Goal: Communication & Community: Answer question/provide support

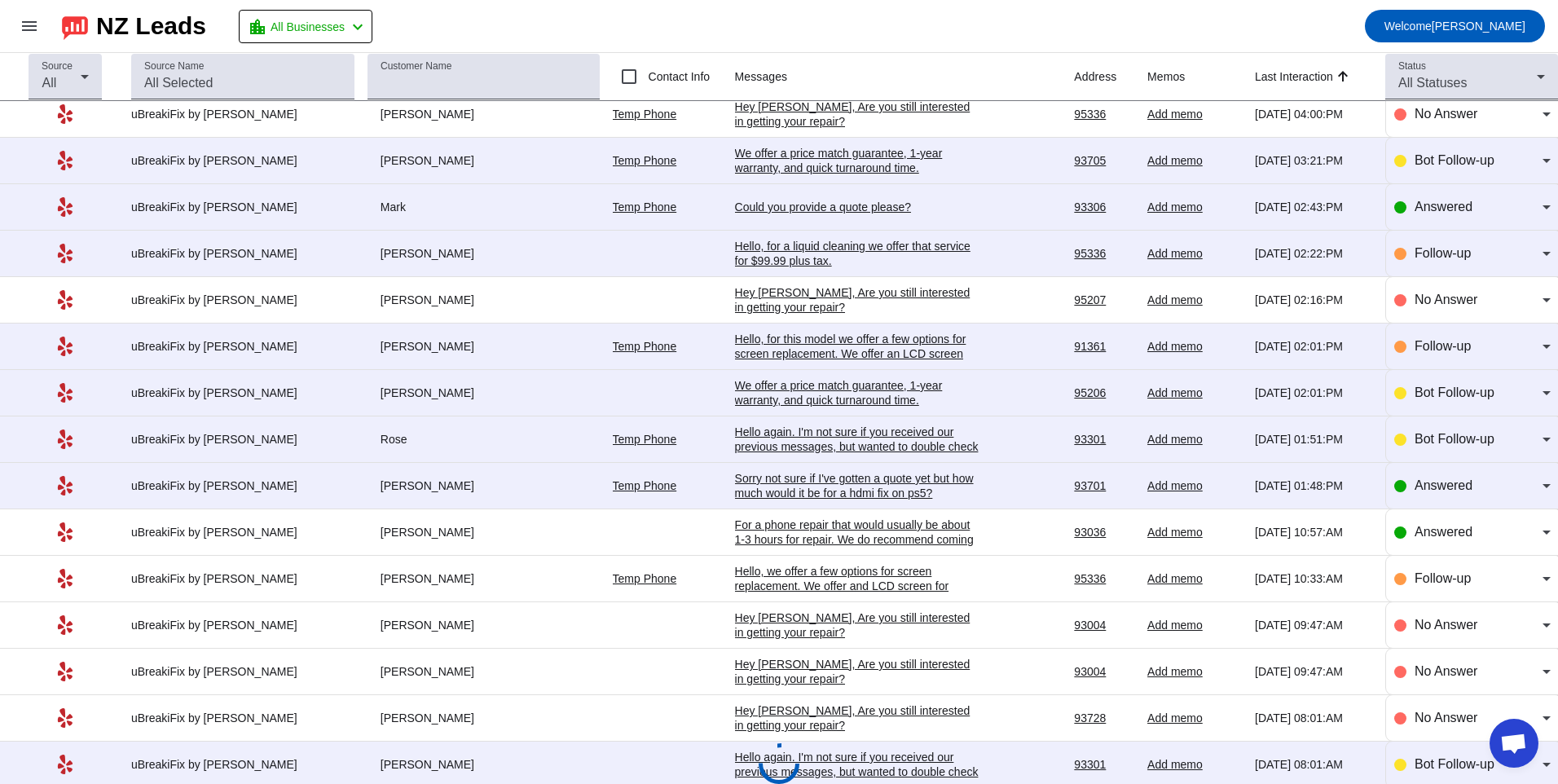
scroll to position [81, 0]
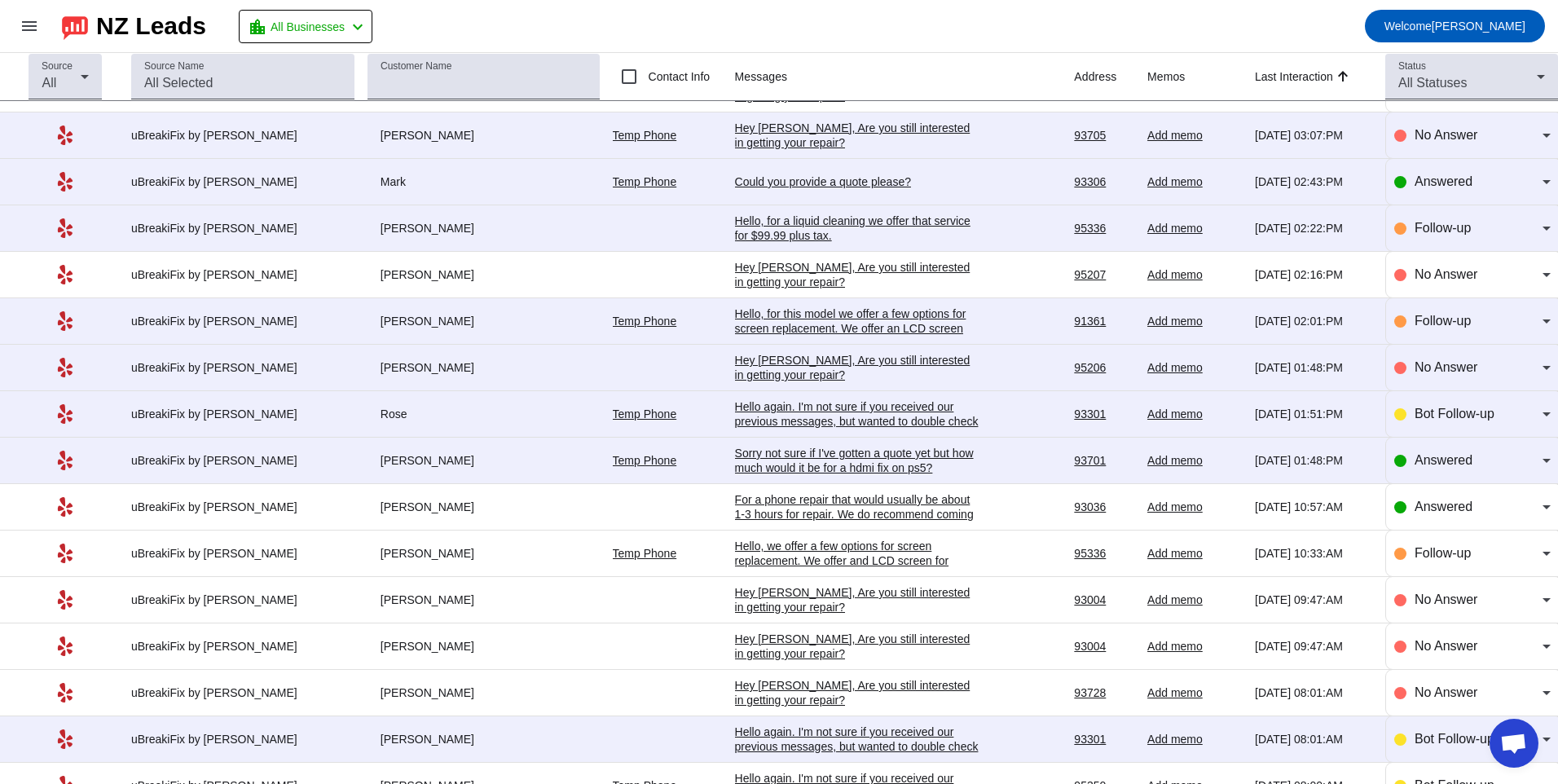
click at [747, 469] on div "Sorry not sure if I've gotten a quote yet but how much would it be for a hdmi f…" at bounding box center [858, 460] width 245 height 29
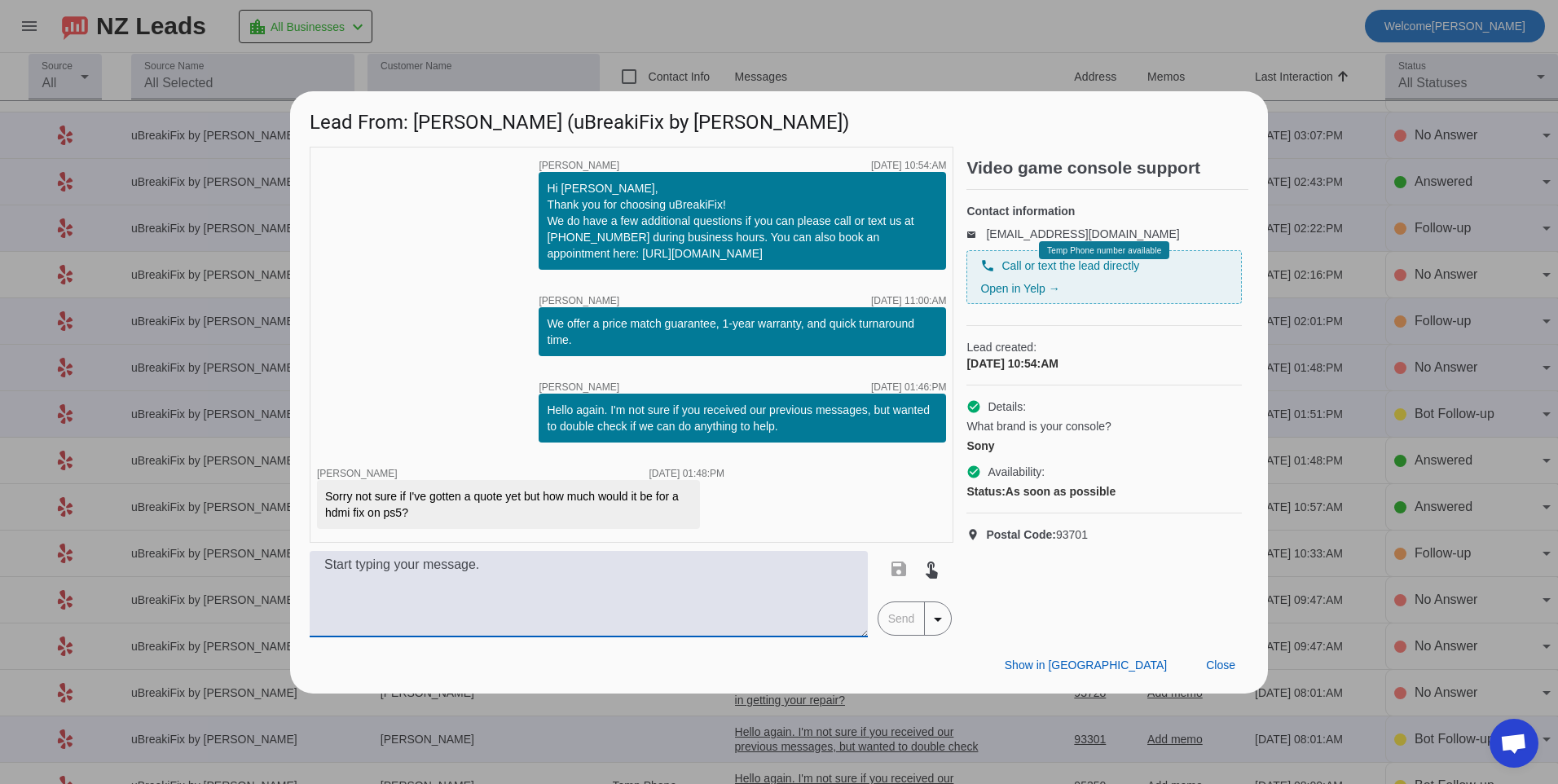
click at [800, 601] on textarea at bounding box center [588, 593] width 558 height 86
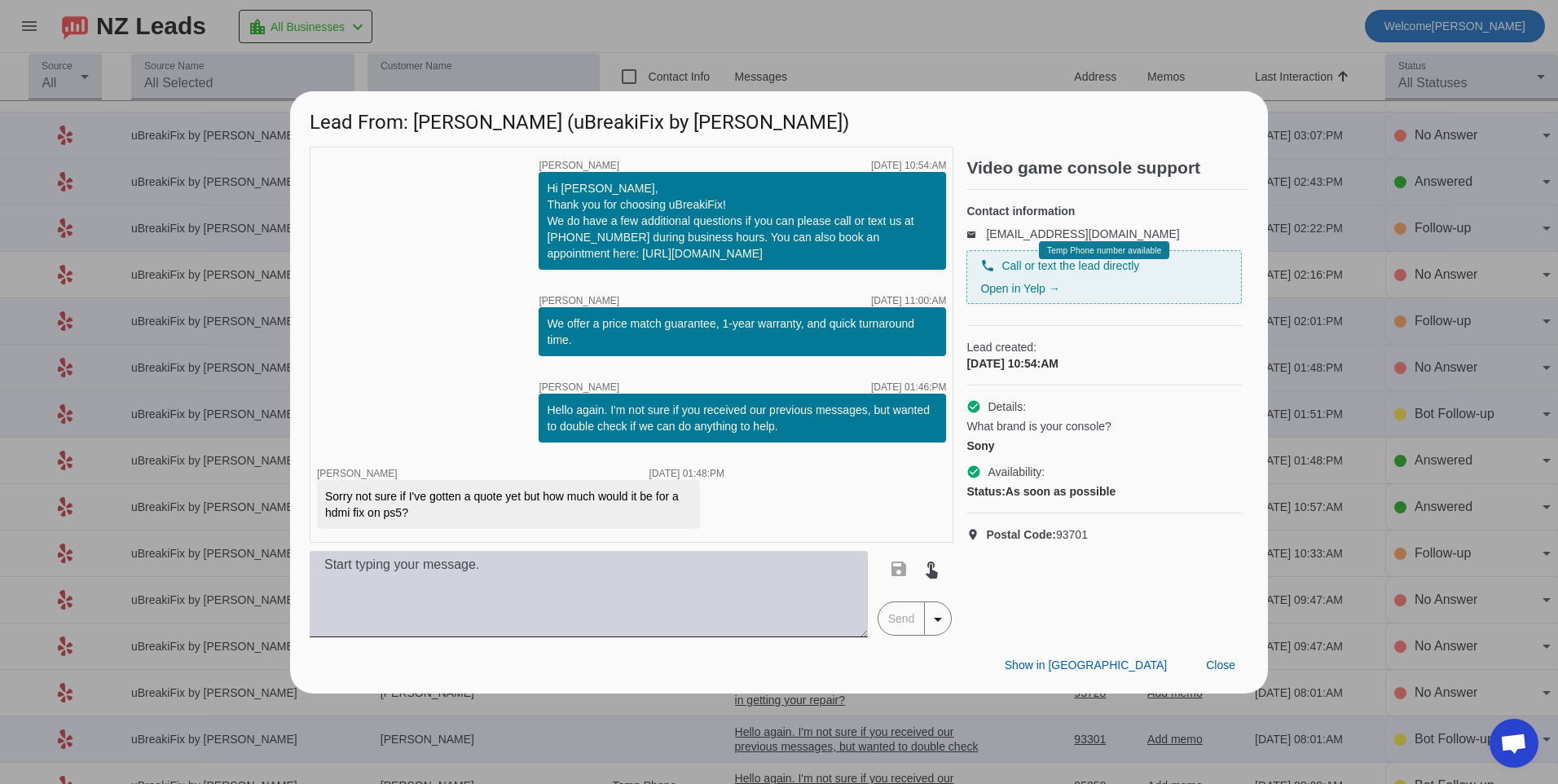
click at [560, 602] on textarea at bounding box center [588, 593] width 558 height 86
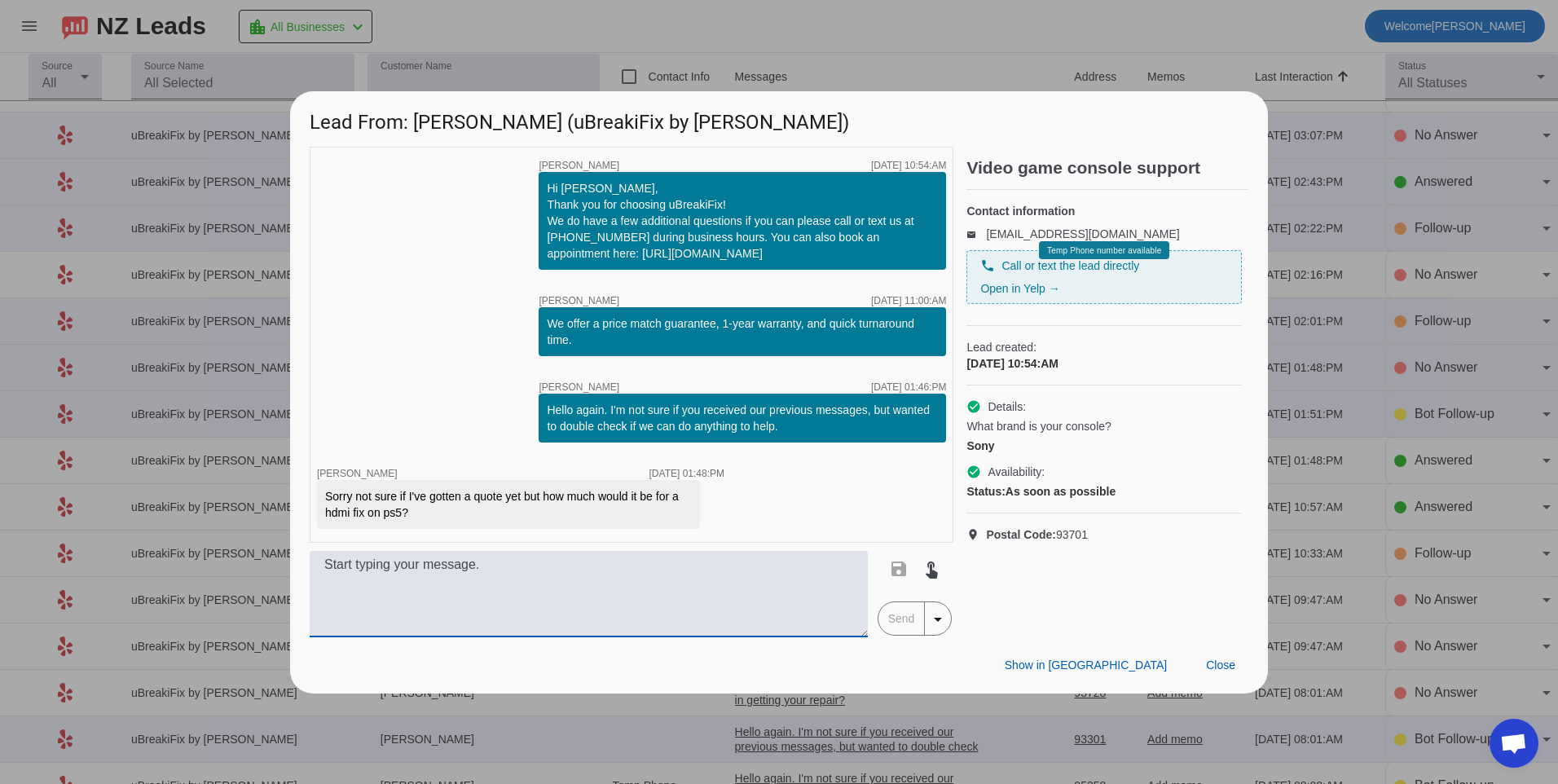
type textarea "F"
type textarea "An HDMI repair for a PS5 would be $199.99 plus tax for repair."
click at [893, 626] on span "Send" at bounding box center [901, 618] width 46 height 32
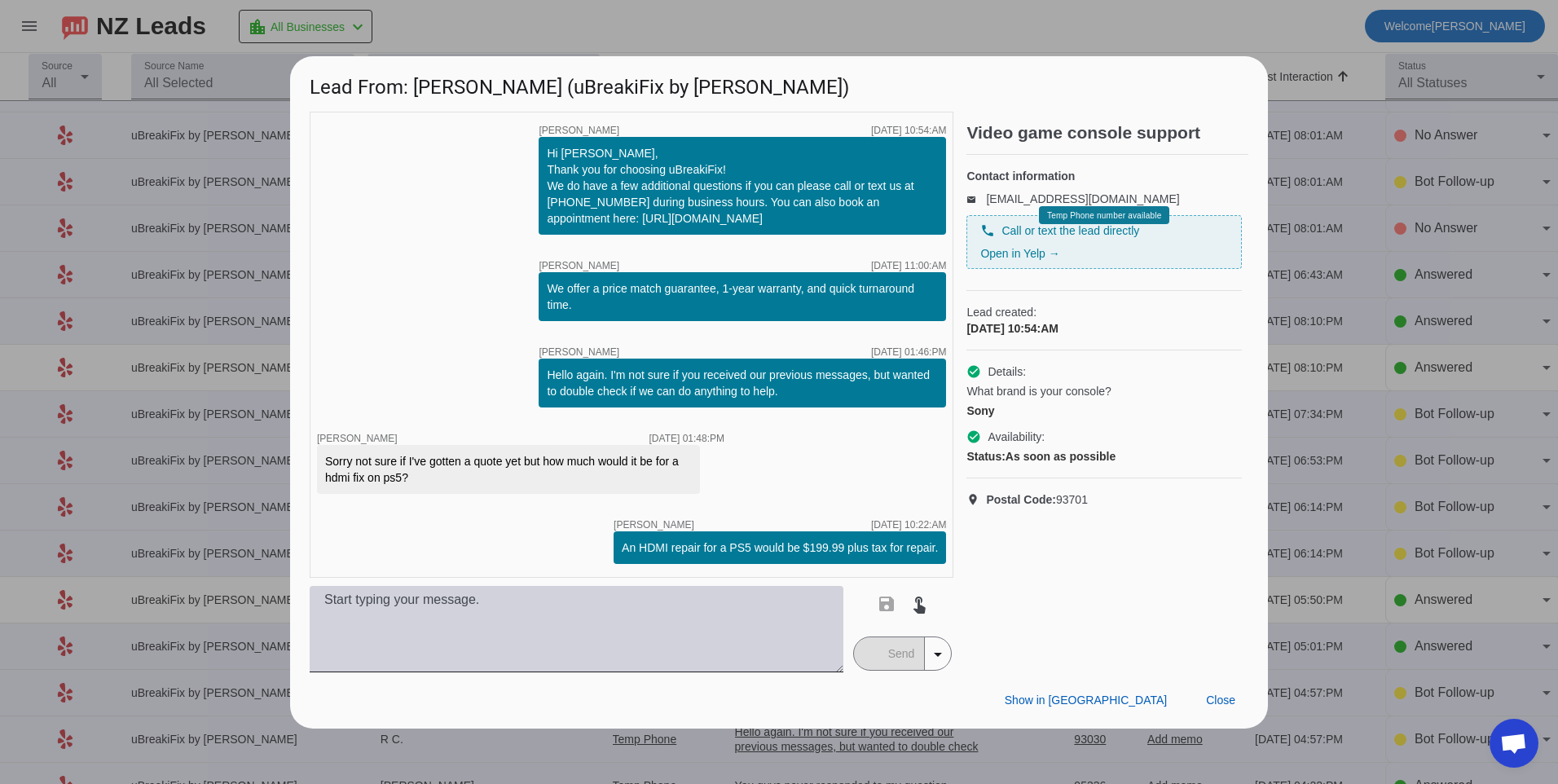
scroll to position [0, 0]
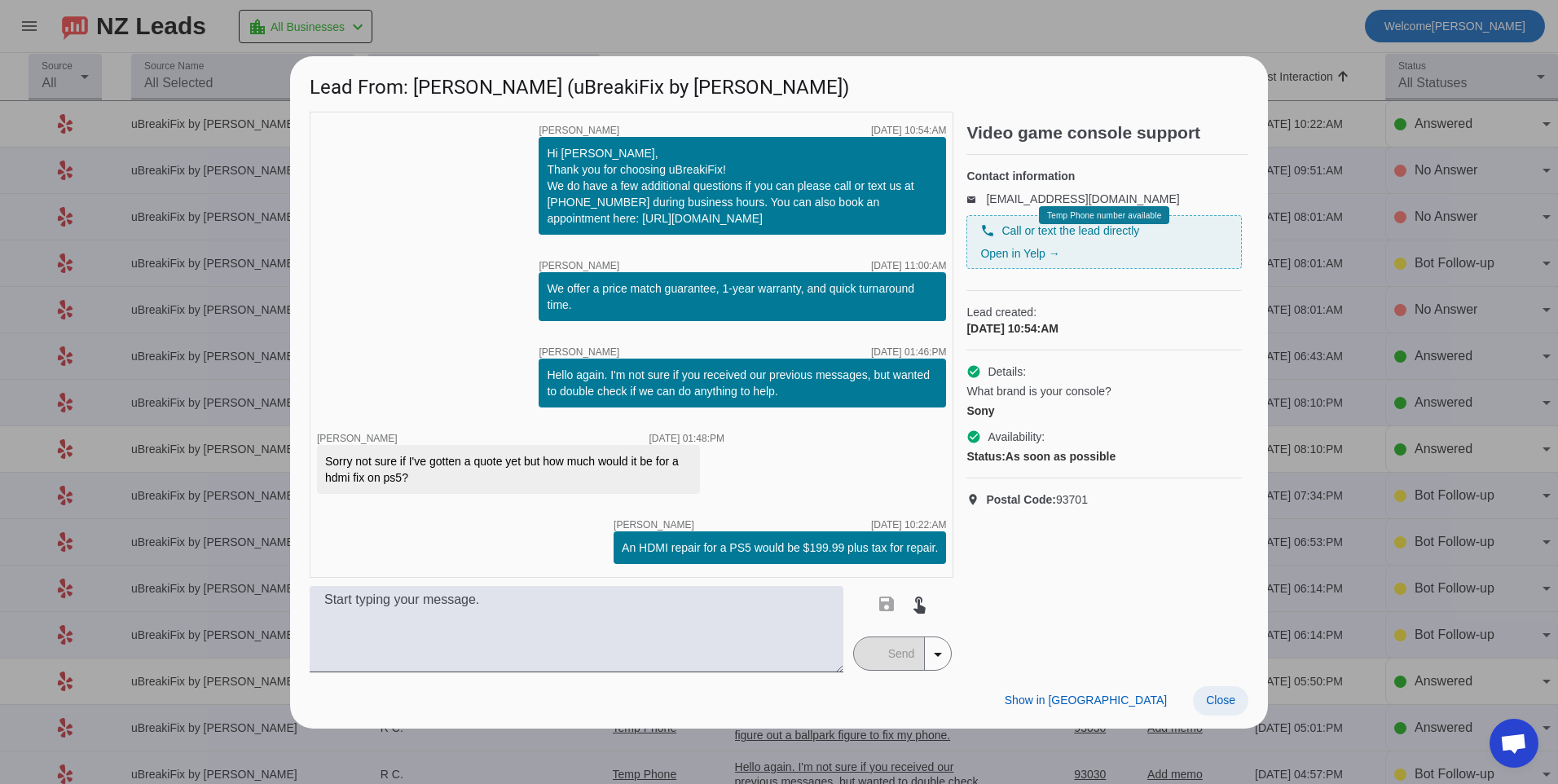
click at [1231, 694] on span "Close" at bounding box center [1220, 699] width 29 height 13
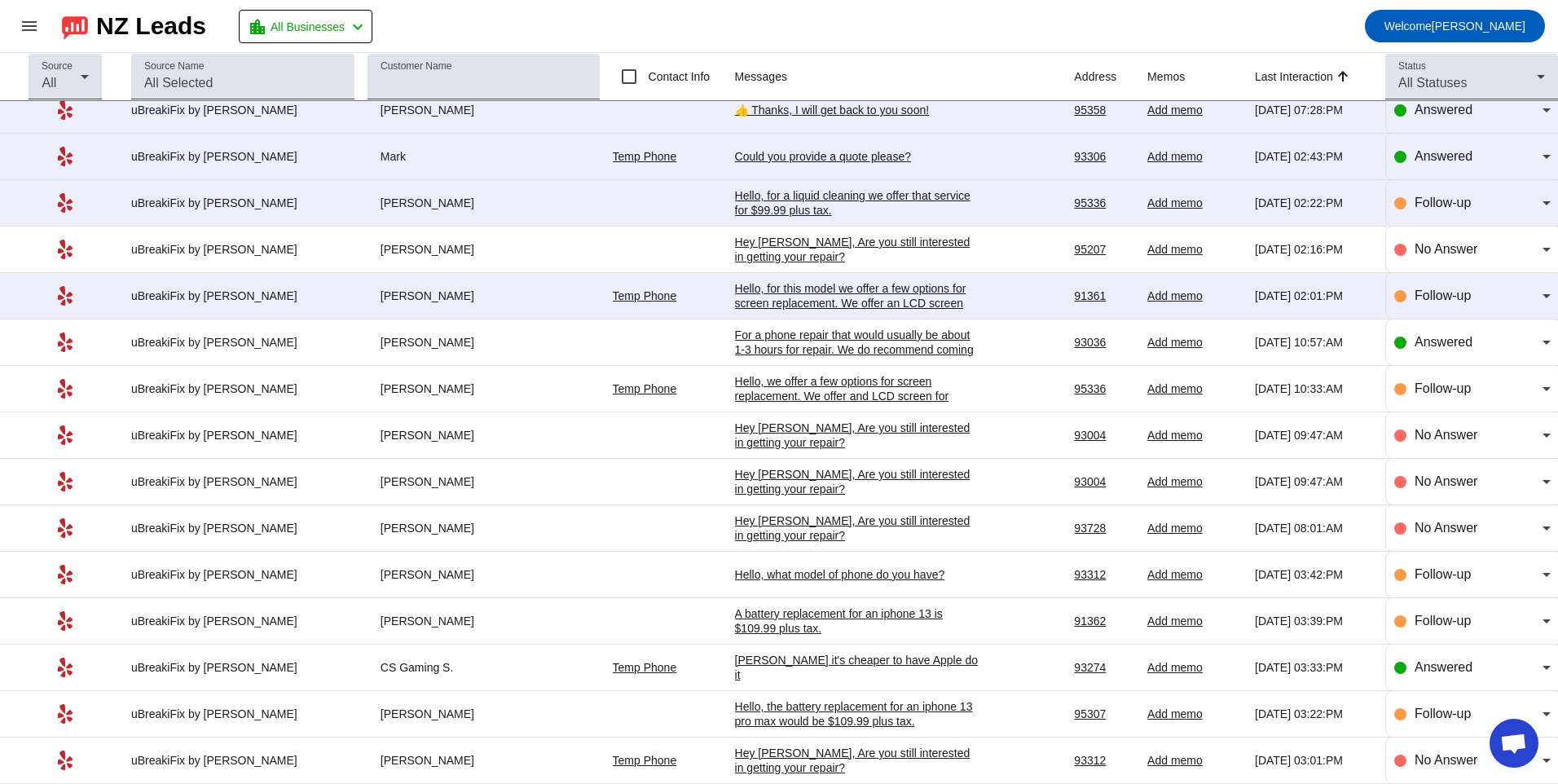
scroll to position [2719, 0]
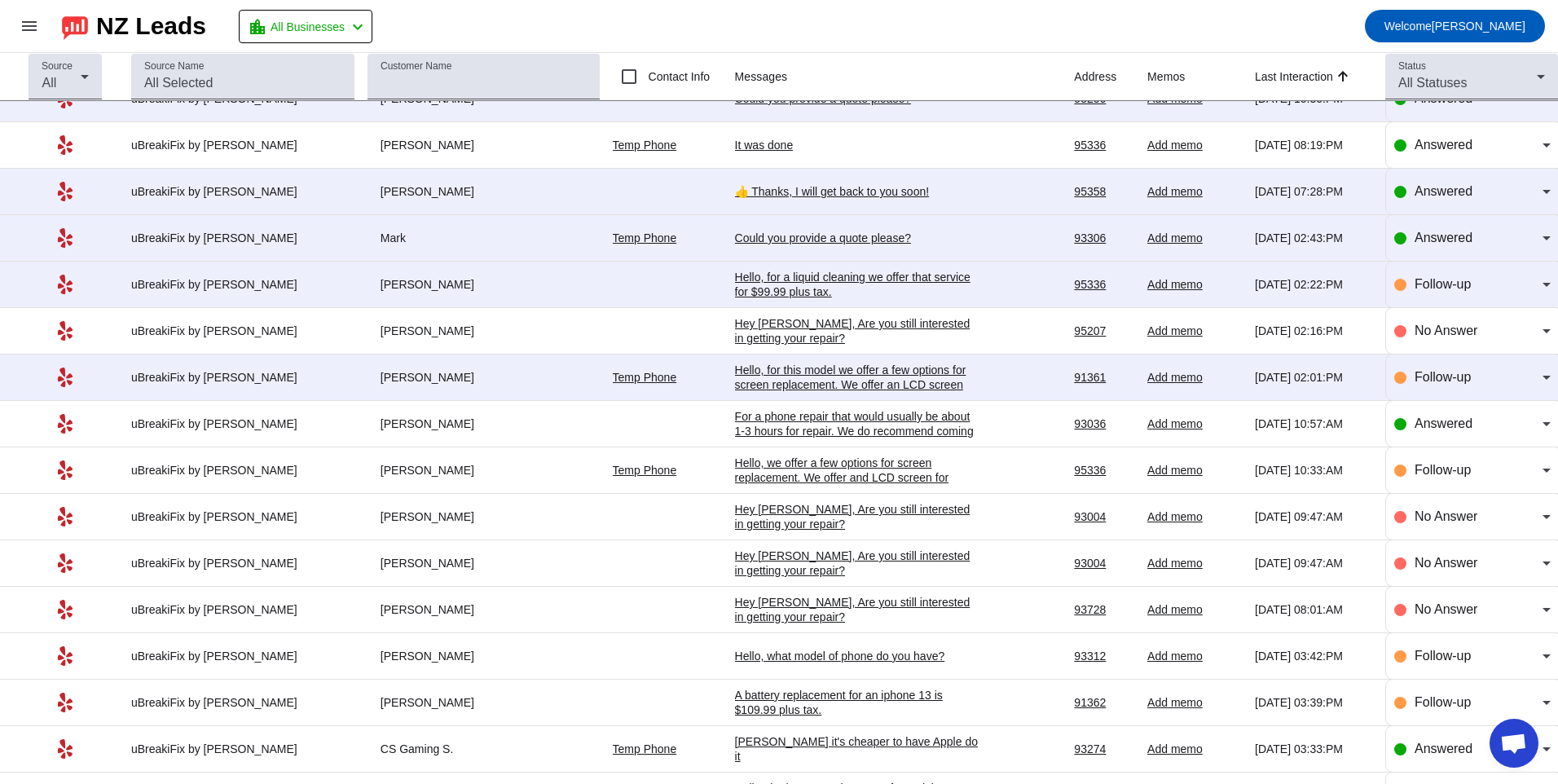
click at [807, 381] on div "Hello, for this model we offer a few options for screen replacement. We offer a…" at bounding box center [858, 392] width 245 height 59
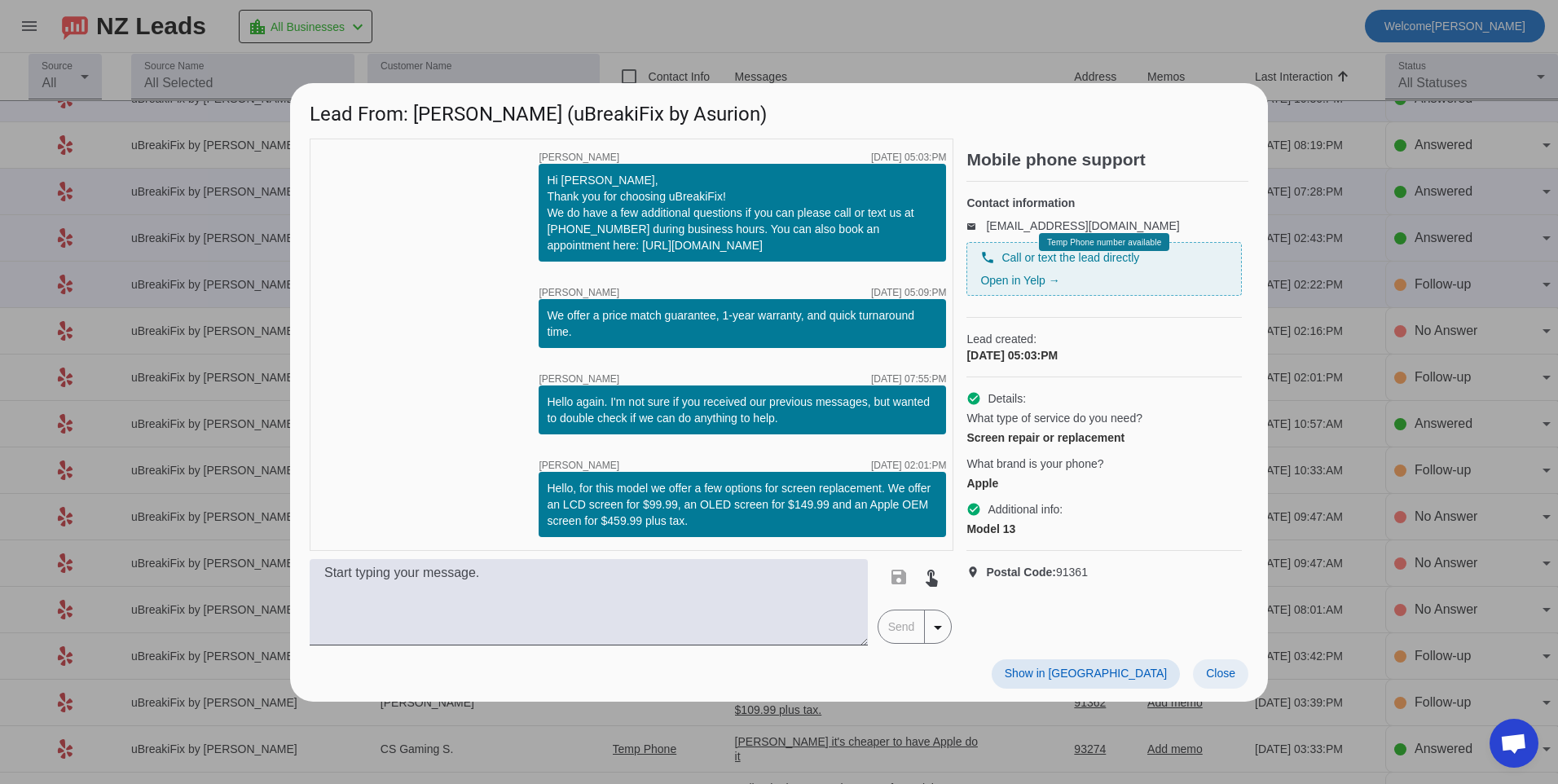
click at [1226, 665] on span at bounding box center [1220, 674] width 56 height 29
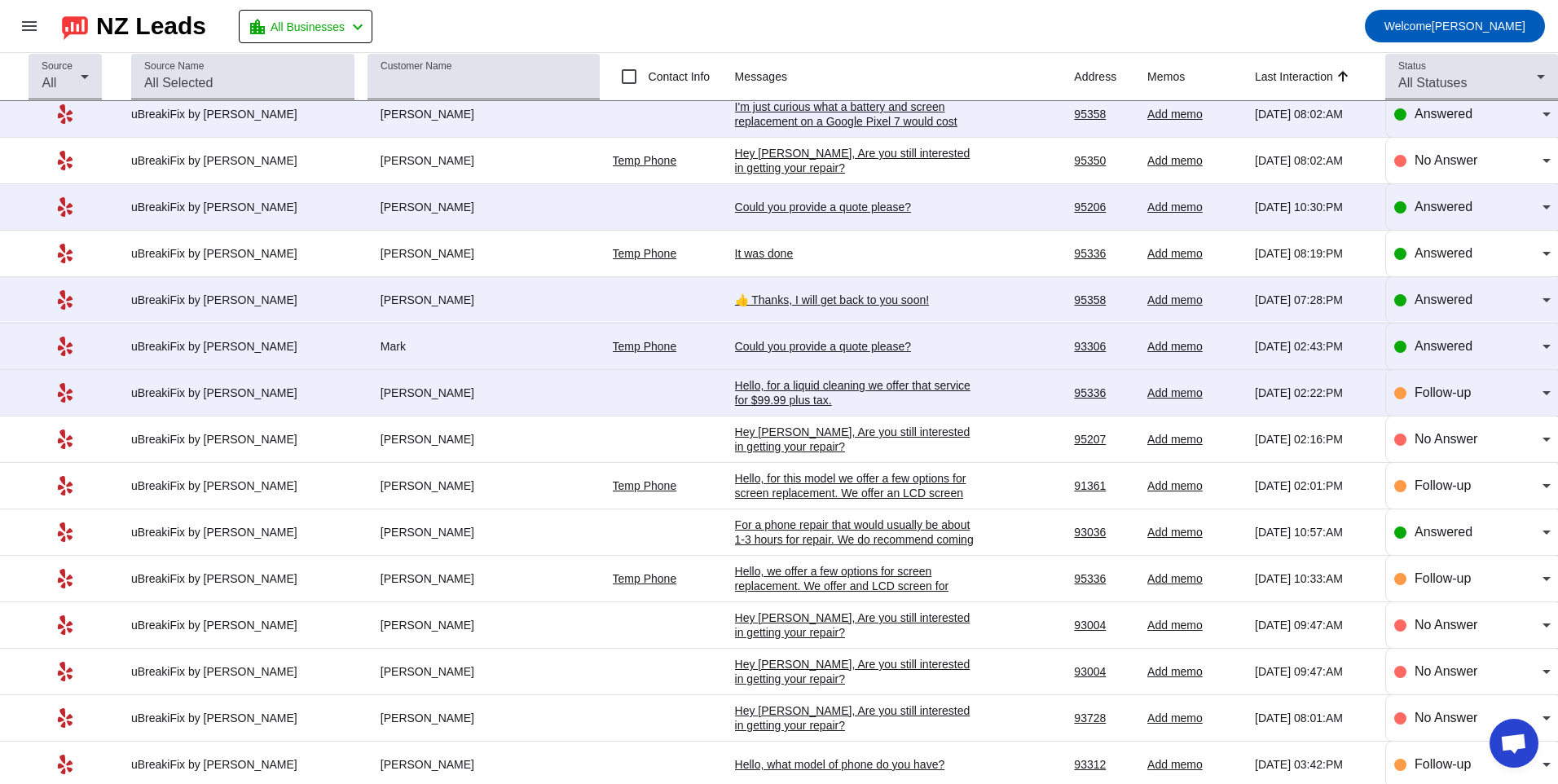
scroll to position [2556, 0]
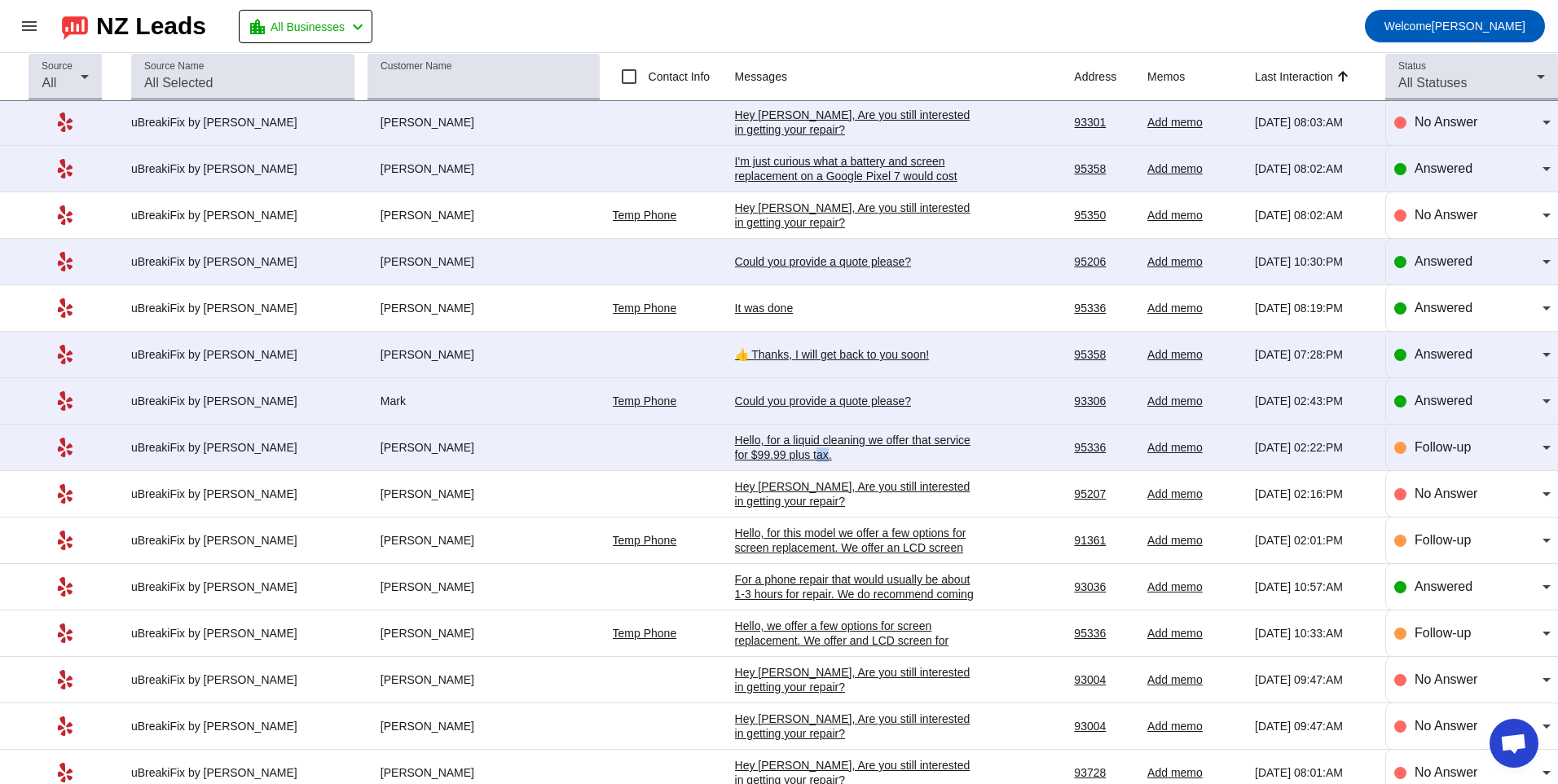
click at [798, 459] on div "Hello, for a liquid cleaning we offer that service for $99.99 plus tax." at bounding box center [858, 447] width 245 height 29
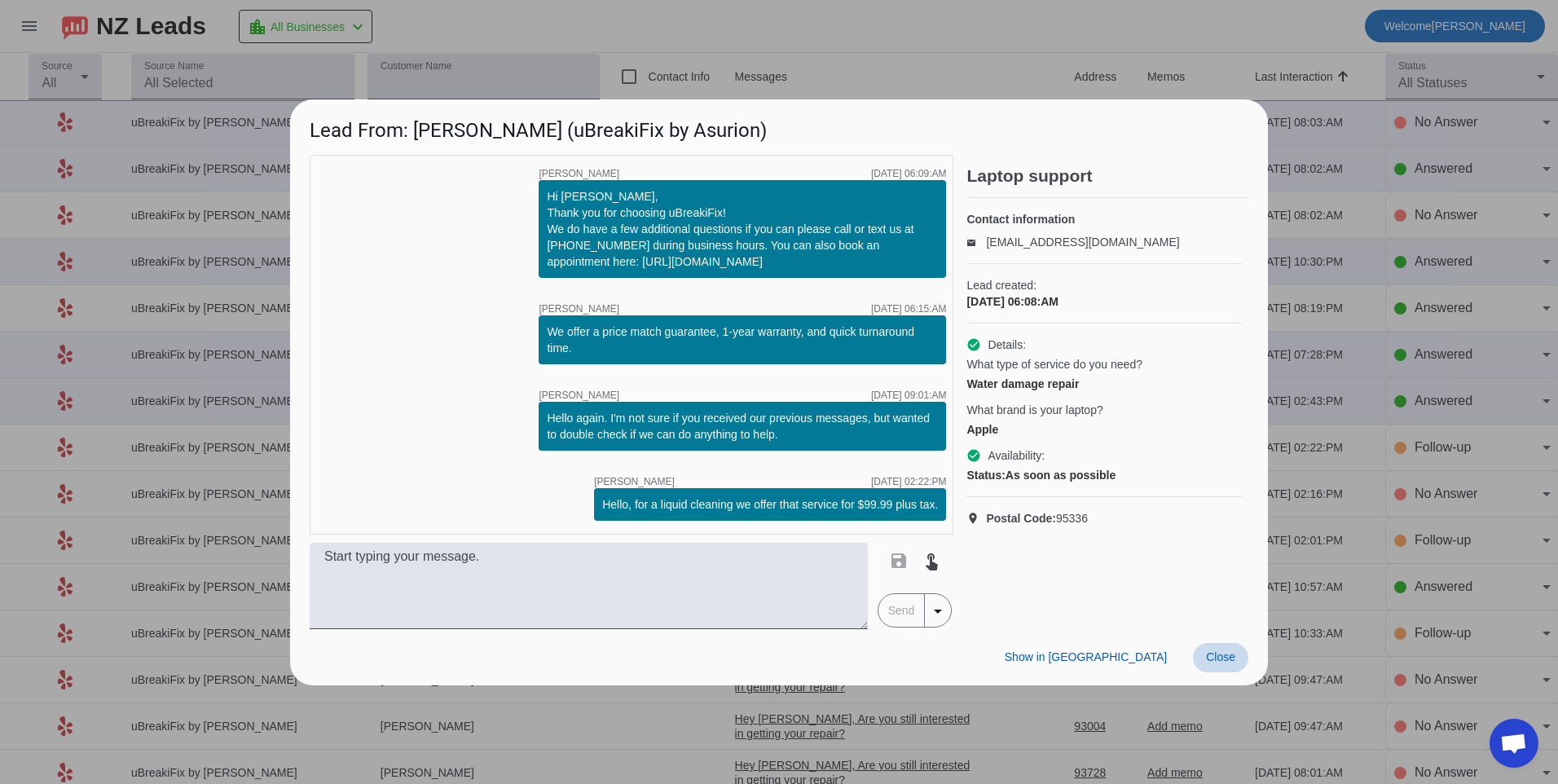
click at [1201, 647] on span at bounding box center [1220, 657] width 56 height 29
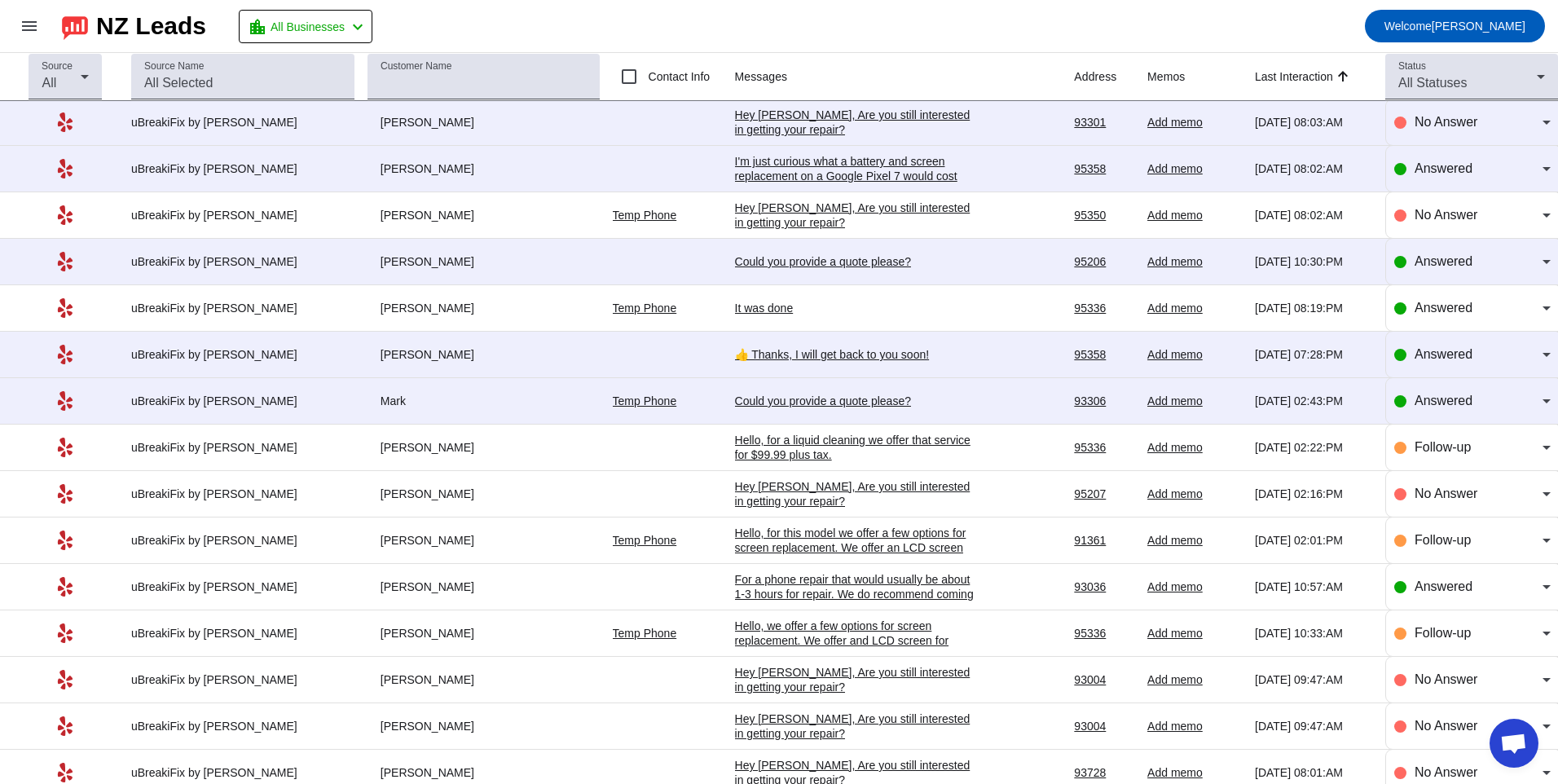
click at [827, 408] on div "Could you provide a quote please?" at bounding box center [858, 400] width 245 height 15
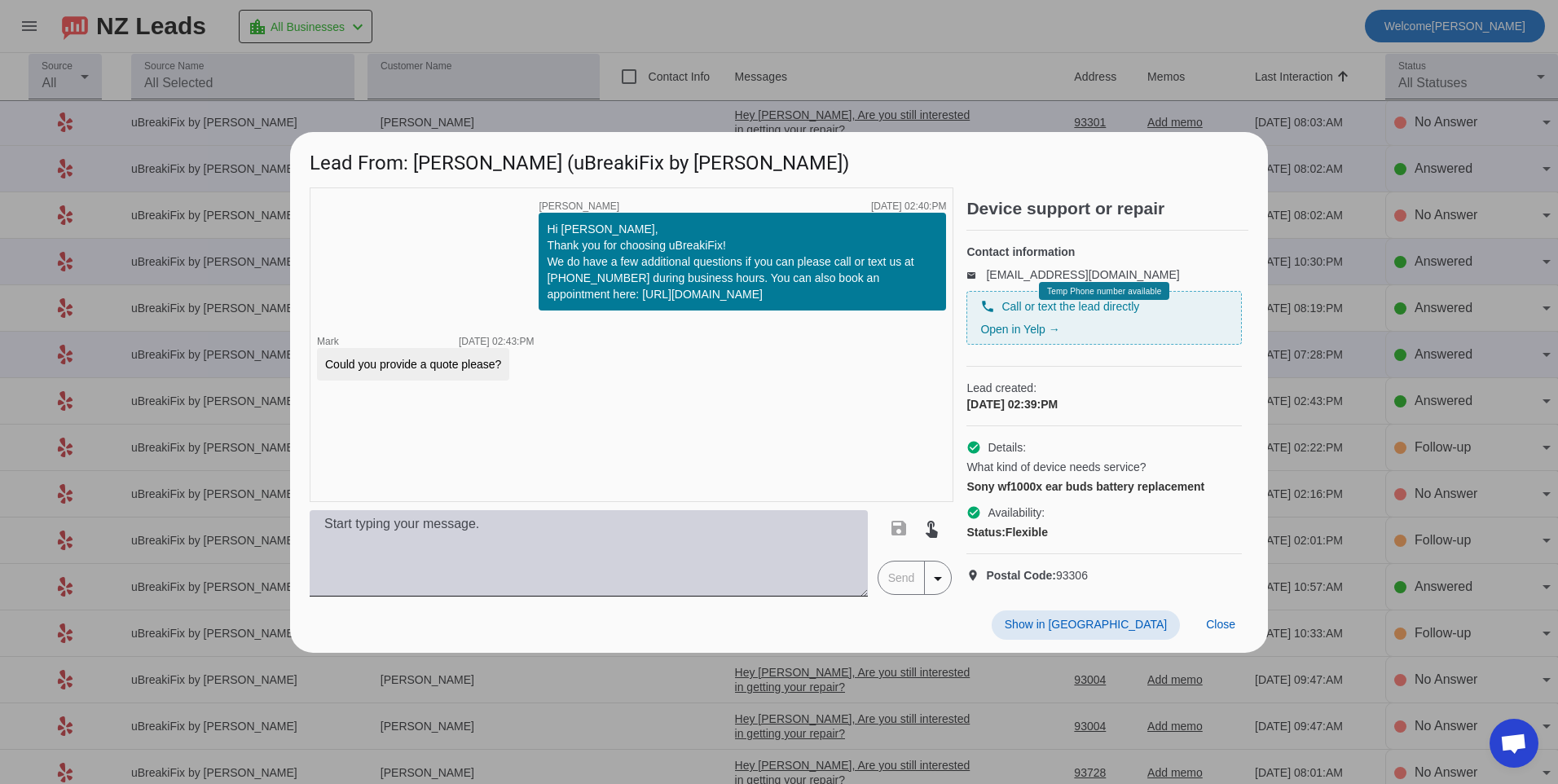
click at [542, 551] on textarea at bounding box center [588, 553] width 558 height 86
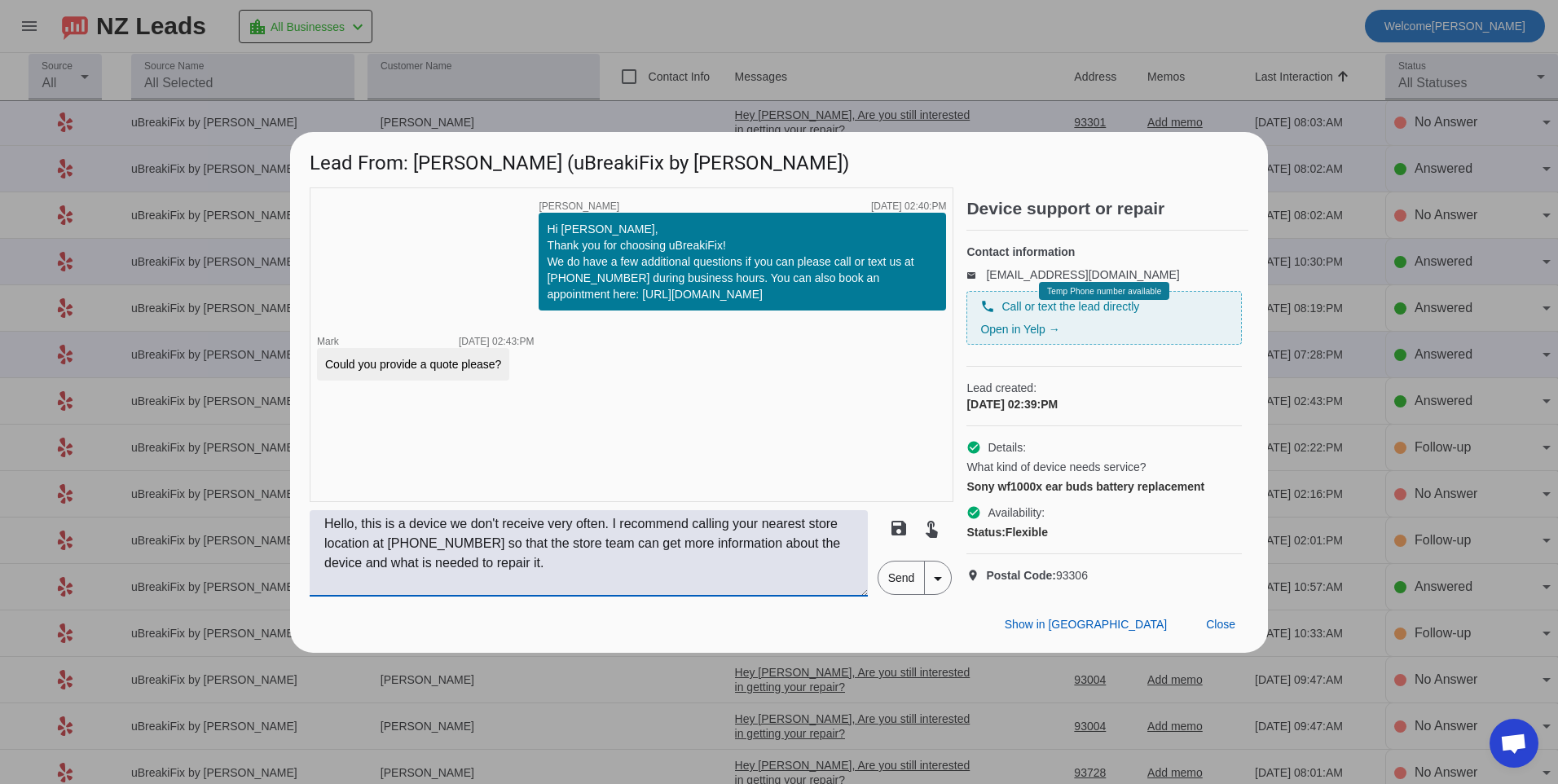
type textarea "Hello, this is a device we don't receive very often. I recommend calling your n…"
click at [895, 594] on span "Send" at bounding box center [901, 578] width 46 height 32
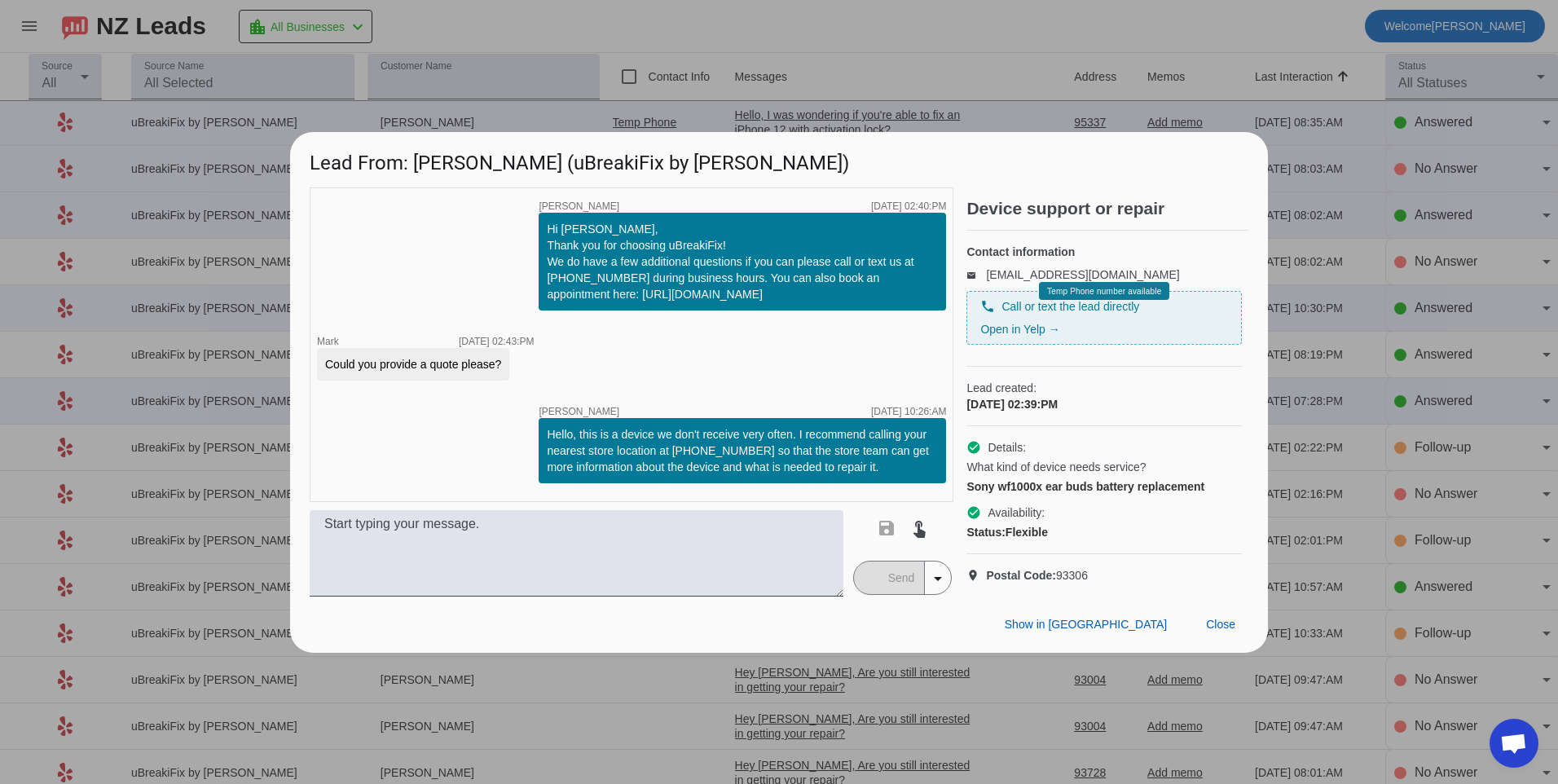
scroll to position [0, 0]
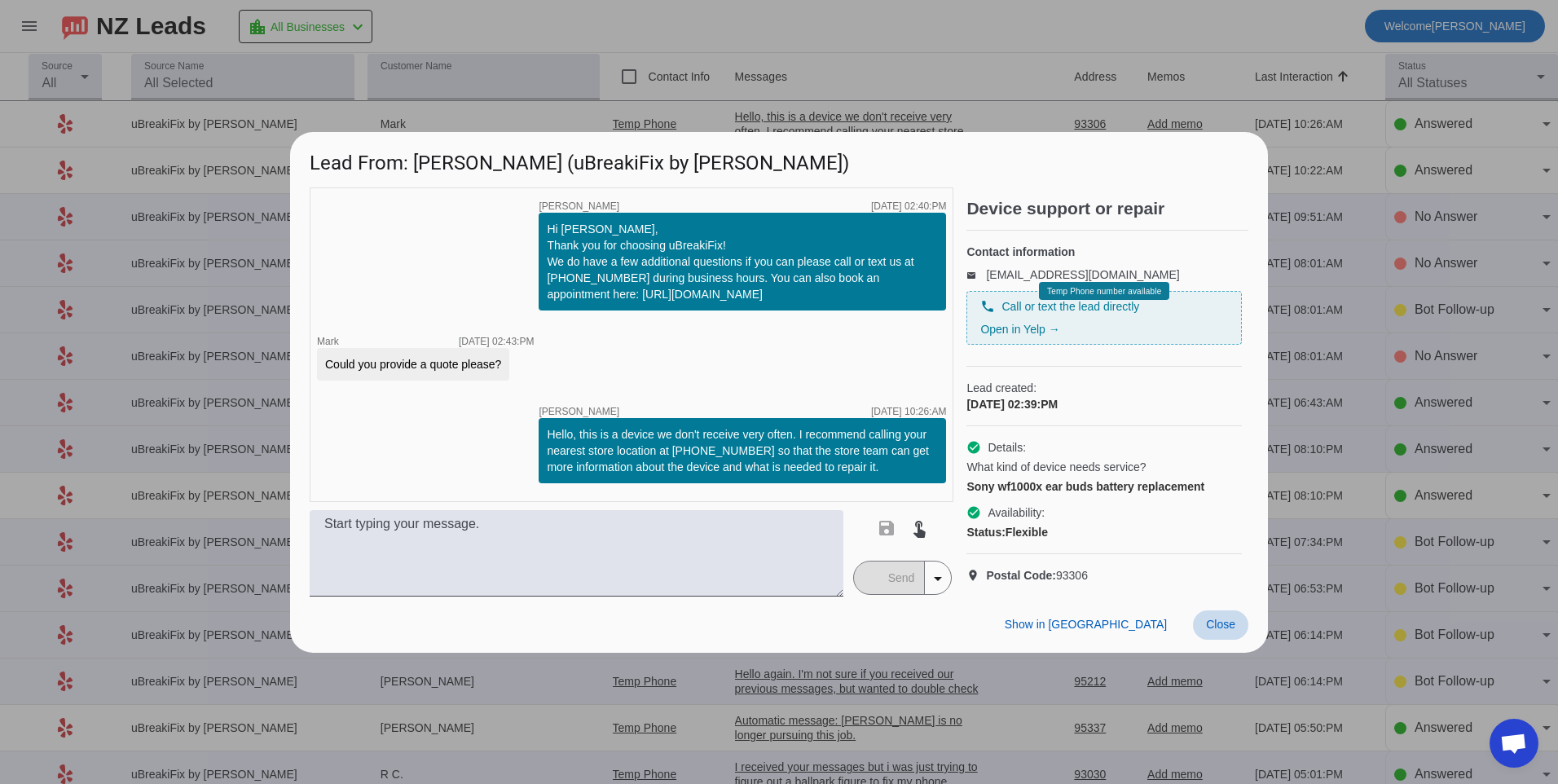
click at [1219, 640] on span at bounding box center [1220, 625] width 56 height 29
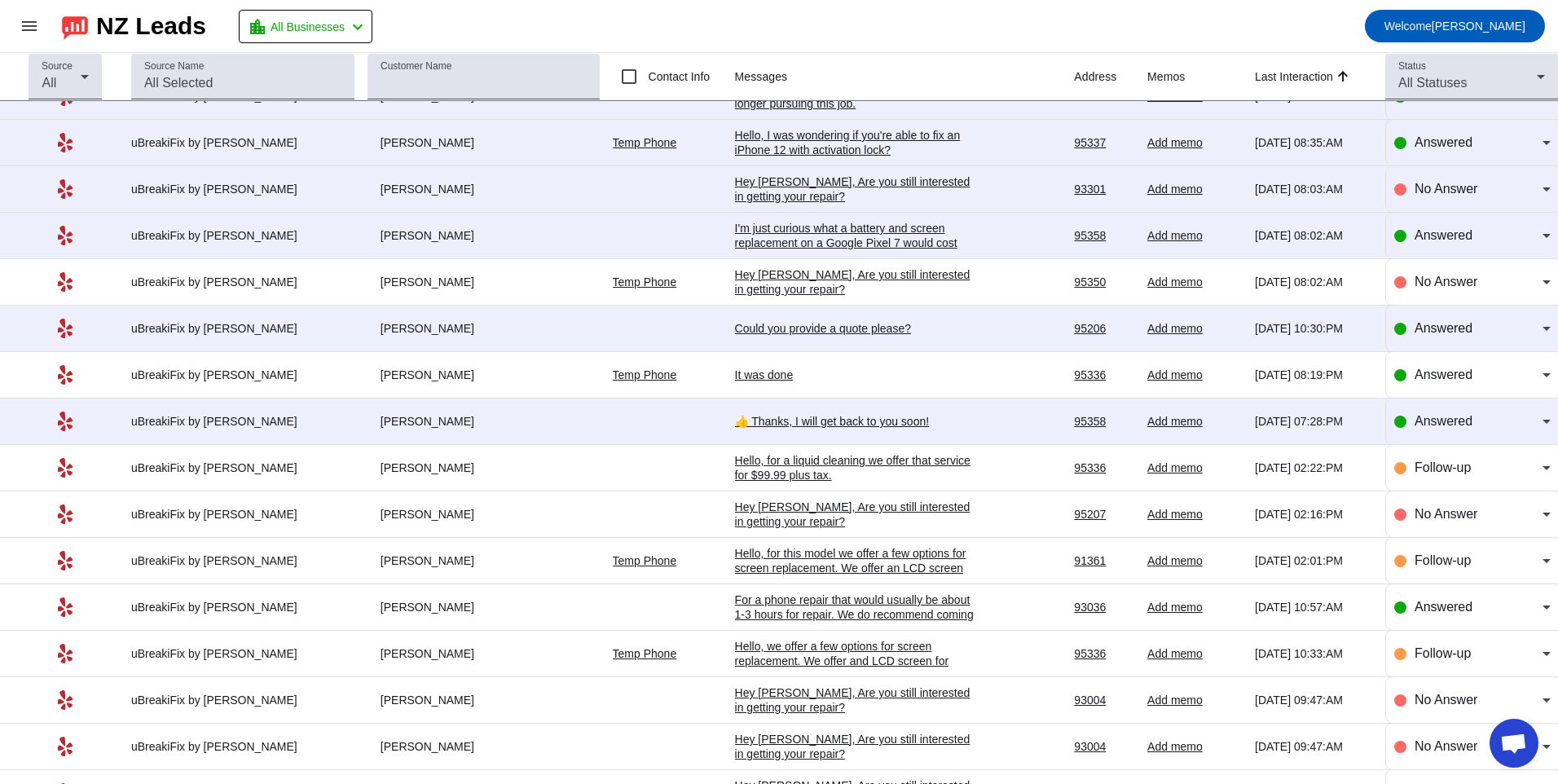
scroll to position [2454, 0]
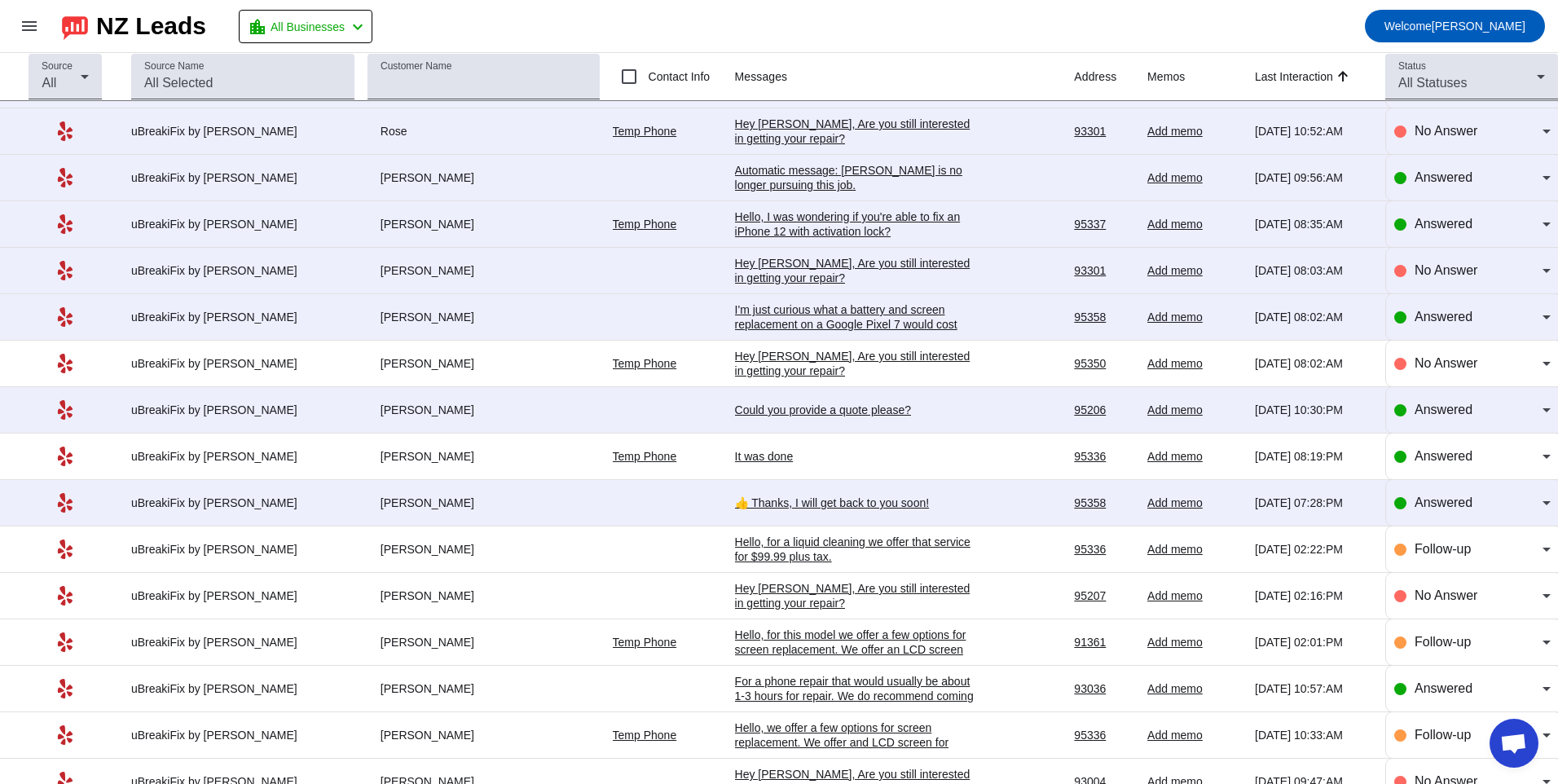
click at [808, 493] on td "👍 Thanks, I will get back to you soon! [DATE] 07:28:PM" at bounding box center [905, 503] width 339 height 46
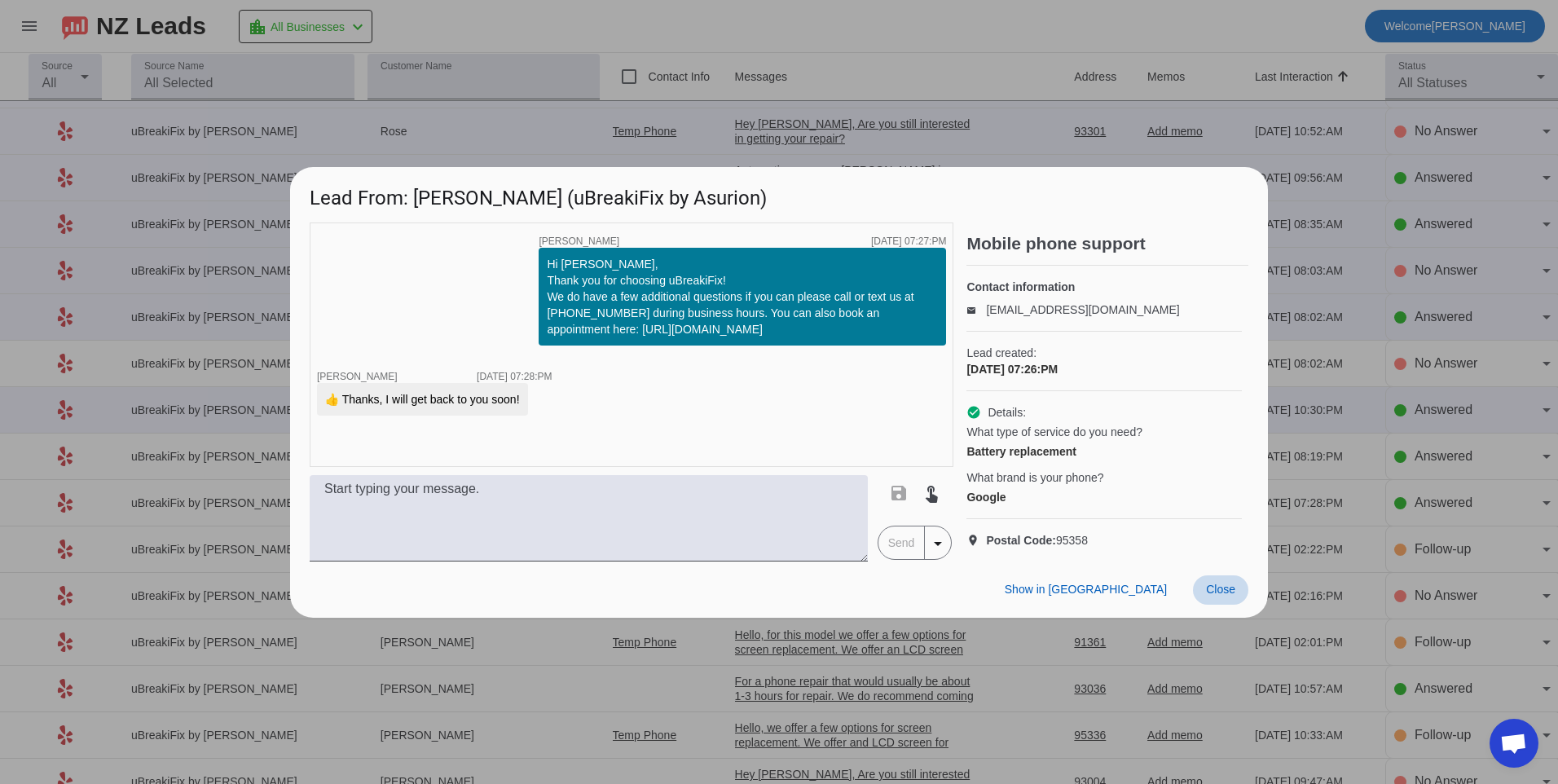
click at [1219, 592] on span at bounding box center [1220, 590] width 56 height 29
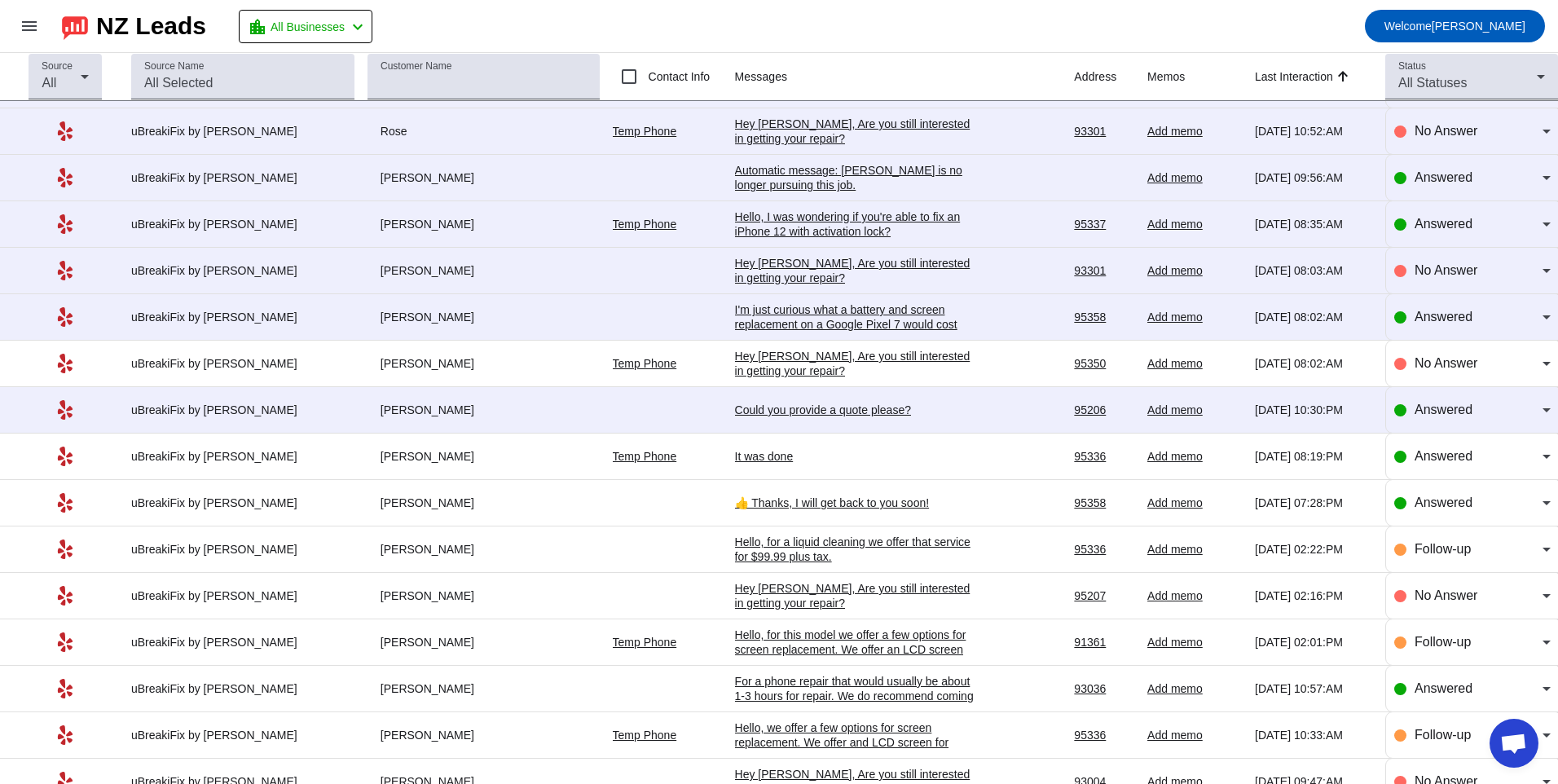
click at [798, 416] on div "Could you provide a quote please?" at bounding box center [858, 410] width 245 height 15
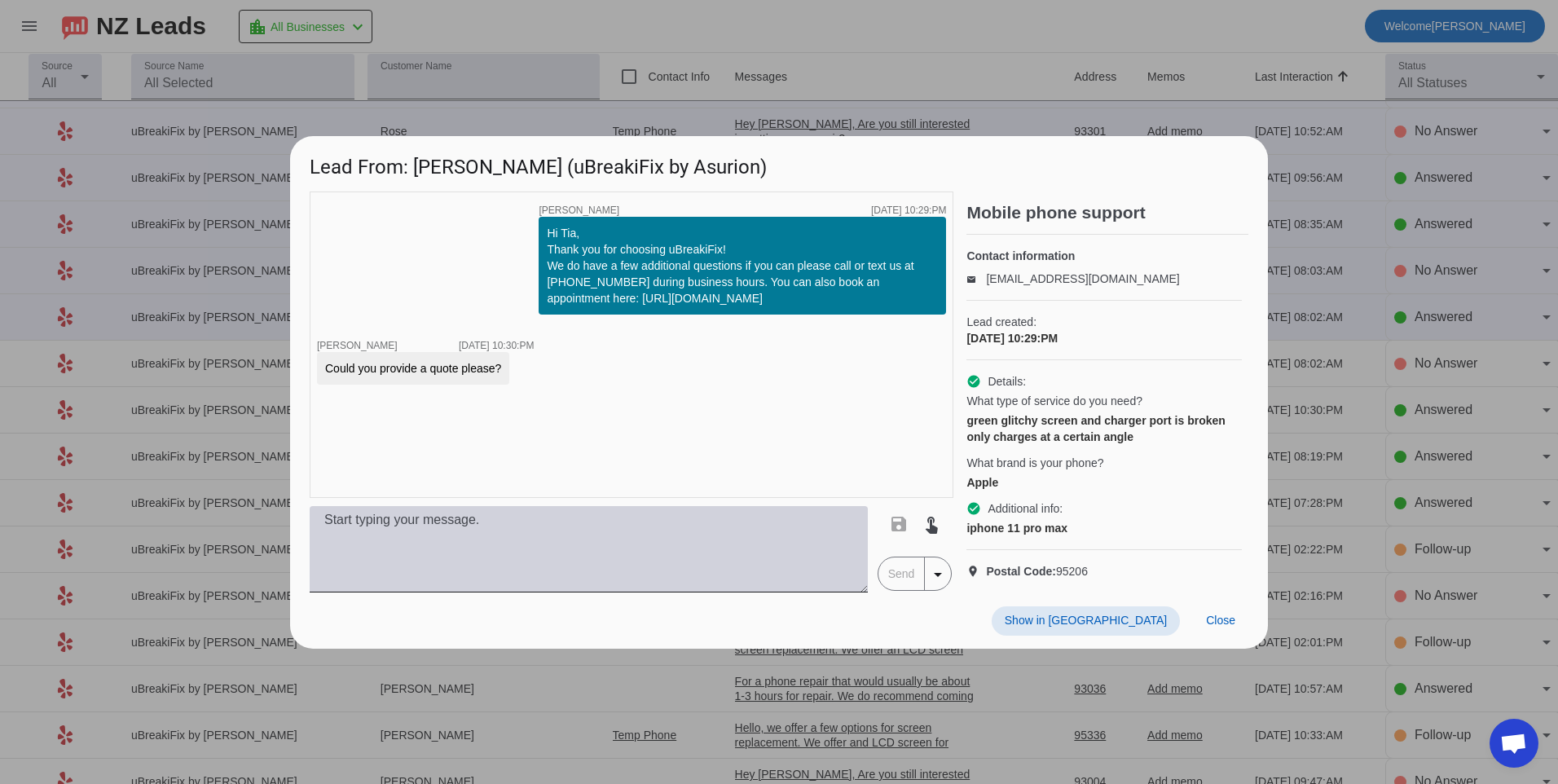
click at [720, 526] on textarea at bounding box center [588, 549] width 558 height 86
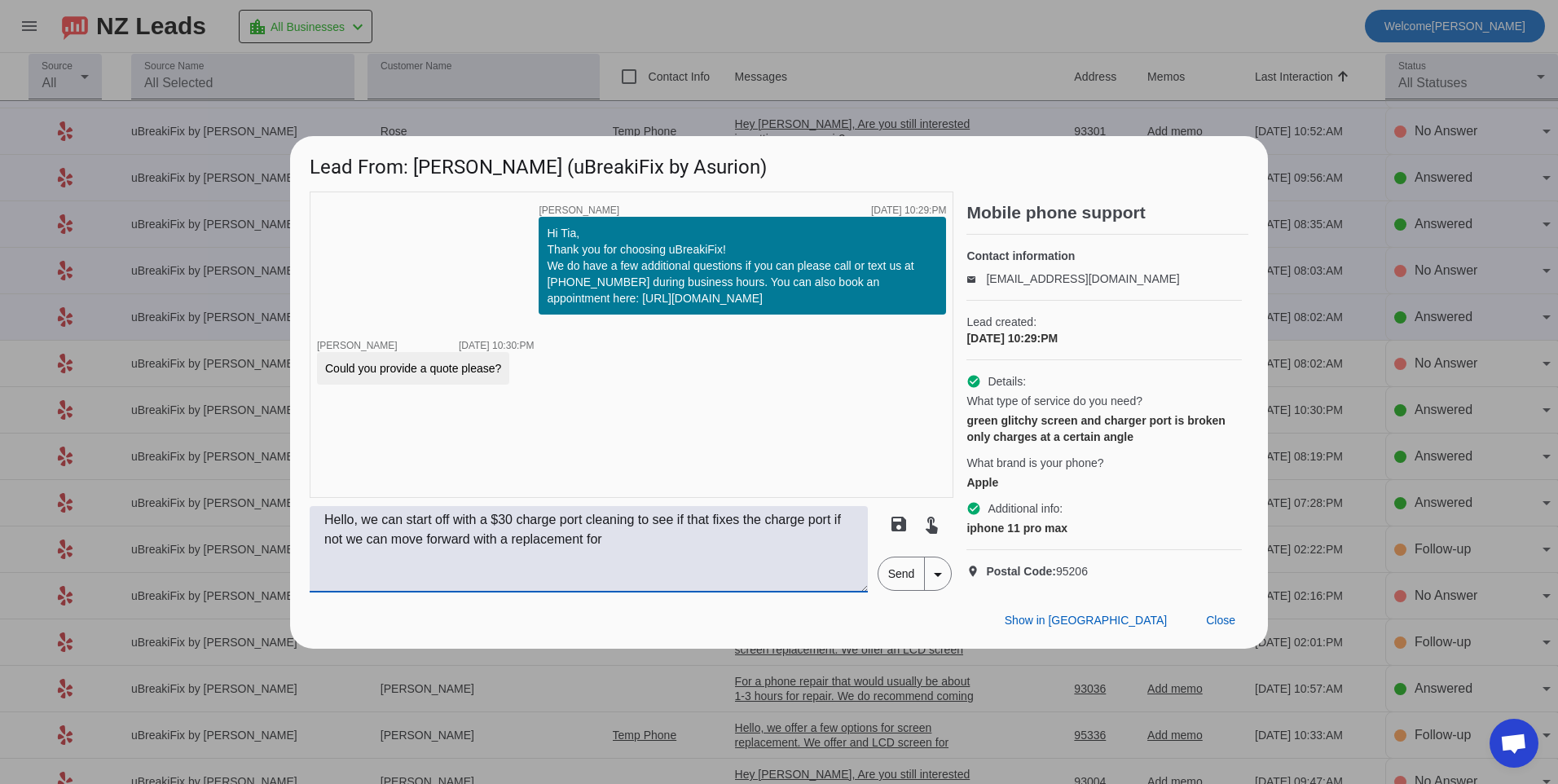
click at [691, 572] on textarea "Hello, we can start off with a $30 charge port cleaning to see if that fixes th…" at bounding box center [588, 549] width 558 height 86
click at [650, 549] on textarea "Hello, we can start off with a $30 charge port cleaning to see if that fixes th…" at bounding box center [588, 549] width 558 height 86
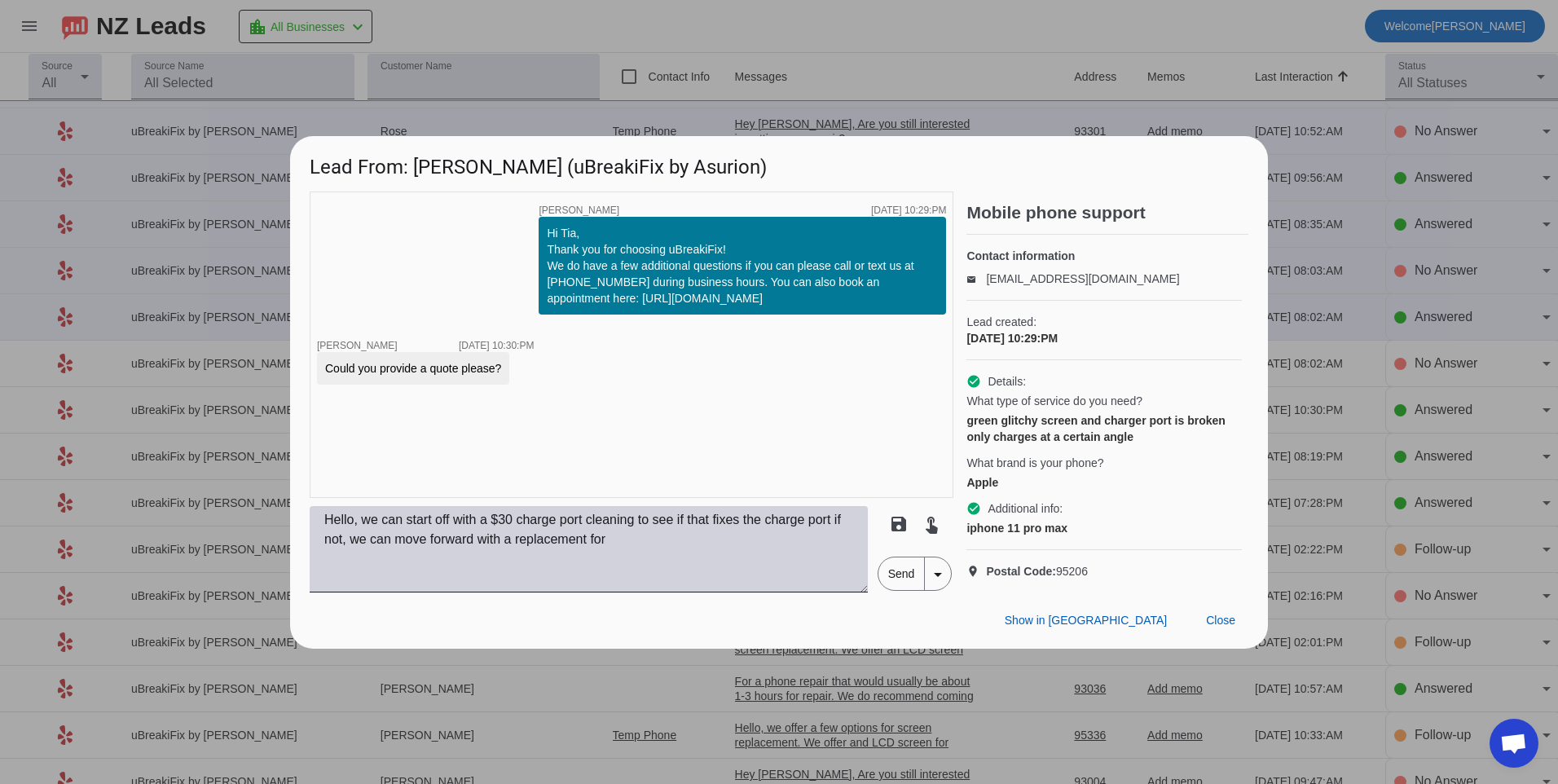
click at [714, 568] on textarea "Hello, we can start off with a $30 charge port cleaning to see if that fixes th…" at bounding box center [588, 549] width 558 height 86
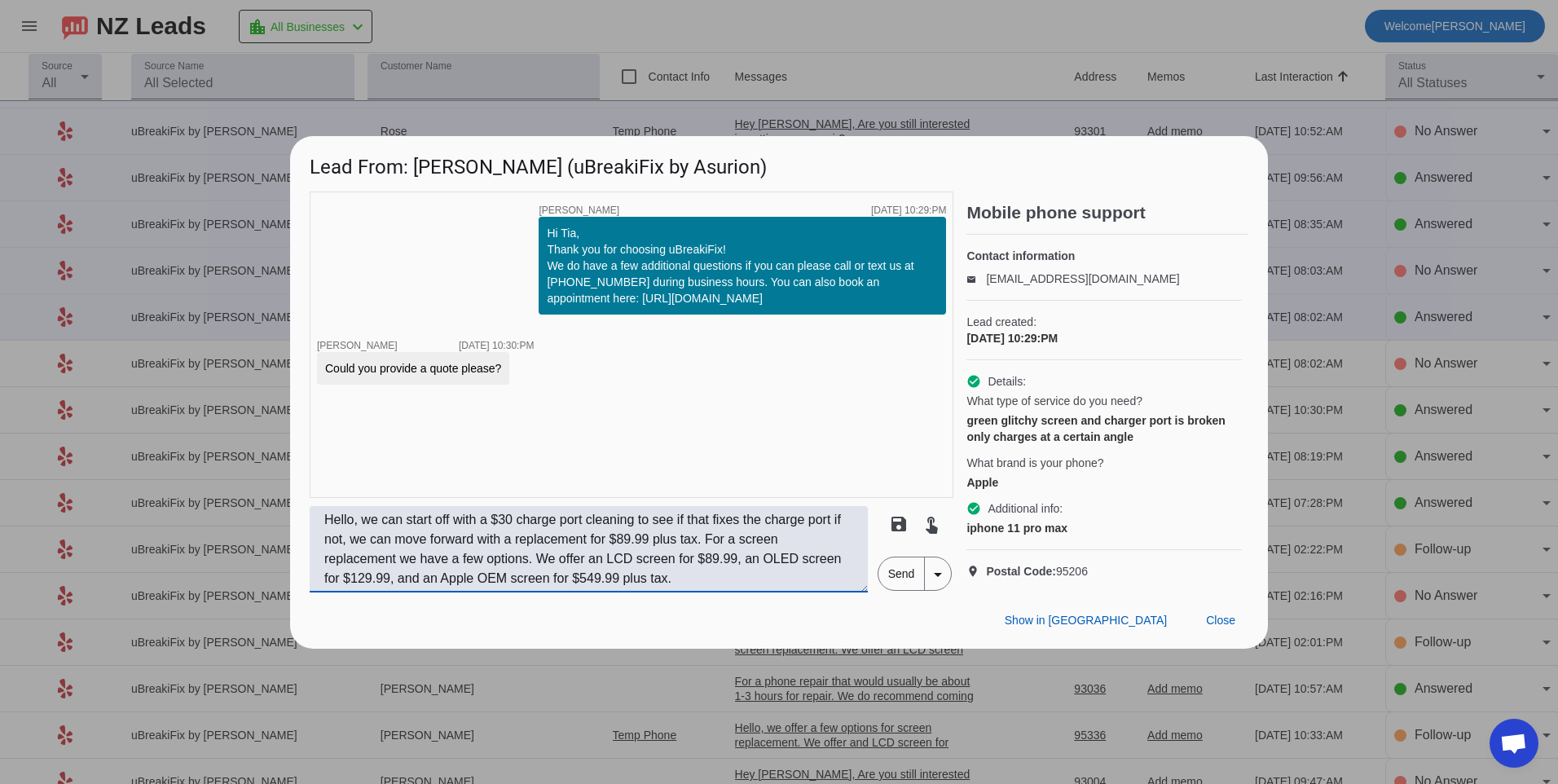
type textarea "Hello, we can start off with a $30 charge port cleaning to see if that fixes th…"
click at [894, 590] on span "Send" at bounding box center [901, 574] width 46 height 32
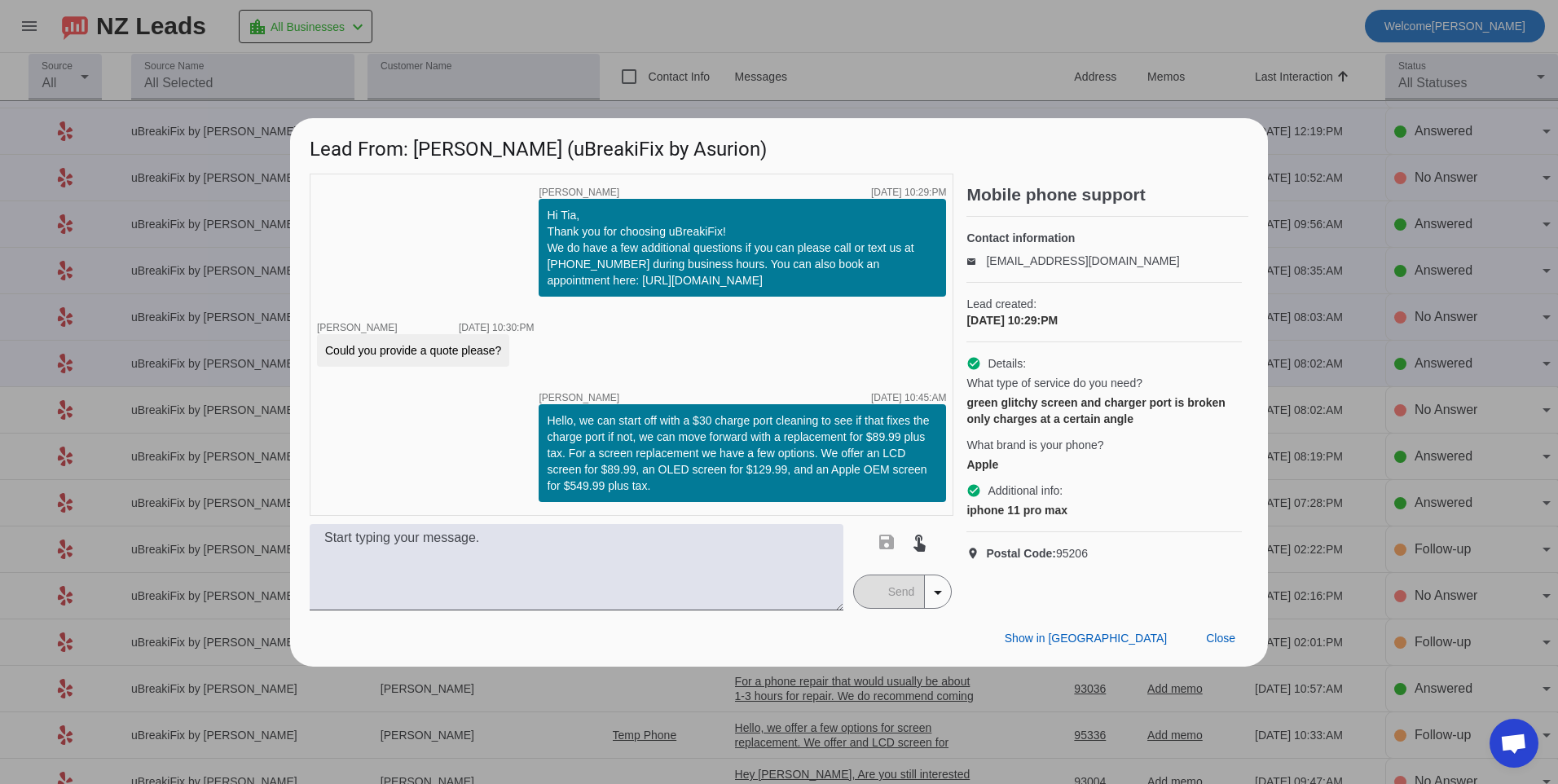
scroll to position [0, 0]
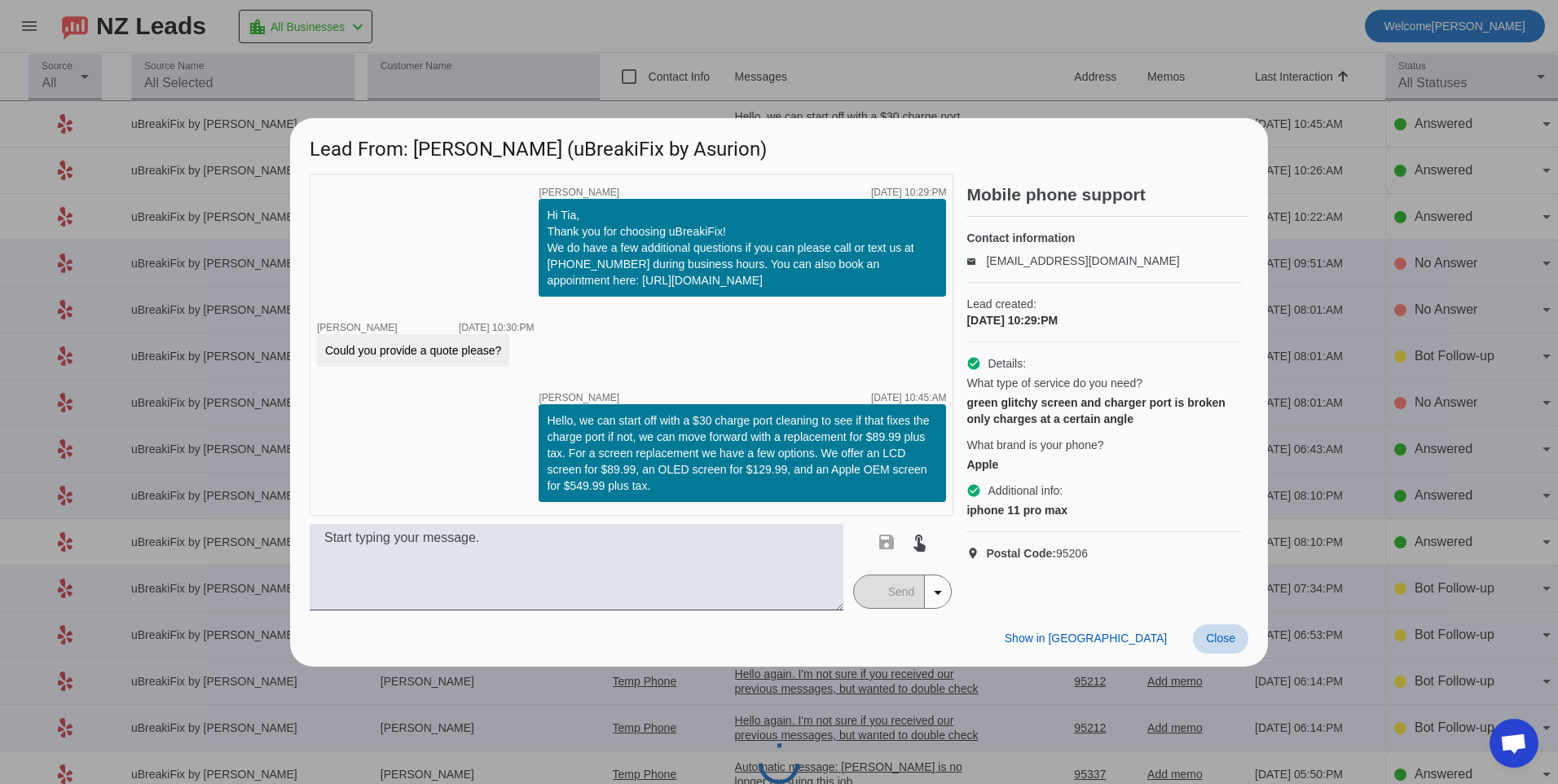
click at [1220, 636] on span "Close" at bounding box center [1220, 638] width 29 height 13
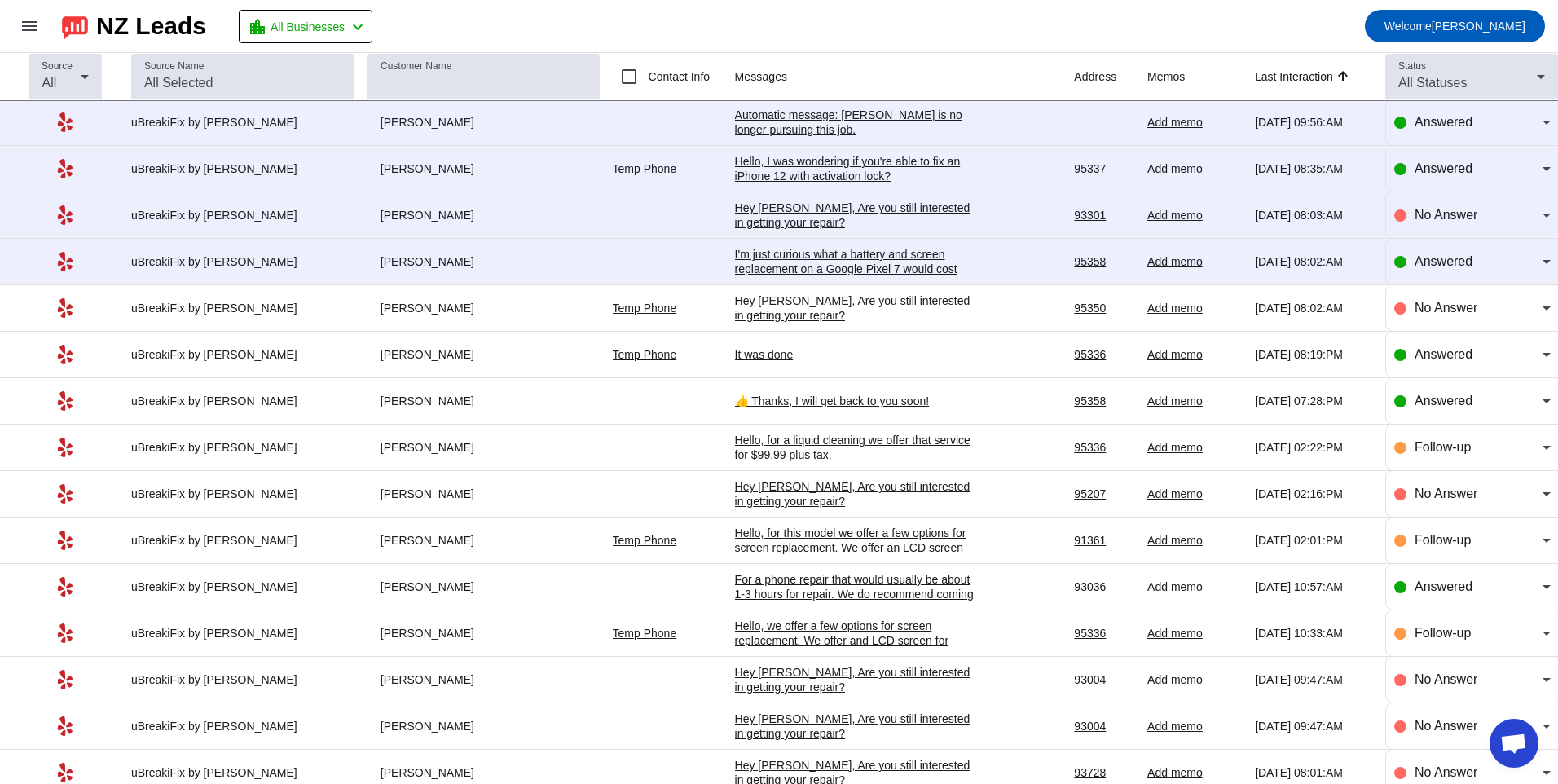
scroll to position [2474, 0]
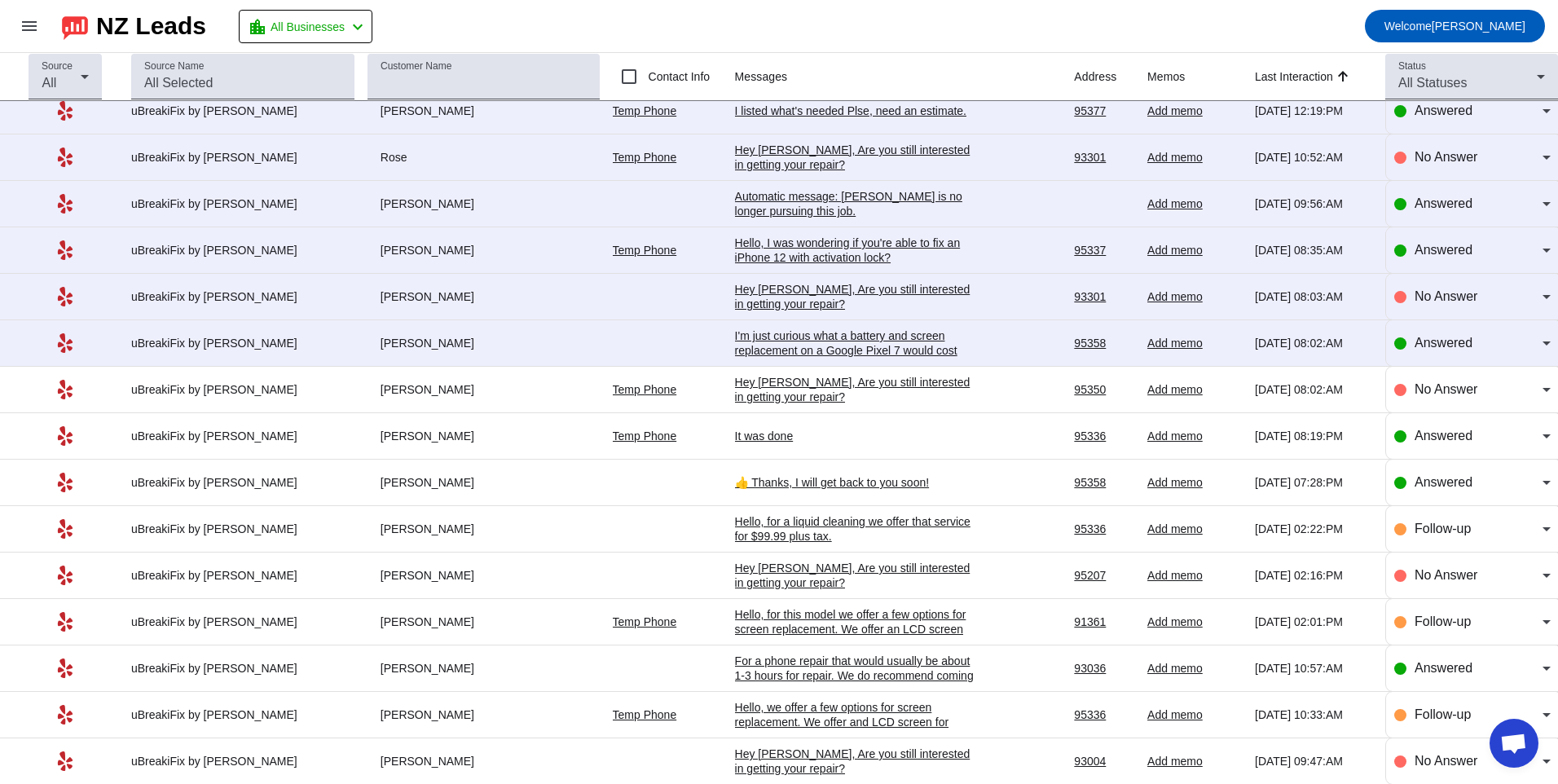
click at [795, 337] on div "I'm just curious what a battery and screen replacement on a Google Pixel 7 woul…" at bounding box center [858, 343] width 245 height 29
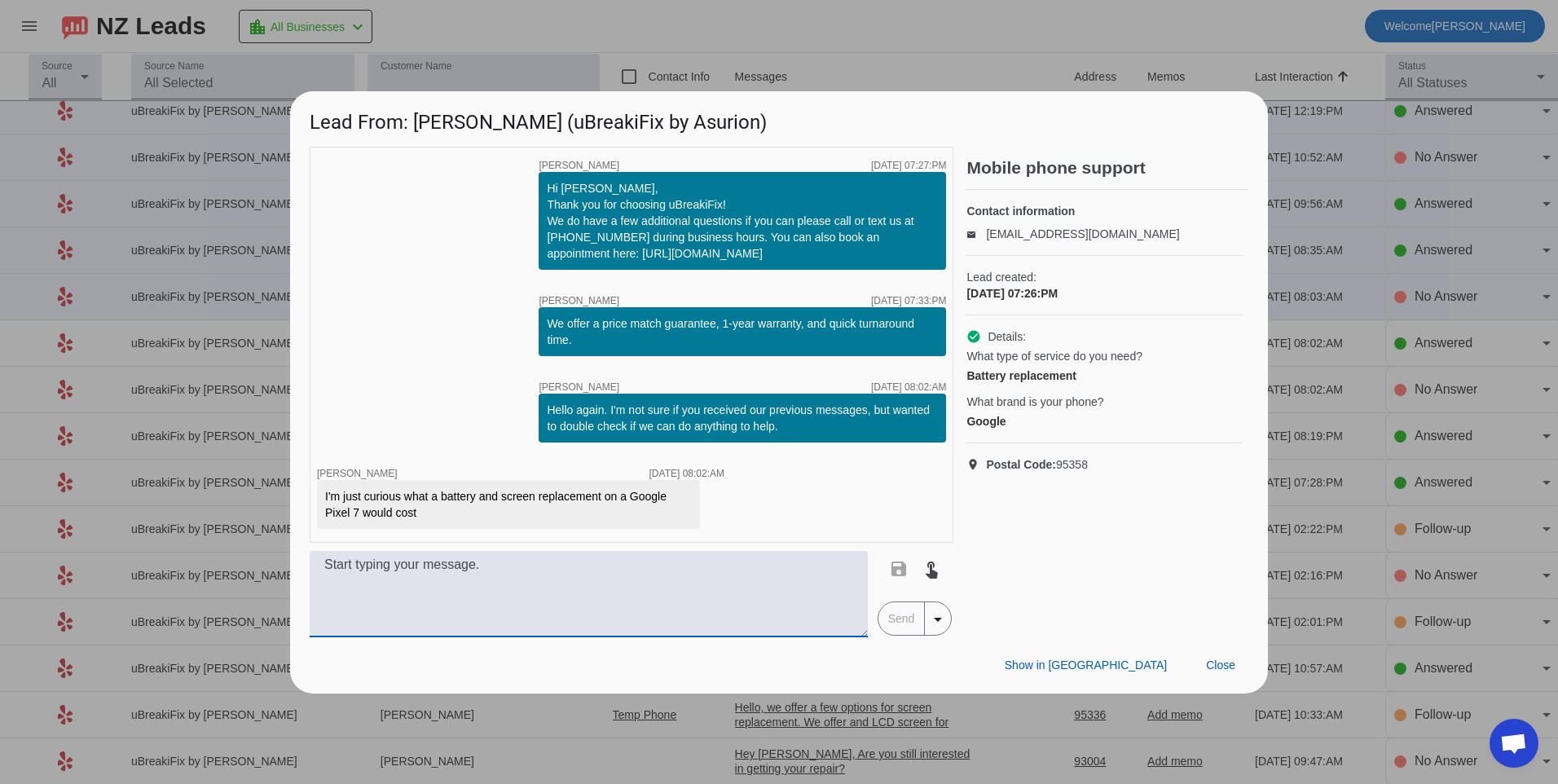
click at [489, 604] on textarea at bounding box center [588, 593] width 558 height 86
type textarea "Hello, for a battery replacement that would be $159.99 plus tax and a screen re…"
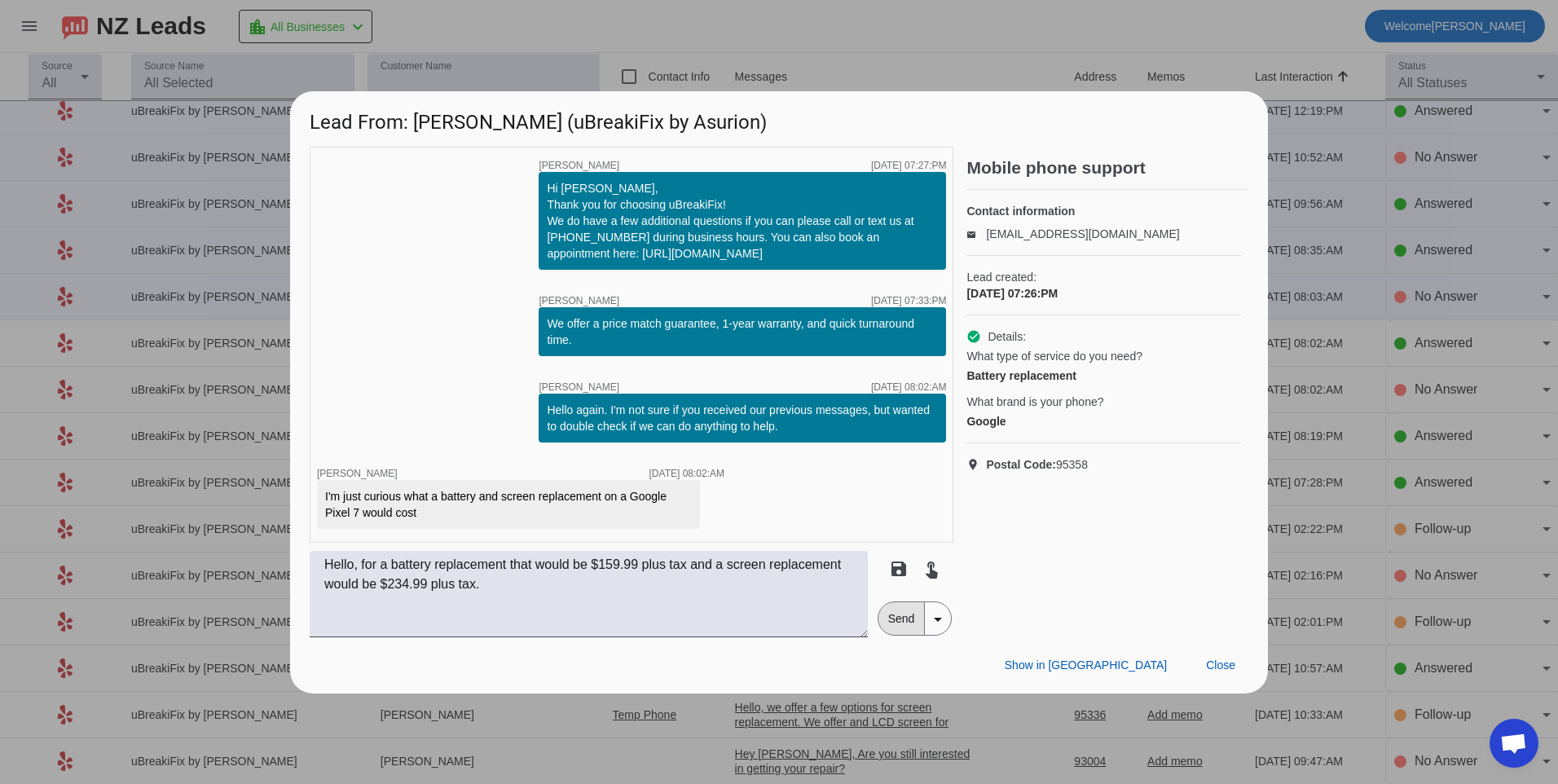
click at [908, 628] on span "Send" at bounding box center [901, 618] width 46 height 32
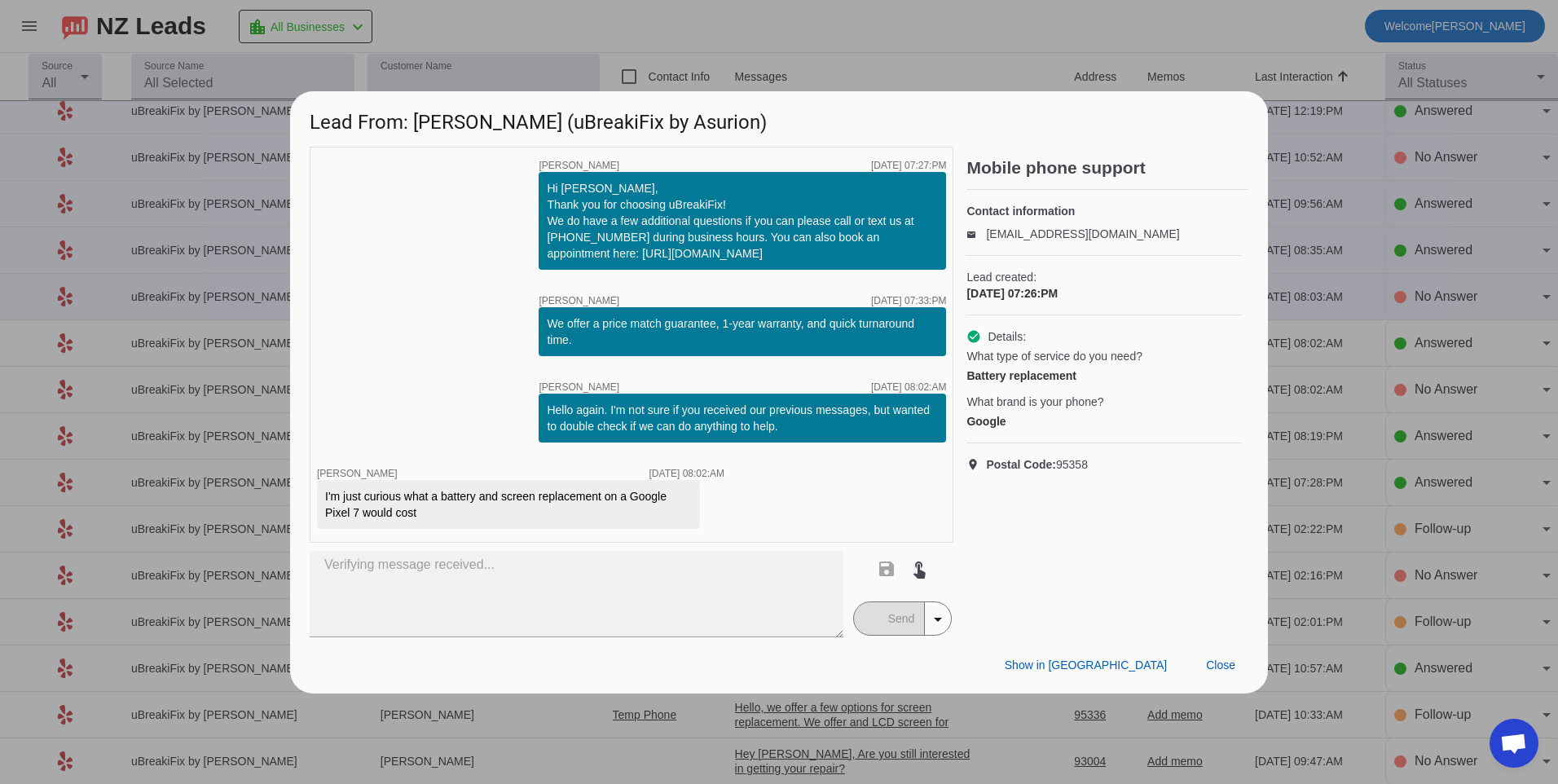
scroll to position [0, 0]
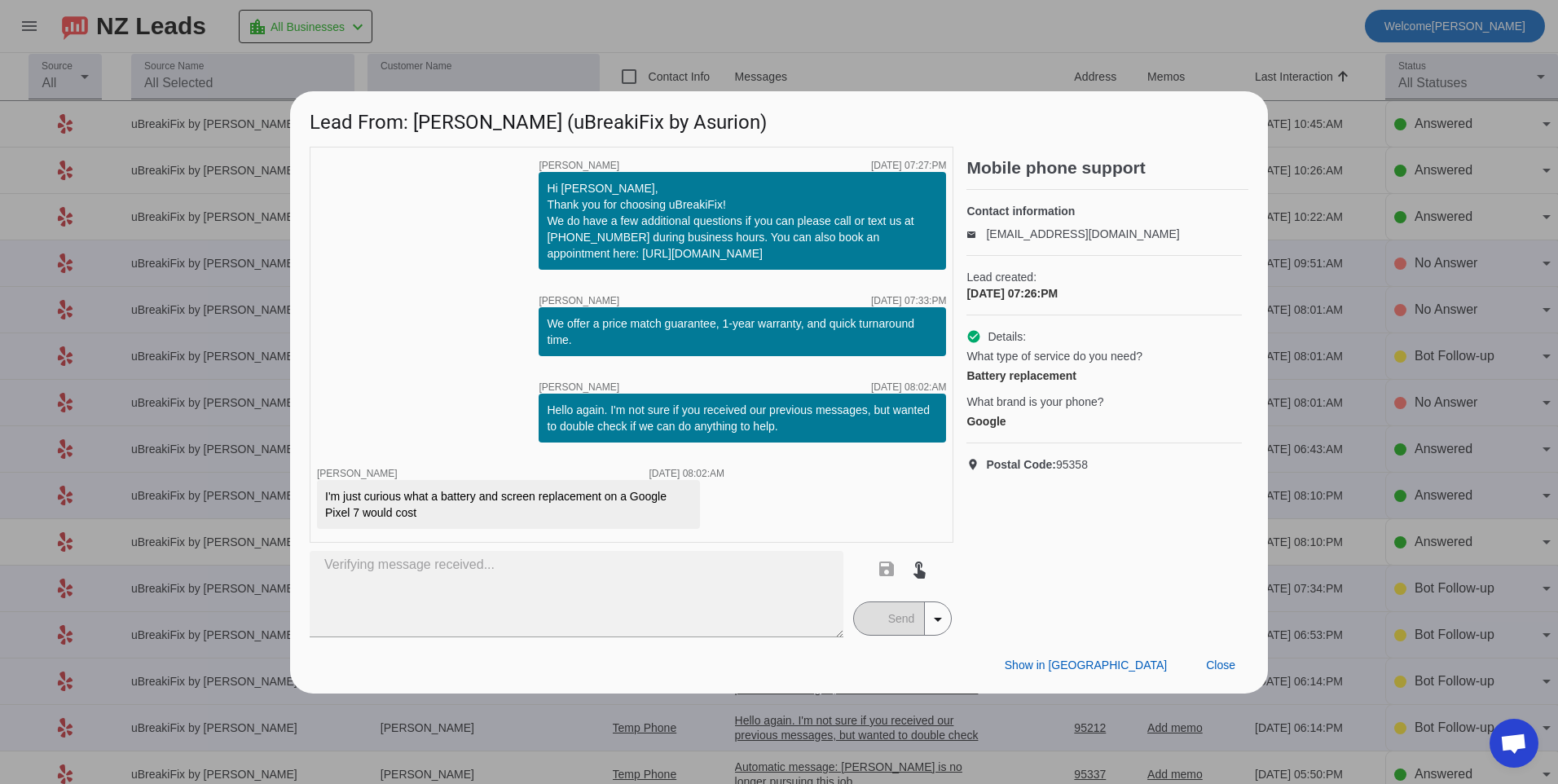
click at [876, 628] on mat-button-toggle-group "Send arrow_drop_down" at bounding box center [903, 618] width 99 height 34
click at [1215, 662] on span "Close" at bounding box center [1220, 664] width 29 height 13
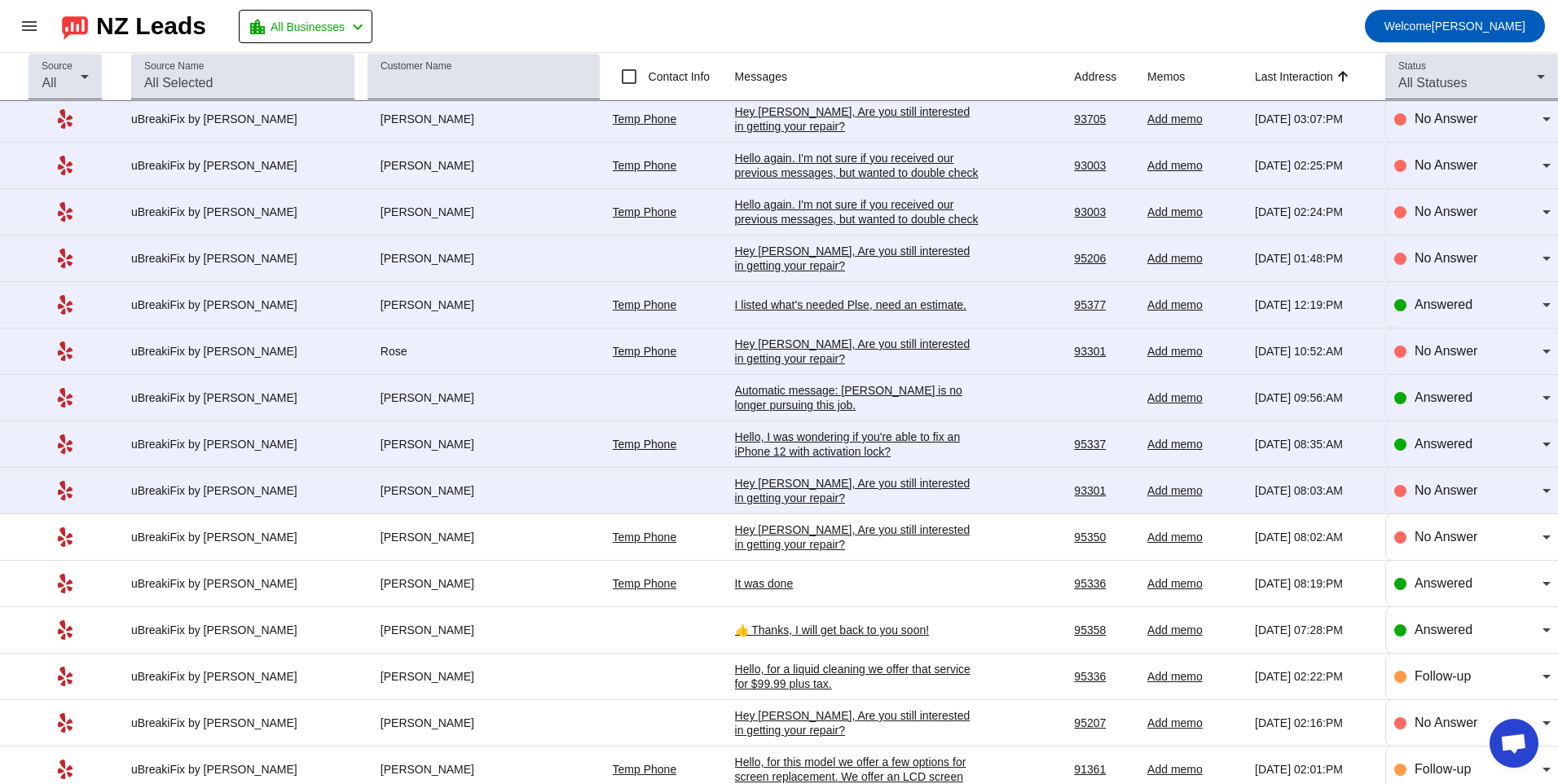
scroll to position [2299, 0]
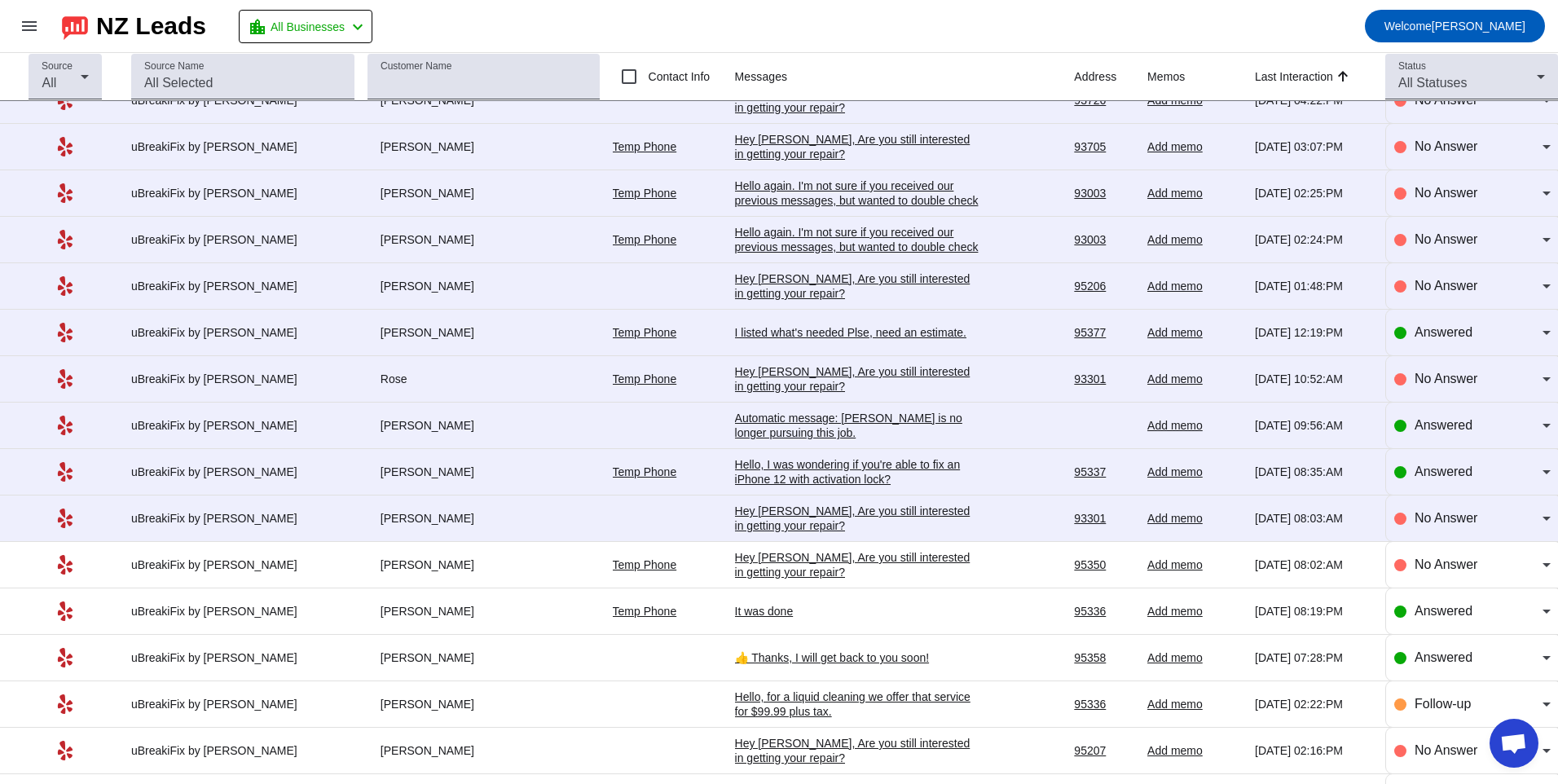
click at [839, 511] on div "Hey [PERSON_NAME], Are you still interested in getting your repair?​" at bounding box center [858, 518] width 245 height 29
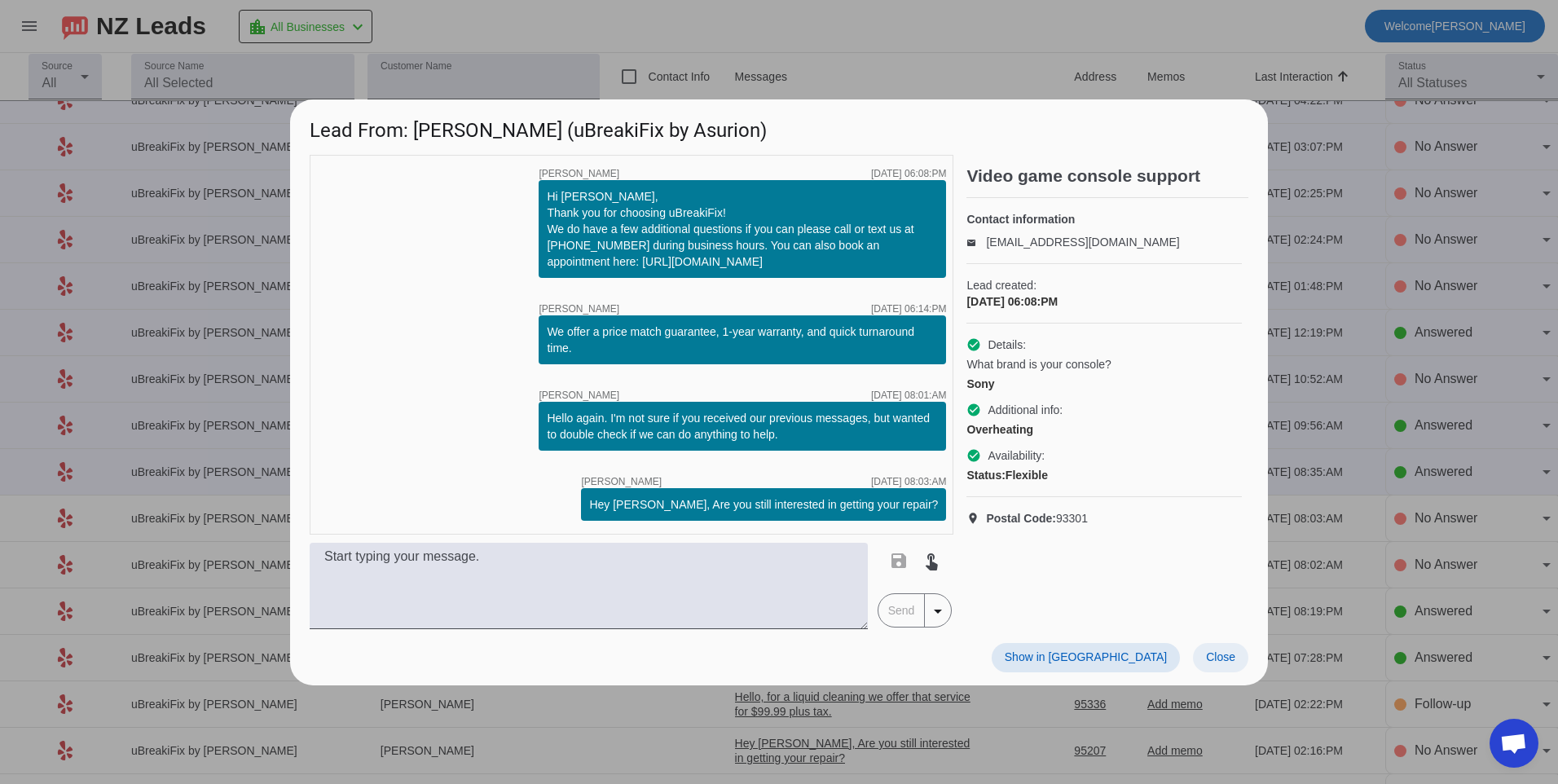
click at [1236, 658] on span at bounding box center [1220, 657] width 56 height 29
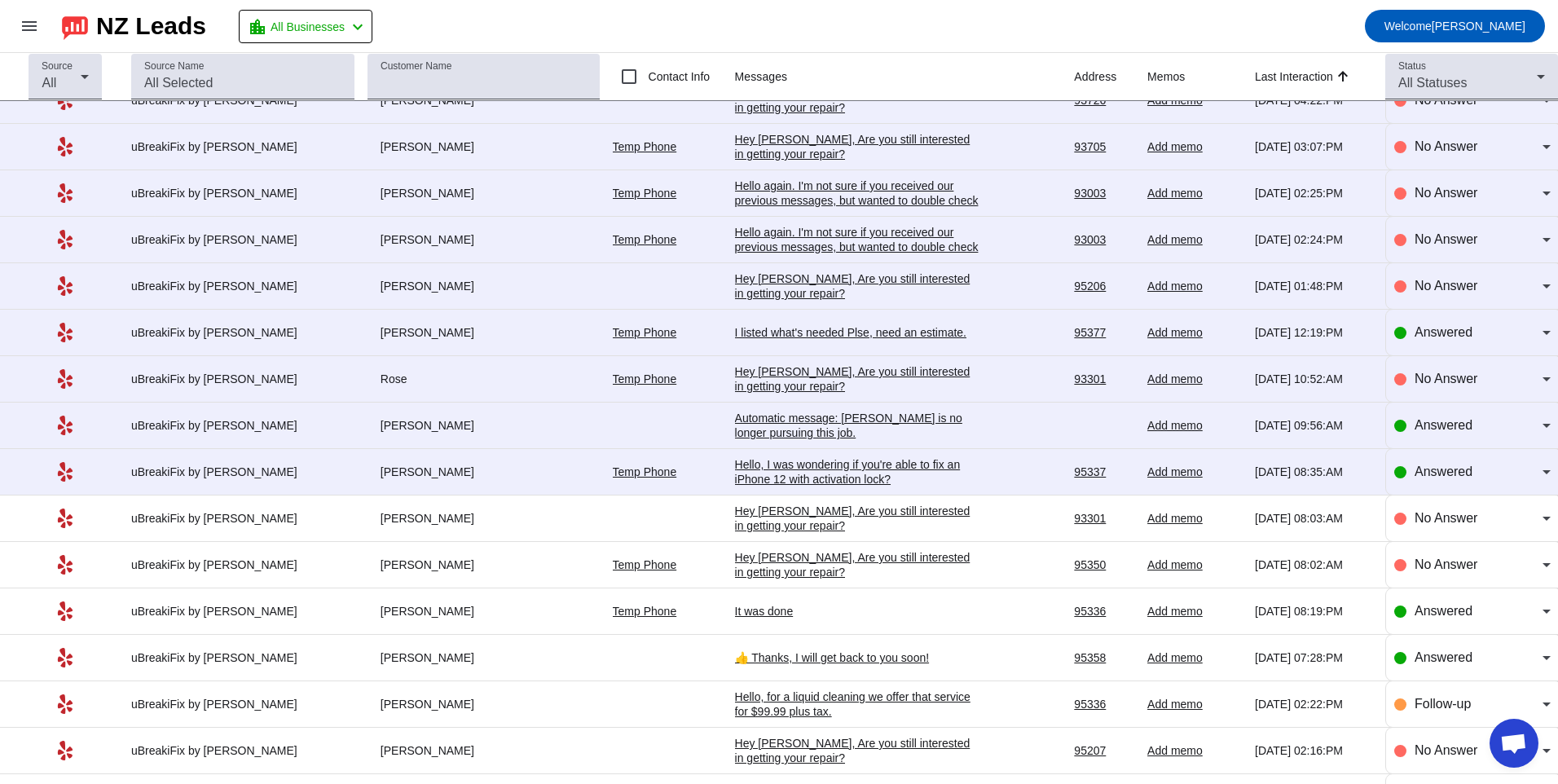
click at [765, 463] on div "Hello, I was wondering if you're able to fix an iPhone 12 with activation lock?" at bounding box center [858, 472] width 245 height 29
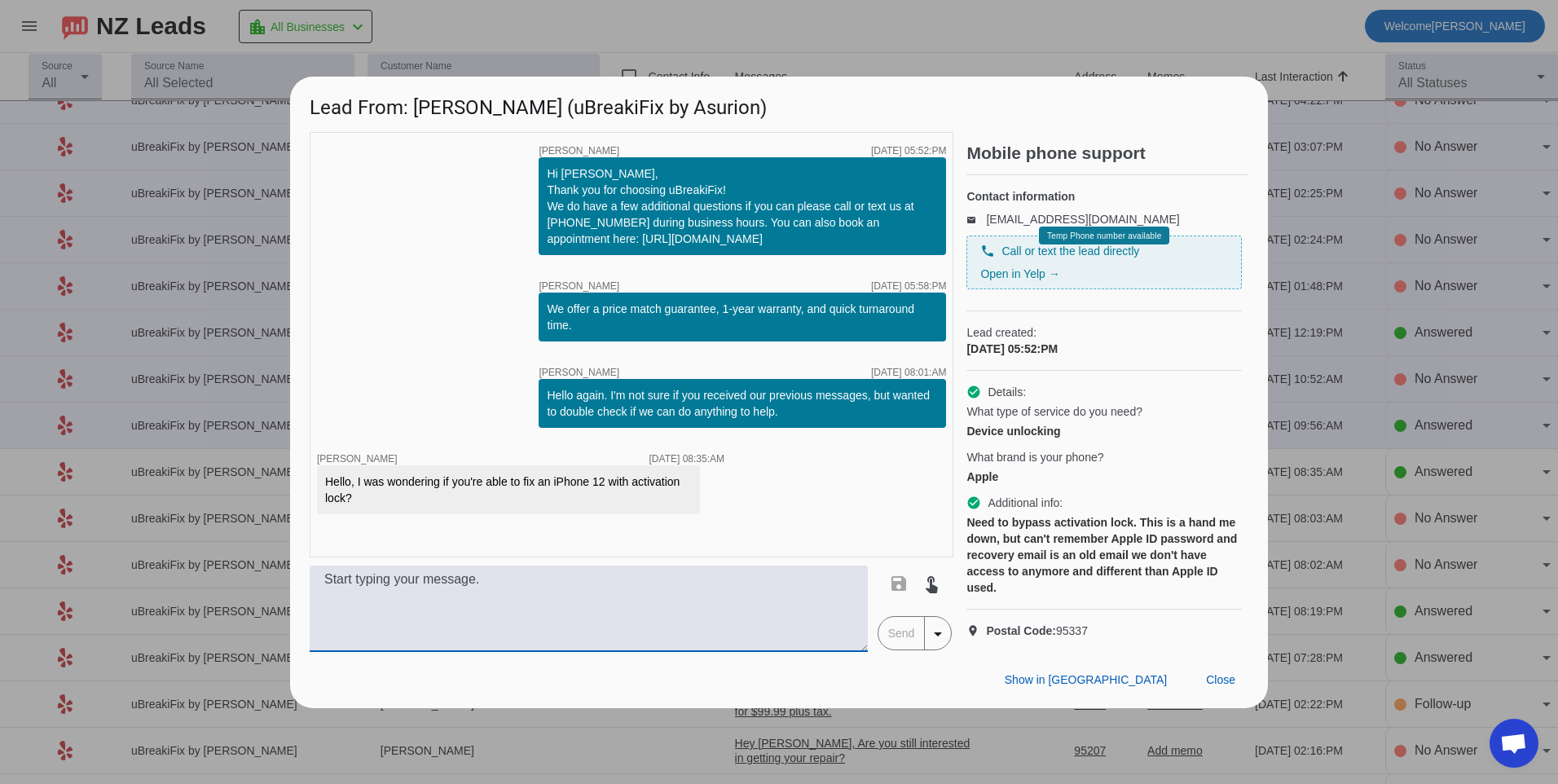
click at [757, 616] on textarea at bounding box center [588, 608] width 558 height 86
type textarea "Hello, unfortunately we do not unlock iphones. You will need to contact Apple s…"
click at [899, 650] on span "Send" at bounding box center [901, 633] width 46 height 32
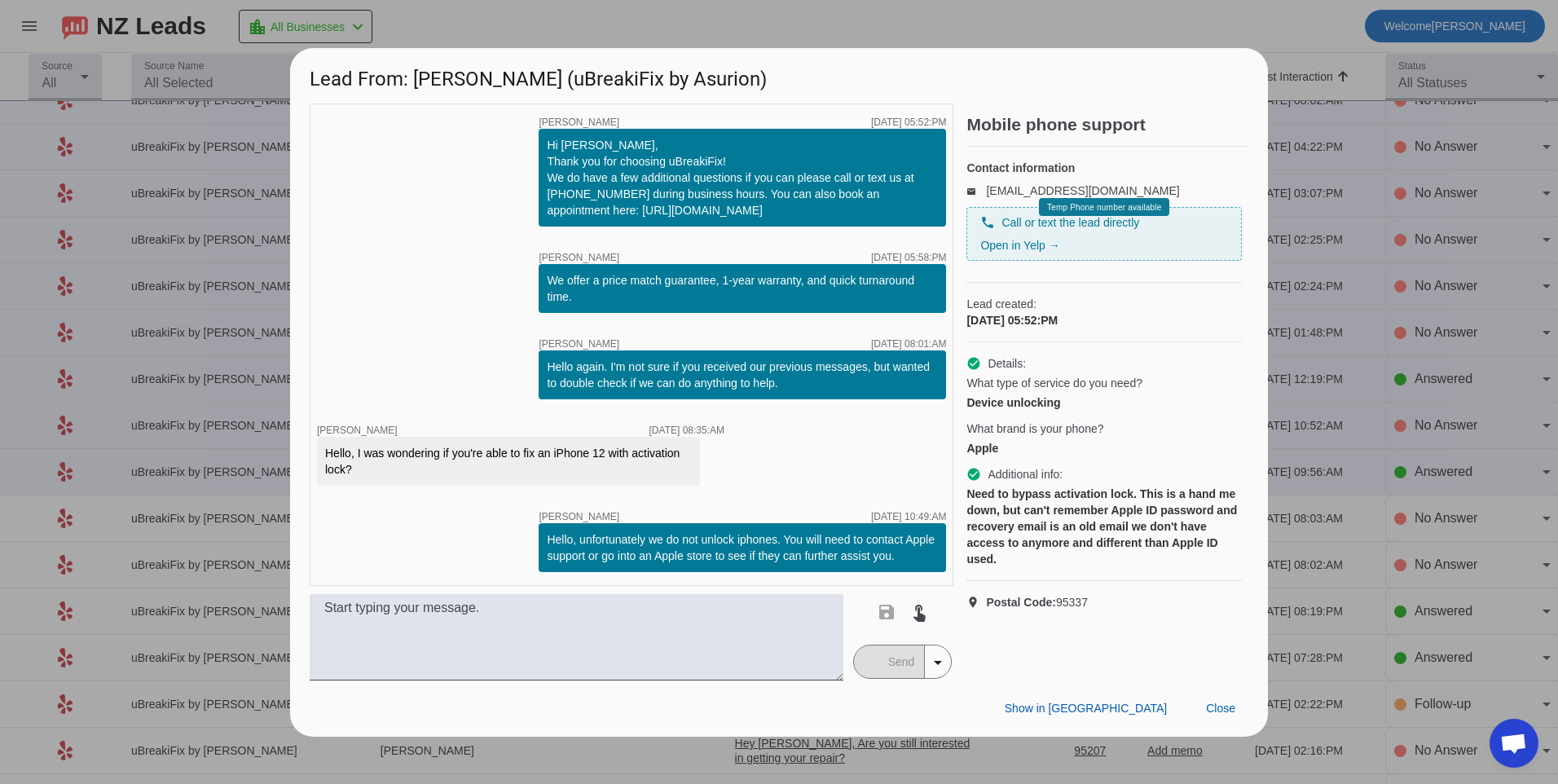
scroll to position [0, 0]
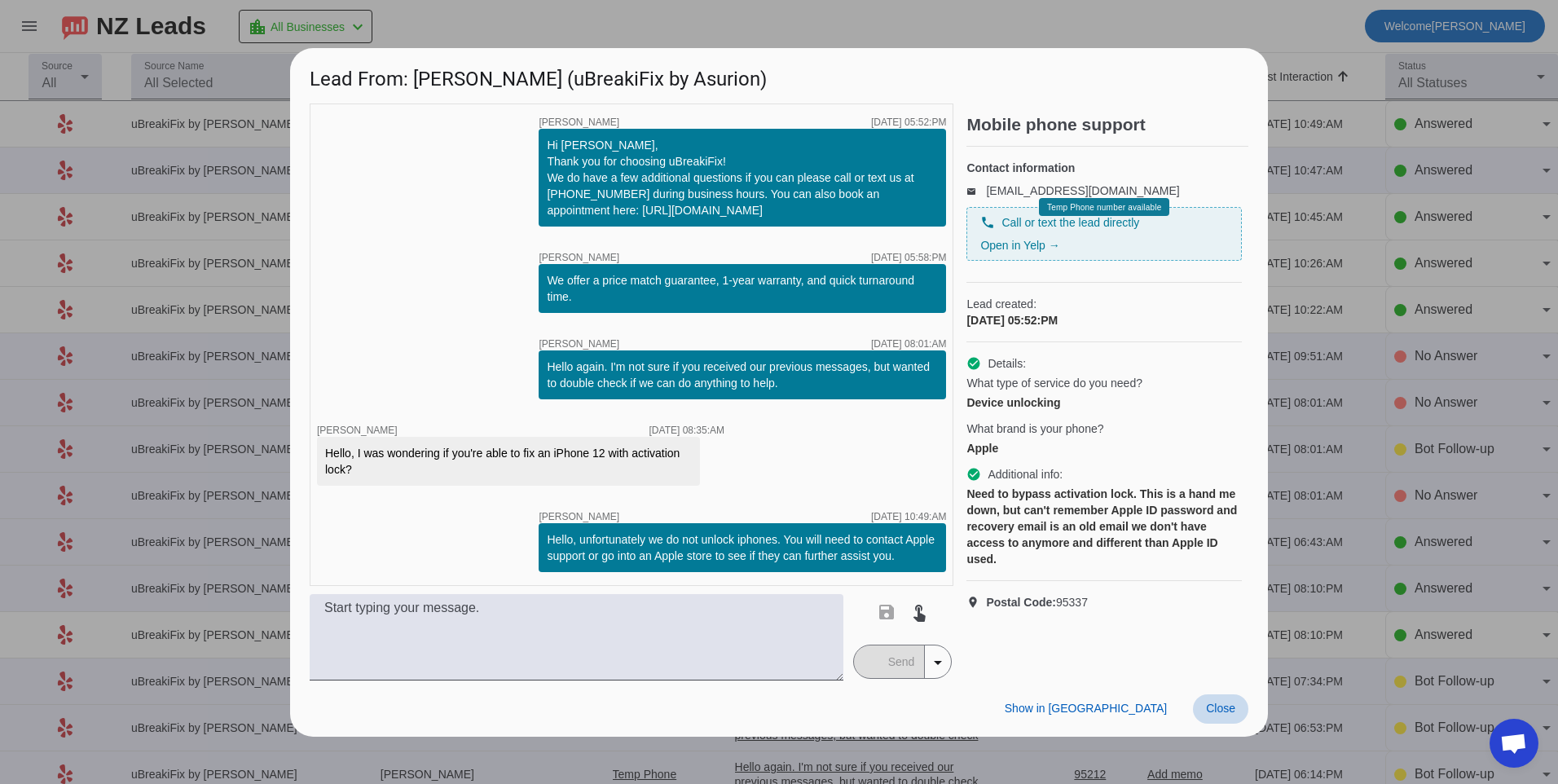
click at [1240, 704] on span at bounding box center [1220, 709] width 56 height 29
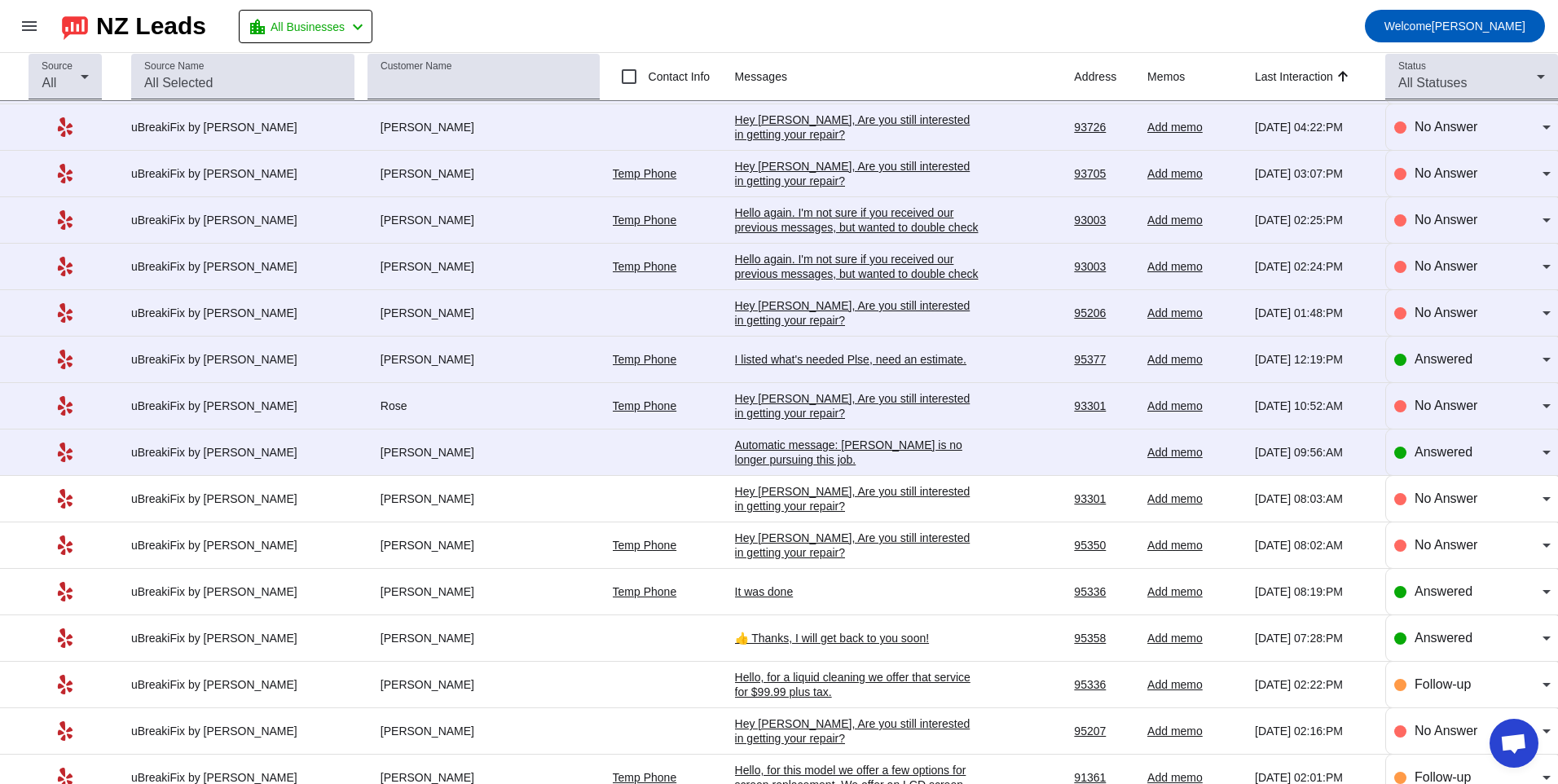
scroll to position [2291, 0]
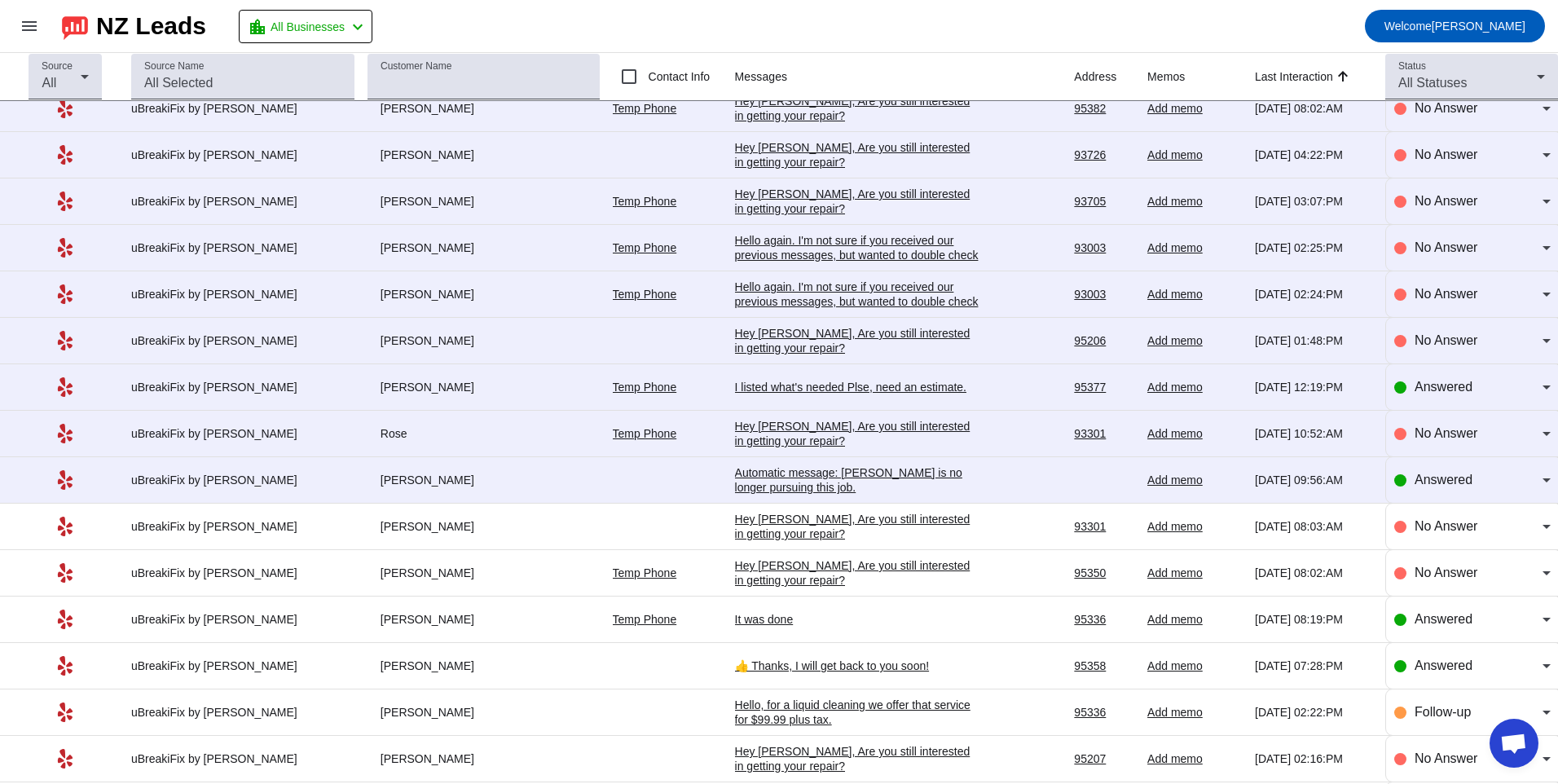
click at [770, 480] on div "Automatic message: [PERSON_NAME] is no longer pursuing this job." at bounding box center [858, 480] width 245 height 29
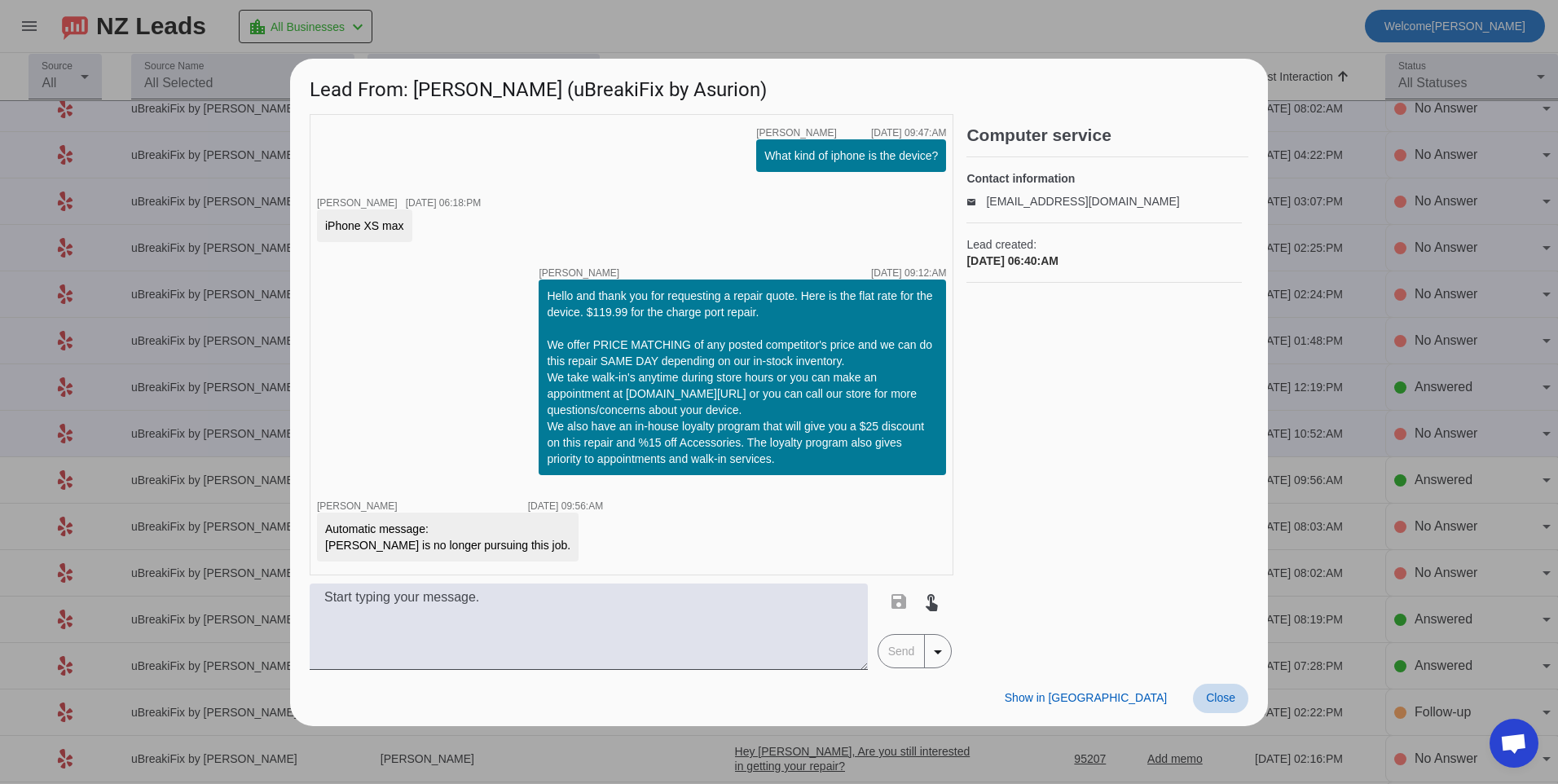
click at [1230, 696] on span "Close" at bounding box center [1220, 697] width 29 height 13
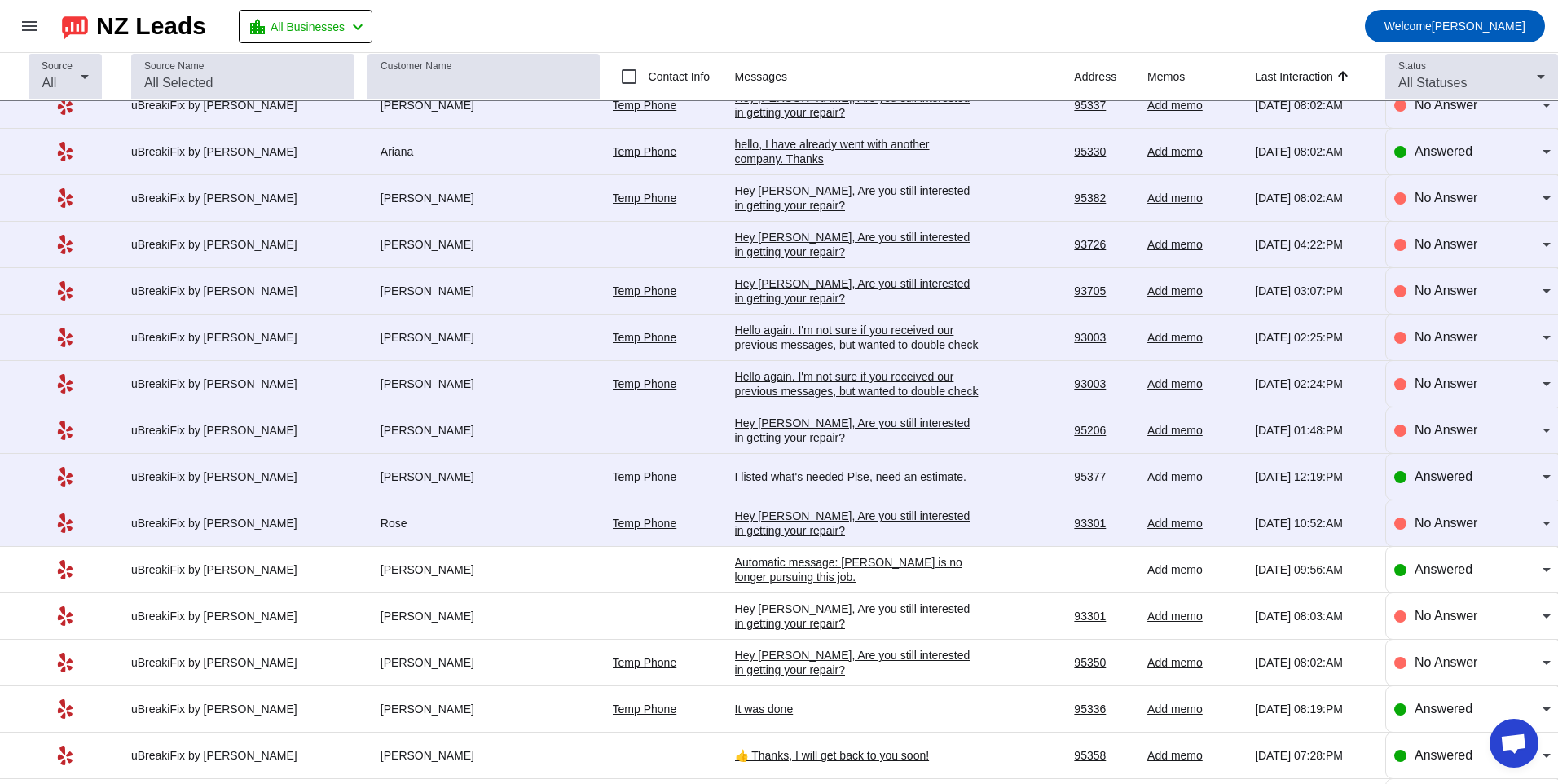
scroll to position [2210, 0]
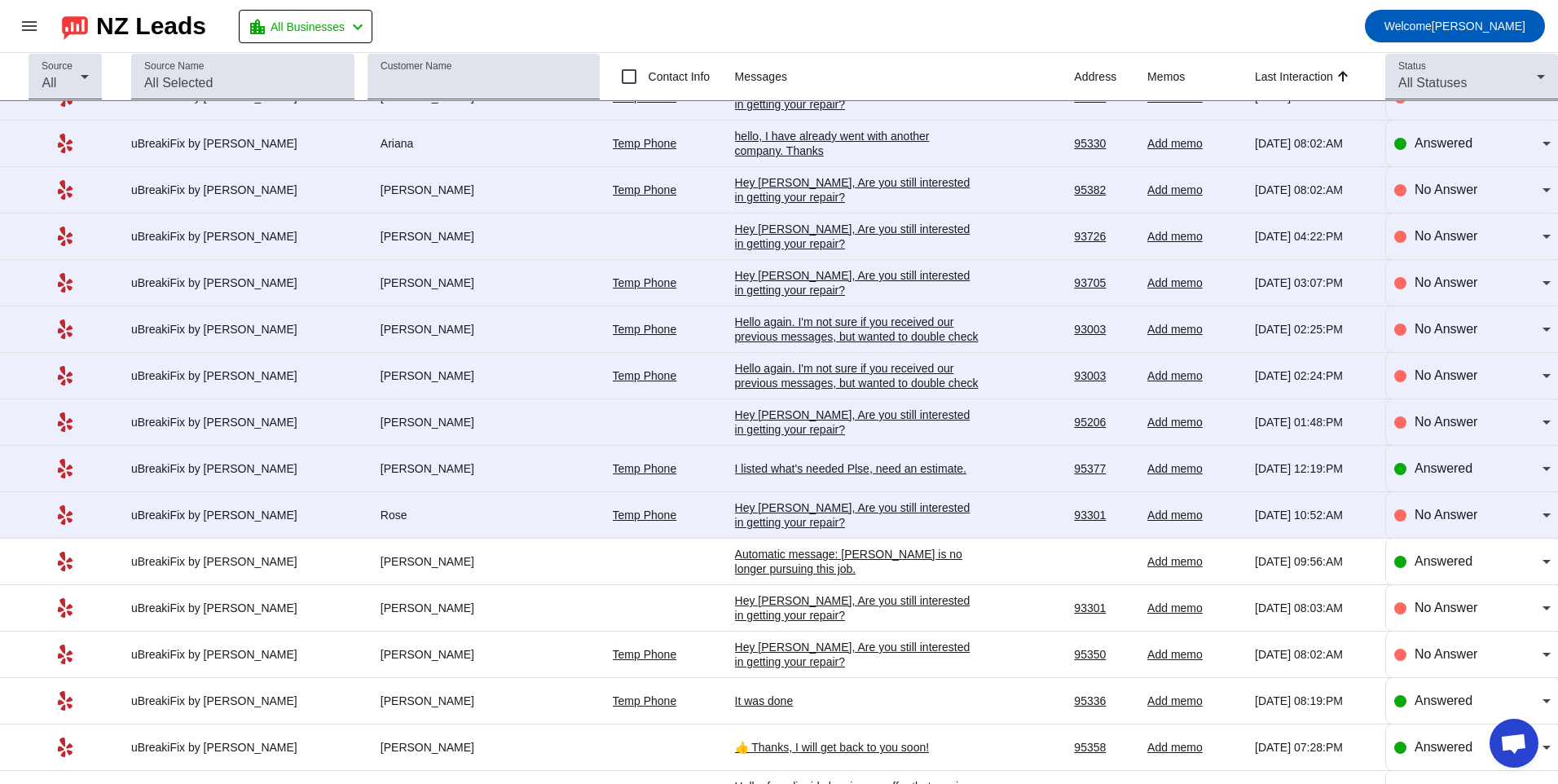
click at [841, 516] on div "Hey [PERSON_NAME], Are you still interested in getting your repair?​" at bounding box center [858, 515] width 245 height 29
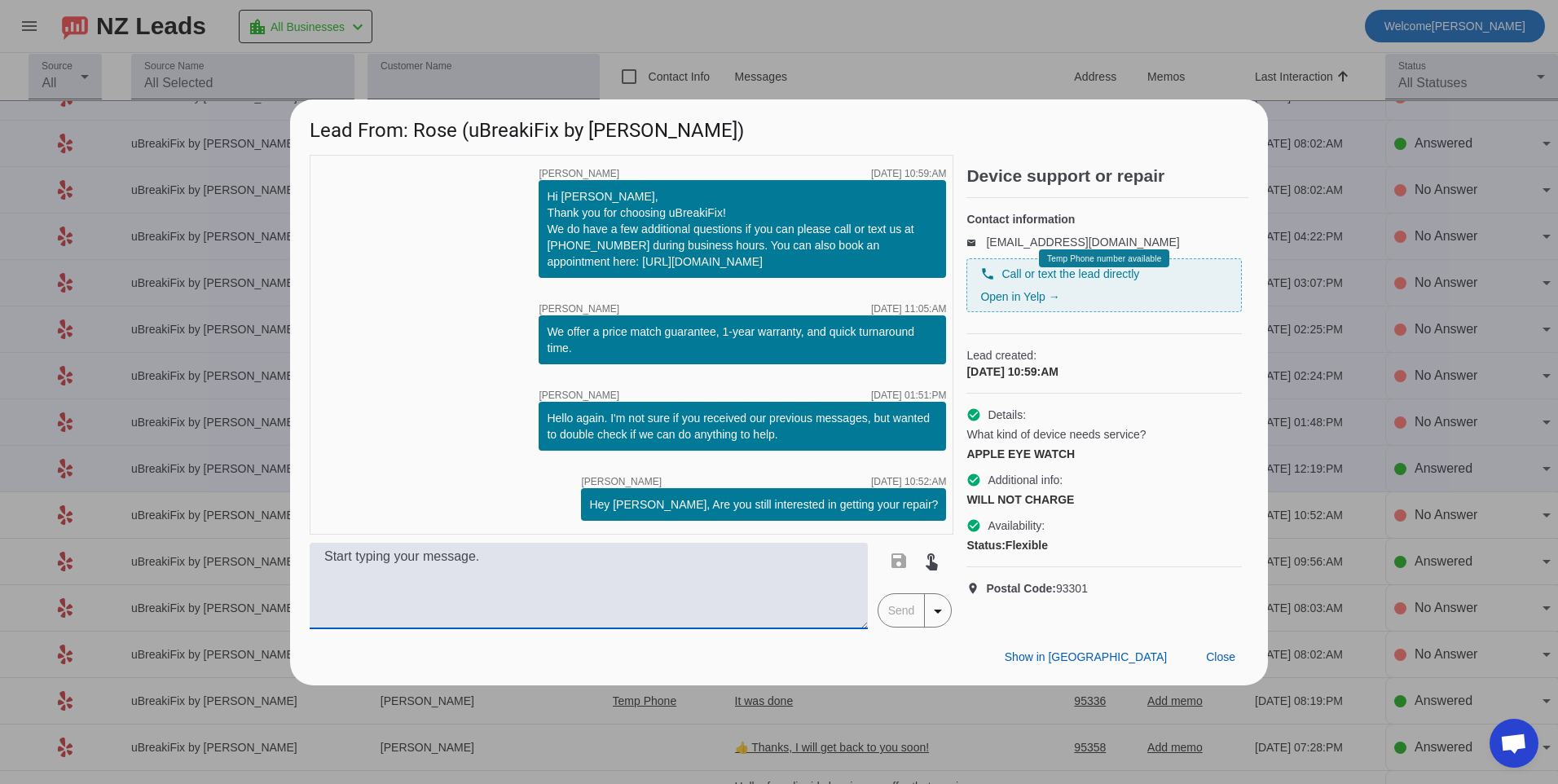
click at [522, 588] on textarea at bounding box center [588, 586] width 558 height 86
type textarea "Hello, the watch may need a few battery, that would be $99.99 plus tax for repl…"
click at [888, 622] on span "Send" at bounding box center [901, 610] width 46 height 32
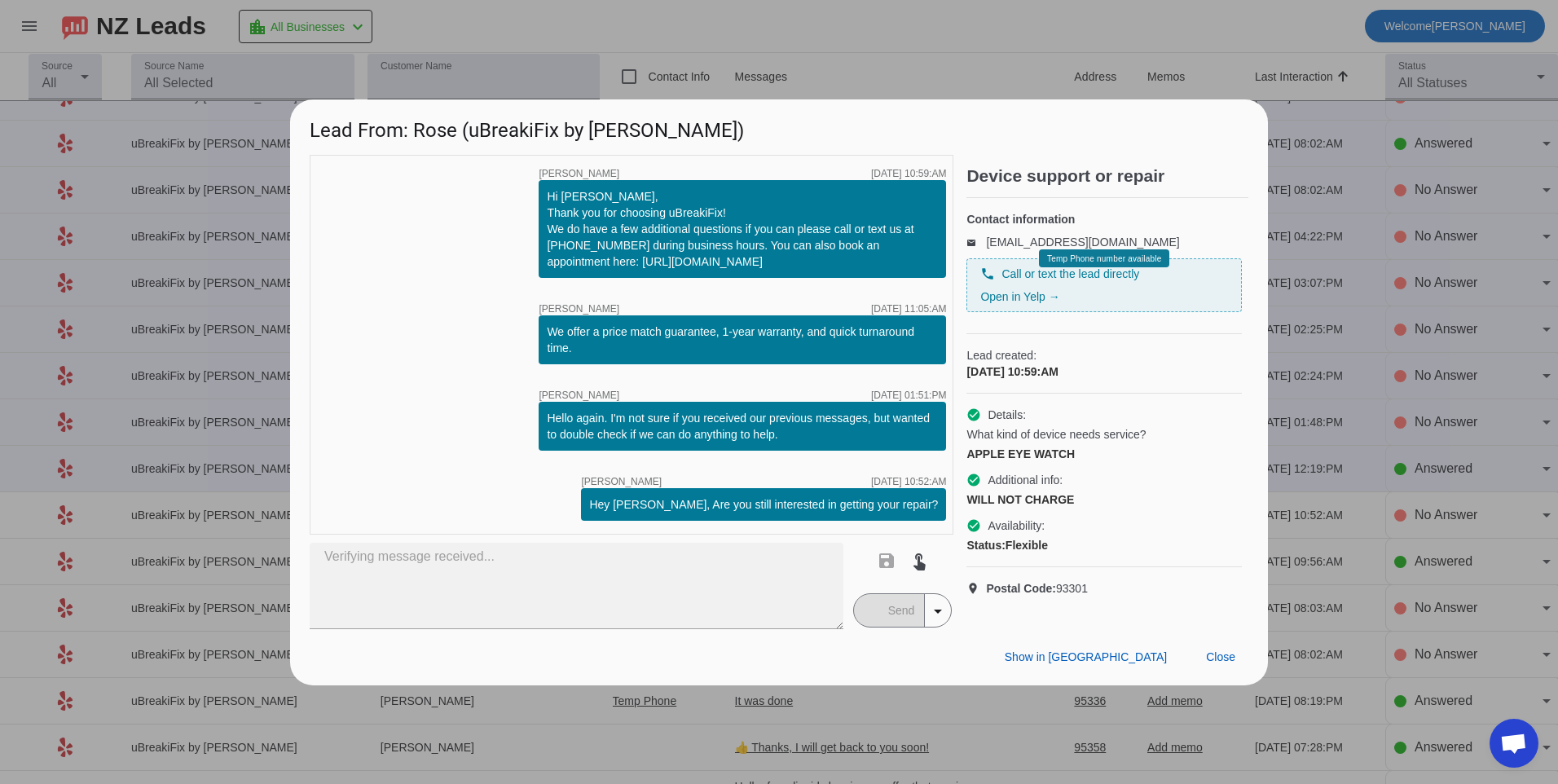
scroll to position [0, 0]
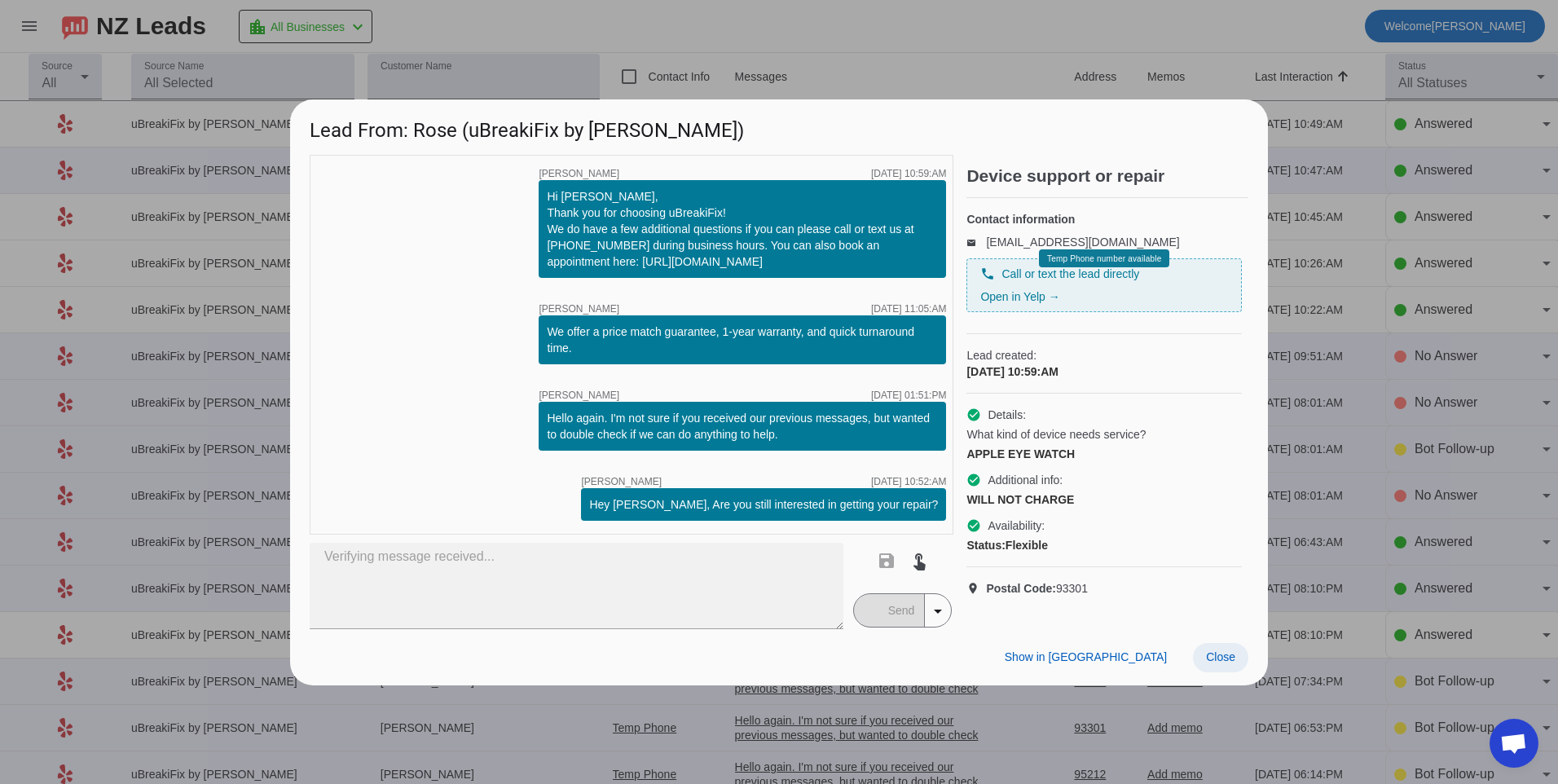
click at [1210, 663] on span "Close" at bounding box center [1220, 656] width 29 height 13
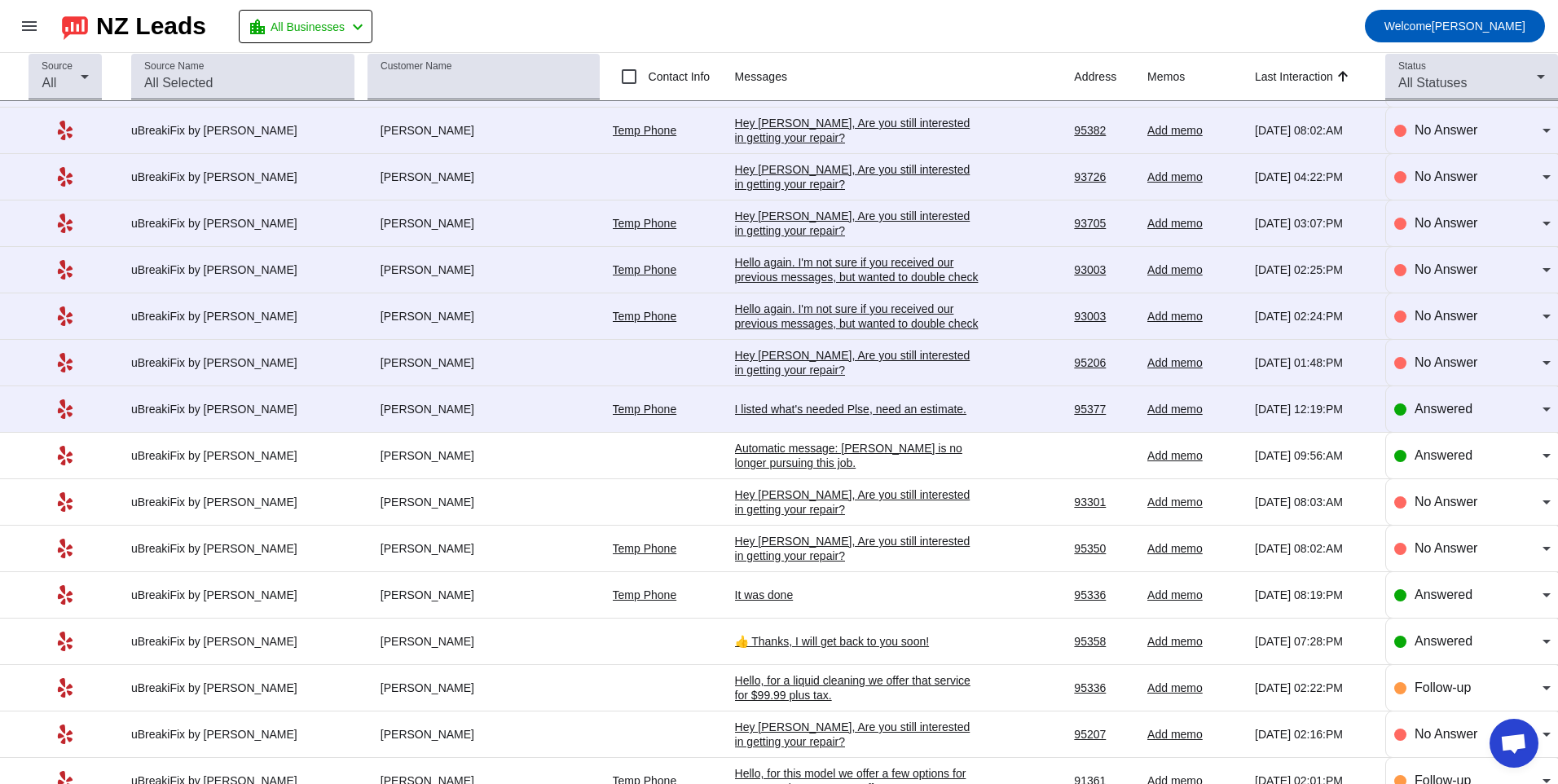
scroll to position [2312, 0]
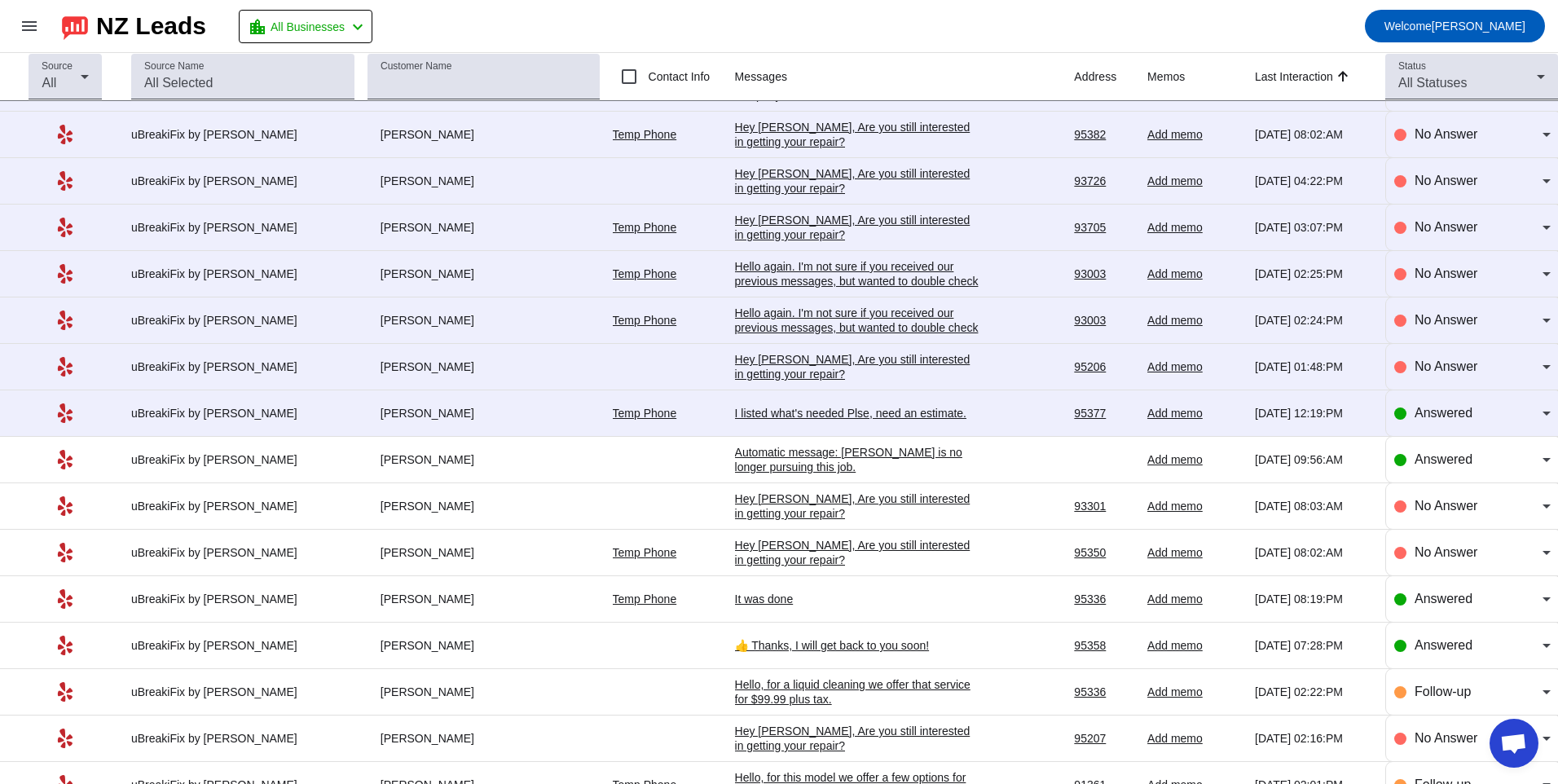
click at [800, 421] on td "I listed what's needed Plse, need an estimate. [DATE] 12:19:PM" at bounding box center [905, 413] width 339 height 46
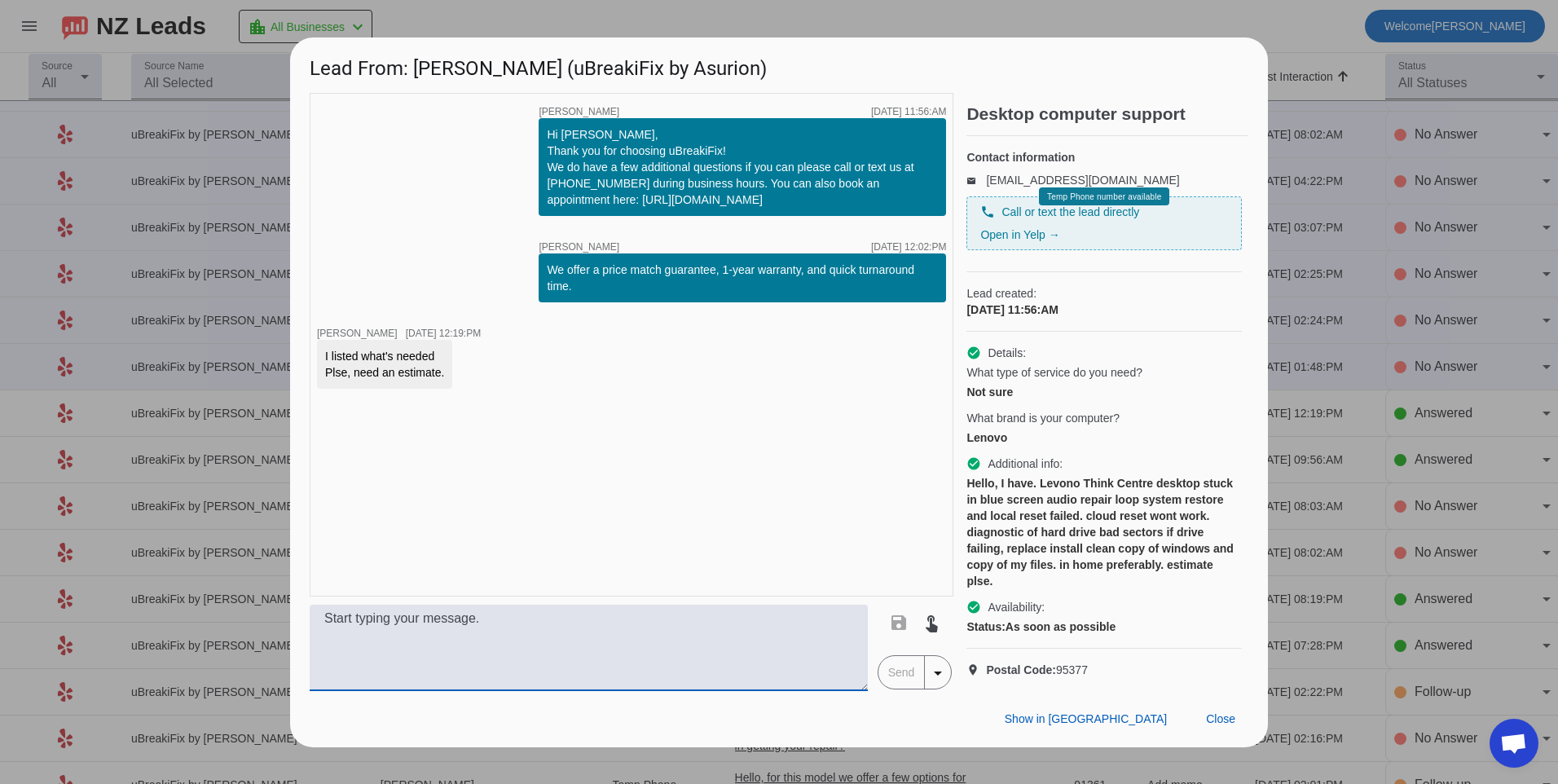
click at [720, 664] on textarea at bounding box center [588, 647] width 558 height 86
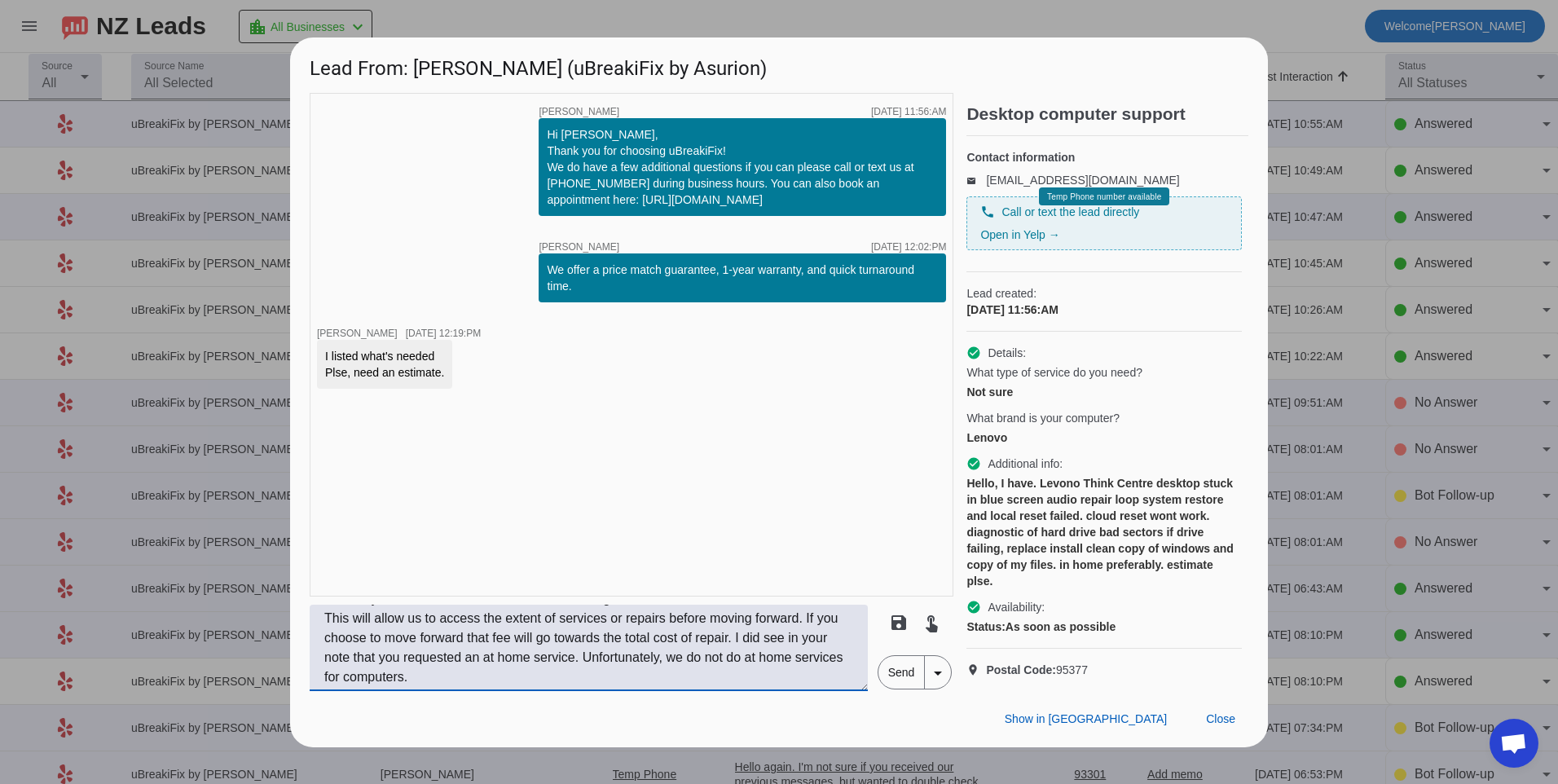
scroll to position [0, 0]
type textarea "Hello, if you wanted to start off with our initial diagnostic we can take a loo…"
click at [912, 688] on span "Send" at bounding box center [901, 672] width 46 height 32
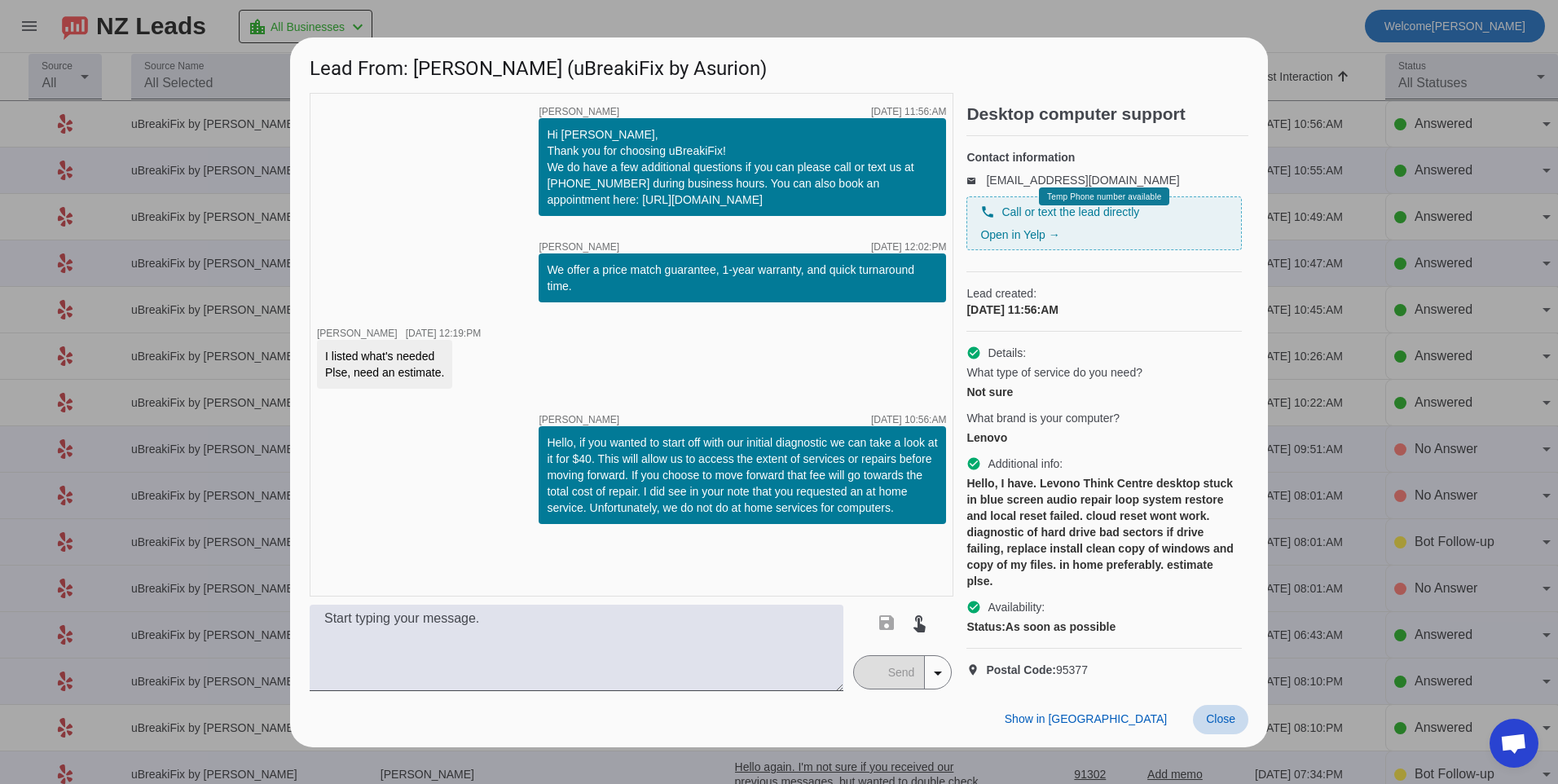
click at [1240, 721] on span at bounding box center [1220, 719] width 56 height 29
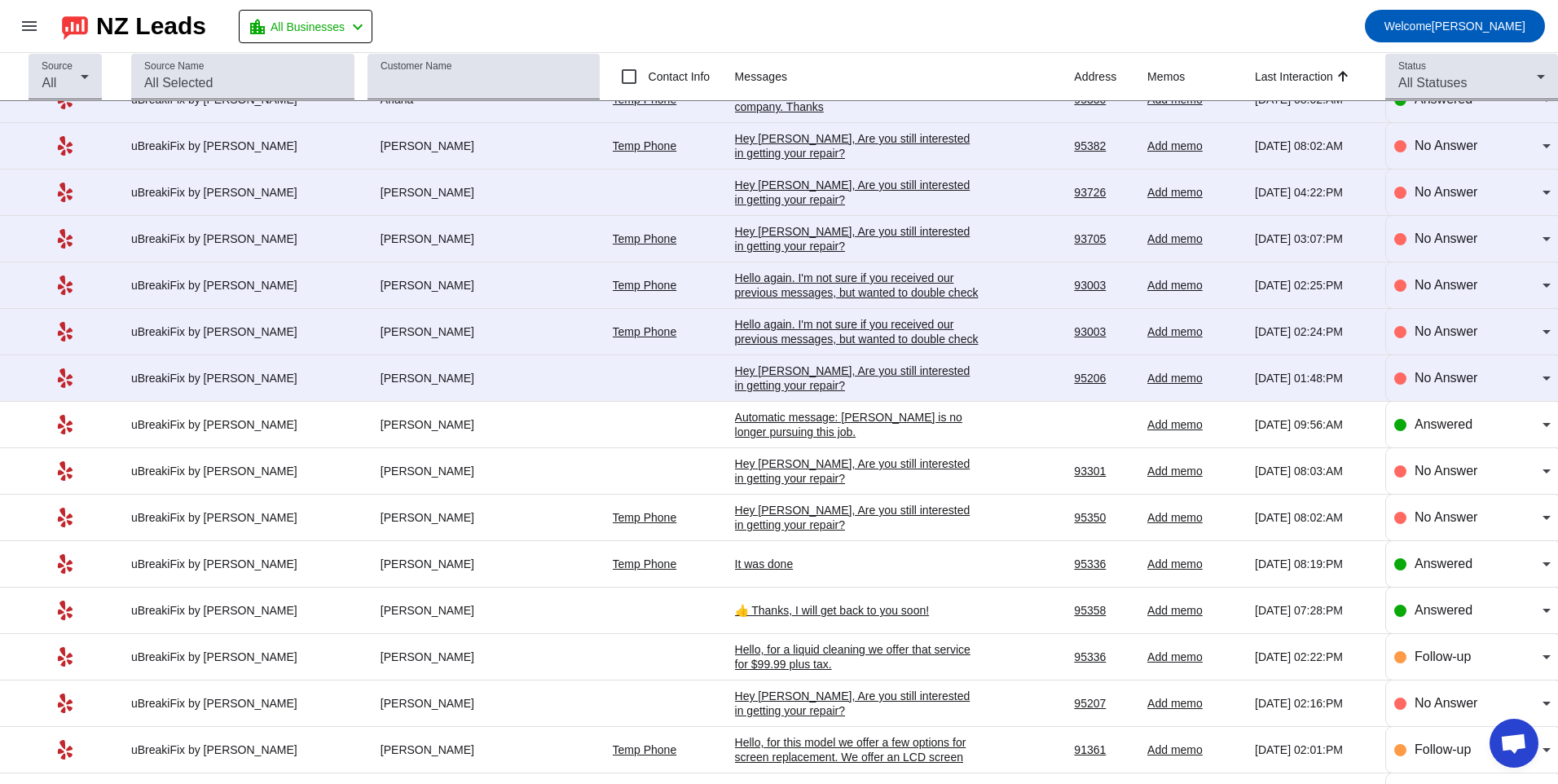
scroll to position [2291, 0]
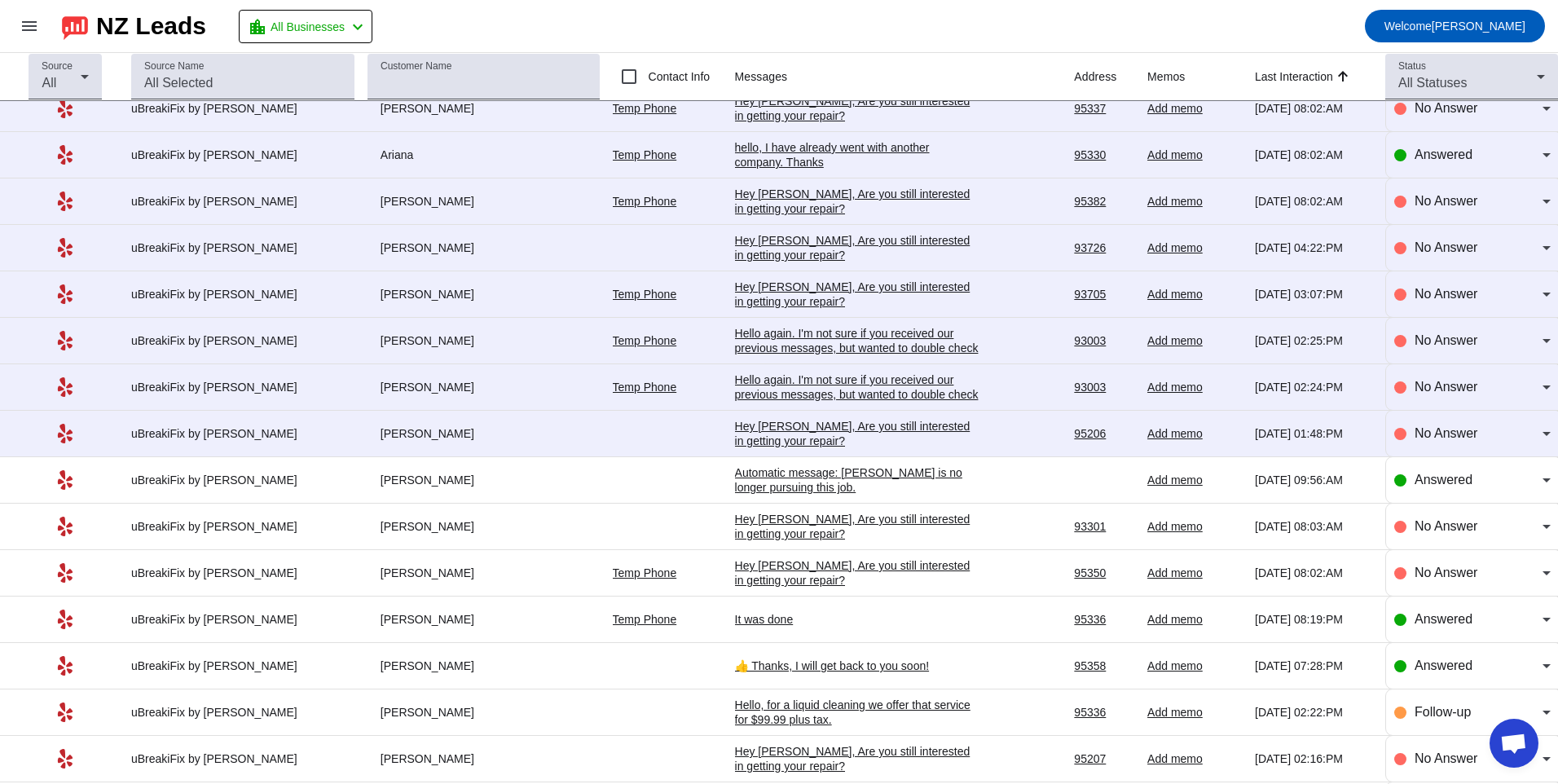
click at [786, 420] on div "Hey [PERSON_NAME], Are you still interested in getting your repair?​" at bounding box center [858, 433] width 245 height 29
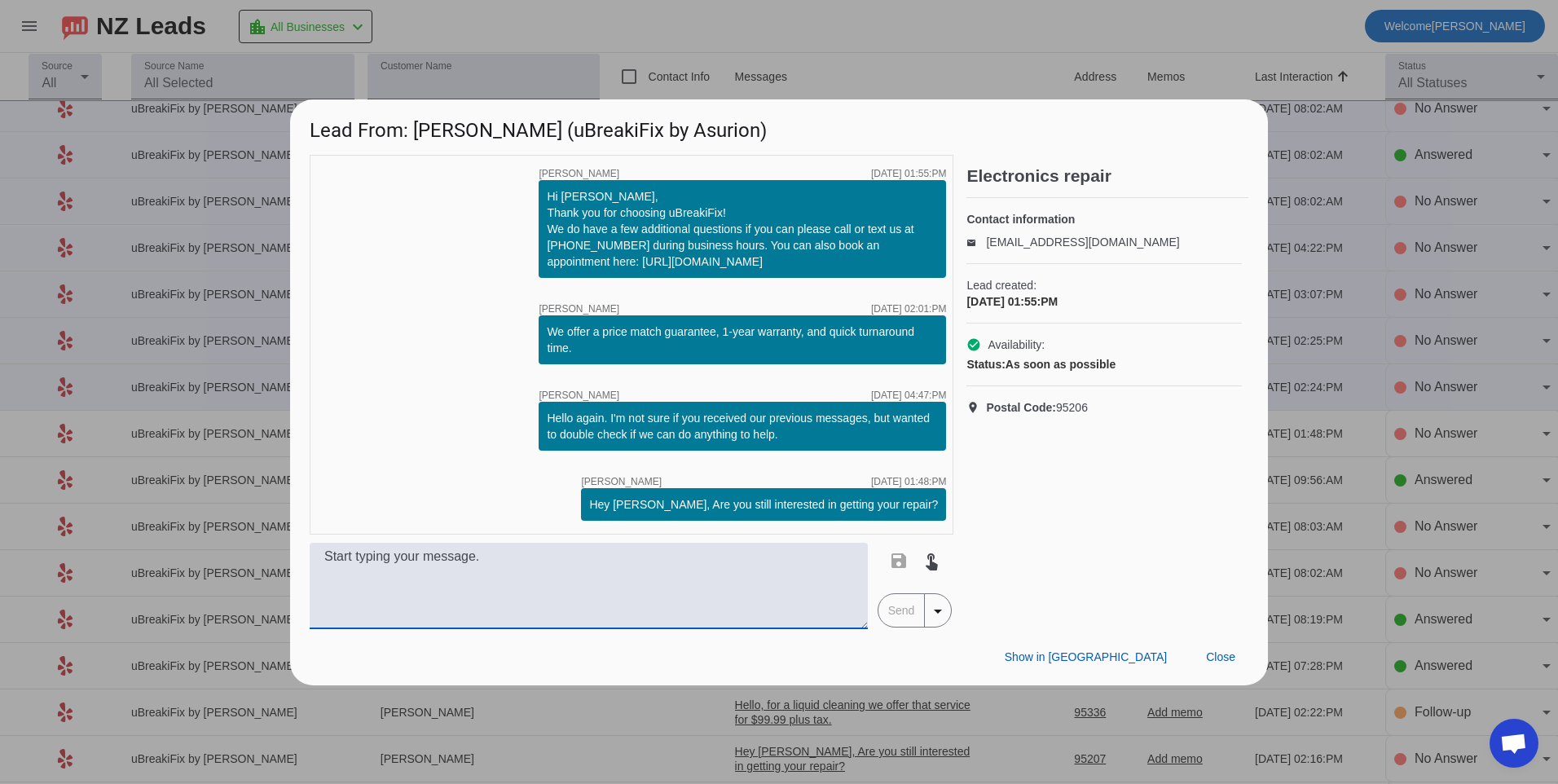
click at [667, 584] on textarea at bounding box center [588, 586] width 558 height 86
type textarea "Hello, what kind of device do you need repaired?"
click at [913, 598] on span "Send" at bounding box center [901, 610] width 46 height 32
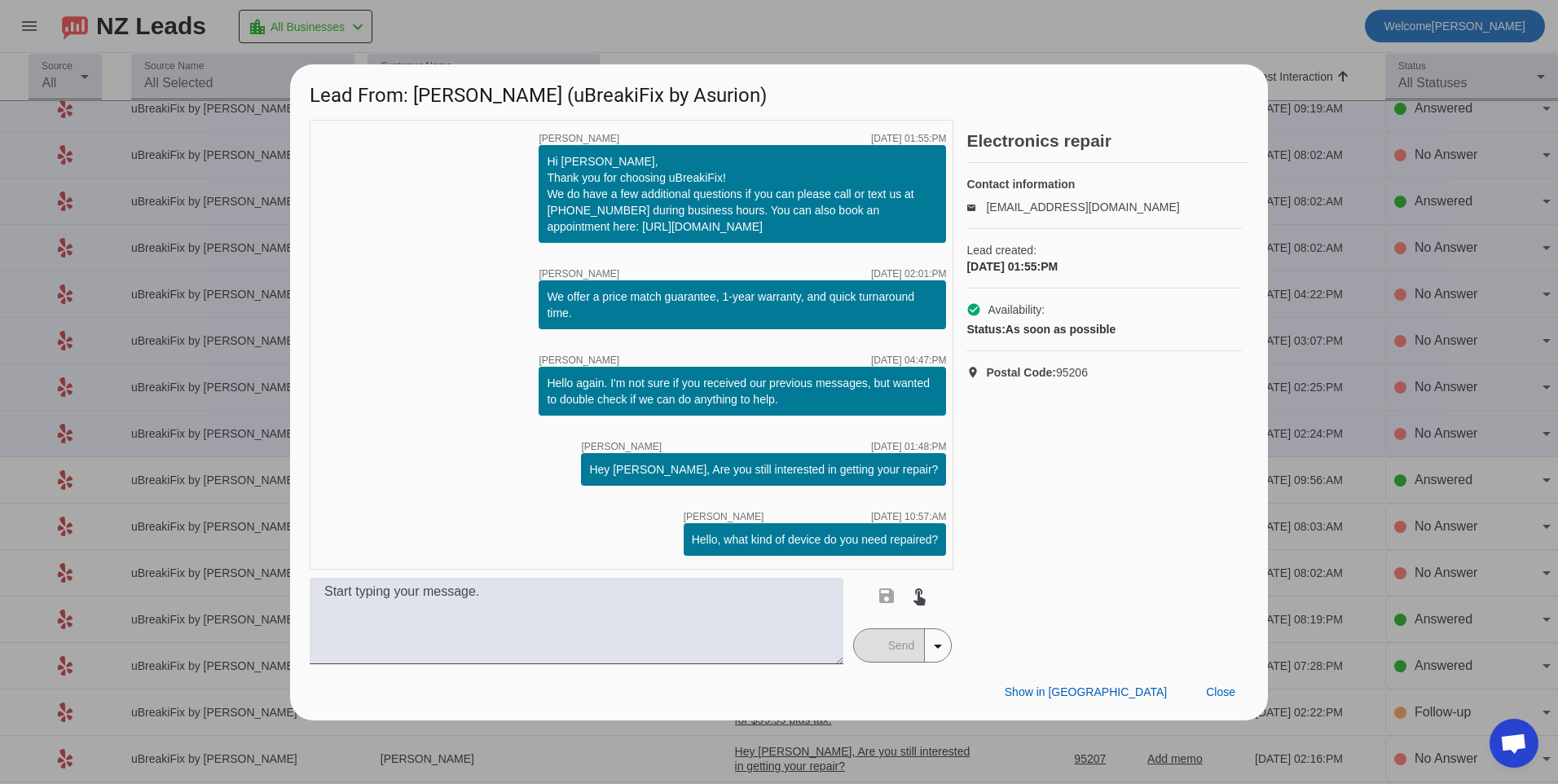
scroll to position [0, 0]
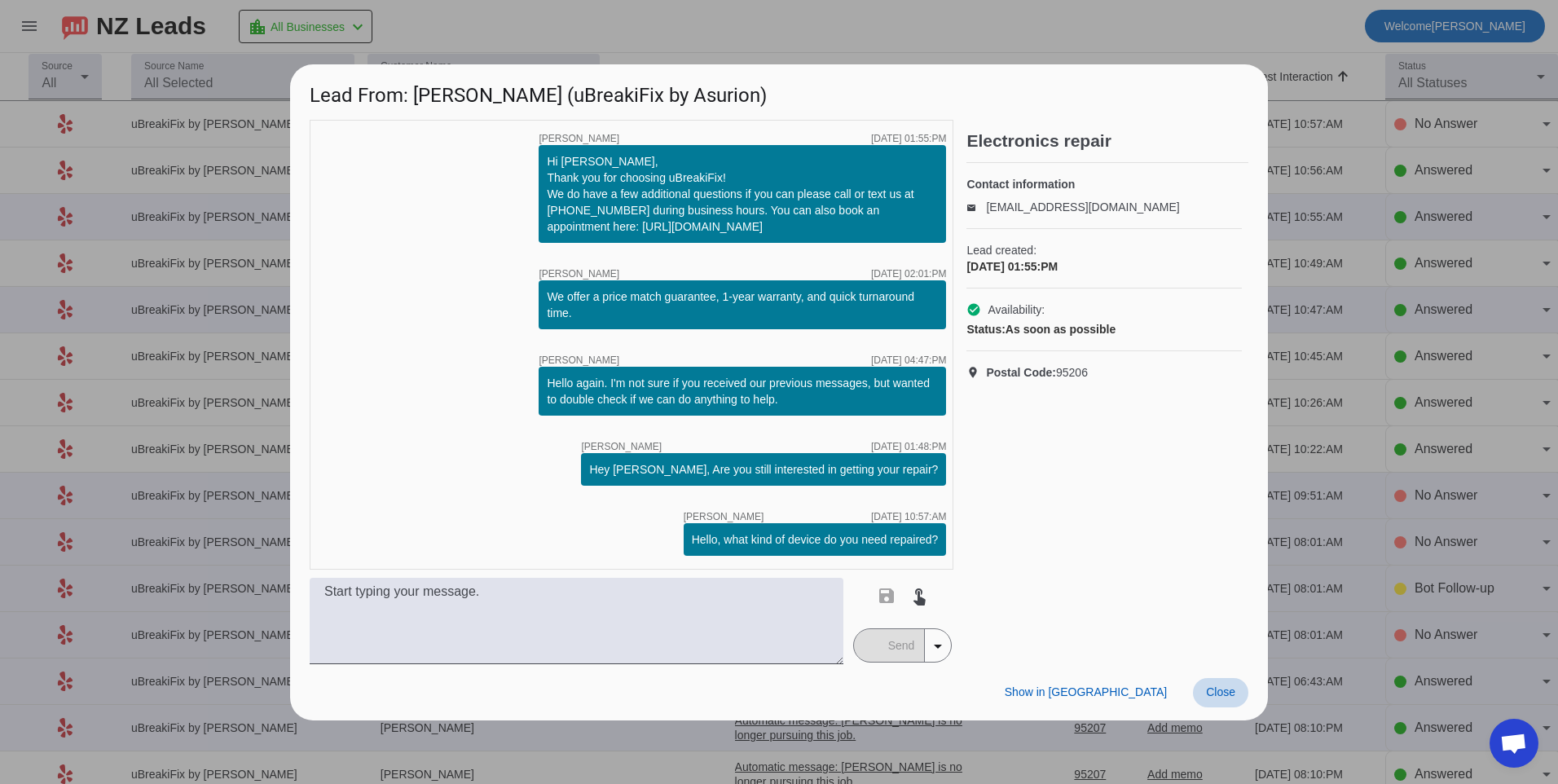
click at [1226, 690] on span "Close" at bounding box center [1220, 691] width 29 height 13
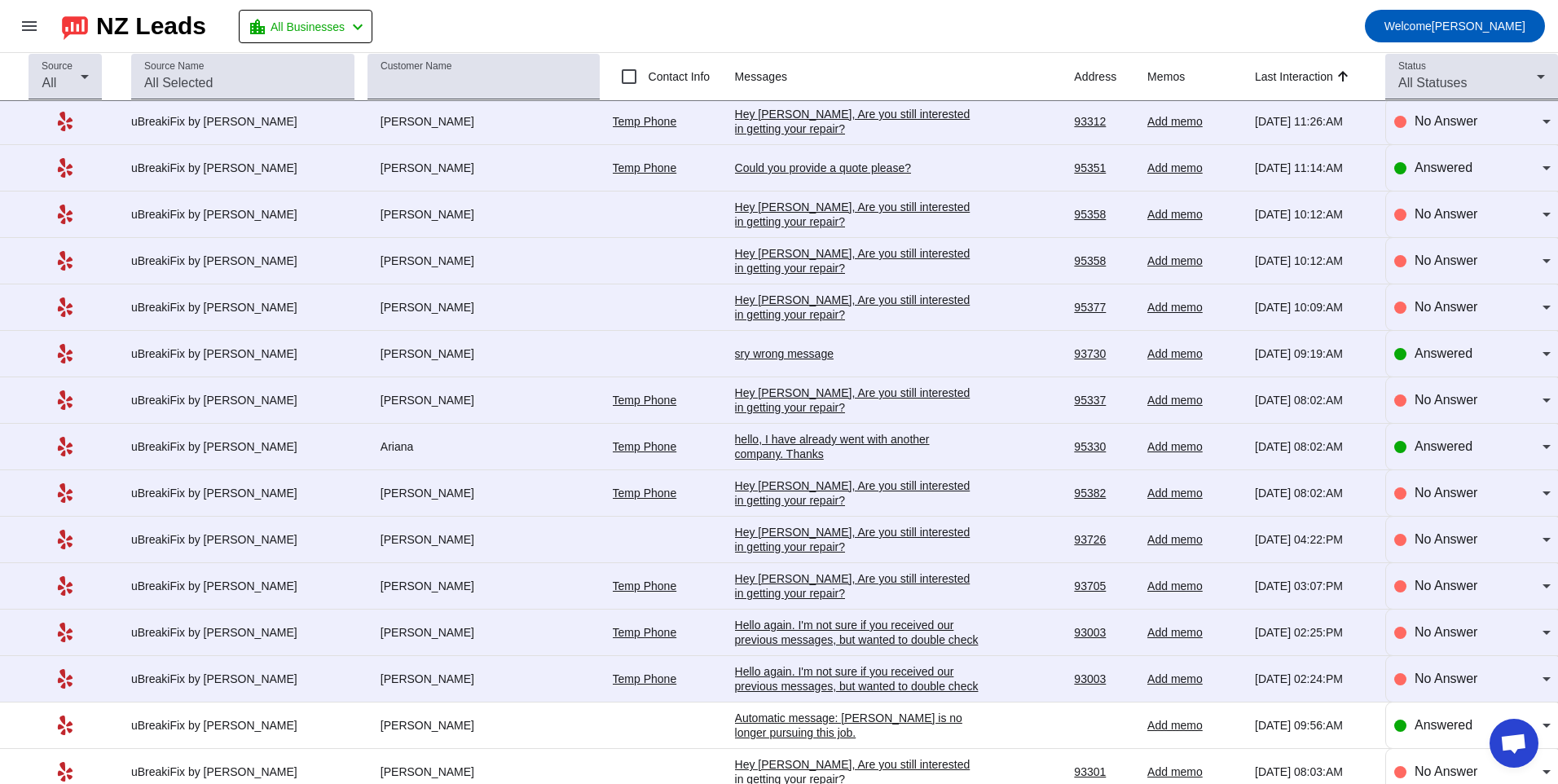
scroll to position [2037, 0]
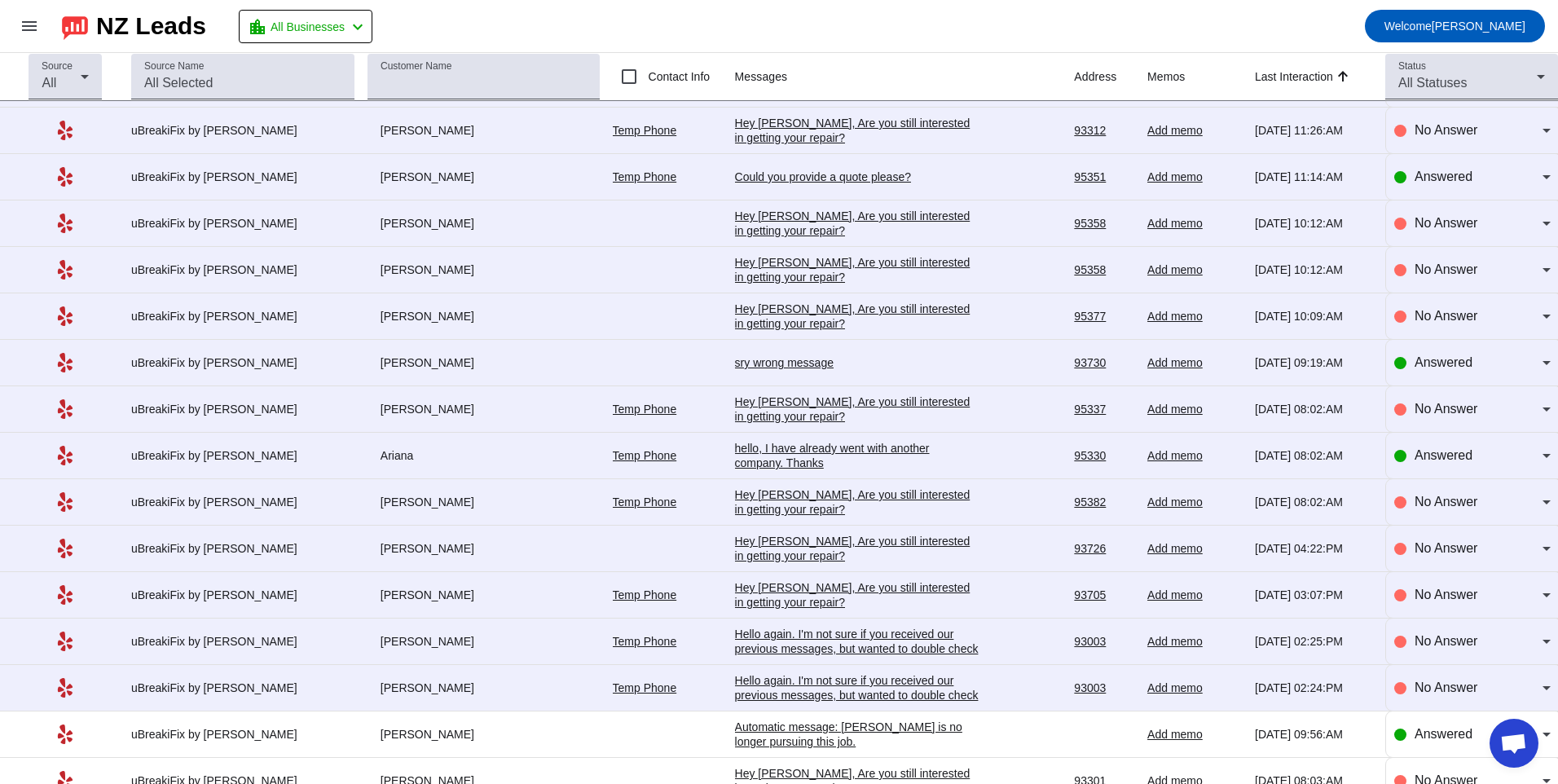
click at [763, 670] on td "Hello again. I'm not sure if you received our previous messages, but wanted to …" at bounding box center [905, 688] width 339 height 46
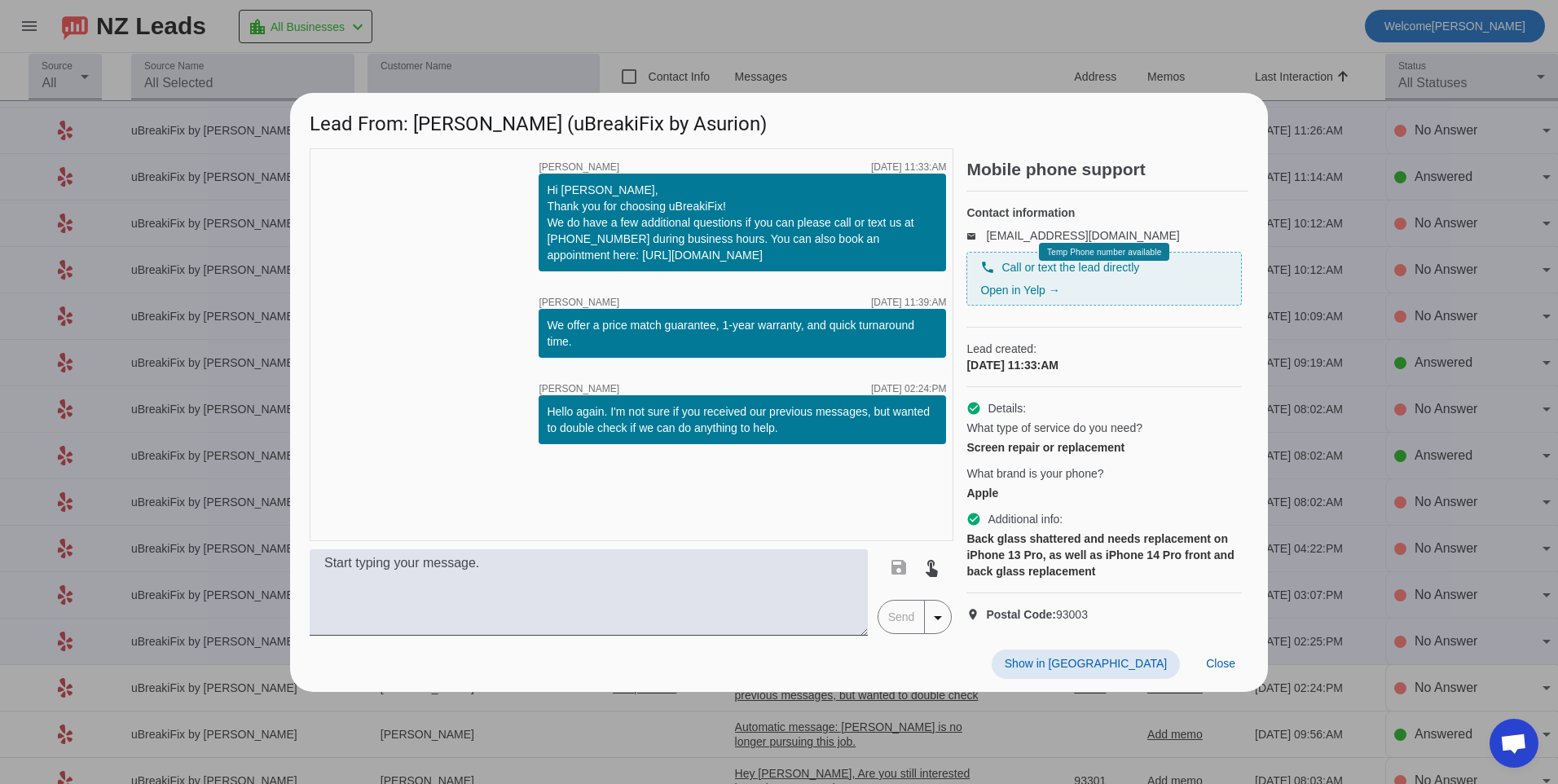
scroll to position [0, 0]
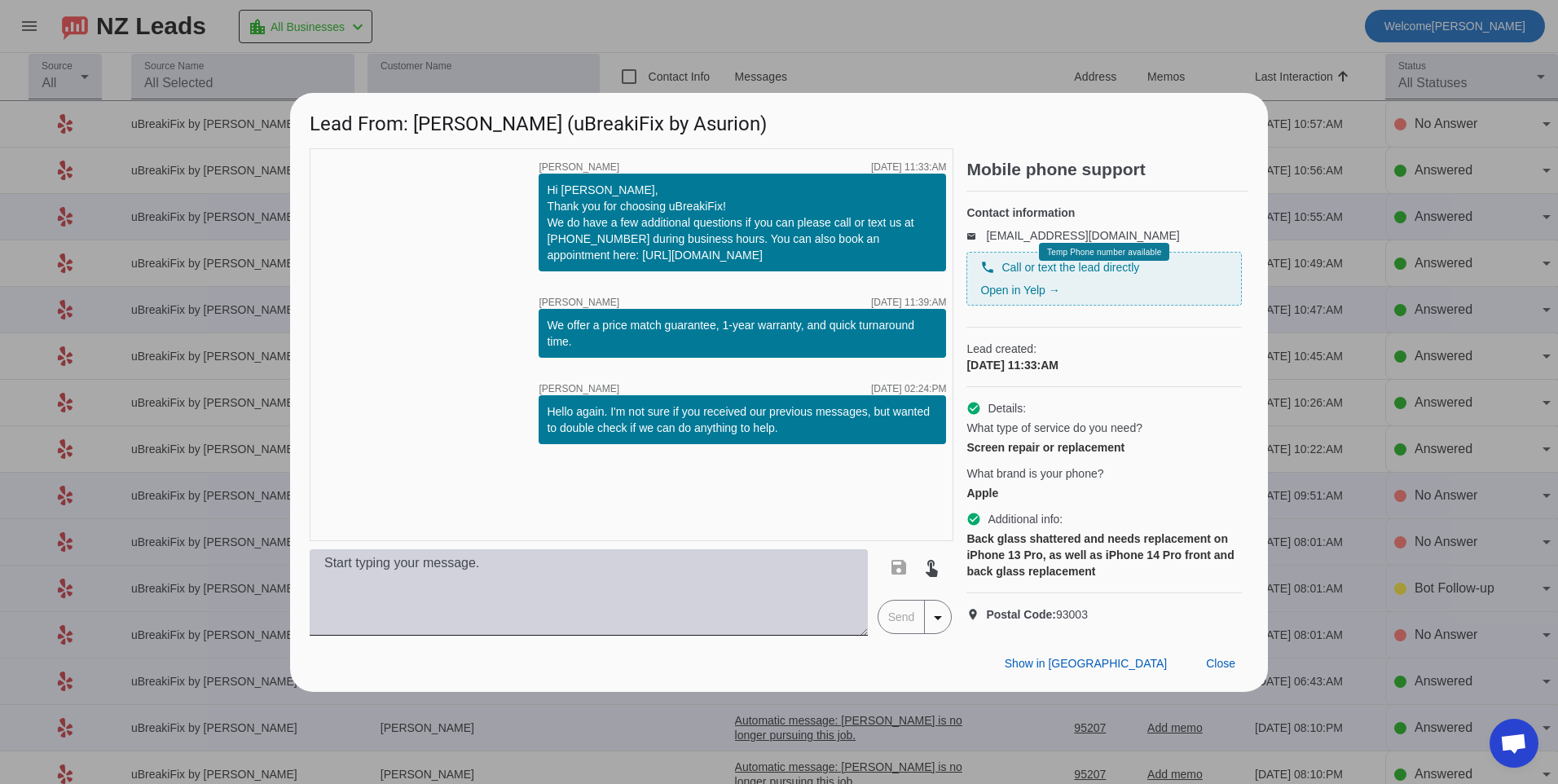
click at [575, 618] on textarea at bounding box center [588, 592] width 558 height 86
click at [707, 587] on textarea "For an iphone 13 pro back glass replacement we offer $" at bounding box center [588, 592] width 558 height 86
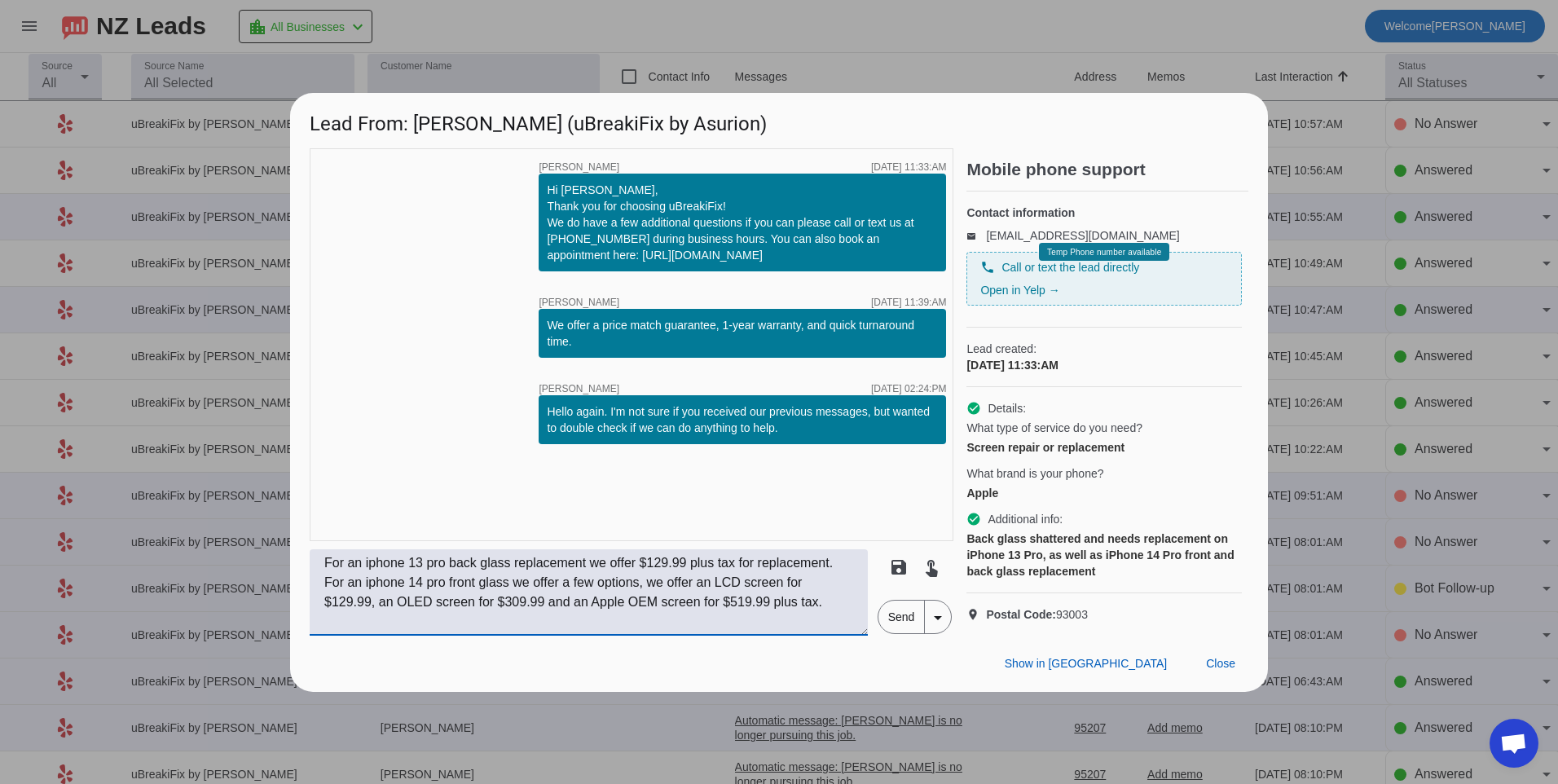
type textarea "For an iphone 13 pro back glass replacement we offer $129.99 plus tax for repla…"
click at [901, 633] on span "Send" at bounding box center [901, 616] width 46 height 32
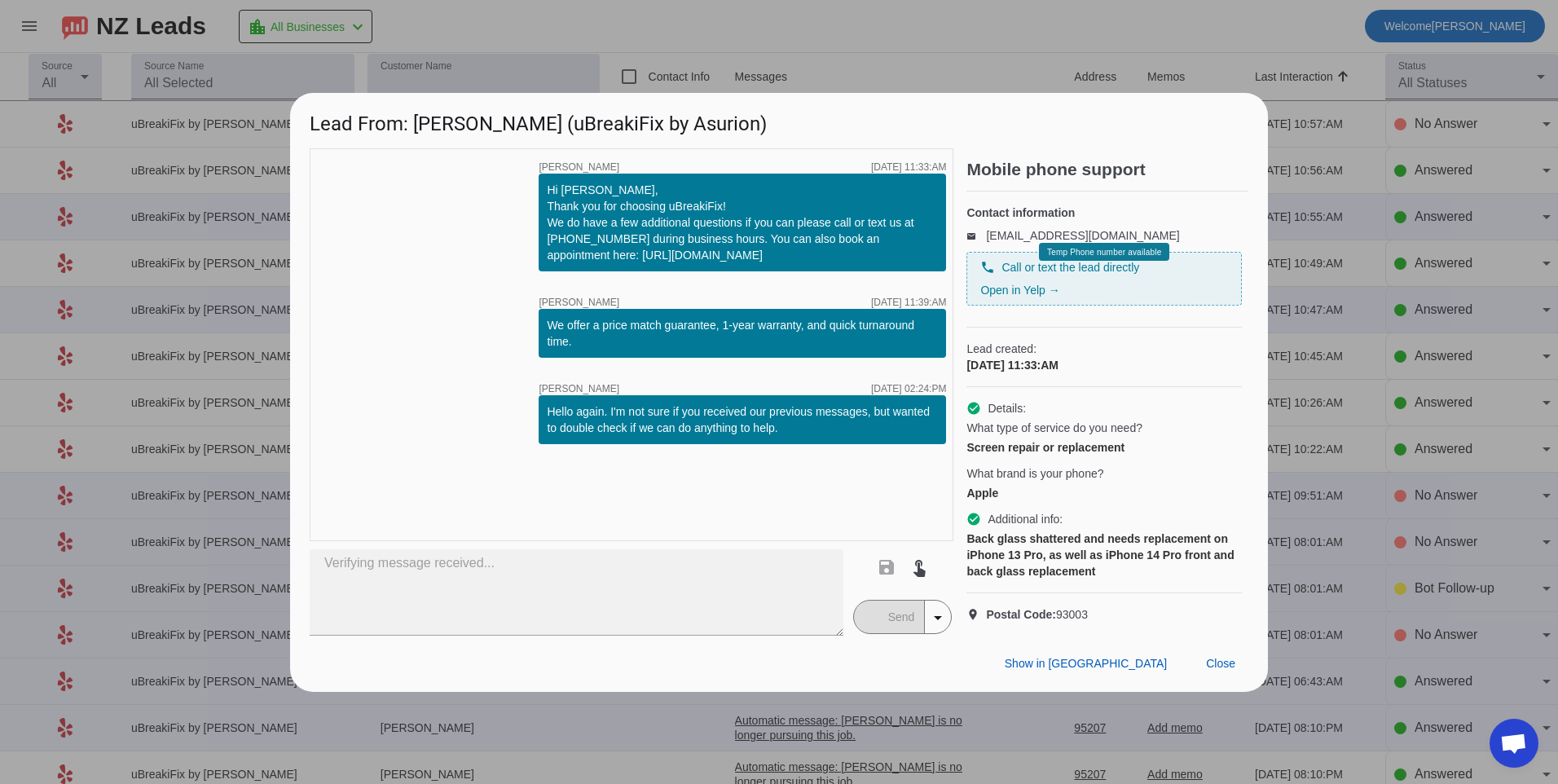
type textarea "For an iphone 13 pro back glass replacement we offer $129.99 plus tax for repla…"
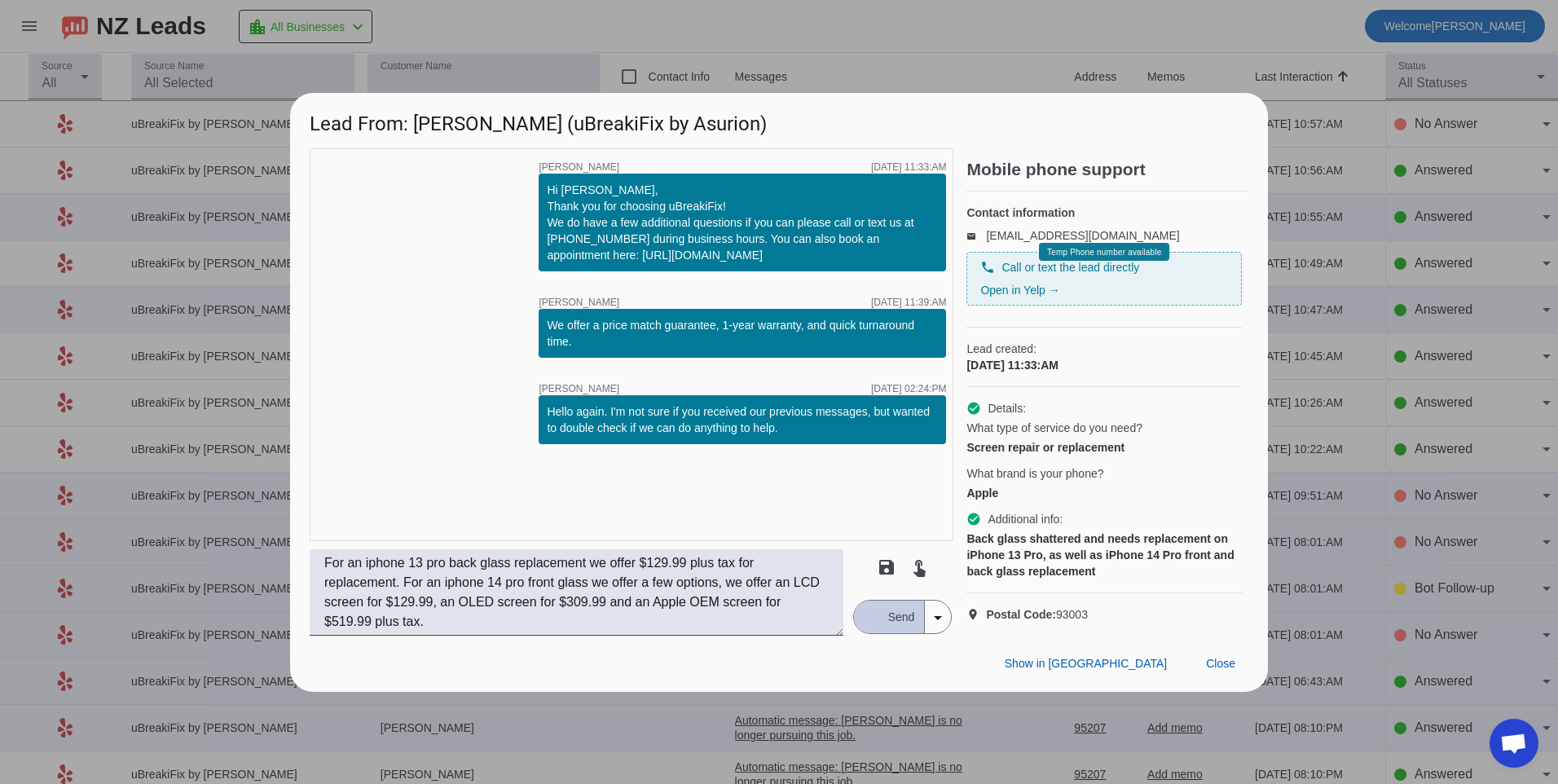
click at [888, 633] on span "Send" at bounding box center [901, 616] width 46 height 32
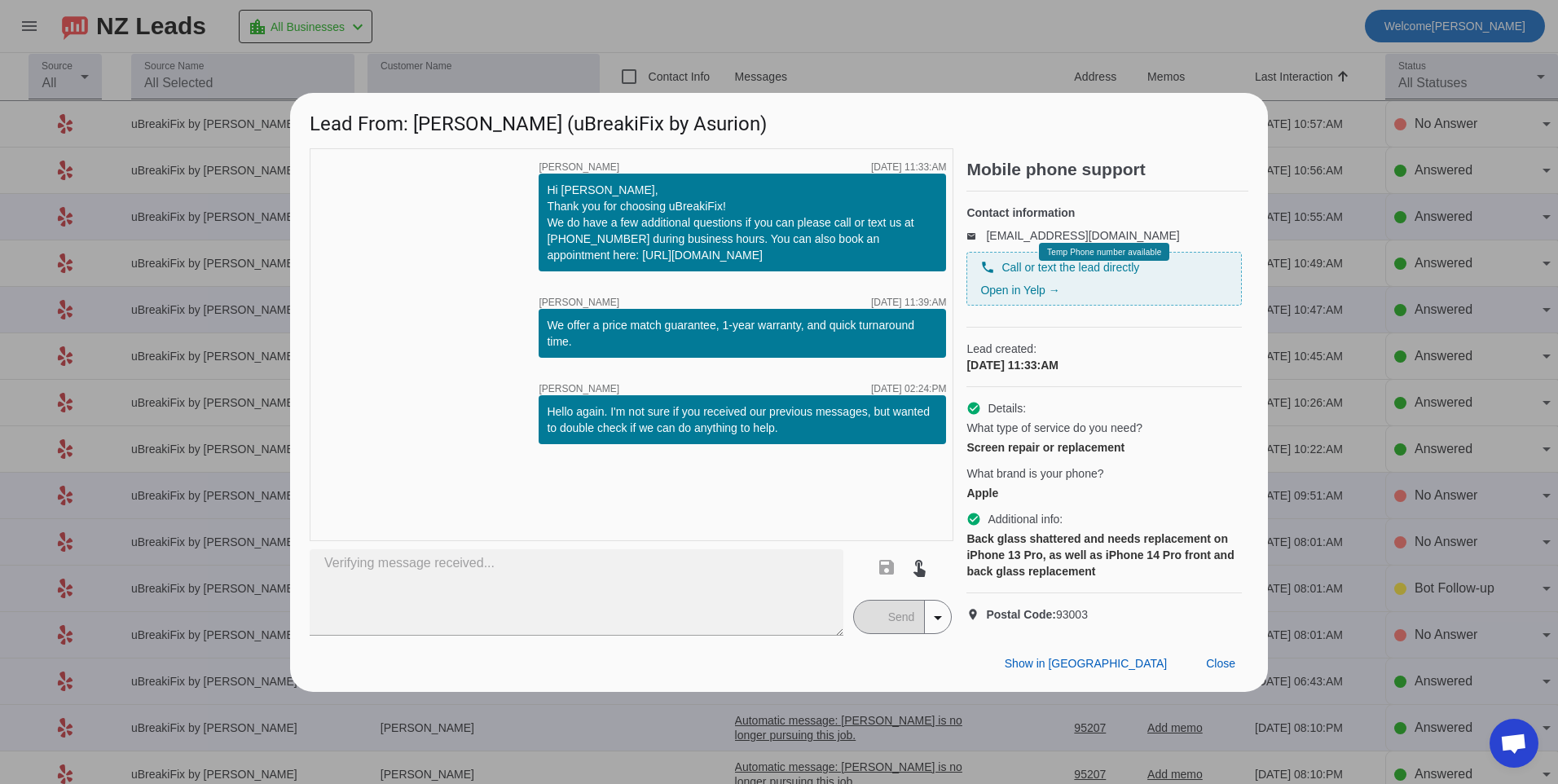
type textarea "For an iphone 13 pro back glass replacement we offer $129.99 plus tax for repla…"
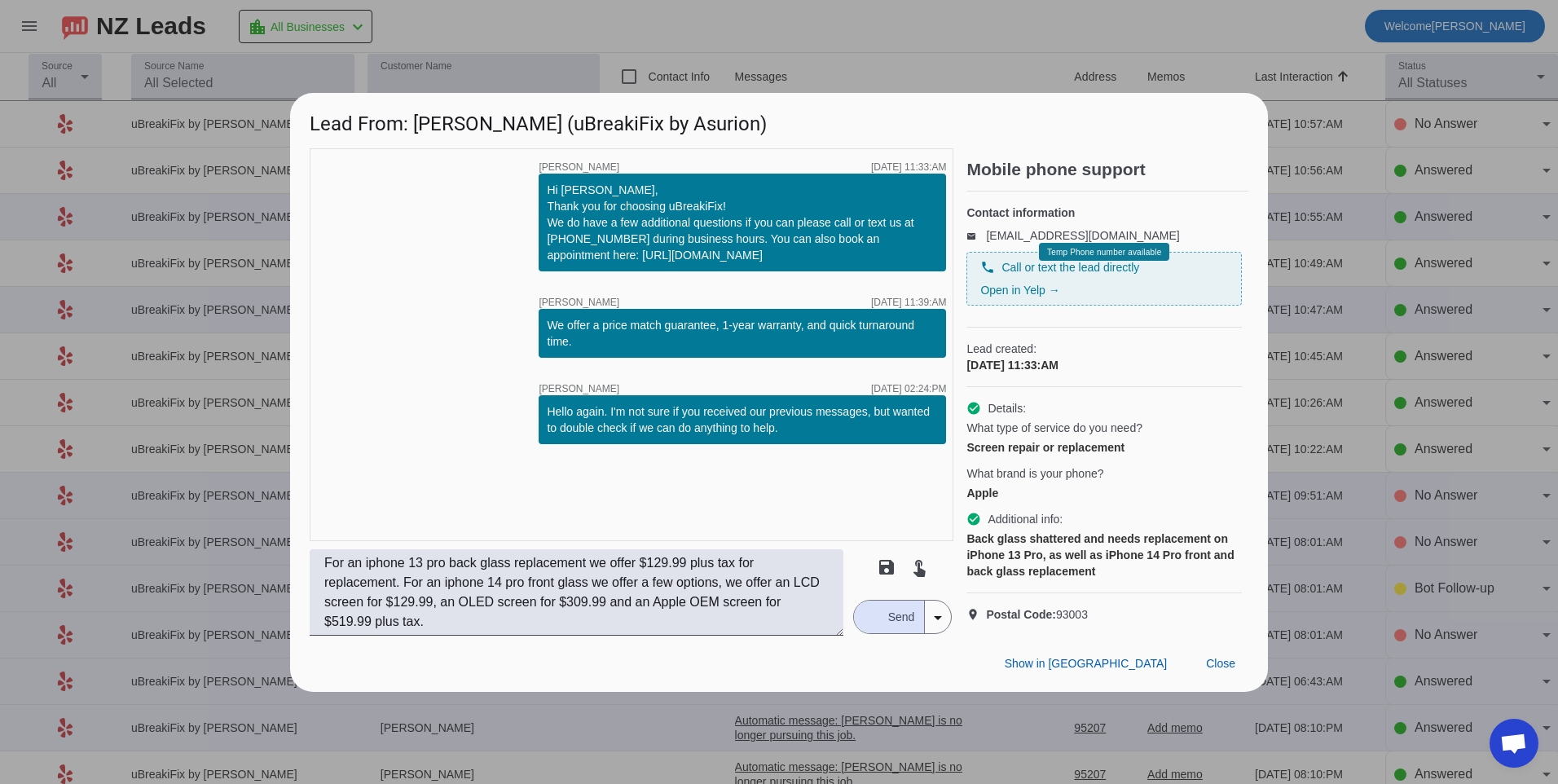
click at [882, 633] on span "Send" at bounding box center [901, 616] width 46 height 32
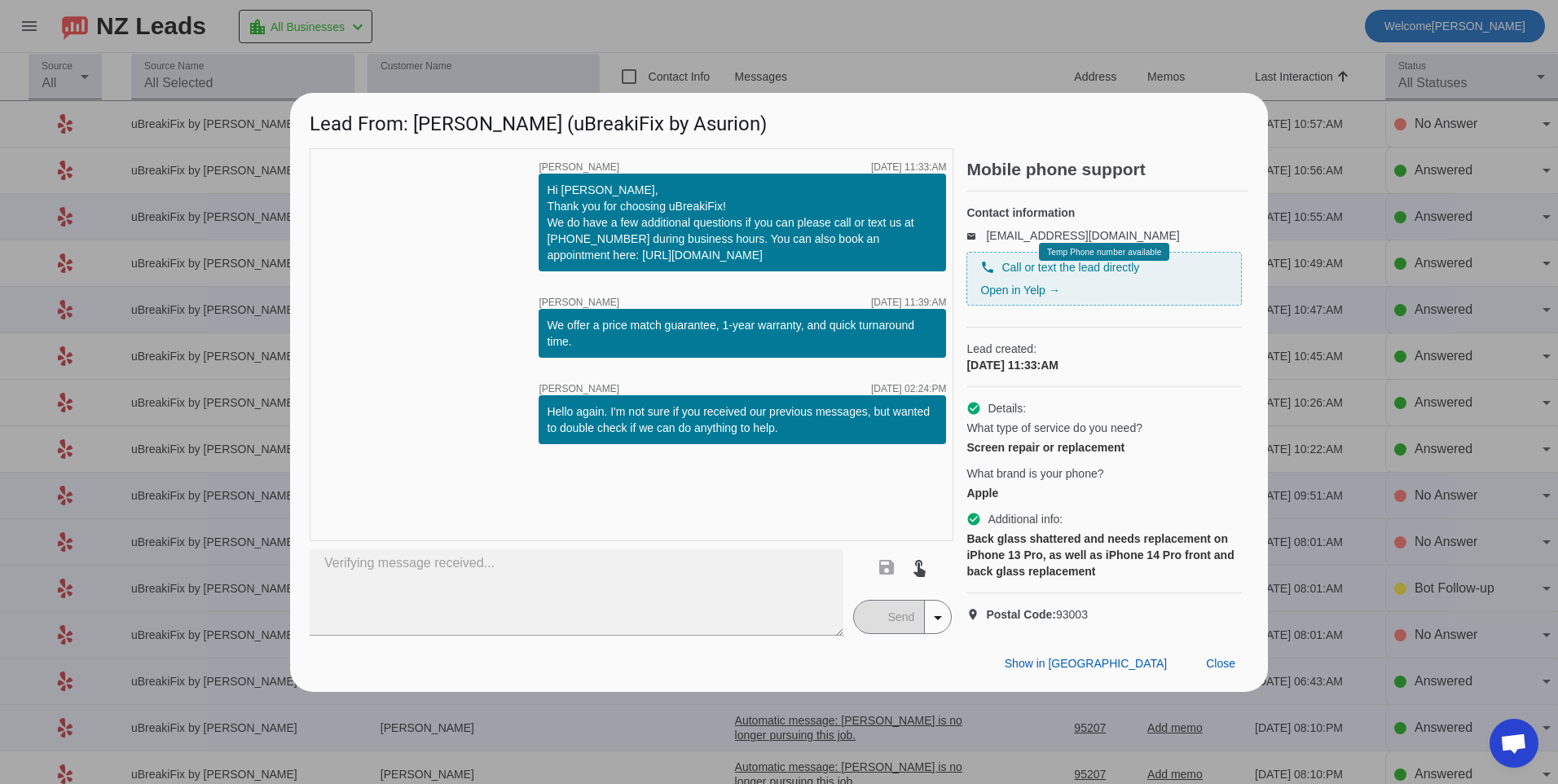
type textarea "For an iphone 13 pro back glass replacement we offer $129.99 plus tax for repla…"
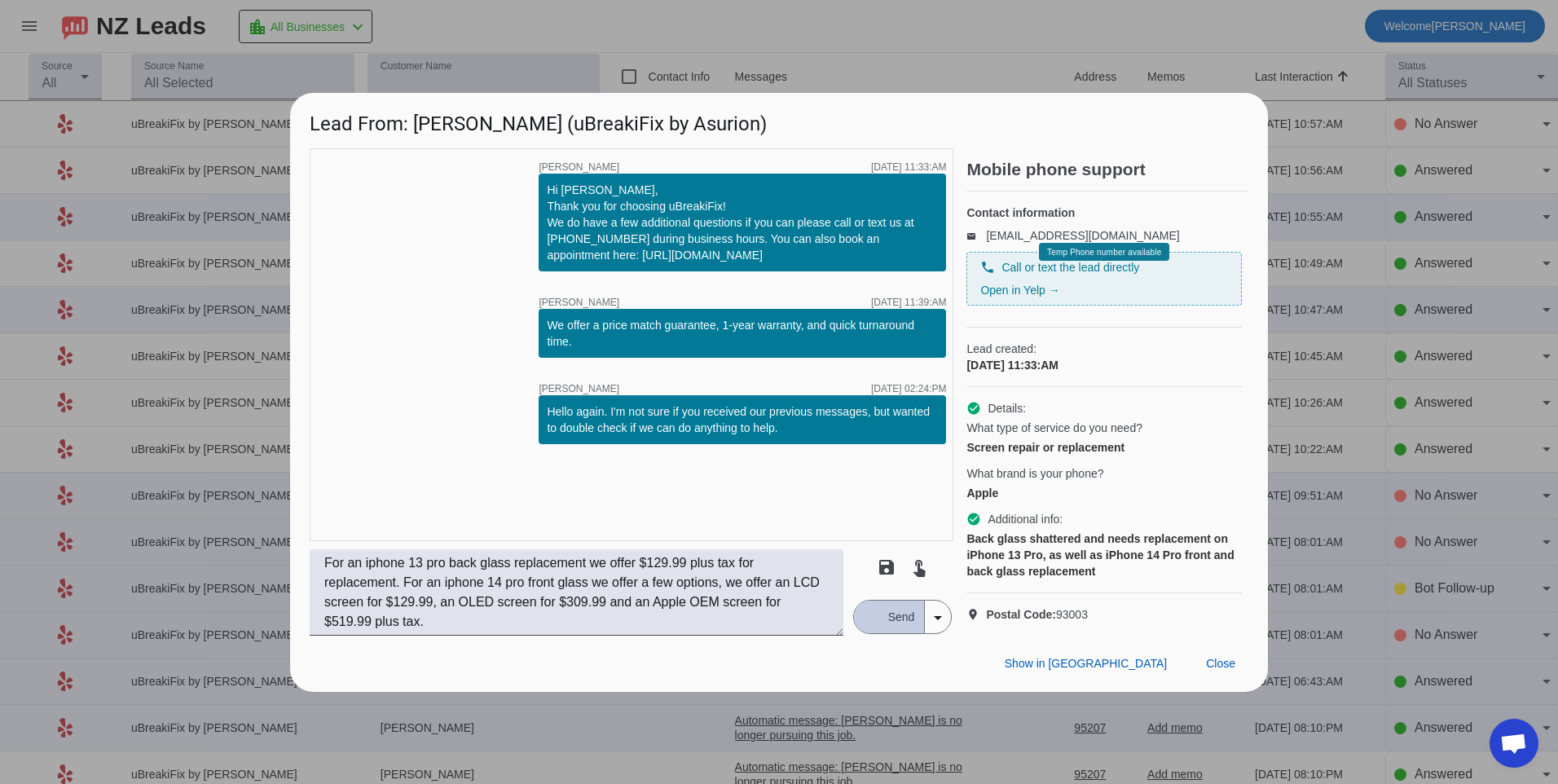
click at [876, 633] on button "Send" at bounding box center [889, 616] width 71 height 32
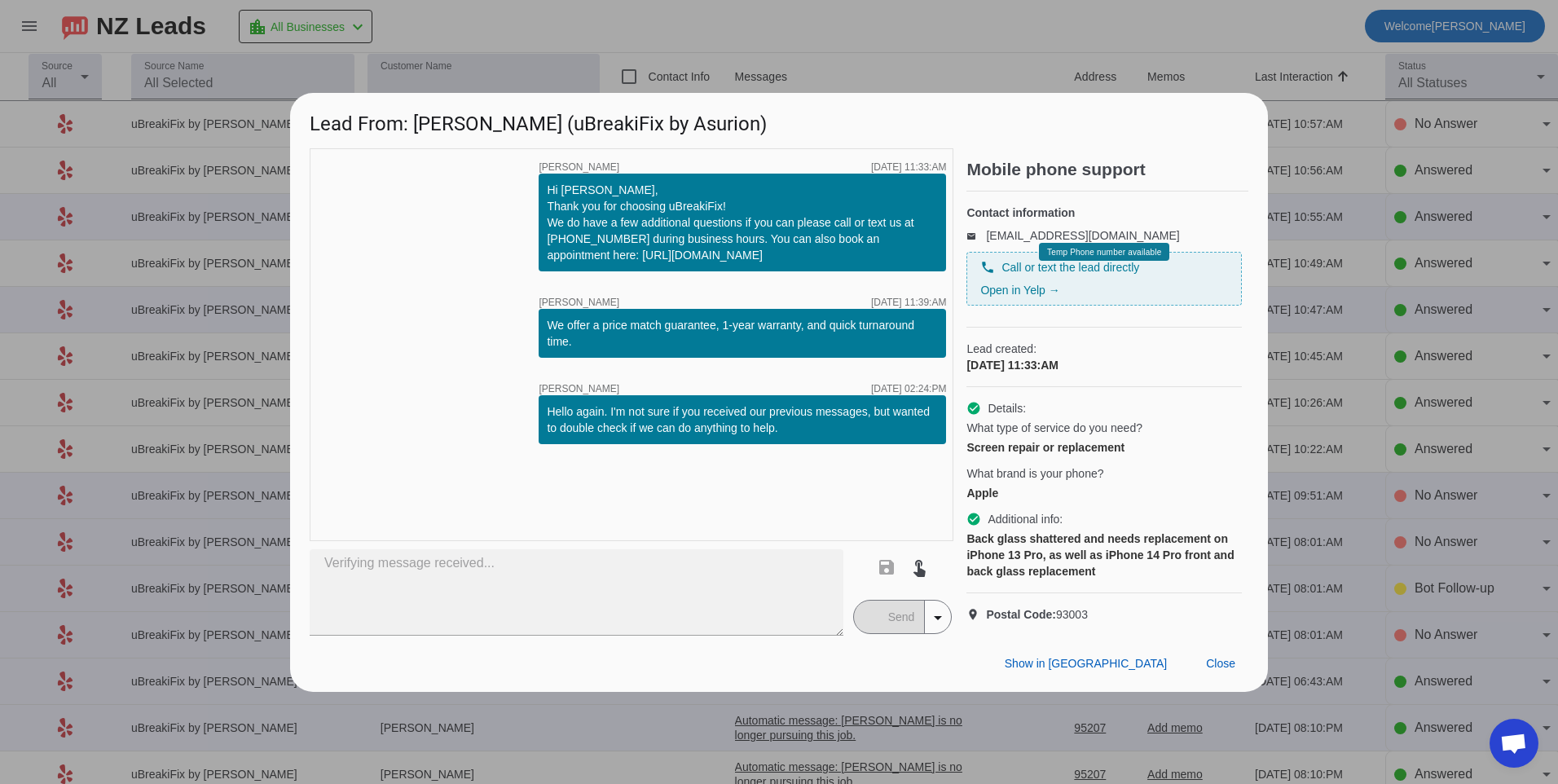
type textarea "For an iphone 13 pro back glass replacement we offer $129.99 plus tax for repla…"
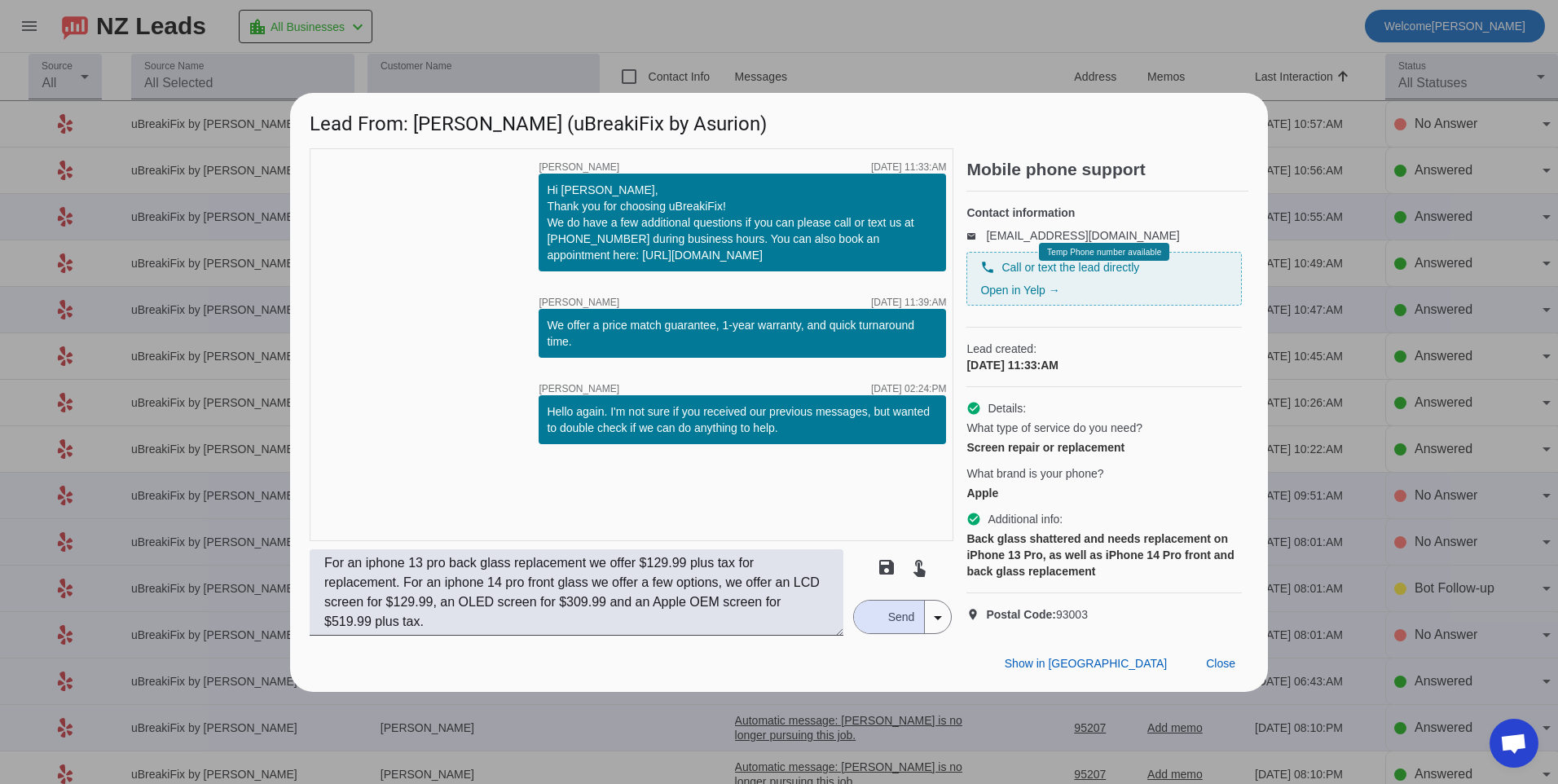
drag, startPoint x: 894, startPoint y: 633, endPoint x: 893, endPoint y: 642, distance: 9.1
click at [894, 633] on span "Send" at bounding box center [901, 616] width 46 height 32
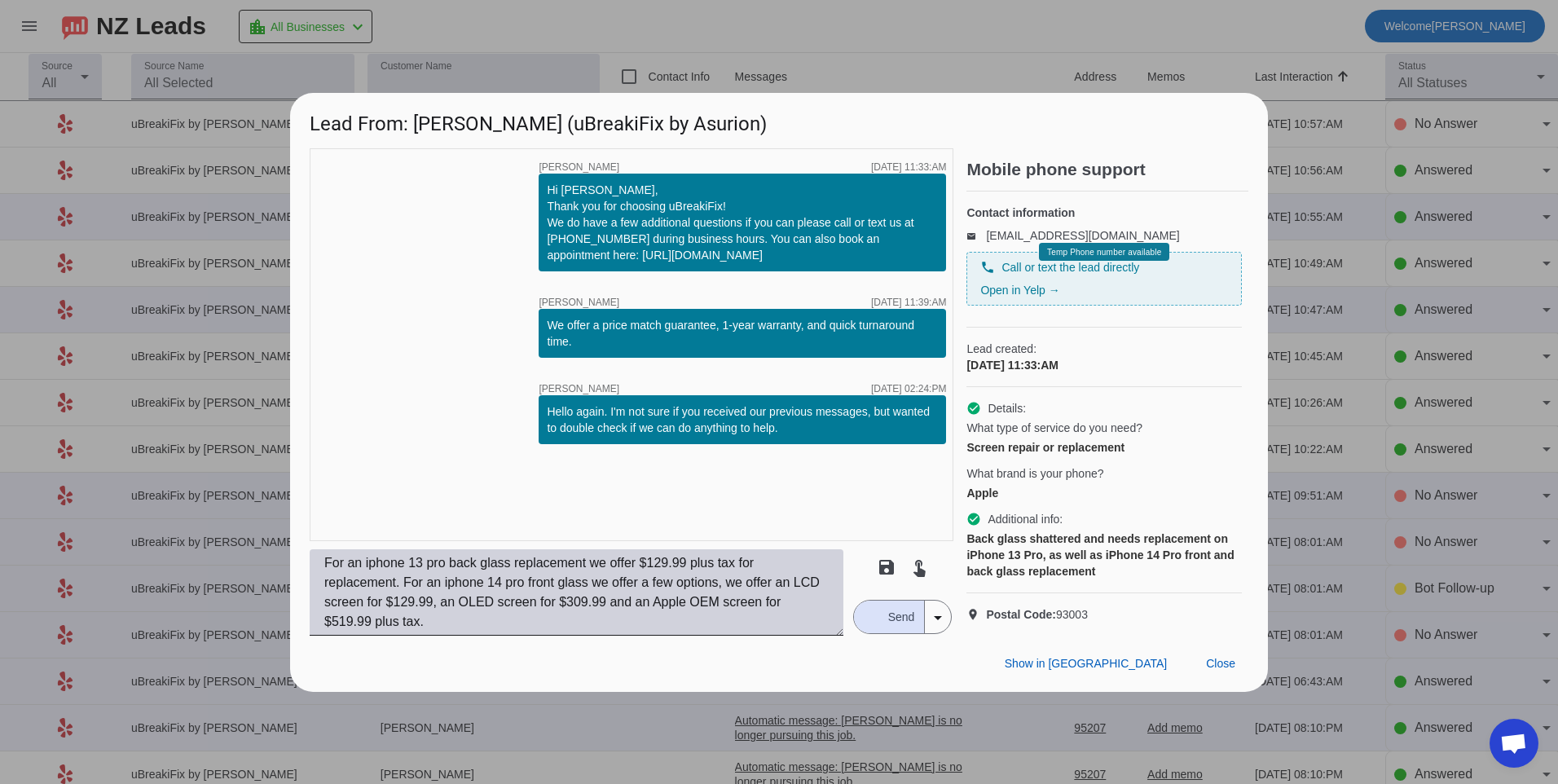
click at [586, 616] on textarea "For an iphone 13 pro back glass replacement we offer $129.99 plus tax for repla…" at bounding box center [576, 592] width 534 height 86
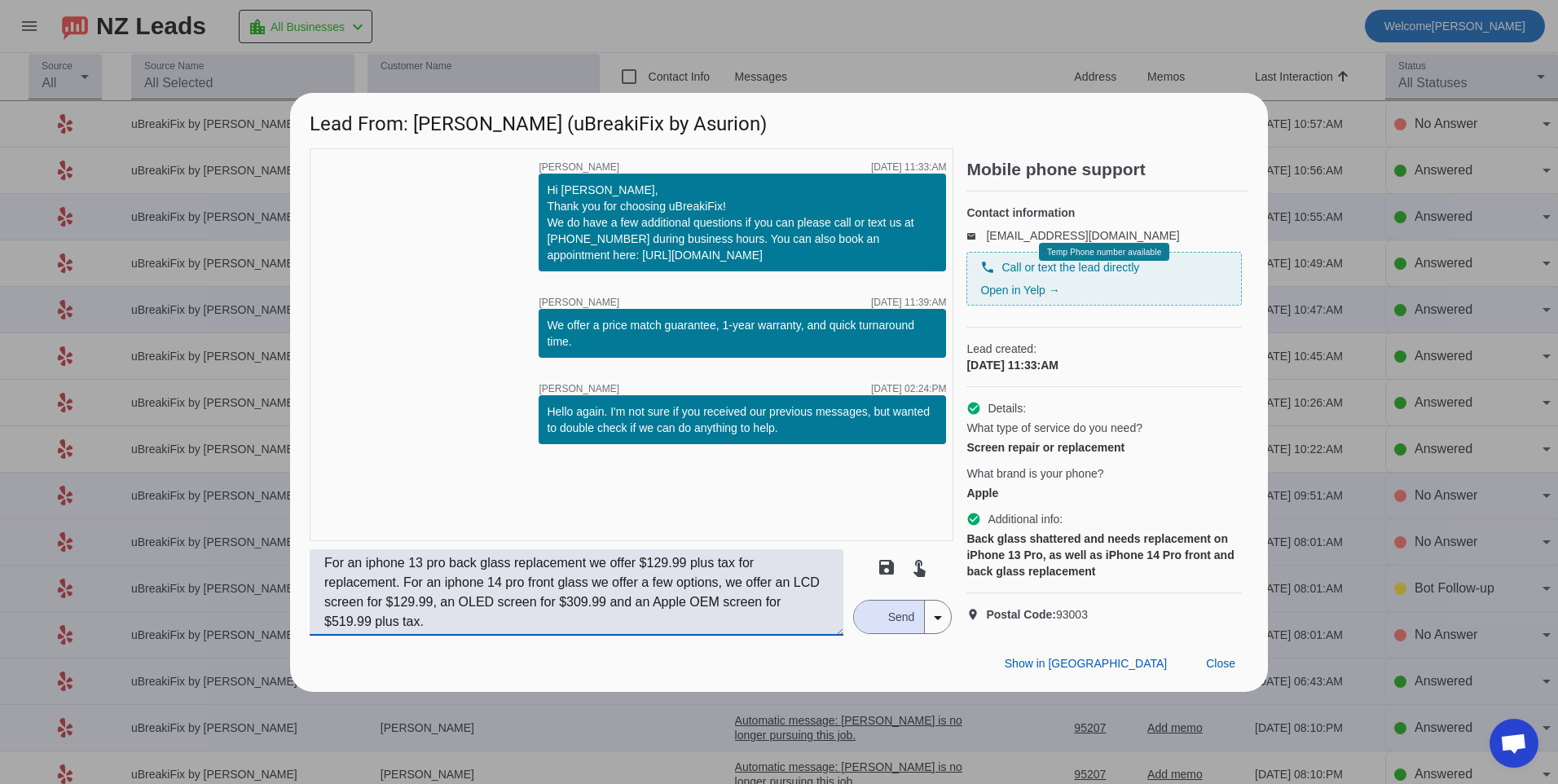
click at [502, 634] on textarea "For an iphone 13 pro back glass replacement we offer $129.99 plus tax for repla…" at bounding box center [576, 592] width 534 height 86
type textarea "For an iphone 13 pro back glass replacement we offer $129.99 plus tax for repla…"
click at [902, 633] on span "Send" at bounding box center [901, 616] width 46 height 32
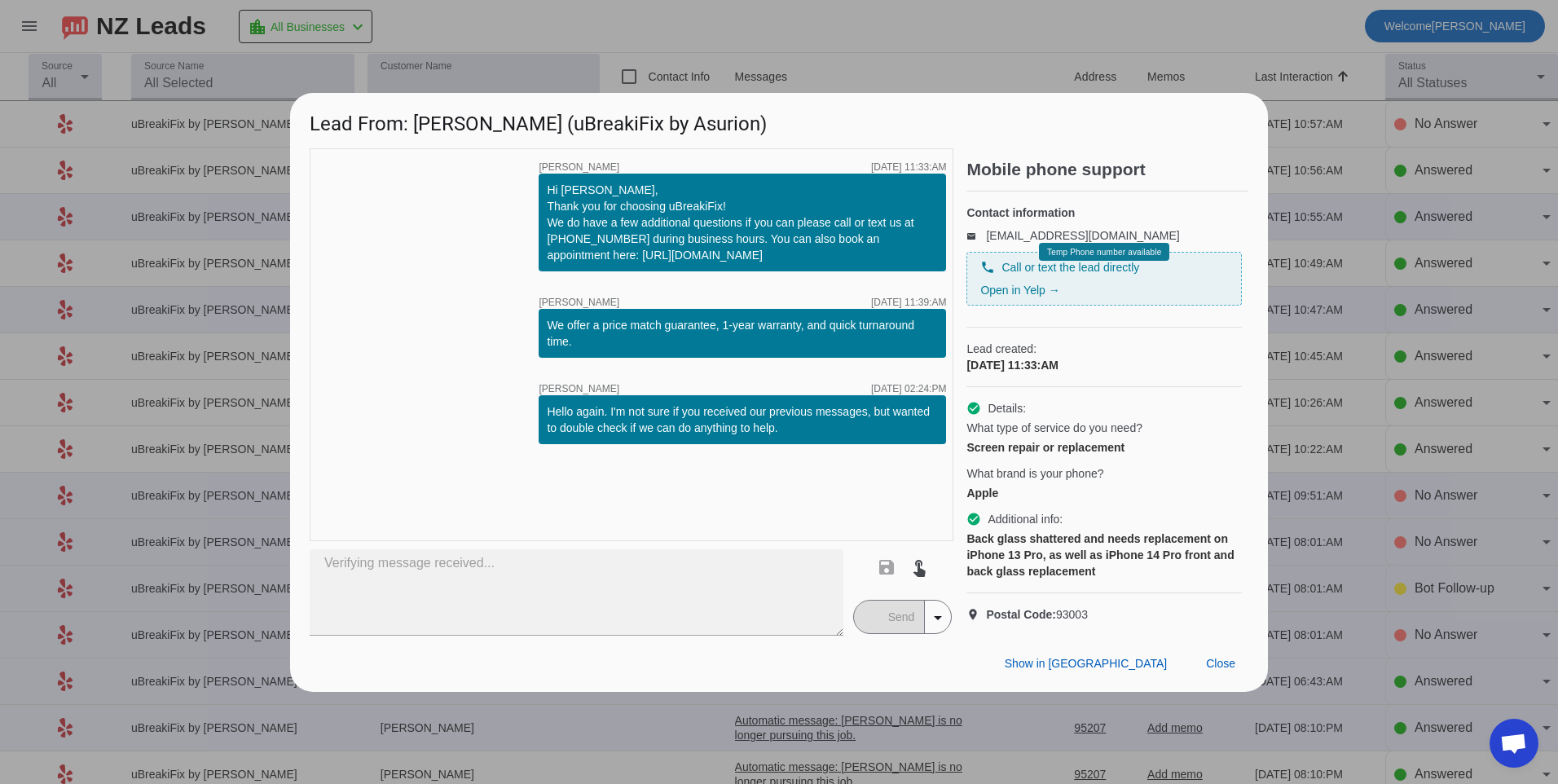
type textarea "For an iphone 13 pro back glass replacement we offer $129.99 plus tax for repla…"
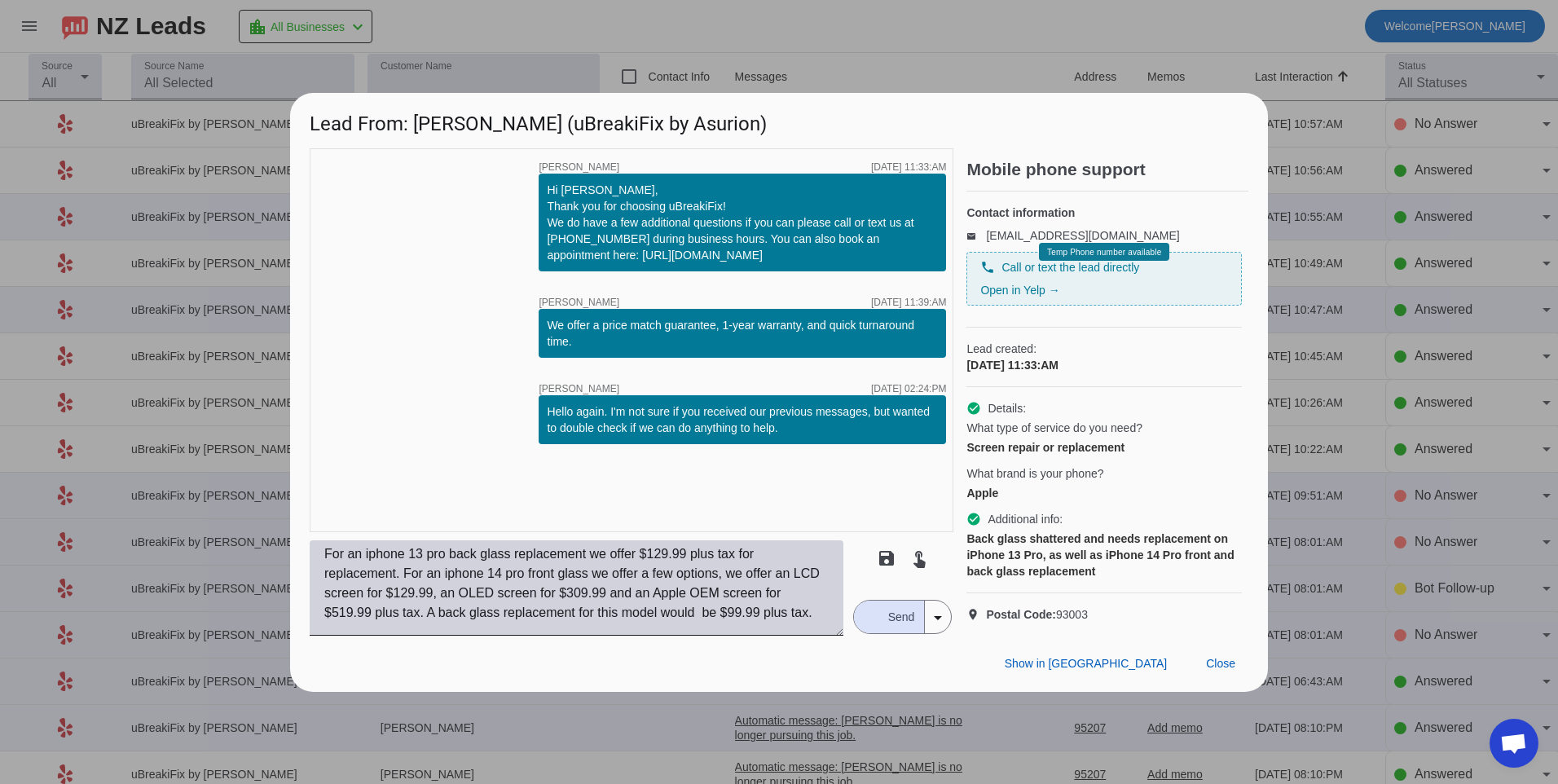
drag, startPoint x: 831, startPoint y: 640, endPoint x: 470, endPoint y: 645, distance: 361.0
click at [470, 635] on textarea "For an iphone 13 pro back glass replacement we offer $129.99 plus tax for repla…" at bounding box center [576, 588] width 534 height 96
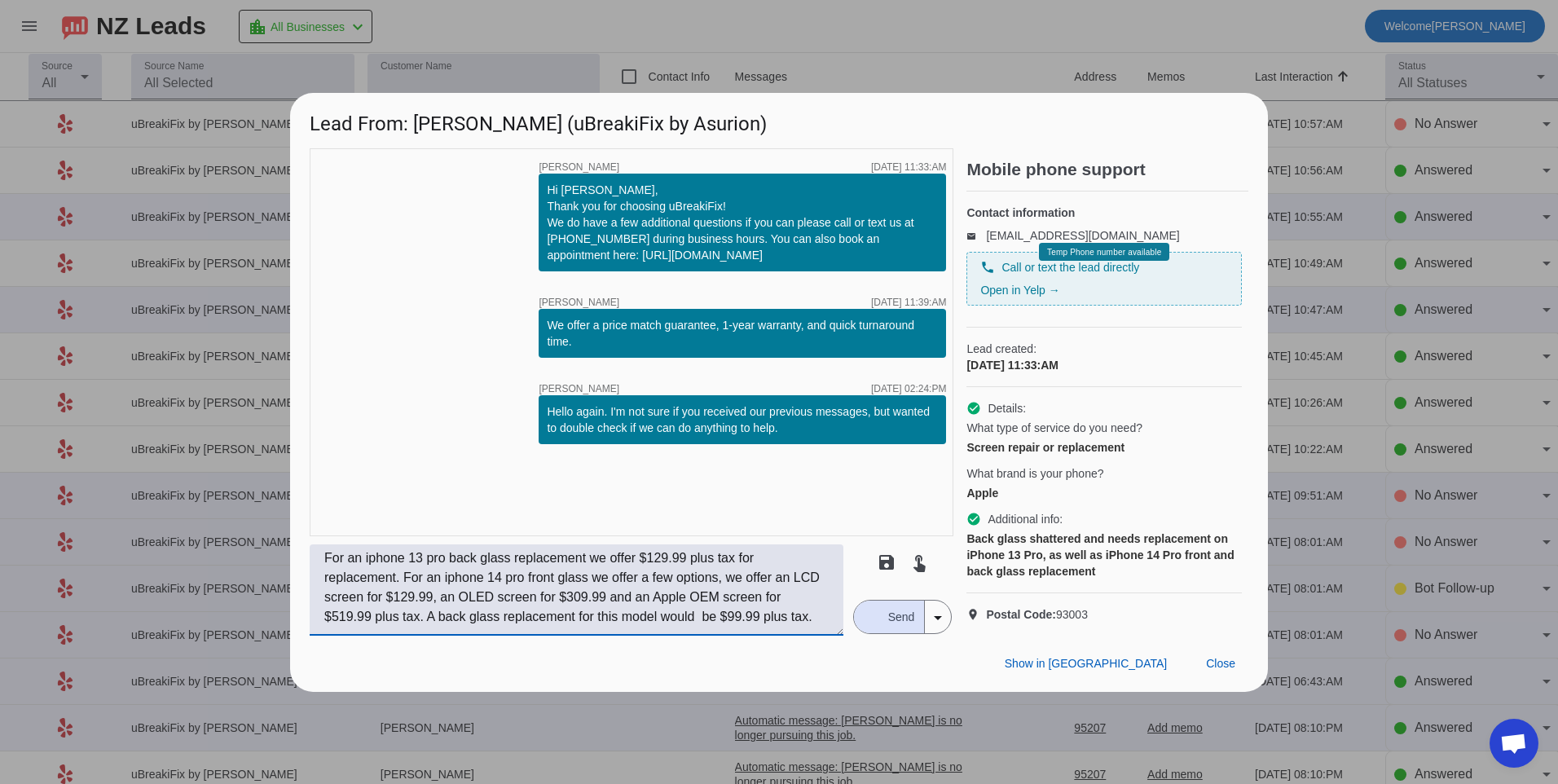
drag, startPoint x: 811, startPoint y: 633, endPoint x: 310, endPoint y: 569, distance: 505.1
click at [310, 569] on textarea "For an iphone 13 pro back glass replacement we offer $129.99 plus tax for repla…" at bounding box center [576, 590] width 534 height 91
click at [408, 514] on div "timer close [PERSON_NAME] [DATE] 11:33:AM Hi [PERSON_NAME], Thank you for choos…" at bounding box center [631, 342] width 644 height 388
click at [1209, 669] on span "Close" at bounding box center [1220, 663] width 29 height 13
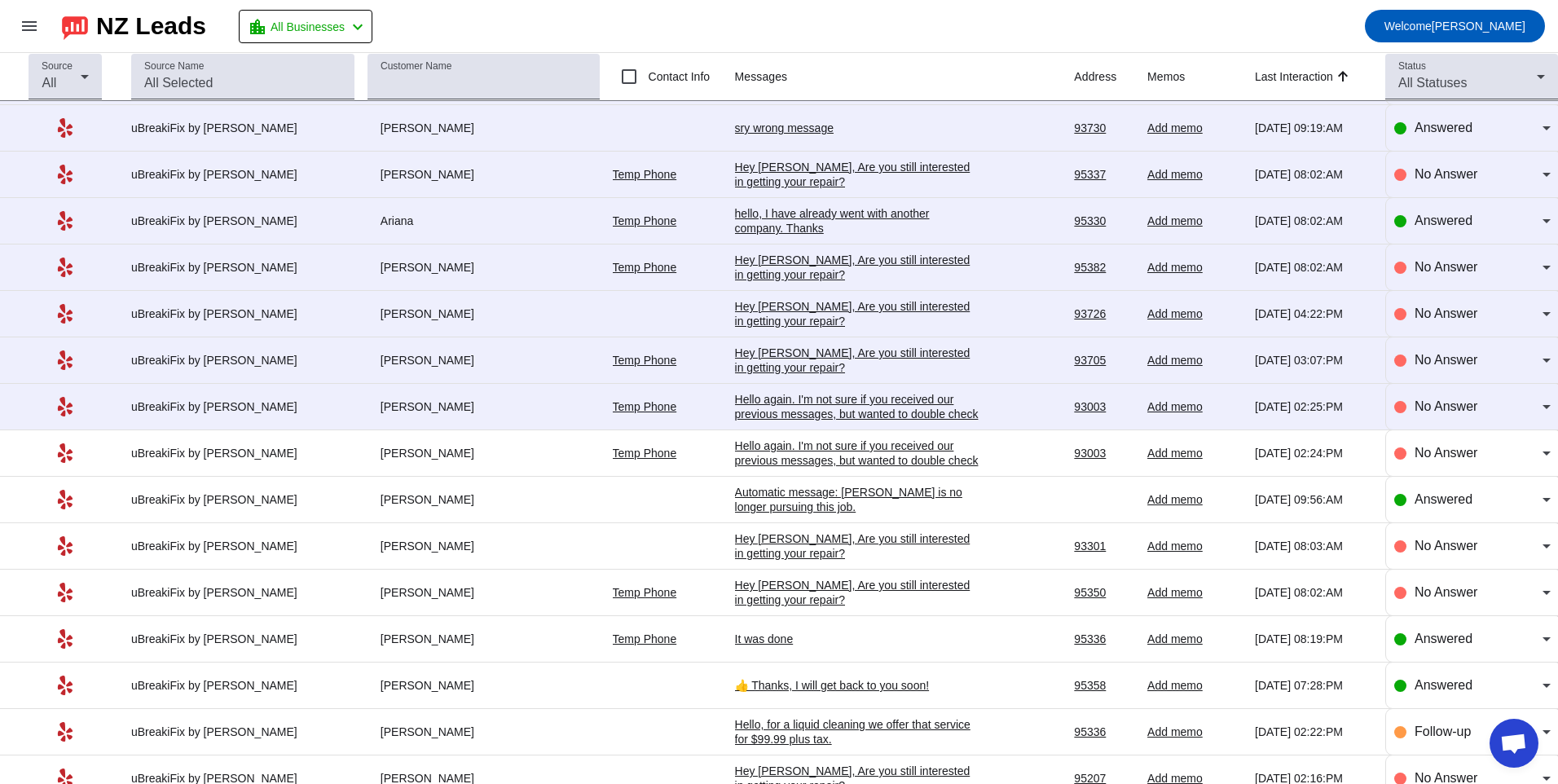
scroll to position [2281, 0]
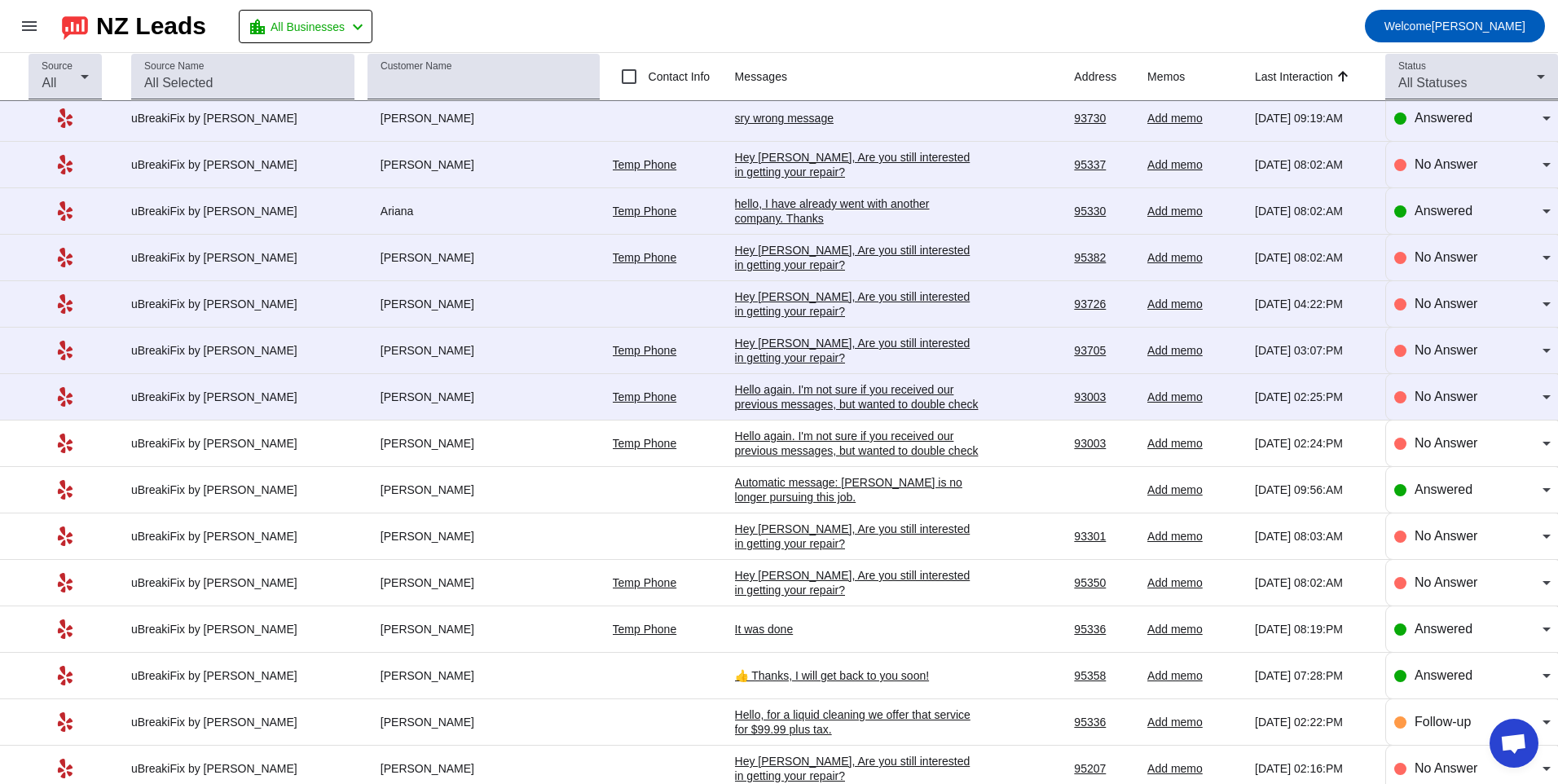
click at [838, 447] on div "Hello again. I'm not sure if you received our previous messages, but wanted to …" at bounding box center [858, 450] width 245 height 44
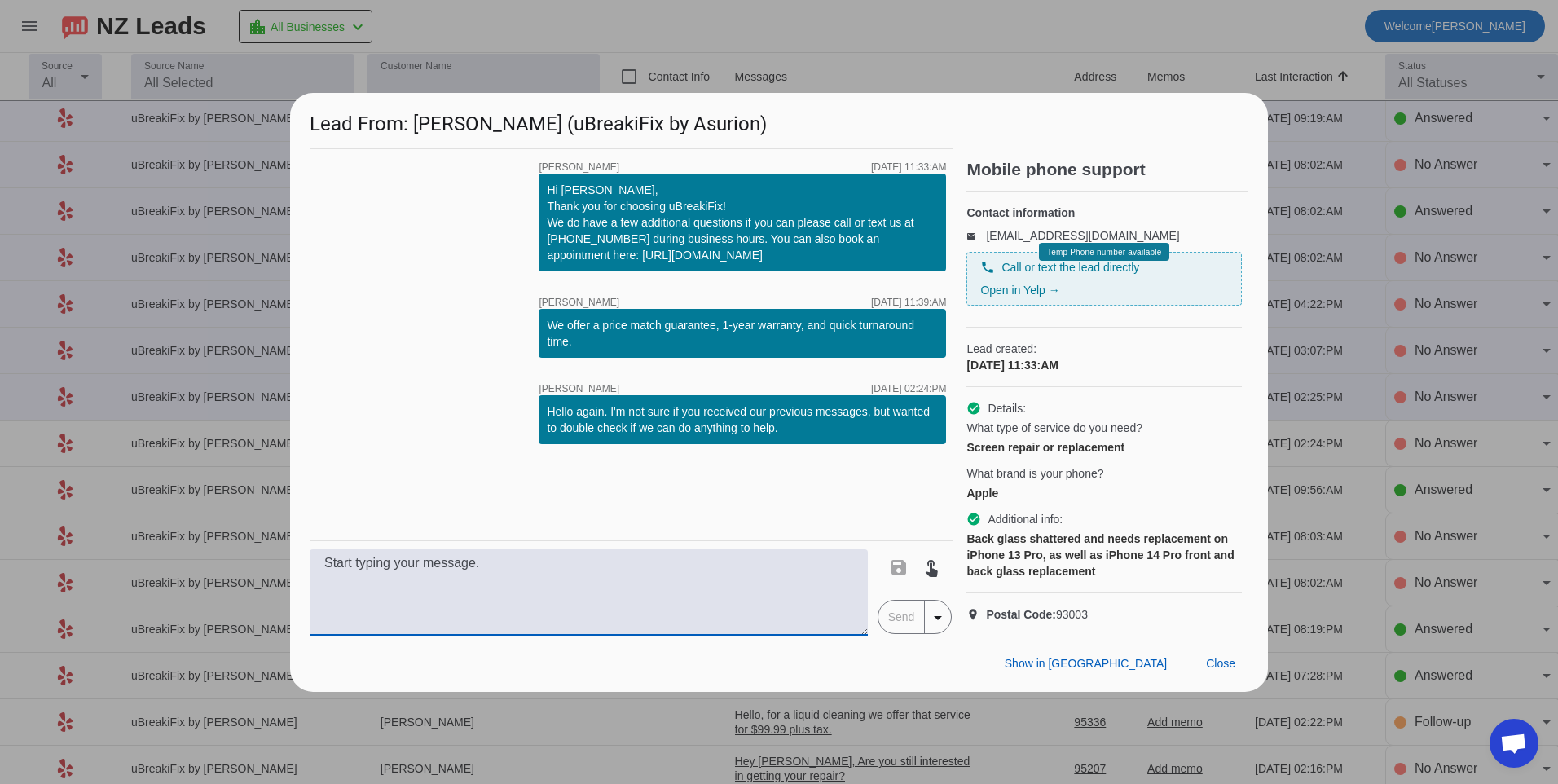
click at [572, 605] on textarea at bounding box center [588, 592] width 558 height 86
paste textarea "For an iphone 13 pro back glass replacement we offer $129.99 plus tax for repla…"
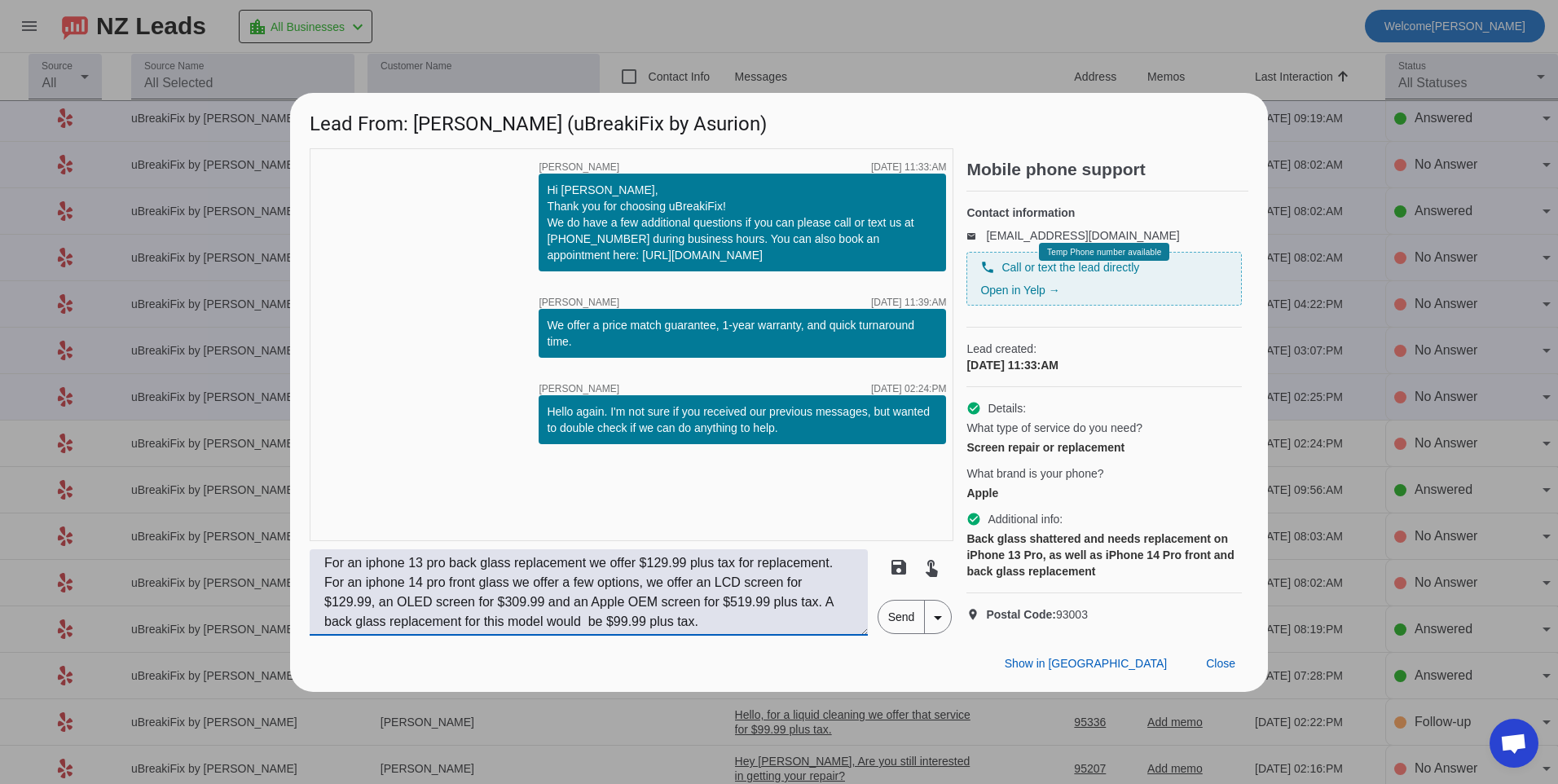
type textarea "For an iphone 13 pro back glass replacement we offer $129.99 plus tax for repla…"
click at [894, 633] on span "Send" at bounding box center [901, 616] width 46 height 32
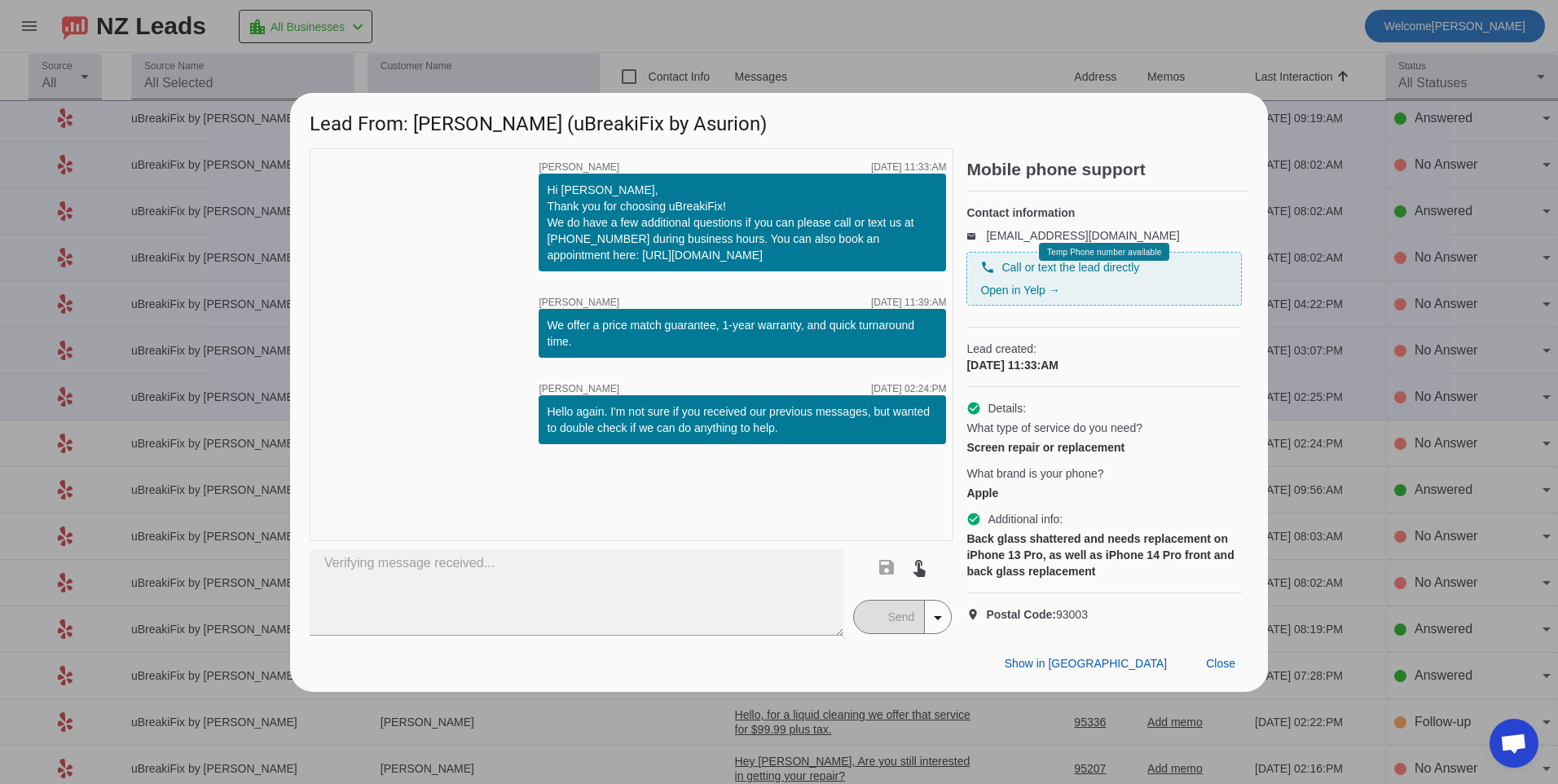
type textarea "For an iphone 13 pro back glass replacement we offer $129.99 plus tax for repla…"
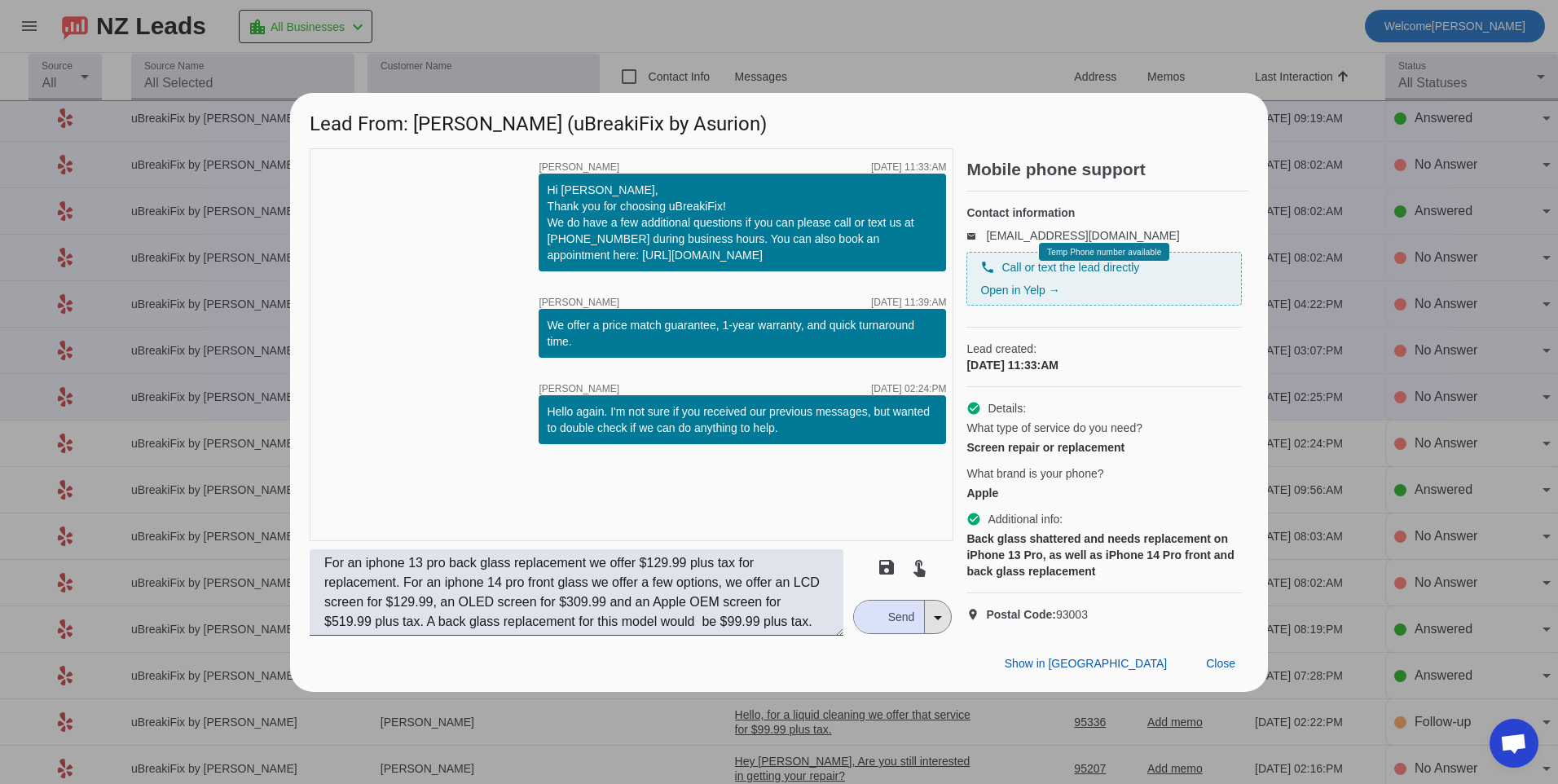
click at [941, 628] on mat-icon "arrow_drop_down" at bounding box center [937, 617] width 20 height 20
click at [1010, 677] on span "Send scheduled" at bounding box center [979, 673] width 91 height 16
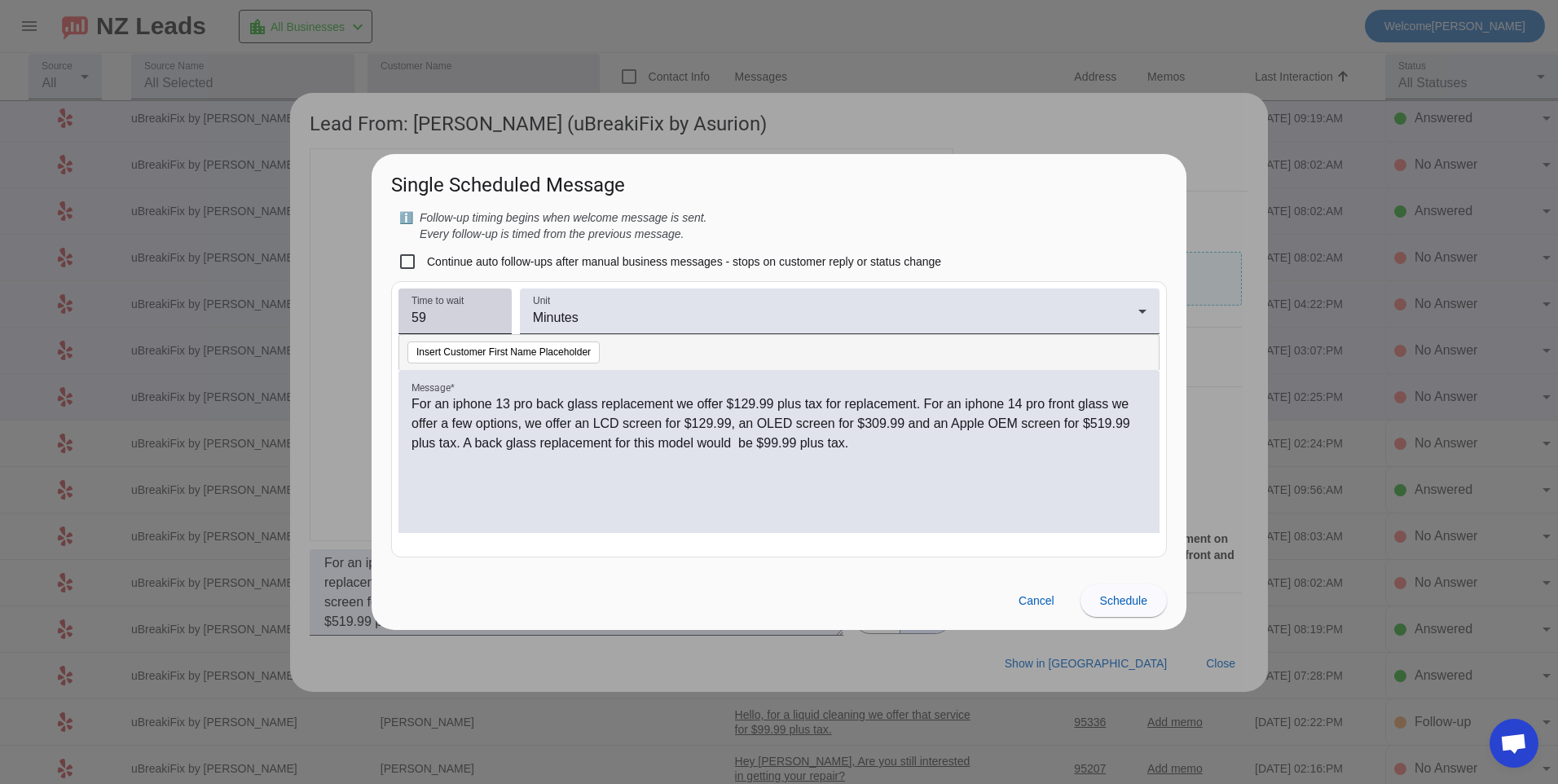
click at [492, 324] on input "59" at bounding box center [455, 317] width 87 height 20
click at [492, 324] on input "58" at bounding box center [455, 317] width 87 height 20
click at [498, 327] on input "57" at bounding box center [455, 317] width 87 height 20
type input "5"
type input "15"
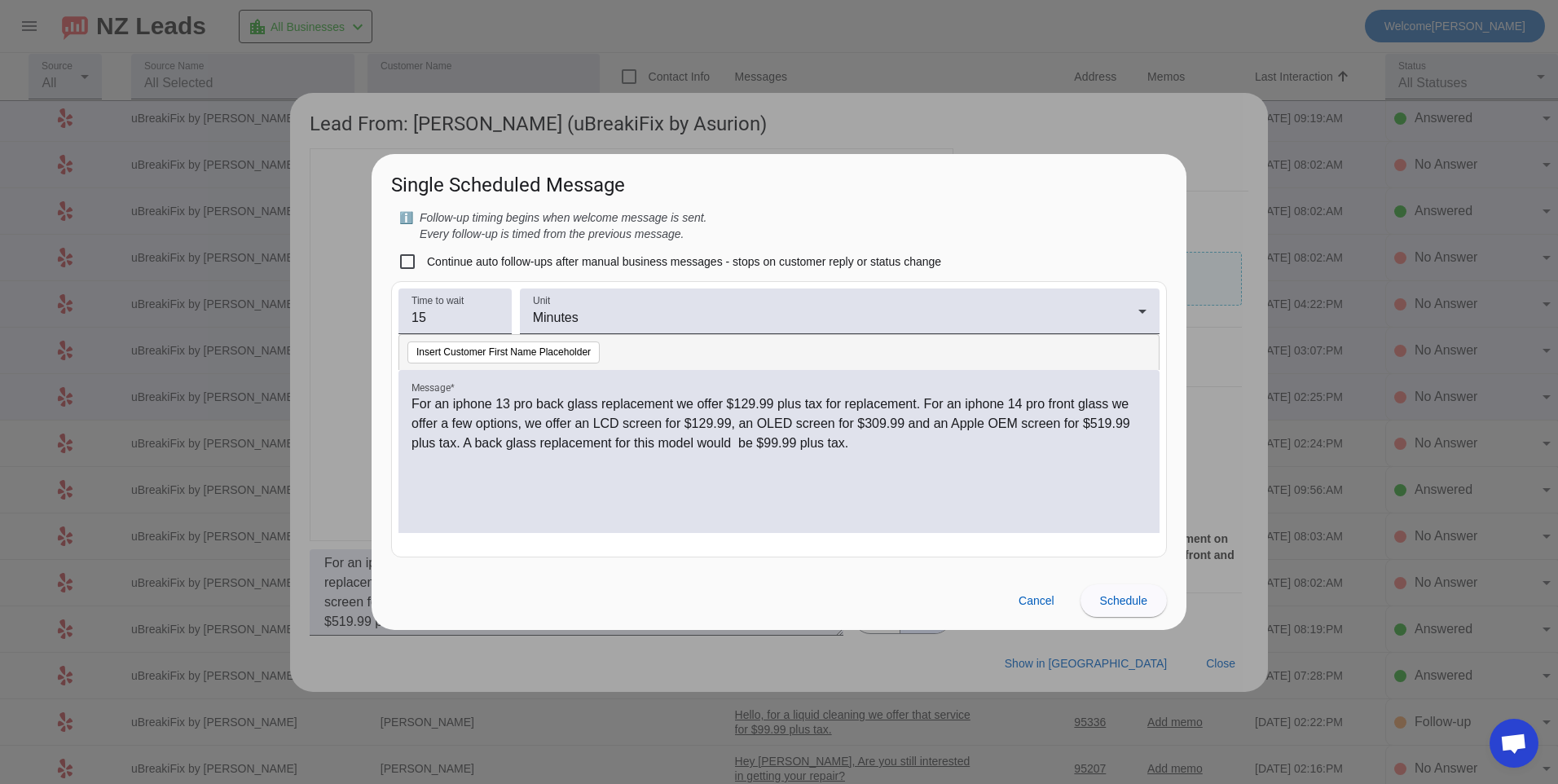
click at [552, 566] on div "Time to wait 15 Unit Minutes Insert Customer First Name Placeholder Message * F…" at bounding box center [778, 426] width 776 height 290
click at [1126, 611] on span at bounding box center [1124, 600] width 86 height 39
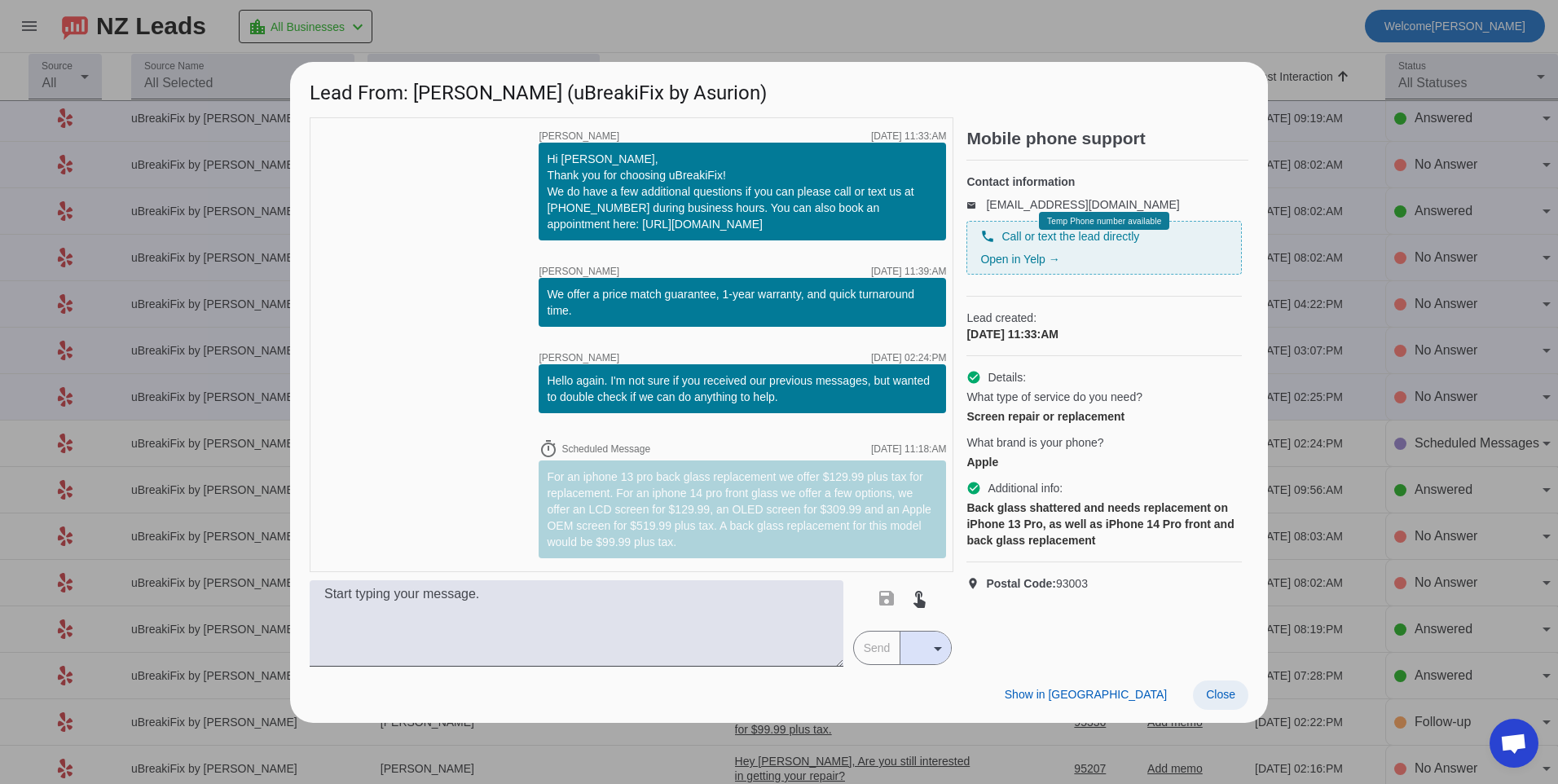
scroll to position [0, 0]
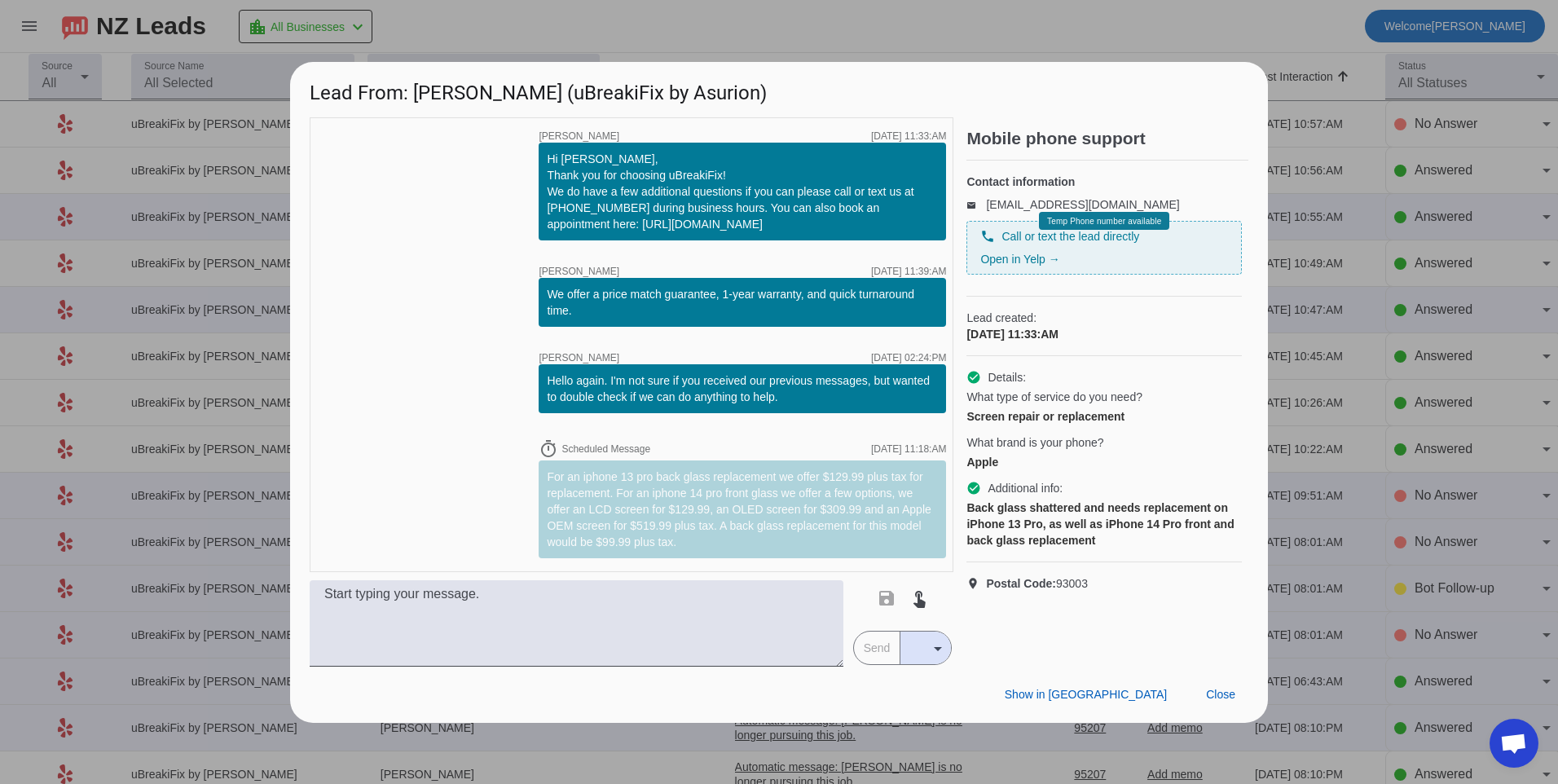
click at [1222, 671] on div "Show in Yelp Close" at bounding box center [779, 695] width 978 height 56
click at [1221, 686] on span at bounding box center [1220, 695] width 56 height 29
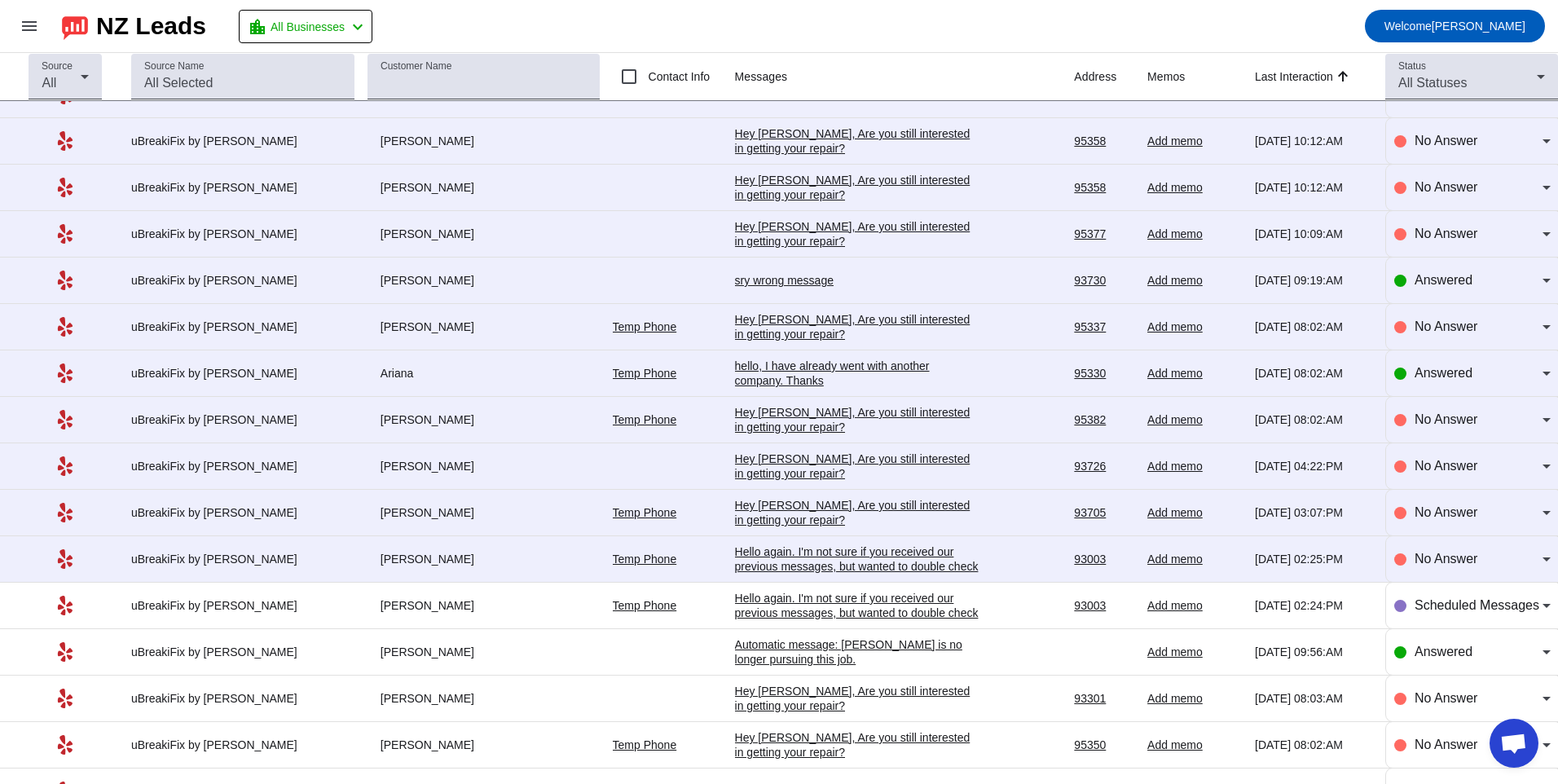
scroll to position [2119, 0]
click at [799, 555] on div "Hello again. I'm not sure if you received our previous messages, but wanted to …" at bounding box center [858, 567] width 245 height 44
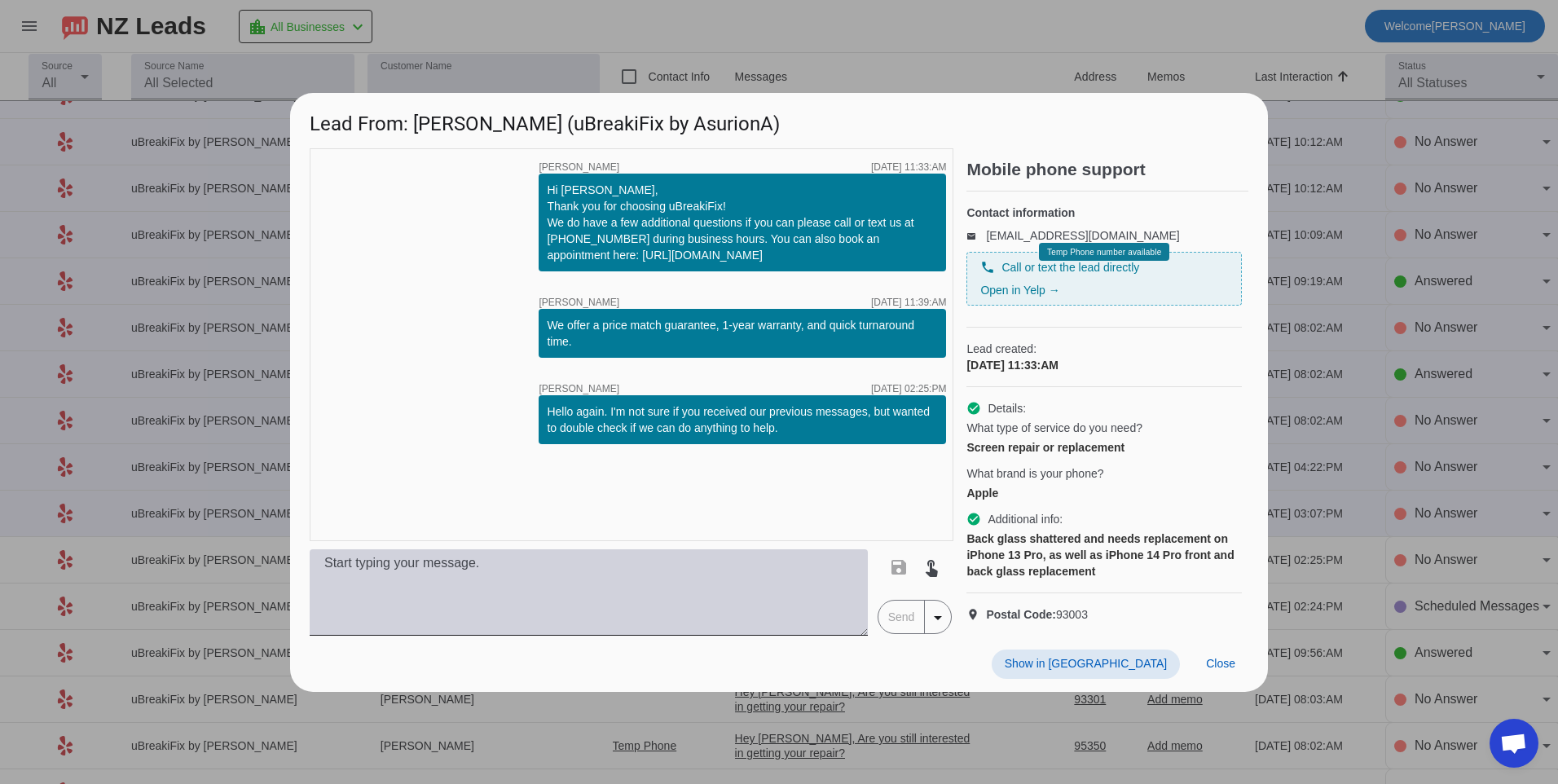
click at [714, 598] on textarea at bounding box center [588, 592] width 558 height 86
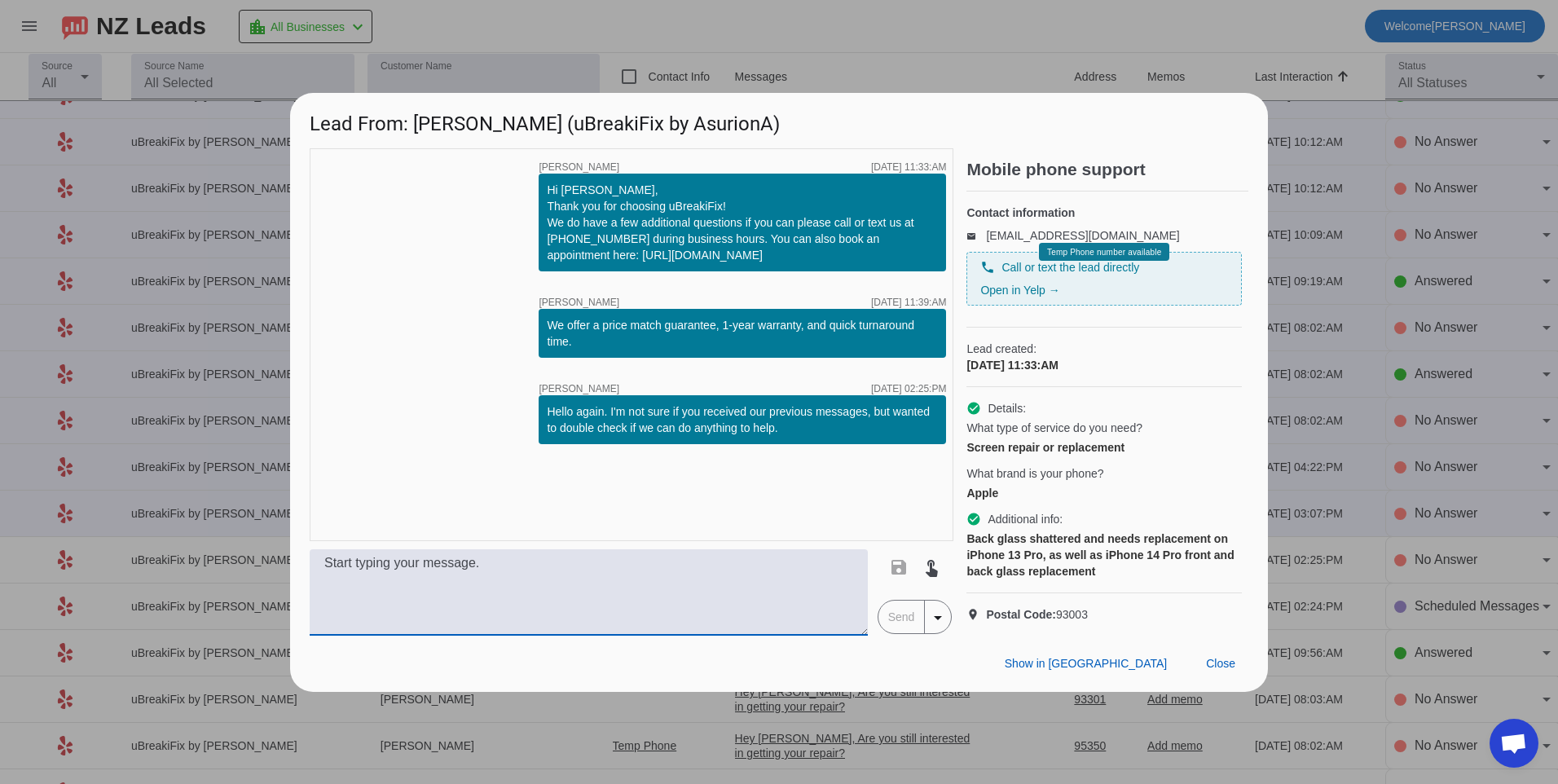
paste textarea "For an iphone 13 pro back glass replacement we offer $129.99 plus tax for repla…"
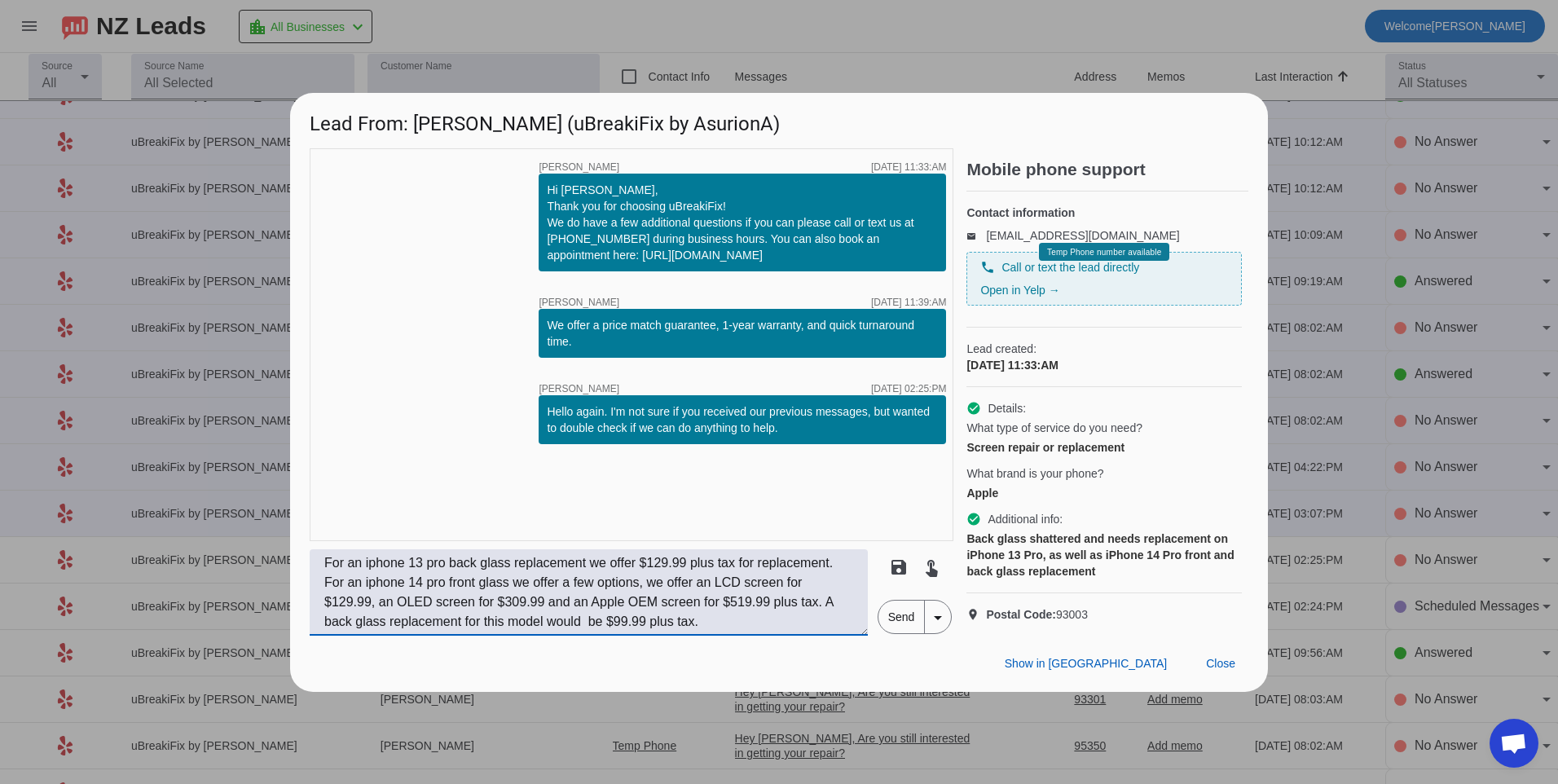
type textarea "For an iphone 13 pro back glass replacement we offer $129.99 plus tax for repla…"
click at [900, 625] on span "Send" at bounding box center [901, 616] width 46 height 32
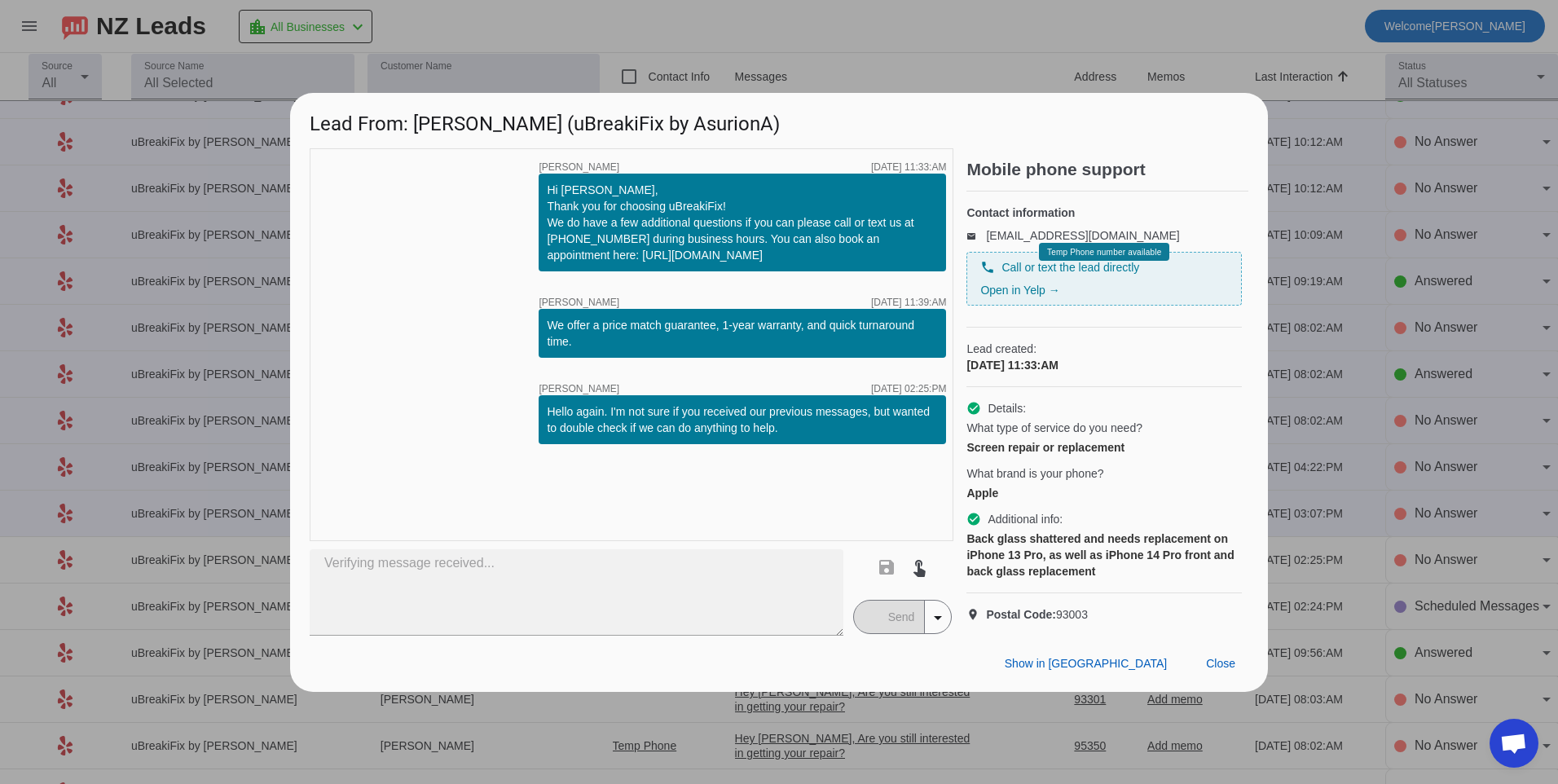
type textarea "For an iphone 13 pro back glass replacement we offer $129.99 plus tax for repla…"
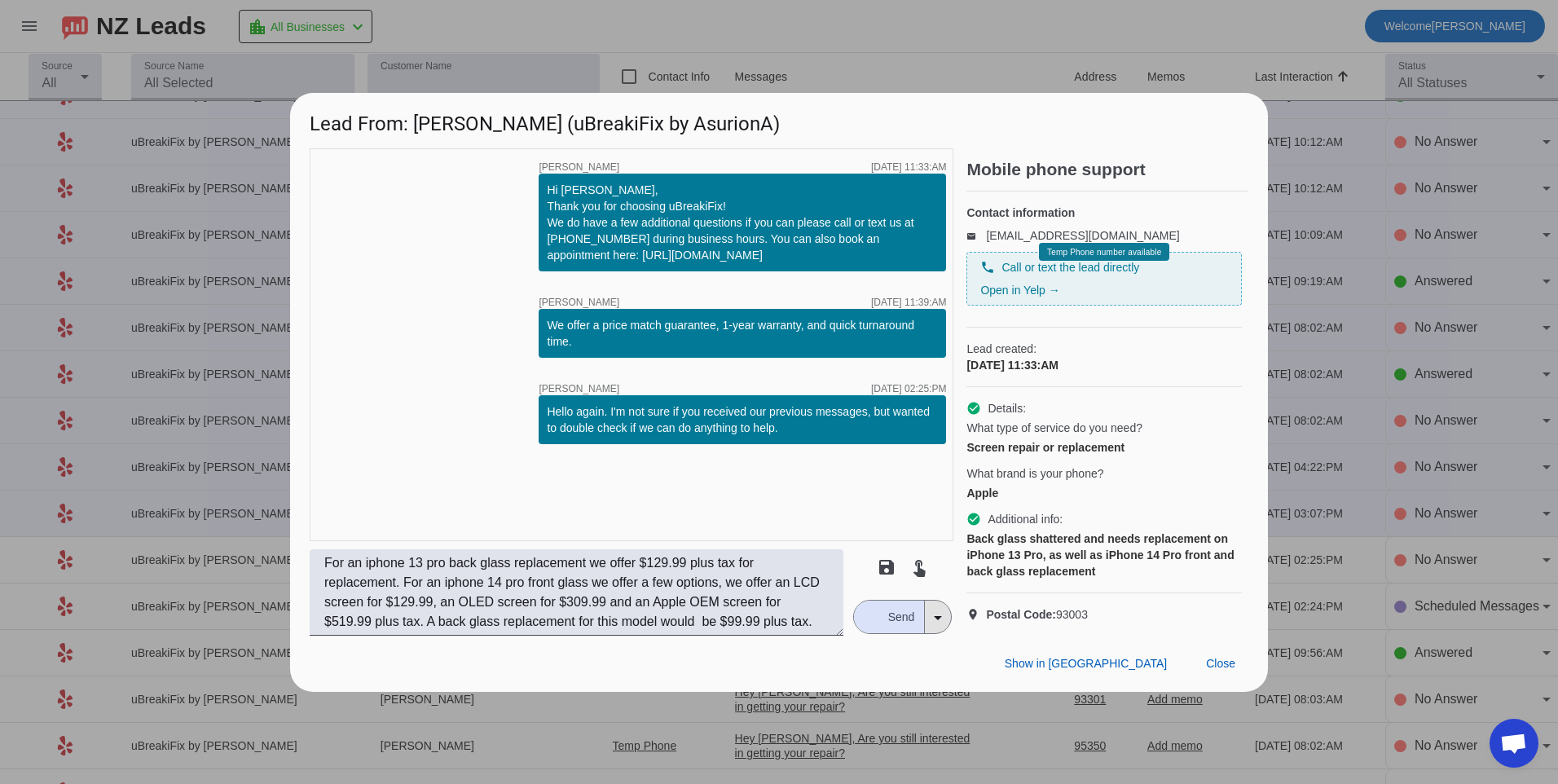
click at [926, 633] on span "arrow_drop_down" at bounding box center [938, 616] width 26 height 32
click at [980, 668] on span "Send scheduled" at bounding box center [979, 673] width 91 height 16
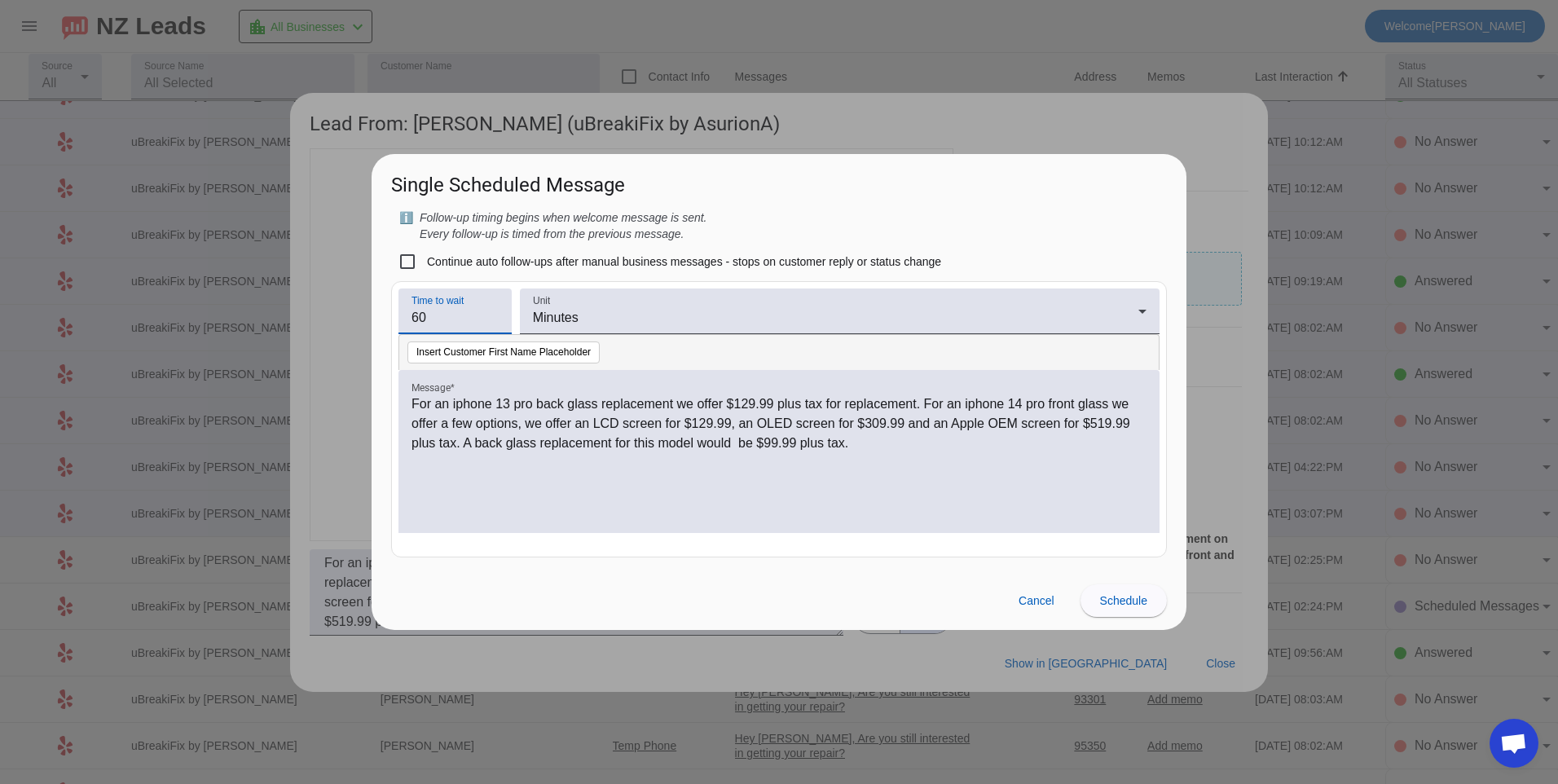
drag, startPoint x: 466, startPoint y: 314, endPoint x: 369, endPoint y: 314, distance: 97.0
click at [369, 314] on div "Lead From: [PERSON_NAME] (uBreakiFix by AsurionA) timer close [PERSON_NAME] [DA…" at bounding box center [779, 392] width 1558 height 784
type input "15"
click at [1102, 593] on span at bounding box center [1124, 600] width 86 height 39
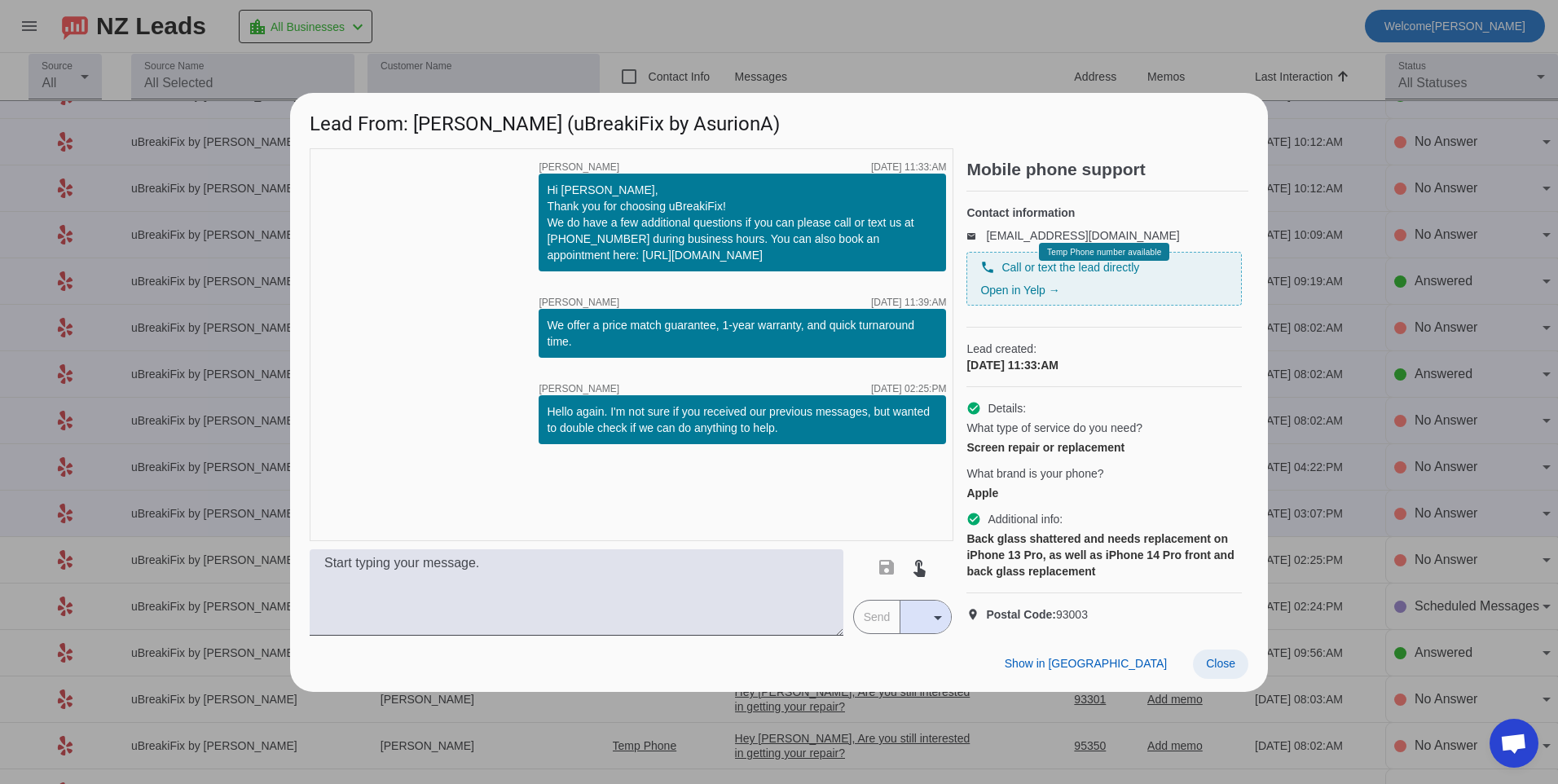
click at [1213, 669] on span "Close" at bounding box center [1220, 663] width 29 height 13
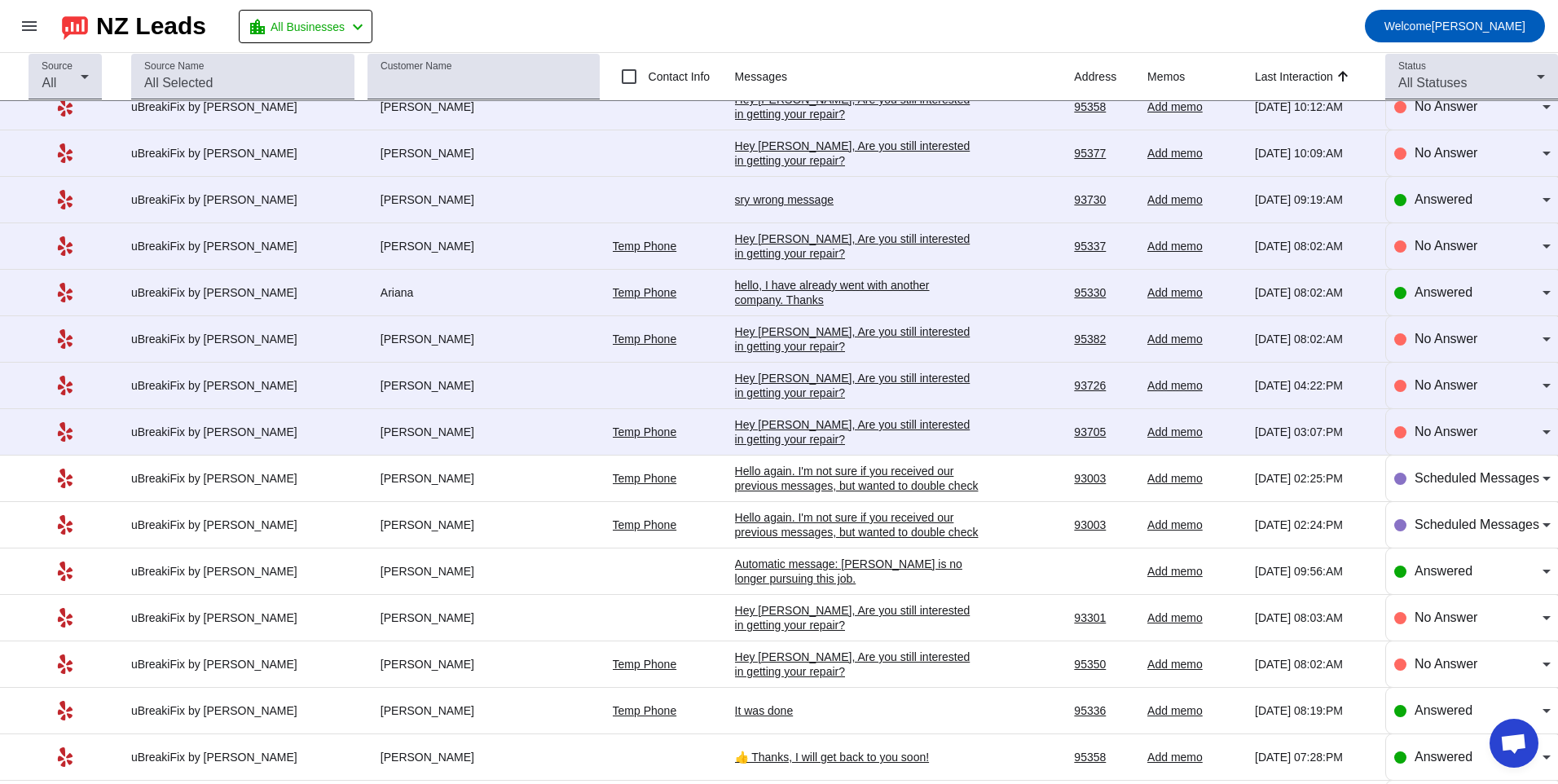
scroll to position [2037, 0]
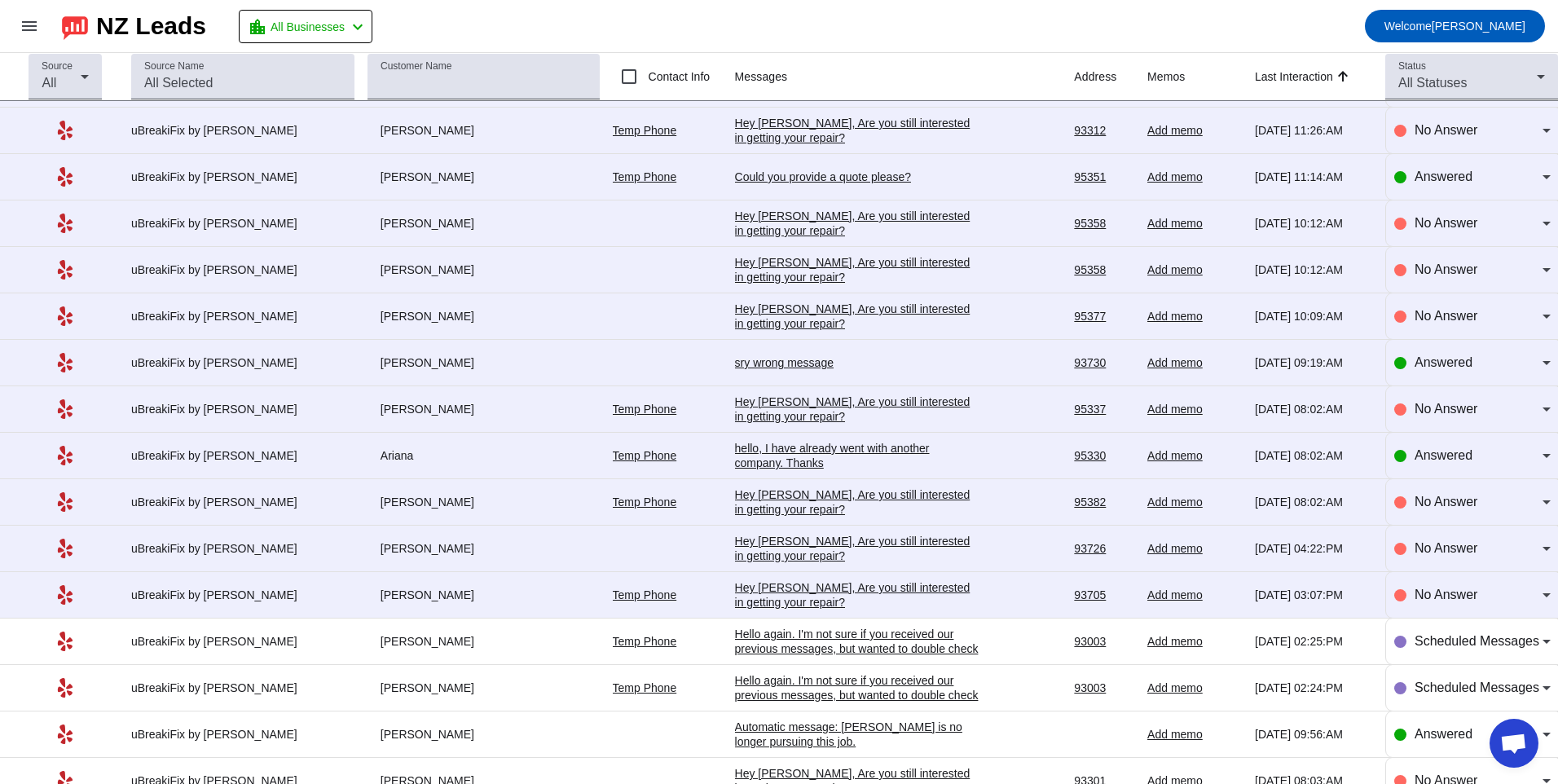
click at [786, 573] on td "Hey [PERSON_NAME], Are you still interested in getting your repair?​ [DATE] 03:…" at bounding box center [905, 595] width 339 height 46
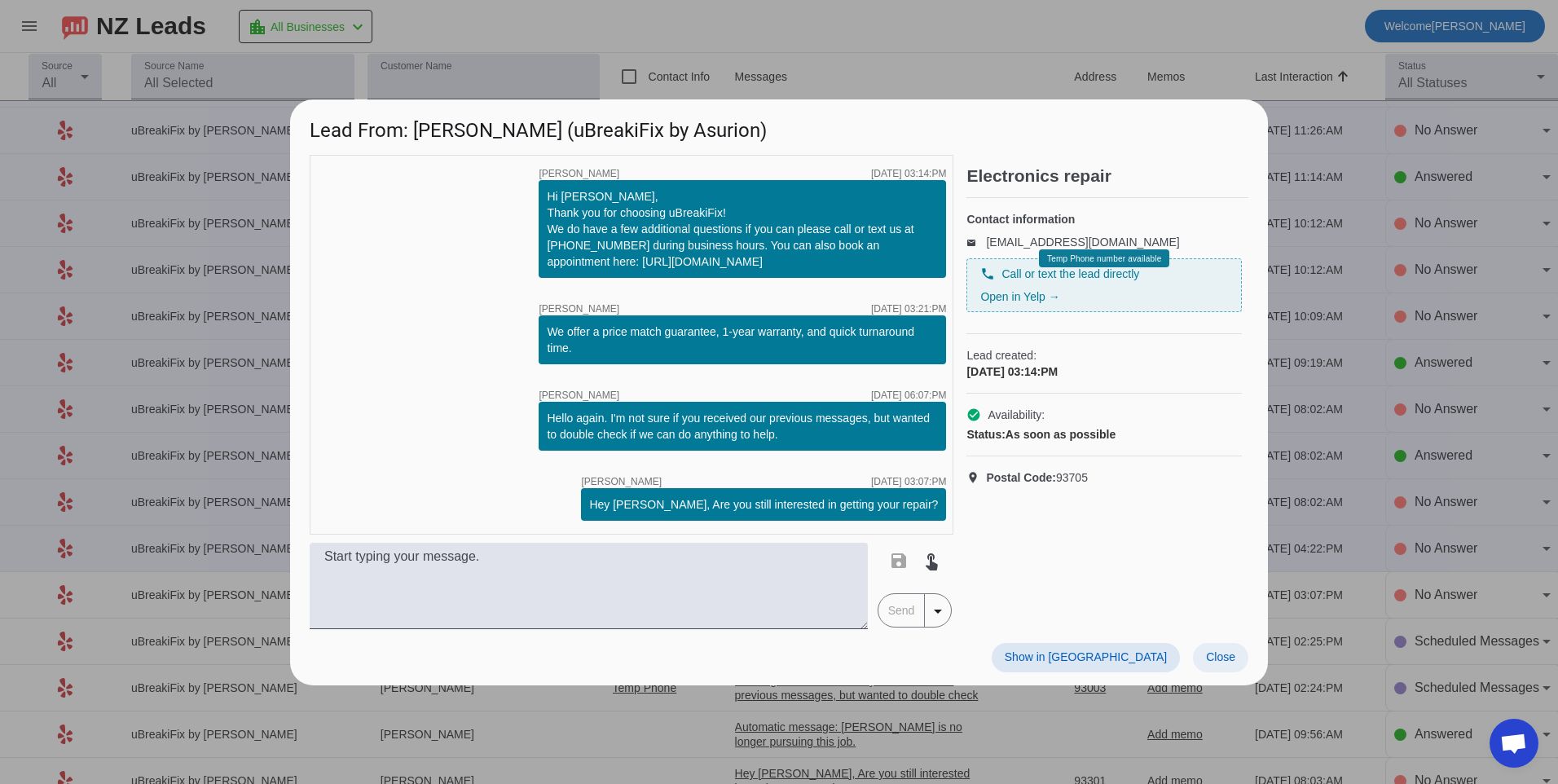
click at [1216, 657] on span "Close" at bounding box center [1220, 656] width 29 height 13
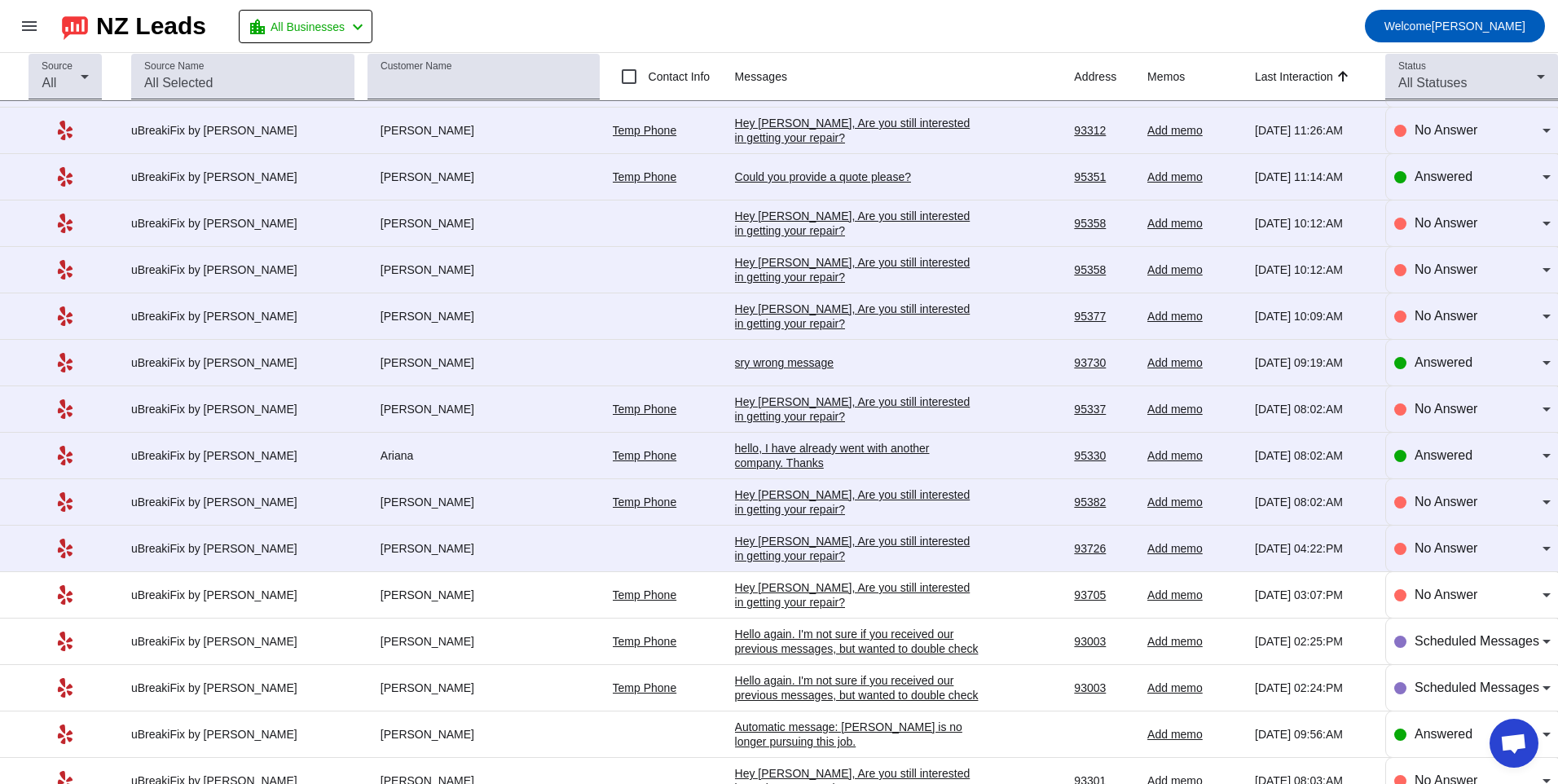
click at [820, 548] on div "Hey [PERSON_NAME], Are you still interested in getting your repair?​" at bounding box center [858, 548] width 245 height 29
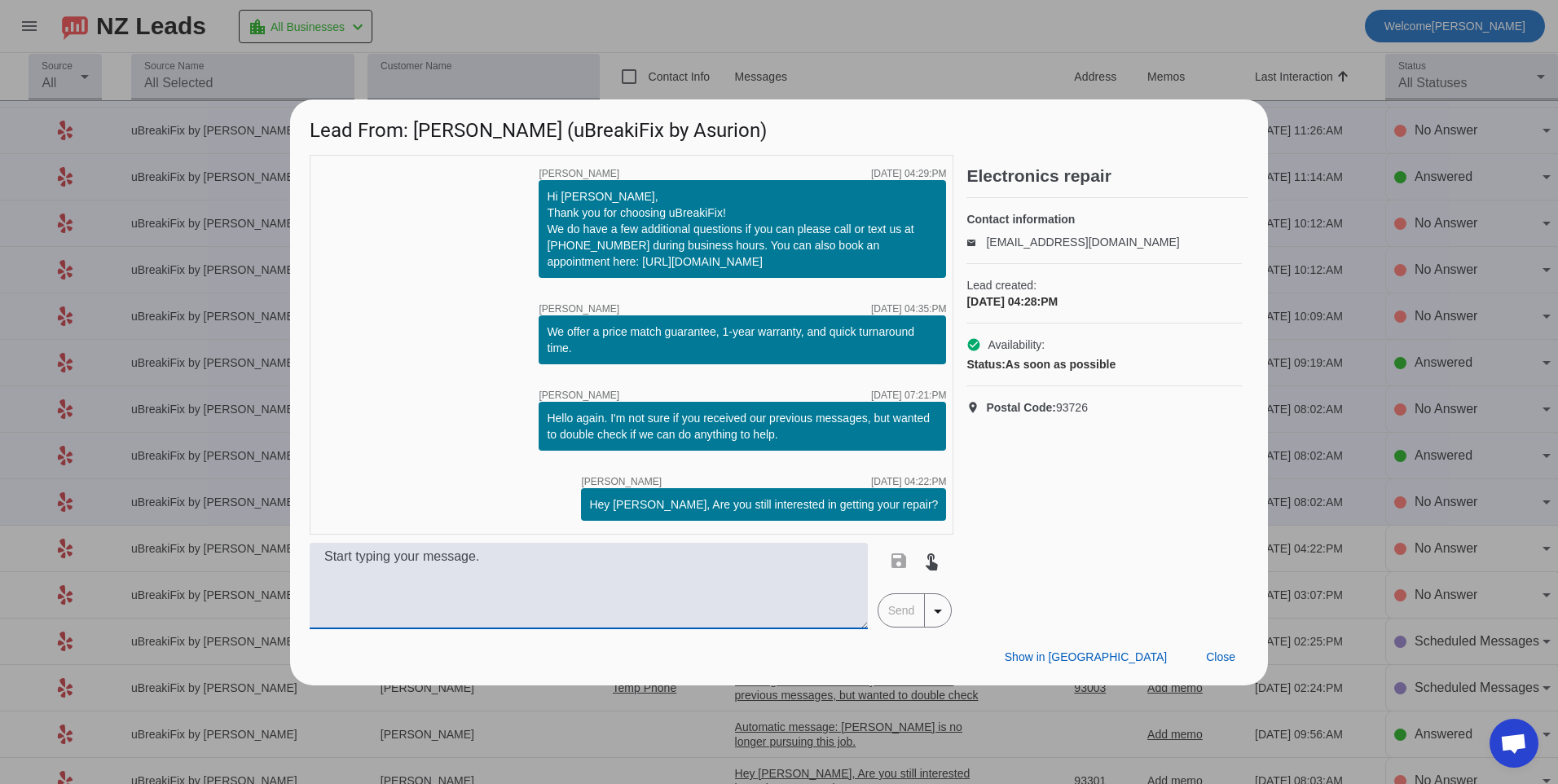
click at [498, 566] on textarea at bounding box center [588, 586] width 558 height 86
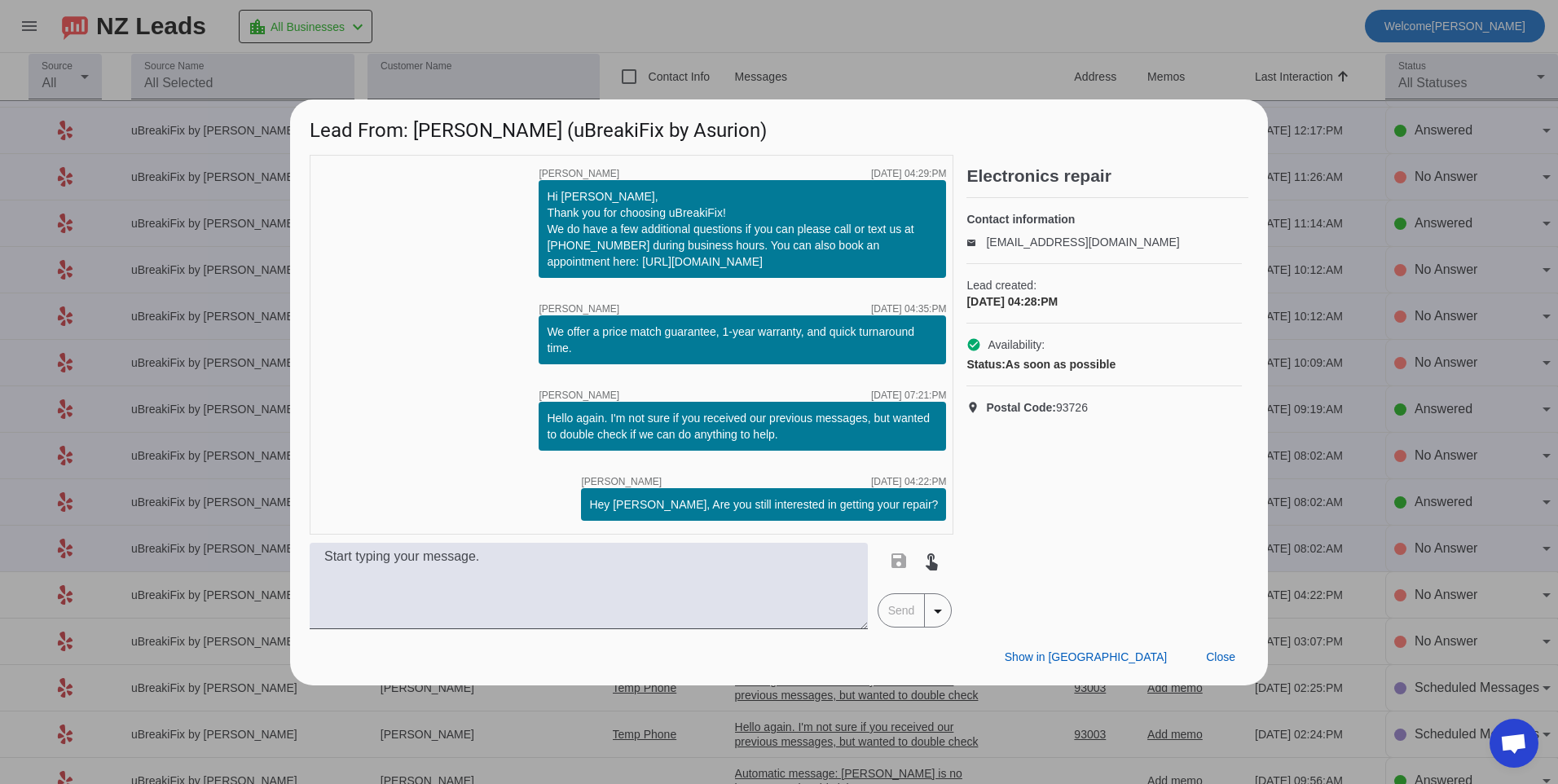
scroll to position [0, 0]
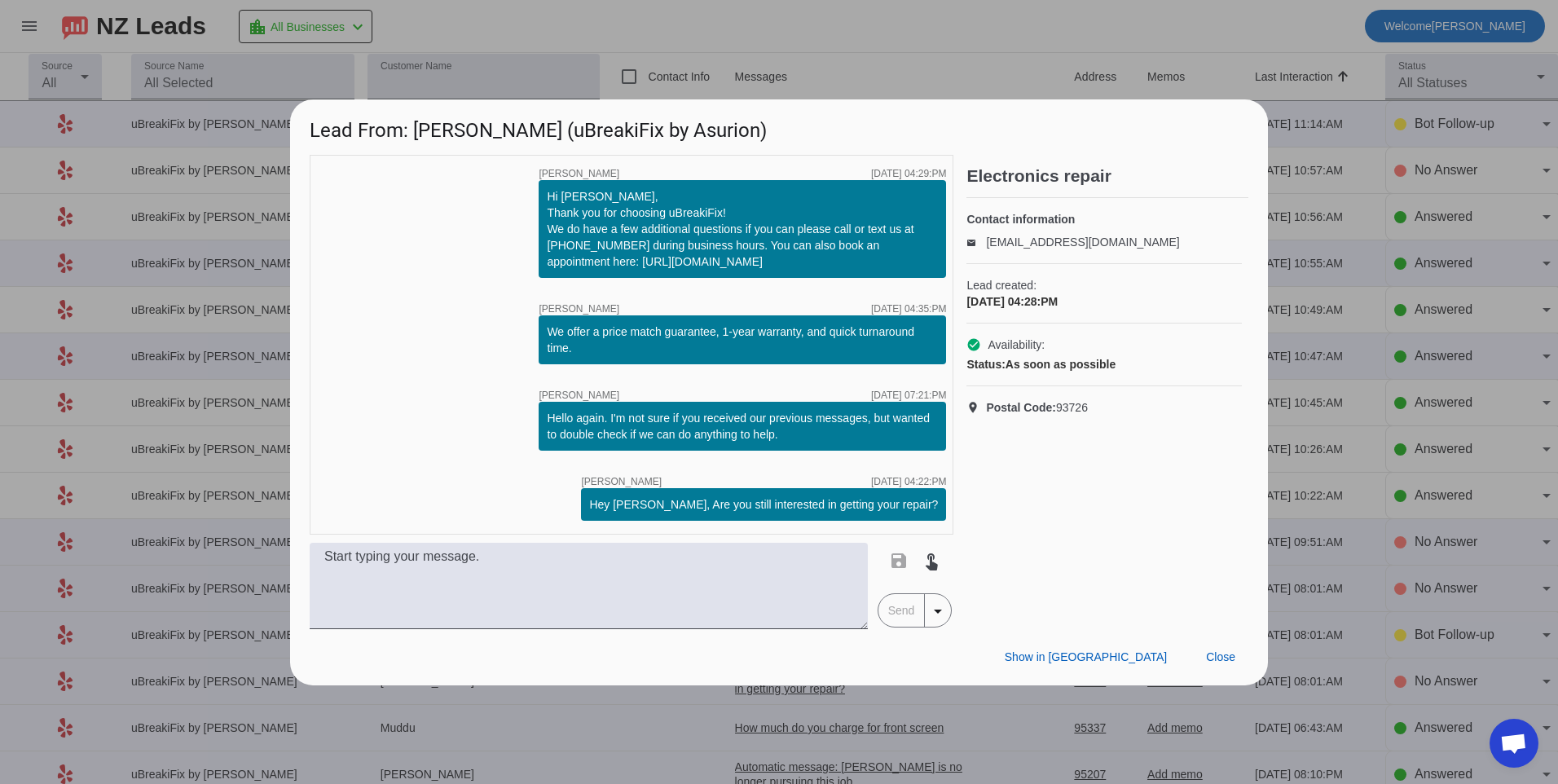
click at [1024, 323] on div "Lead created: [DATE] 04:28:PM" at bounding box center [1104, 294] width 275 height 60
click at [438, 346] on div "timer close [PERSON_NAME] [DATE] 04:29:PM Hi [PERSON_NAME], Thank you for choos…" at bounding box center [631, 345] width 644 height 380
click at [1211, 645] on span at bounding box center [1220, 657] width 56 height 29
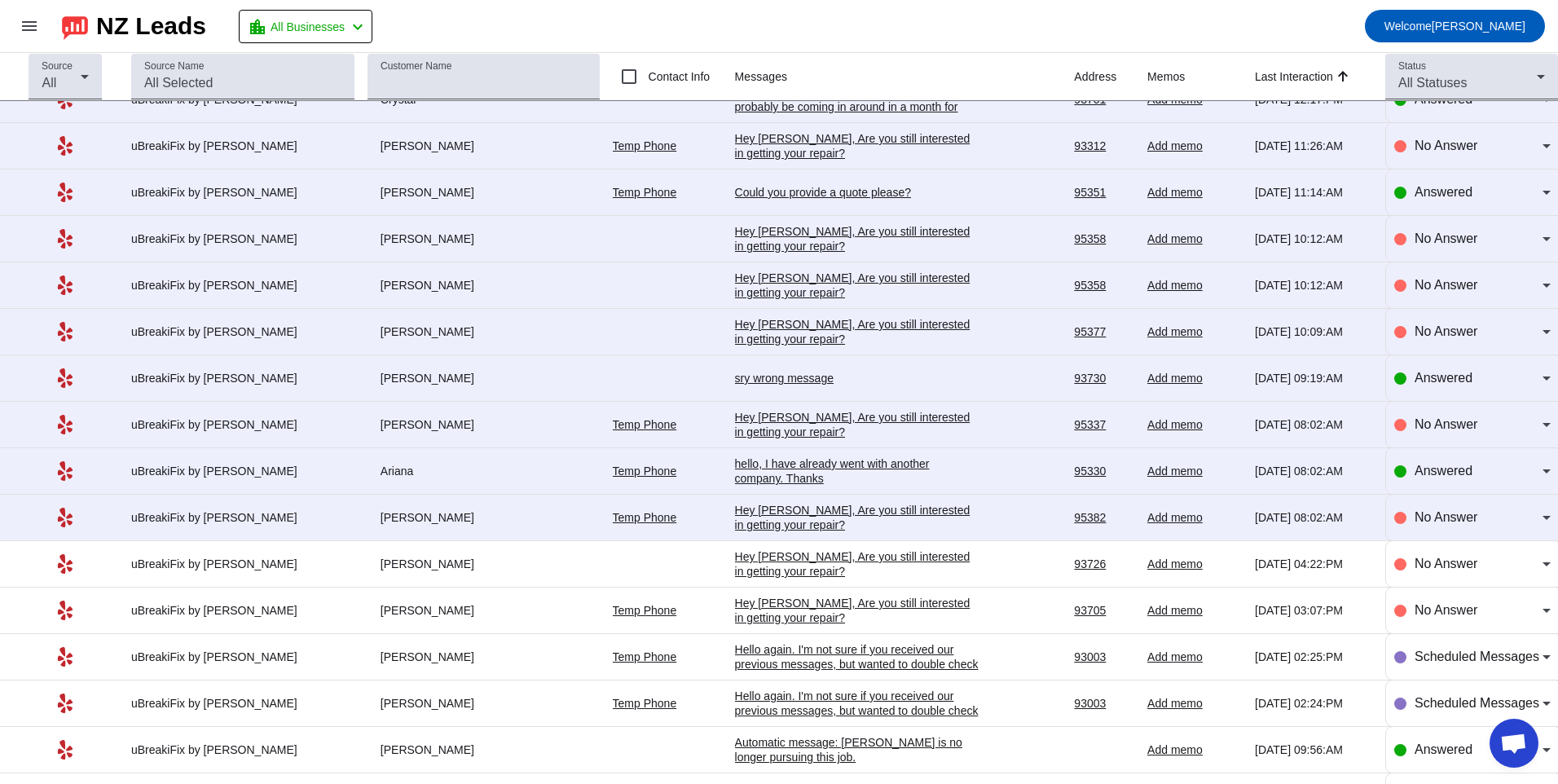
scroll to position [2107, 0]
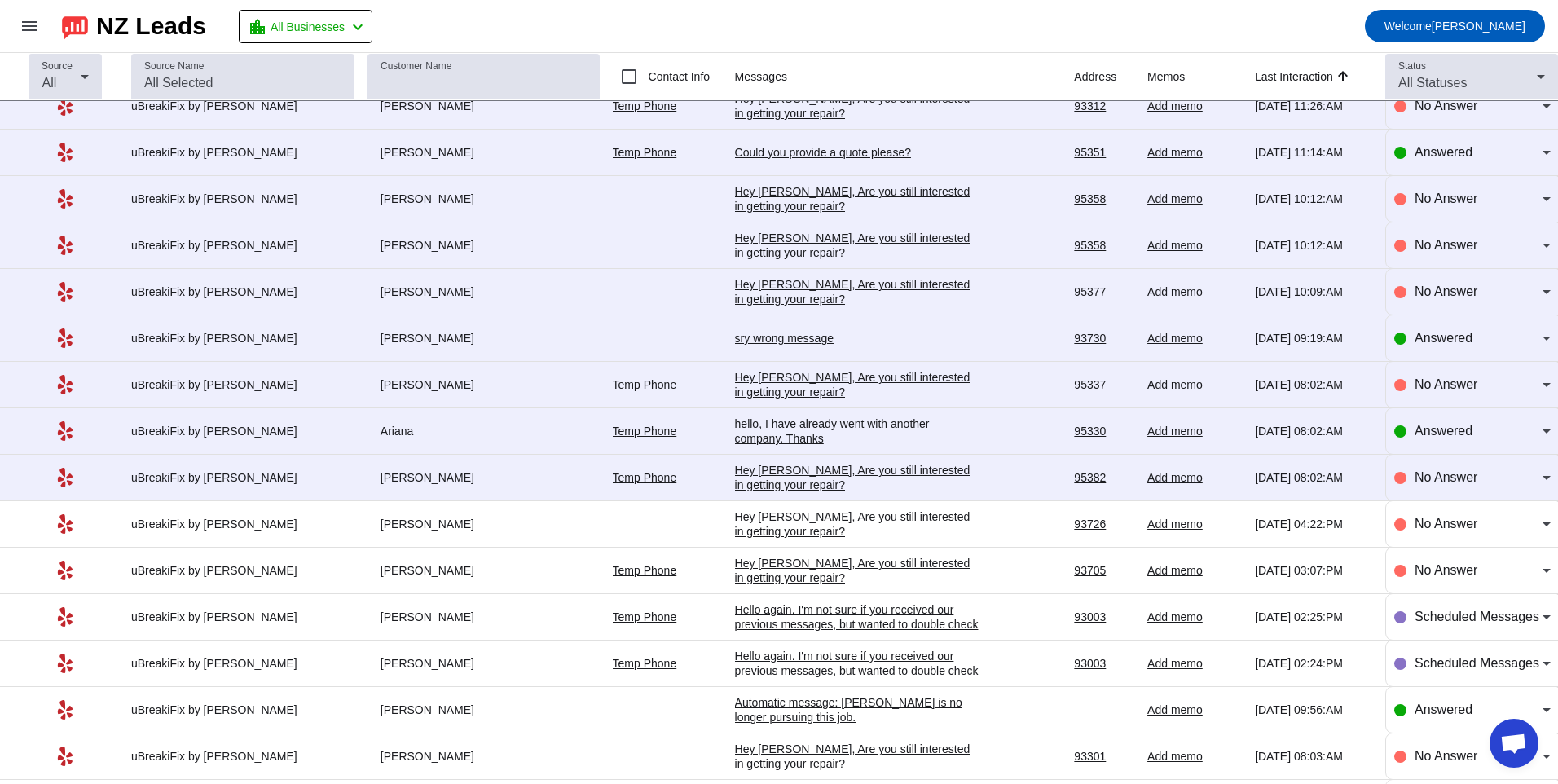
click at [767, 463] on div "Hey [PERSON_NAME], Are you still interested in getting your repair?​" at bounding box center [858, 477] width 245 height 29
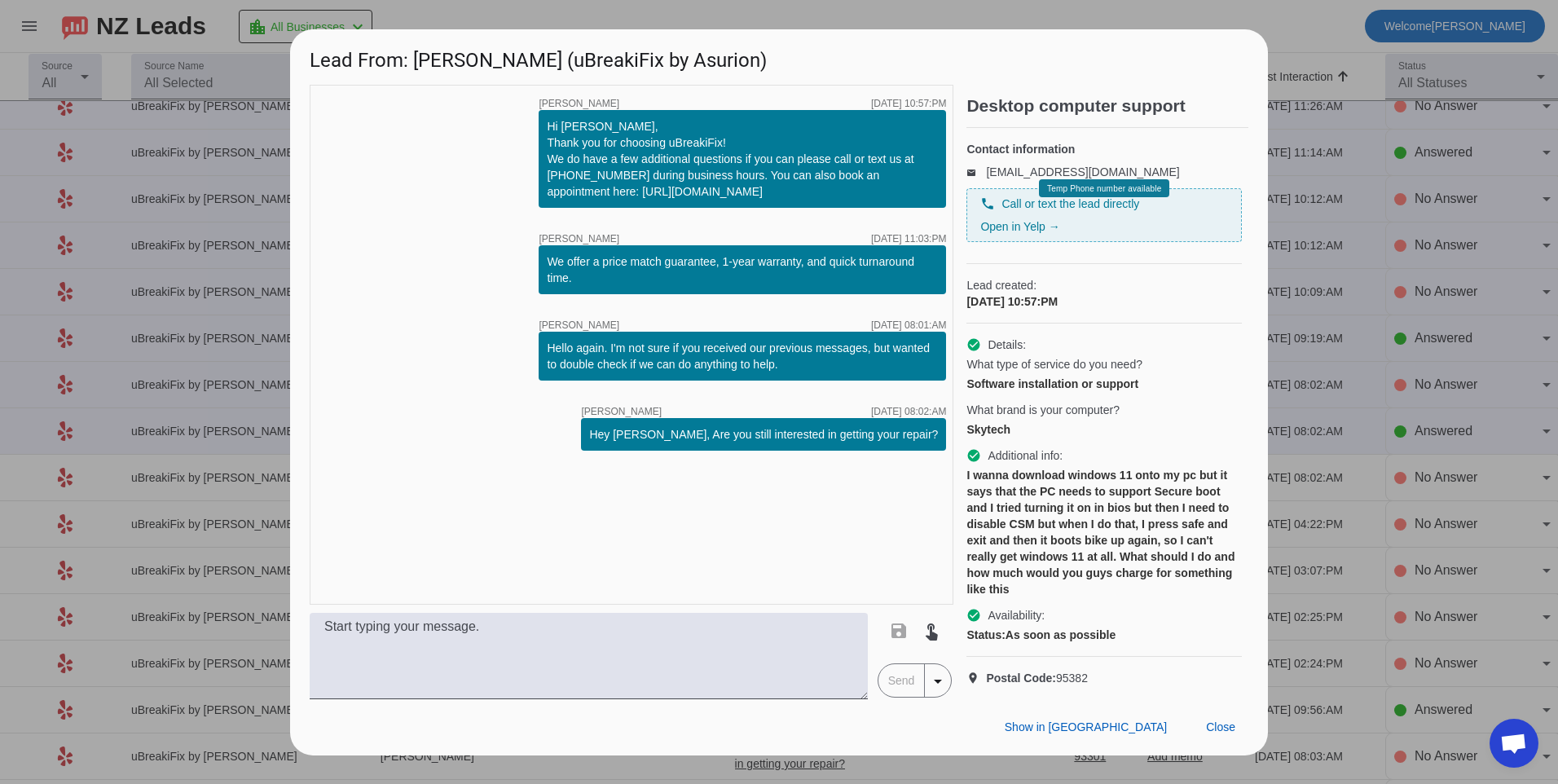
scroll to position [0, 0]
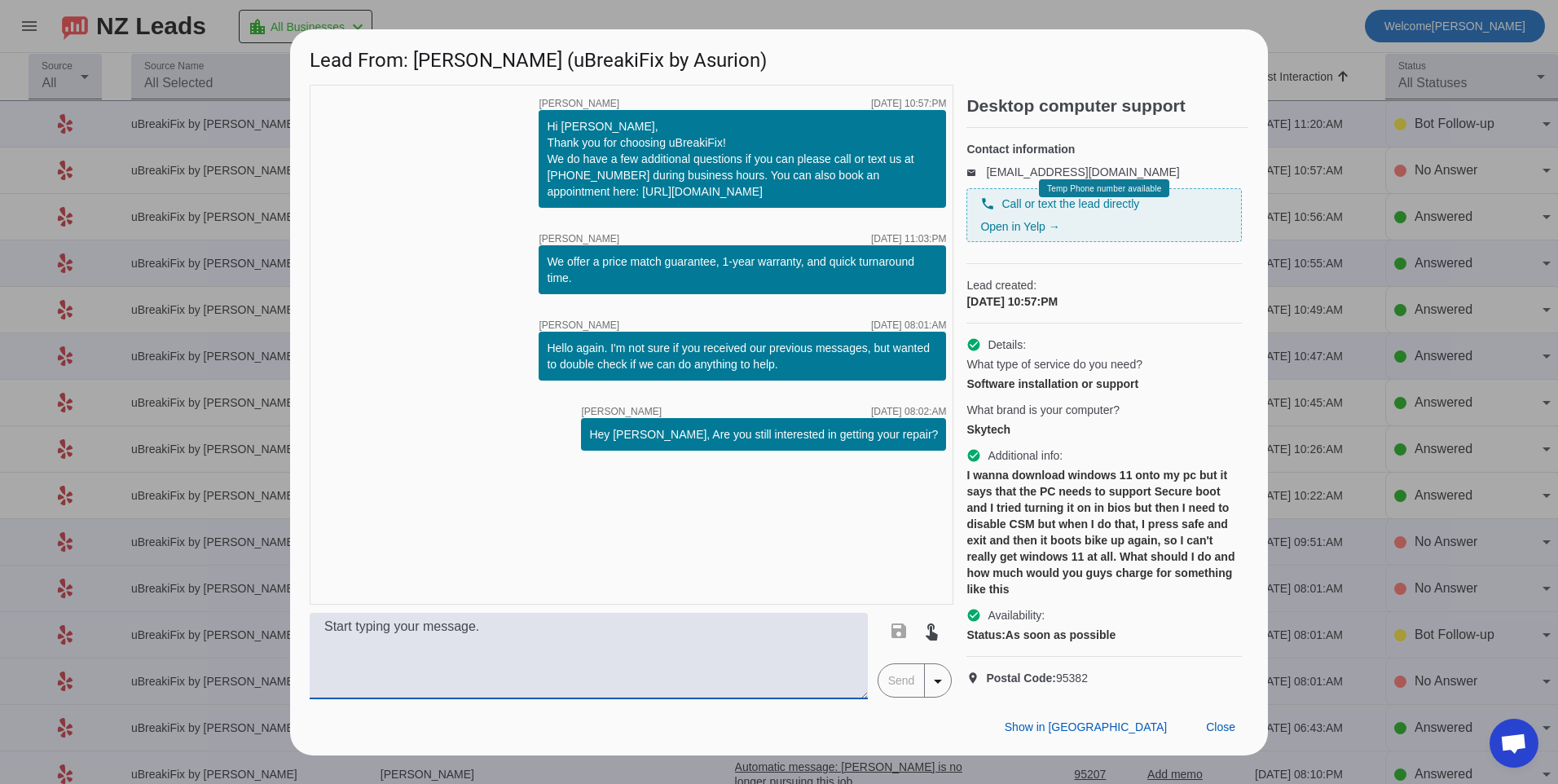
click at [644, 678] on textarea at bounding box center [588, 656] width 558 height 86
type textarea "F"
type textarea "h"
type textarea "H"
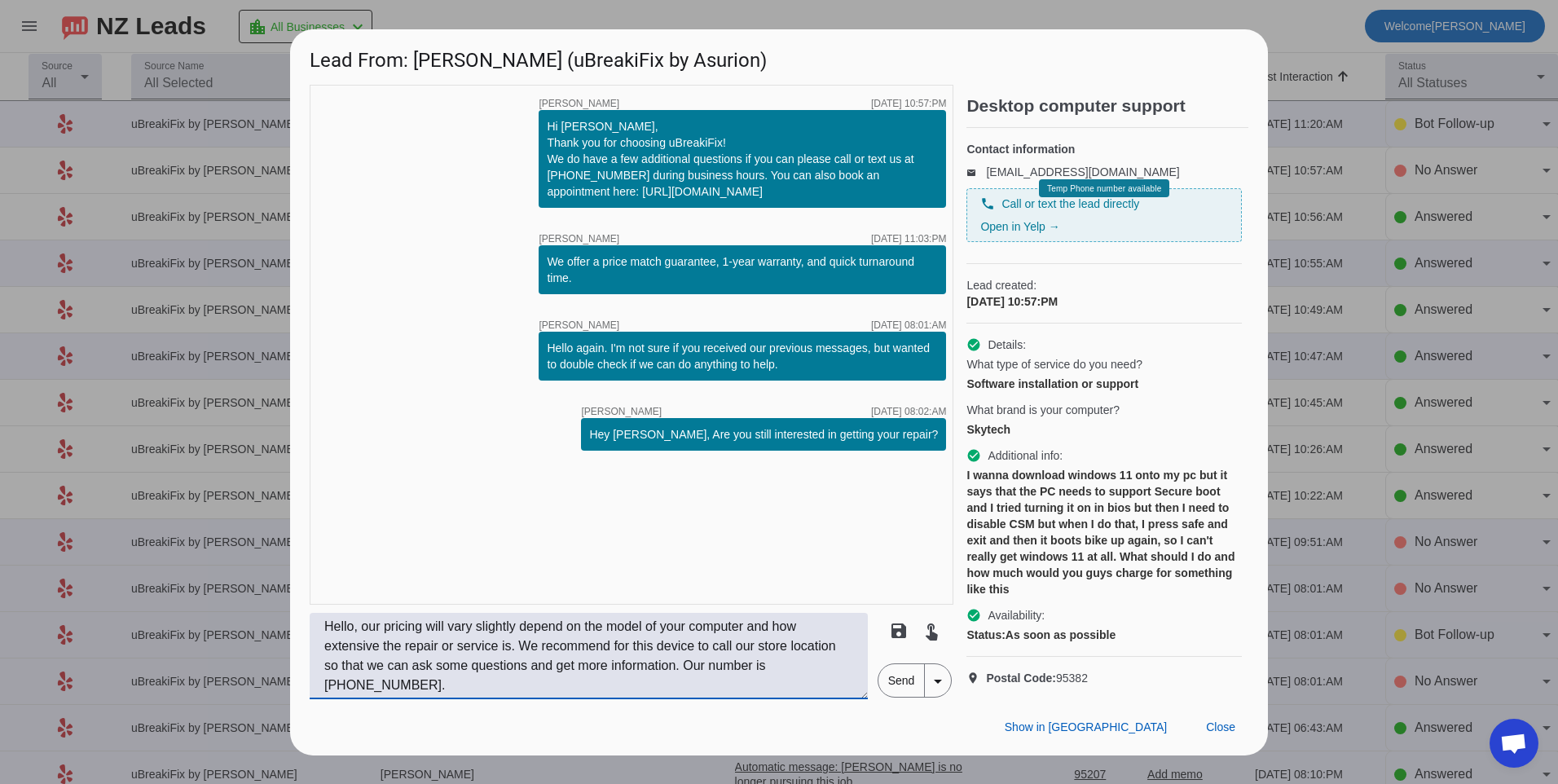
type textarea "Hello, our pricing will vary slightly depend on the model of your computer and …"
click at [892, 697] on span "Send" at bounding box center [901, 681] width 46 height 32
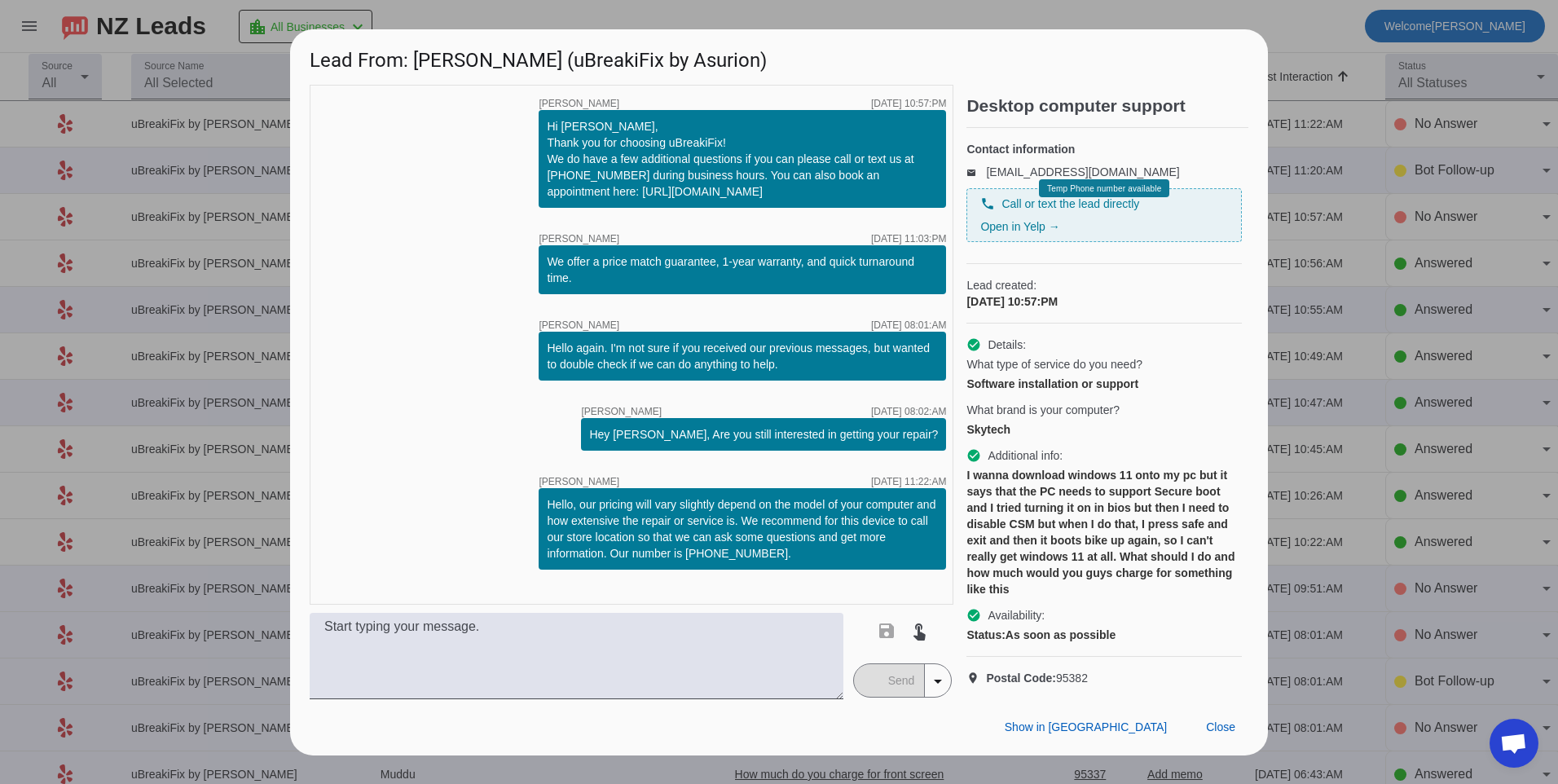
click at [828, 734] on div "Show in Yelp Close" at bounding box center [779, 728] width 978 height 56
click at [1209, 734] on span "Close" at bounding box center [1220, 726] width 29 height 13
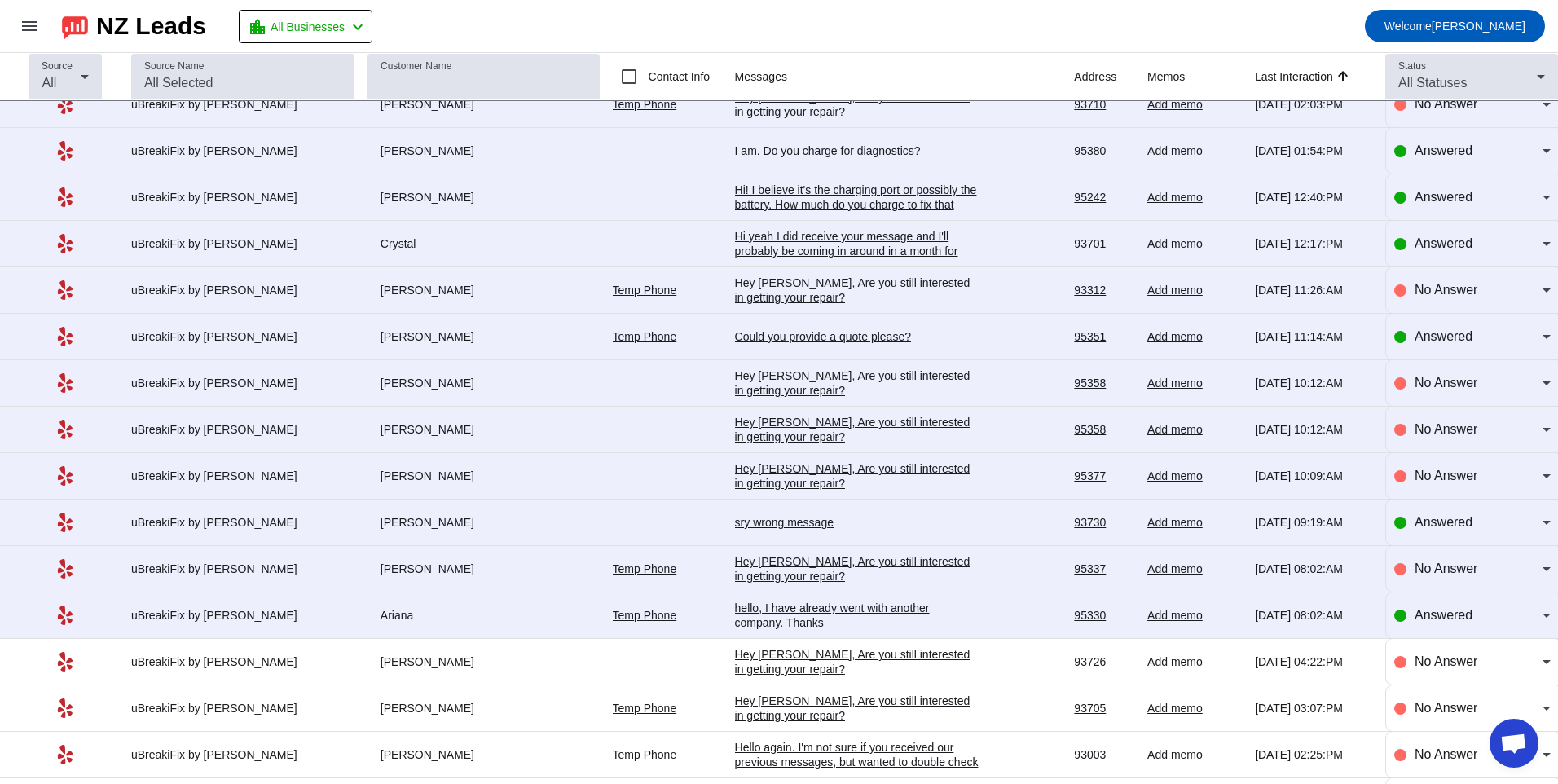
scroll to position [1966, 0]
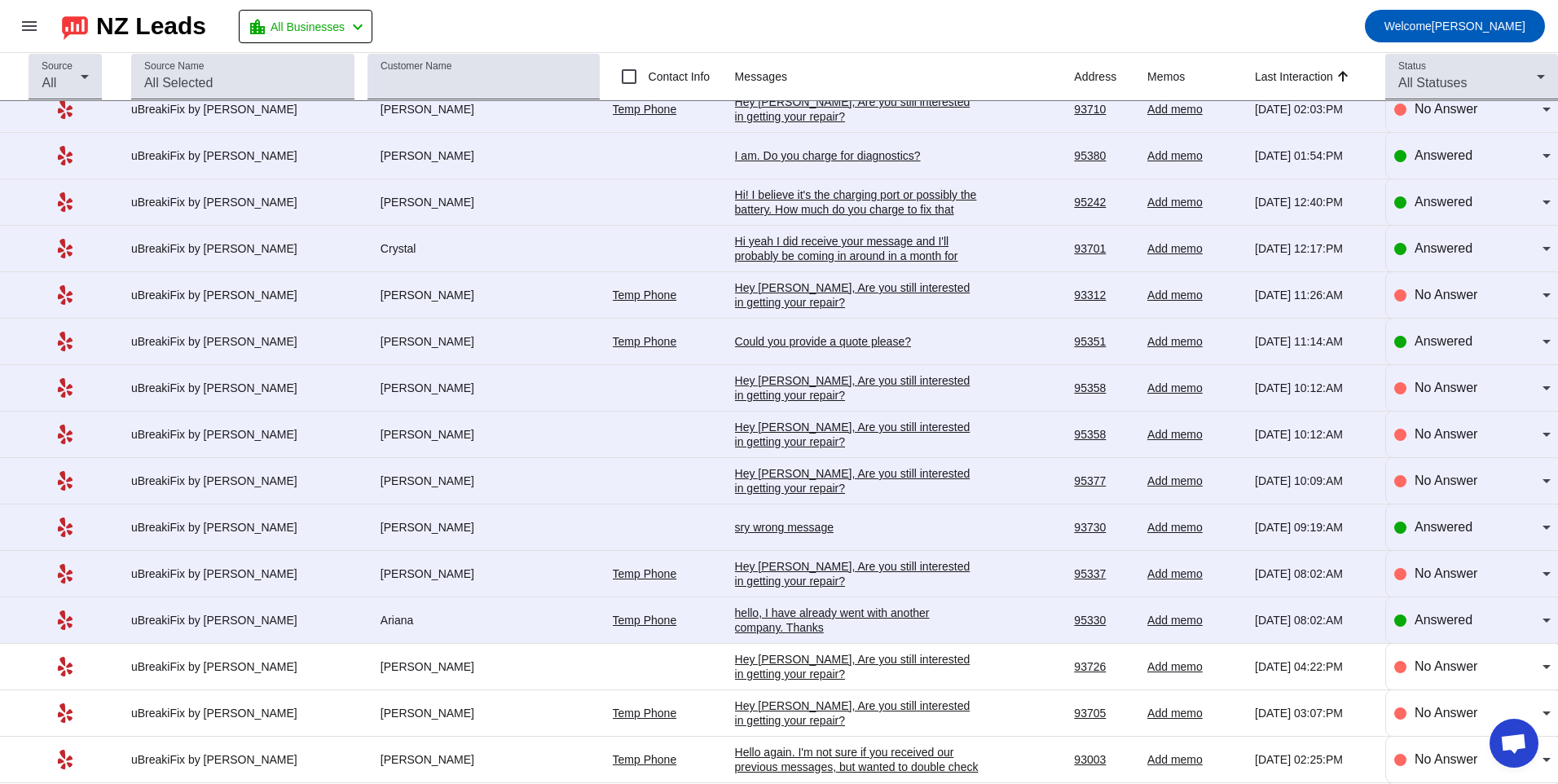
click at [794, 620] on div "hello, I have already went with another company. Thanks" at bounding box center [858, 620] width 245 height 29
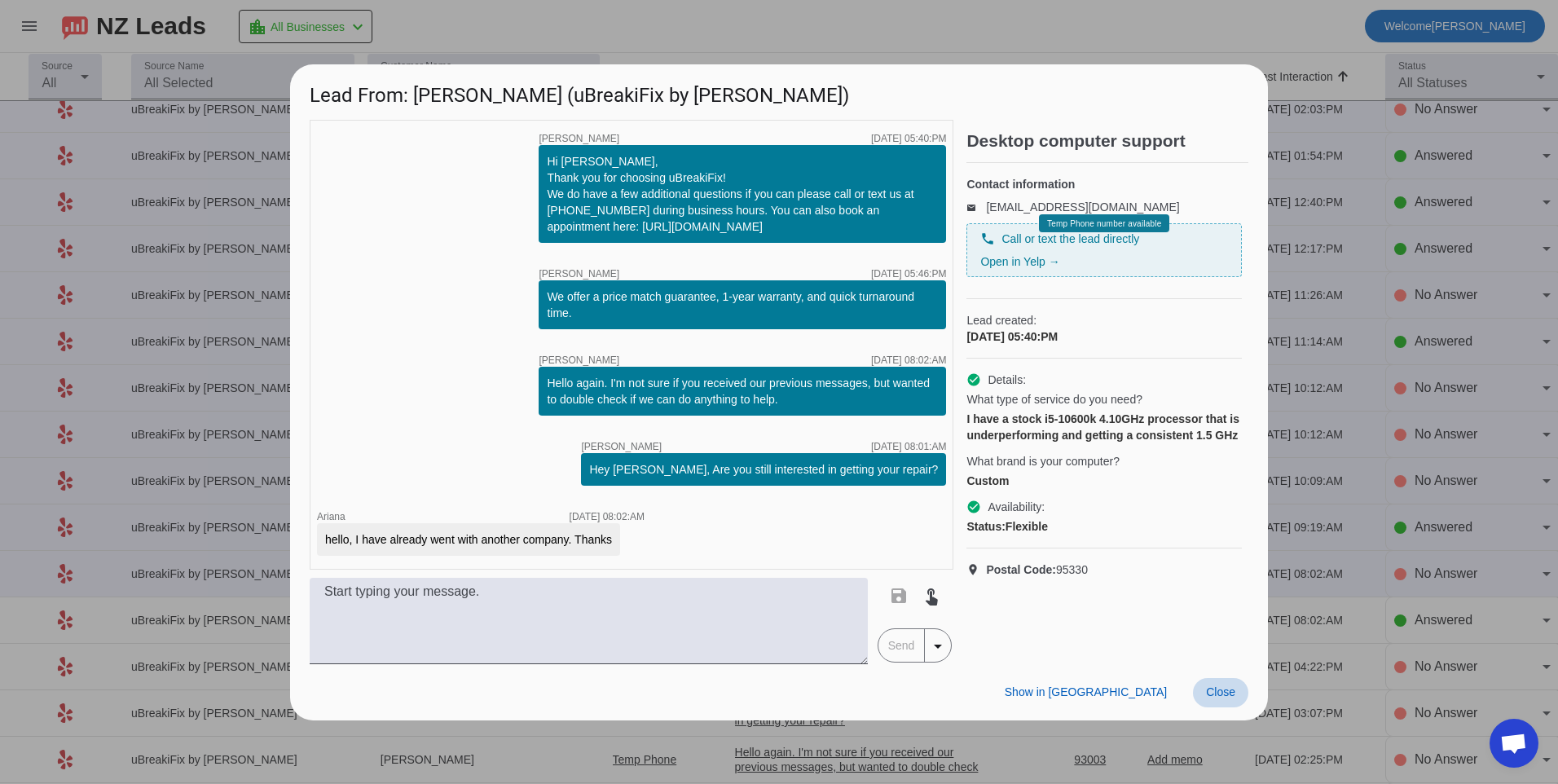
click at [1223, 683] on span at bounding box center [1220, 693] width 56 height 29
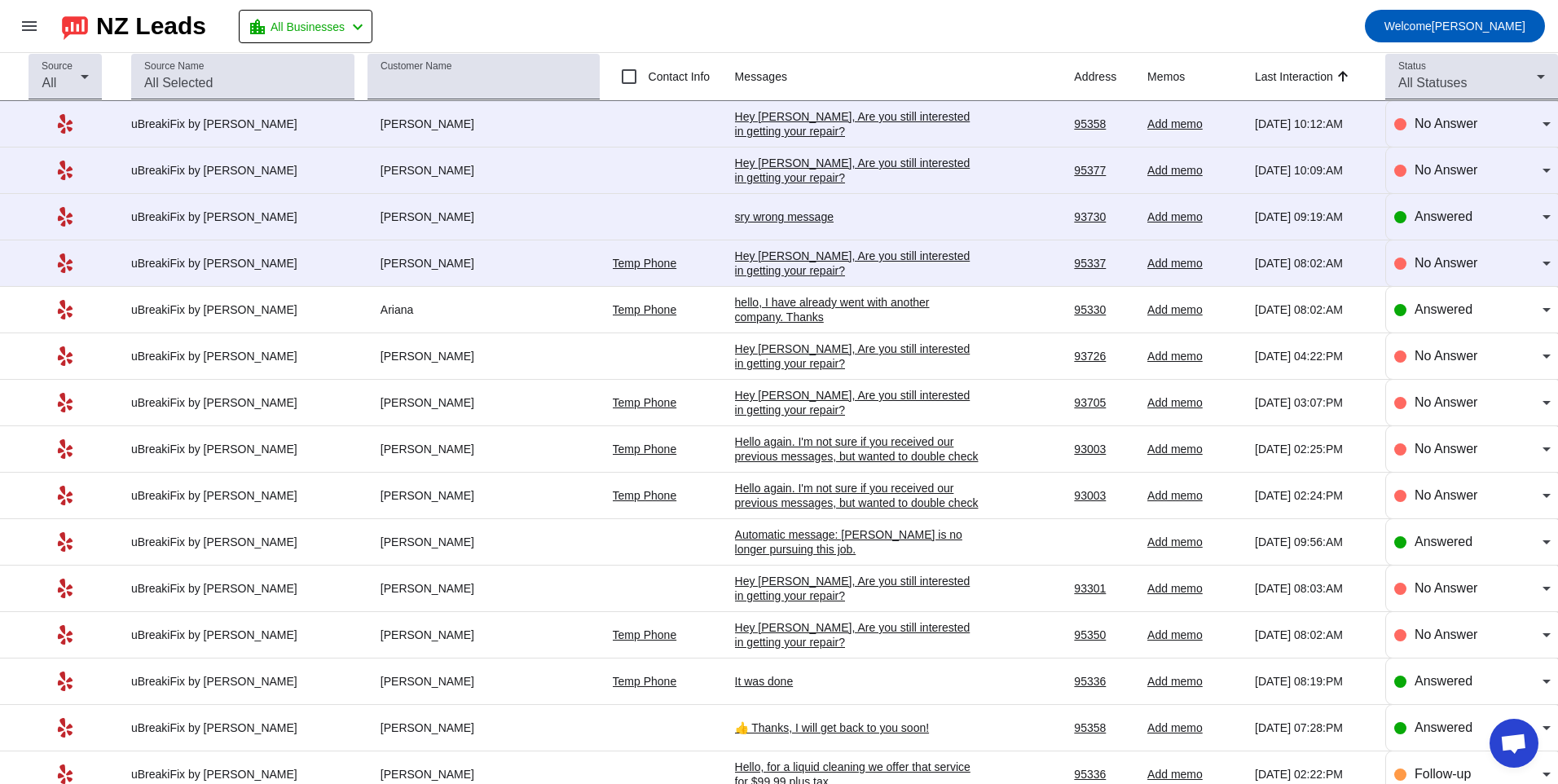
scroll to position [2128, 0]
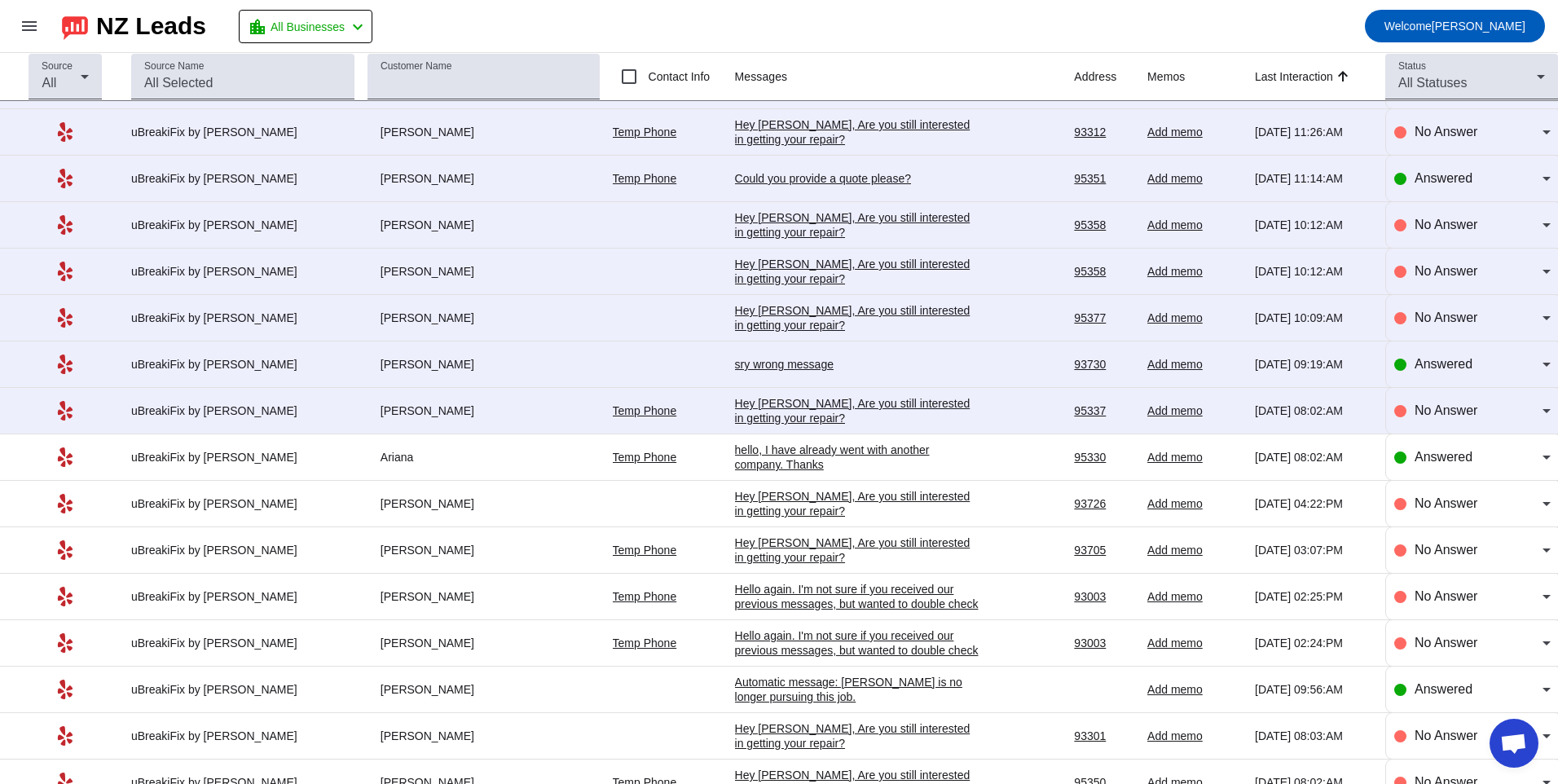
click at [833, 397] on div "Hey [PERSON_NAME], Are you still interested in getting your repair?​" at bounding box center [858, 410] width 245 height 29
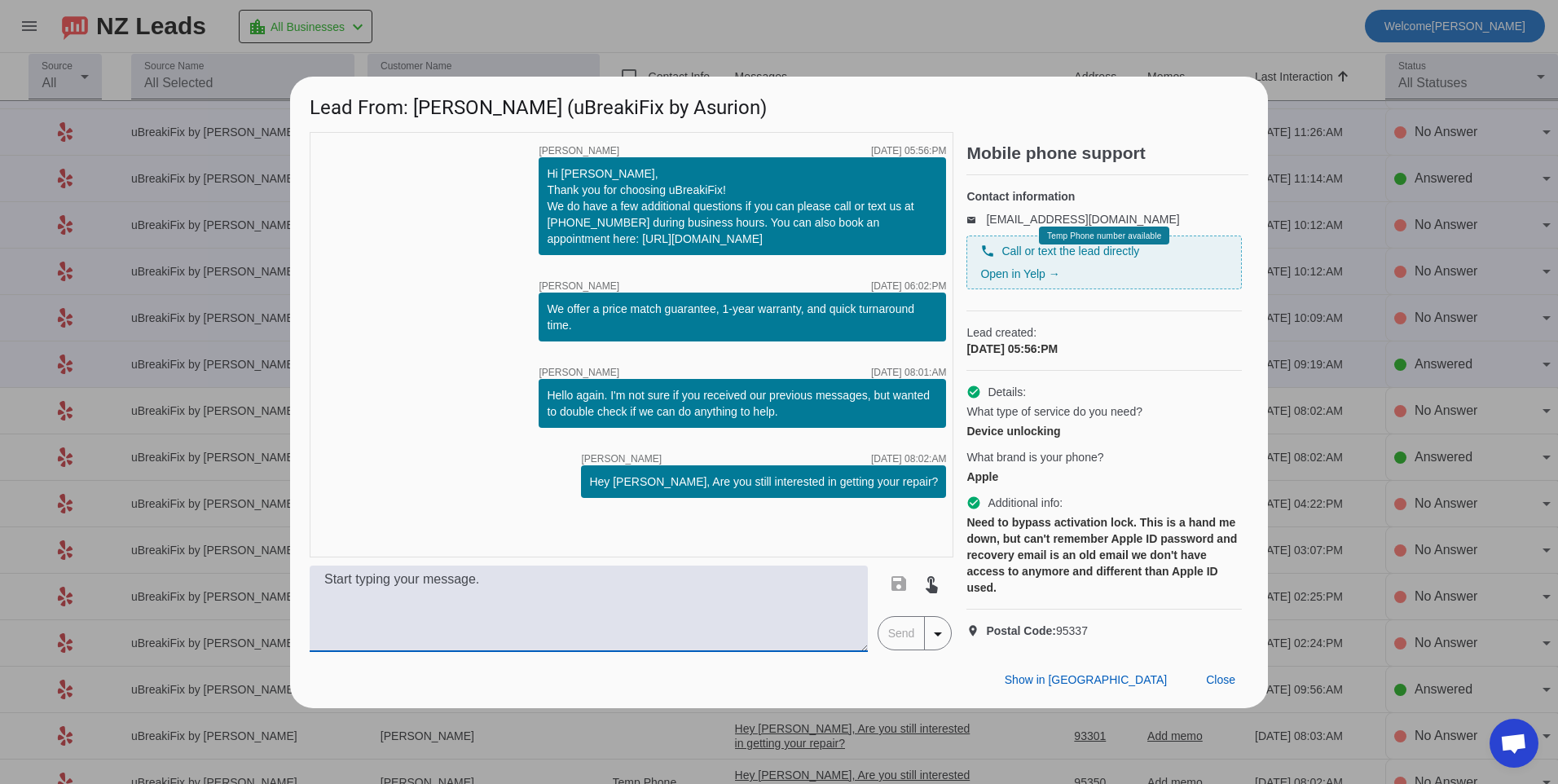
click at [495, 626] on textarea at bounding box center [588, 608] width 558 height 86
type textarea "hello, unfortunately we do not unlock iphones you will need to go to an Apple s…"
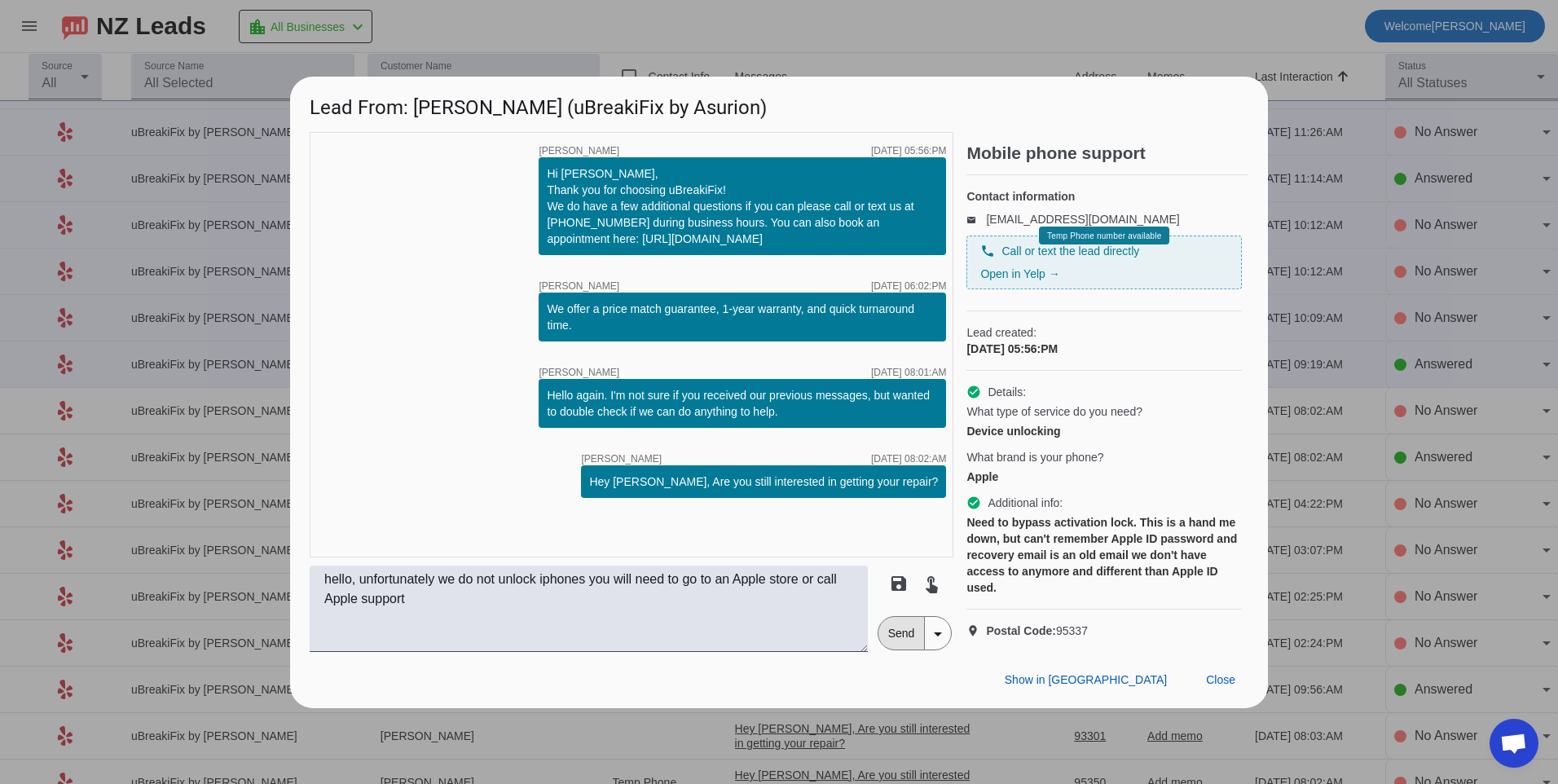
click at [918, 650] on span "Send" at bounding box center [901, 633] width 46 height 32
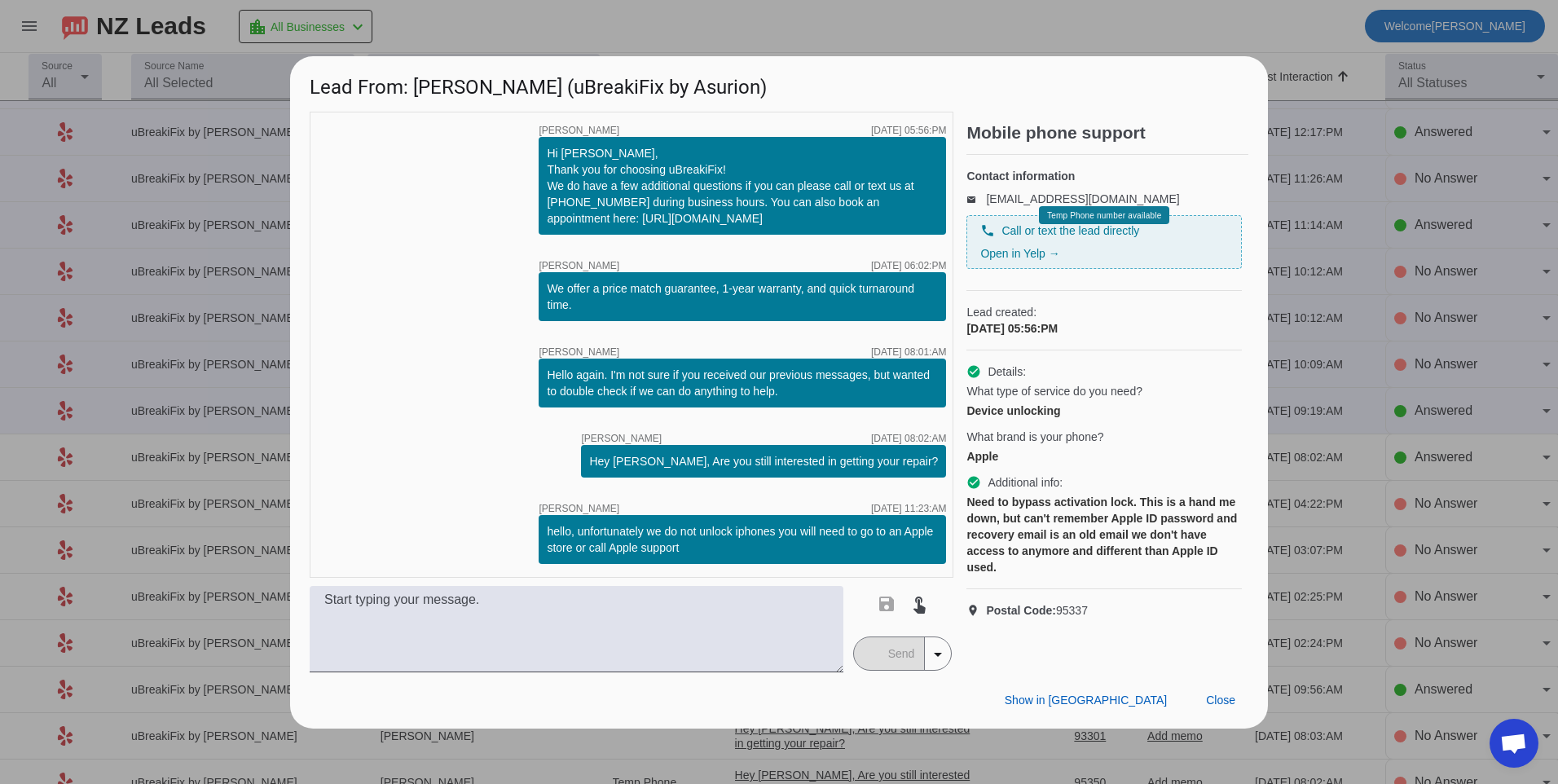
scroll to position [0, 0]
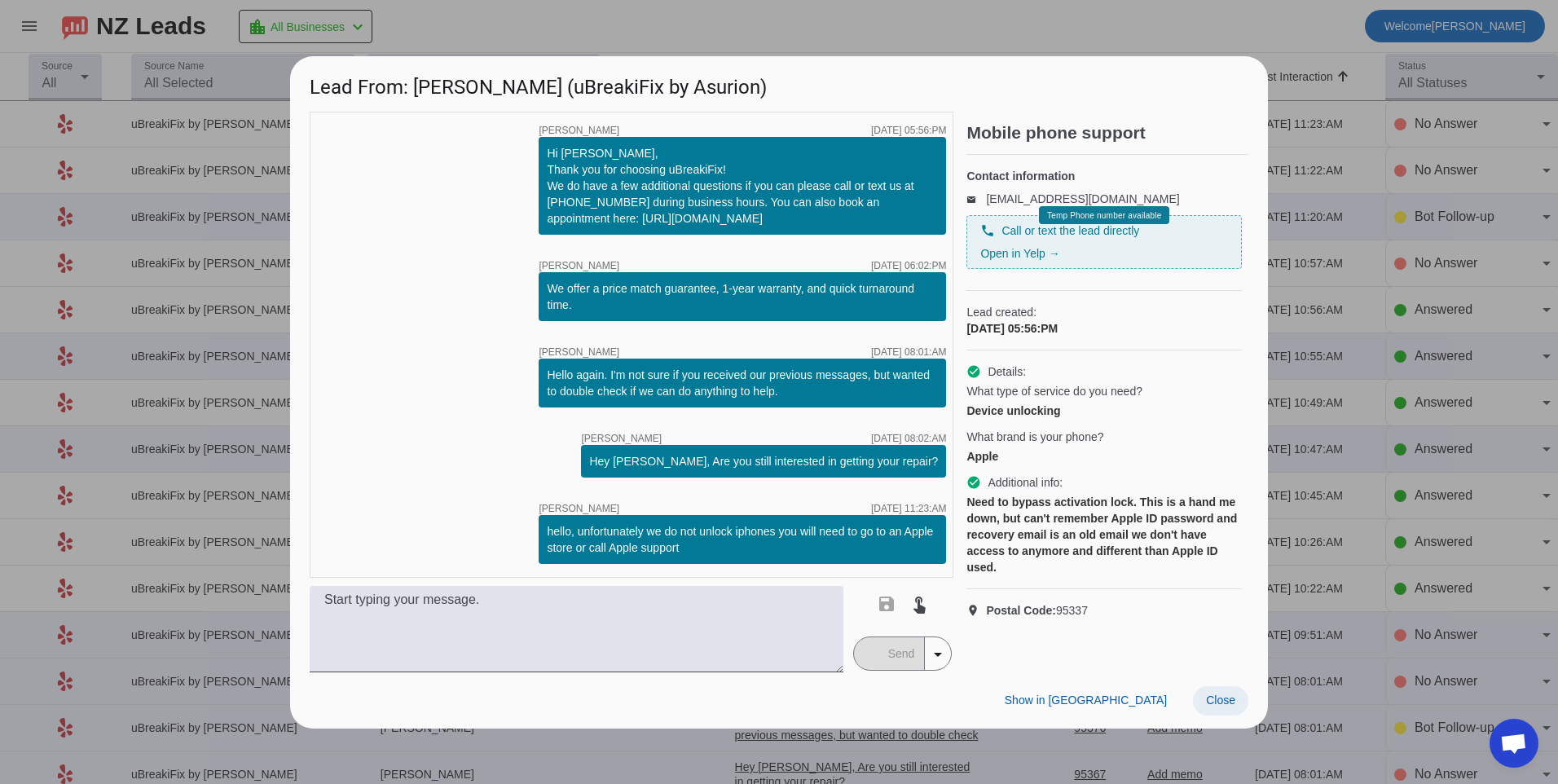
click at [1219, 704] on span "Close" at bounding box center [1220, 699] width 29 height 13
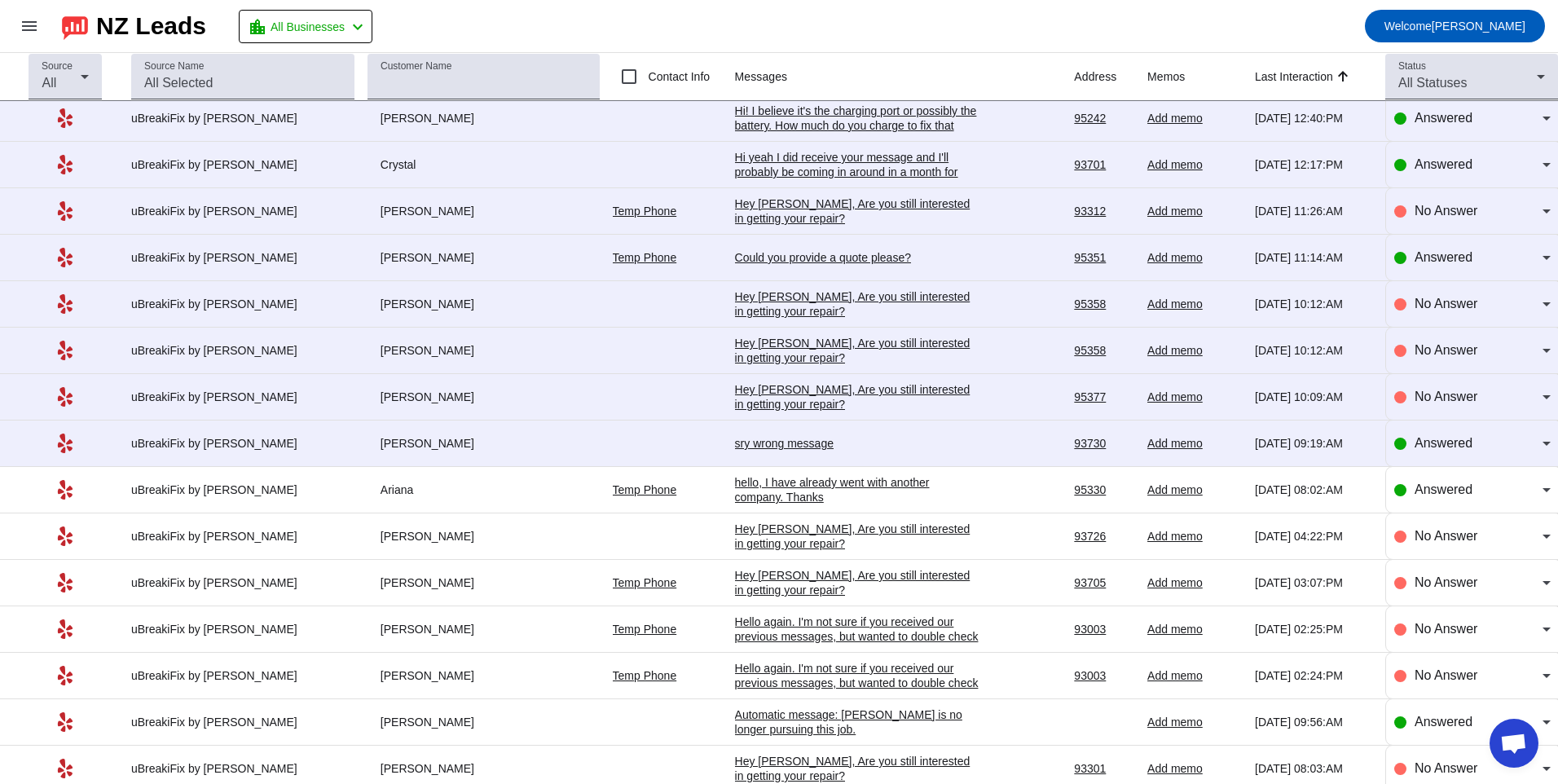
scroll to position [2128, 0]
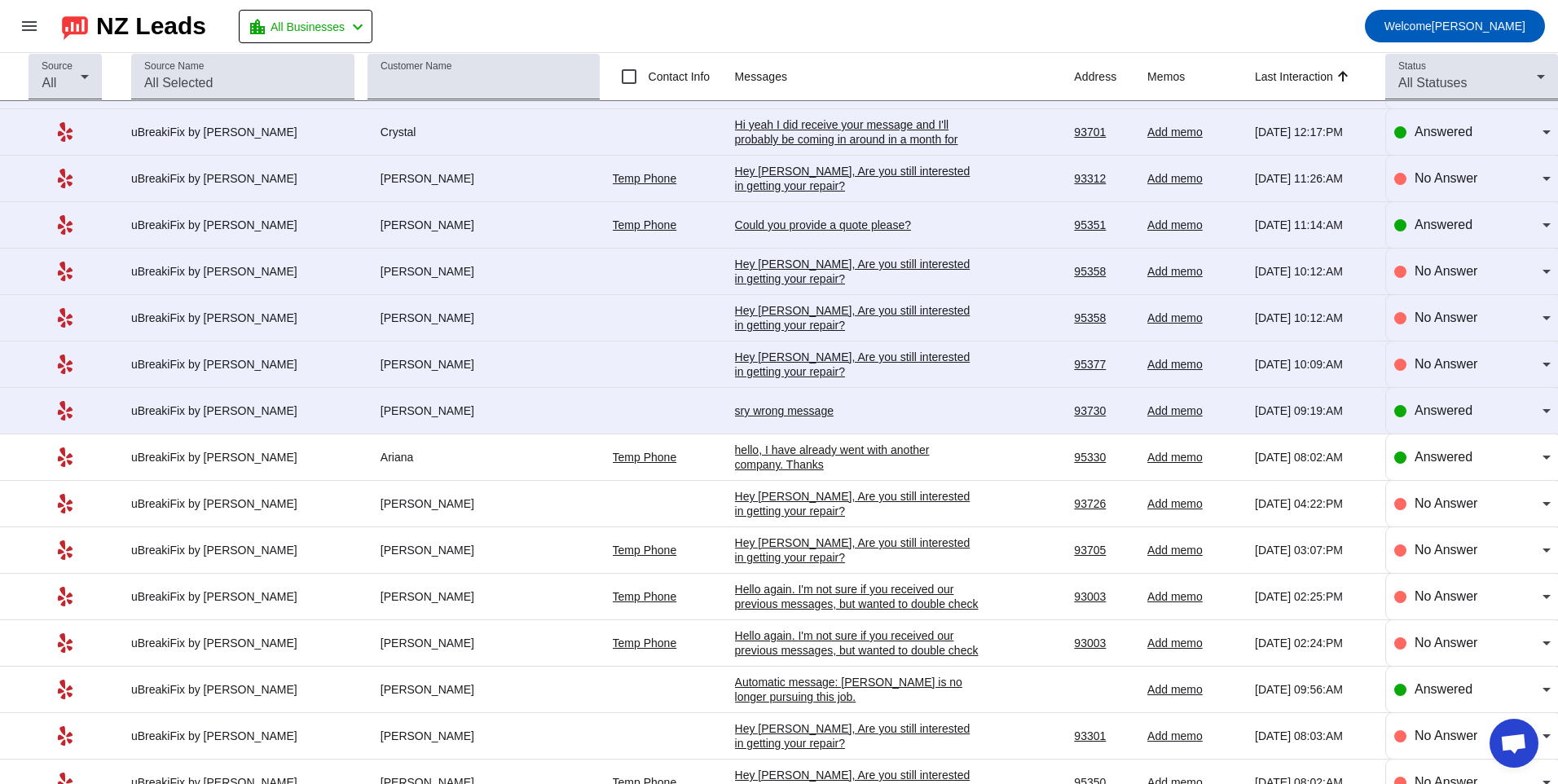
click at [770, 402] on td "sry wrong message [DATE] 09:19:AM" at bounding box center [905, 411] width 339 height 46
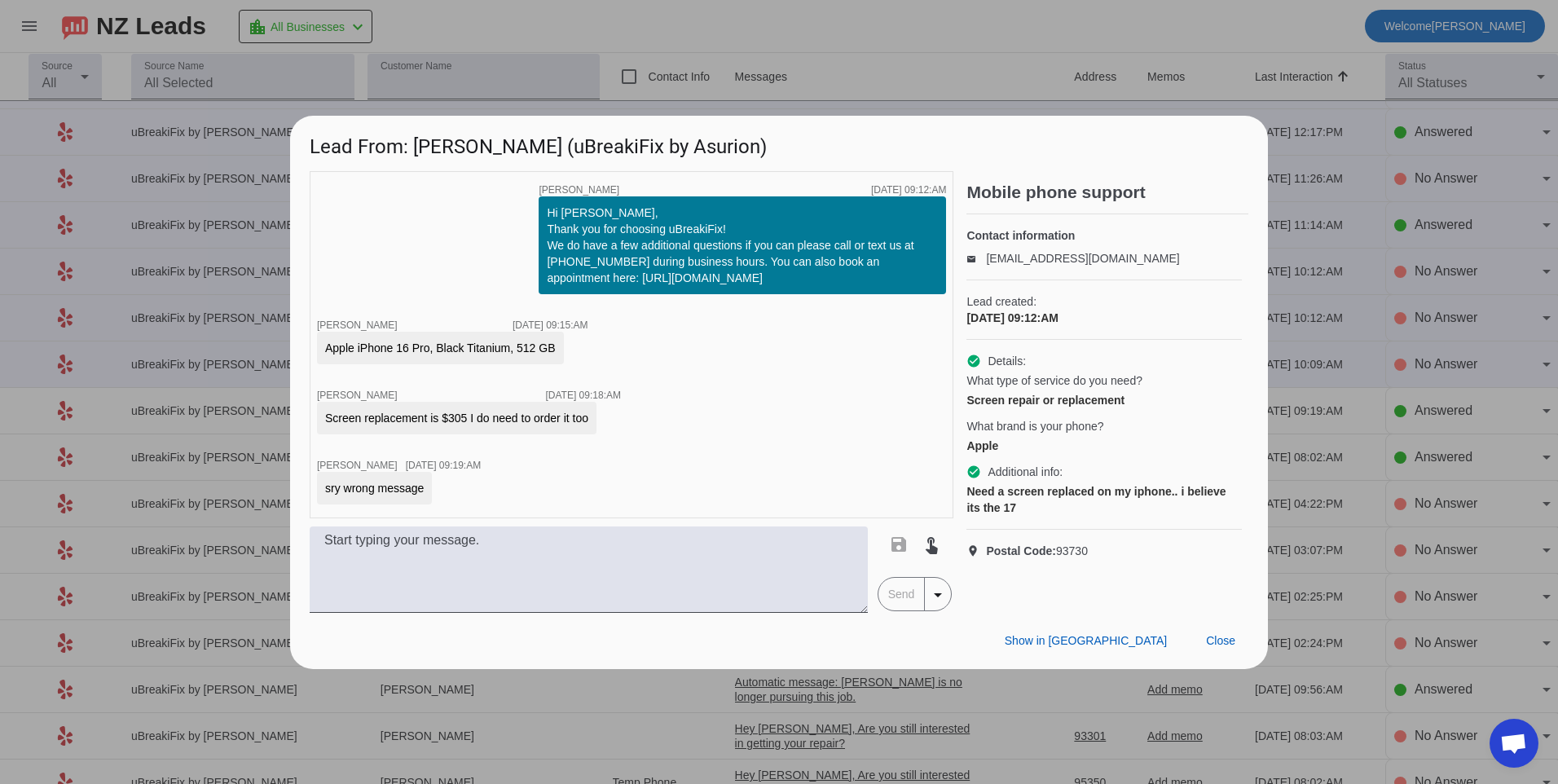
click at [1226, 656] on div "Show in Yelp Close" at bounding box center [779, 641] width 978 height 56
click at [1213, 645] on span "Close" at bounding box center [1220, 640] width 29 height 13
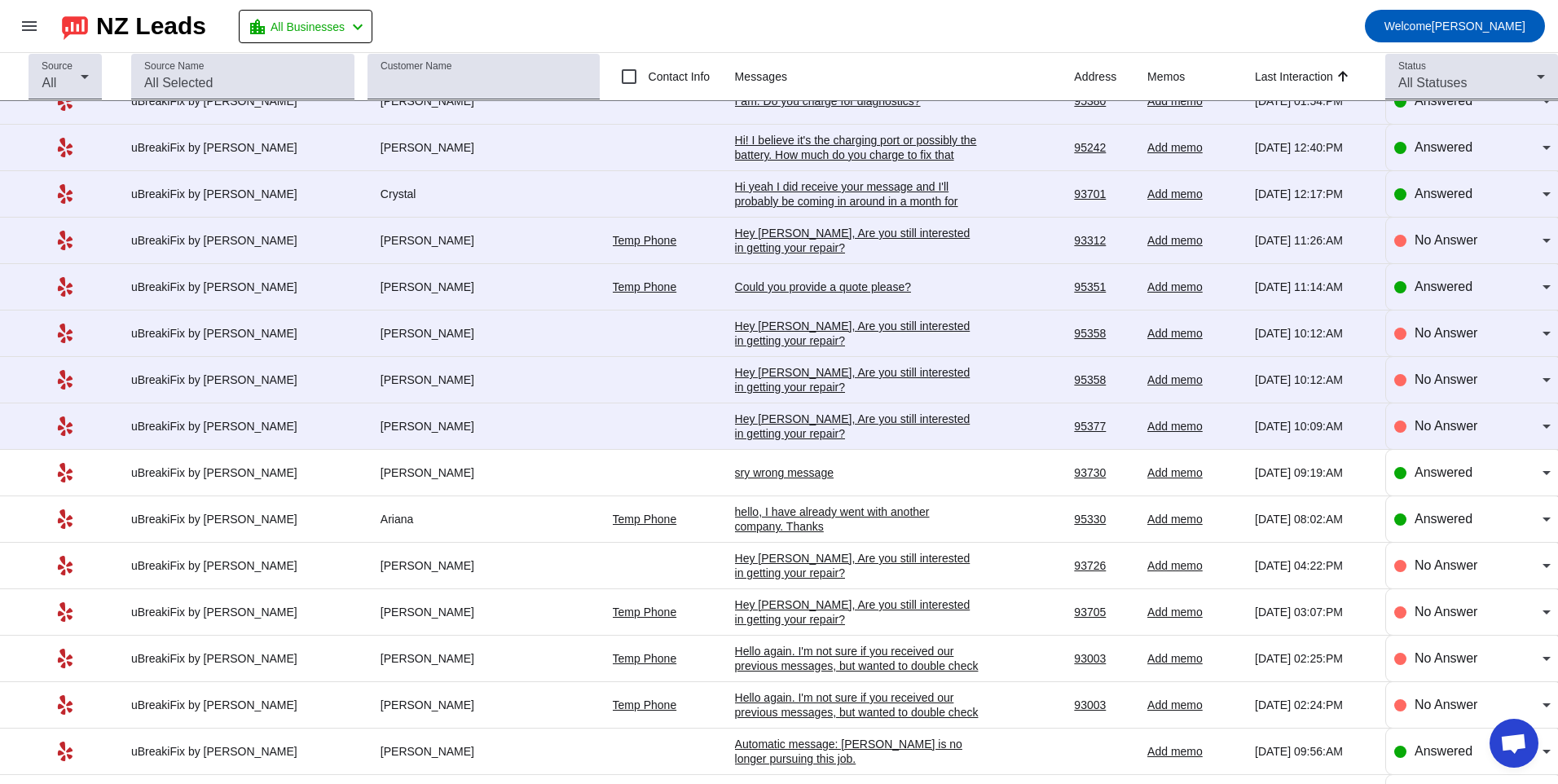
scroll to position [2047, 0]
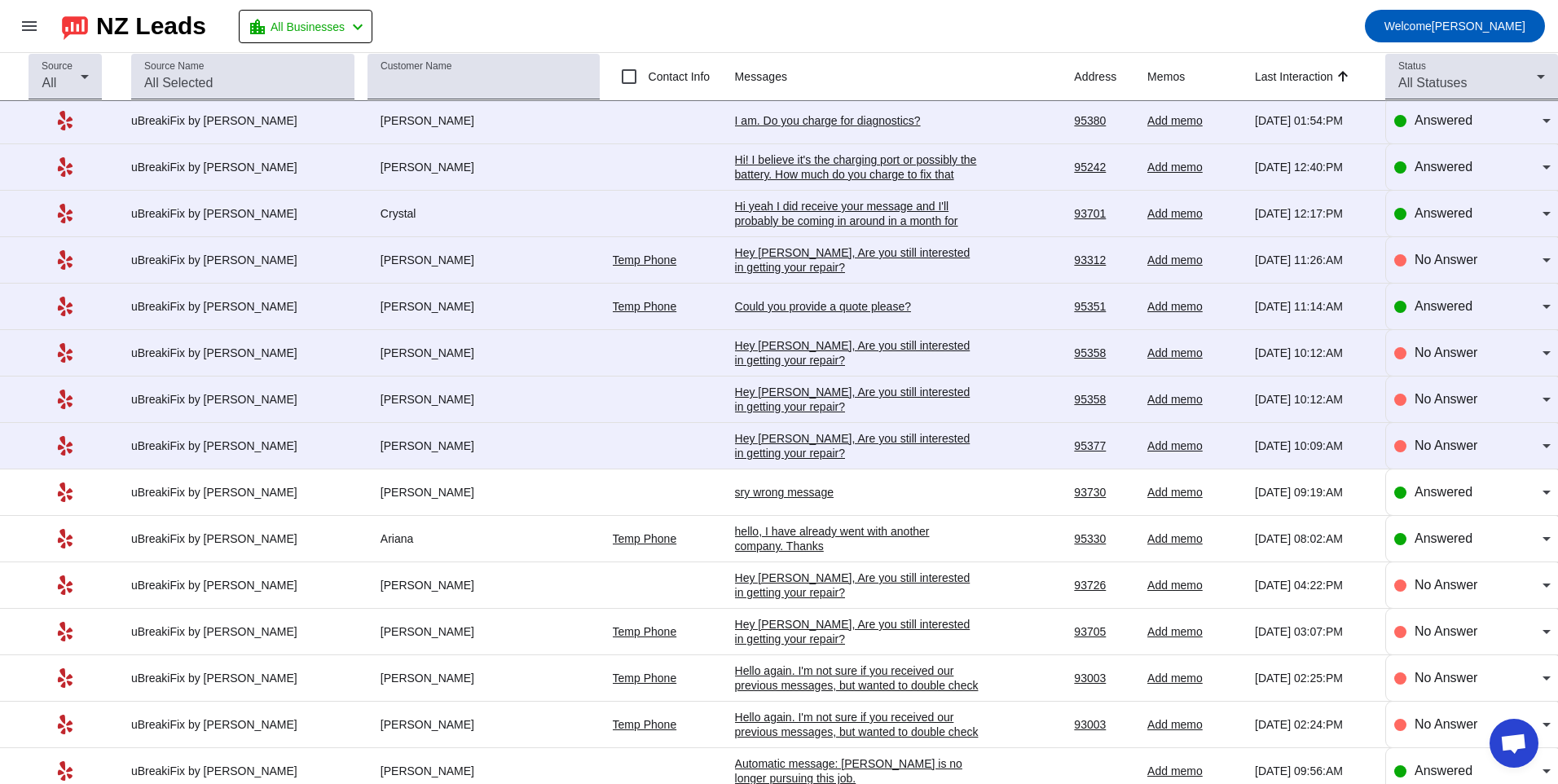
click at [844, 452] on div "Hey [PERSON_NAME], Are you still interested in getting your repair?​" at bounding box center [858, 445] width 245 height 29
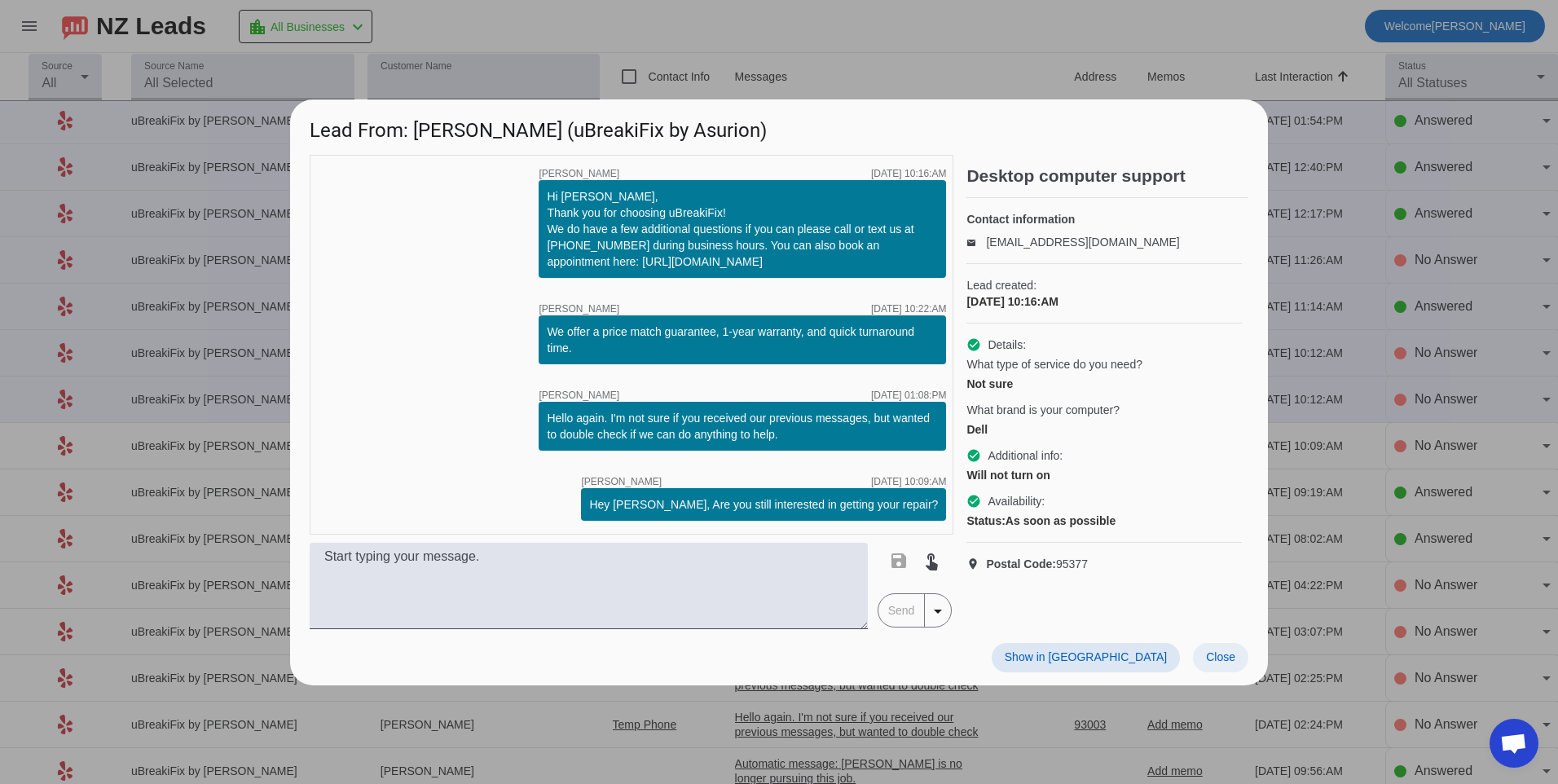
click at [1217, 657] on span "Close" at bounding box center [1220, 656] width 29 height 13
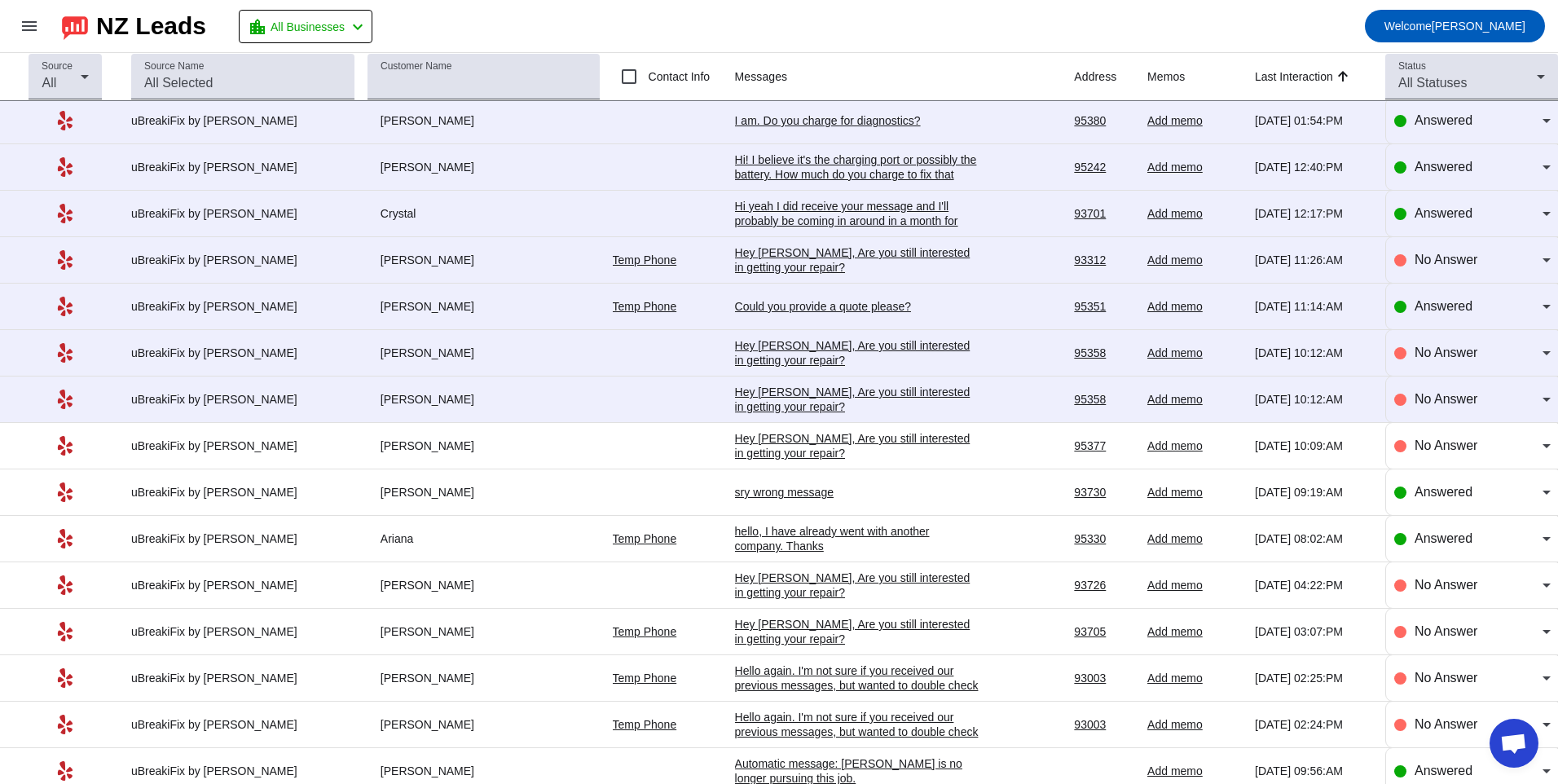
click at [799, 408] on div "Hey [PERSON_NAME], Are you still interested in getting your repair?​" at bounding box center [858, 399] width 245 height 29
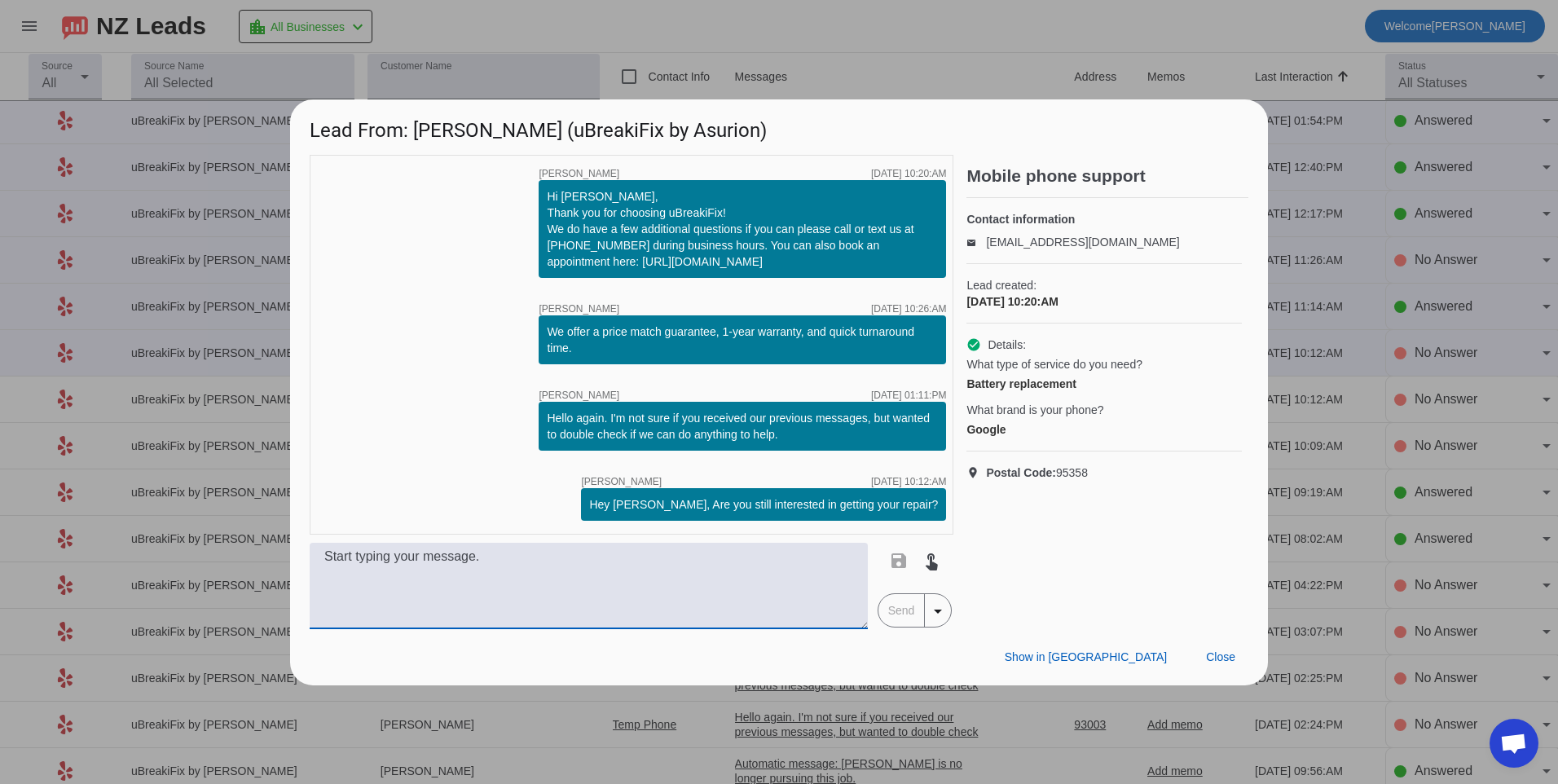
click at [751, 568] on textarea at bounding box center [588, 586] width 558 height 86
type textarea "Hello, what model of google phone do you have? Our pricing will vary depending …"
click at [913, 602] on span "Send" at bounding box center [901, 610] width 46 height 32
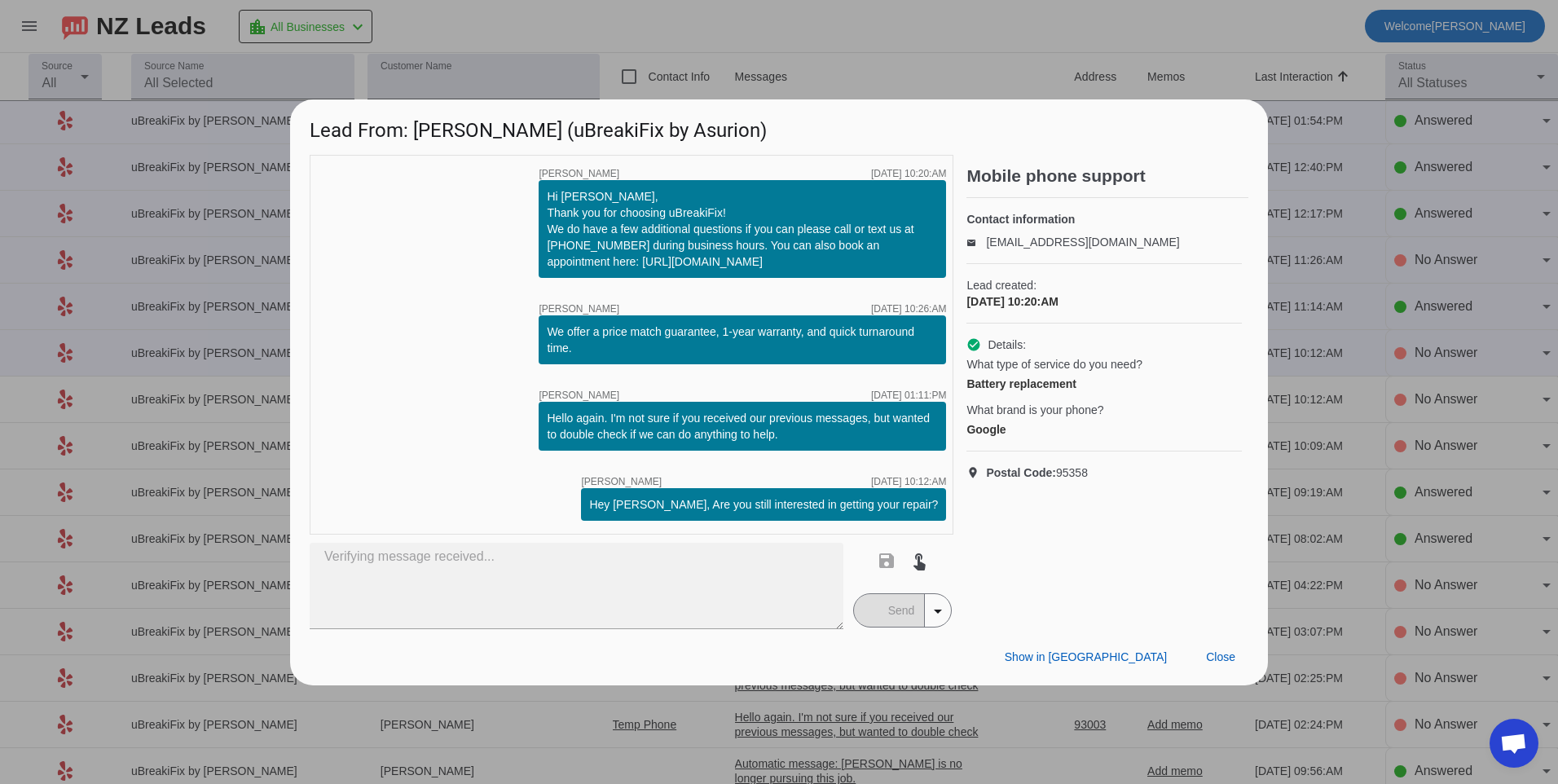
scroll to position [0, 0]
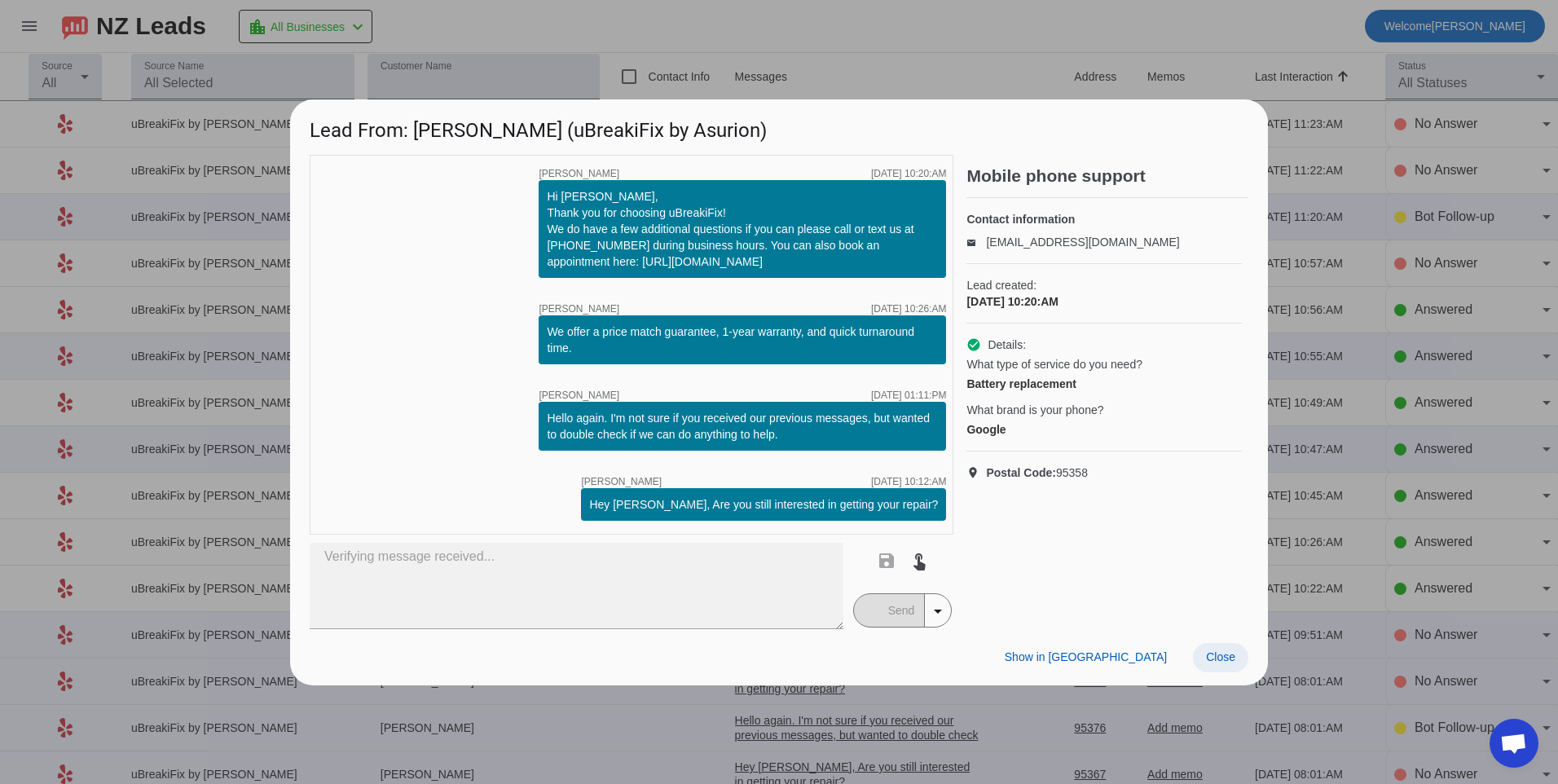
click at [1214, 661] on span "Close" at bounding box center [1220, 656] width 29 height 13
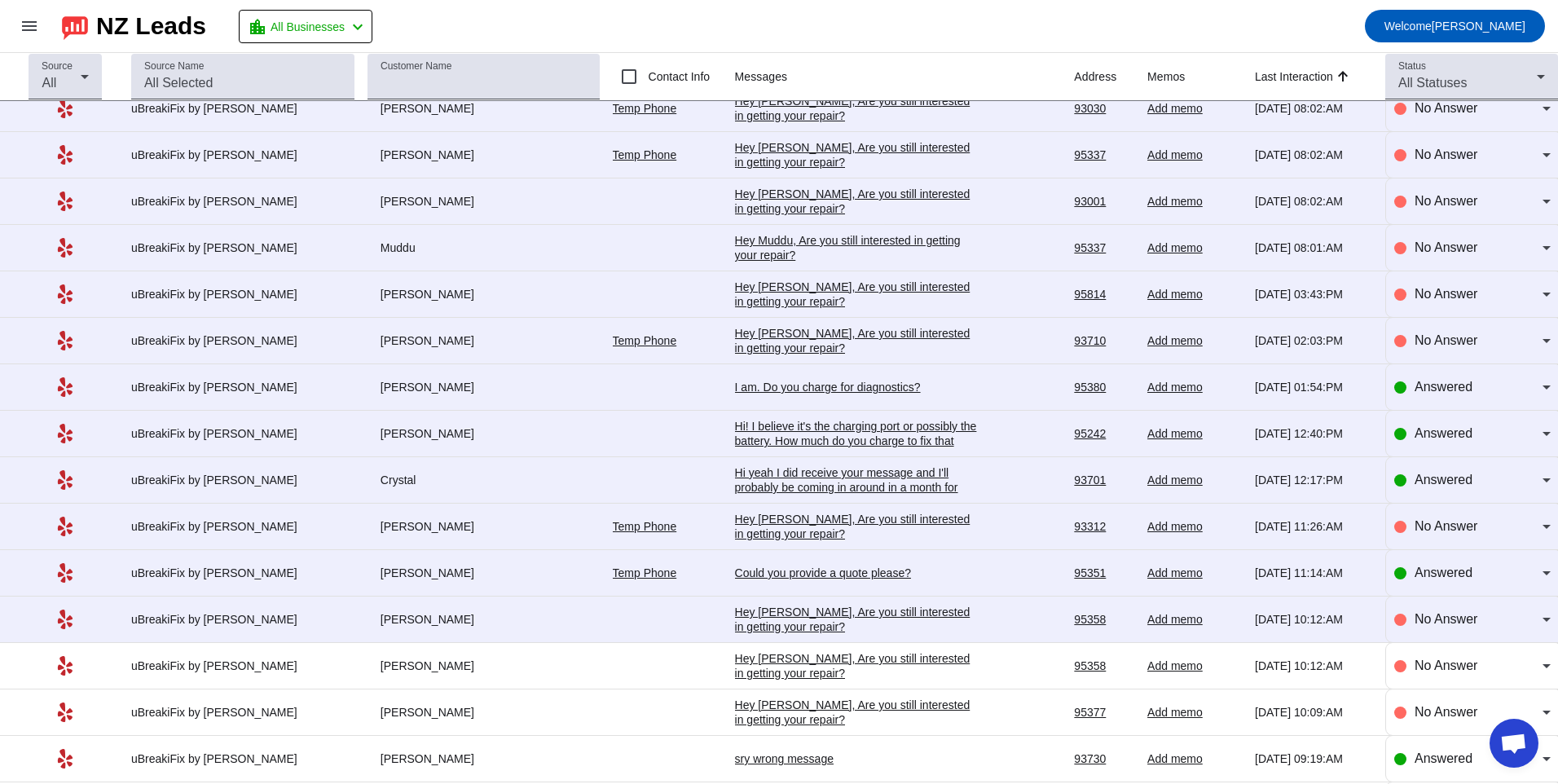
scroll to position [1874, 0]
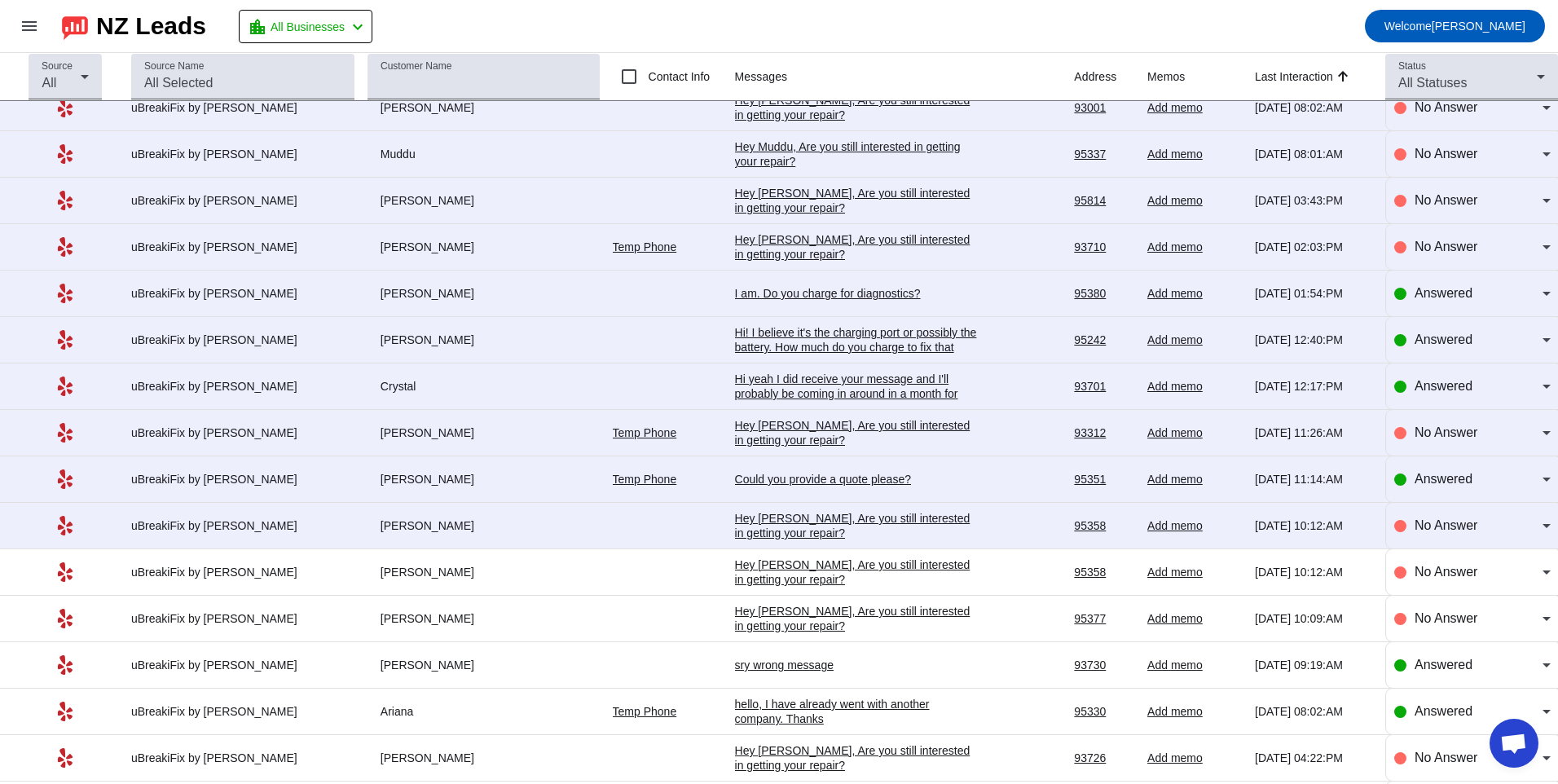
click at [813, 525] on div "Hey [PERSON_NAME], Are you still interested in getting your repair?​" at bounding box center [858, 526] width 245 height 29
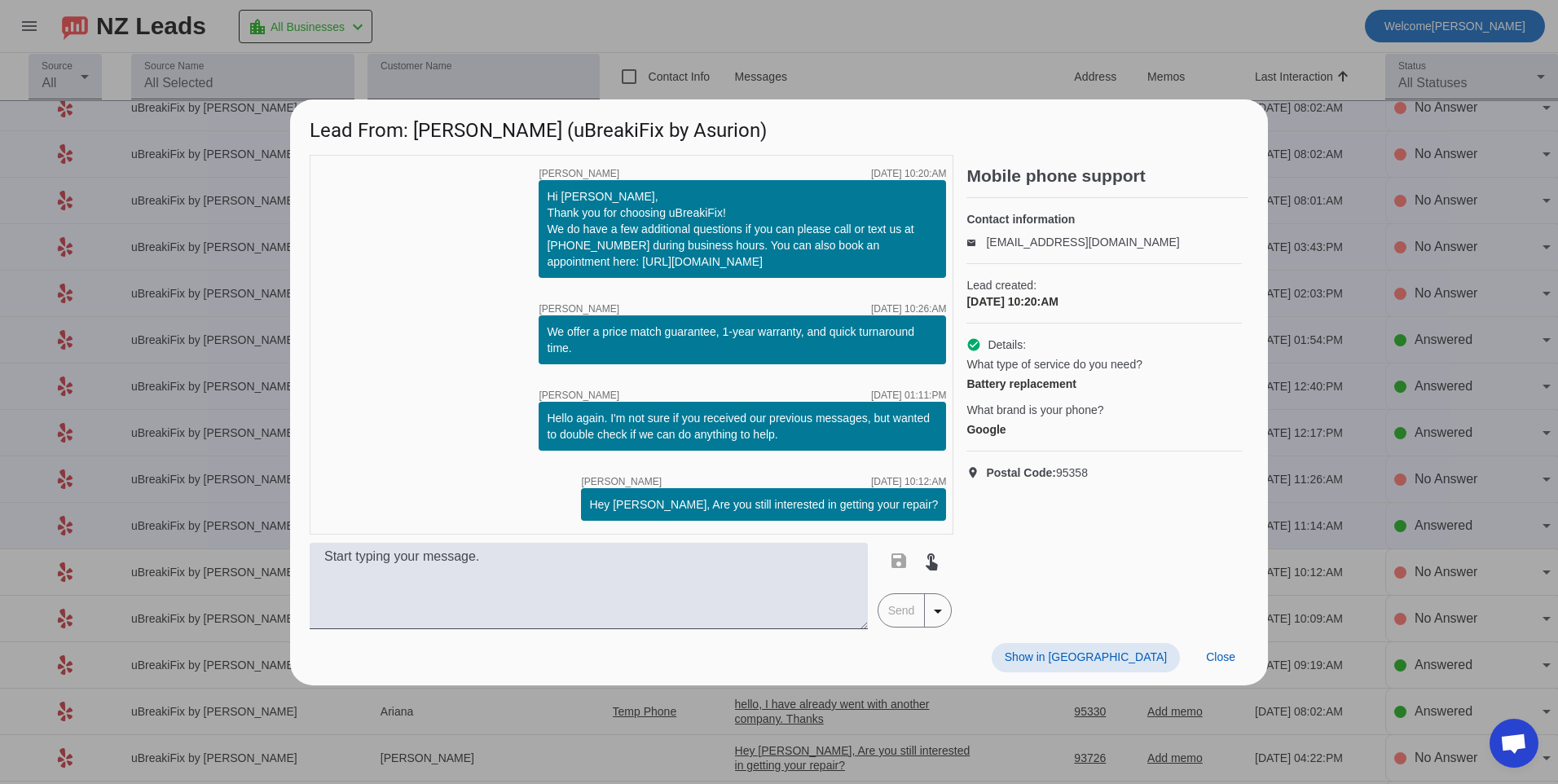
scroll to position [0, 0]
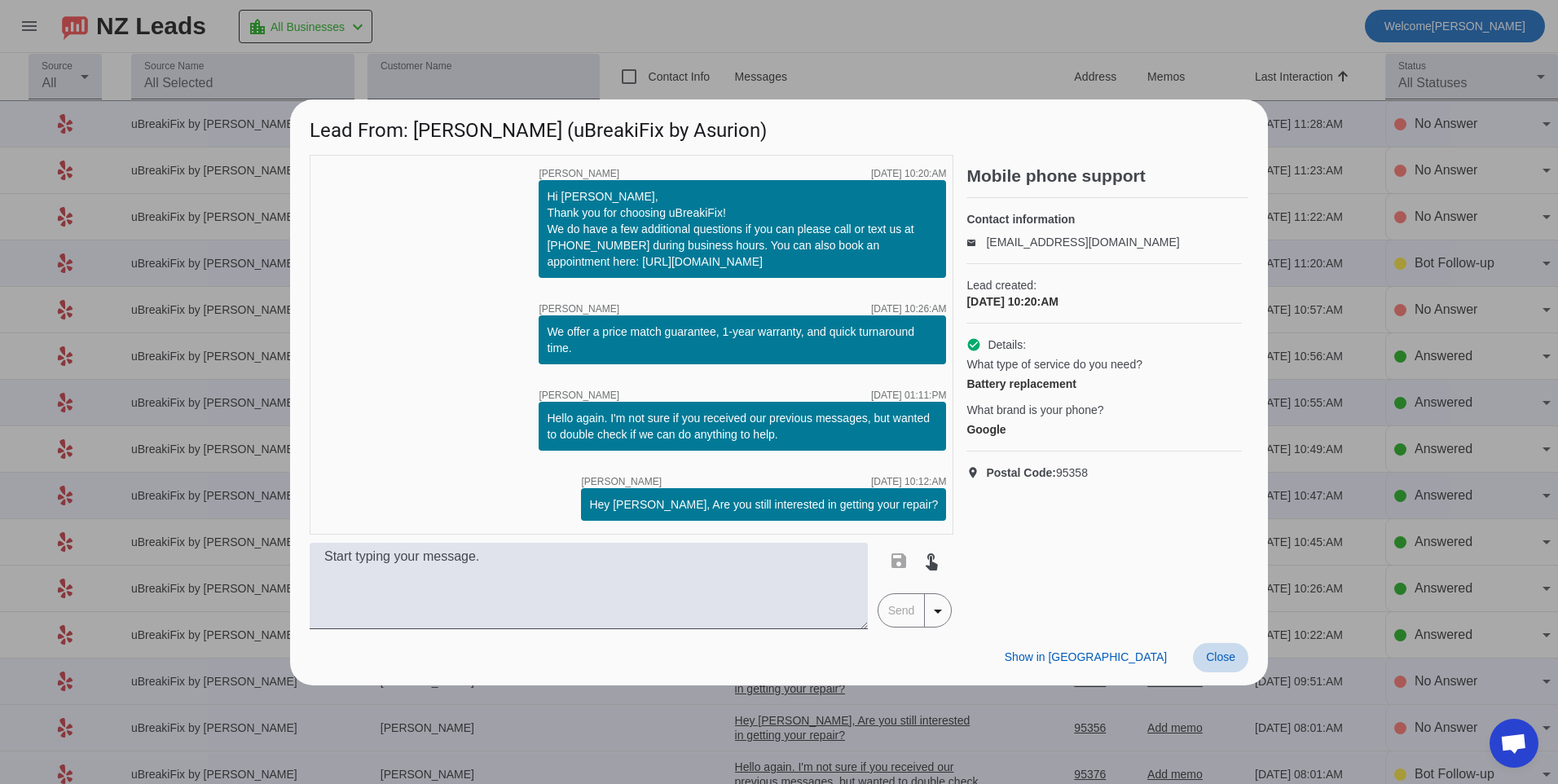
click at [1214, 655] on span "Close" at bounding box center [1220, 656] width 29 height 13
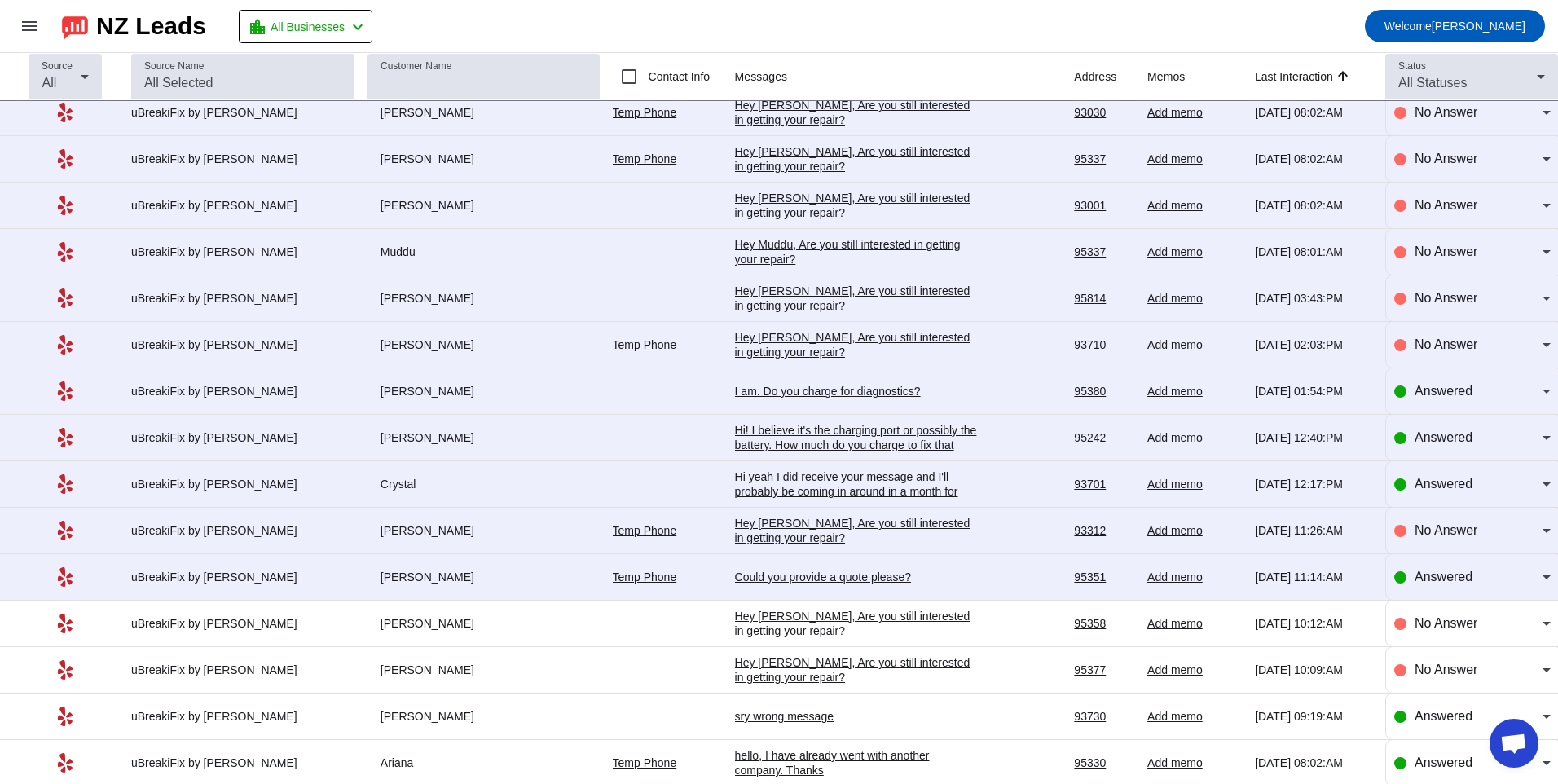
scroll to position [1793, 0]
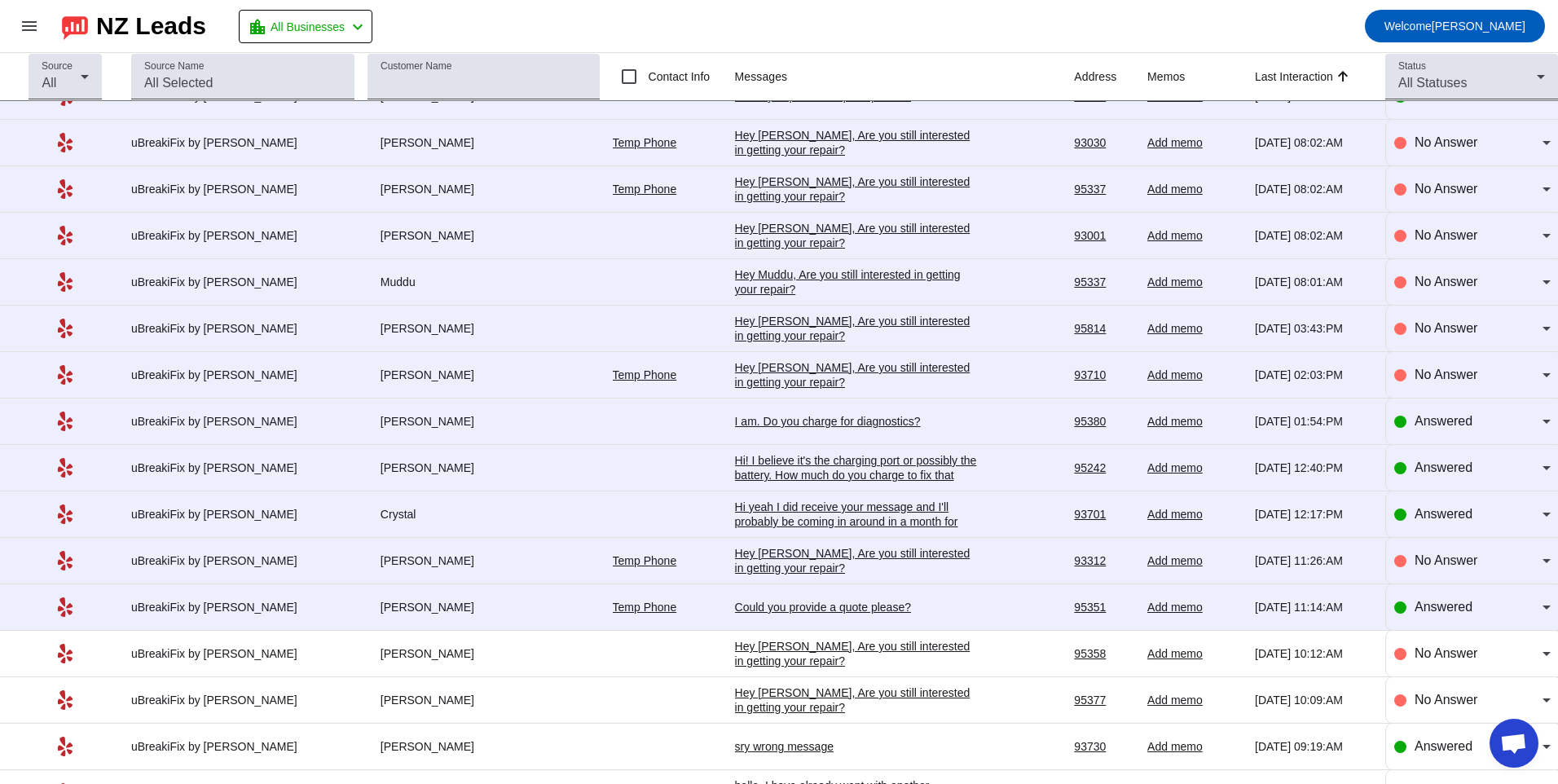
click at [758, 611] on div "Could you provide a quote please?" at bounding box center [858, 606] width 245 height 15
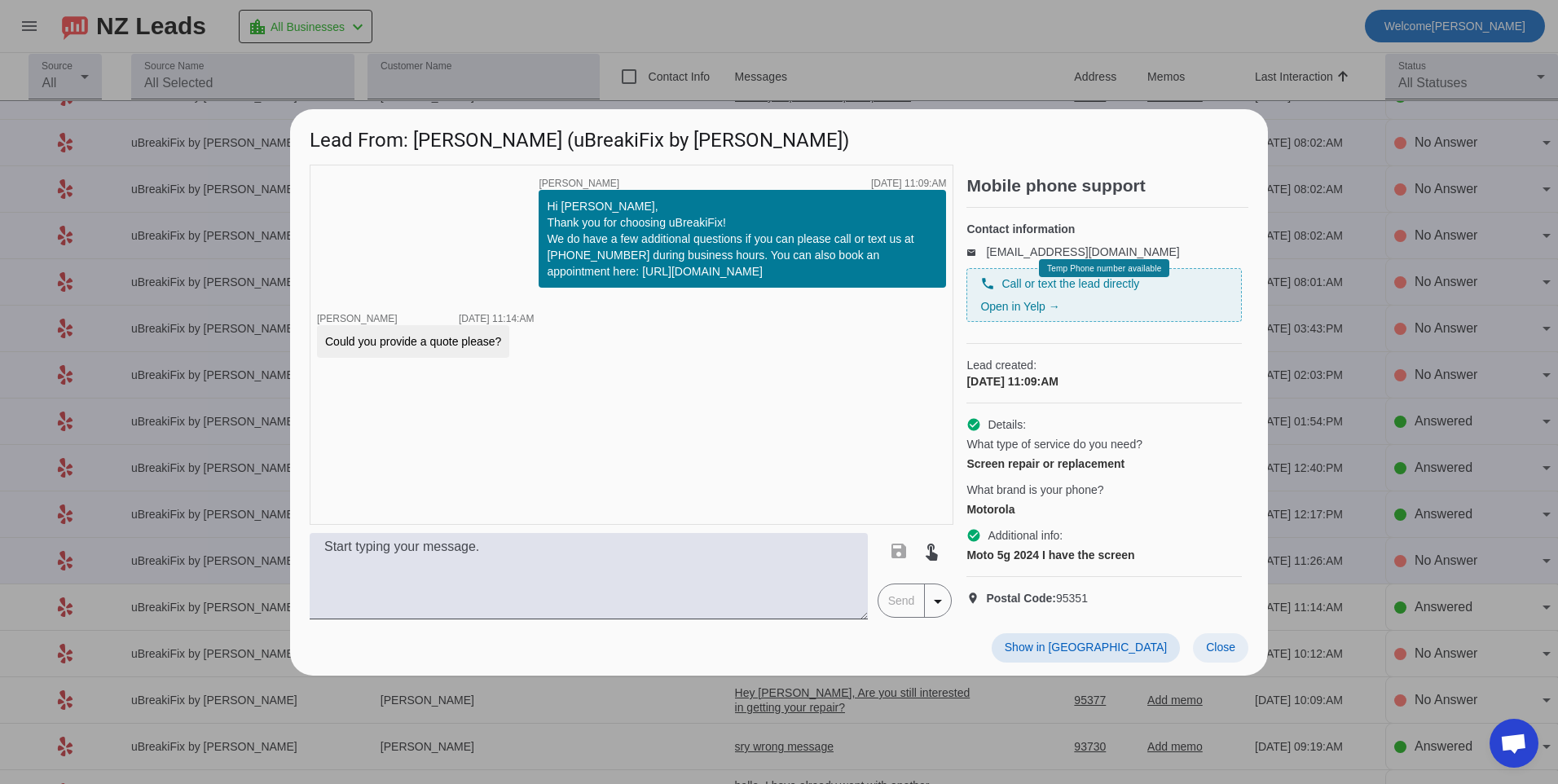
click at [1246, 663] on span at bounding box center [1220, 647] width 56 height 29
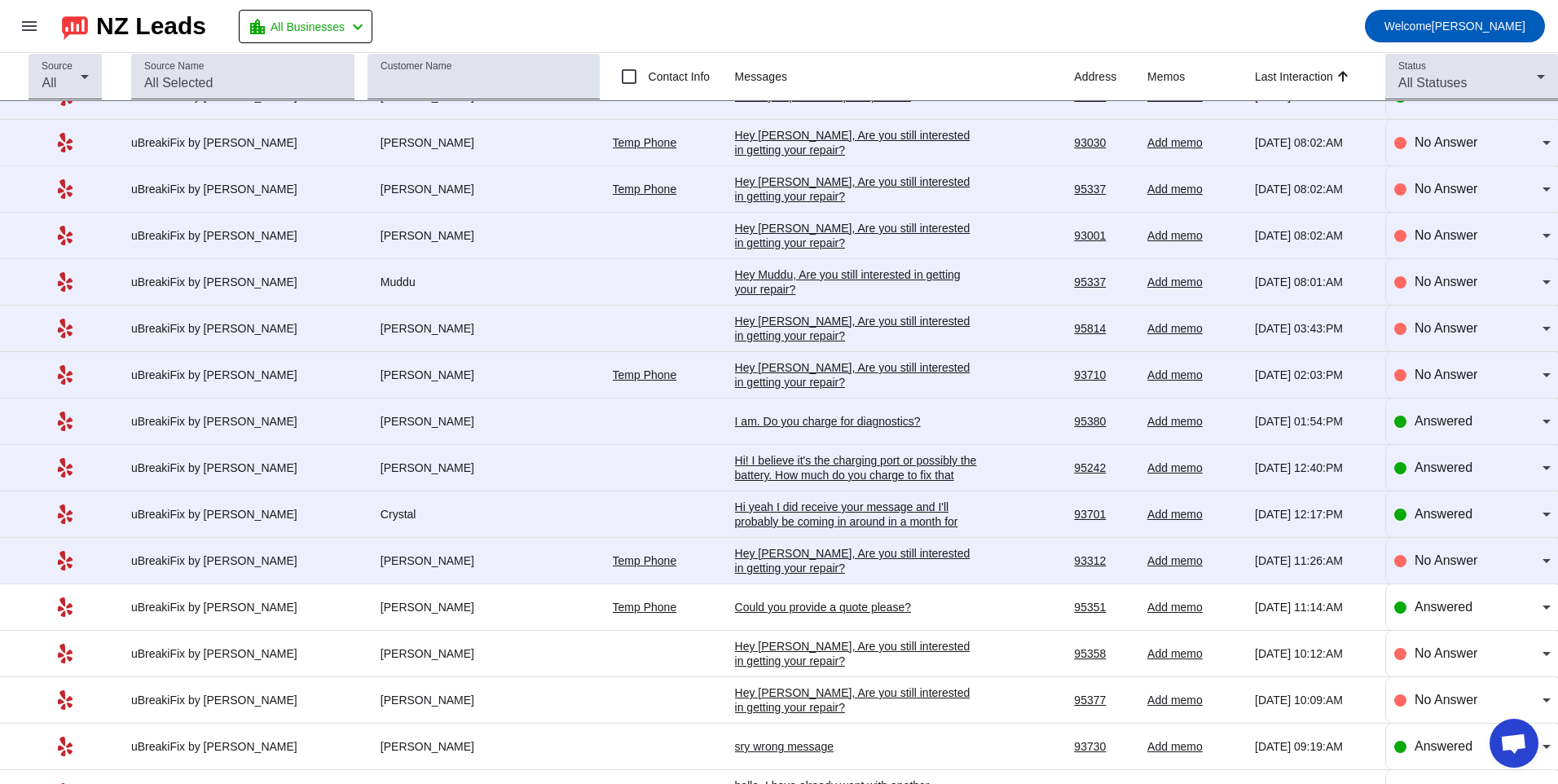
click at [760, 554] on div "Hey [PERSON_NAME], Are you still interested in getting your repair?​" at bounding box center [858, 561] width 245 height 29
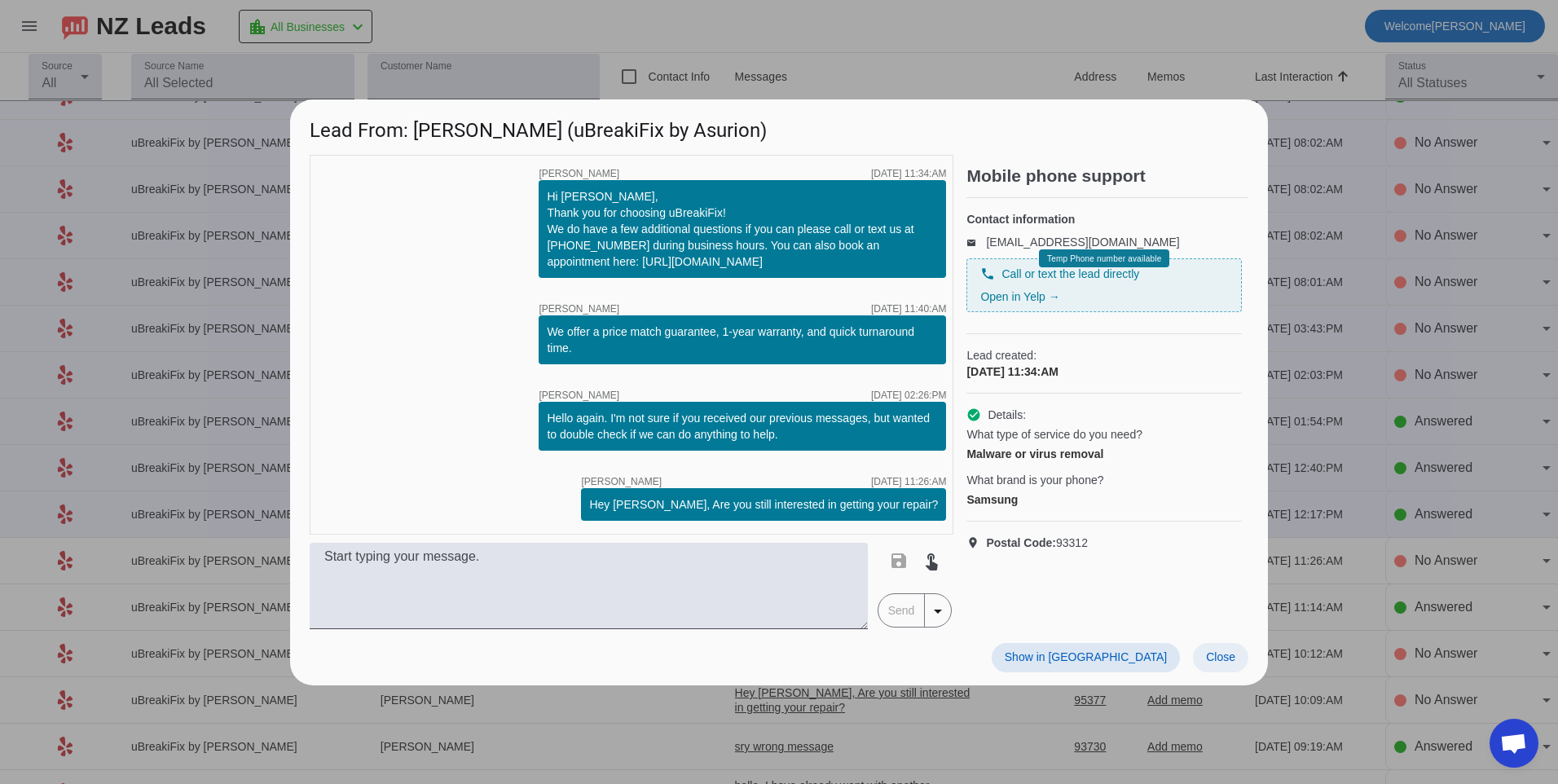
click at [1214, 652] on span "Close" at bounding box center [1220, 656] width 29 height 13
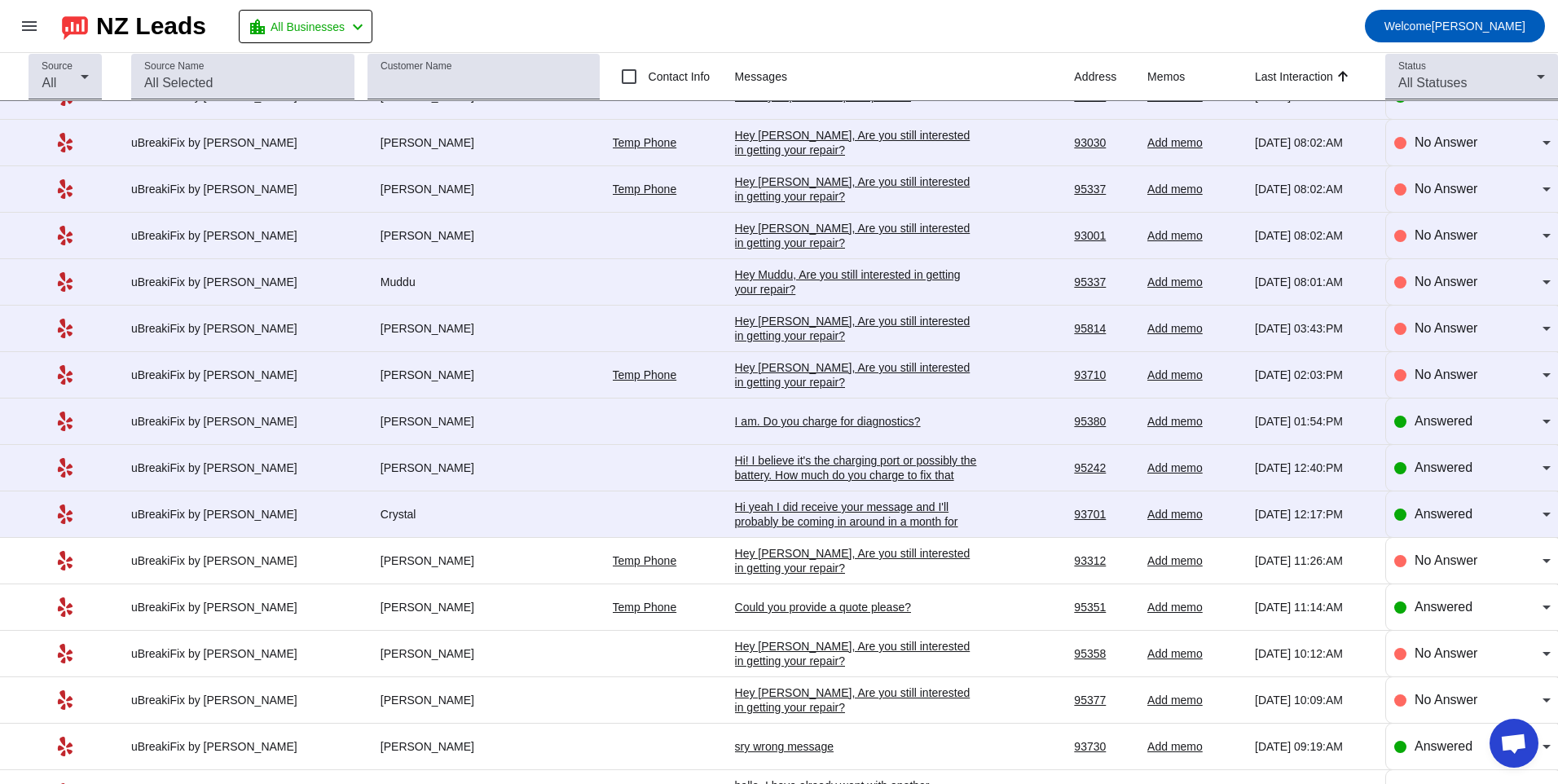
click at [825, 509] on div "Hi yeah I did receive your message and I'll probably be coming in around in a m…" at bounding box center [858, 521] width 245 height 44
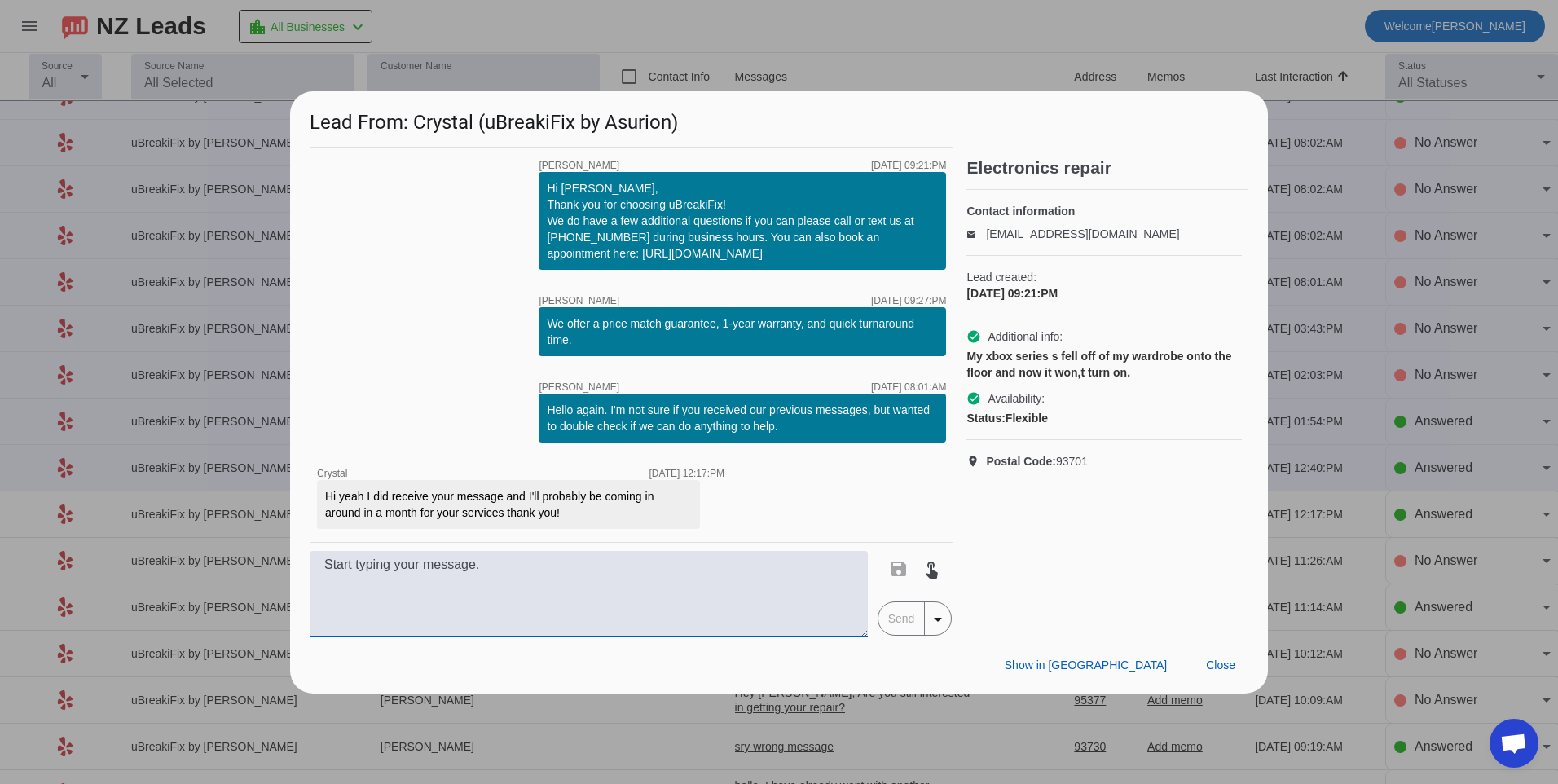
click at [543, 576] on textarea at bounding box center [588, 593] width 558 height 86
click at [1221, 661] on span "Close" at bounding box center [1220, 664] width 29 height 13
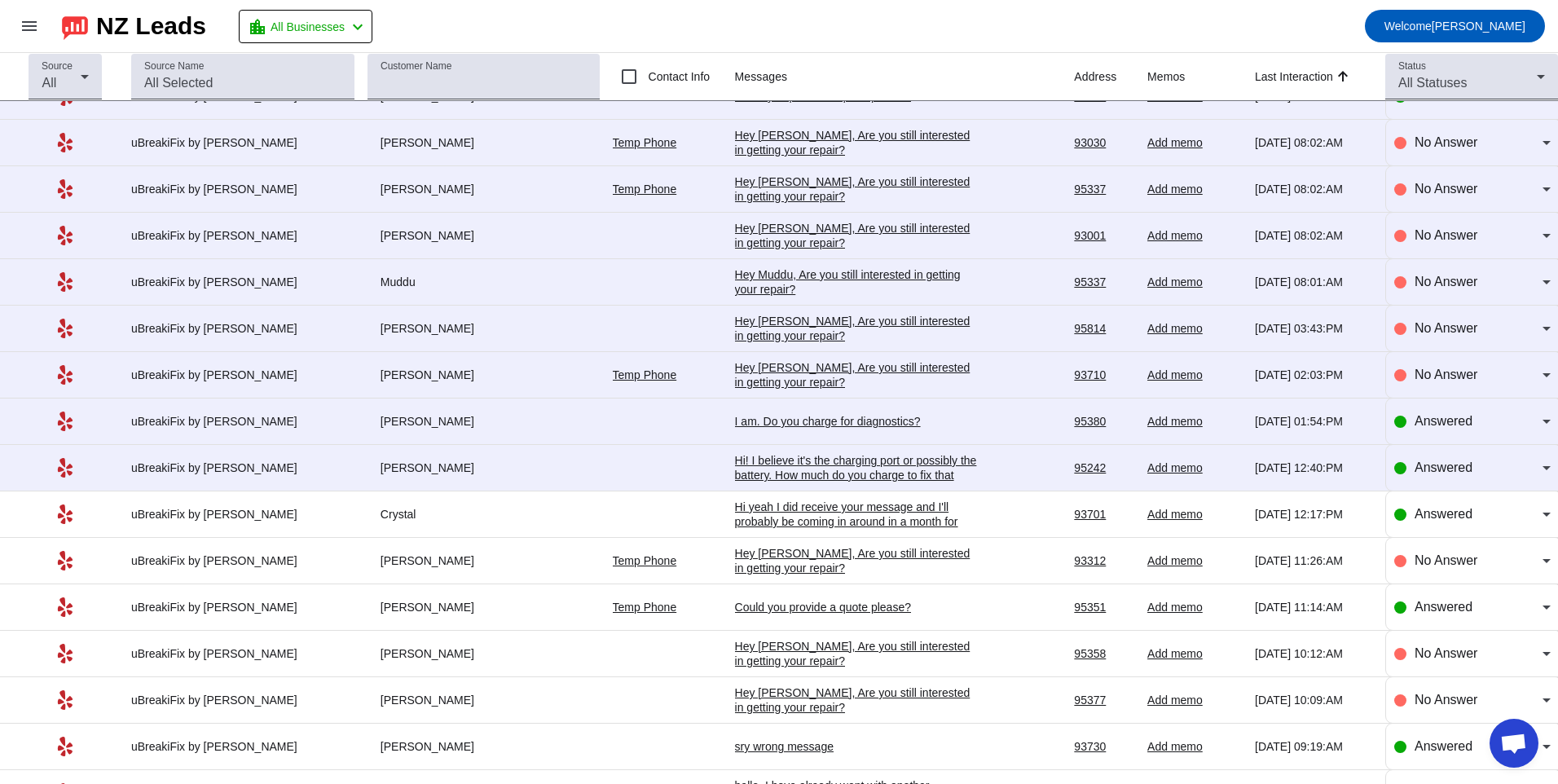
click at [746, 479] on div "Hi! I believe it's the charging port or possibly the battery. How much do you c…" at bounding box center [858, 475] width 245 height 44
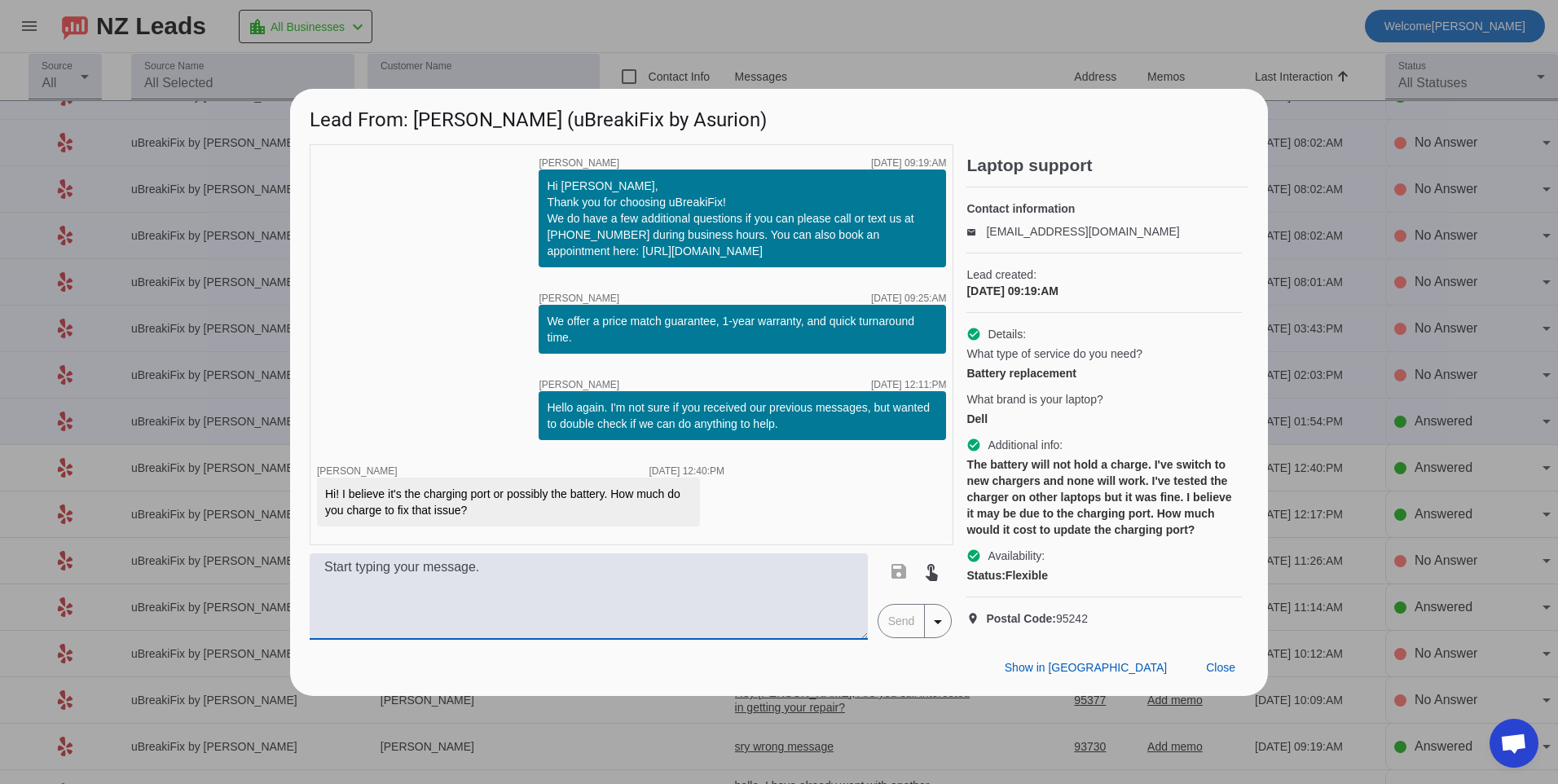
click at [626, 604] on textarea at bounding box center [588, 596] width 558 height 86
type textarea "h"
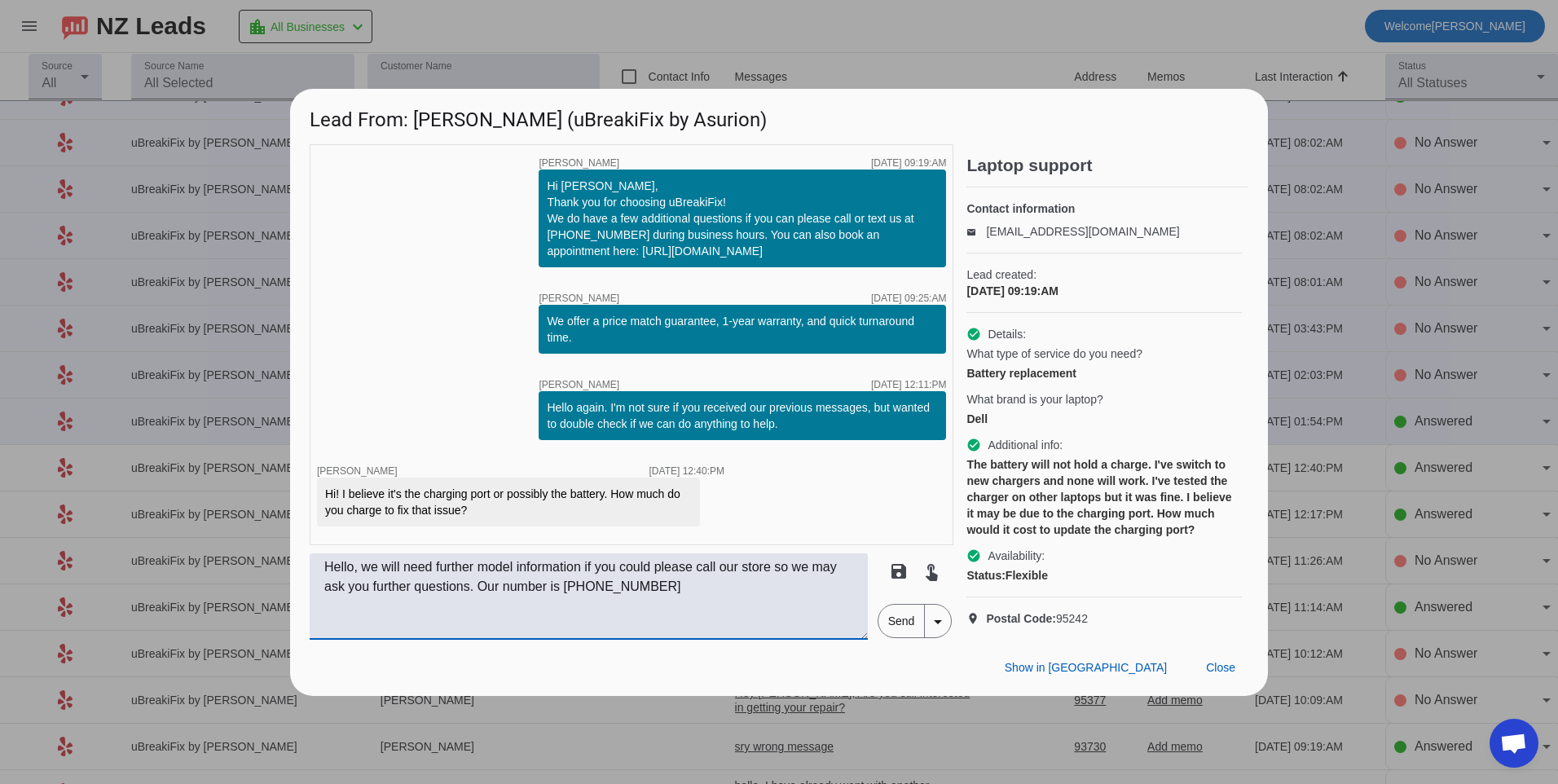
type textarea "Hello, we will need further model information if you could please call our stor…"
click at [892, 640] on div "save touch_app Send arrow_drop_down" at bounding box center [914, 596] width 78 height 86
click at [902, 637] on span "Send" at bounding box center [901, 621] width 46 height 32
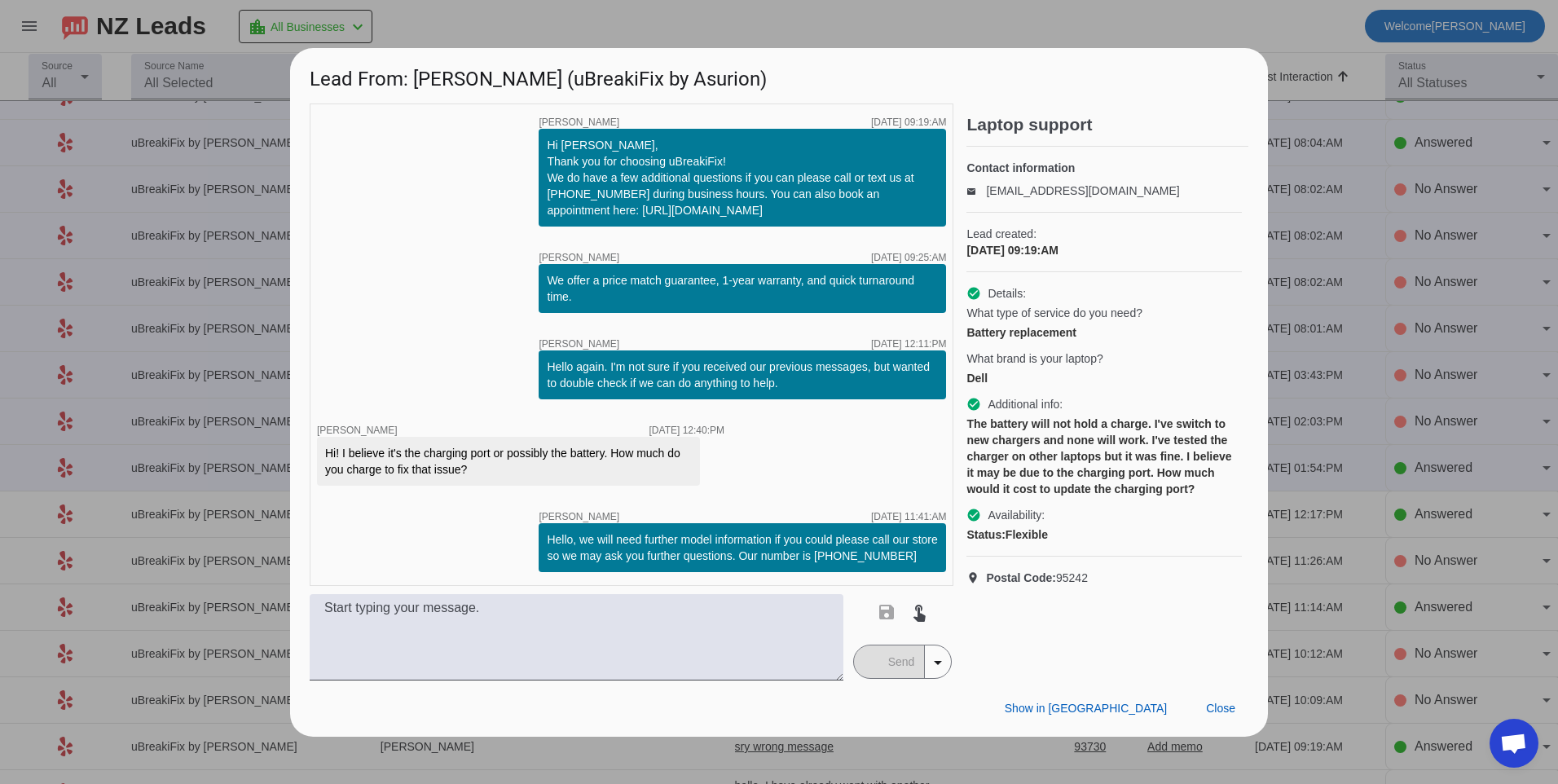
scroll to position [0, 0]
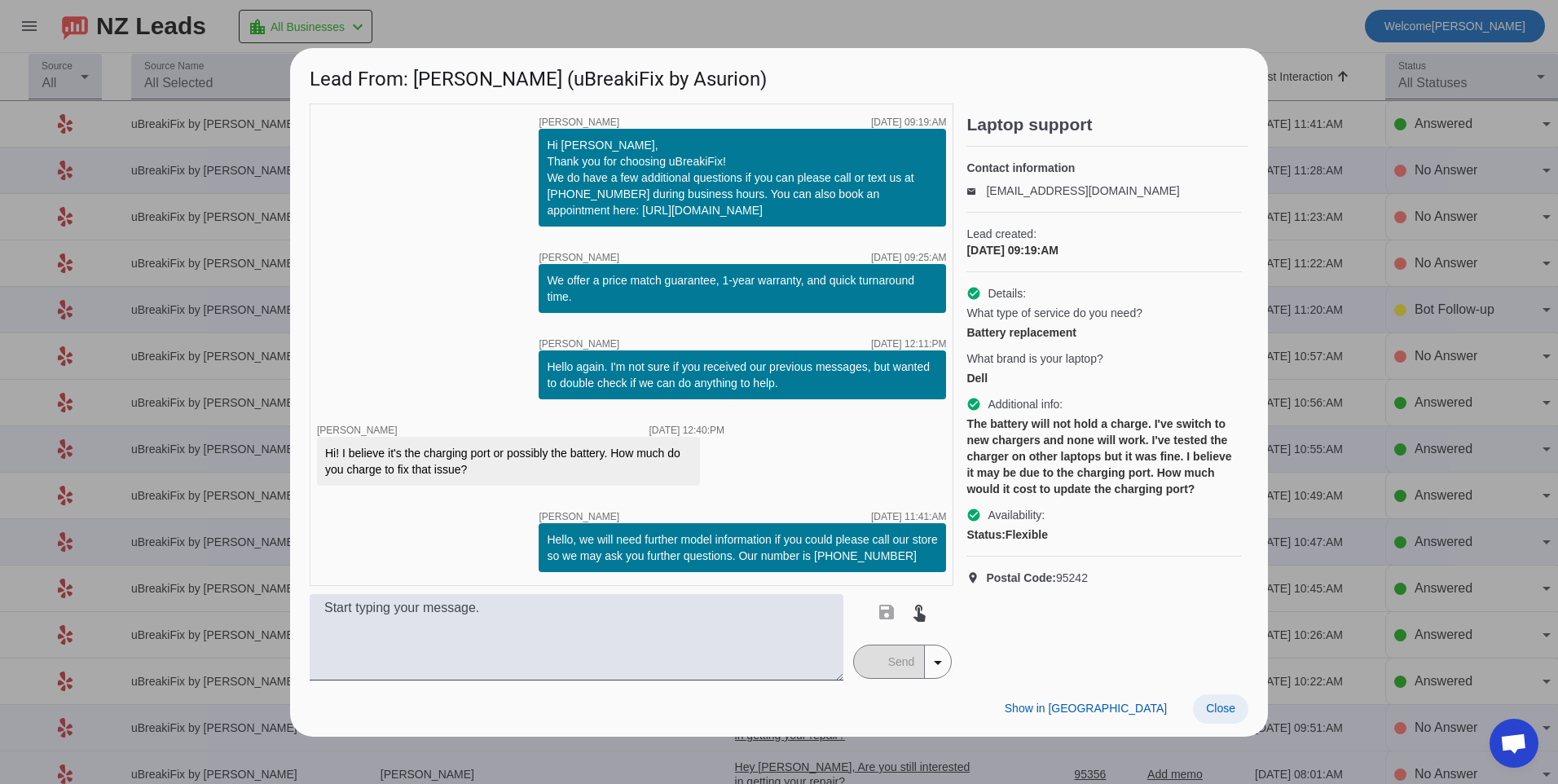
click at [1212, 715] on span "Close" at bounding box center [1220, 708] width 29 height 13
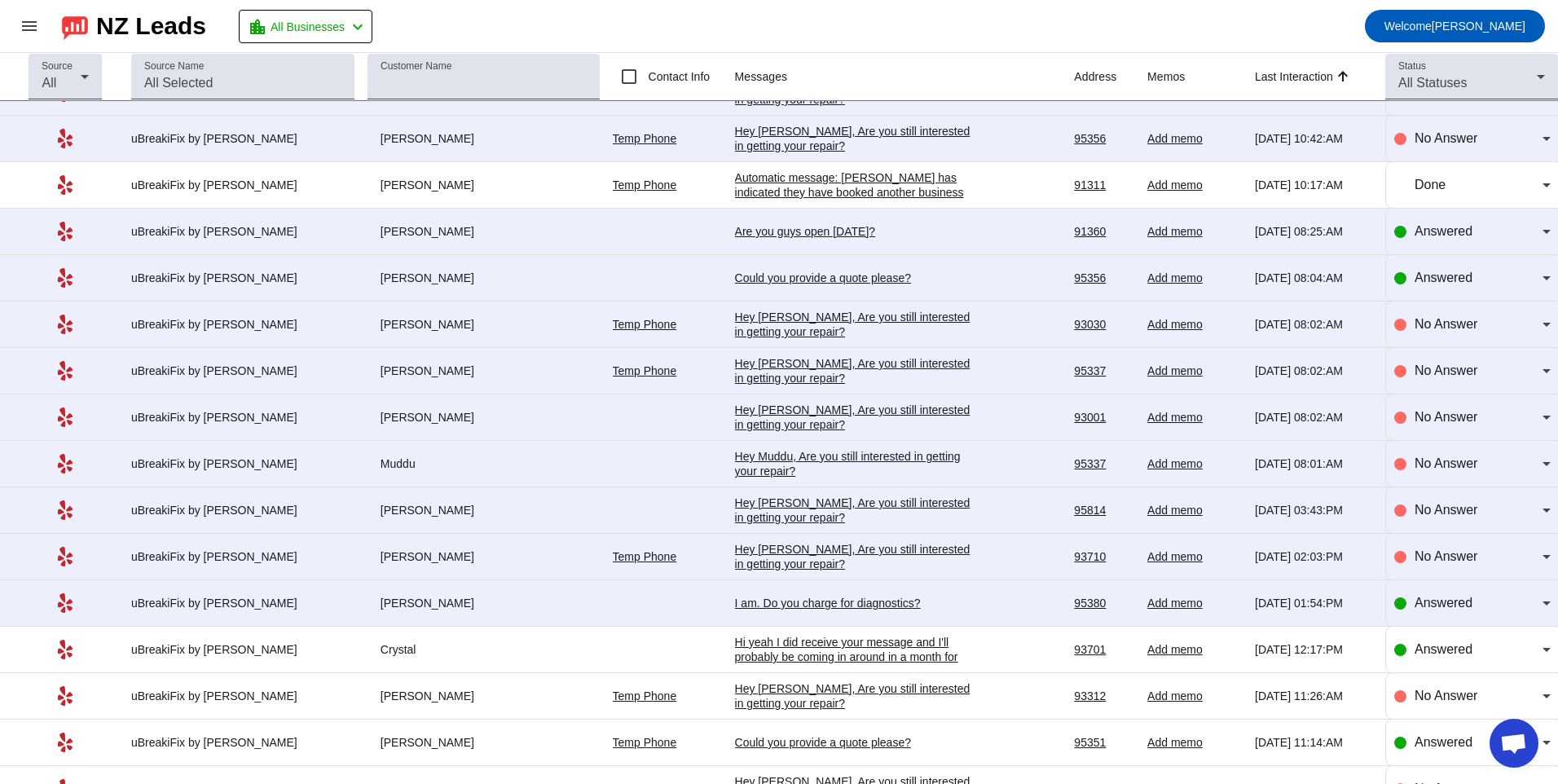
scroll to position [1630, 0]
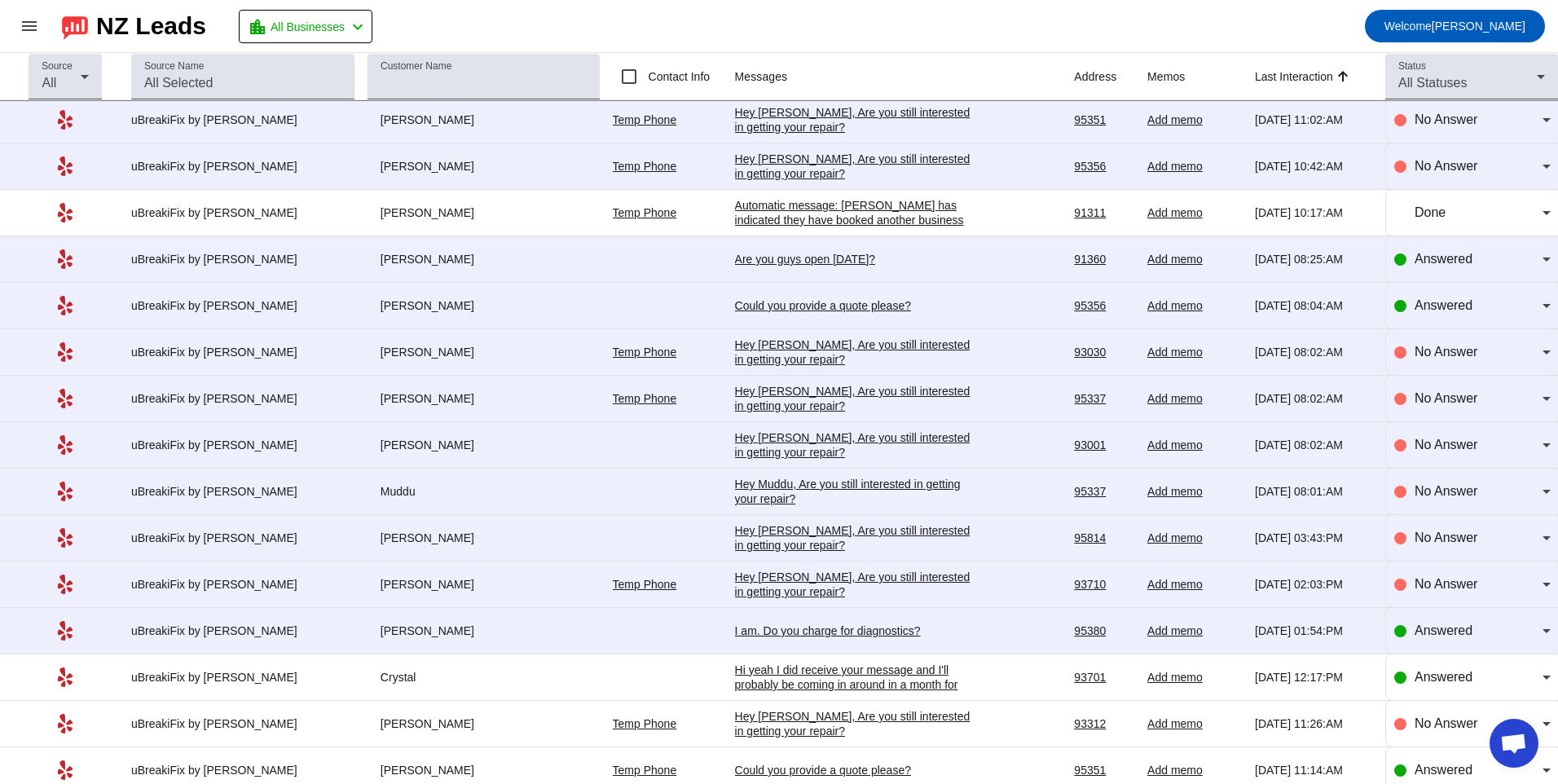
click at [876, 633] on div "I am. Do you charge for diagnostics?" at bounding box center [858, 630] width 245 height 15
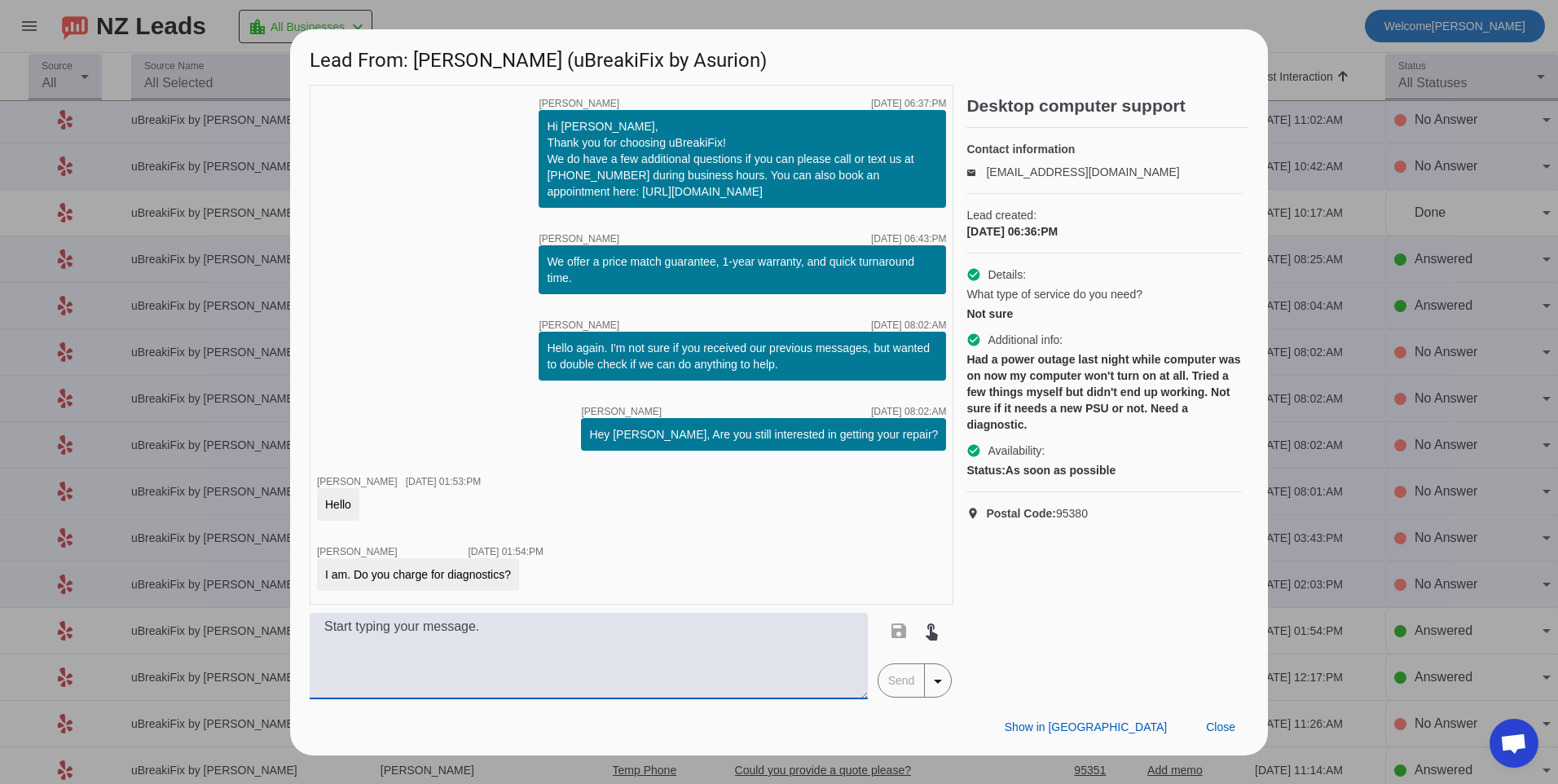
click at [723, 637] on textarea at bounding box center [588, 656] width 558 height 86
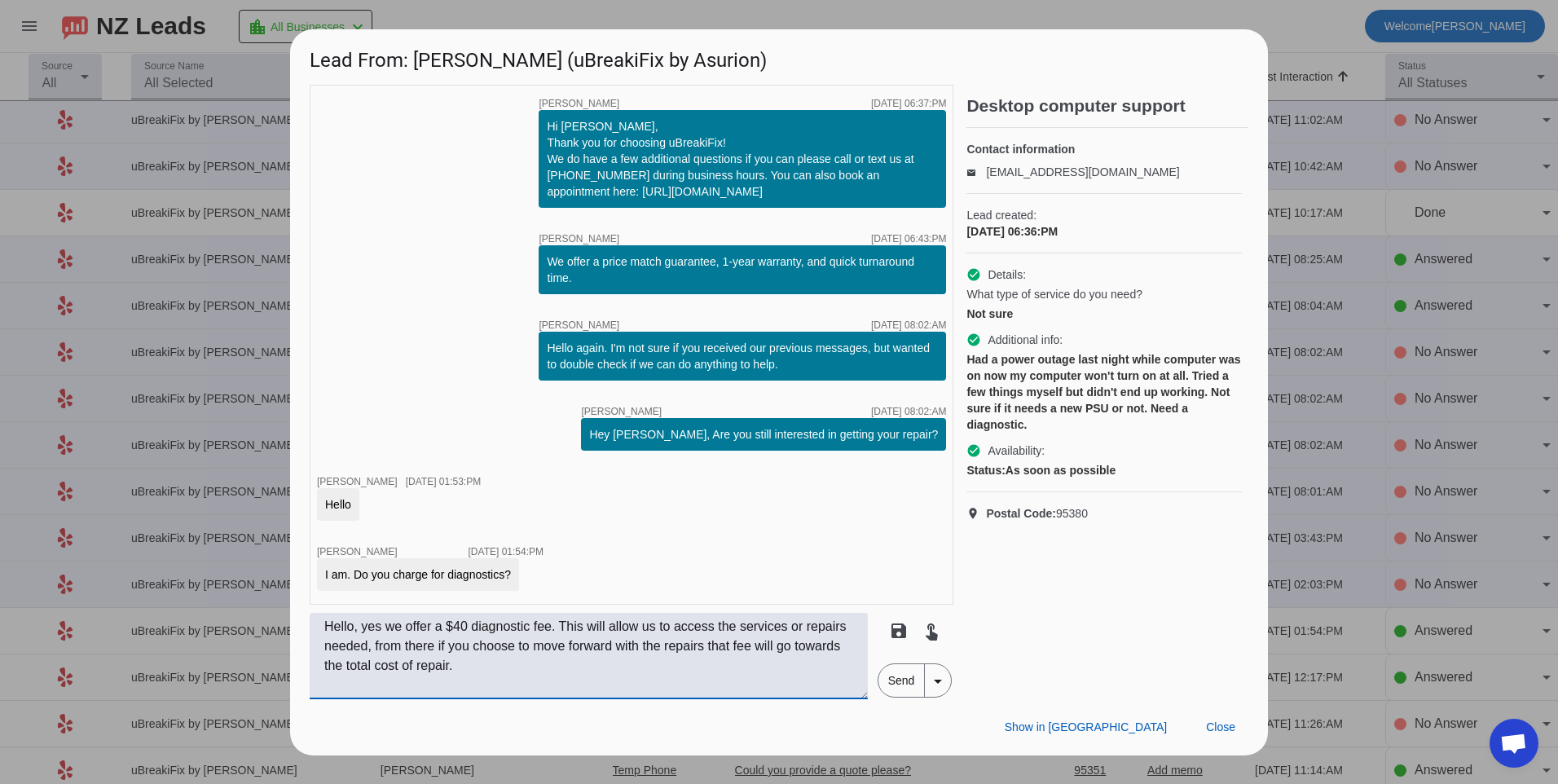
type textarea "Hello, yes we offer a $40 diagnostic fee. This will allow us to access the serv…"
click at [894, 687] on span "Send" at bounding box center [901, 681] width 46 height 32
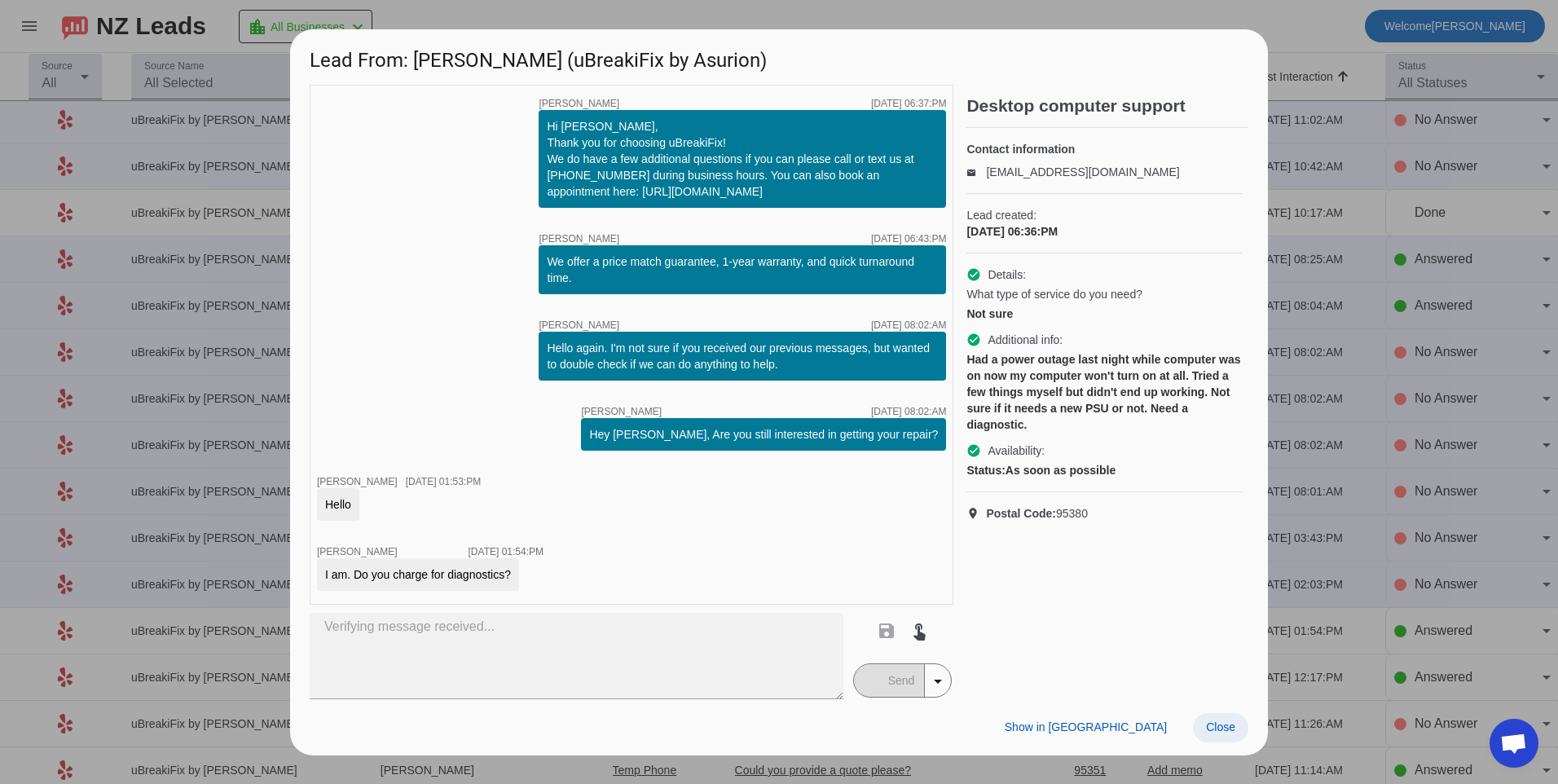
click at [1239, 719] on span at bounding box center [1220, 728] width 56 height 29
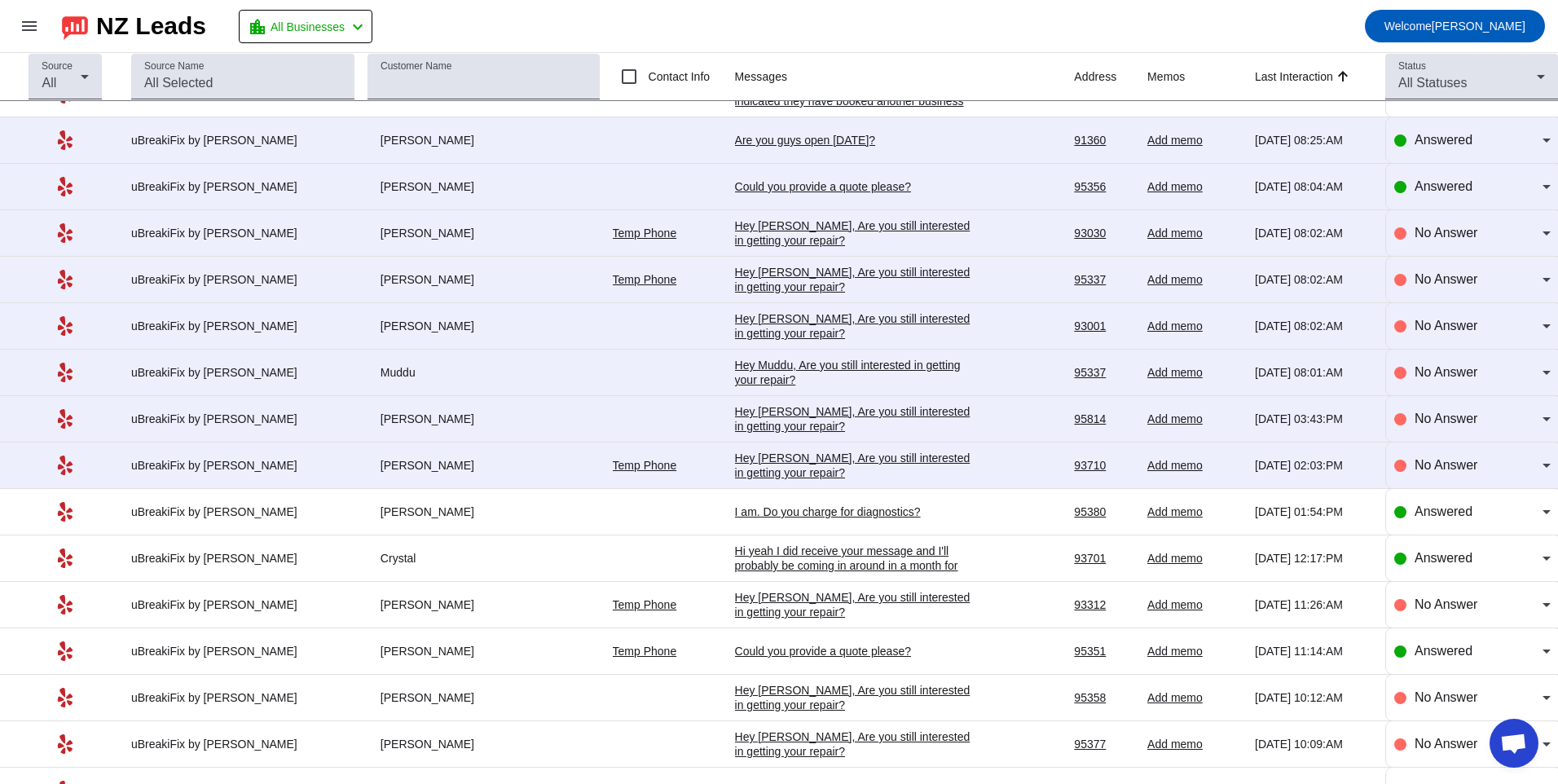
scroll to position [1793, 0]
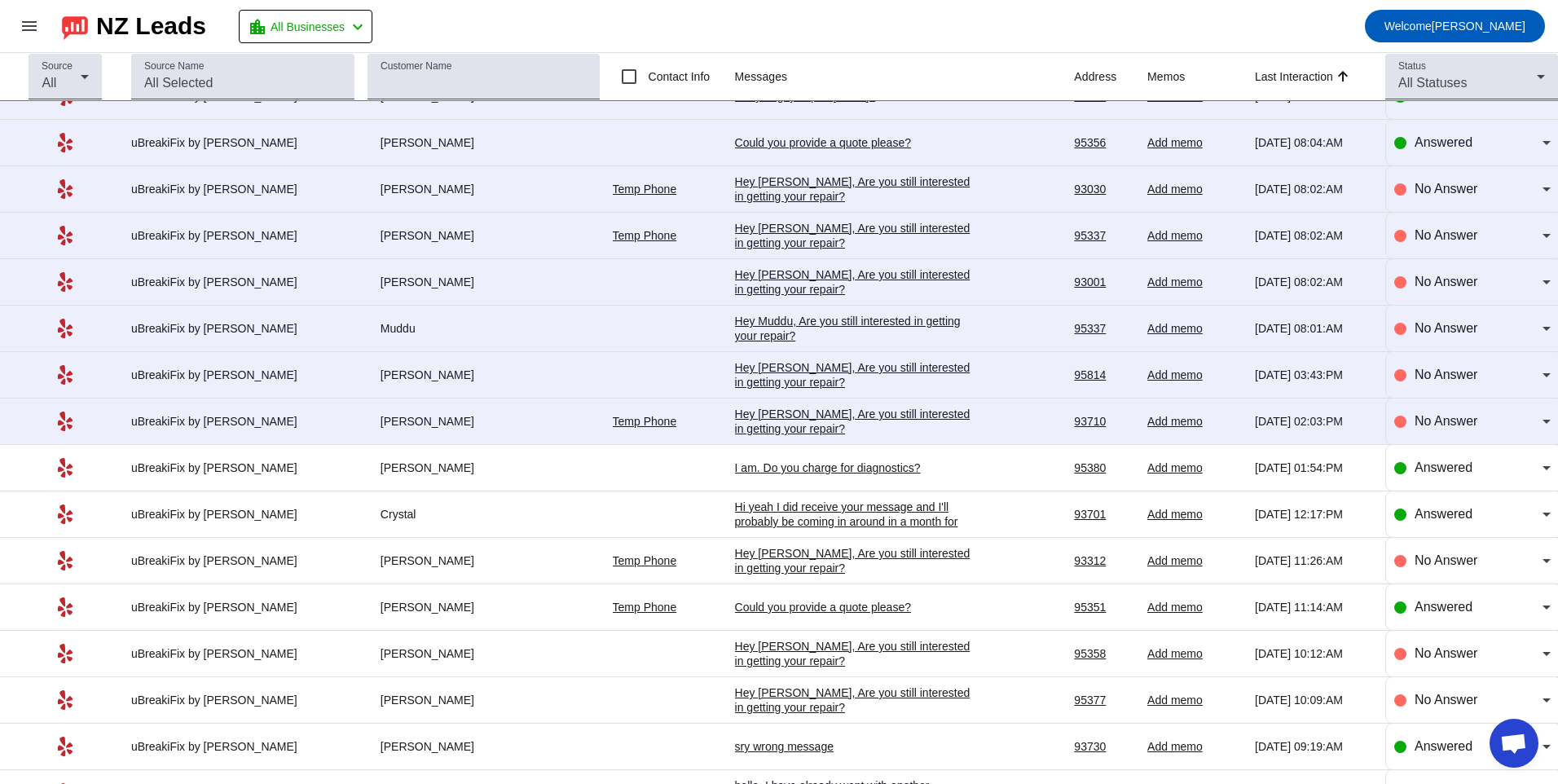
click at [746, 420] on div "Hey [PERSON_NAME], Are you still interested in getting your repair?​" at bounding box center [858, 421] width 245 height 29
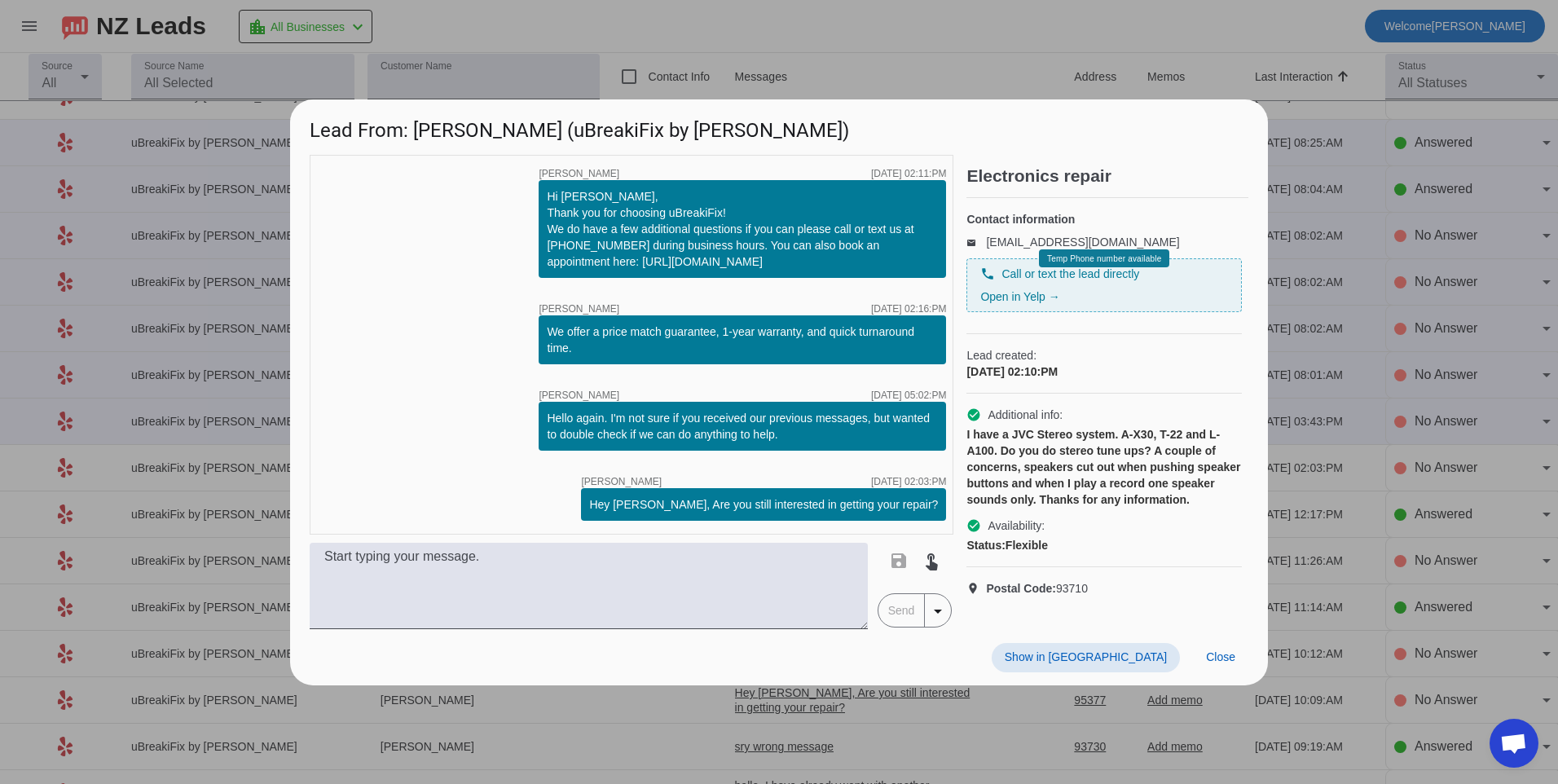
scroll to position [0, 0]
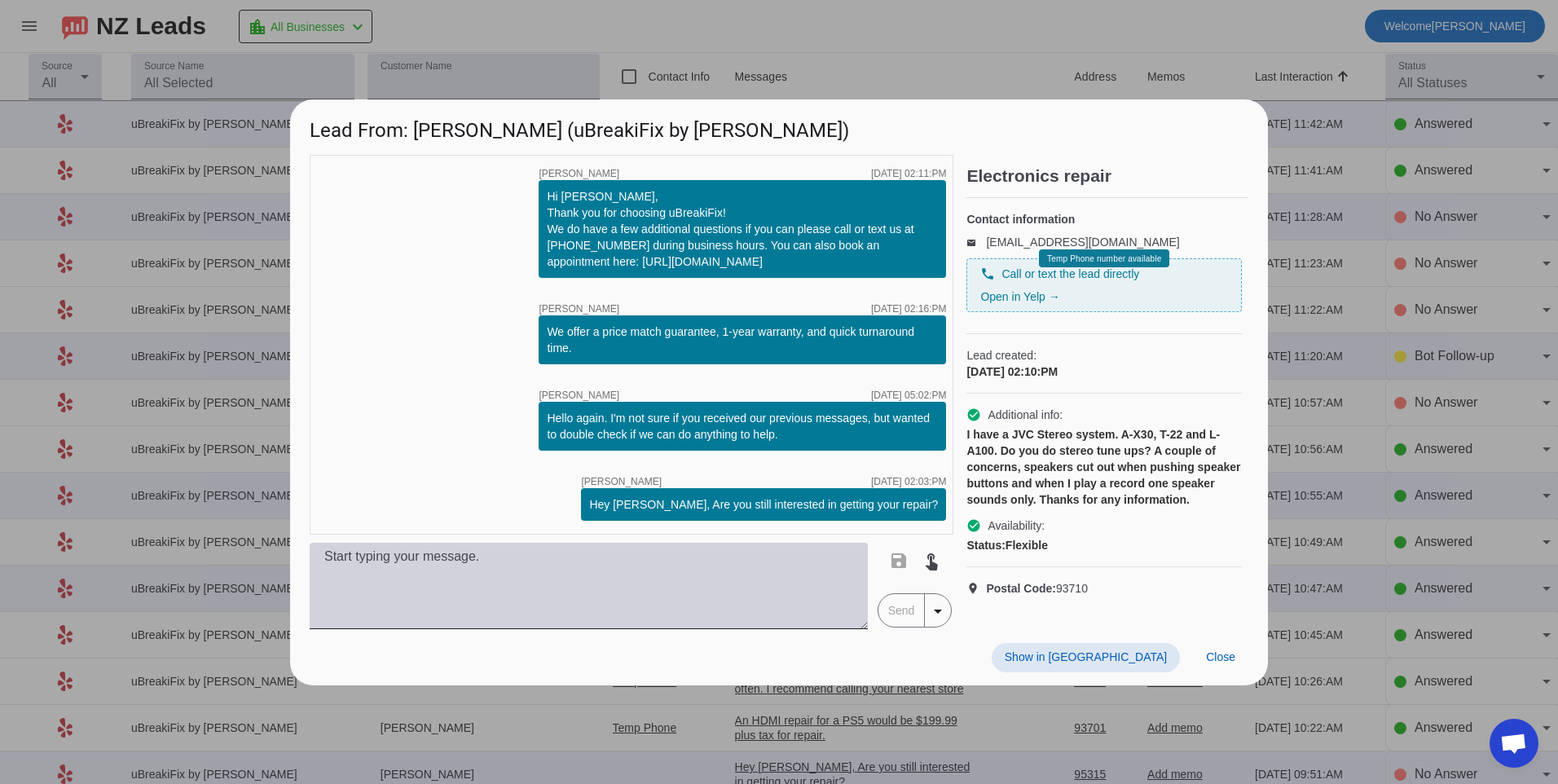
click at [651, 561] on textarea at bounding box center [588, 586] width 558 height 86
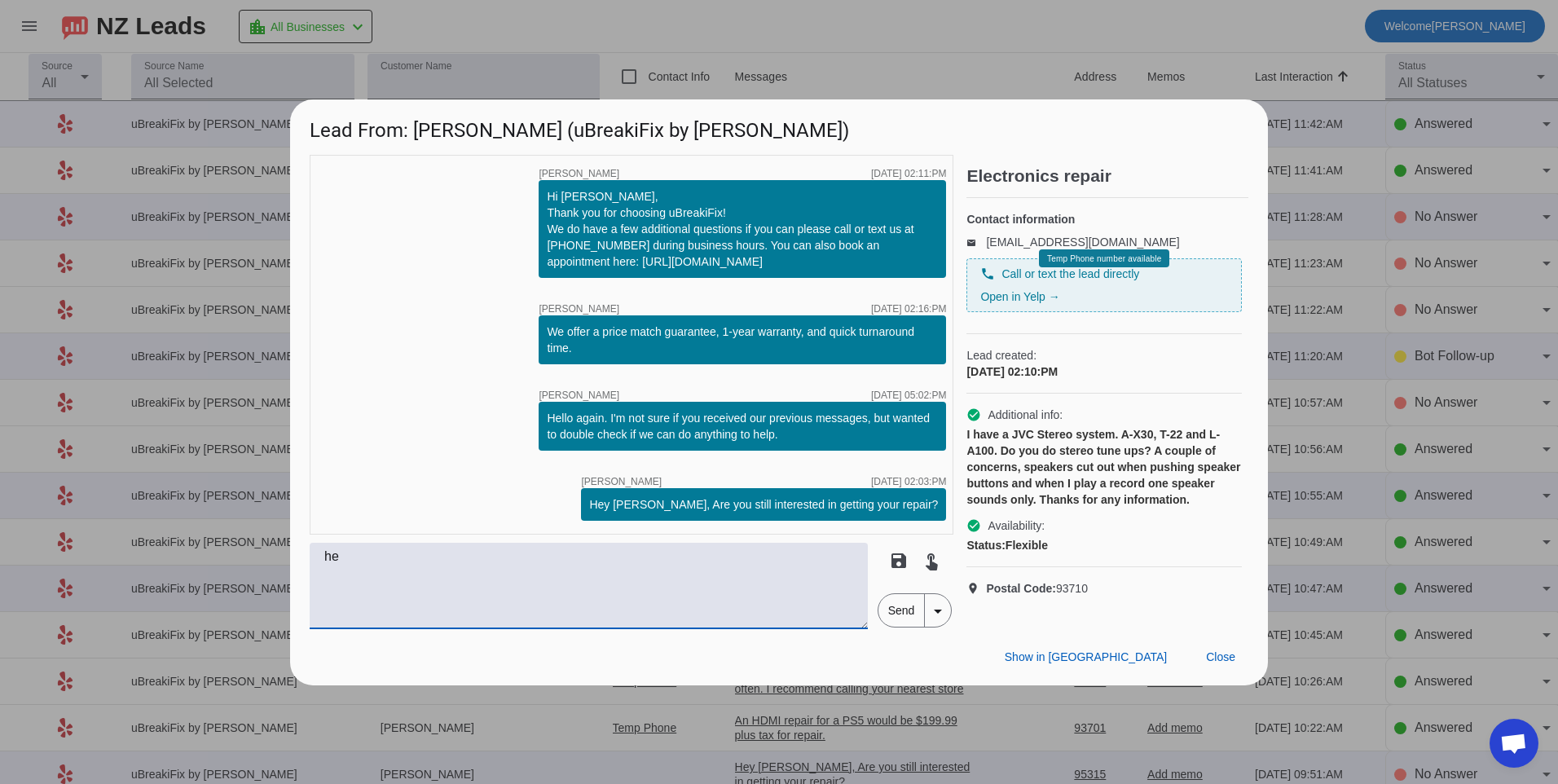
type textarea "h"
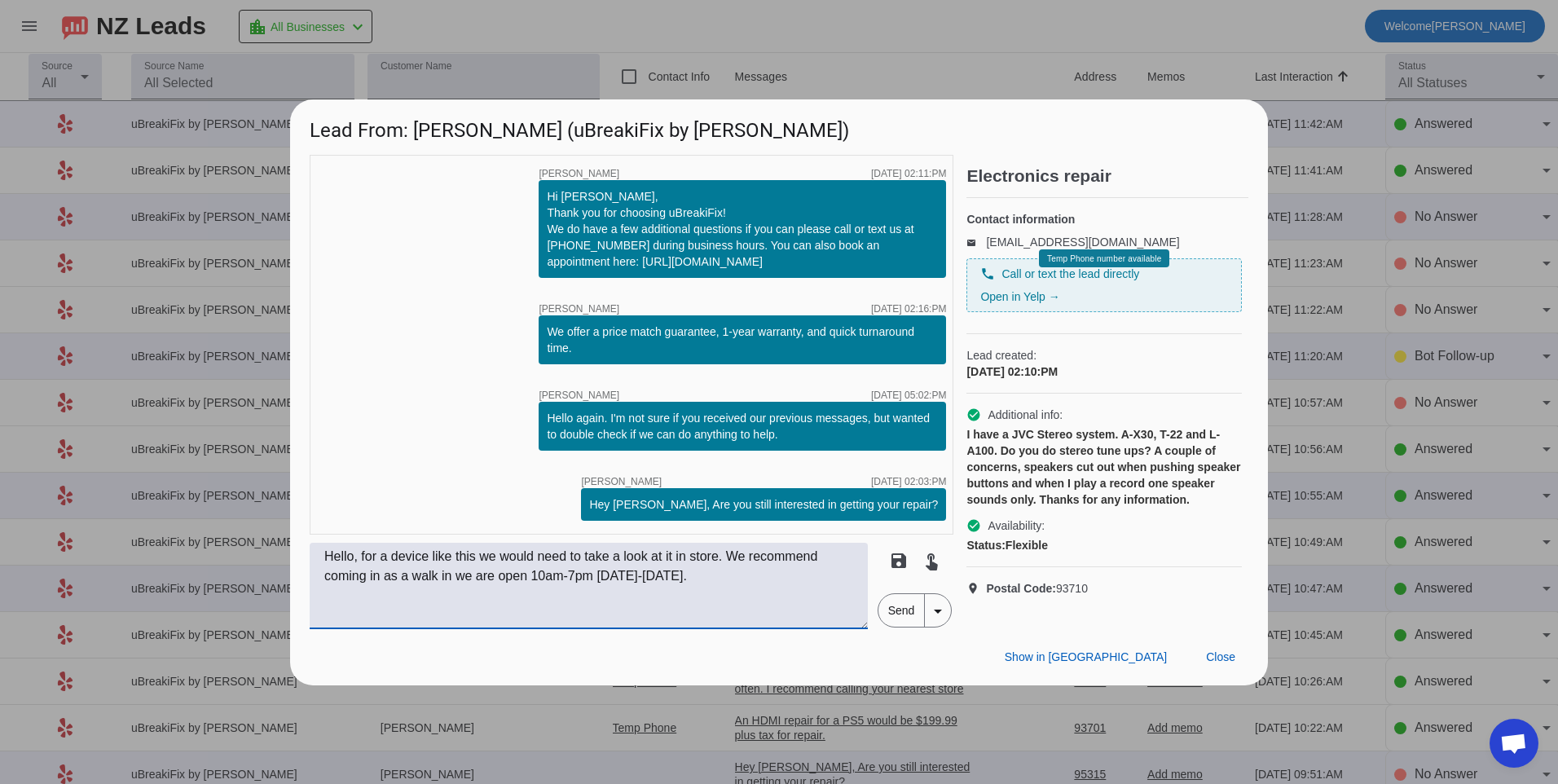
type textarea "Hello, for a device like this we would need to take a look at it in store. We r…"
click at [899, 622] on span "Send" at bounding box center [901, 610] width 46 height 32
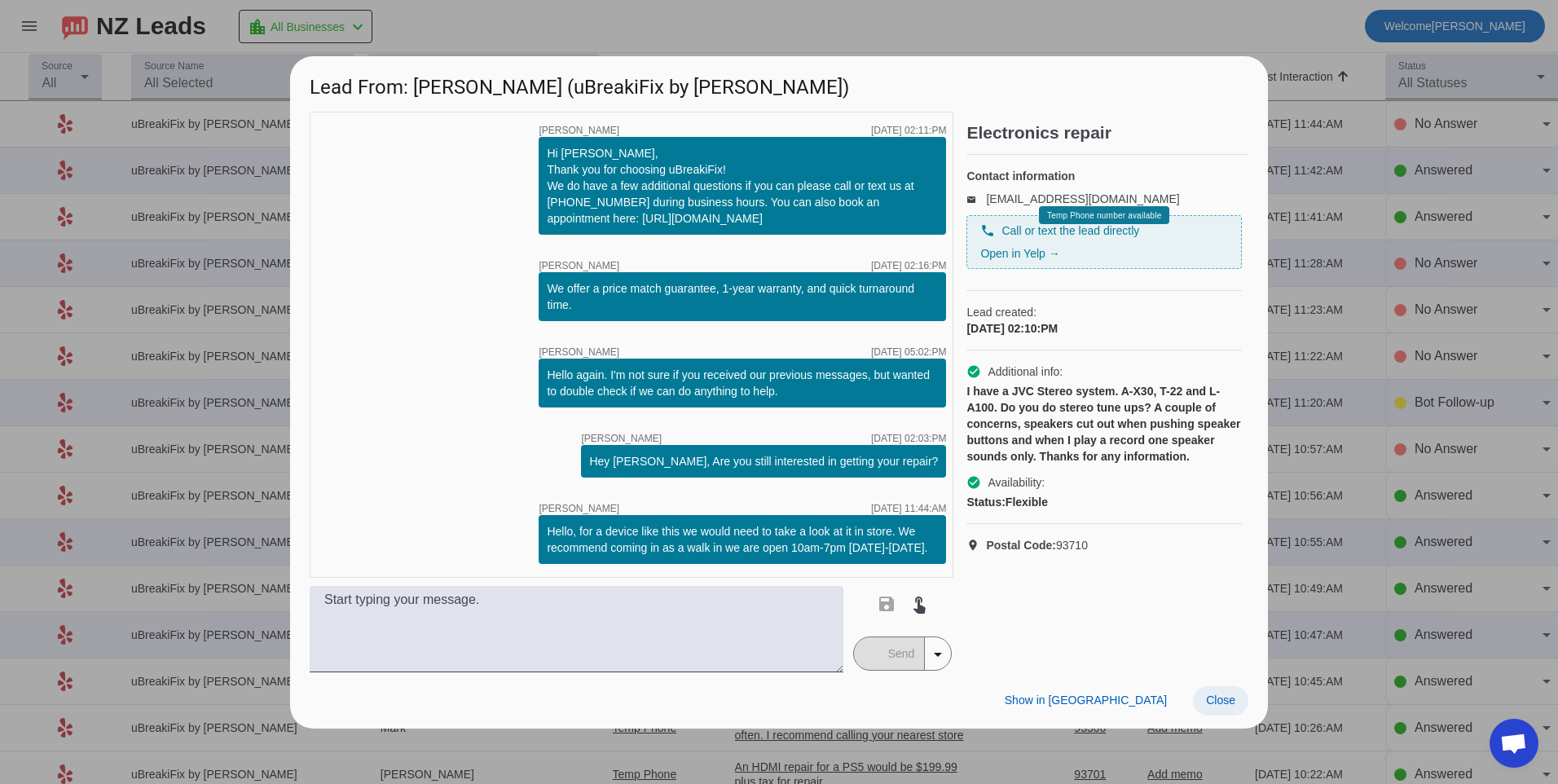
click at [1224, 702] on span "Close" at bounding box center [1220, 699] width 29 height 13
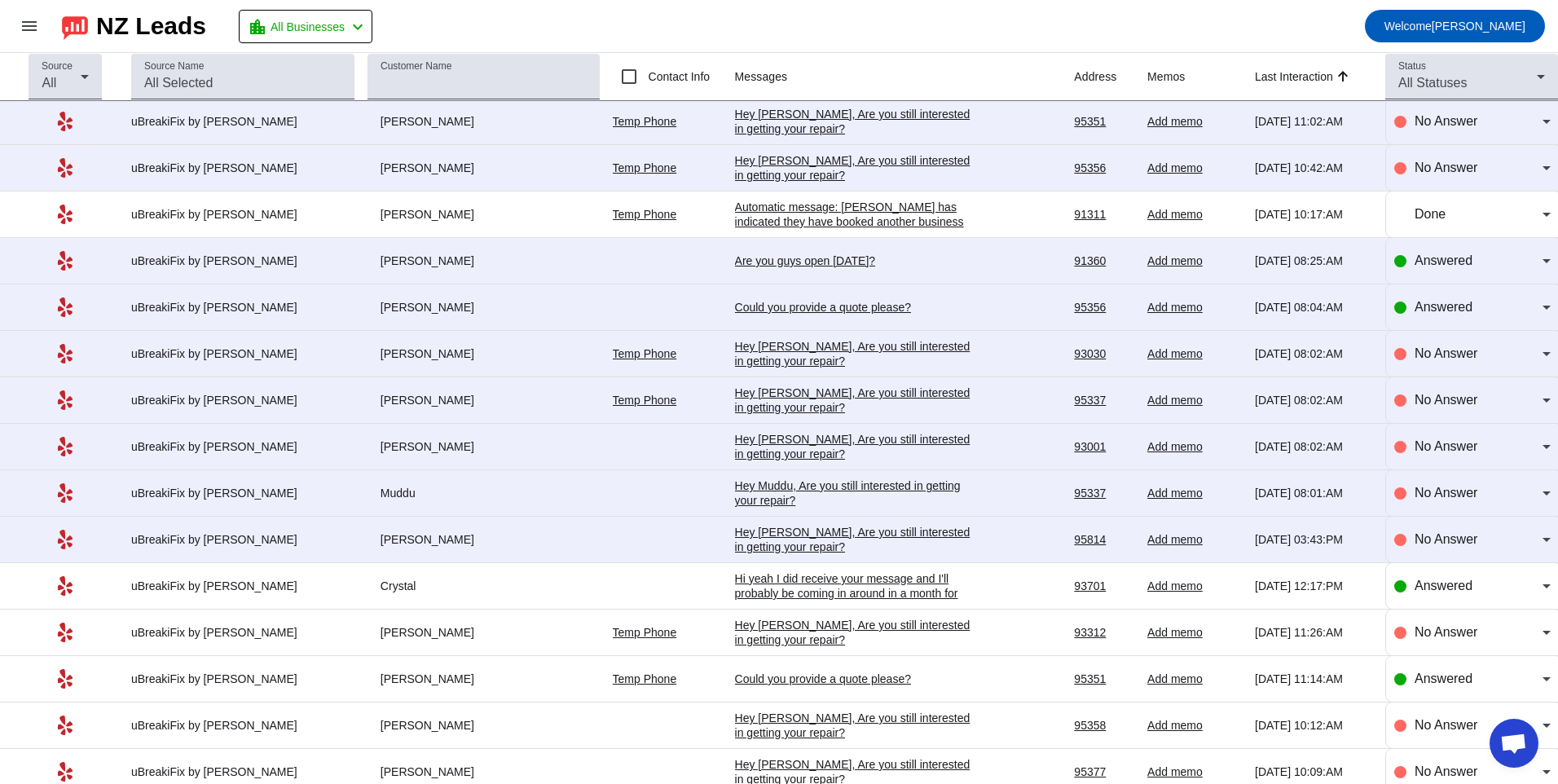
scroll to position [1639, 0]
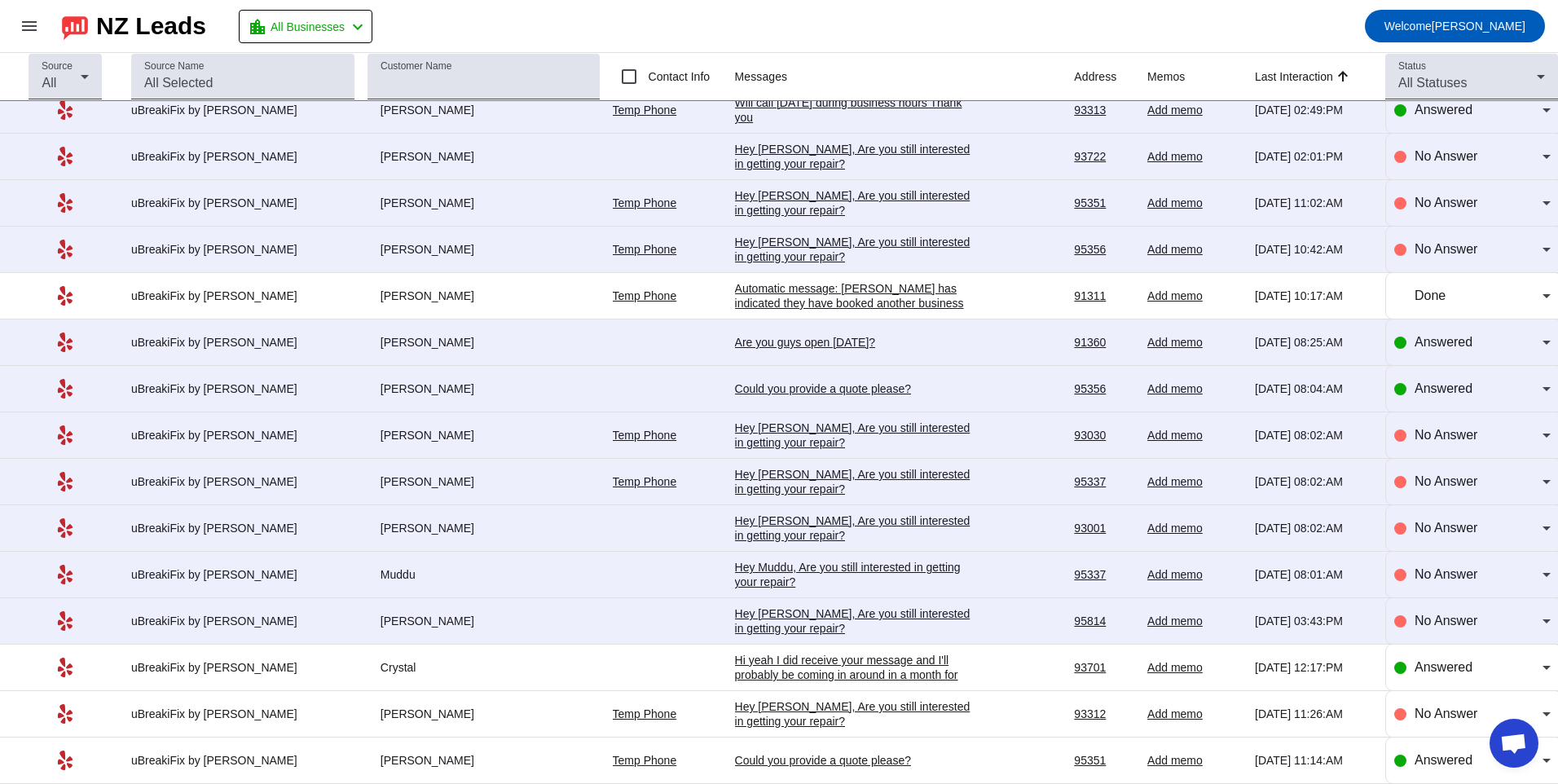
click at [810, 628] on div "Hey [PERSON_NAME], Are you still interested in getting your repair?​" at bounding box center [858, 621] width 245 height 29
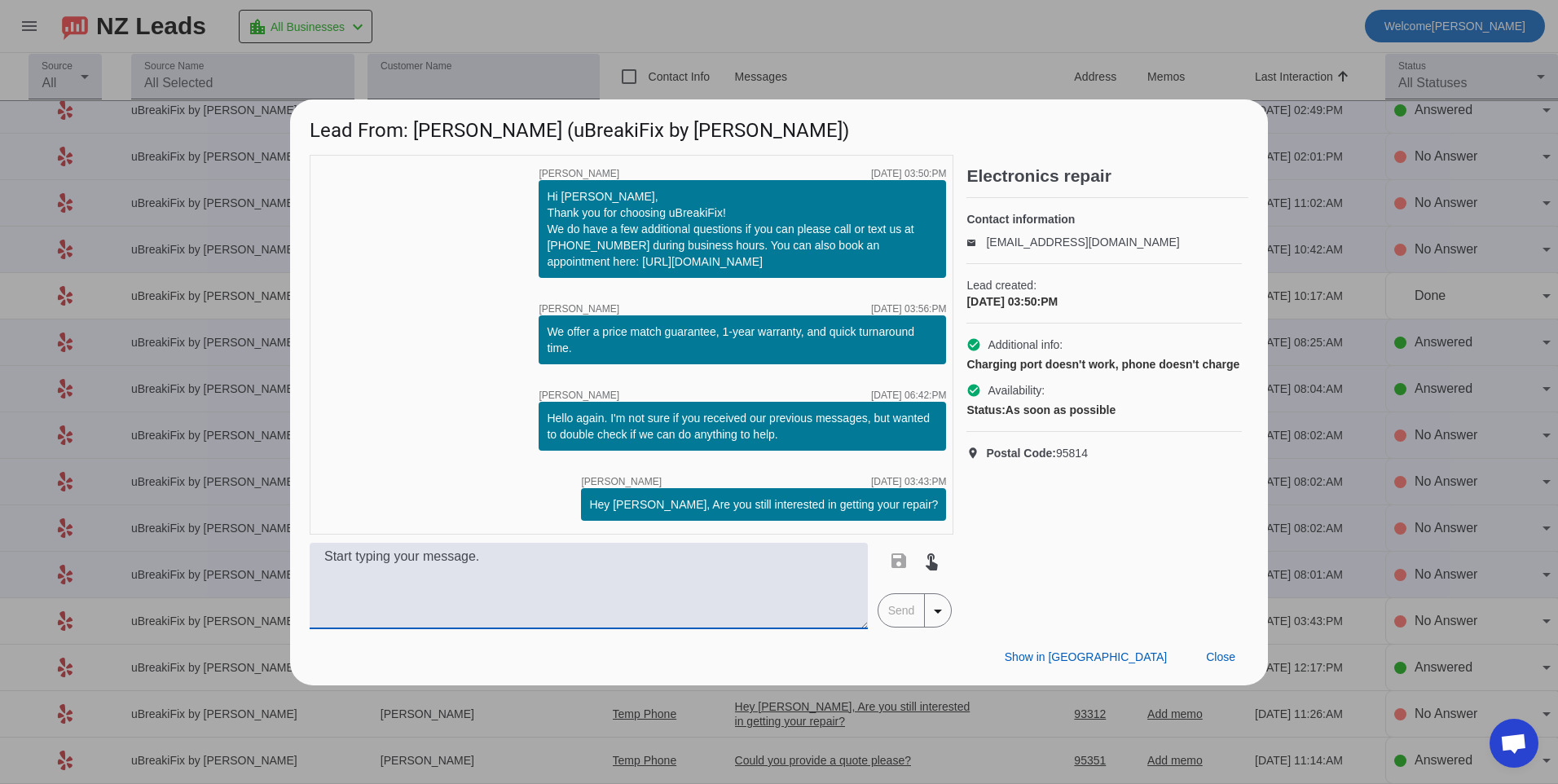
click at [712, 581] on textarea at bounding box center [588, 586] width 558 height 86
type textarea "h"
type textarea "Hello, what kind of phone do you have?"
click at [894, 616] on span "Send" at bounding box center [901, 610] width 46 height 32
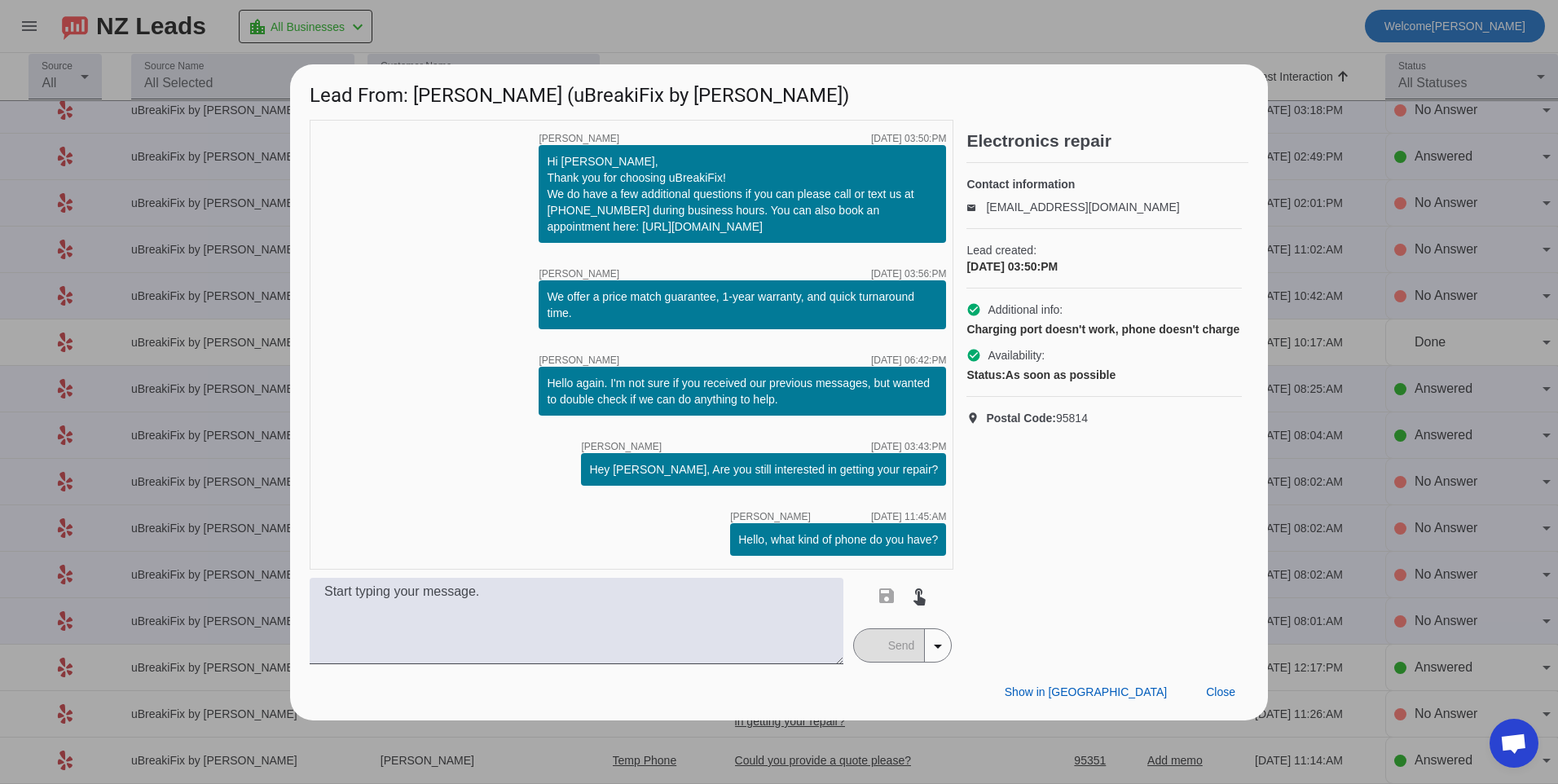
scroll to position [0, 0]
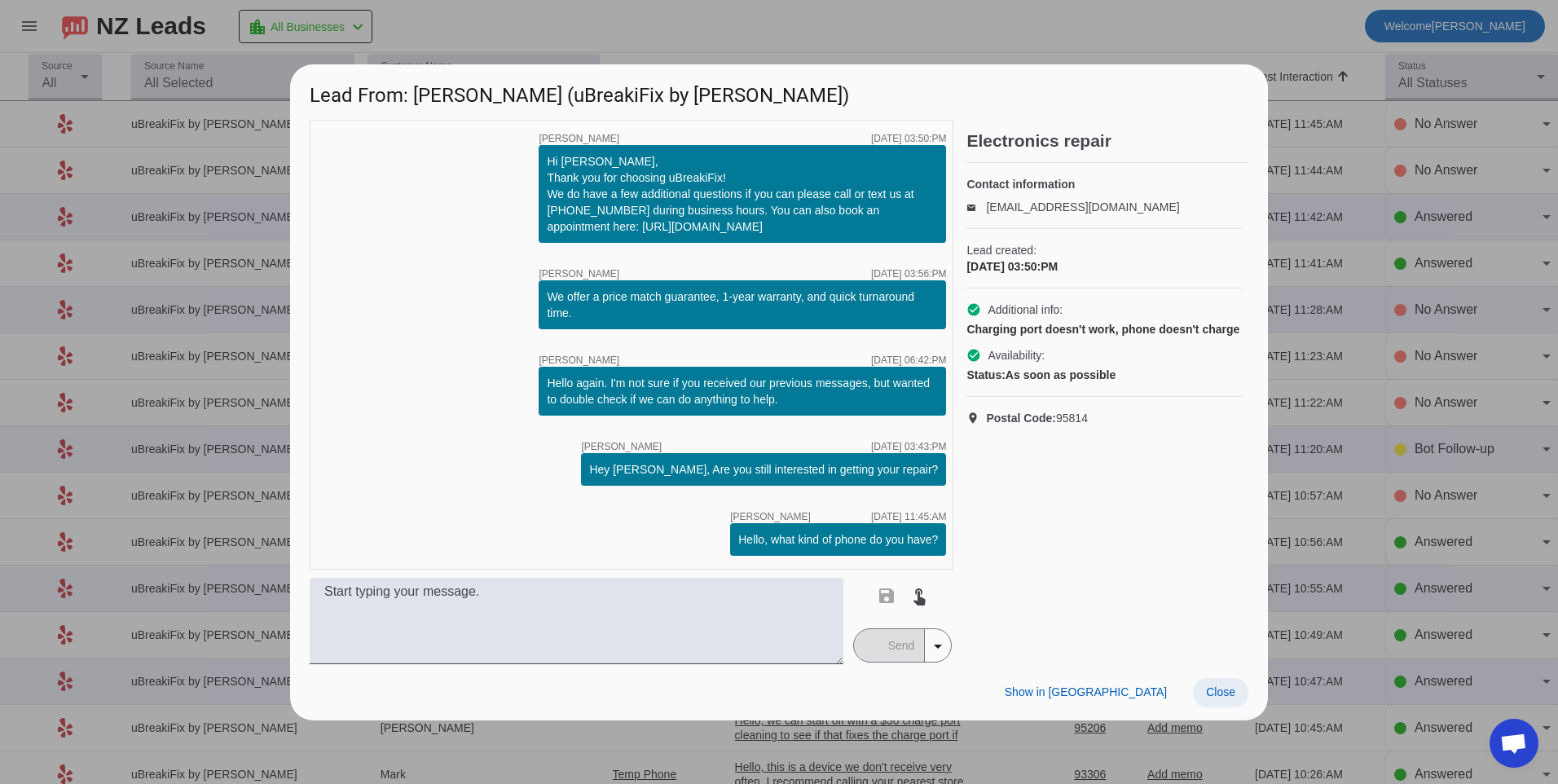
click at [1227, 698] on span "Close" at bounding box center [1220, 691] width 29 height 13
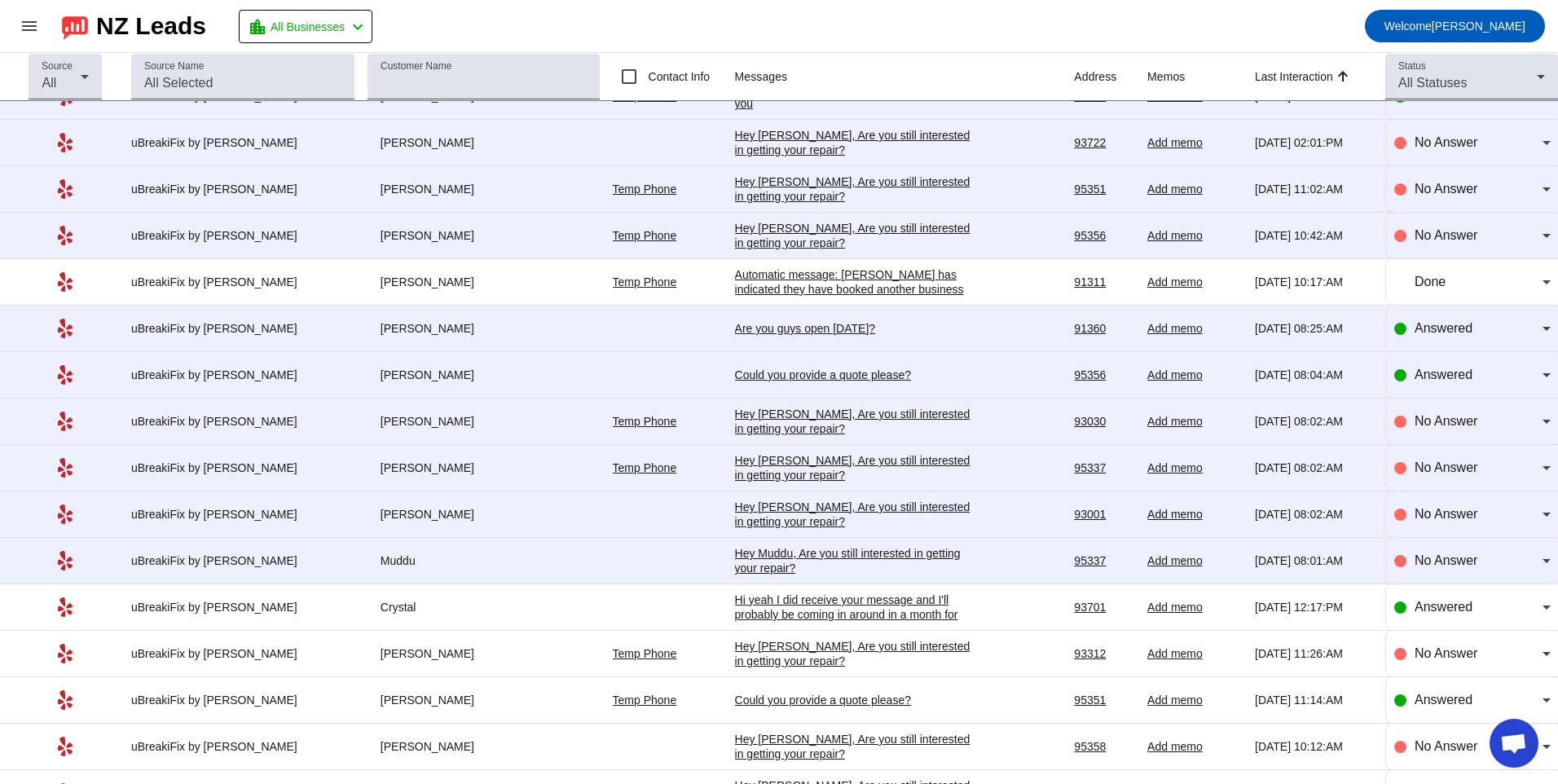
scroll to position [1793, 0]
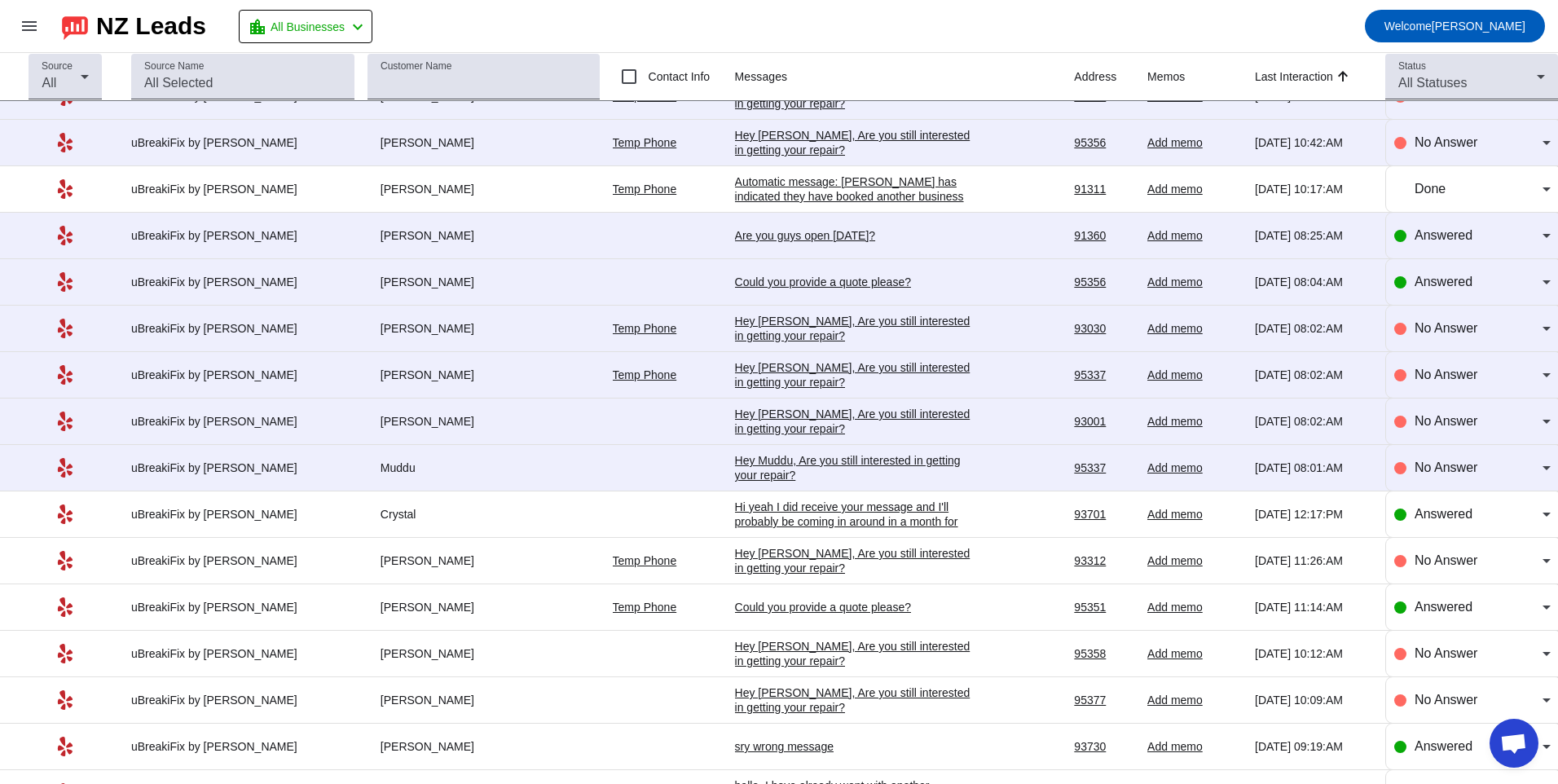
click at [770, 463] on div "Hey Muddu, Are you still interested in getting your repair?​" at bounding box center [858, 468] width 245 height 29
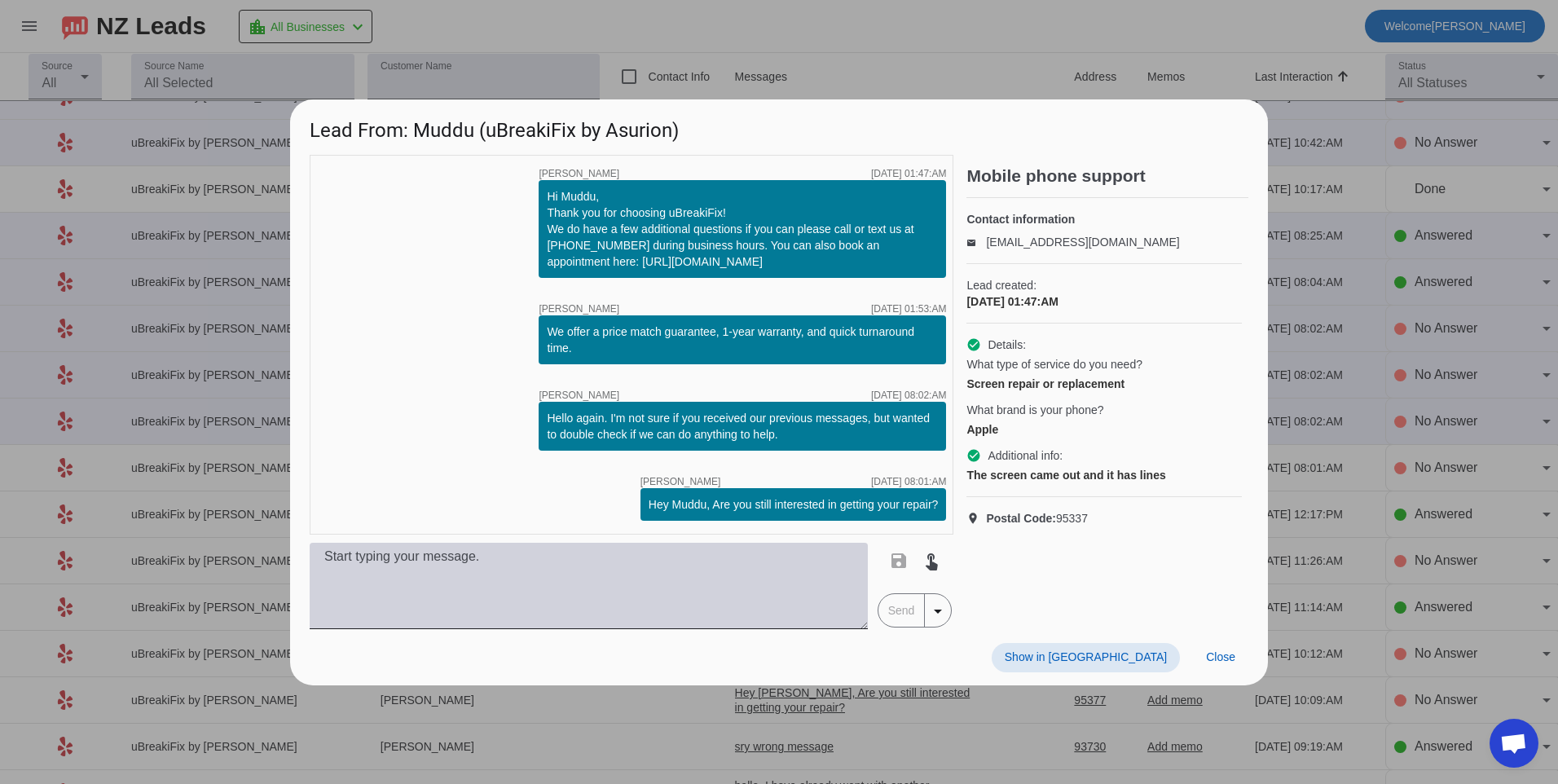
click at [789, 574] on textarea at bounding box center [588, 586] width 558 height 86
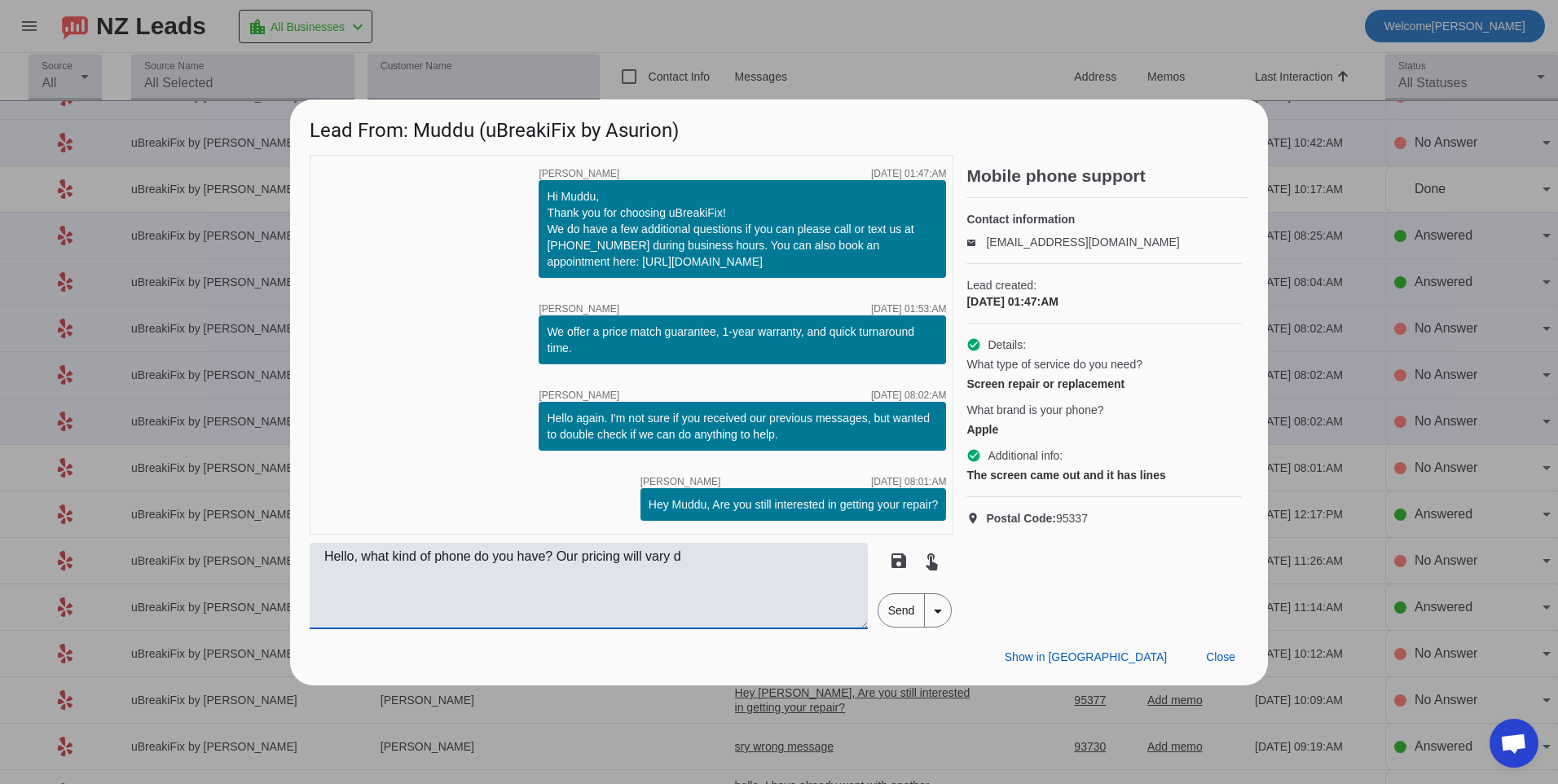
scroll to position [0, 0]
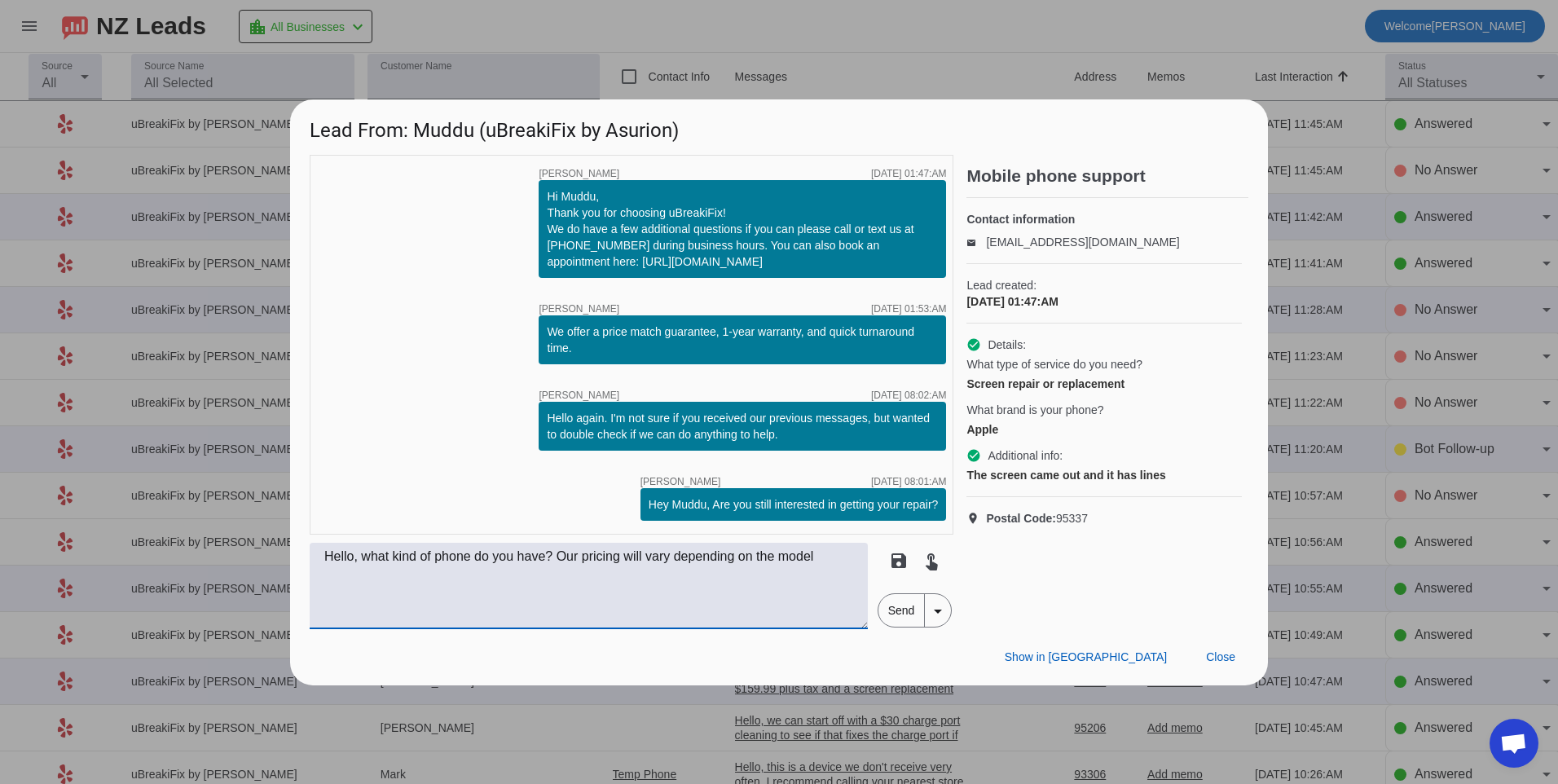
type textarea "Hello, what kind of phone do you have? Our pricing will vary depending on the m…"
click at [892, 611] on span "Send" at bounding box center [901, 610] width 46 height 32
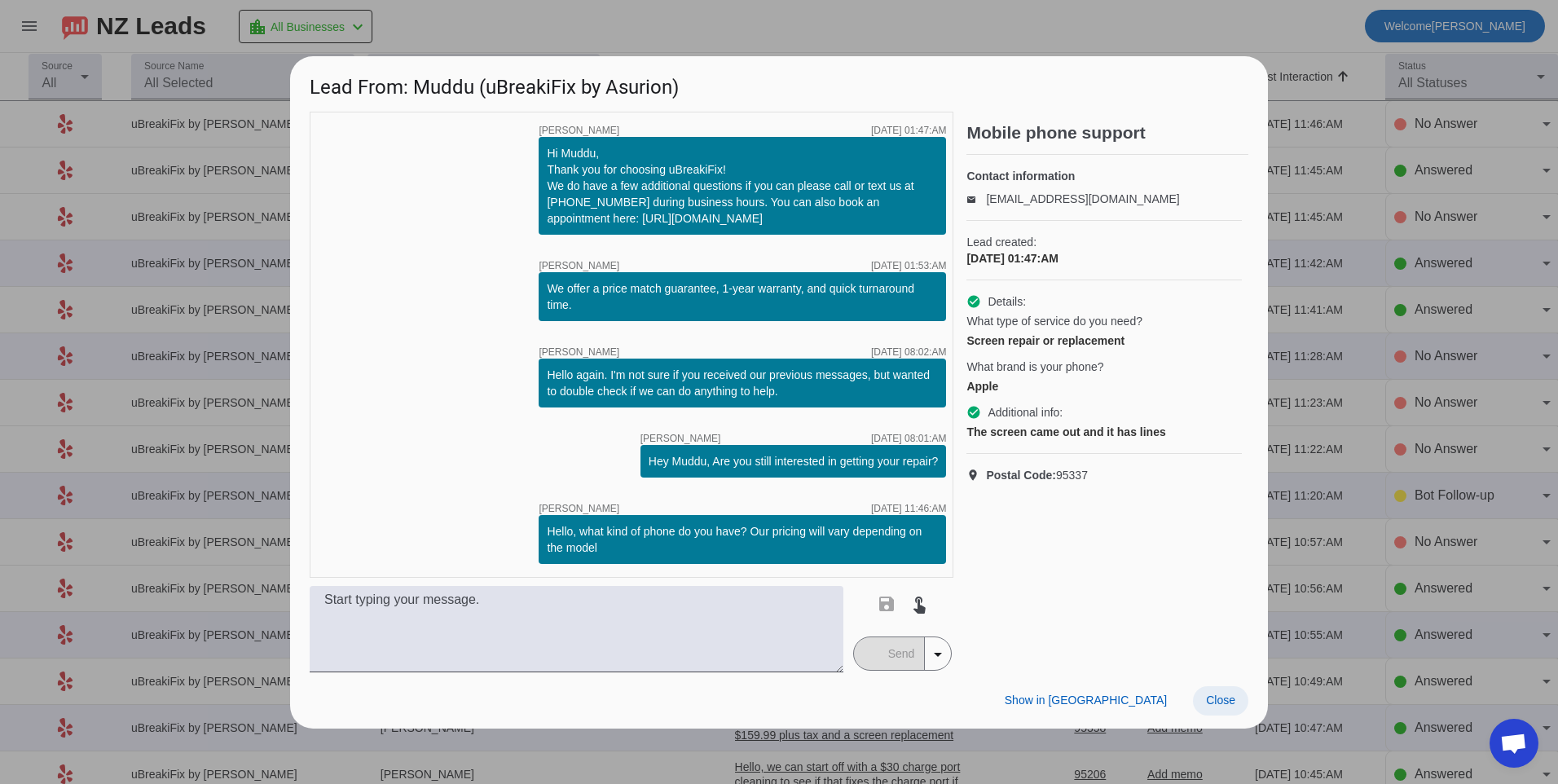
click at [1236, 702] on span at bounding box center [1220, 700] width 56 height 29
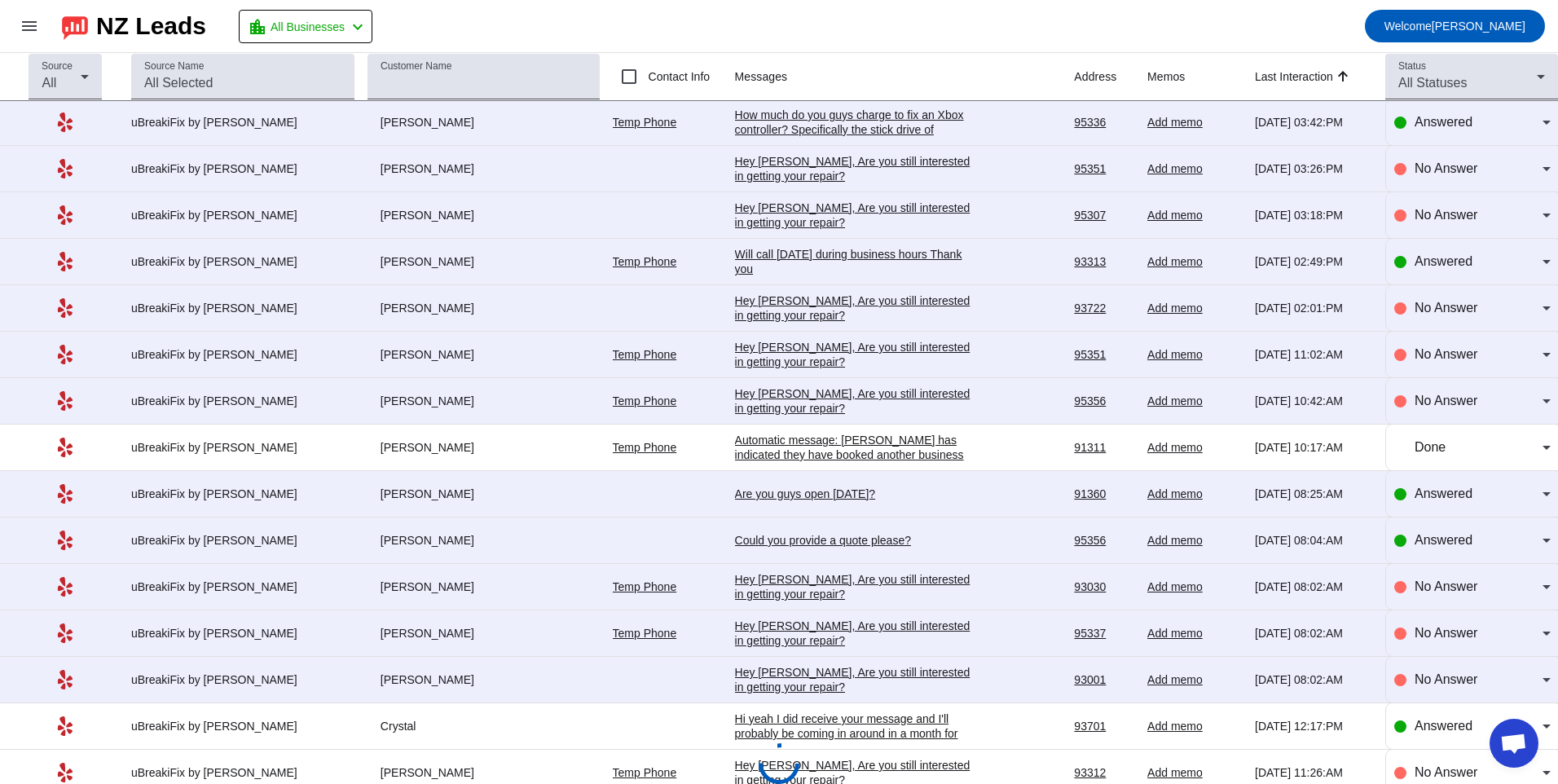
scroll to position [1639, 0]
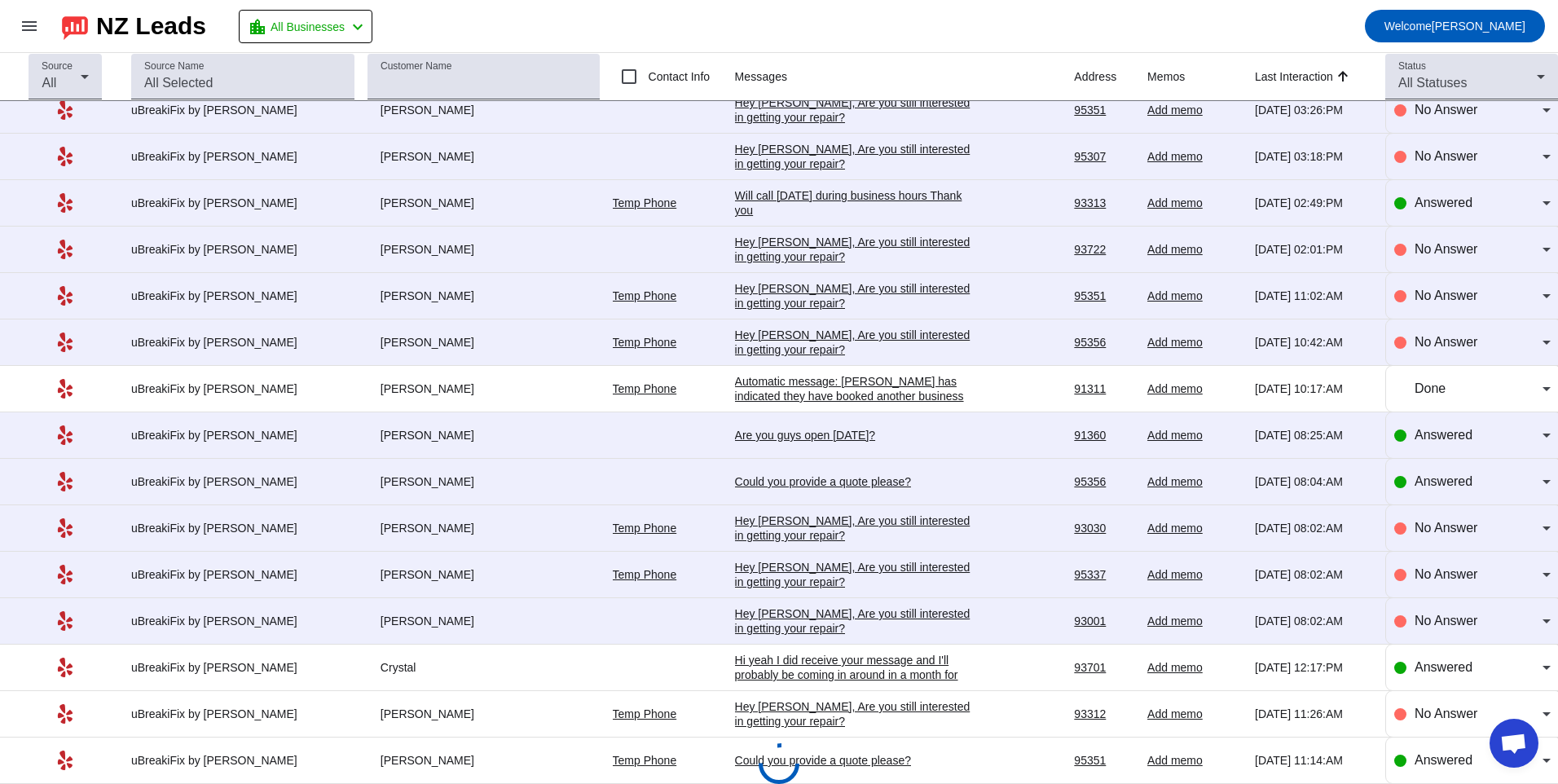
click at [852, 616] on div "Hey [PERSON_NAME], Are you still interested in getting your repair?​" at bounding box center [858, 621] width 245 height 29
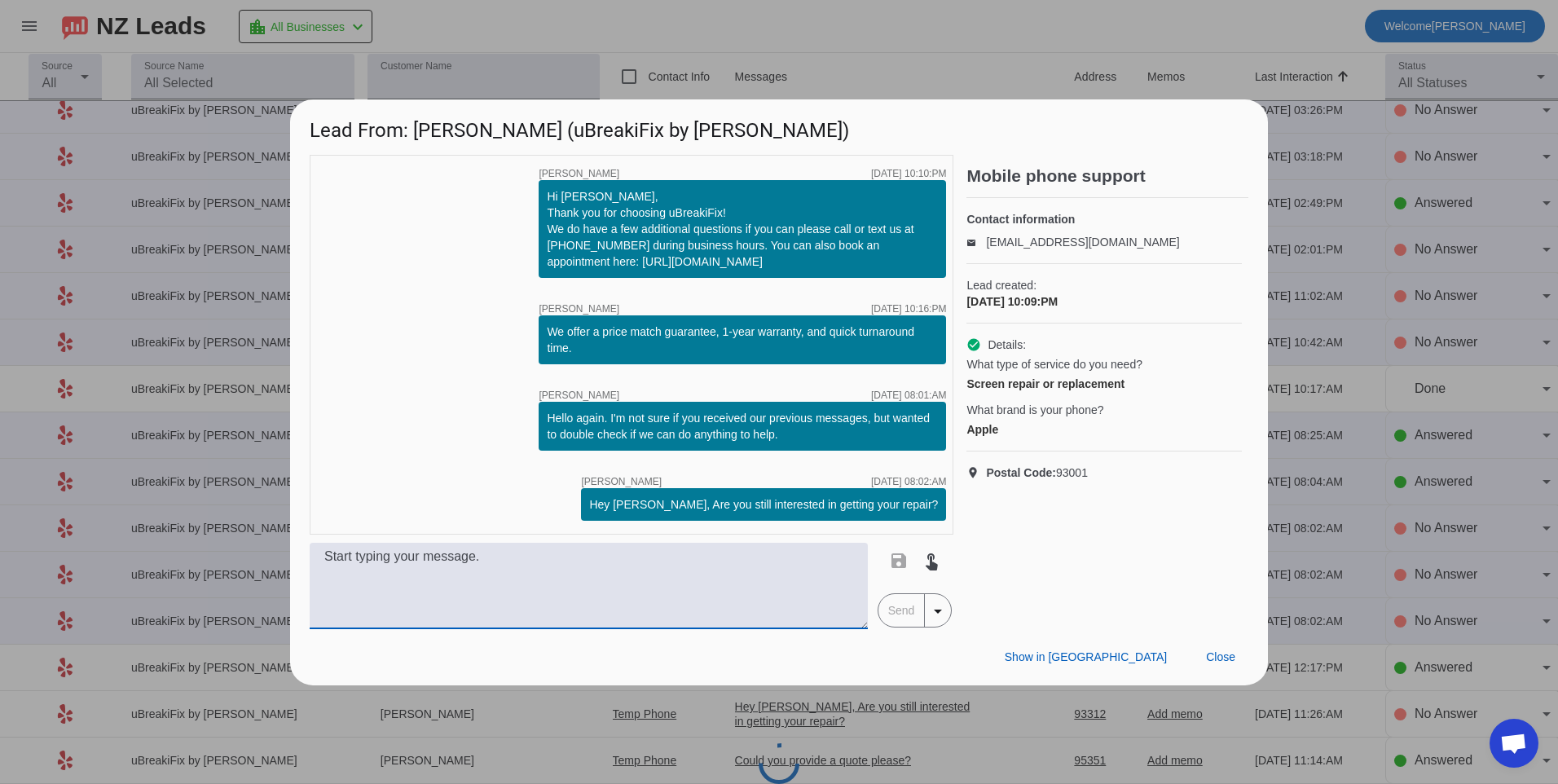
click at [758, 579] on textarea at bounding box center [588, 586] width 558 height 86
type textarea "h"
type textarea "Hello, what model of phone do you have? Our pricing will vary depending on the …"
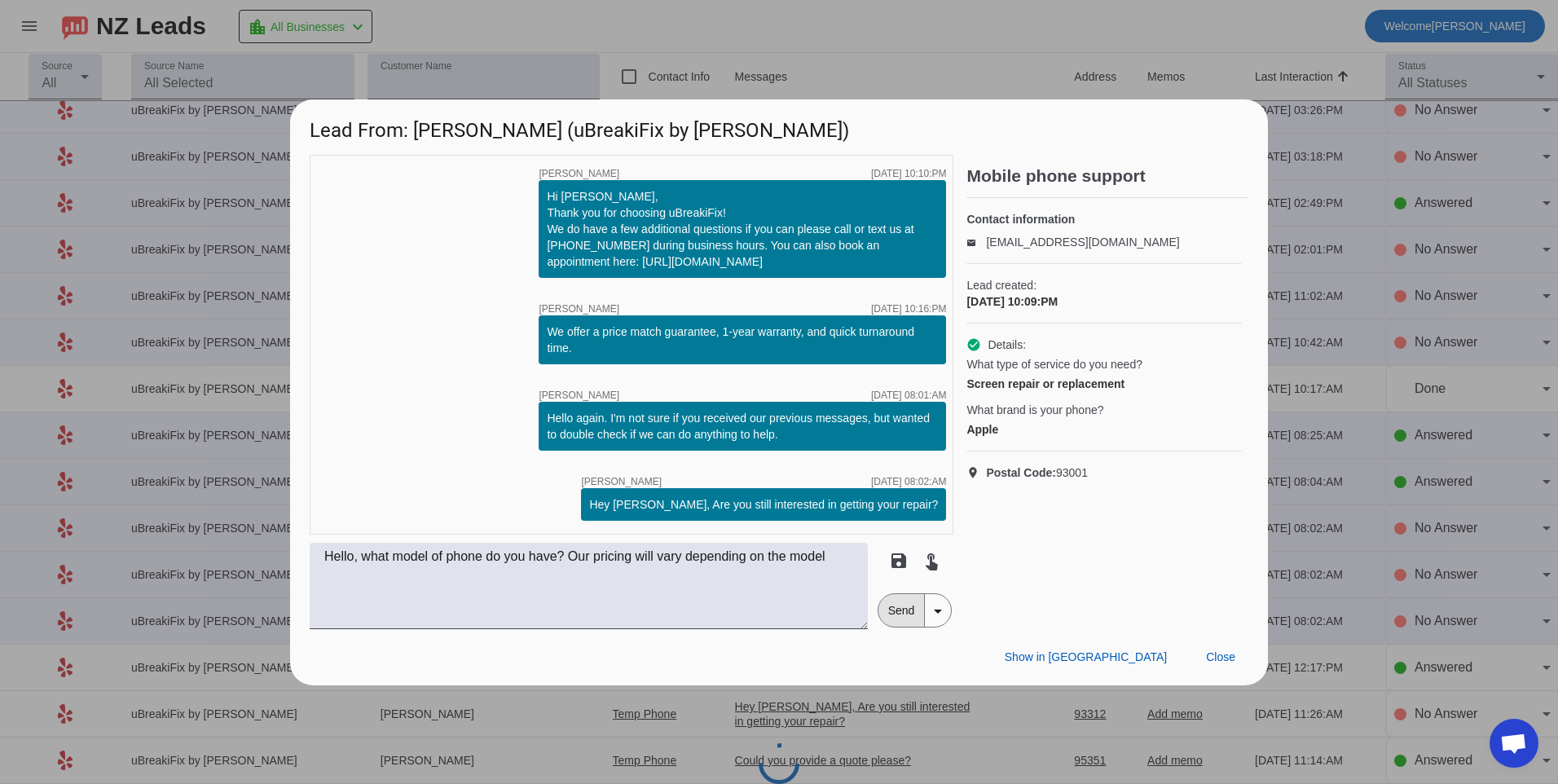
click at [884, 622] on span "Send" at bounding box center [901, 610] width 46 height 32
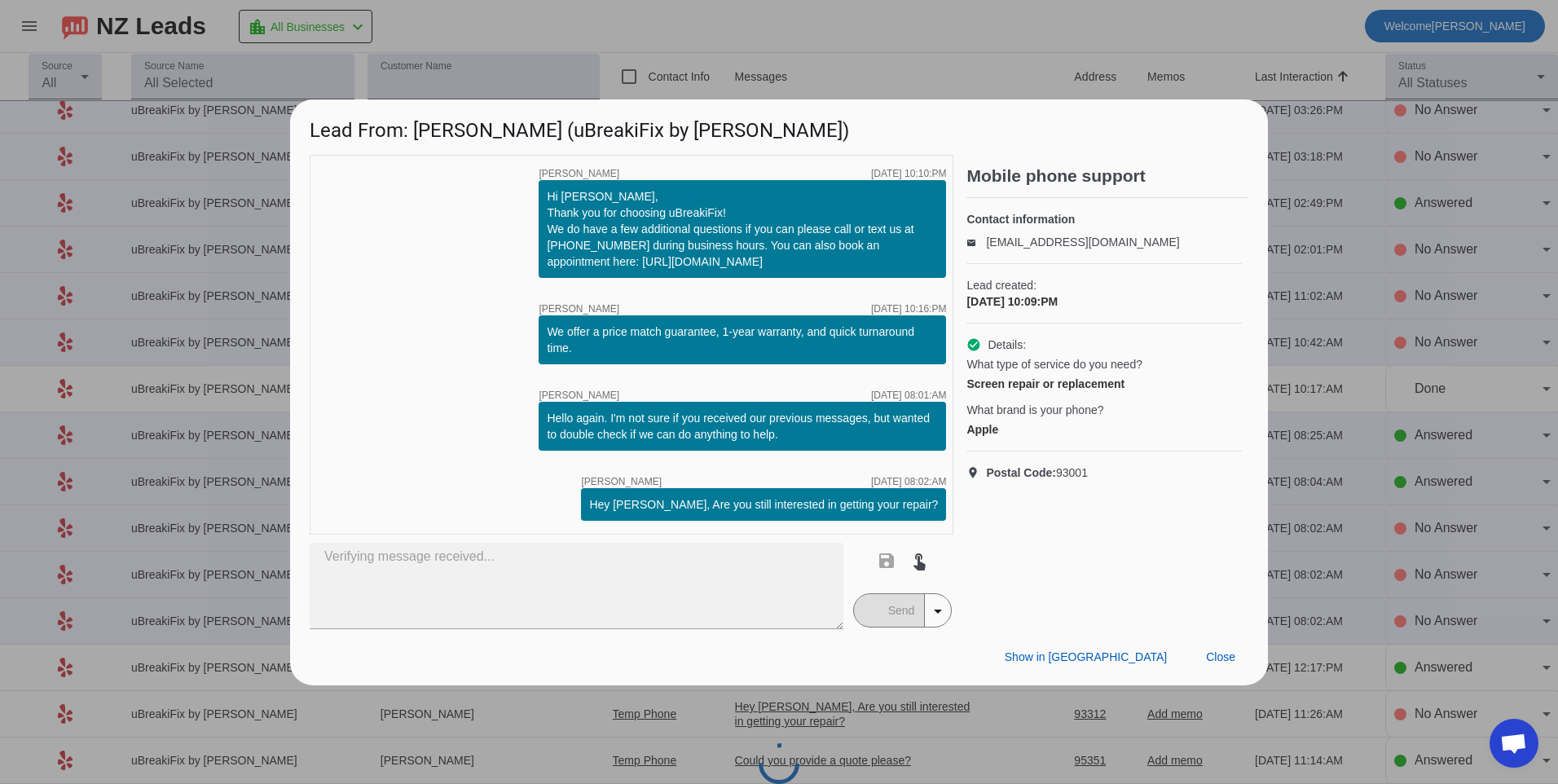
type textarea "Hello, what model of phone do you have? Our pricing will vary depending on the …"
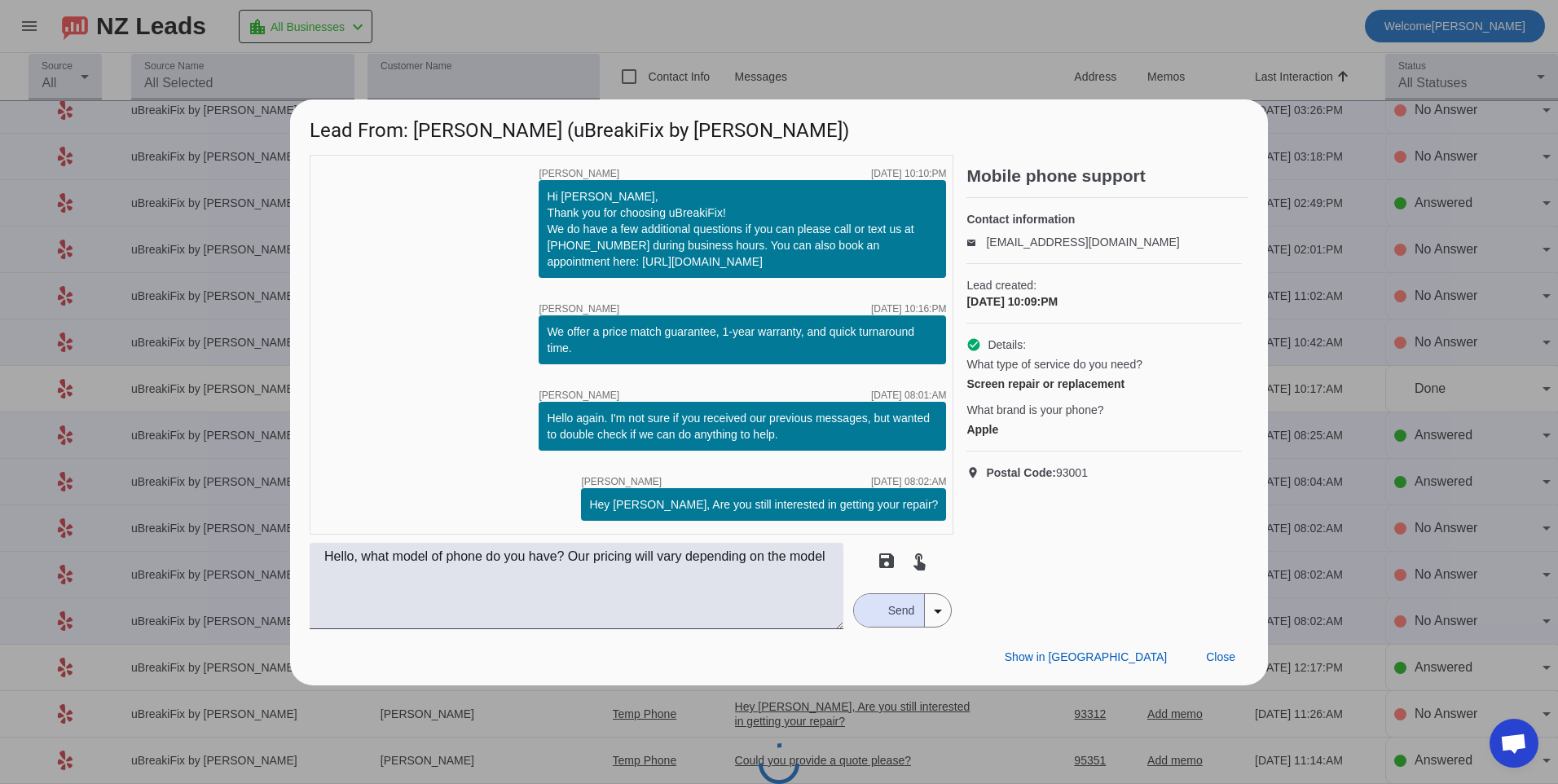
drag, startPoint x: 1368, startPoint y: 415, endPoint x: 1220, endPoint y: 376, distance: 153.1
drag, startPoint x: 1220, startPoint y: 376, endPoint x: 461, endPoint y: 382, distance: 759.0
click at [461, 382] on div "timer close [PERSON_NAME] [DATE] 10:10:PM Hi [PERSON_NAME], Thank you for choos…" at bounding box center [631, 345] width 644 height 380
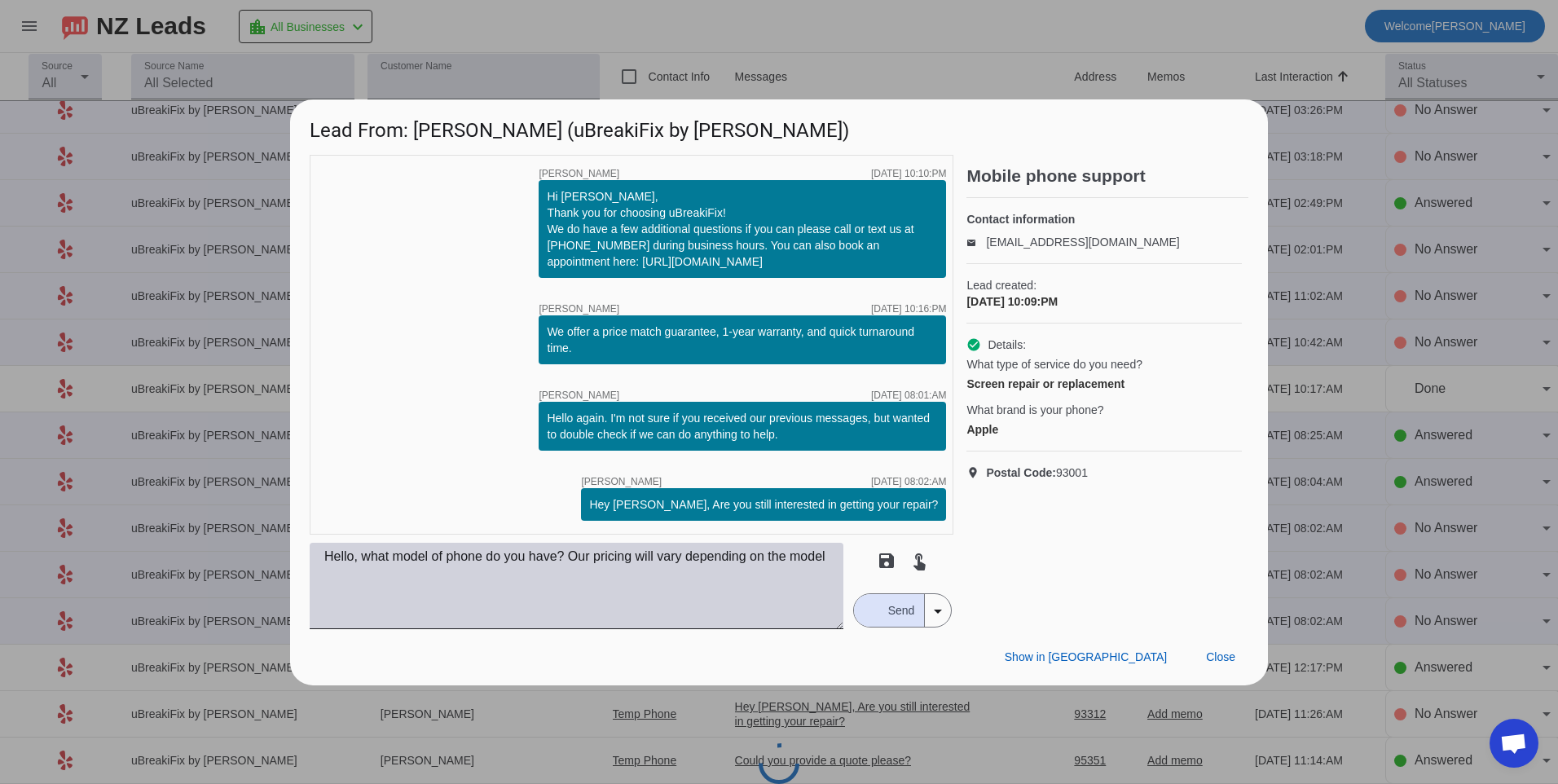
click at [581, 608] on textarea "Hello, what model of phone do you have? Our pricing will vary depending on the …" at bounding box center [576, 586] width 534 height 86
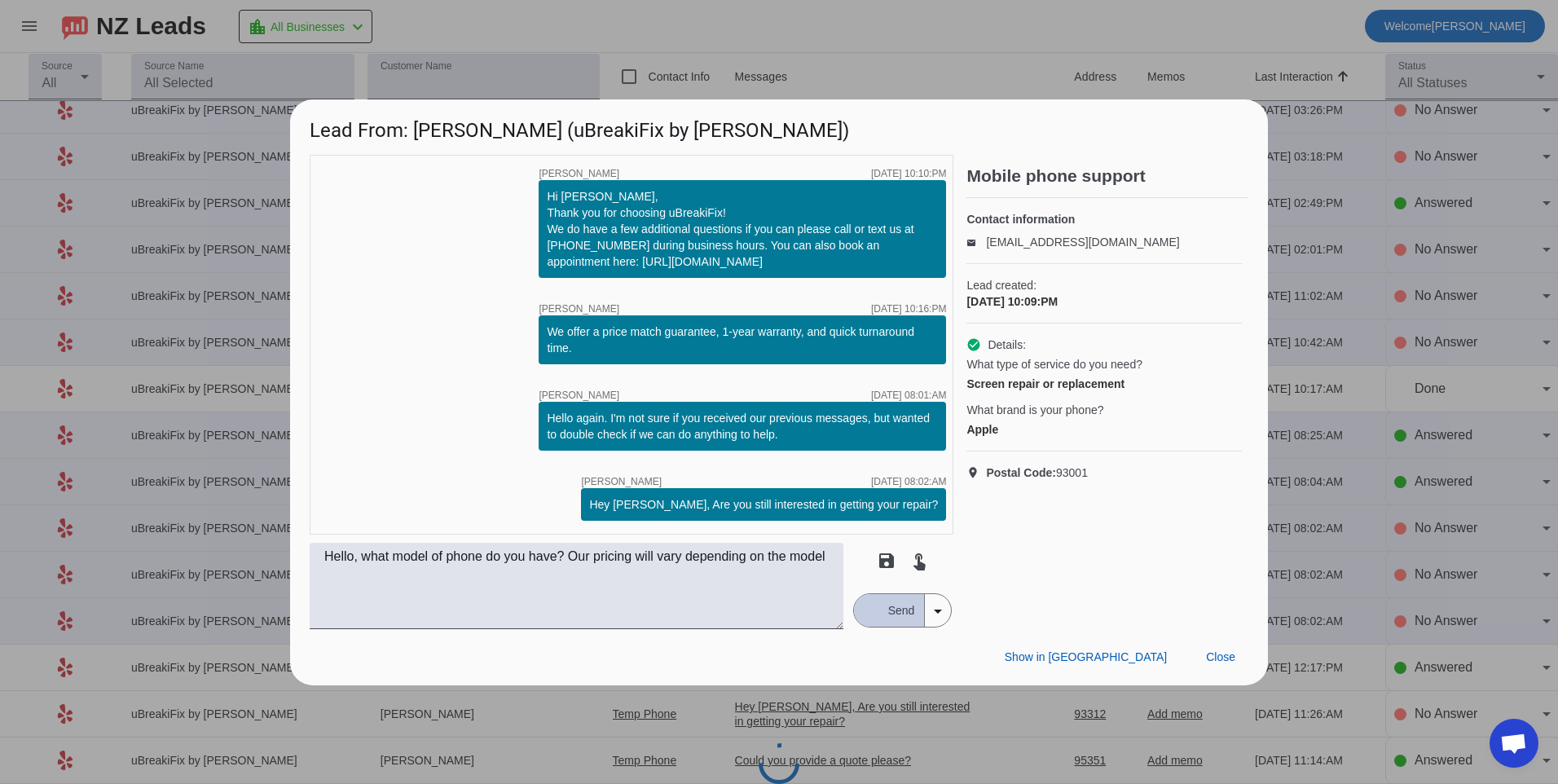
click at [882, 611] on span "Send" at bounding box center [901, 610] width 46 height 32
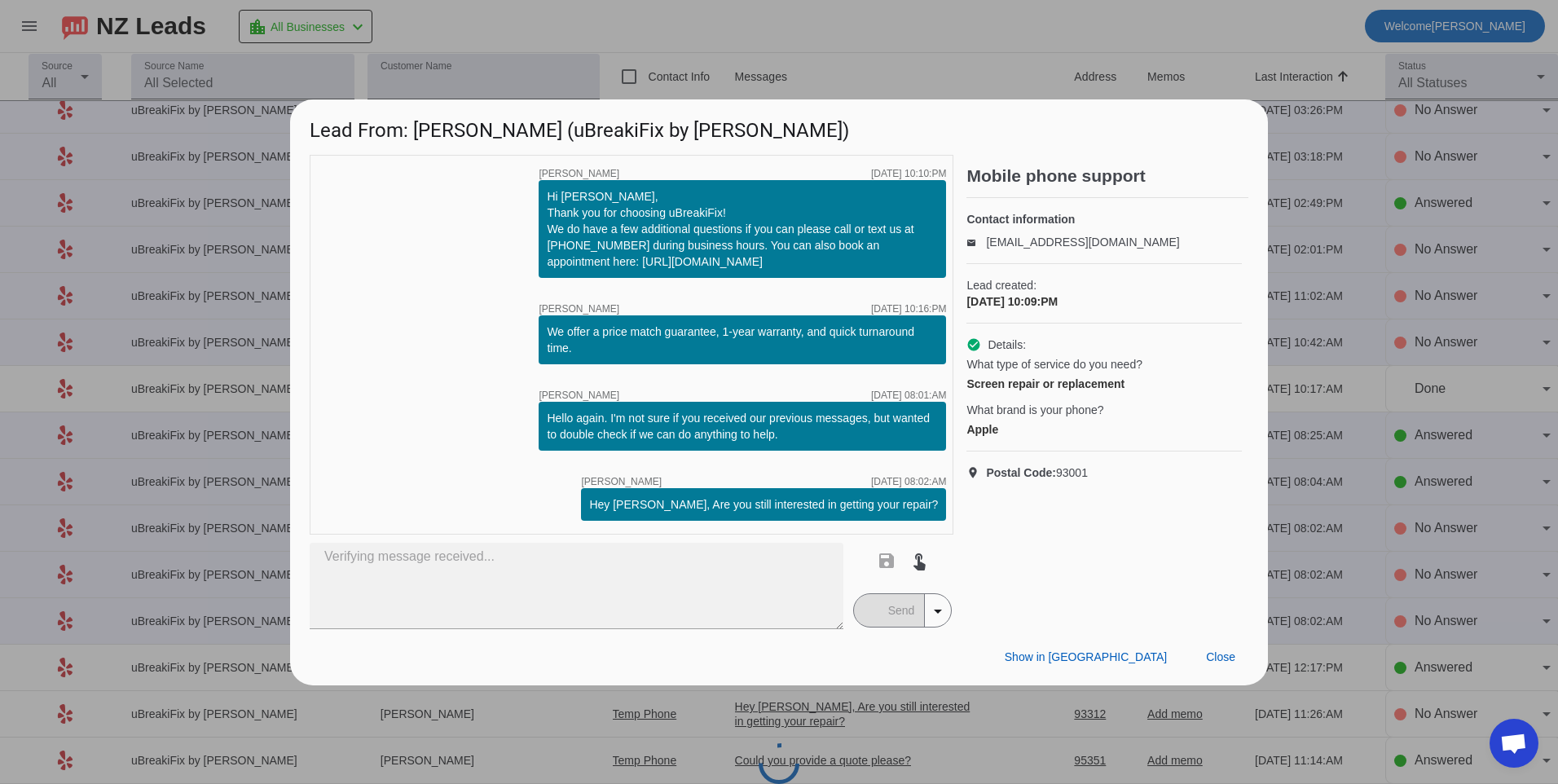
click at [873, 616] on mat-button-toggle-group "Send arrow_drop_down" at bounding box center [903, 610] width 99 height 34
click at [1211, 651] on span "Close" at bounding box center [1220, 656] width 29 height 13
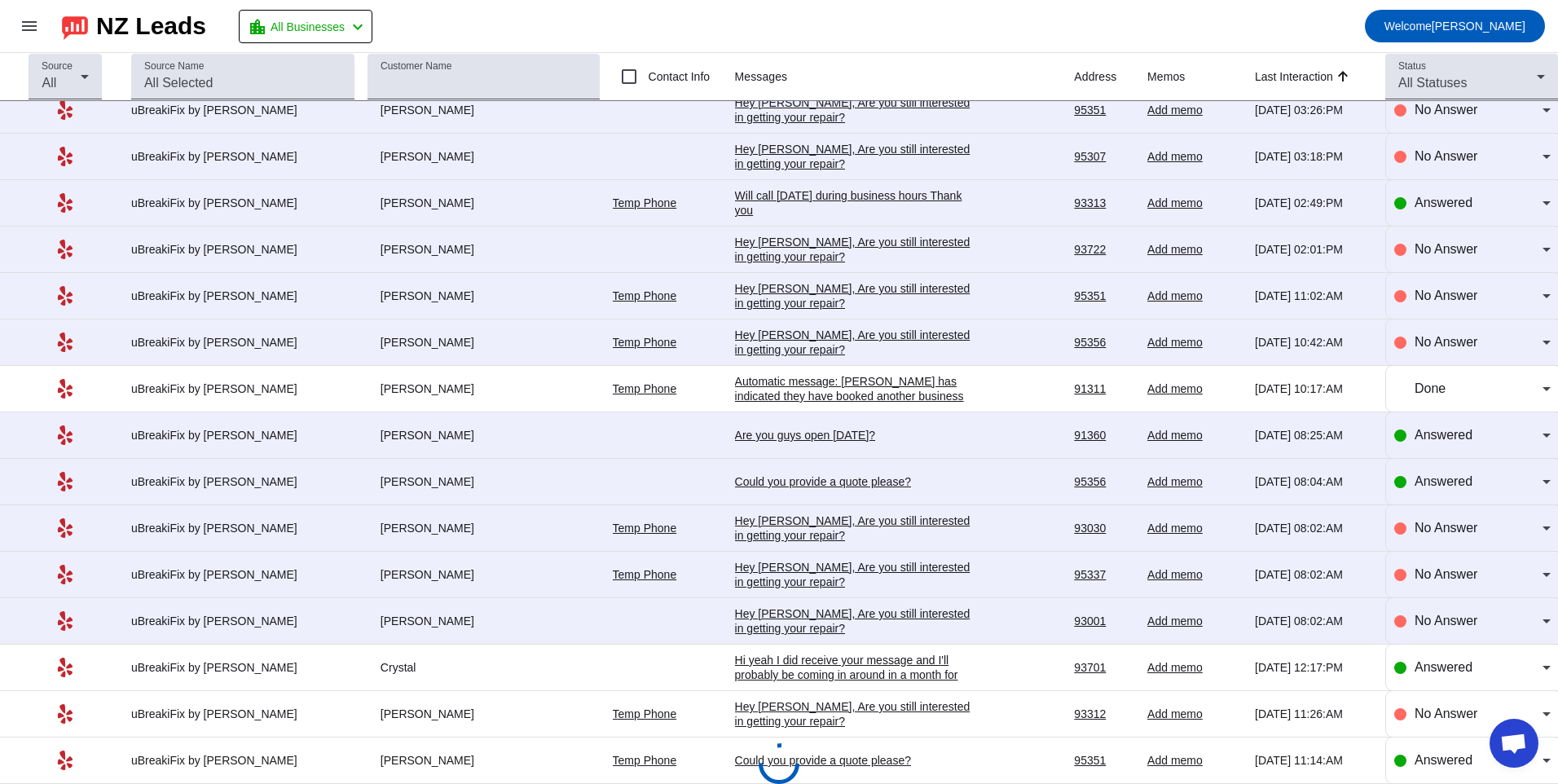
click at [806, 632] on div "Hey [PERSON_NAME], Are you still interested in getting your repair?​" at bounding box center [858, 621] width 245 height 29
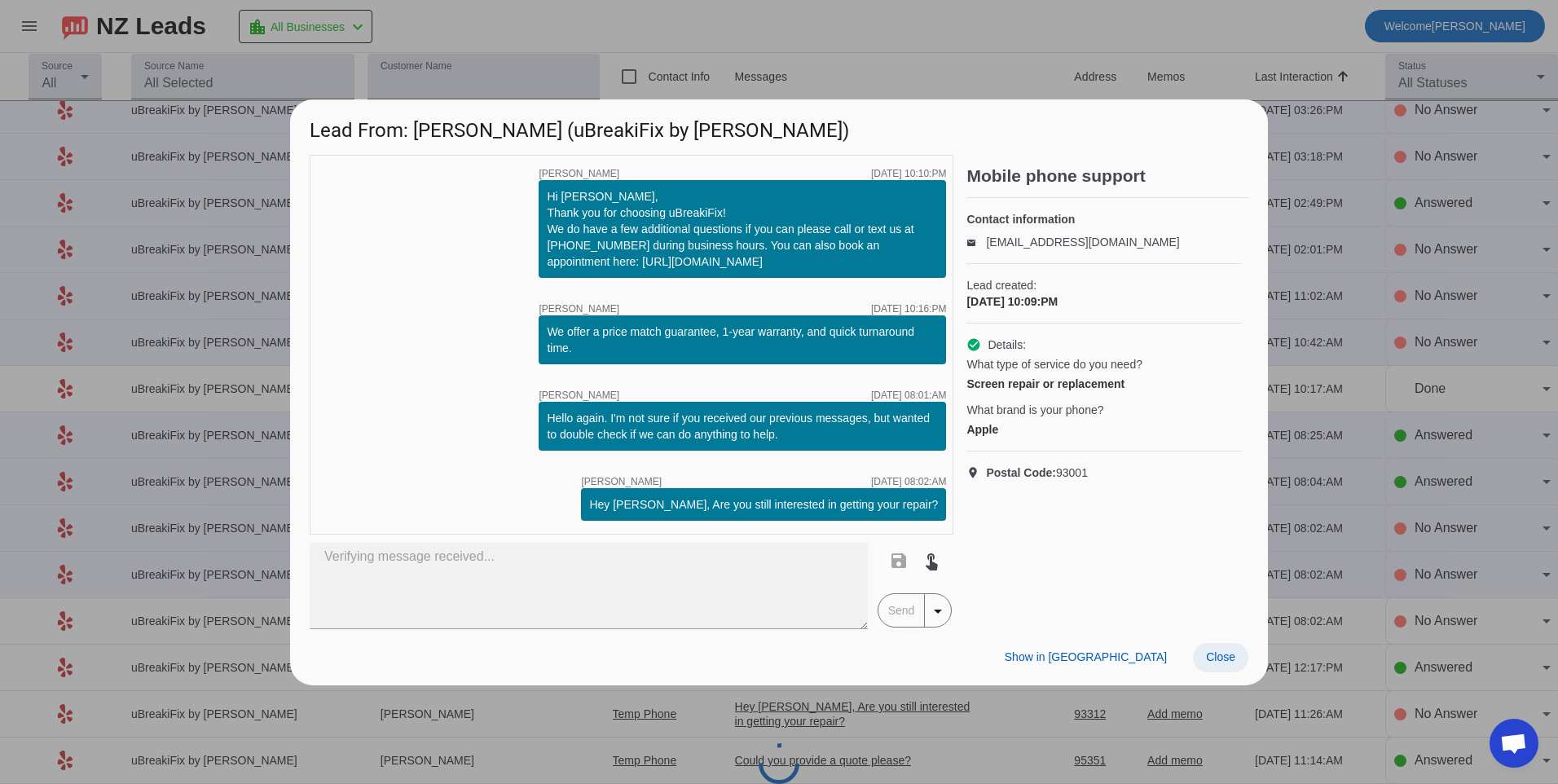
click at [1232, 663] on span "Close" at bounding box center [1220, 656] width 29 height 13
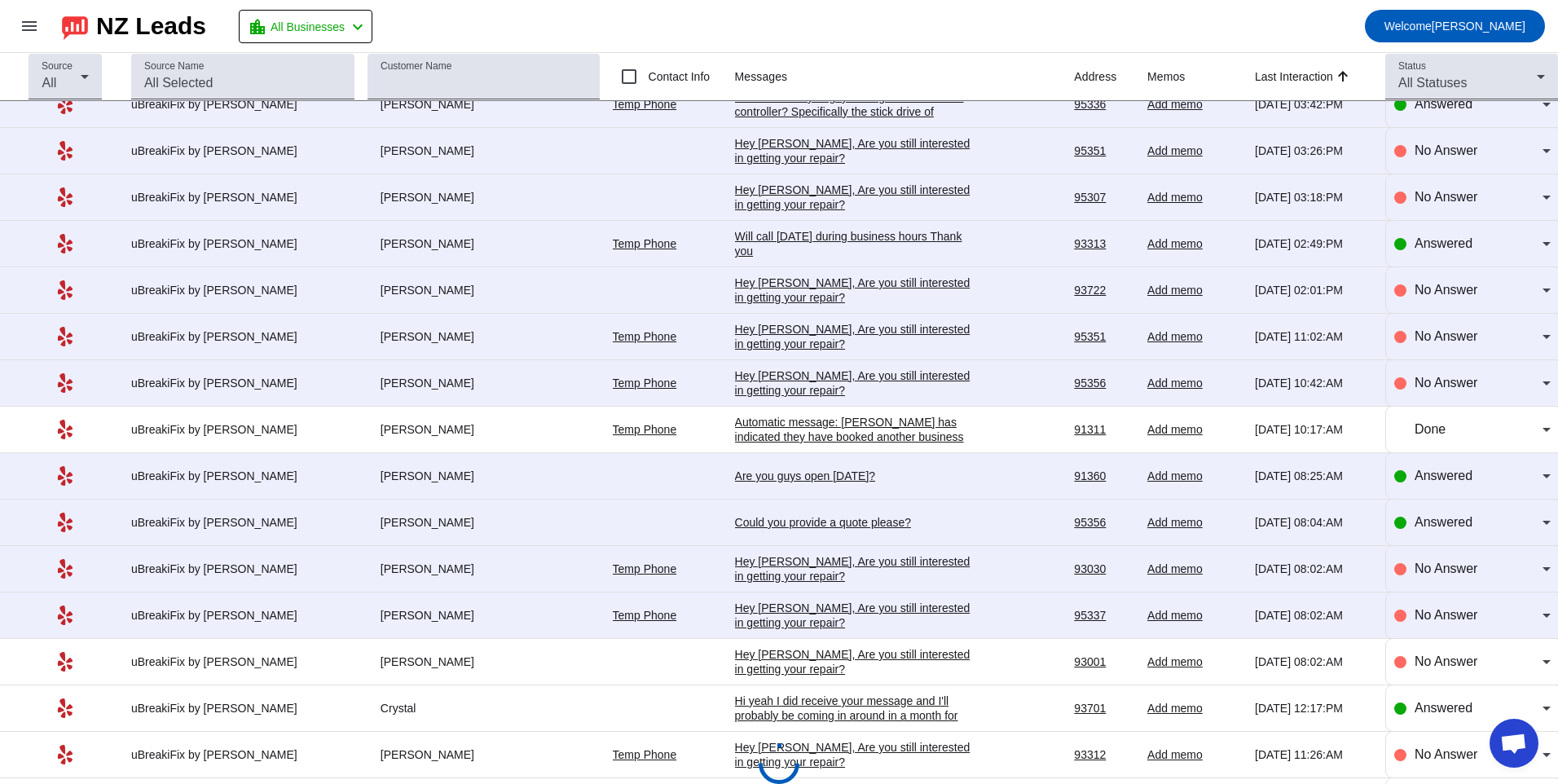
scroll to position [1558, 0]
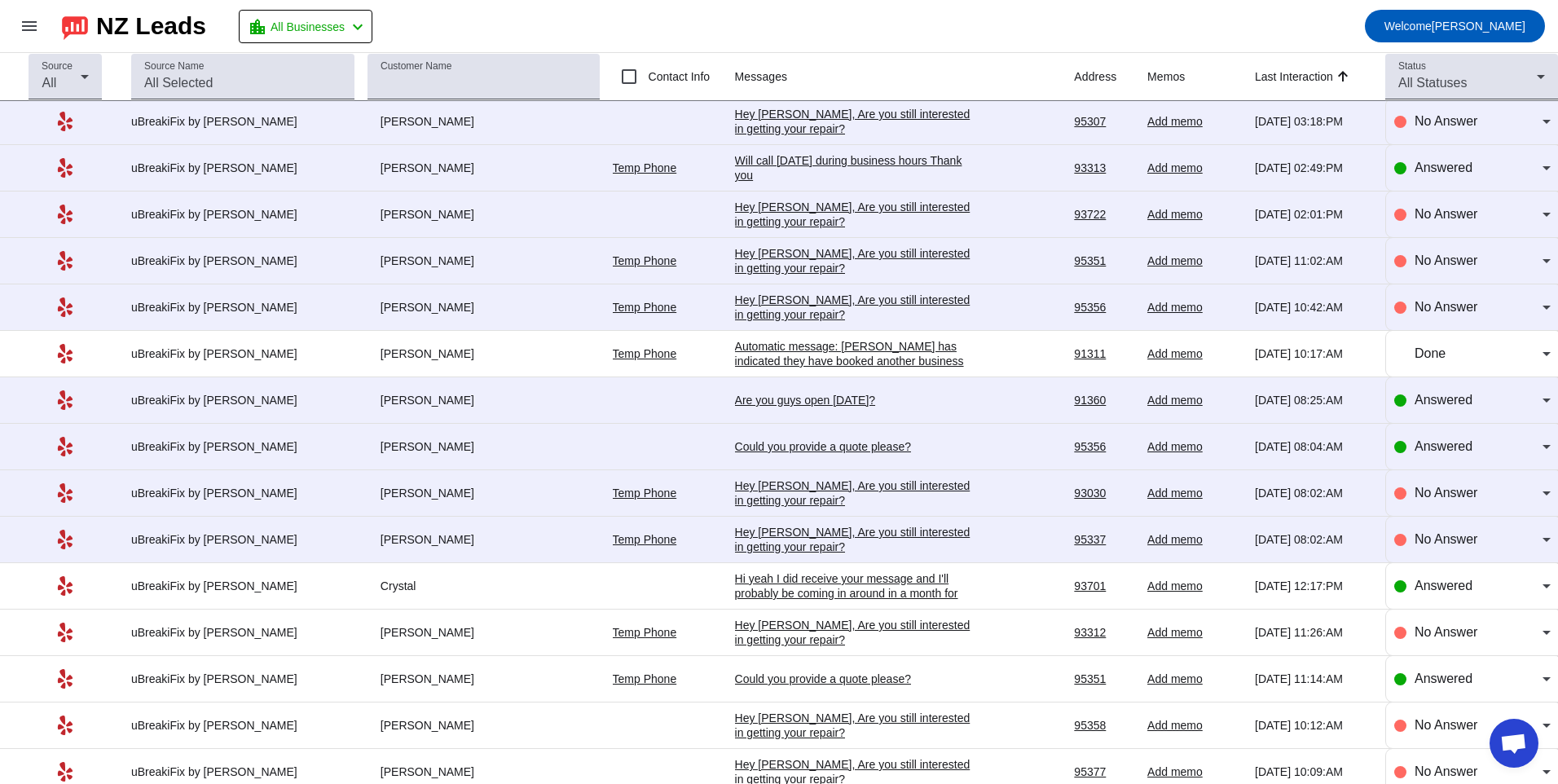
scroll to position [1802, 0]
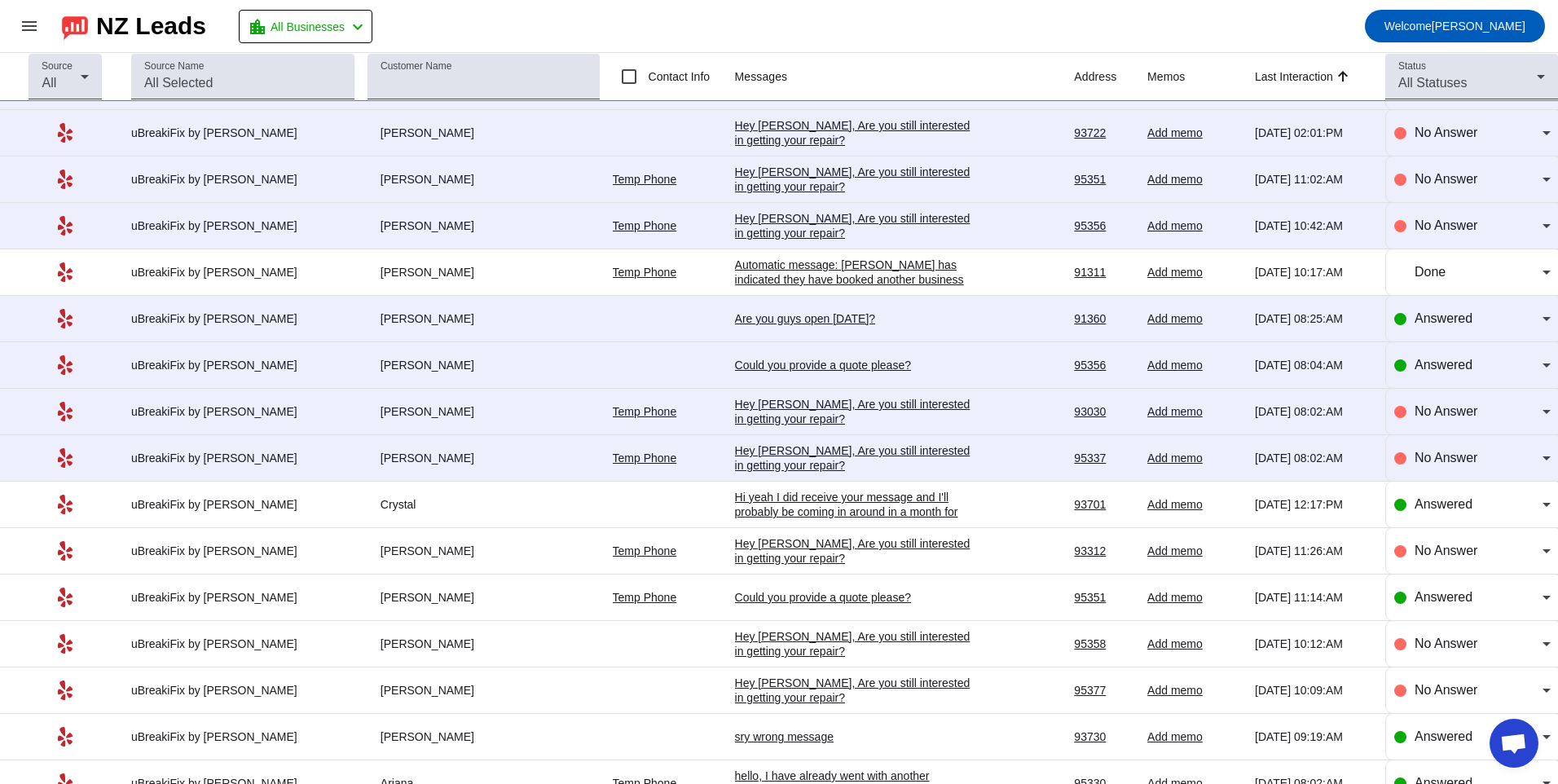
click at [770, 467] on div "Hey [PERSON_NAME], Are you still interested in getting your repair?​" at bounding box center [858, 457] width 245 height 29
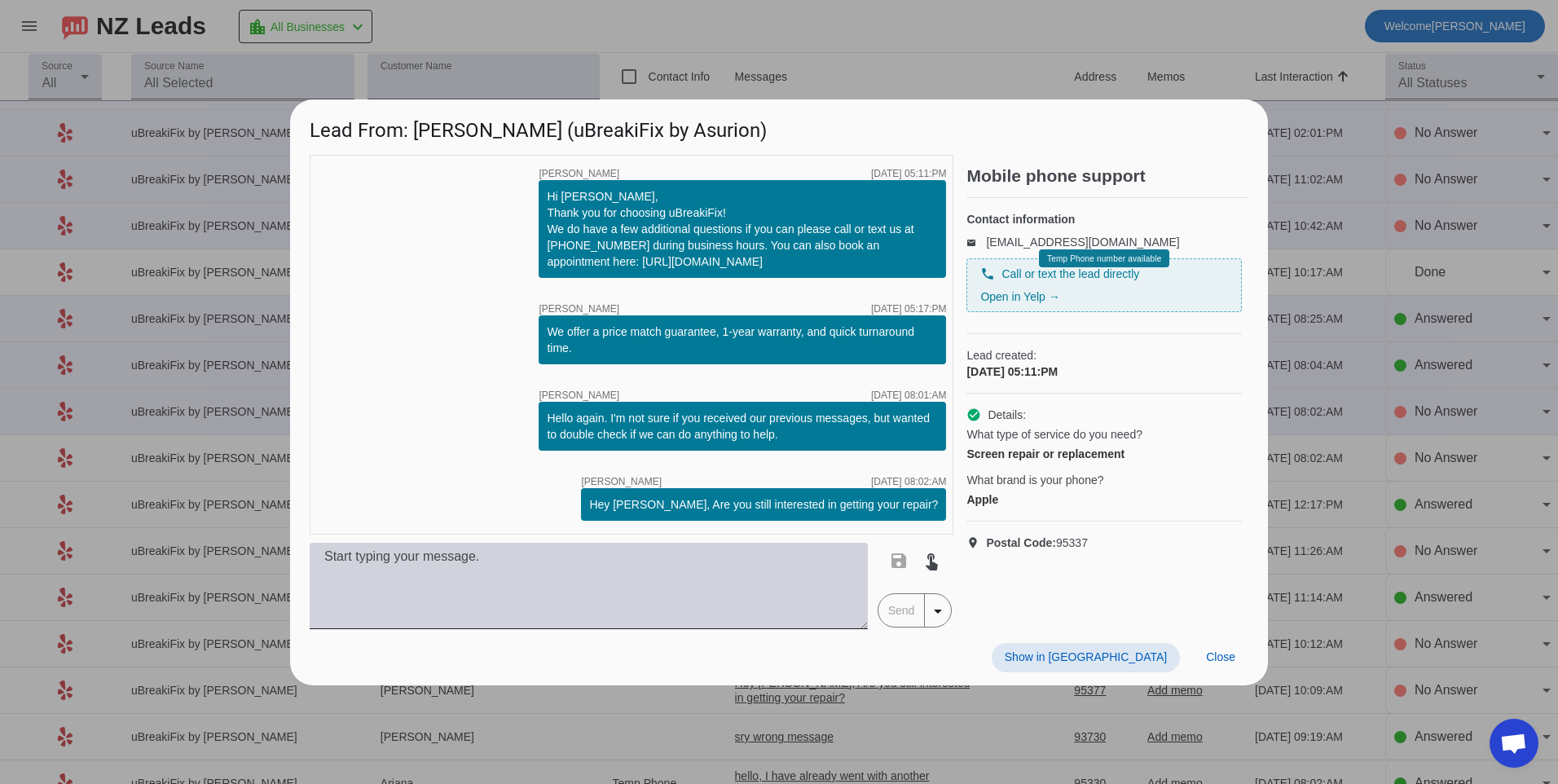
click at [749, 601] on textarea at bounding box center [588, 586] width 558 height 86
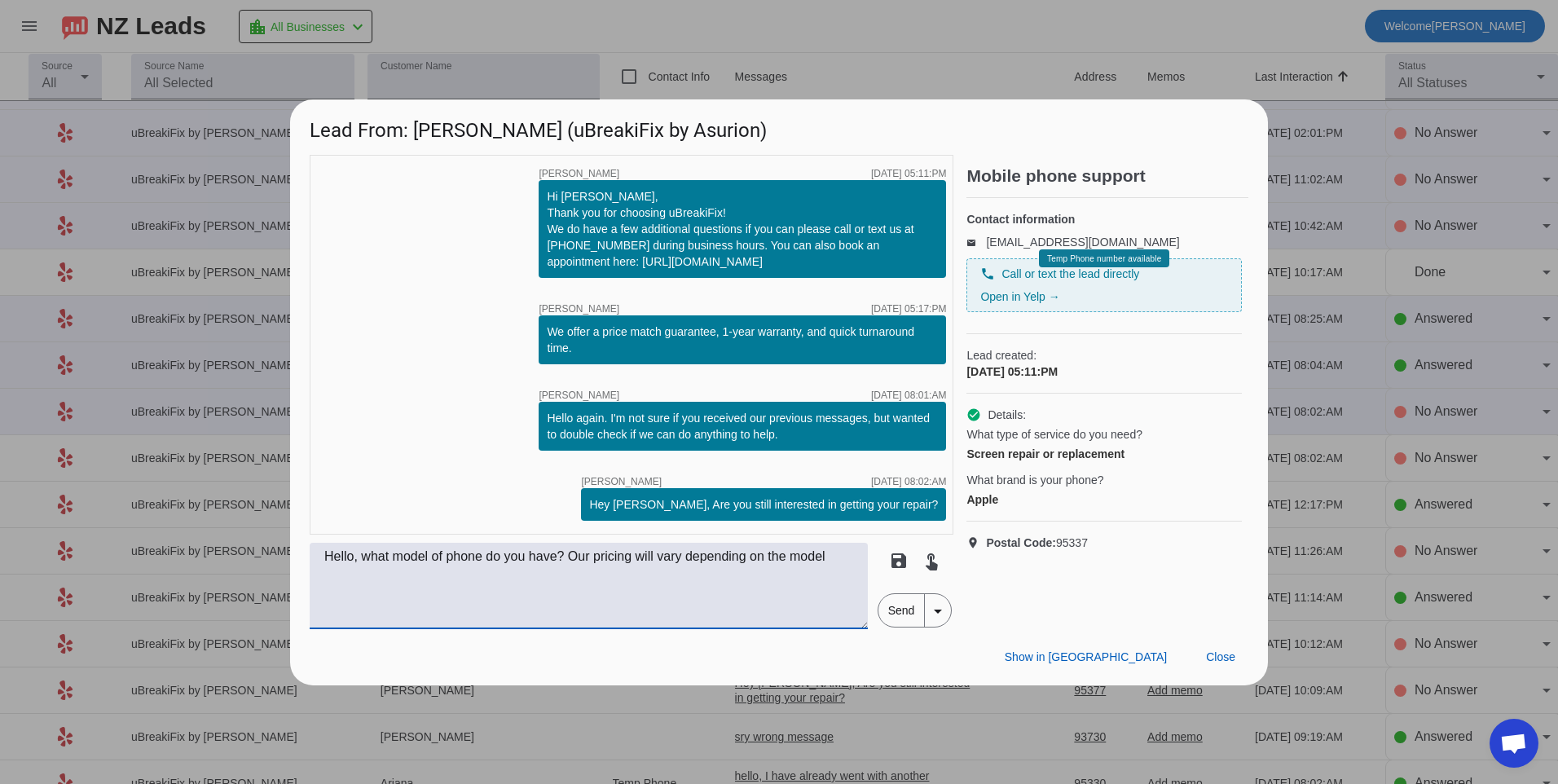
type textarea "Hello, what model of phone do you have? Our pricing will vary depending on the …"
click at [900, 620] on span "Send" at bounding box center [901, 610] width 46 height 32
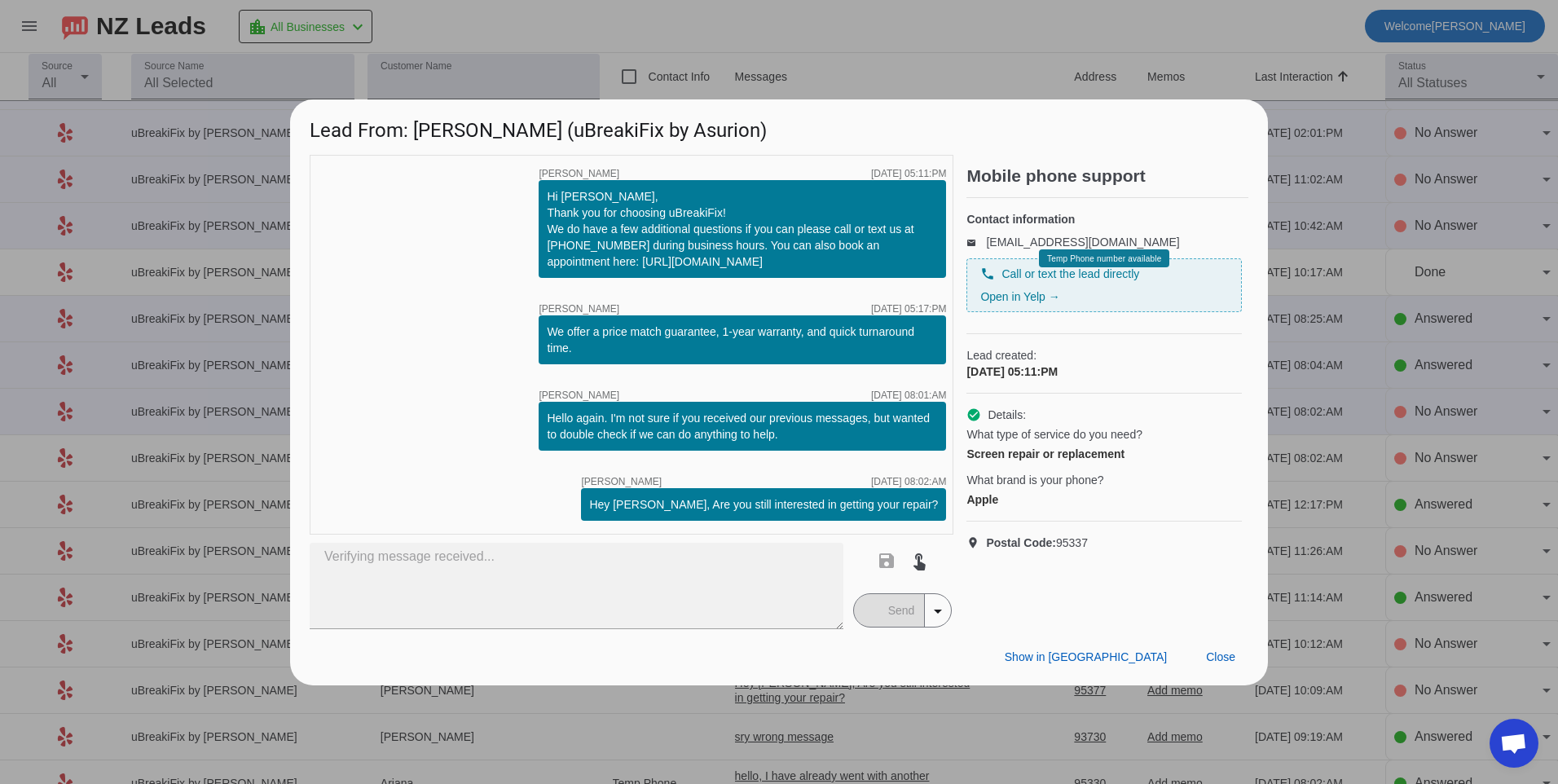
scroll to position [0, 0]
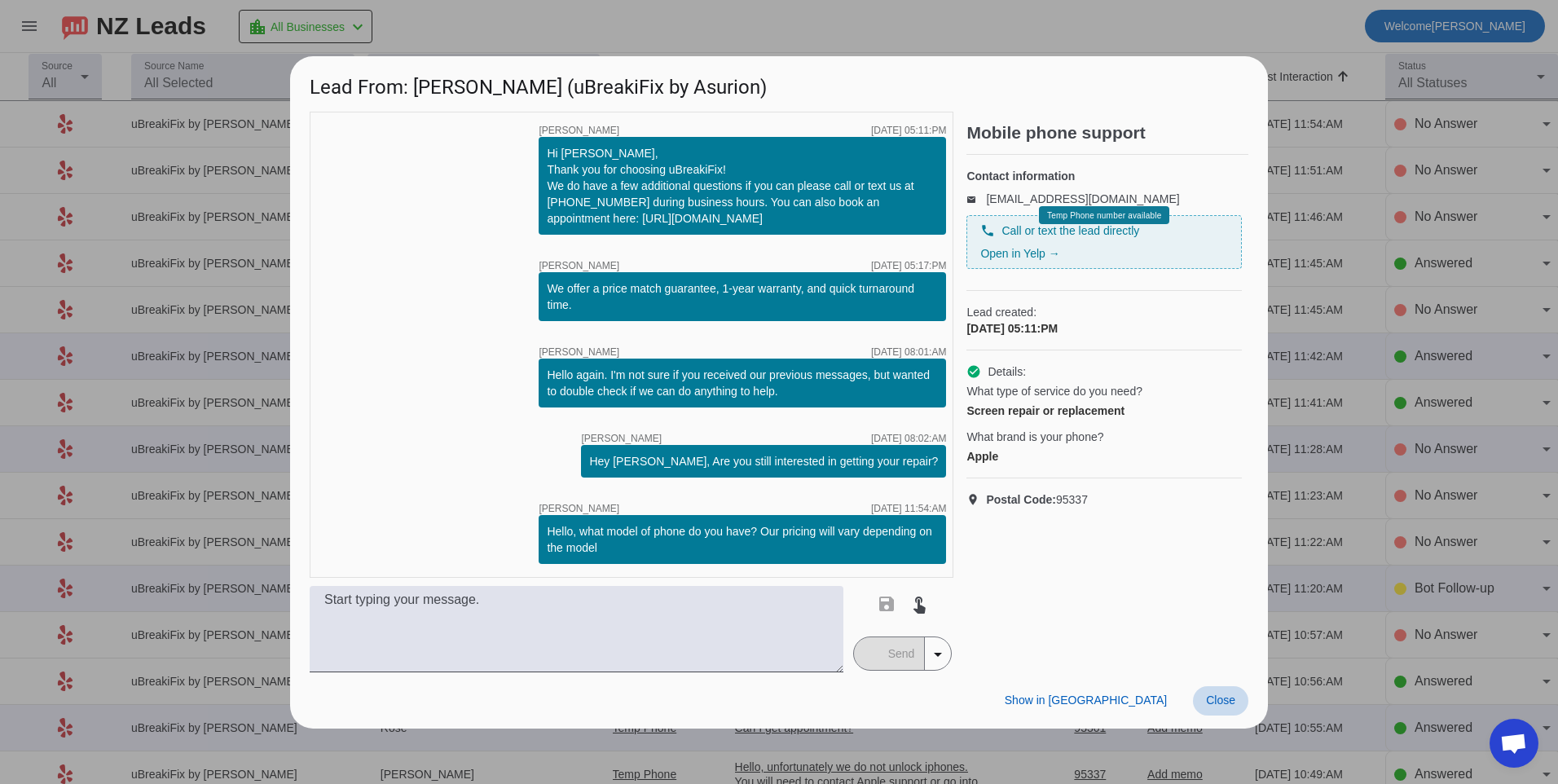
click at [1230, 710] on span at bounding box center [1220, 700] width 56 height 29
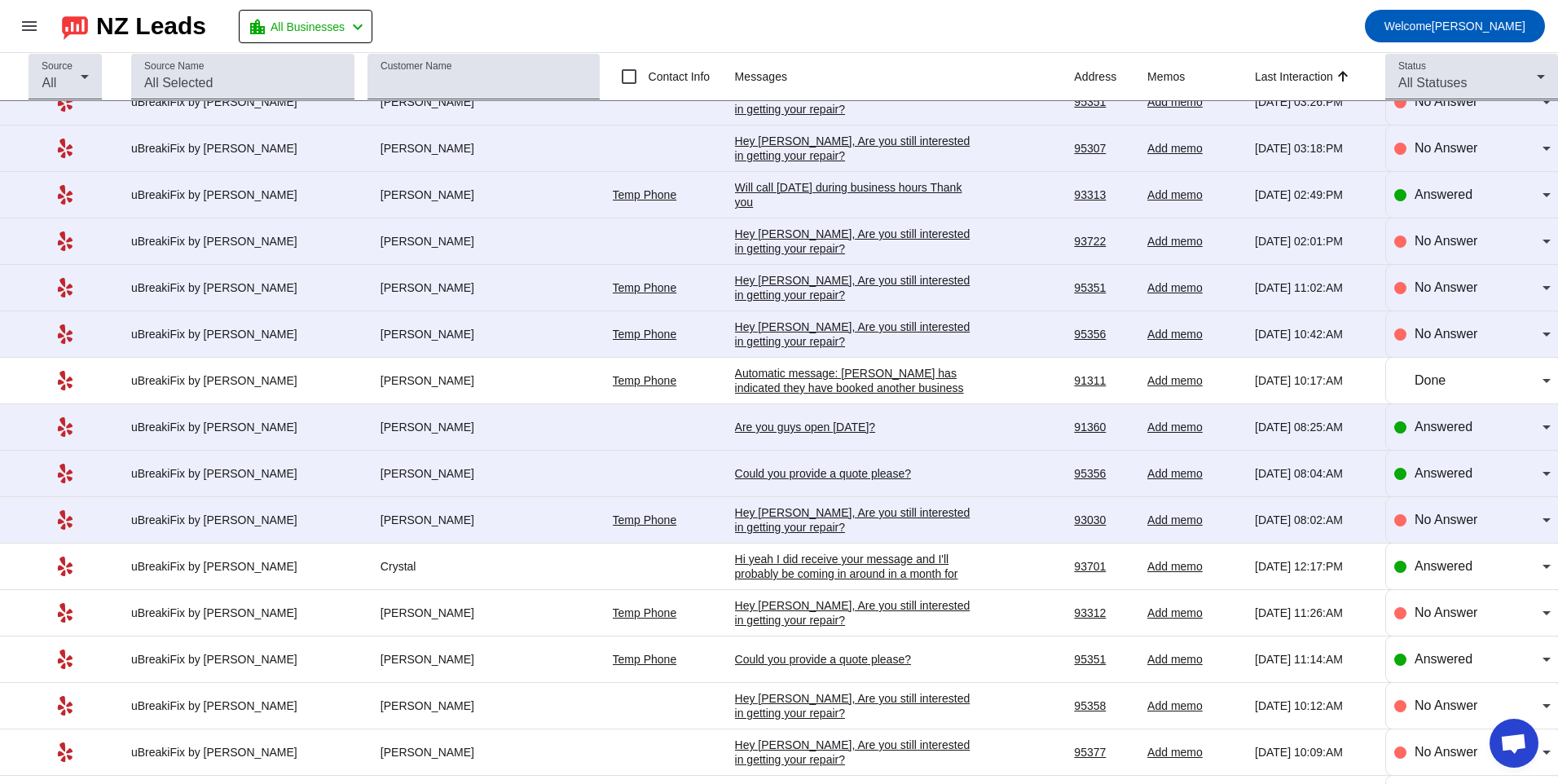
scroll to position [1802, 0]
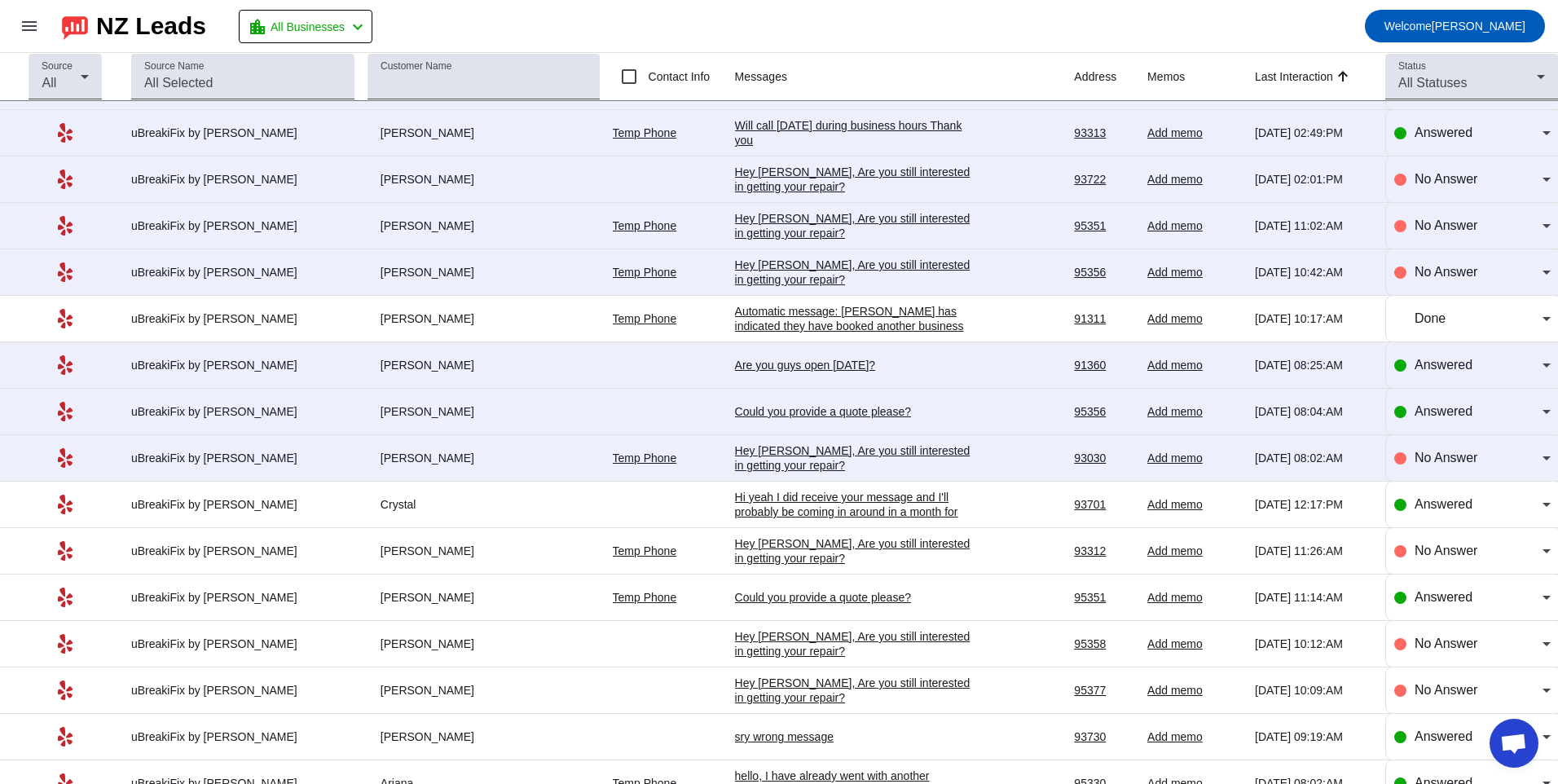
click at [793, 452] on div "Hey [PERSON_NAME], Are you still interested in getting your repair?​" at bounding box center [858, 457] width 245 height 29
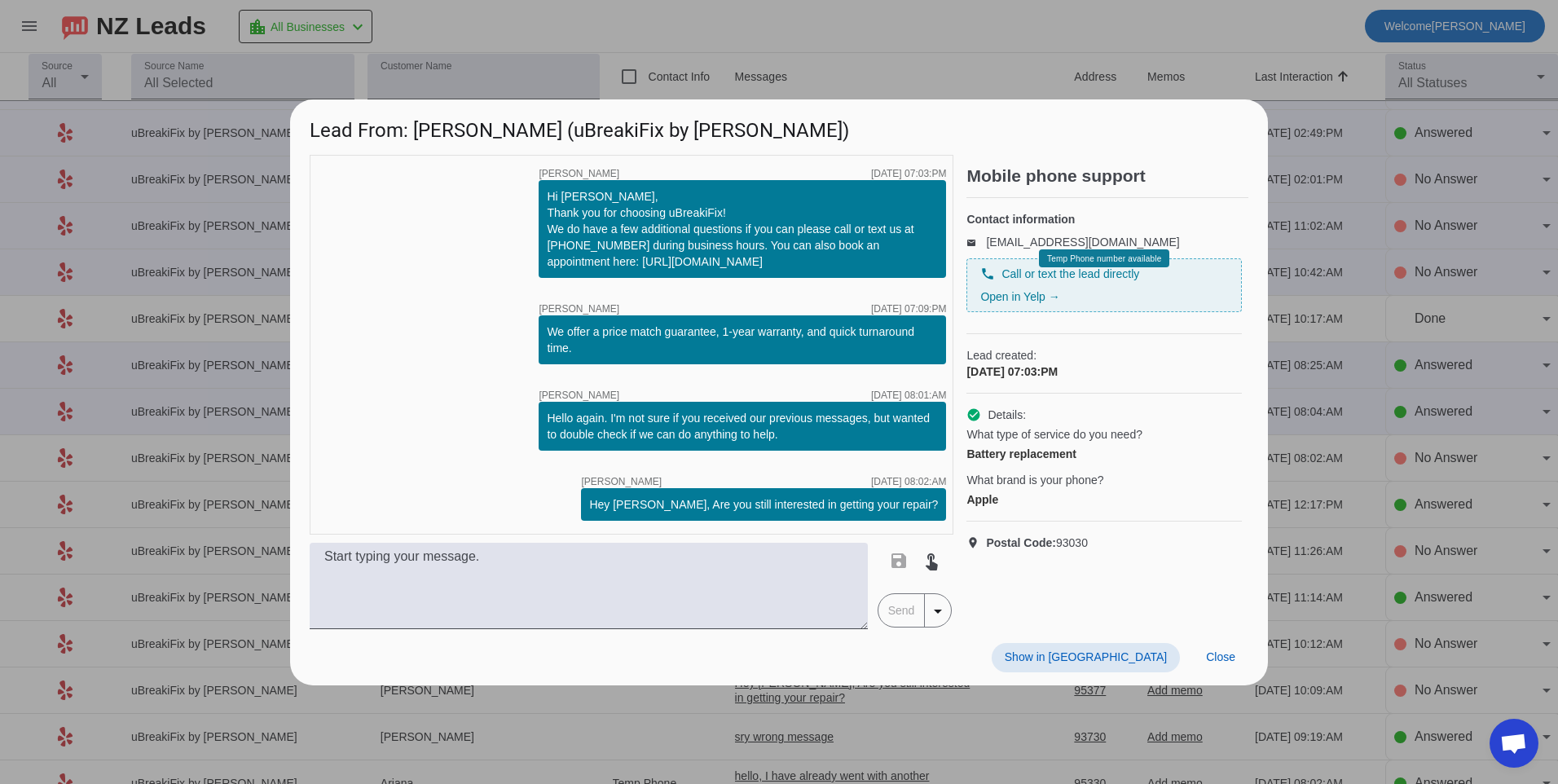
scroll to position [0, 0]
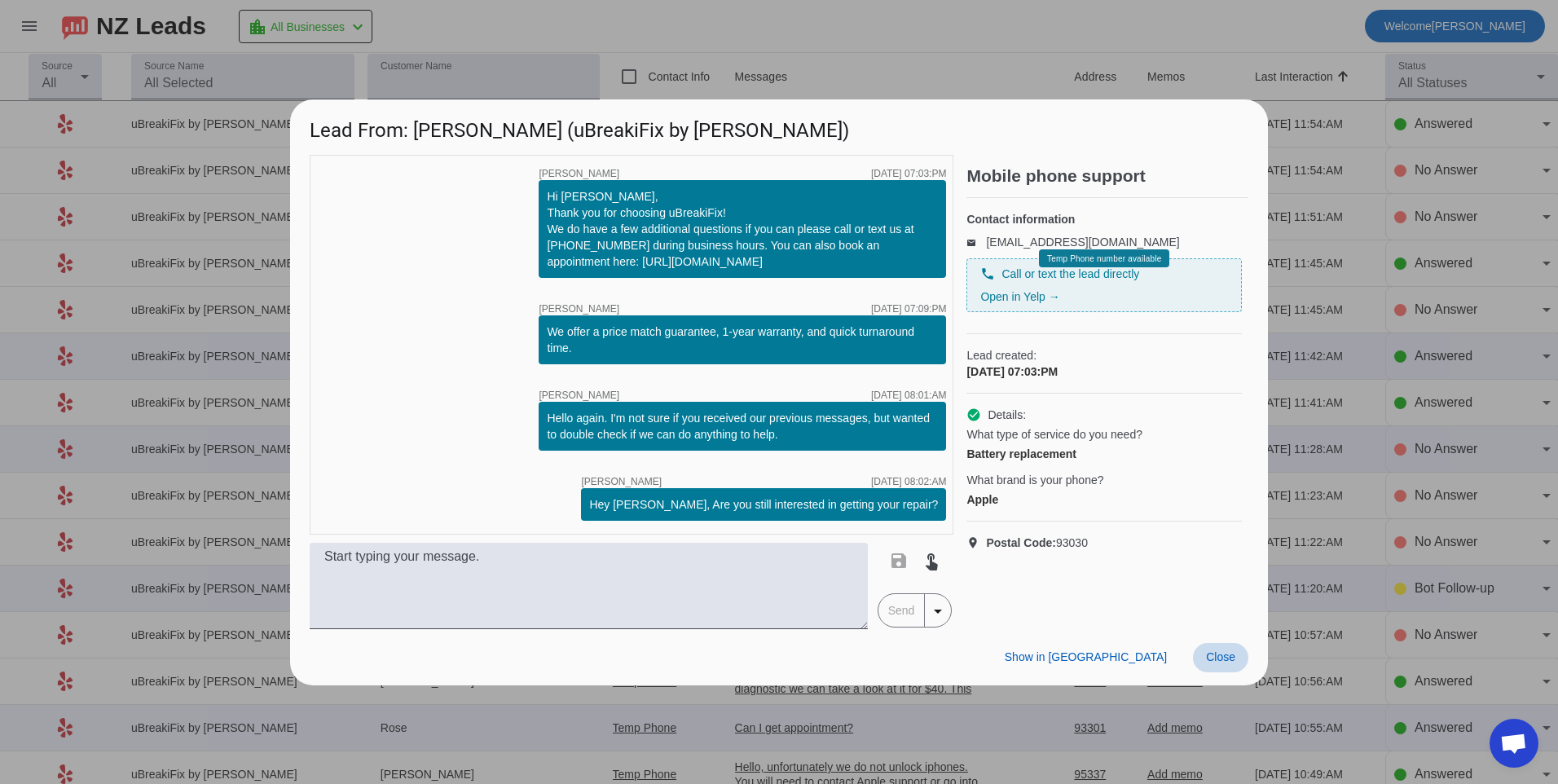
click at [1214, 670] on span at bounding box center [1220, 657] width 56 height 29
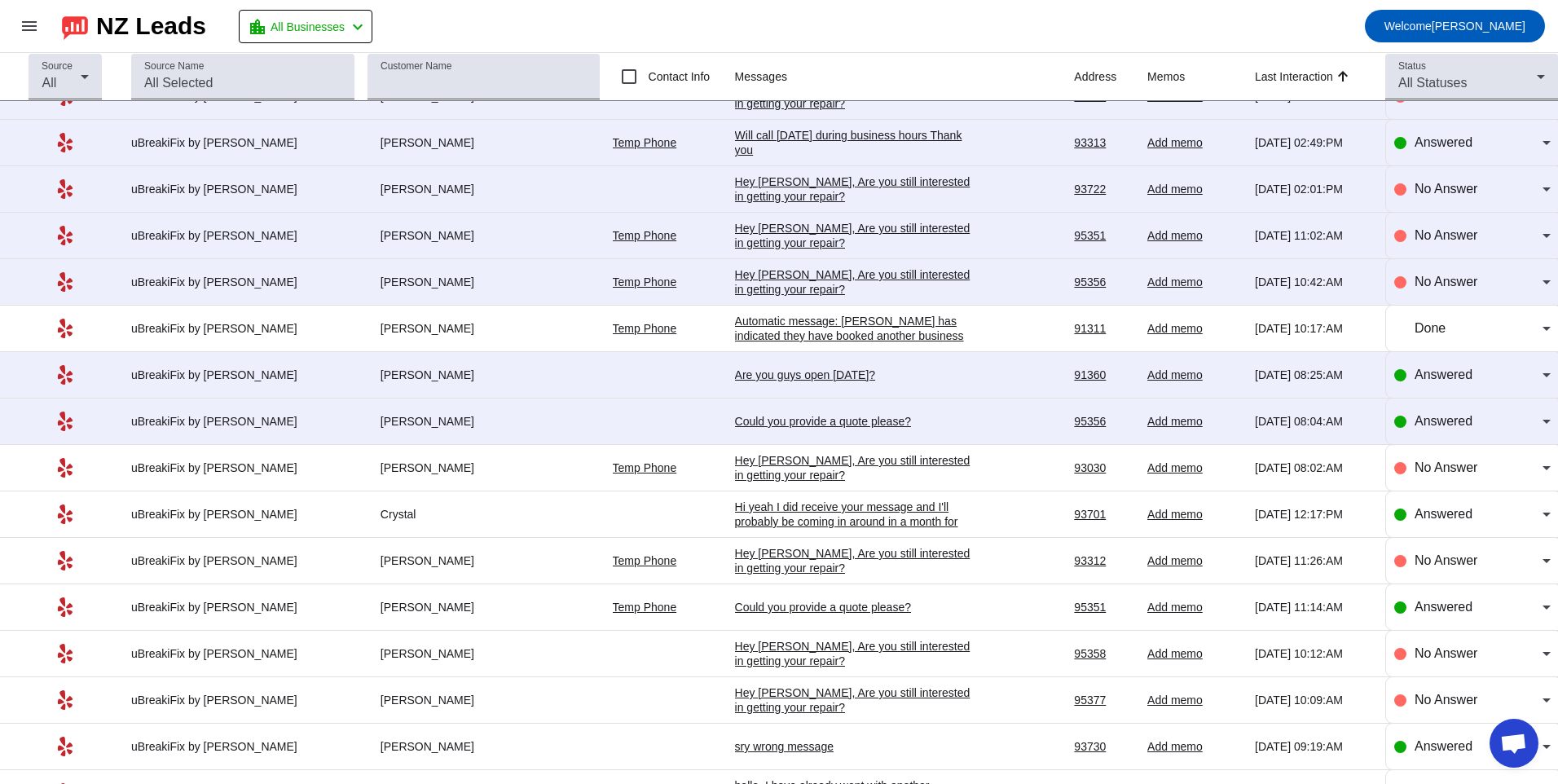
scroll to position [1711, 0]
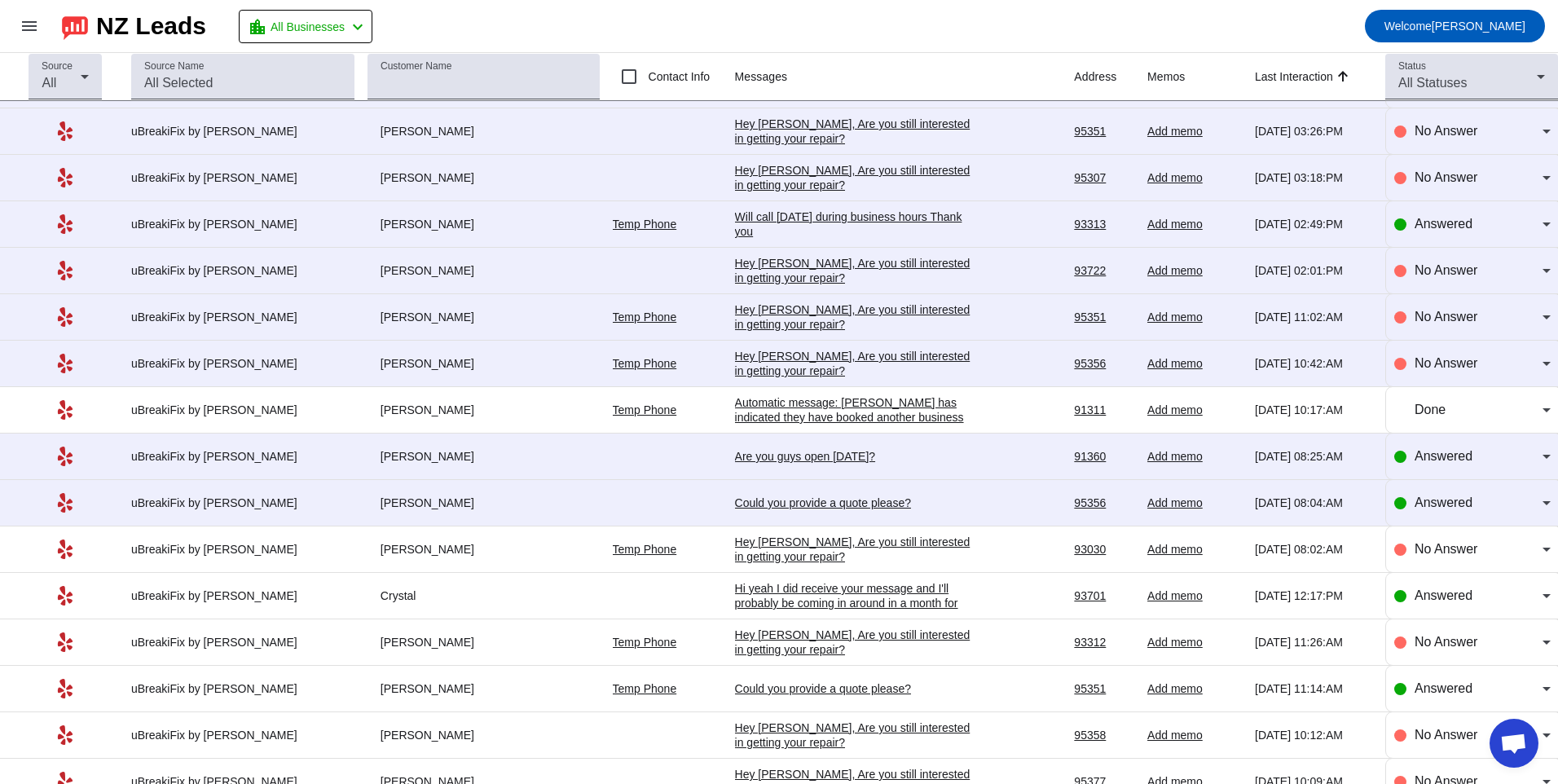
click at [854, 496] on div "Could you provide a quote please?" at bounding box center [858, 502] width 245 height 15
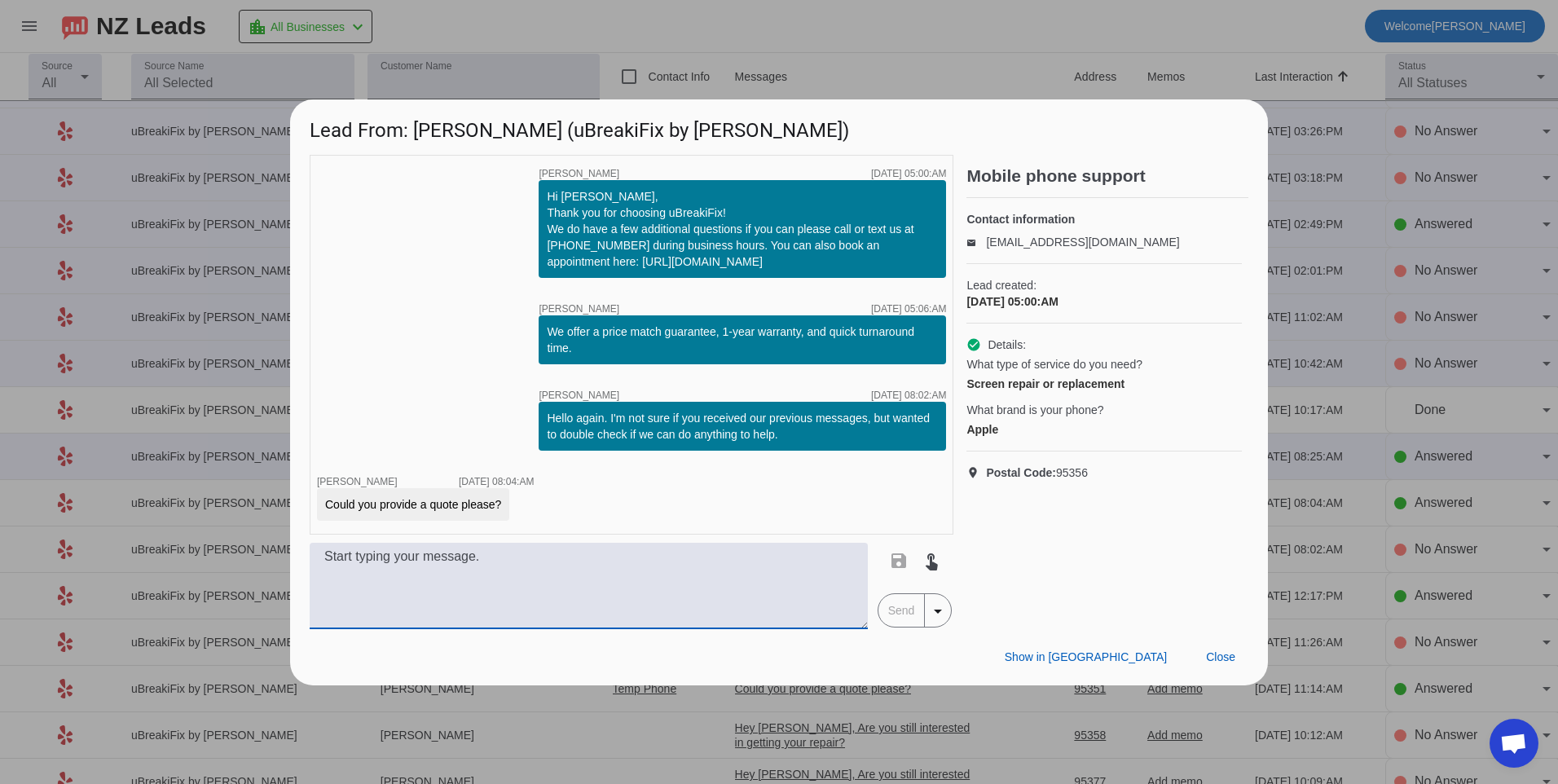
click at [701, 590] on textarea at bounding box center [588, 586] width 558 height 86
type textarea "w"
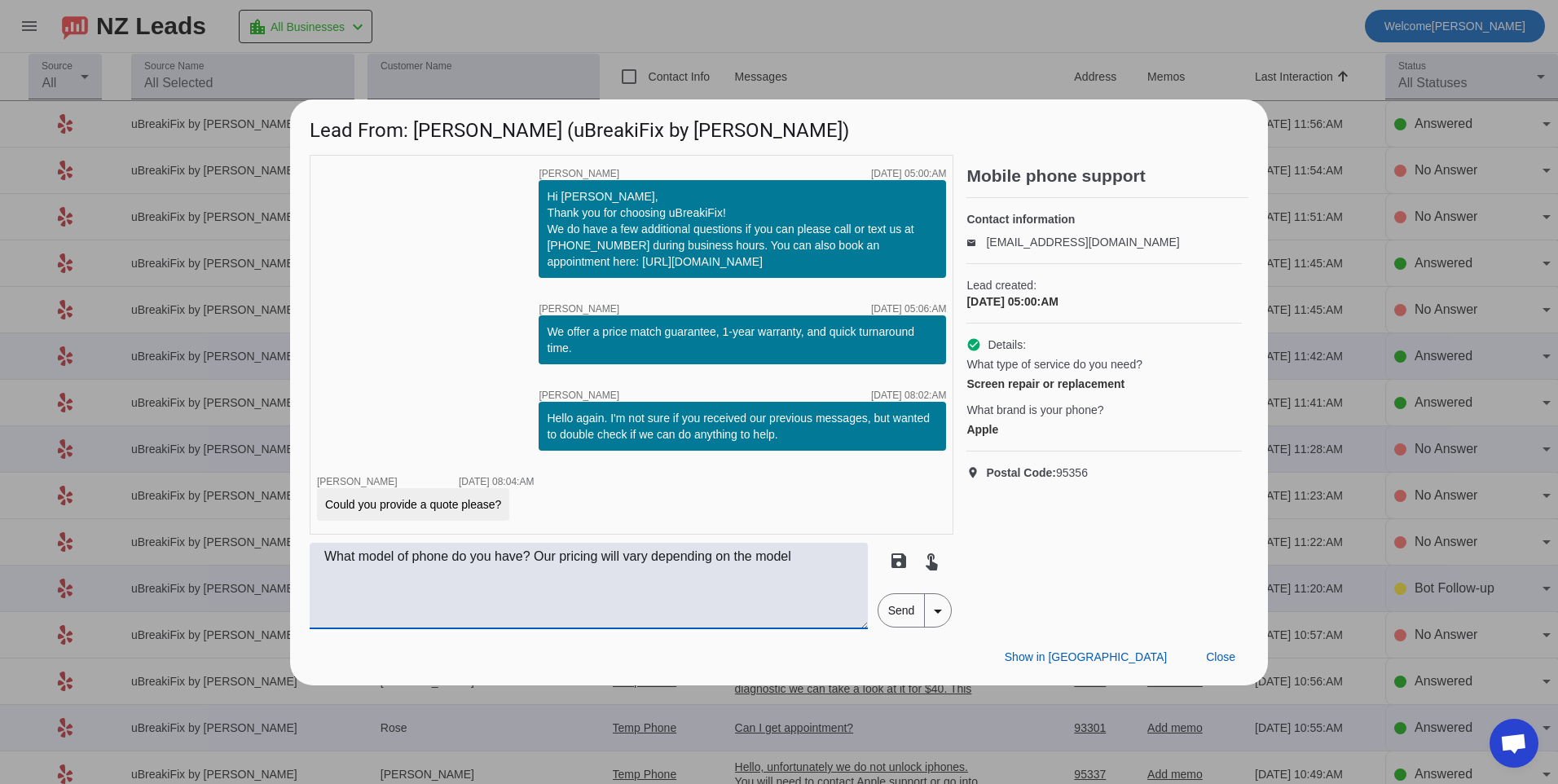
type textarea "What model of phone do you have? Our pricing will vary depending on the model"
click at [896, 613] on span "Send" at bounding box center [901, 610] width 46 height 32
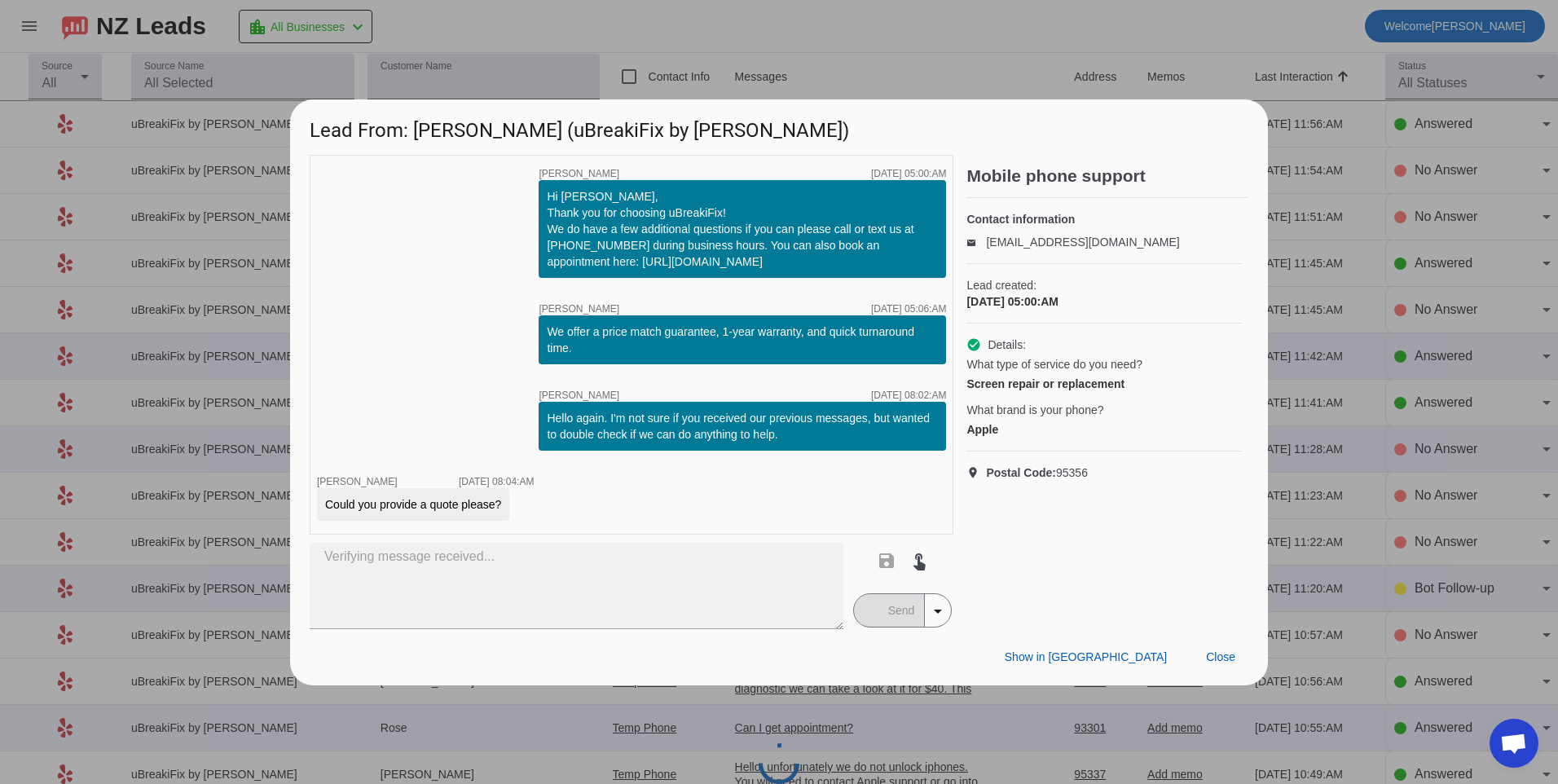
click at [894, 611] on div "save touch_app Send arrow_drop_down" at bounding box center [903, 586] width 103 height 86
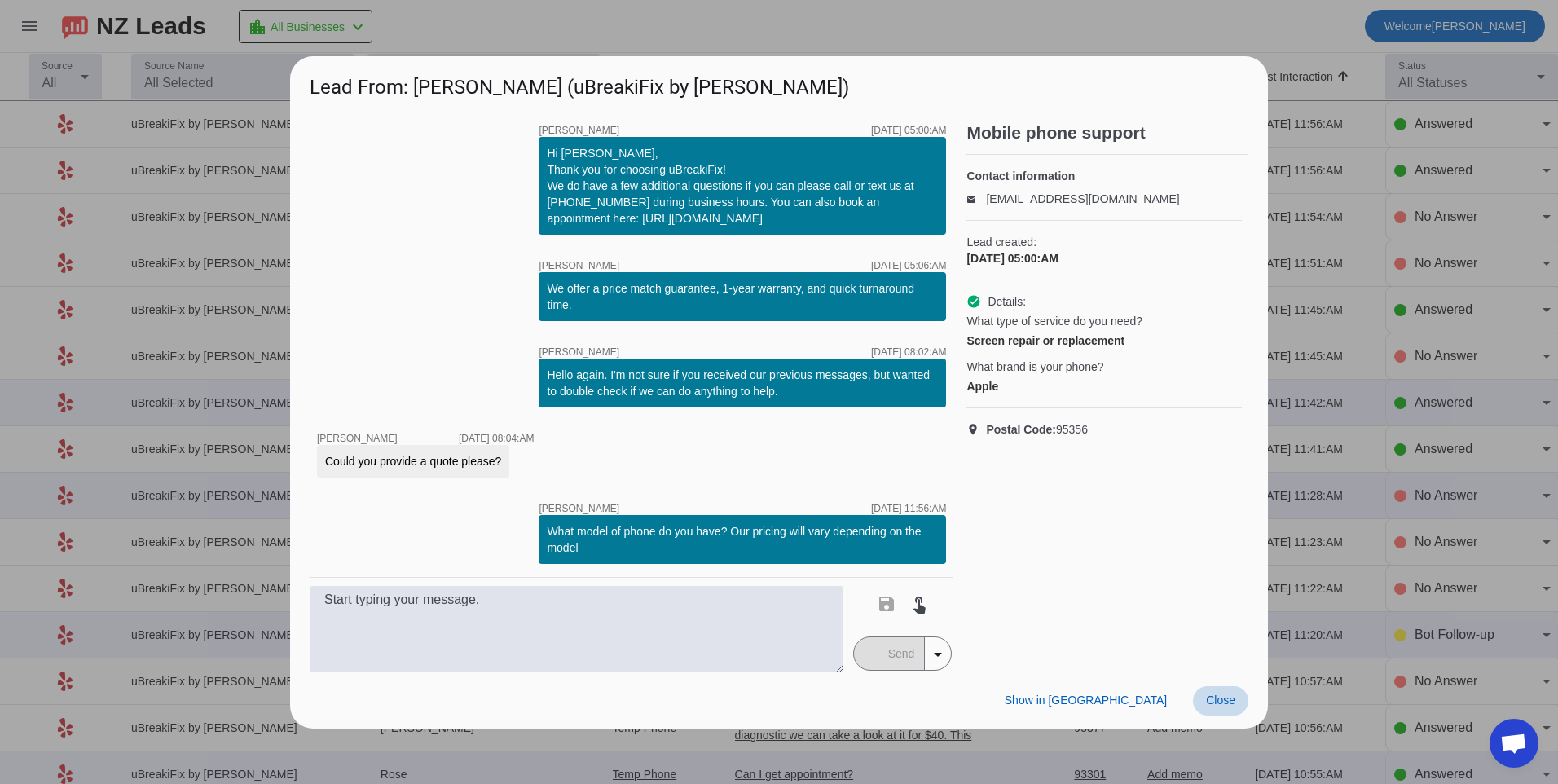
click at [1212, 692] on span at bounding box center [1220, 700] width 56 height 29
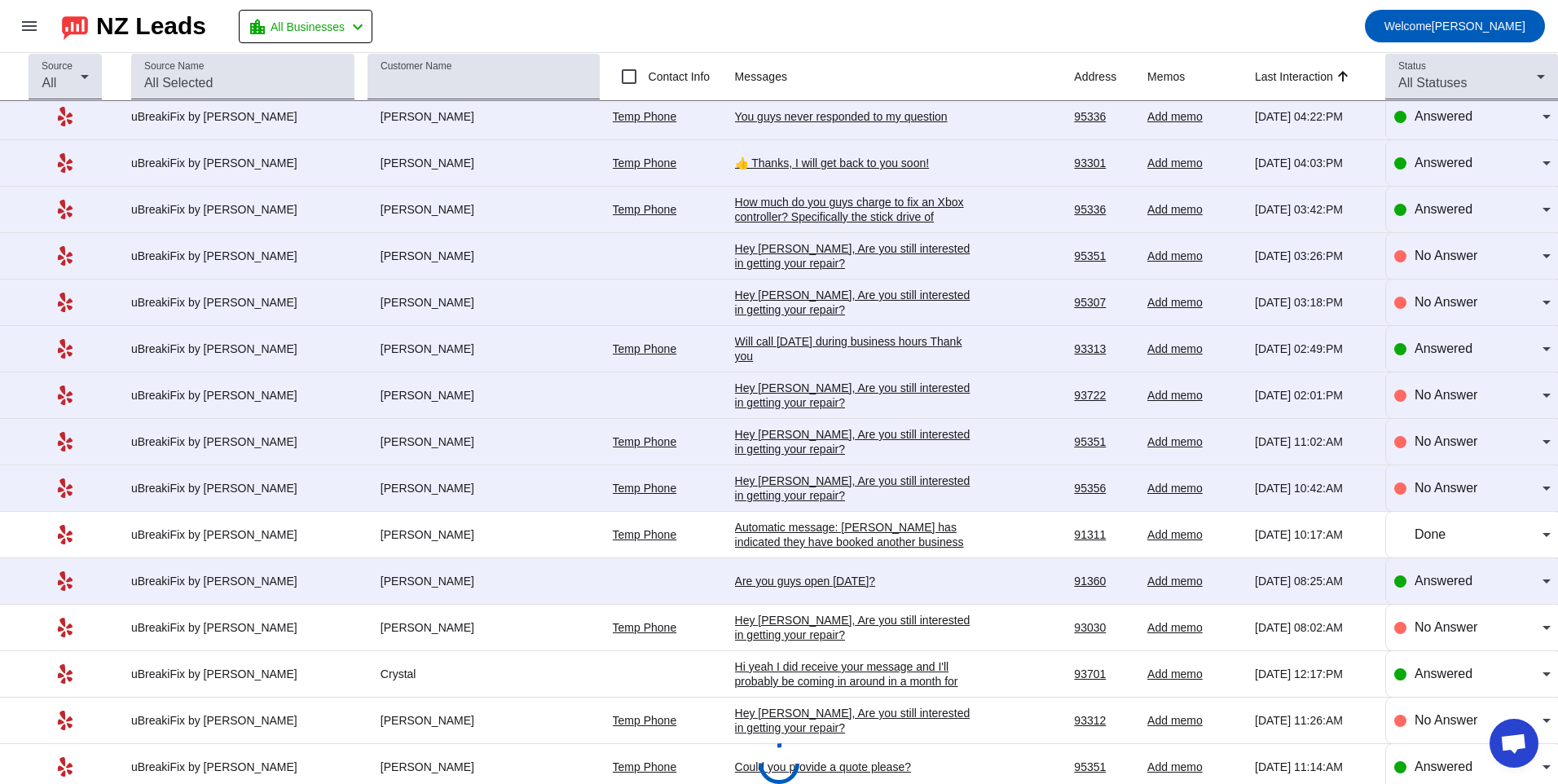
scroll to position [1639, 0]
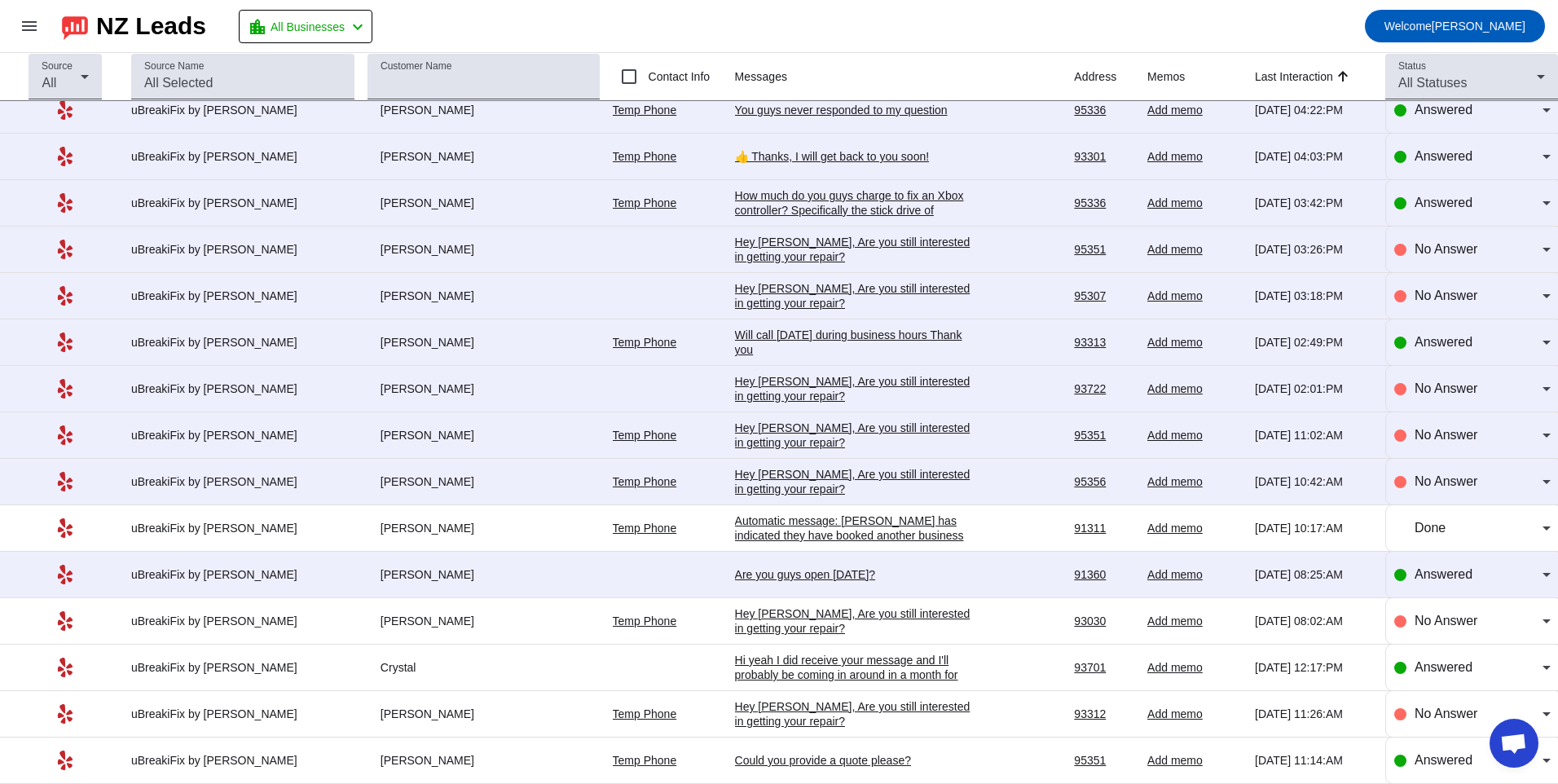
click at [782, 568] on div "Are you guys open [DATE]?" at bounding box center [858, 574] width 245 height 15
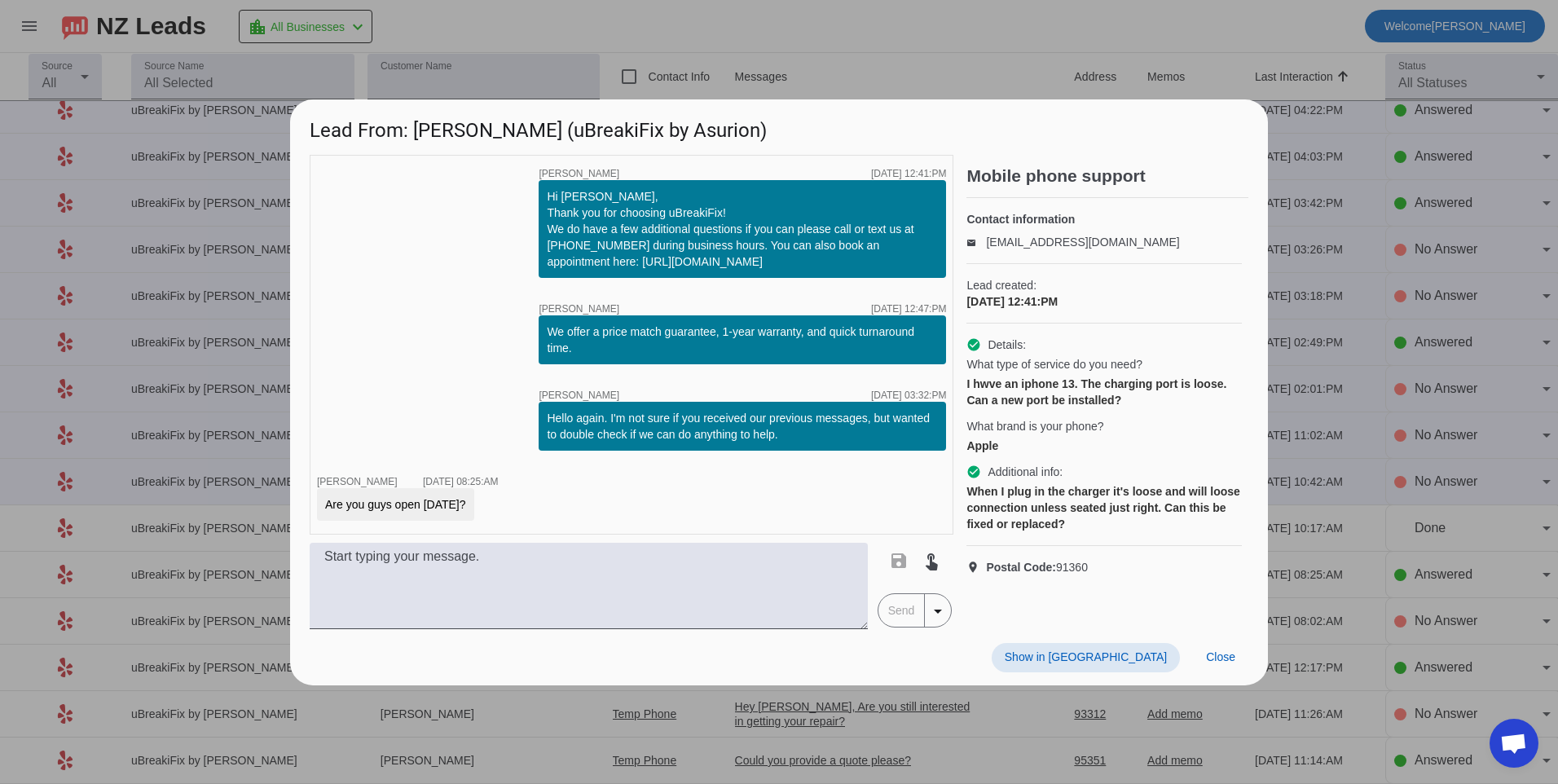
scroll to position [0, 0]
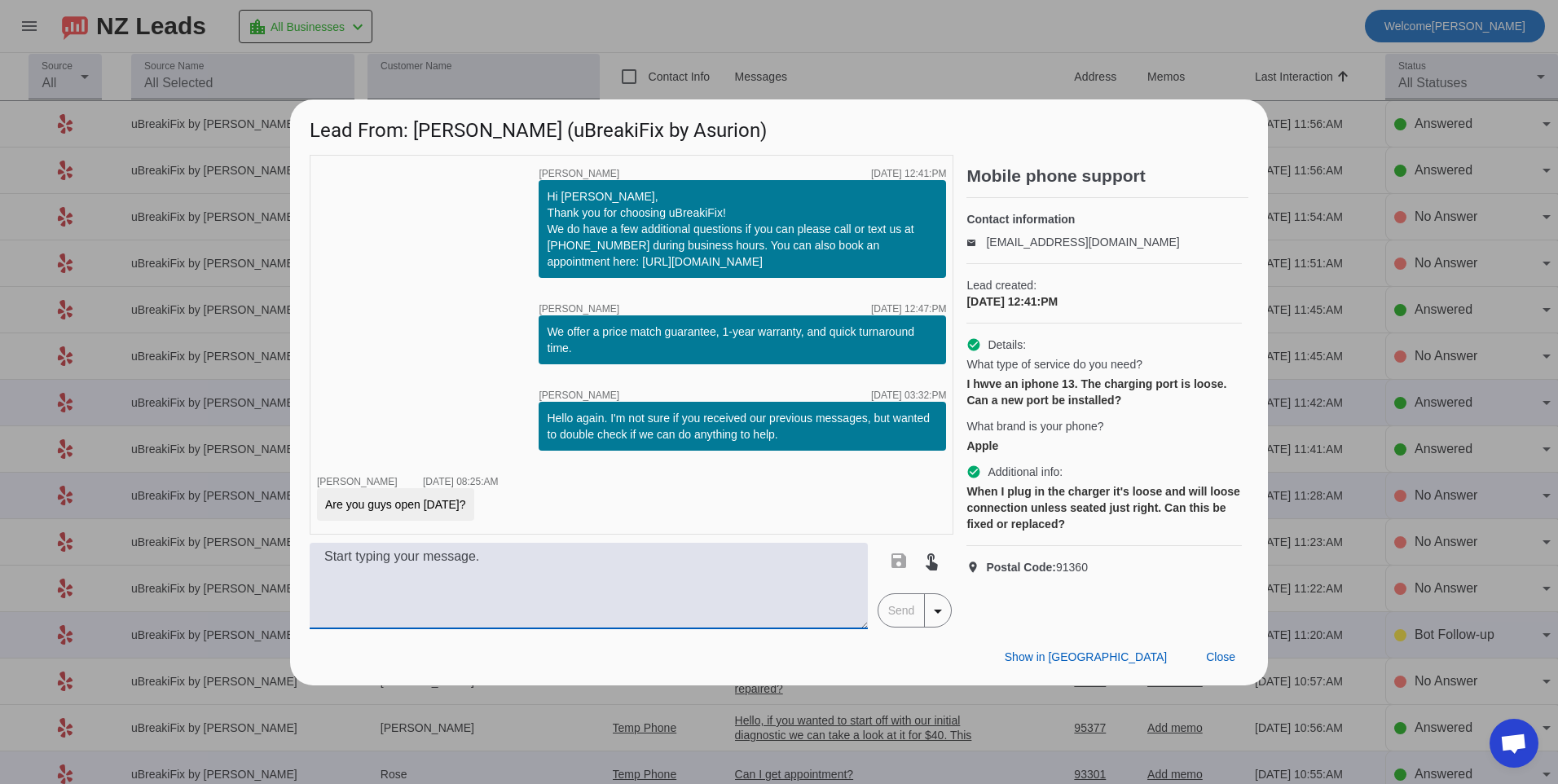
click at [782, 568] on textarea at bounding box center [588, 586] width 558 height 86
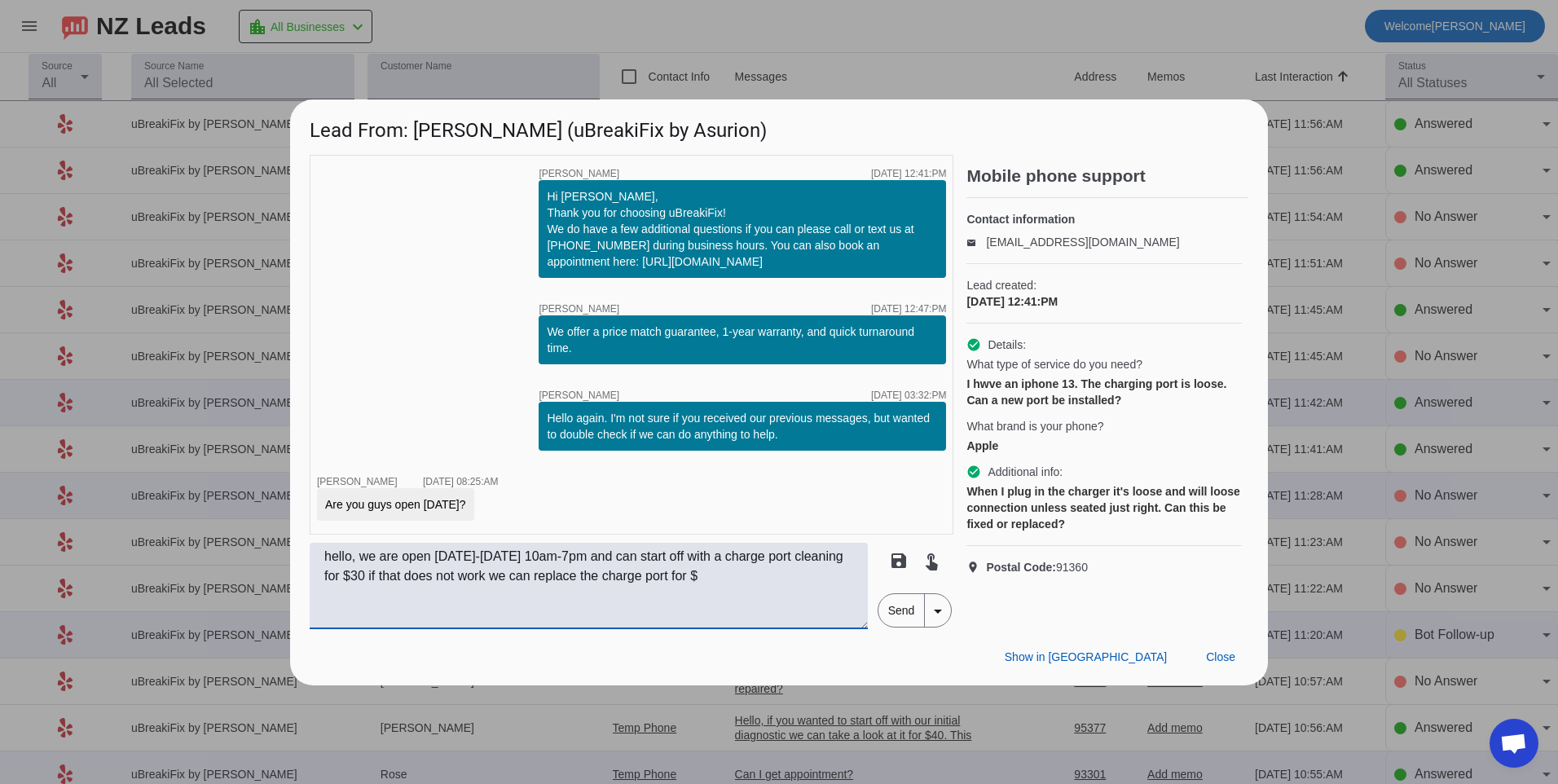
click at [780, 586] on textarea "hello, we are open Monday-Saturday 10am-7pm and can start off with a charge por…" at bounding box center [588, 586] width 558 height 86
type textarea "hello, we are open Monday-Saturday 10am-7pm and can start off with a charge por…"
click at [894, 610] on span "Send" at bounding box center [901, 610] width 46 height 32
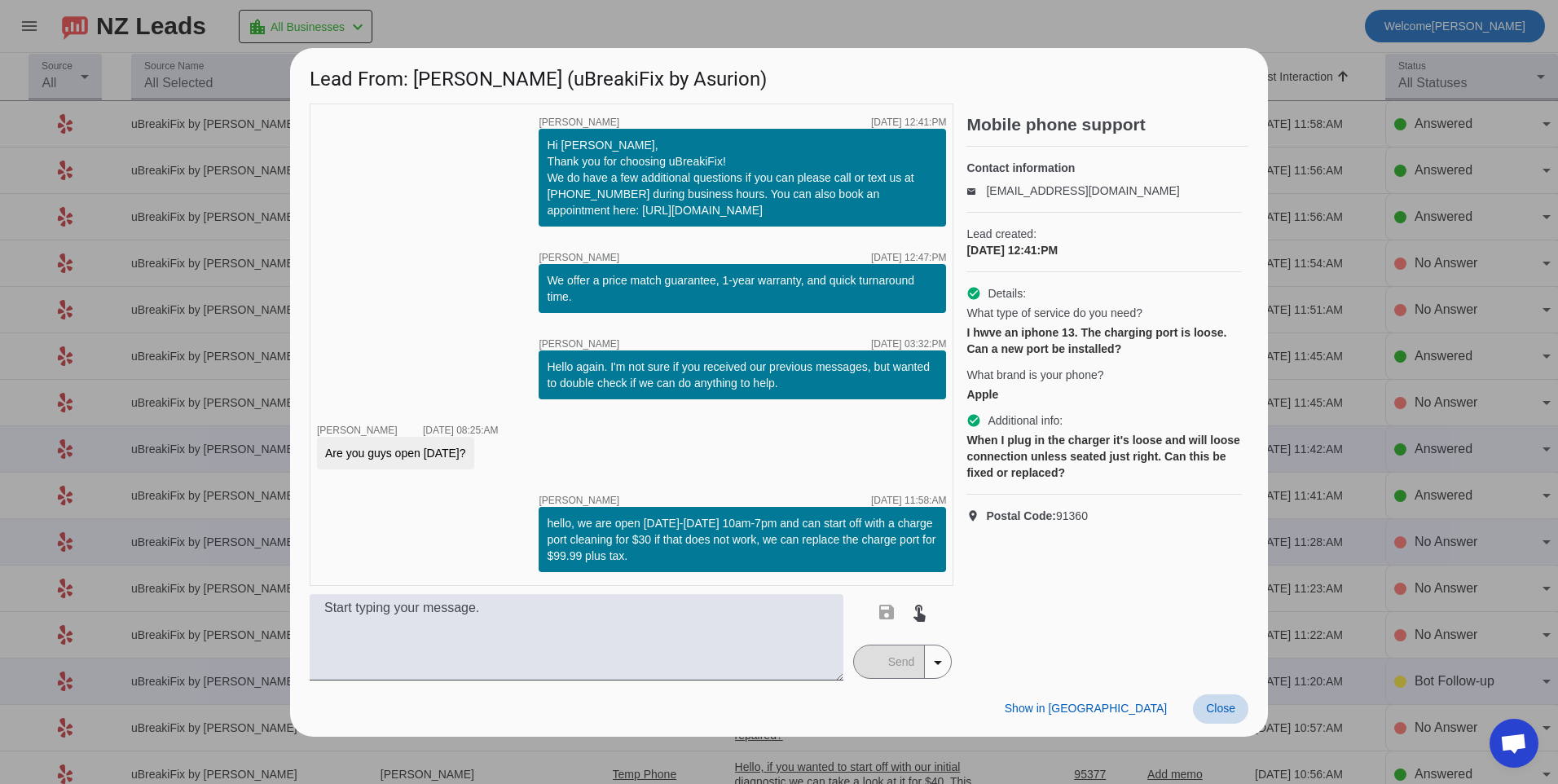
click at [1201, 716] on span at bounding box center [1220, 709] width 56 height 29
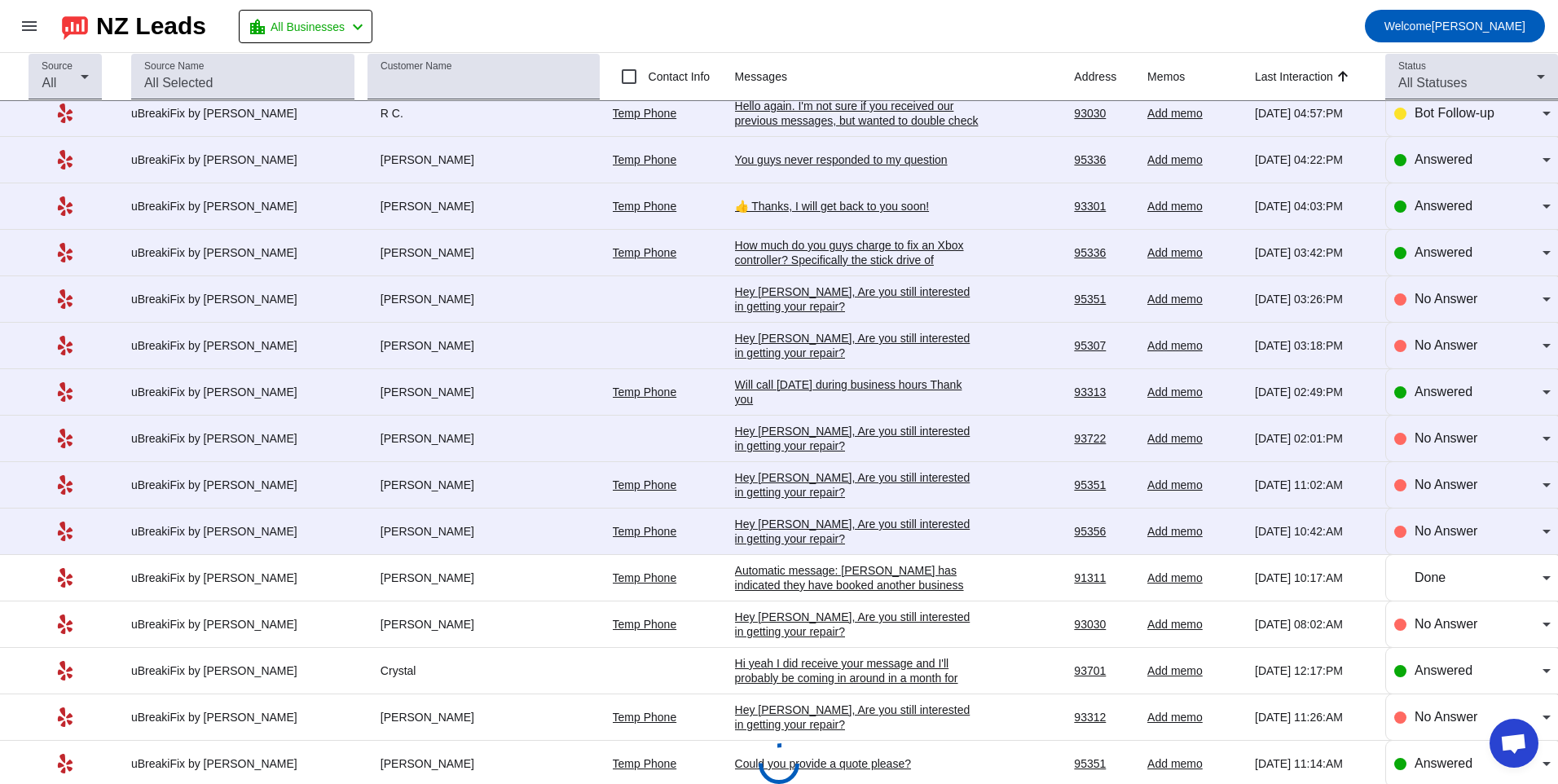
scroll to position [1639, 0]
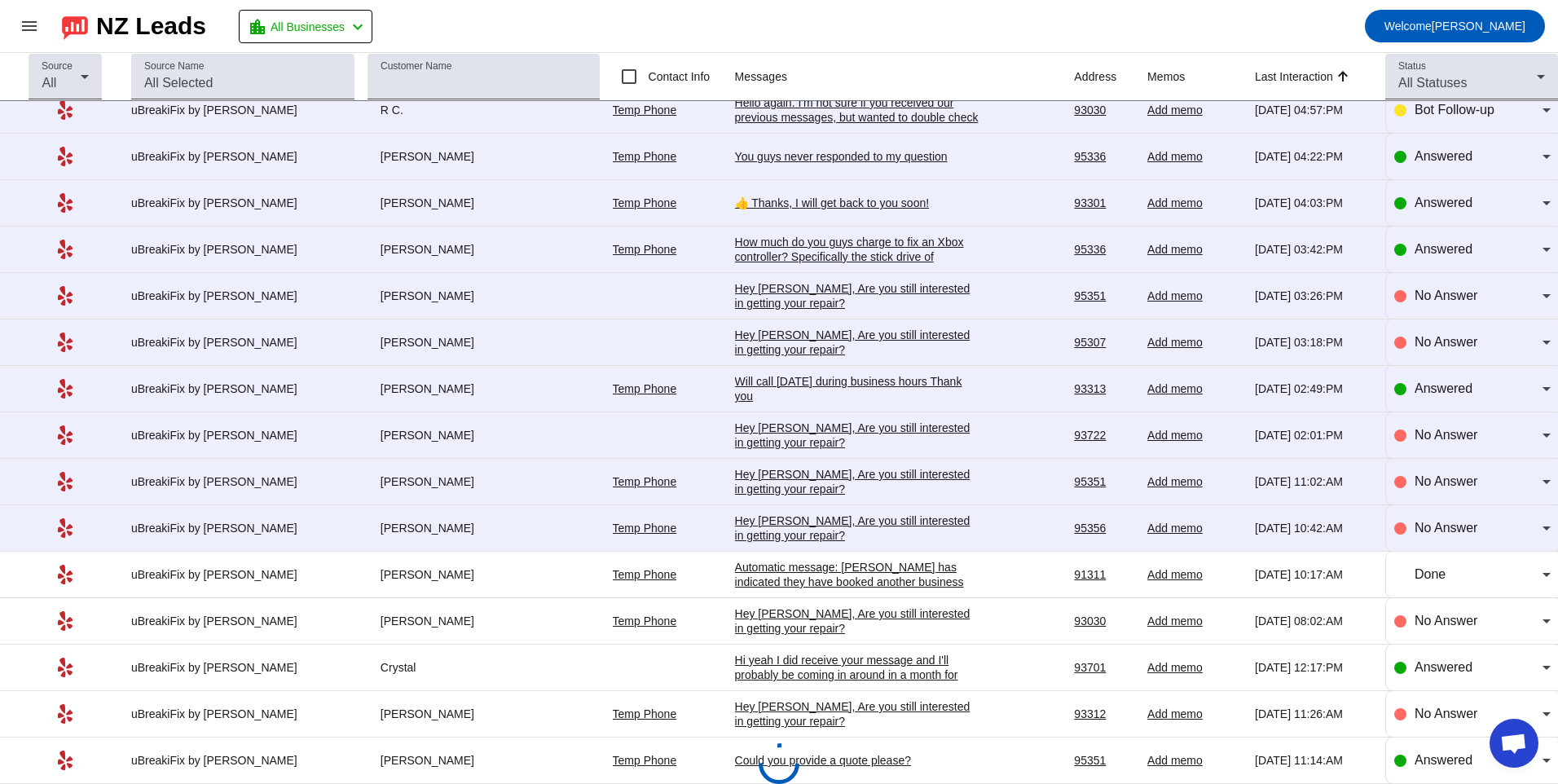
click at [815, 538] on div "Hey [PERSON_NAME], Are you still interested in getting your repair?​" at bounding box center [858, 528] width 245 height 29
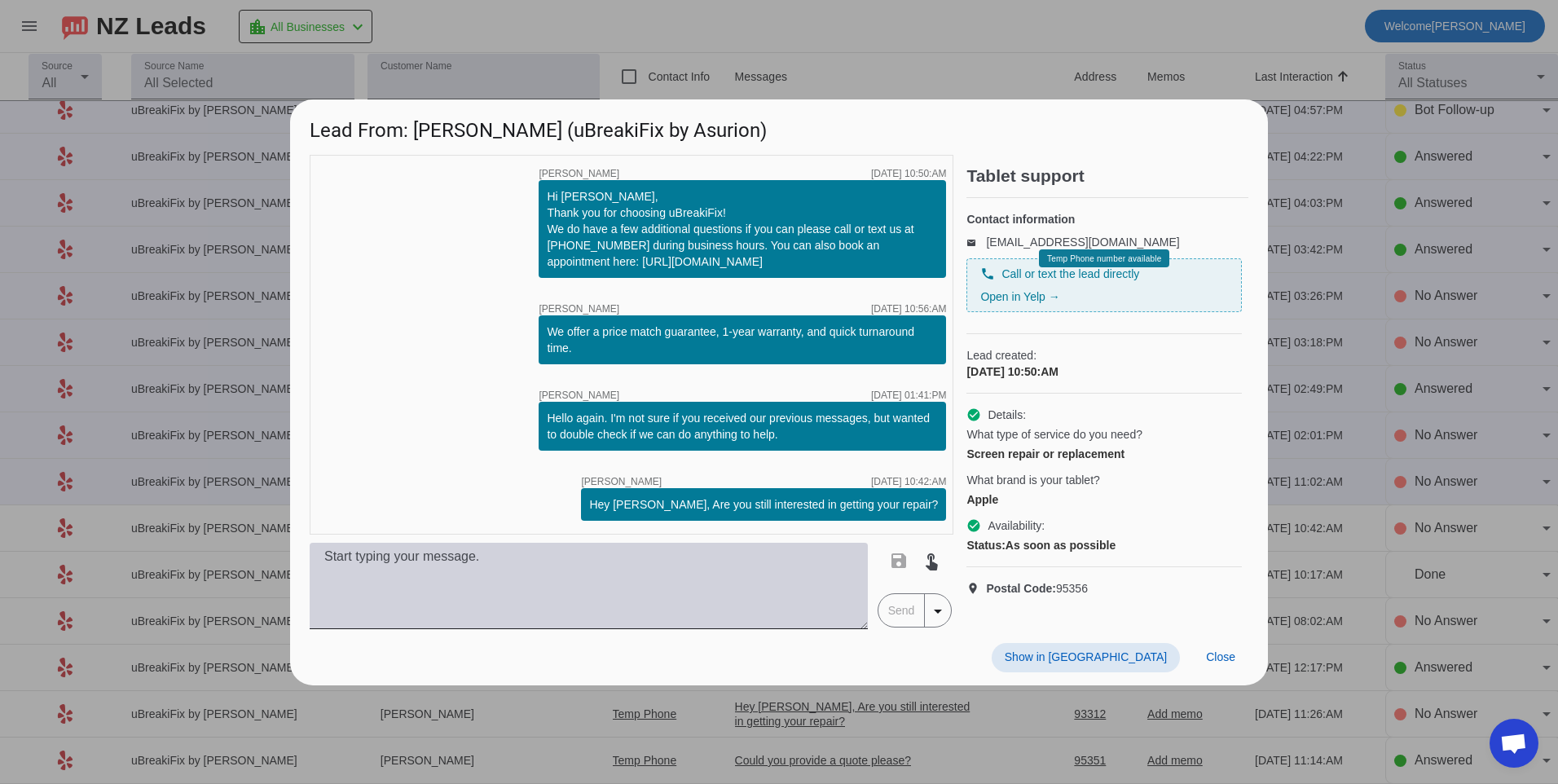
click at [818, 590] on textarea at bounding box center [588, 586] width 558 height 86
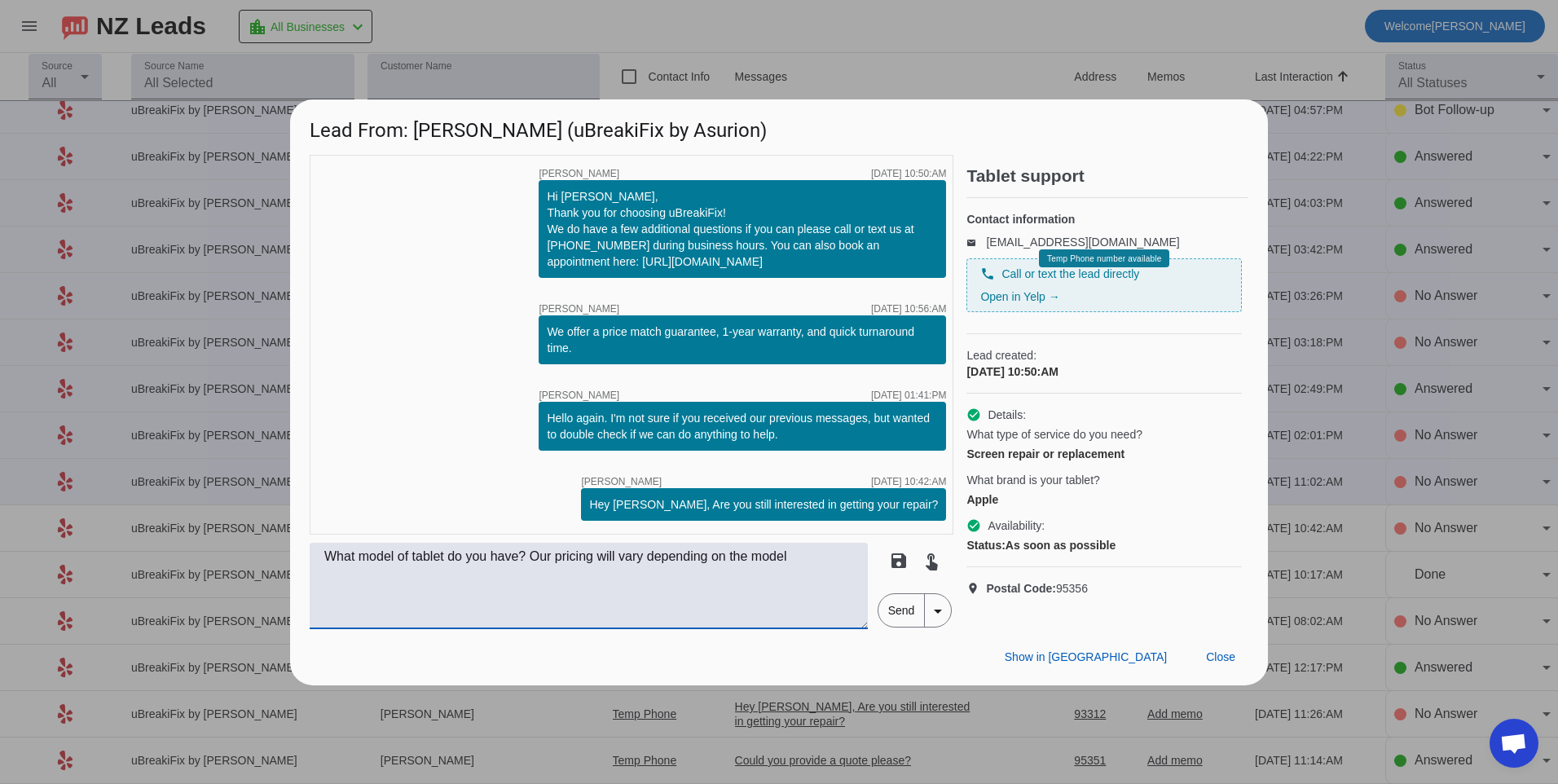
type textarea "What model of tablet do you have? Our pricing will vary depending on the model"
click at [898, 612] on span "Send" at bounding box center [901, 610] width 46 height 32
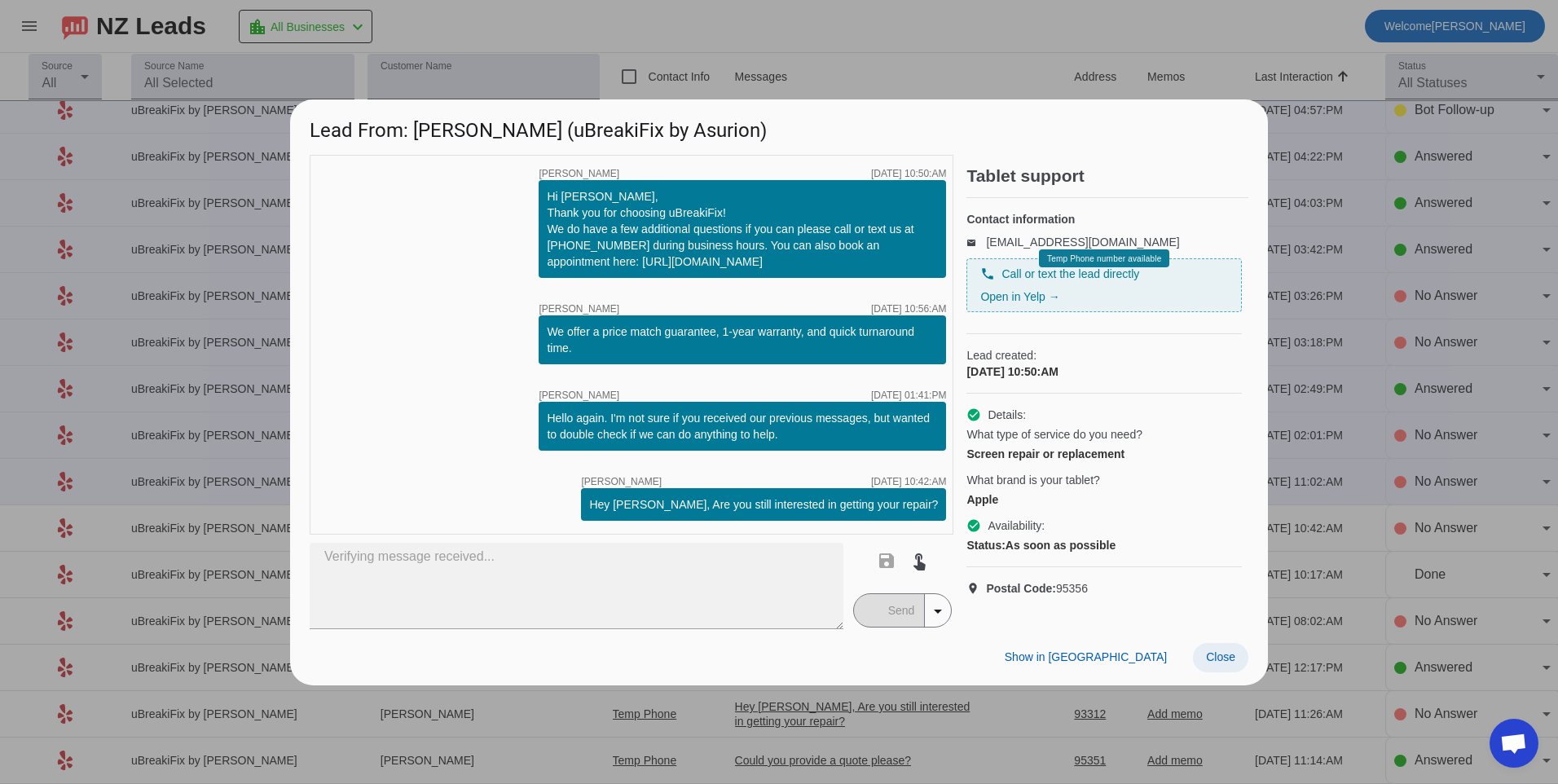
click at [1238, 663] on span at bounding box center [1220, 657] width 56 height 29
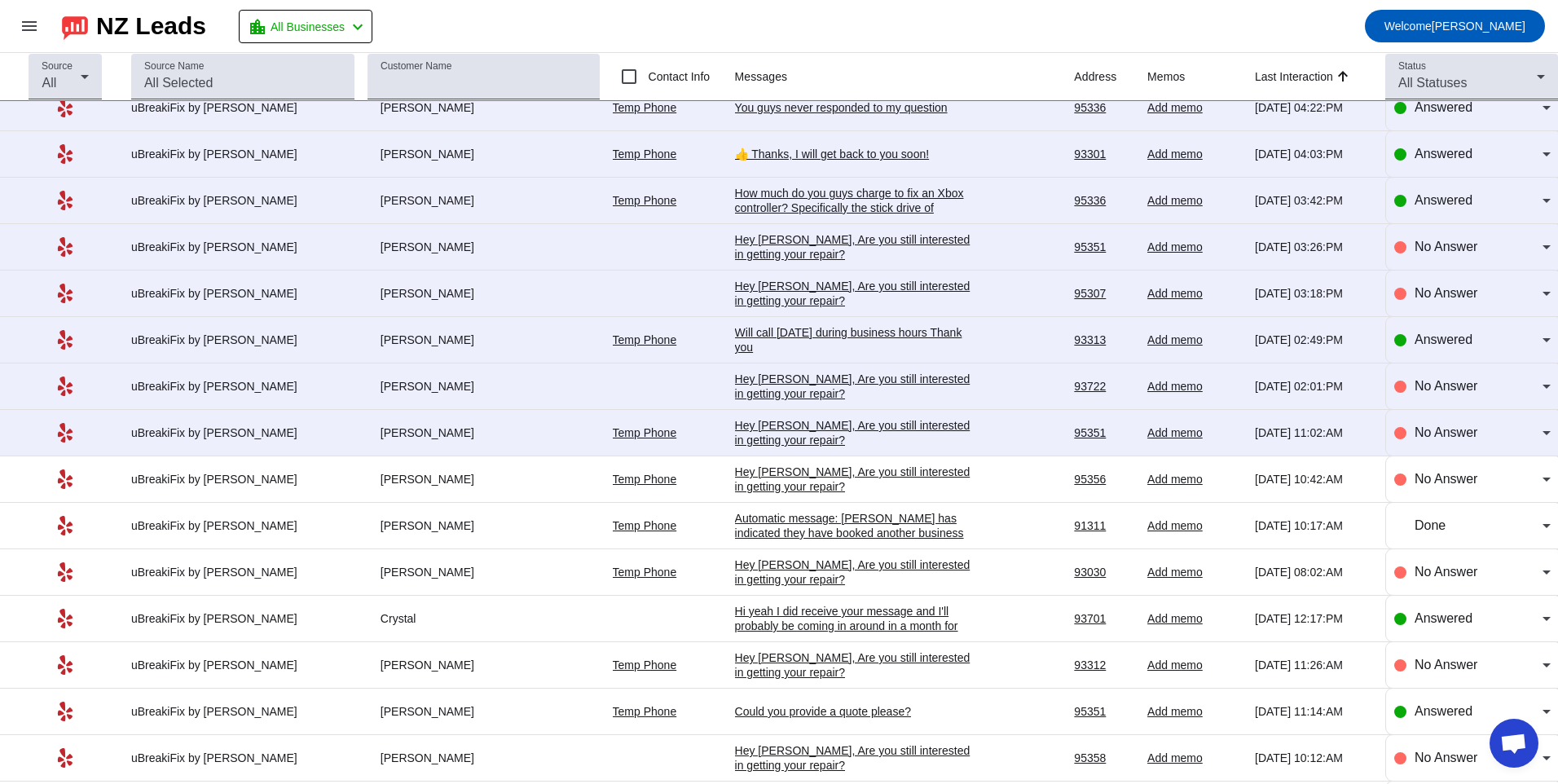
scroll to position [1558, 0]
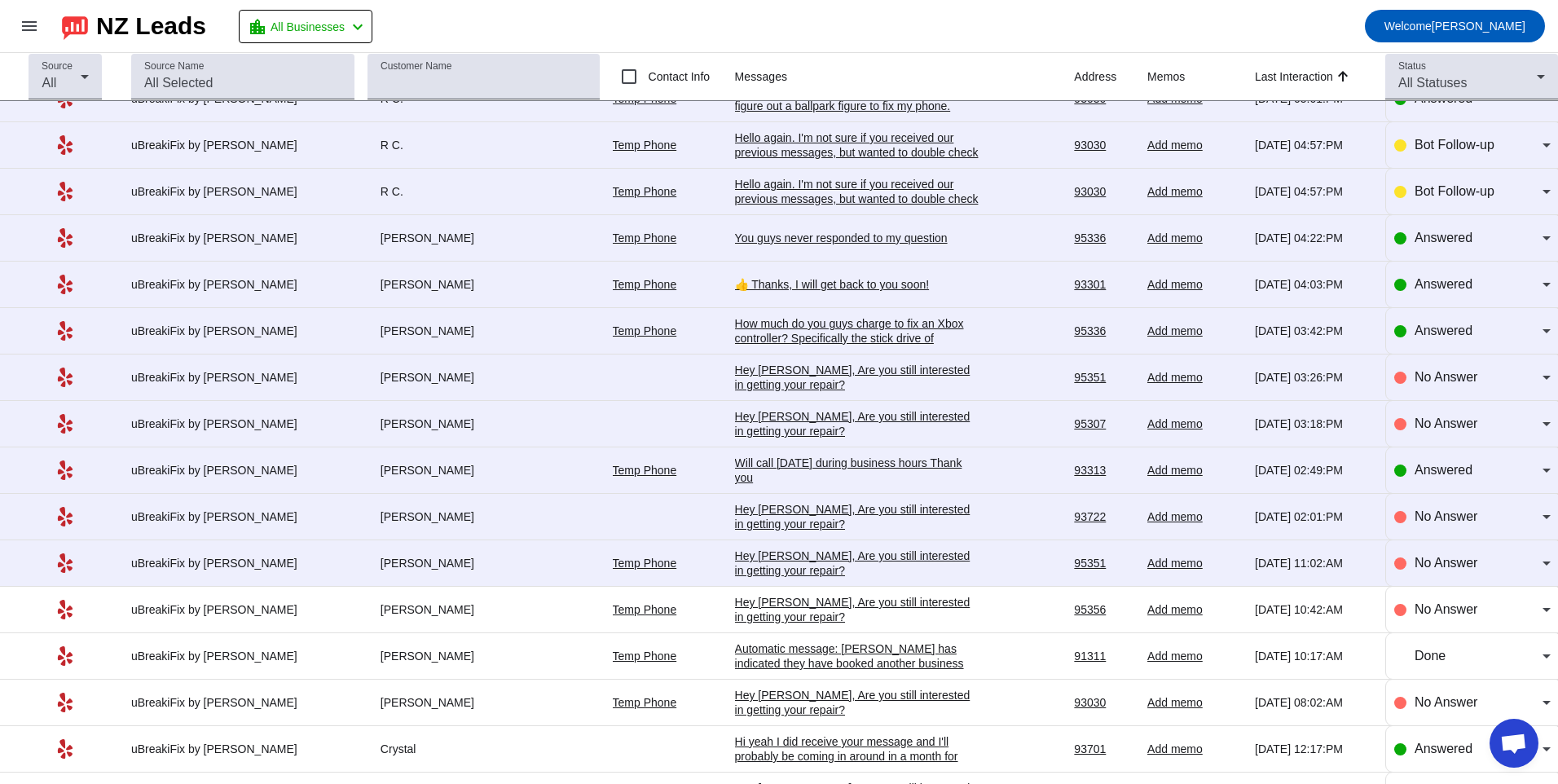
click at [711, 557] on td "Temp Phone" at bounding box center [674, 563] width 122 height 46
click at [794, 560] on div "Hey [PERSON_NAME], Are you still interested in getting your repair?​" at bounding box center [858, 563] width 245 height 29
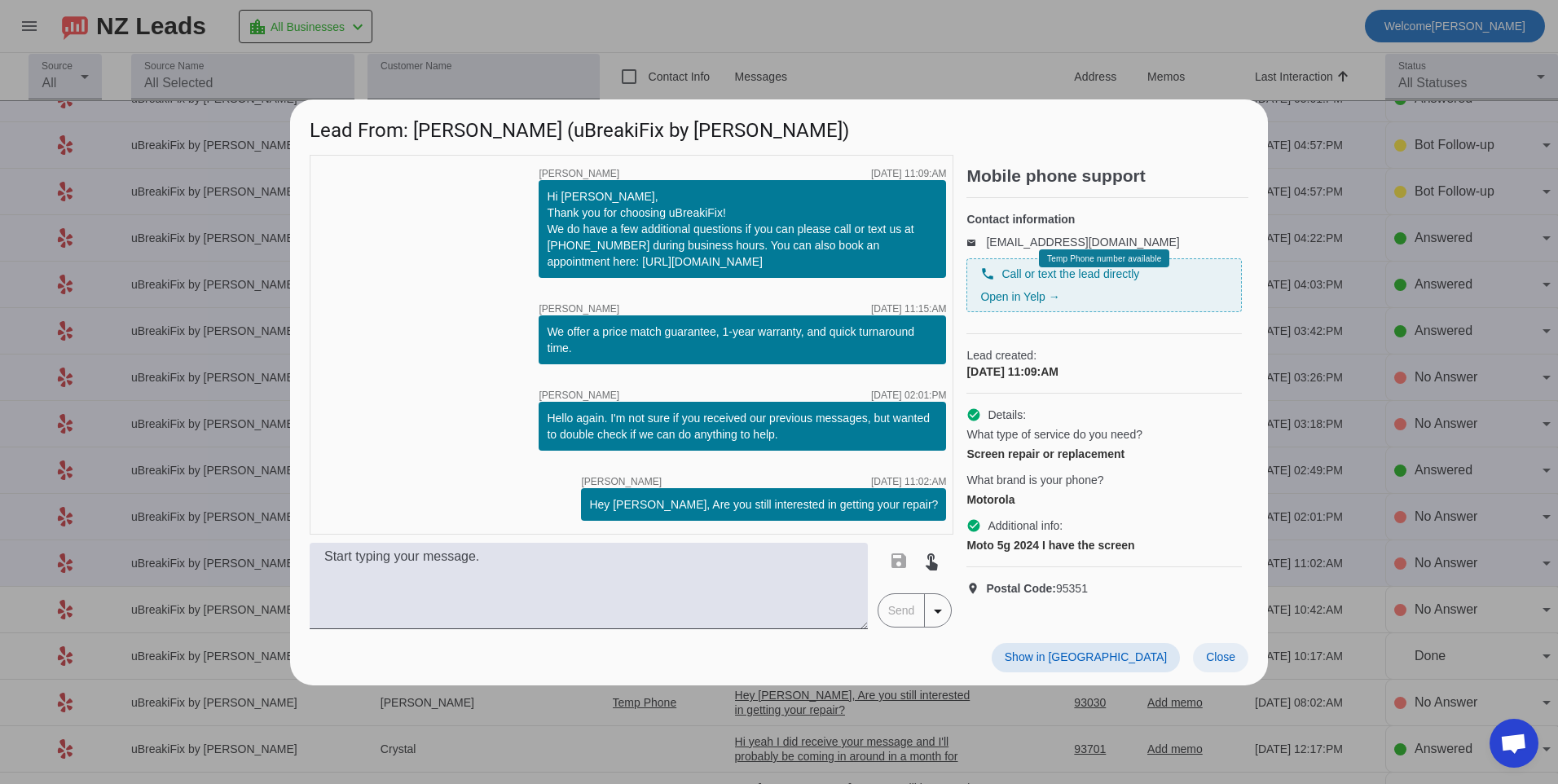
click at [1212, 669] on span at bounding box center [1220, 657] width 56 height 29
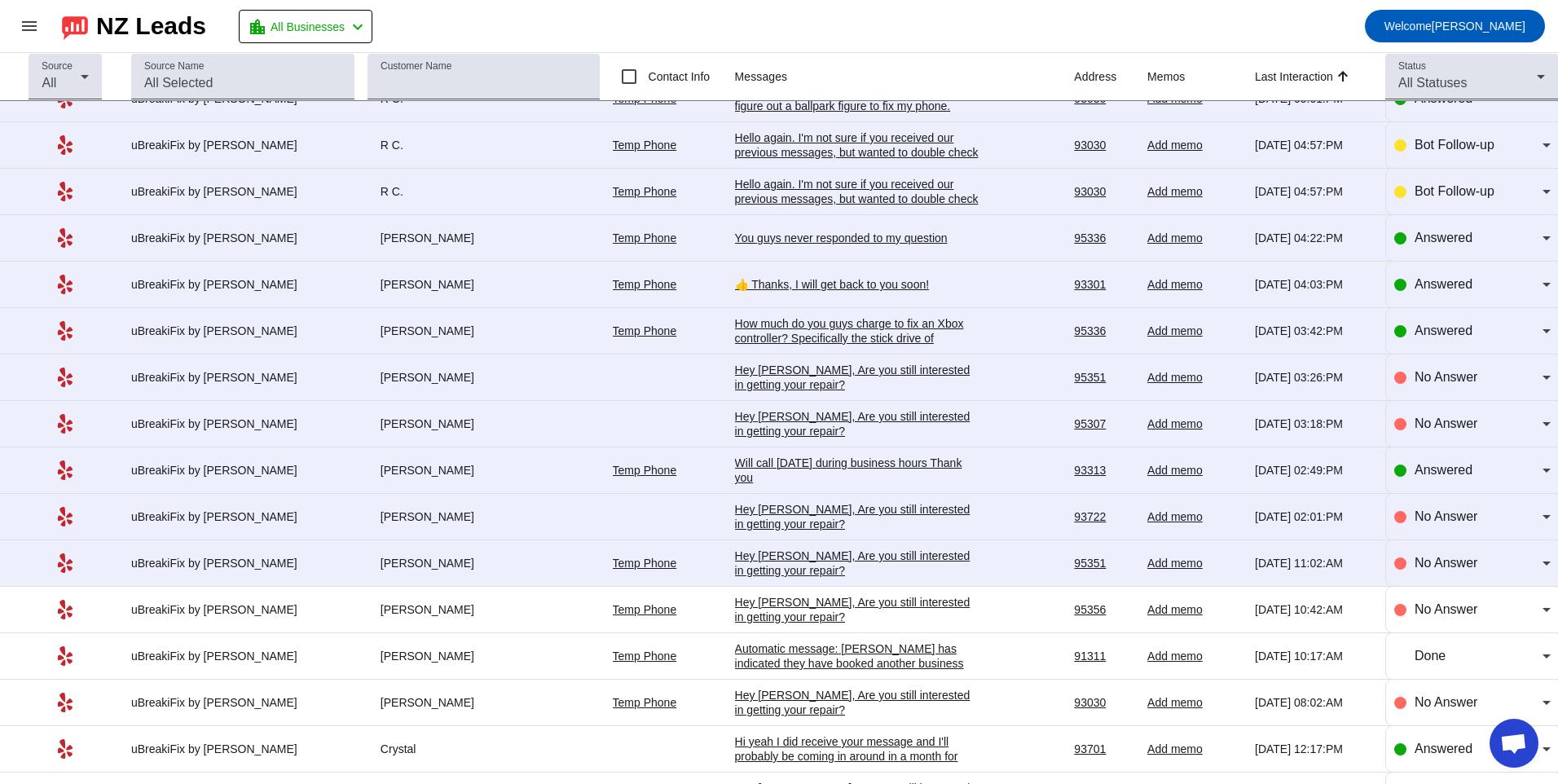
click at [767, 563] on div "Hey [PERSON_NAME], Are you still interested in getting your repair?​" at bounding box center [858, 563] width 245 height 29
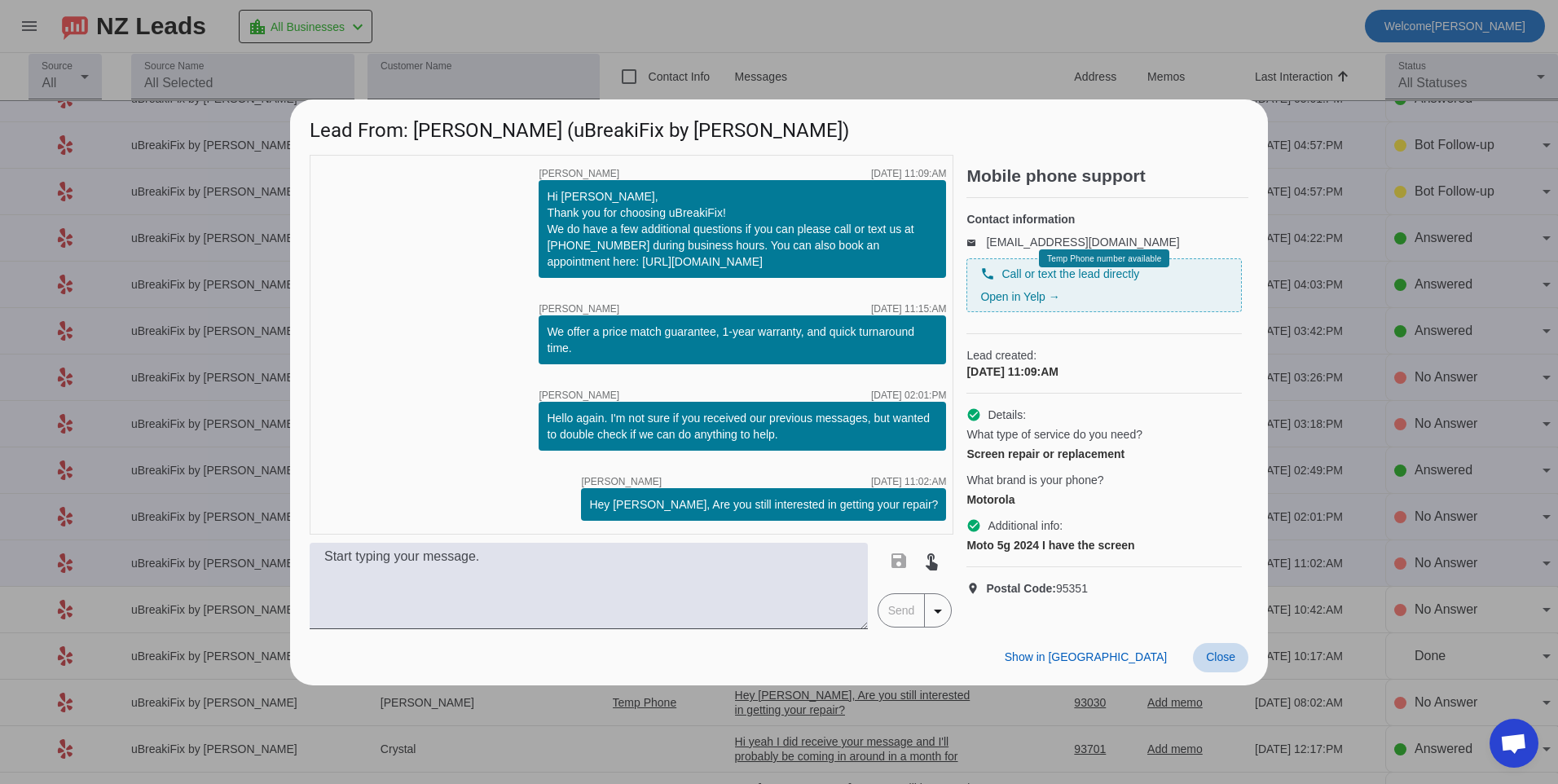
click at [1221, 658] on span "Close" at bounding box center [1220, 656] width 29 height 13
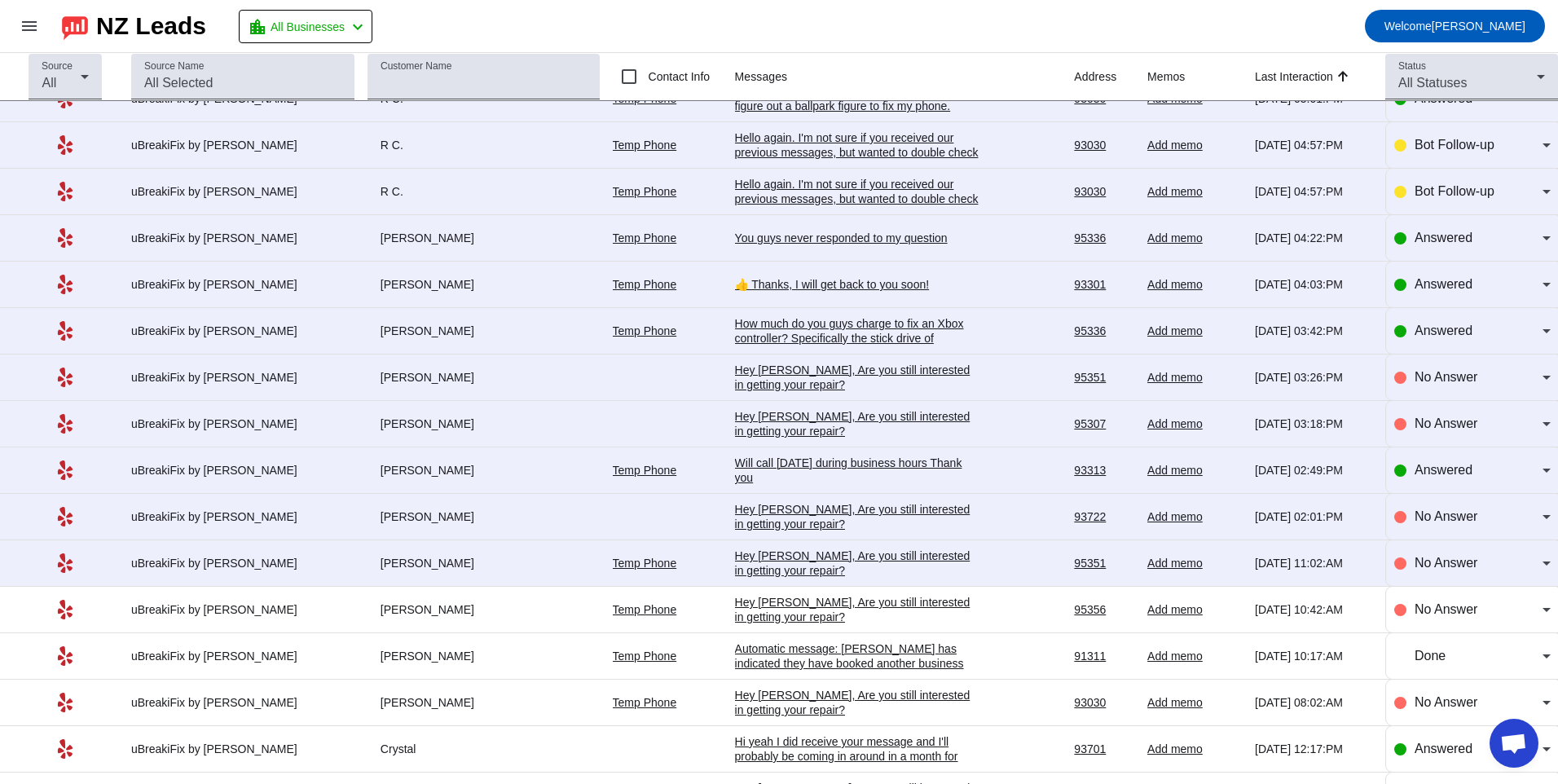
click at [823, 522] on div "Hey [PERSON_NAME], Are you still interested in getting your repair?​" at bounding box center [858, 516] width 245 height 29
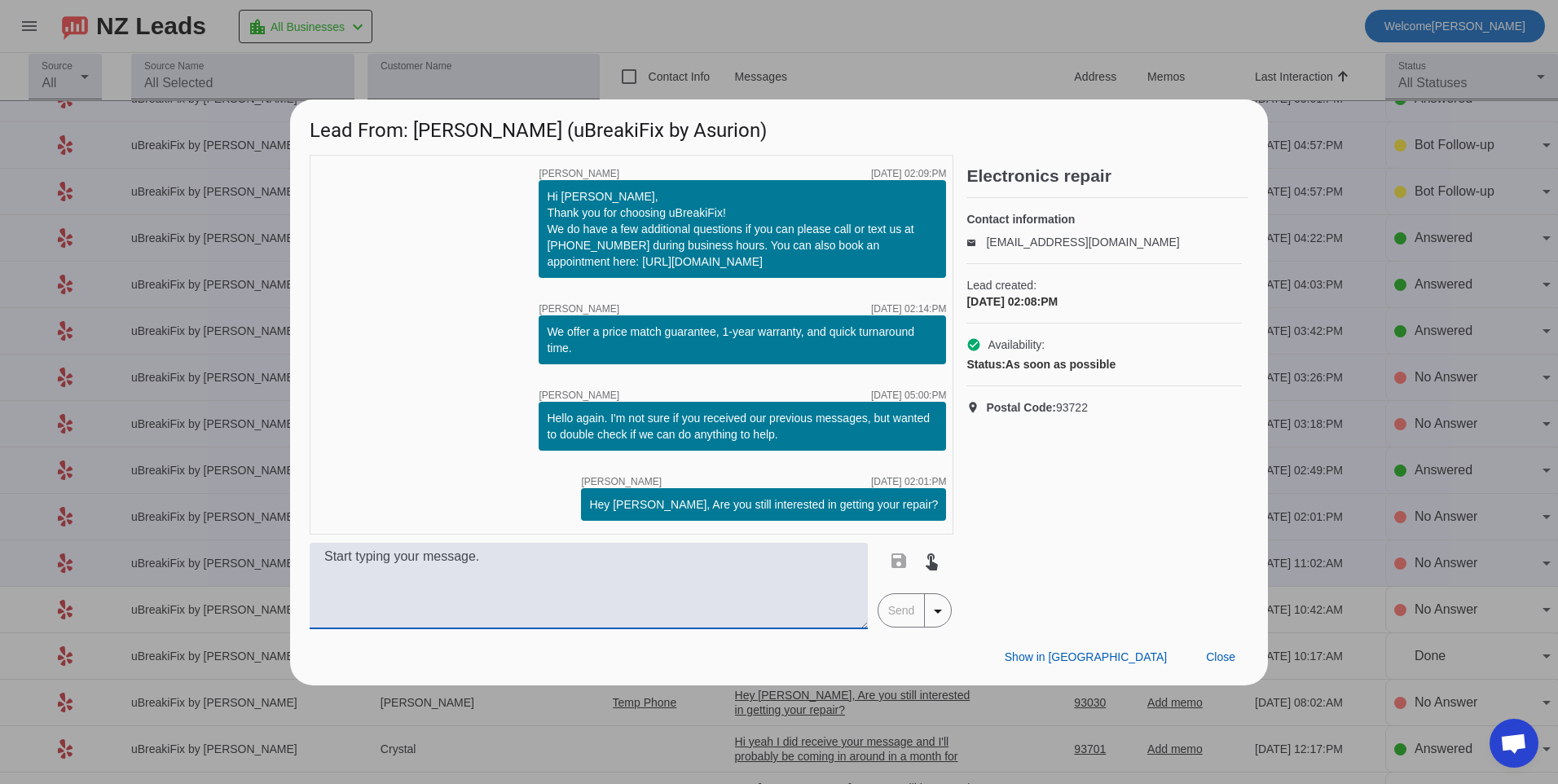
click at [388, 591] on textarea at bounding box center [588, 586] width 558 height 86
click at [664, 604] on textarea at bounding box center [588, 586] width 558 height 86
type textarea "What kind of device do you have? Our pricing will vary depending on the device"
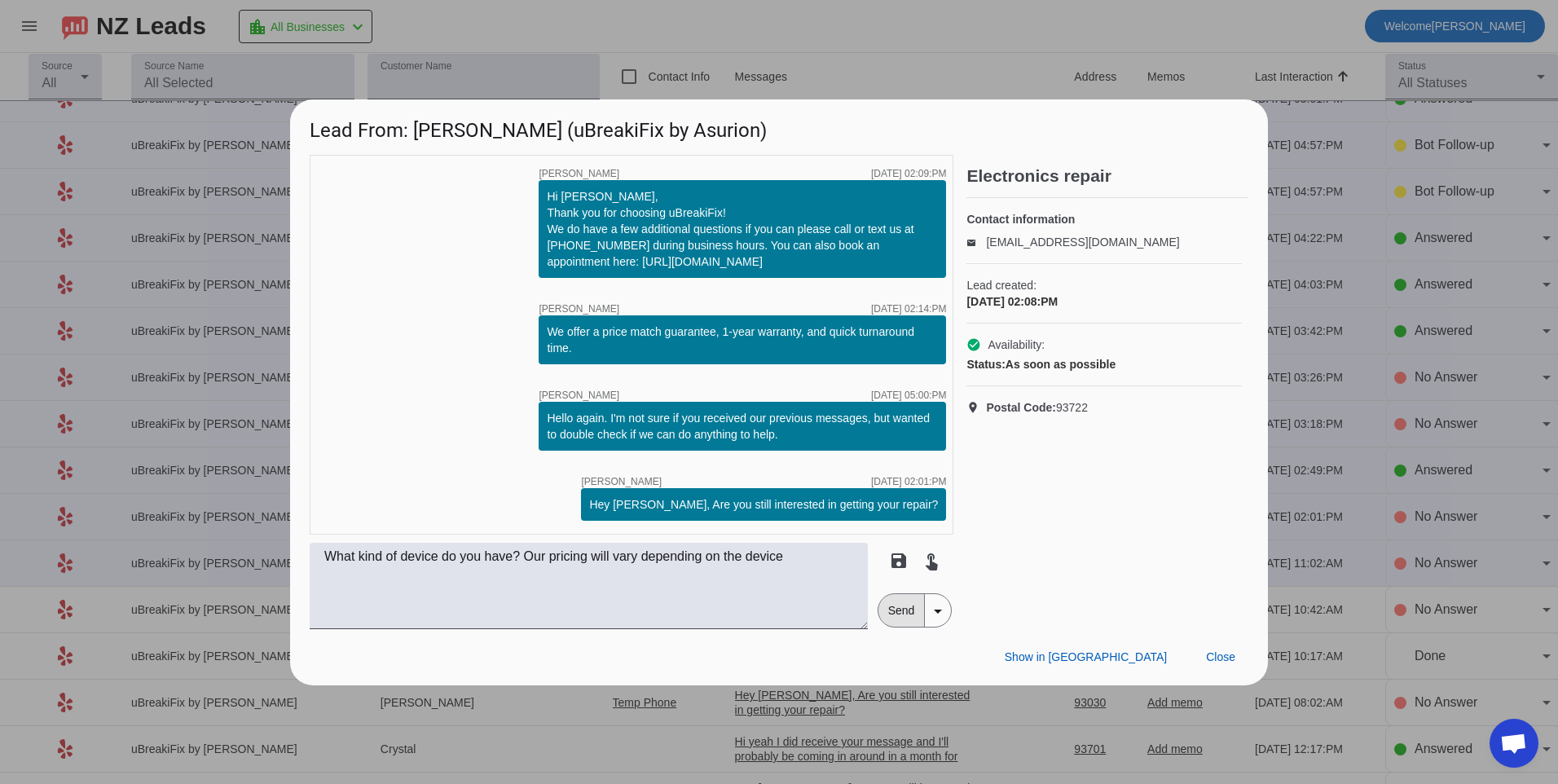
click at [895, 615] on span "Send" at bounding box center [901, 610] width 46 height 32
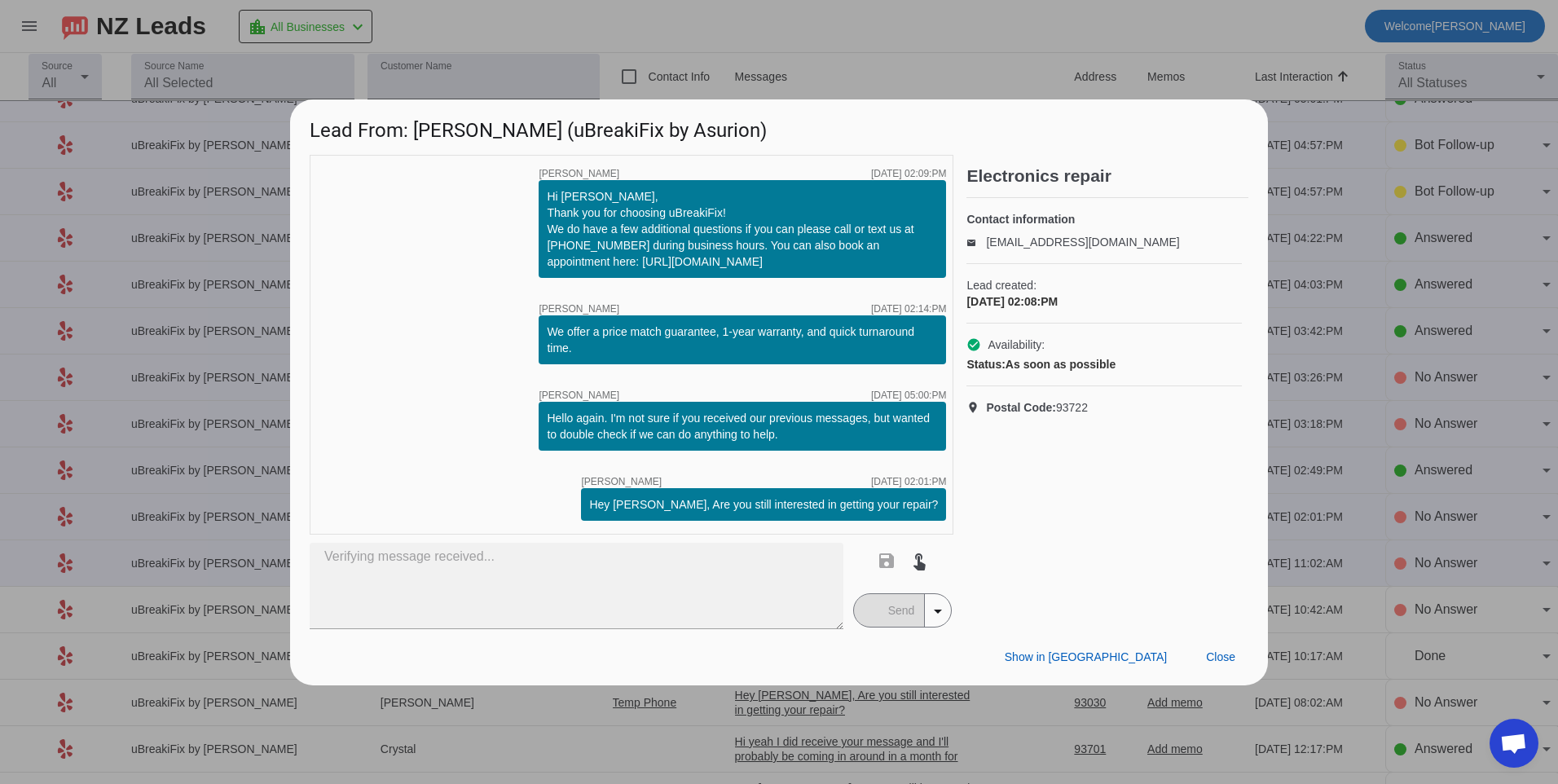
type textarea "What kind of device do you have? Our pricing will vary depending on the device"
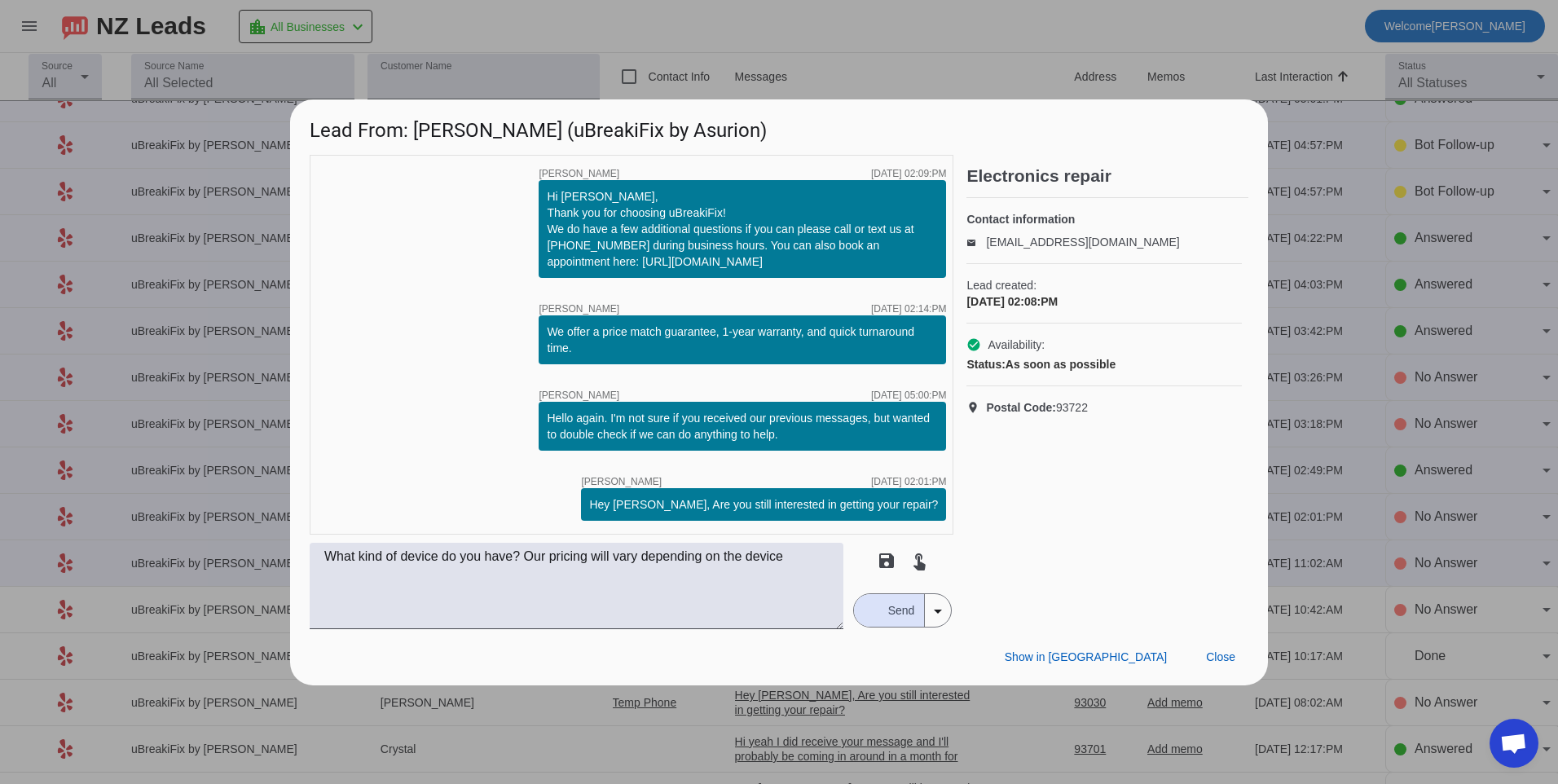
click at [887, 611] on span "Send" at bounding box center [901, 610] width 46 height 32
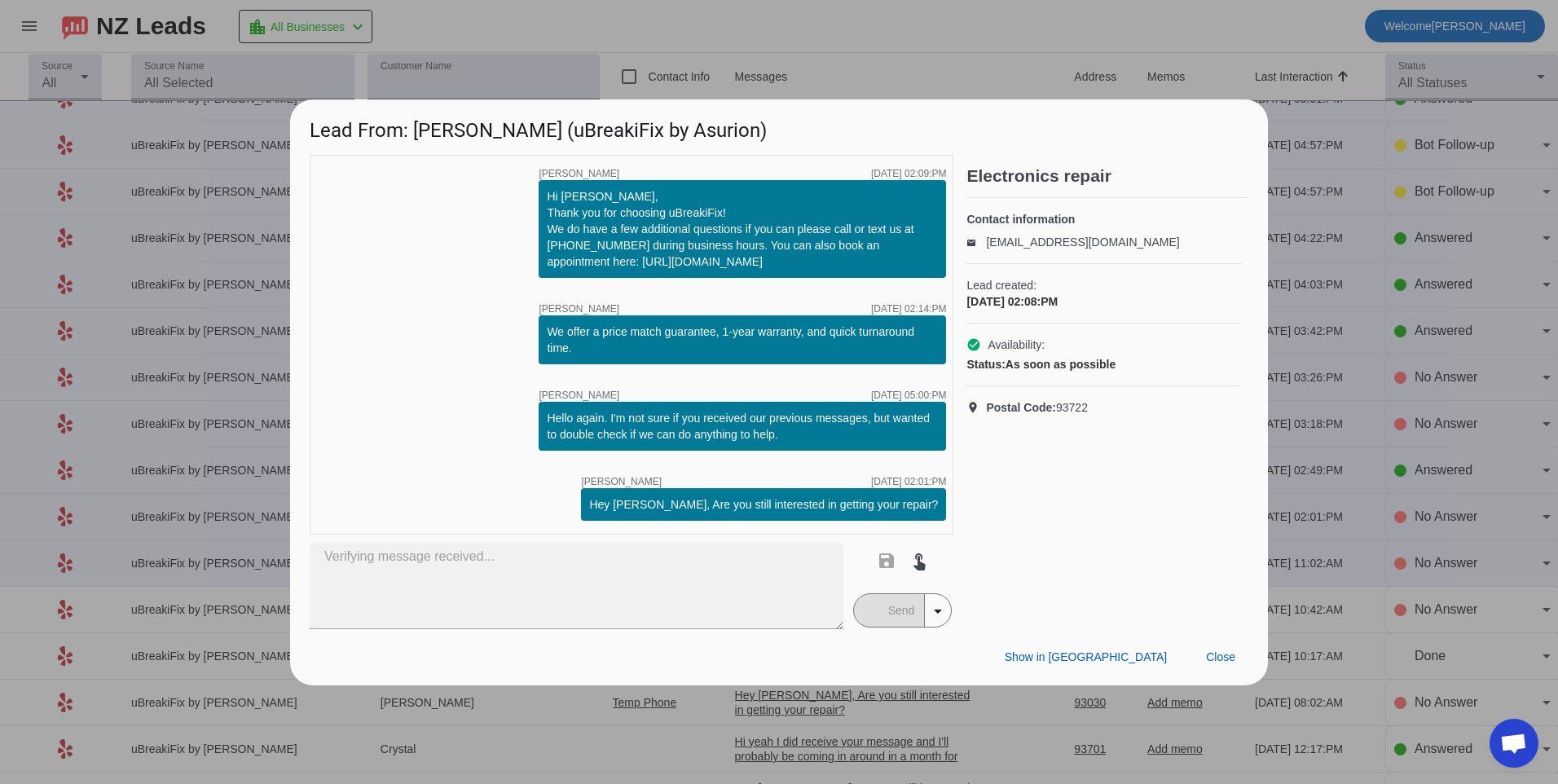
type textarea "What kind of device do you have? Our pricing will vary depending on the device"
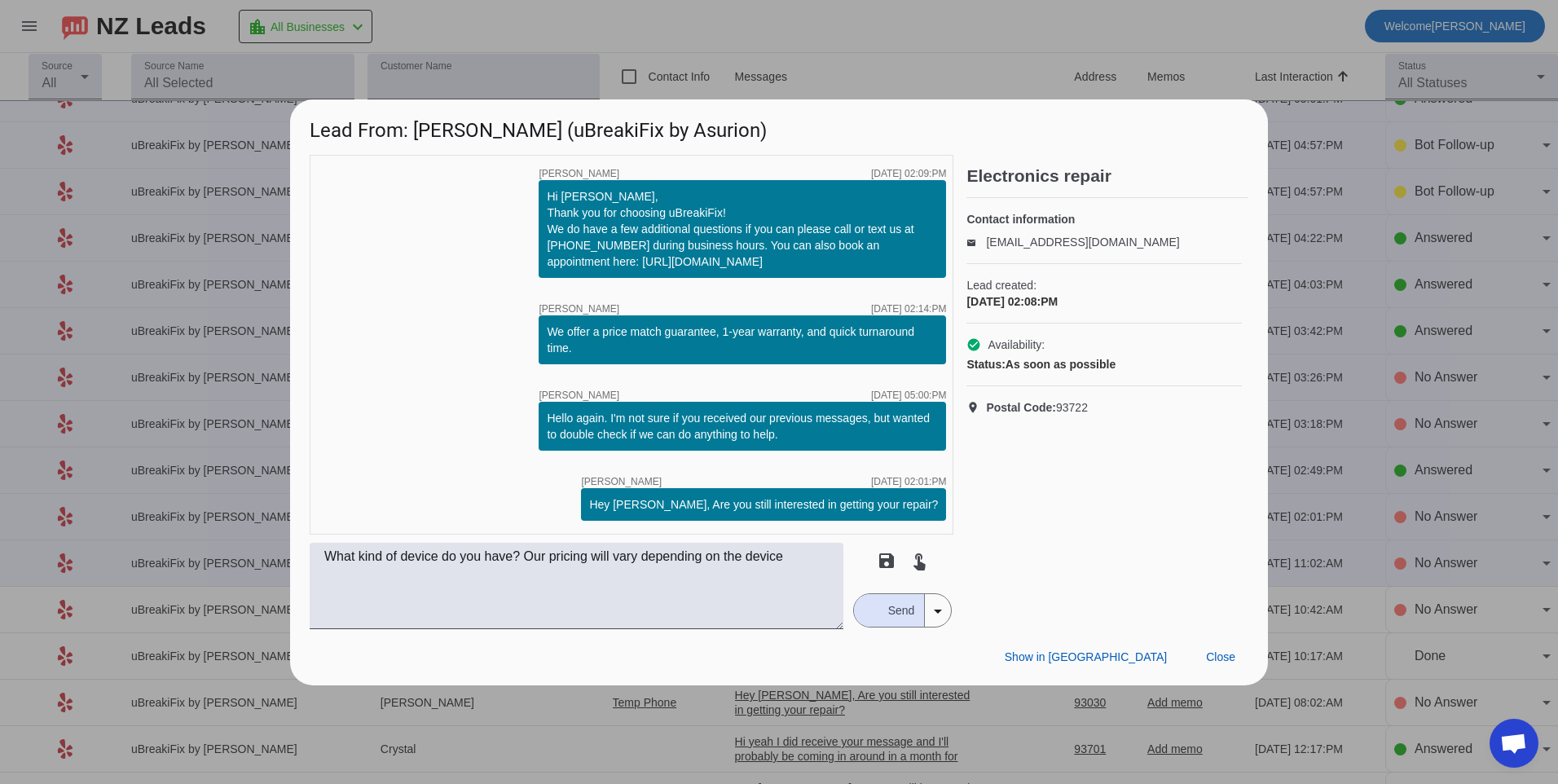
click at [874, 616] on div "button" at bounding box center [870, 610] width 15 height 15
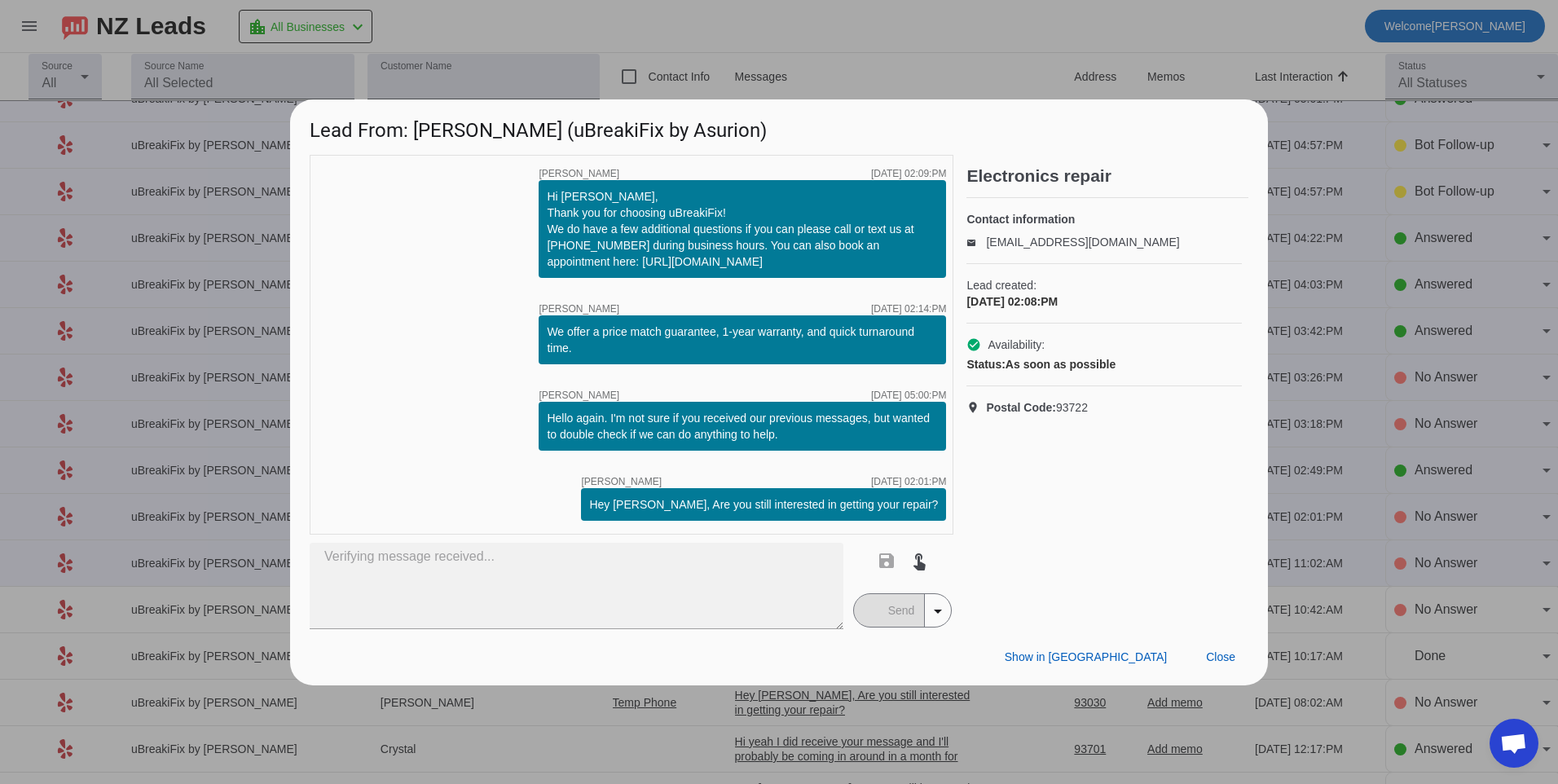
type textarea "What kind of device do you have? Our pricing will vary depending on the device"
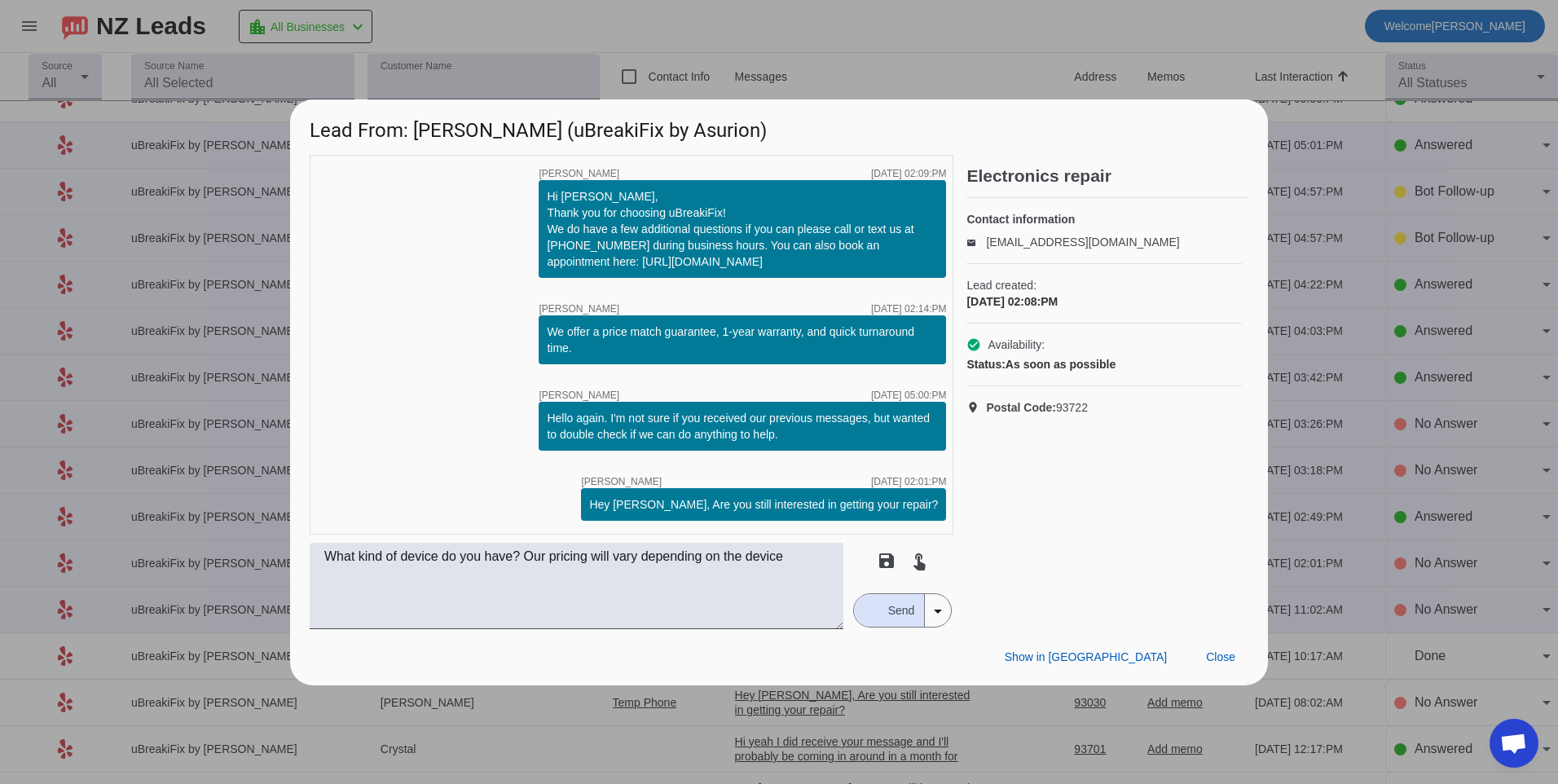
scroll to position [0, 0]
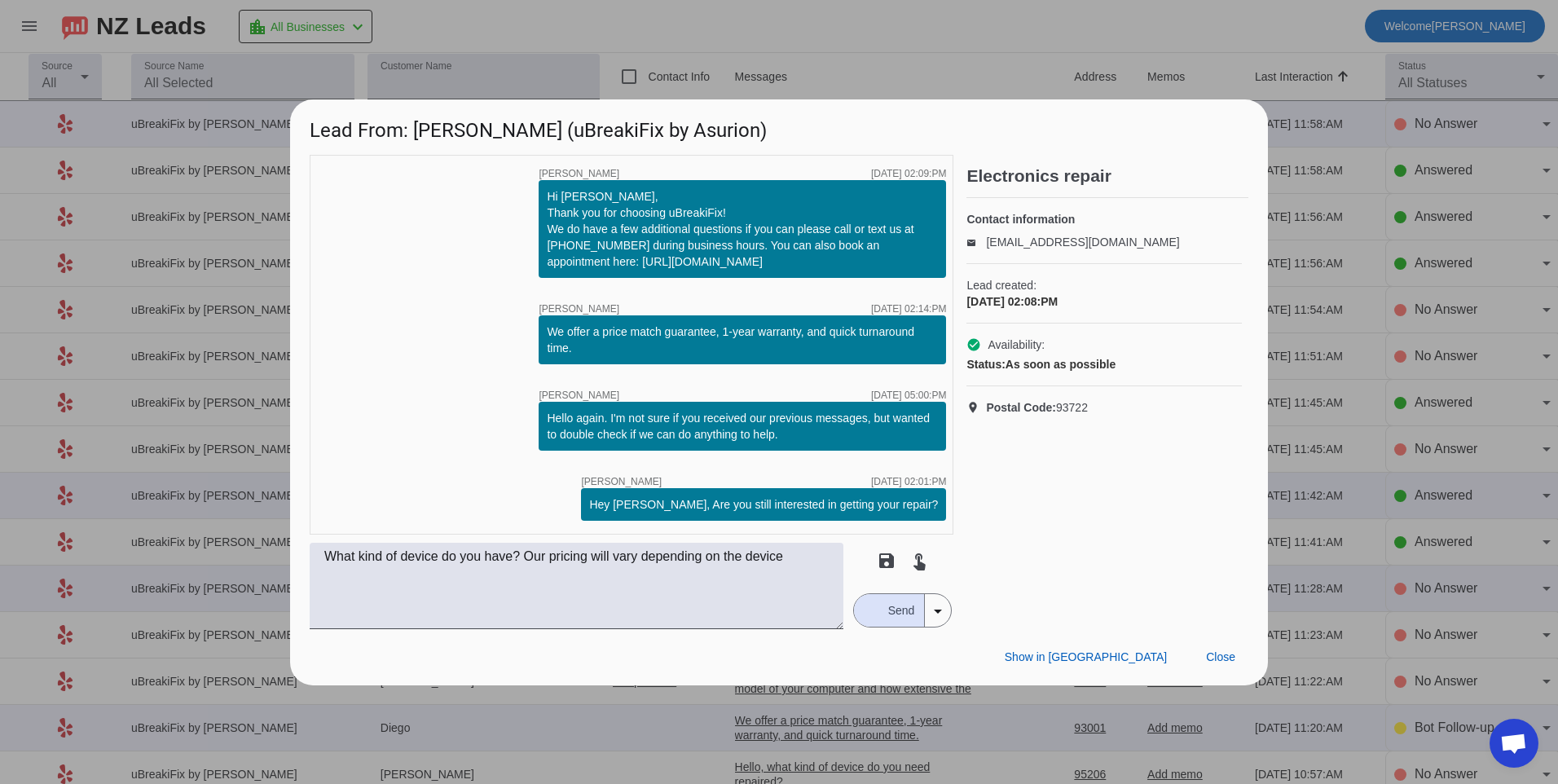
click at [505, 373] on div "timer close Robert G. 9/27/2025, 02:09:PM Hi Tashell, Thank you for choosing uB…" at bounding box center [631, 345] width 644 height 380
click at [898, 620] on span "Send" at bounding box center [901, 610] width 46 height 32
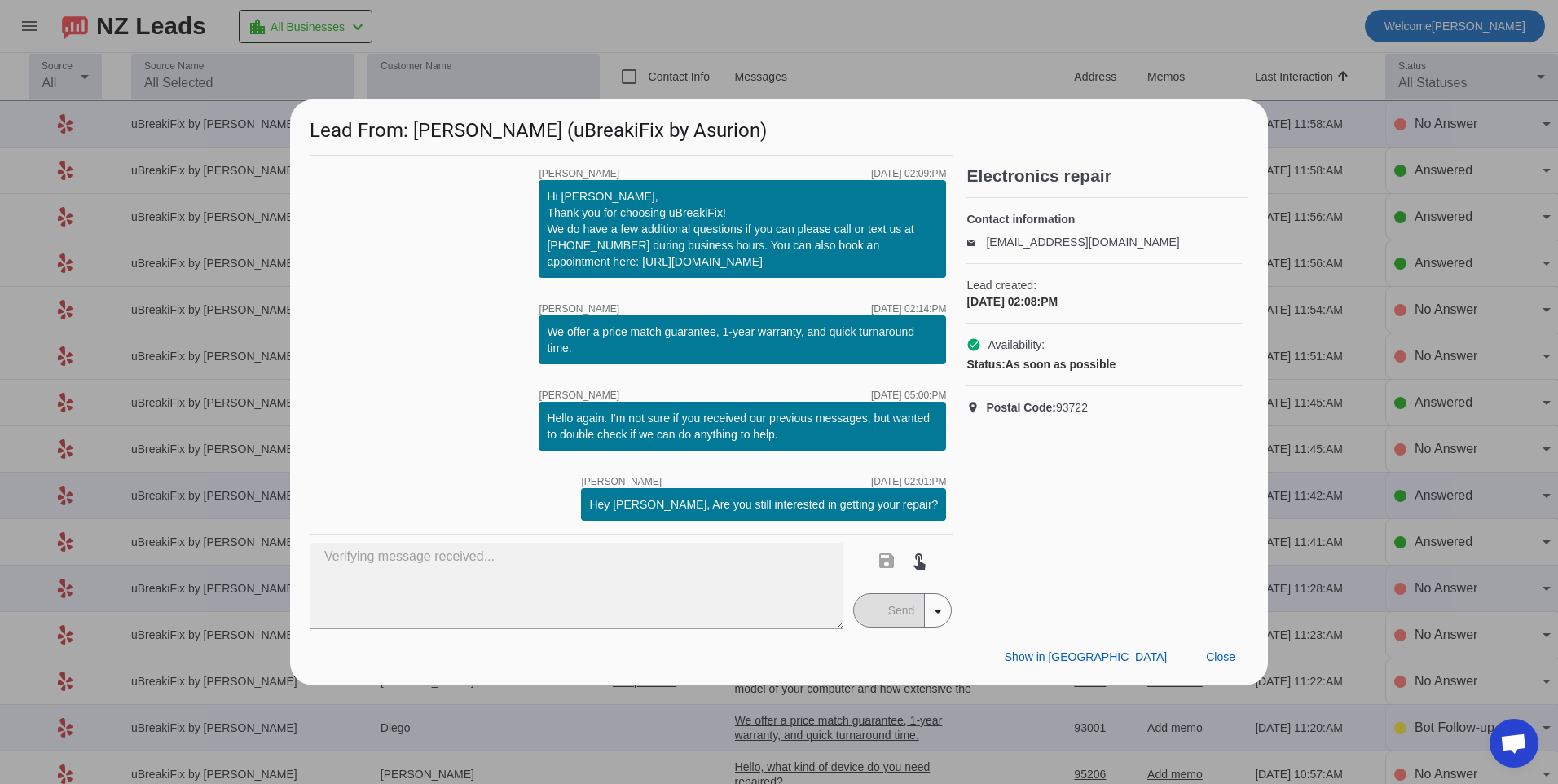
type textarea "What kind of device do you have? Our pricing will vary depending on the device"
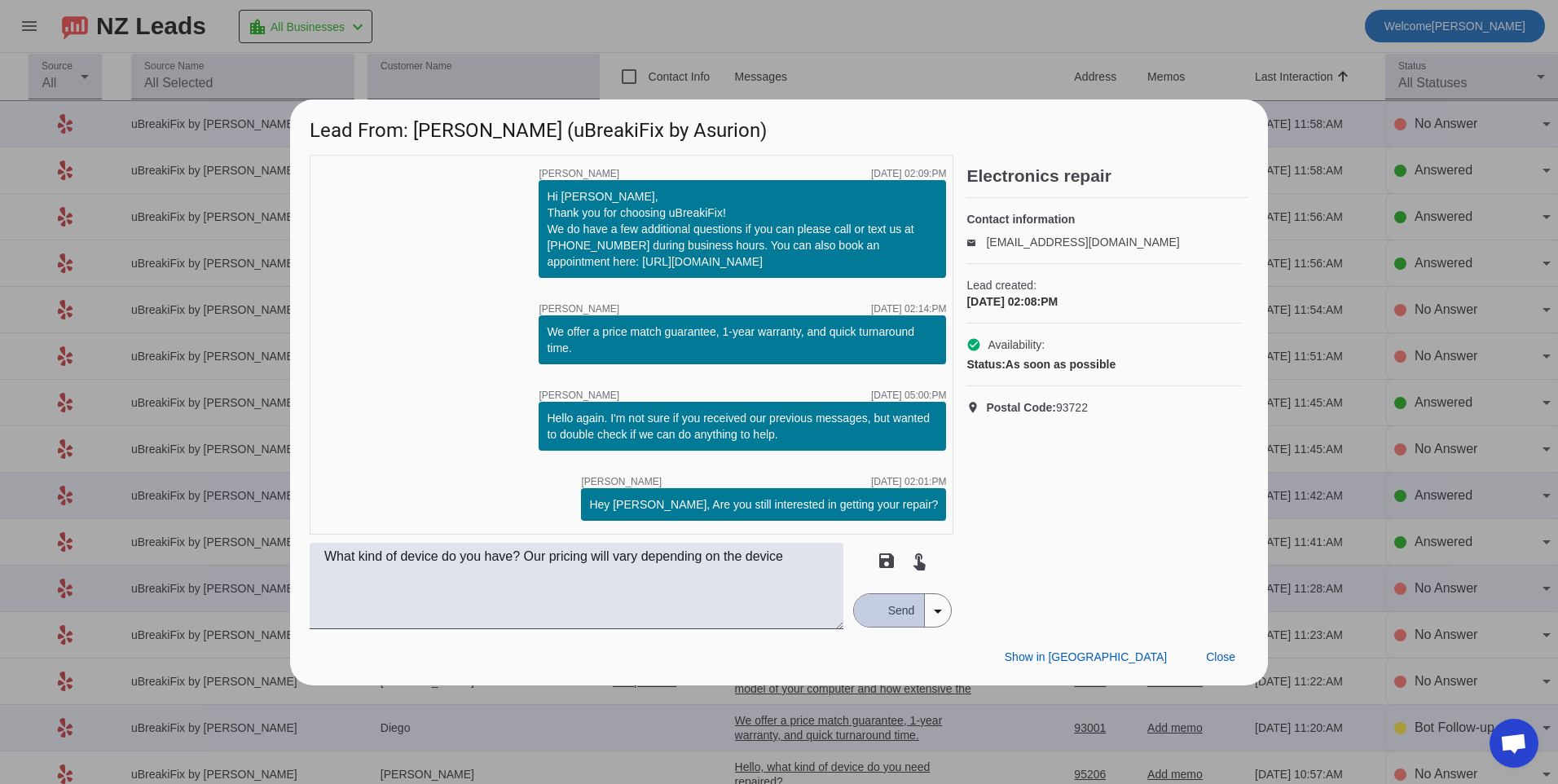
click at [883, 610] on span "Send" at bounding box center [901, 610] width 46 height 32
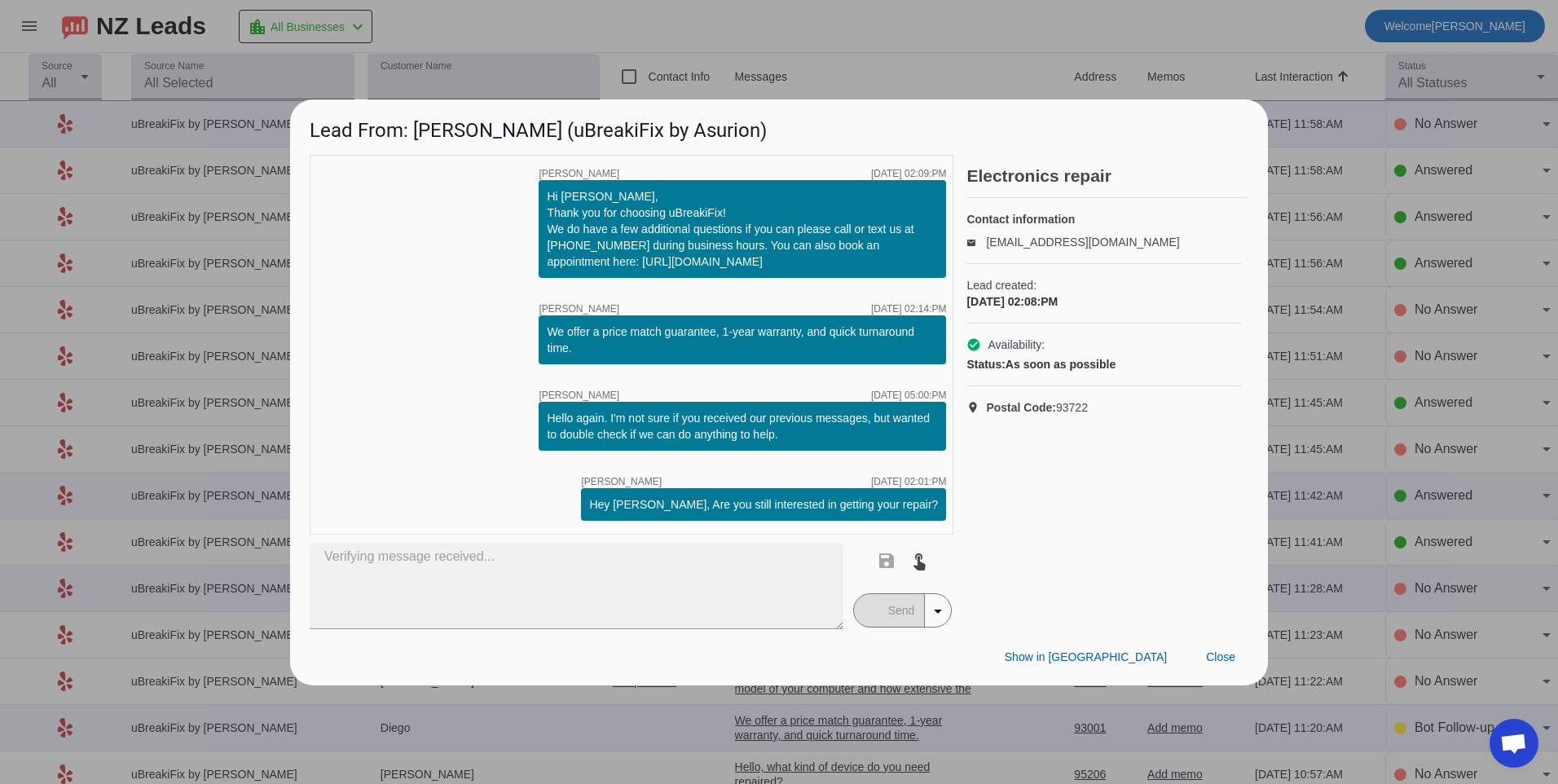
type textarea "What kind of device do you have? Our pricing will vary depending on the device"
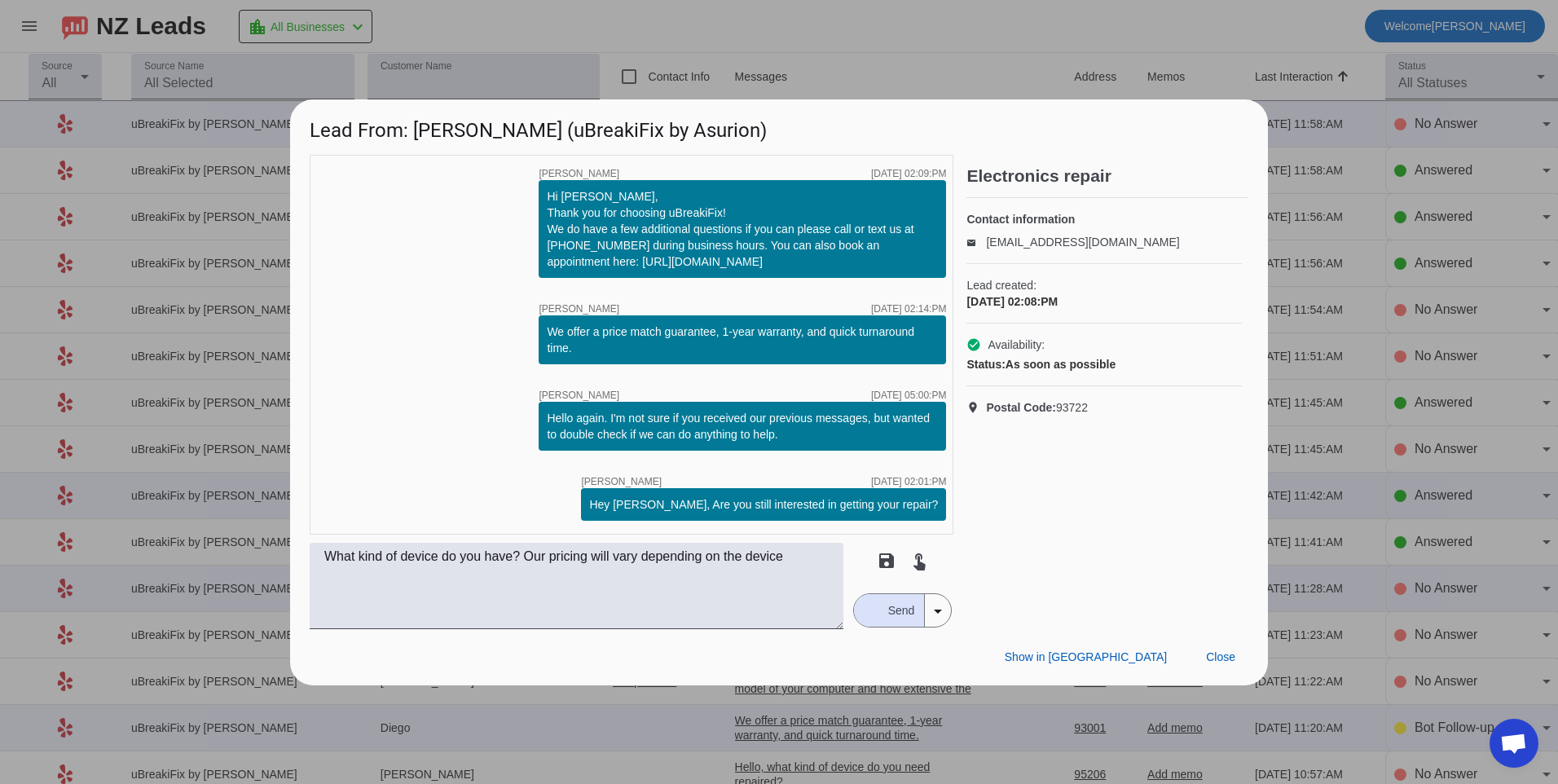
click at [906, 604] on span "Send" at bounding box center [901, 610] width 46 height 32
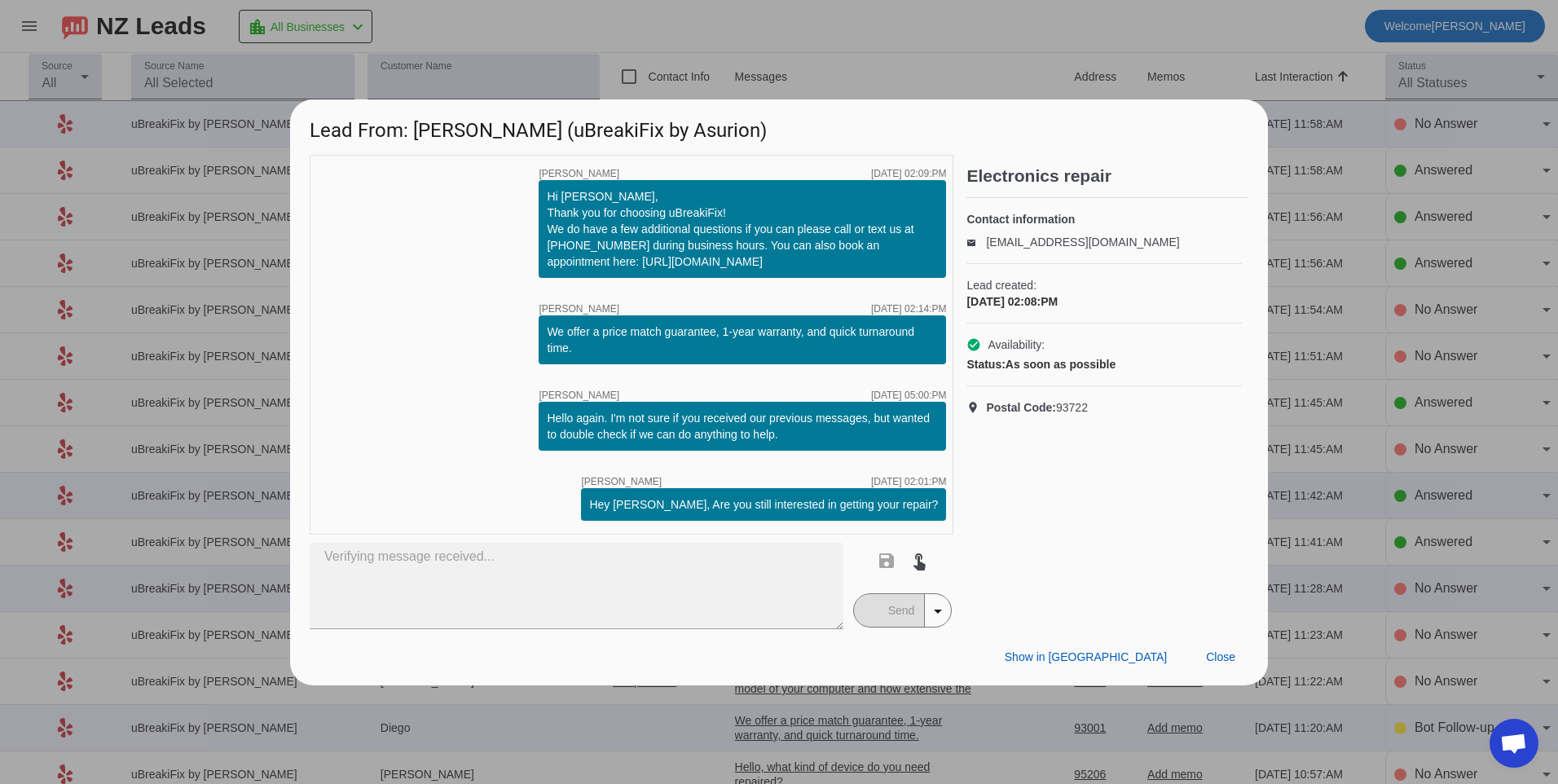
click at [901, 616] on mat-button-toggle-group "Send arrow_drop_down" at bounding box center [903, 610] width 99 height 34
click at [1211, 653] on span "Close" at bounding box center [1220, 656] width 29 height 13
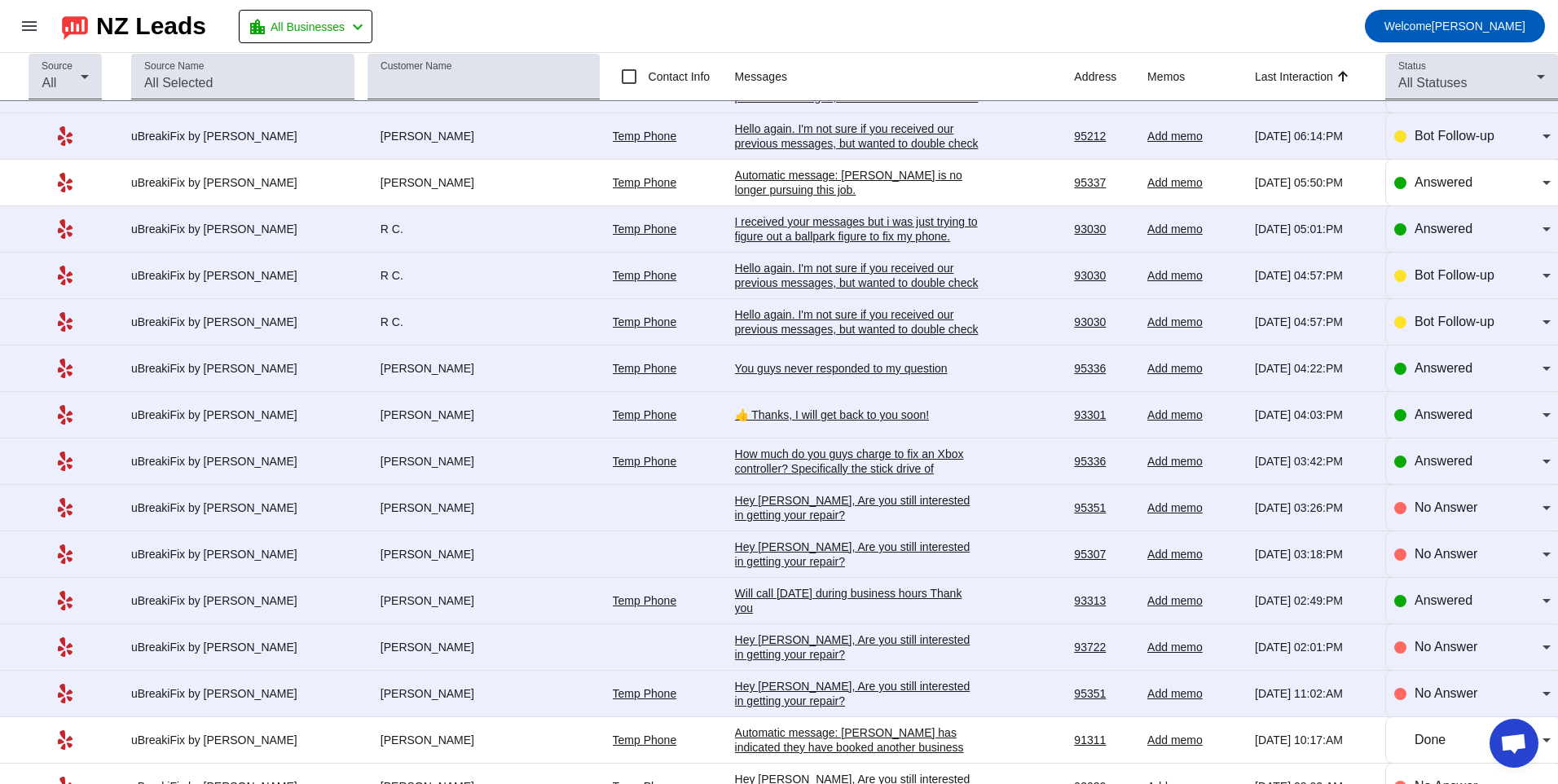
scroll to position [1466, 0]
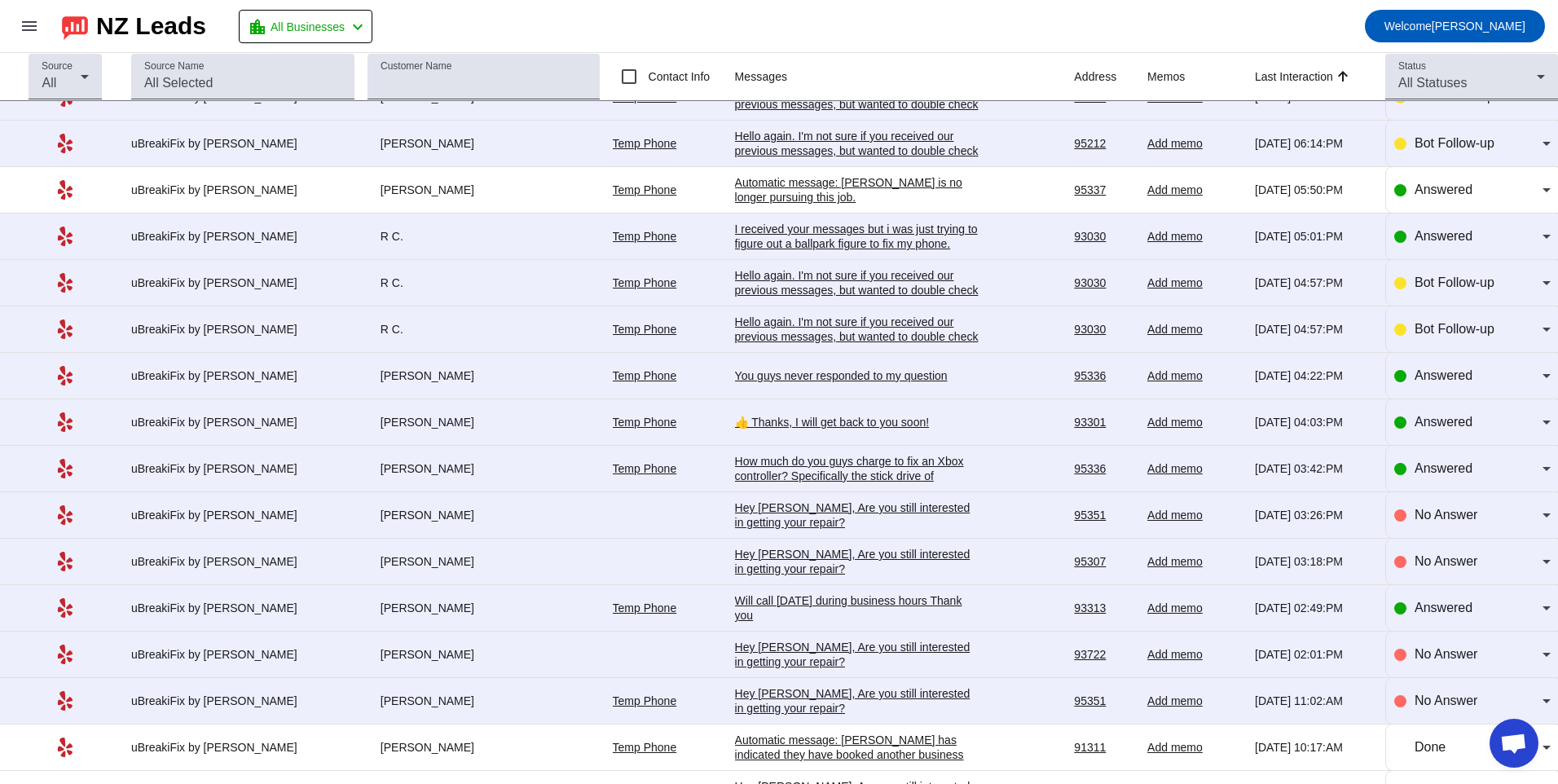
click at [793, 642] on div "Hey [PERSON_NAME], Are you still interested in getting your repair?​" at bounding box center [858, 654] width 245 height 29
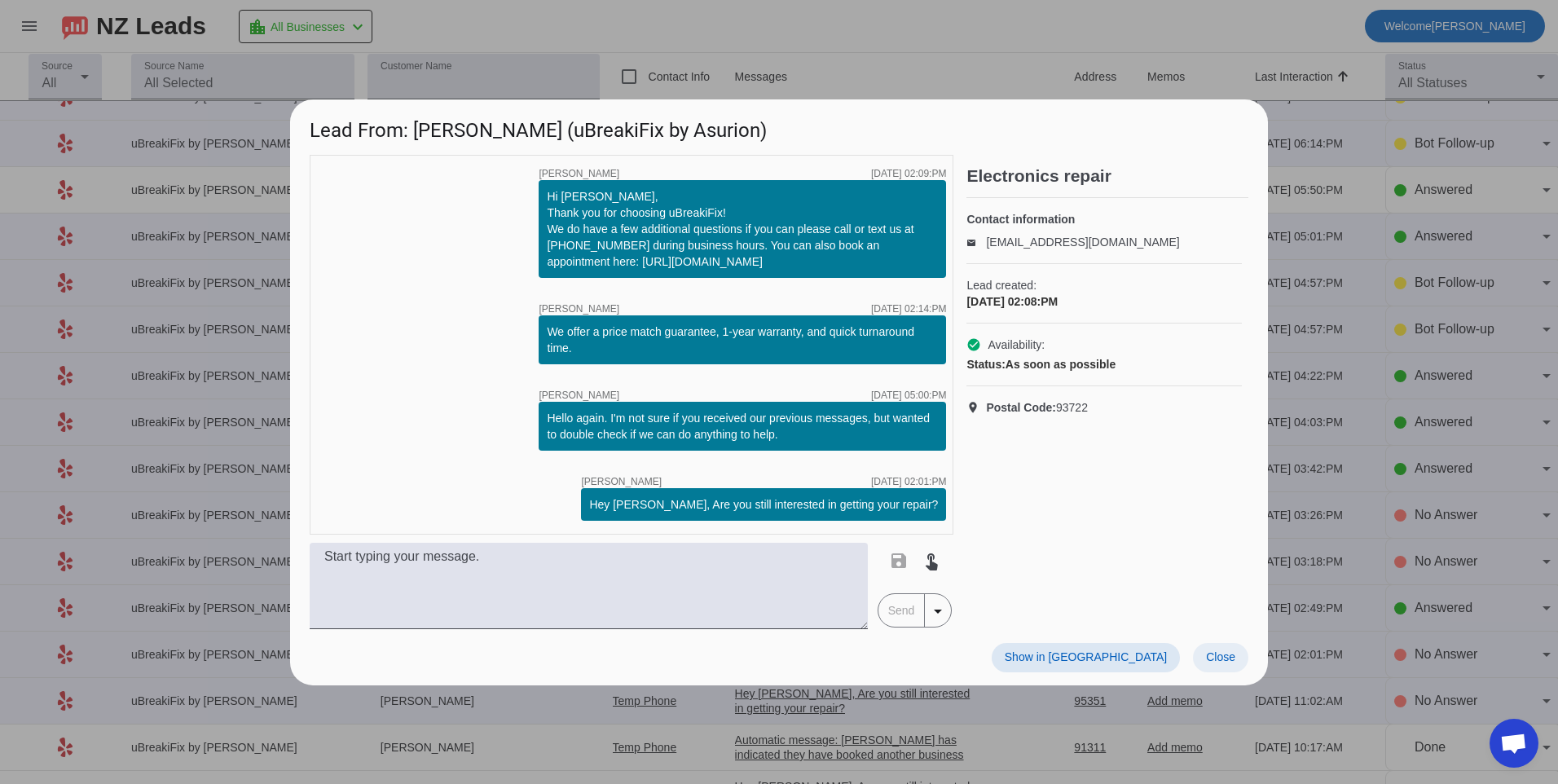
click at [1207, 665] on span at bounding box center [1220, 657] width 56 height 29
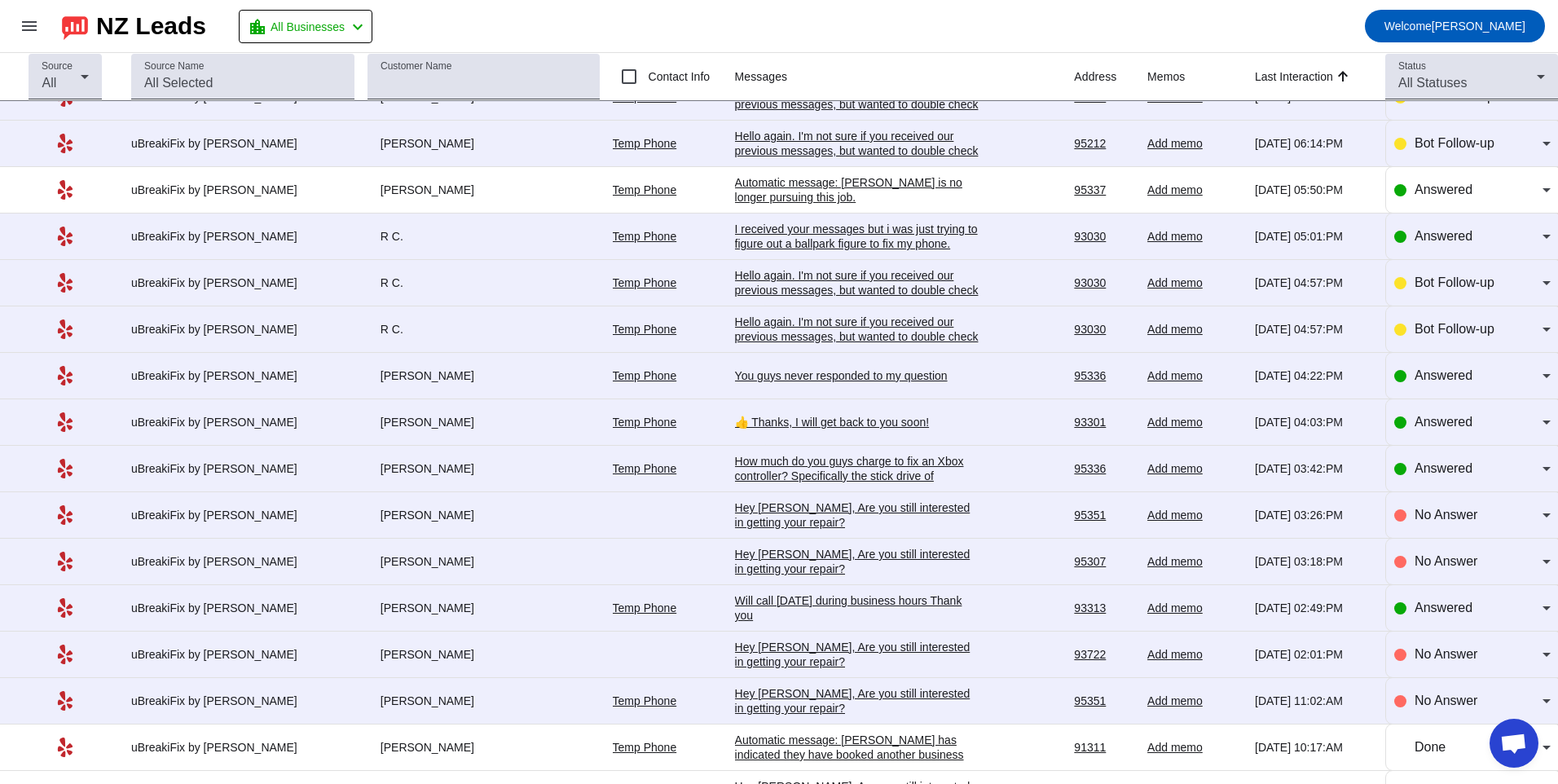
click at [770, 551] on div "Hey [PERSON_NAME], Are you still interested in getting your repair?​" at bounding box center [858, 561] width 245 height 29
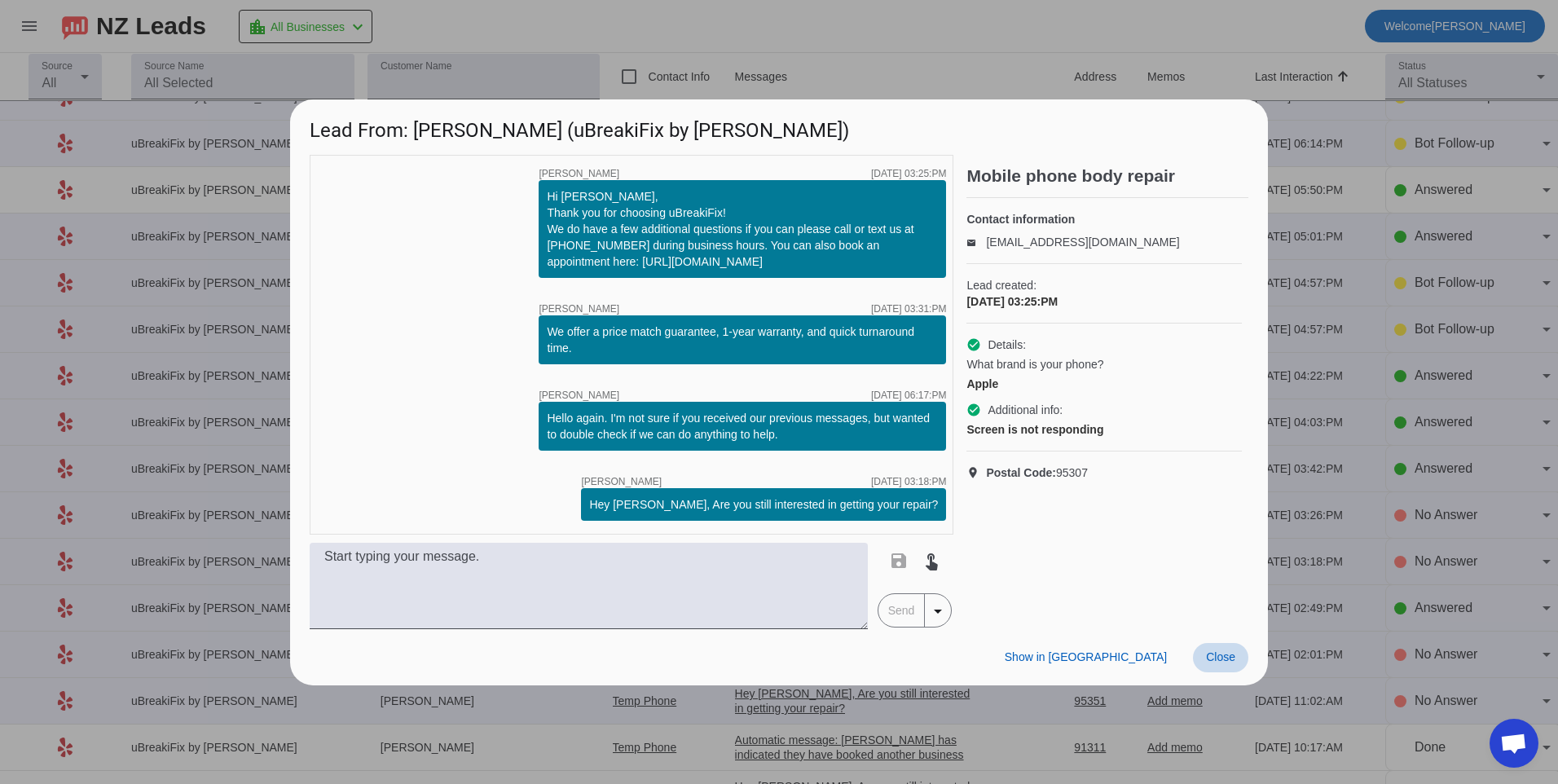
click at [1222, 653] on span "Close" at bounding box center [1220, 656] width 29 height 13
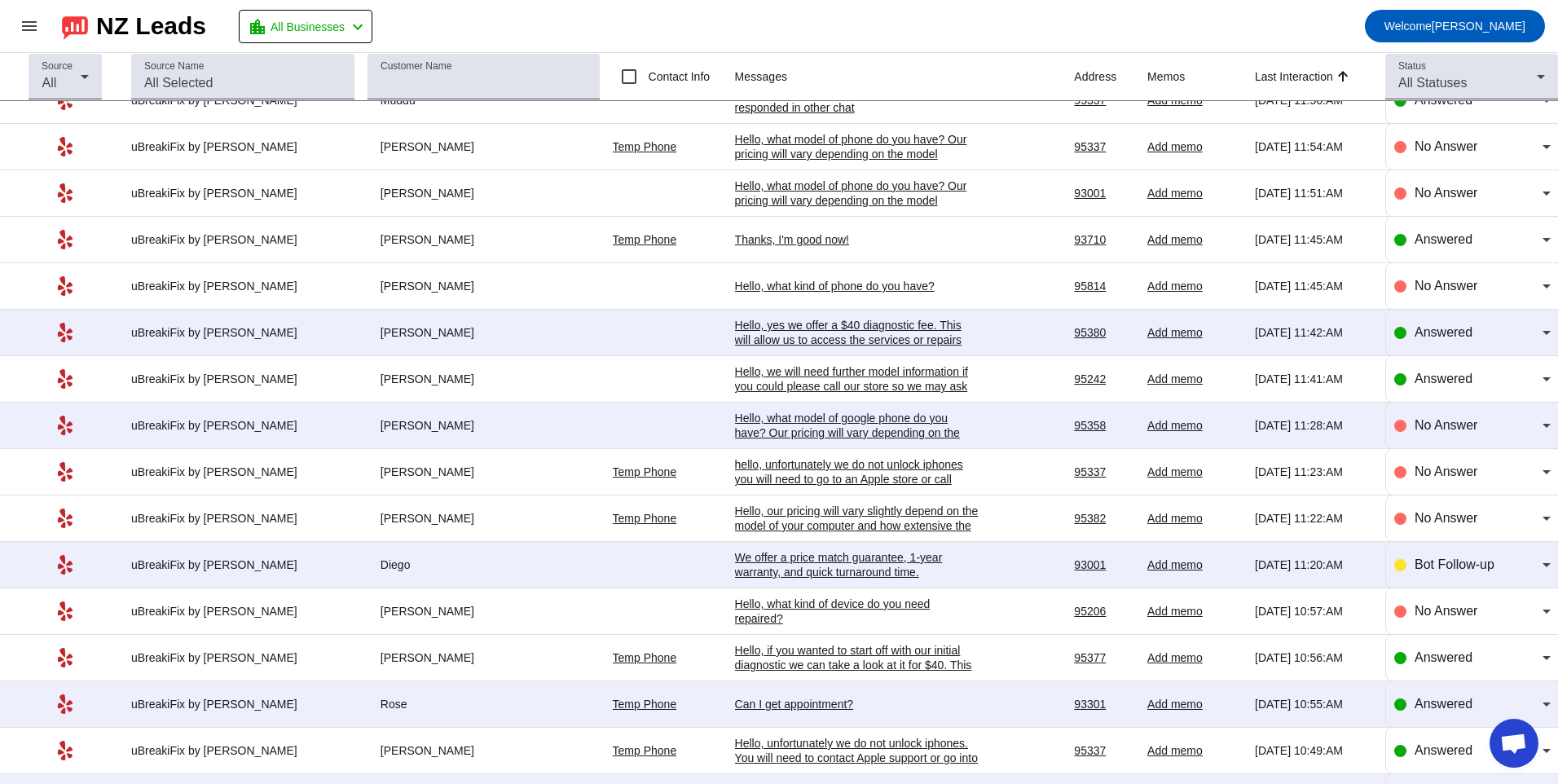
scroll to position [245, 0]
